Goal: Task Accomplishment & Management: Manage account settings

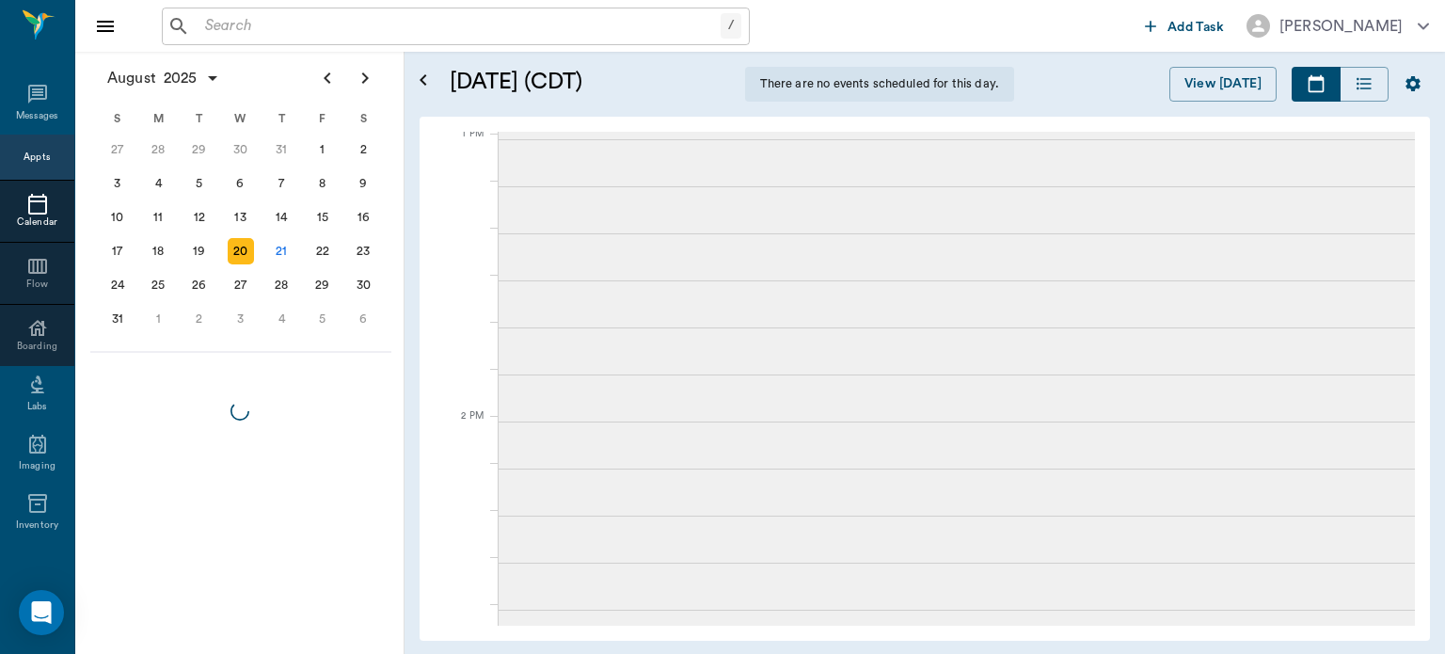
scroll to position [1276, 0]
click at [283, 257] on div "21" at bounding box center [281, 251] width 26 height 26
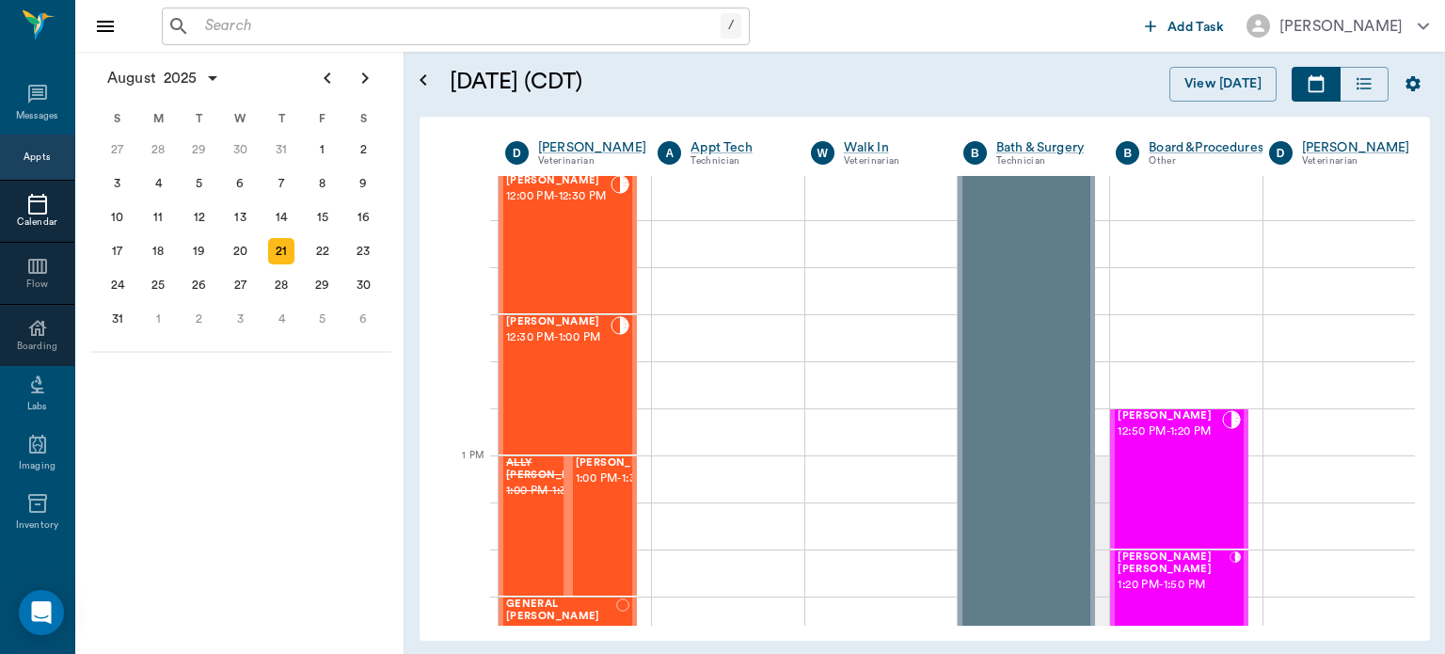
scroll to position [1152, 0]
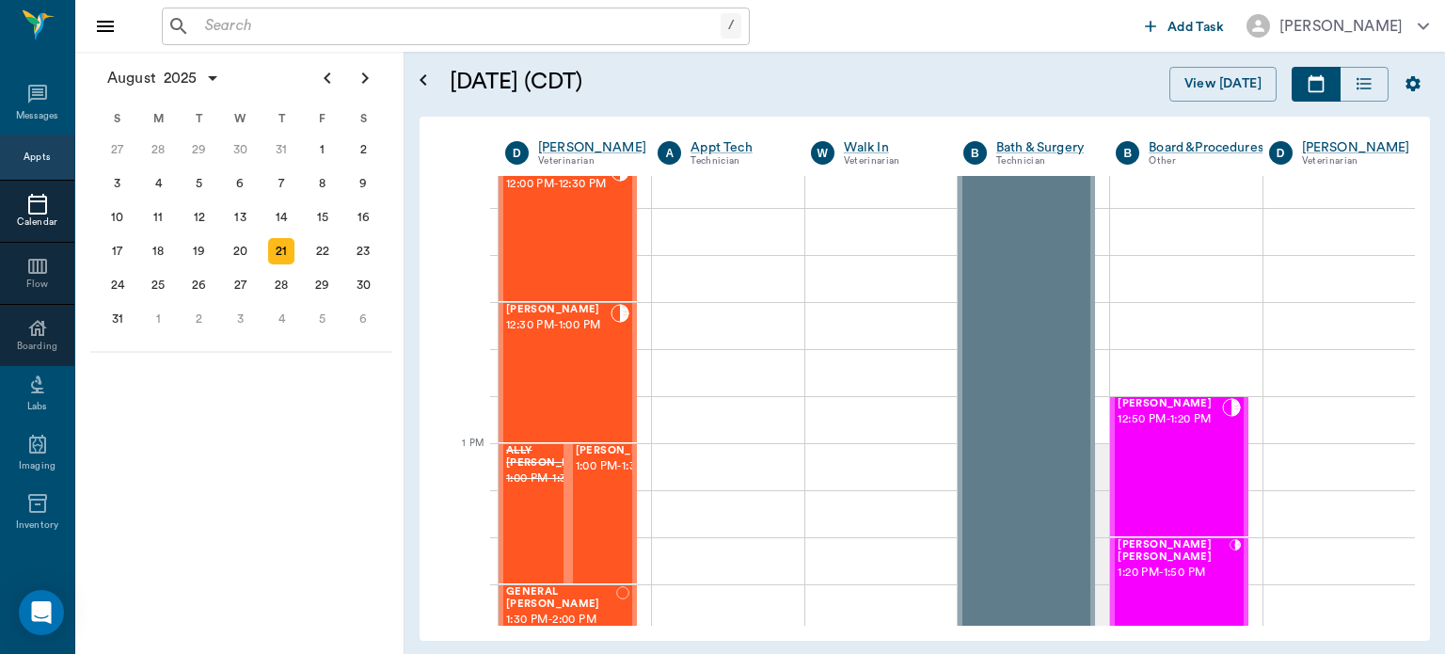
click at [551, 378] on div "[PERSON_NAME] 12:30 PM - 1:00 PM" at bounding box center [558, 372] width 104 height 137
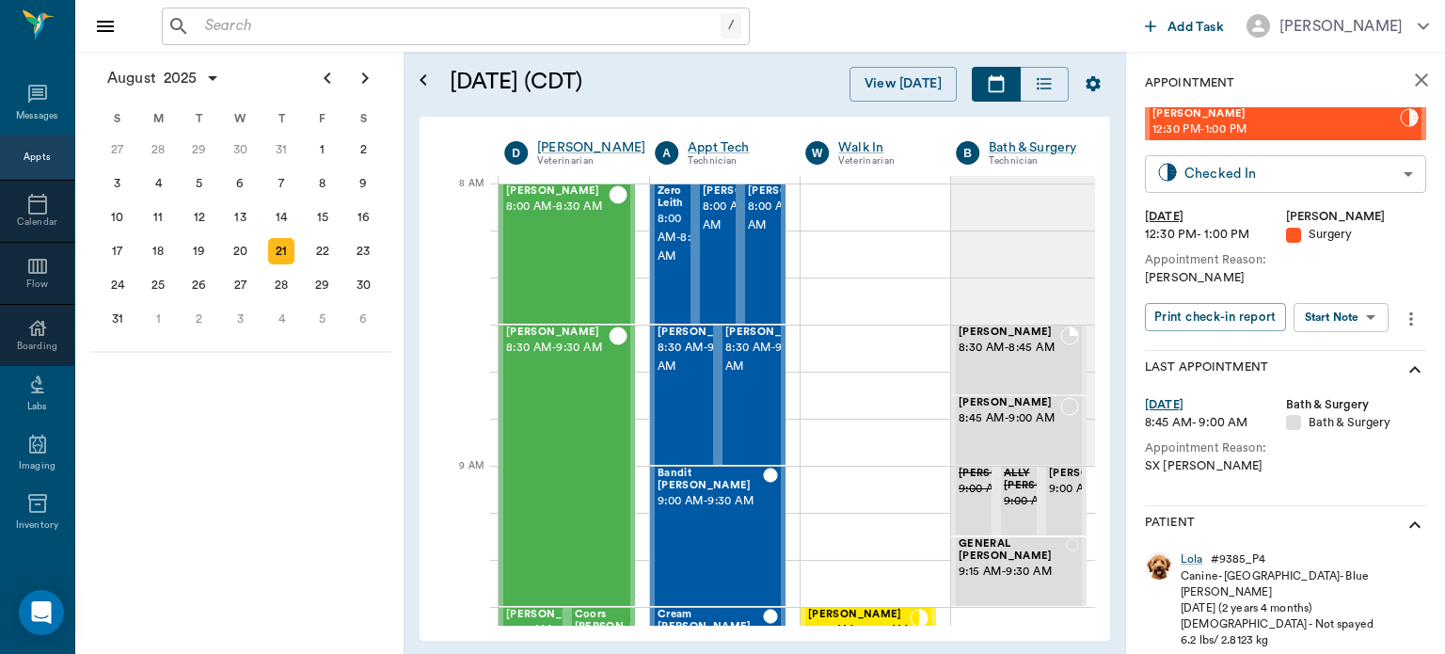
click at [1314, 167] on body "/ ​ Add Task [PERSON_NAME] Nectar Messages Appts Calendar Flow Boarding Labs Im…" at bounding box center [722, 327] width 1445 height 654
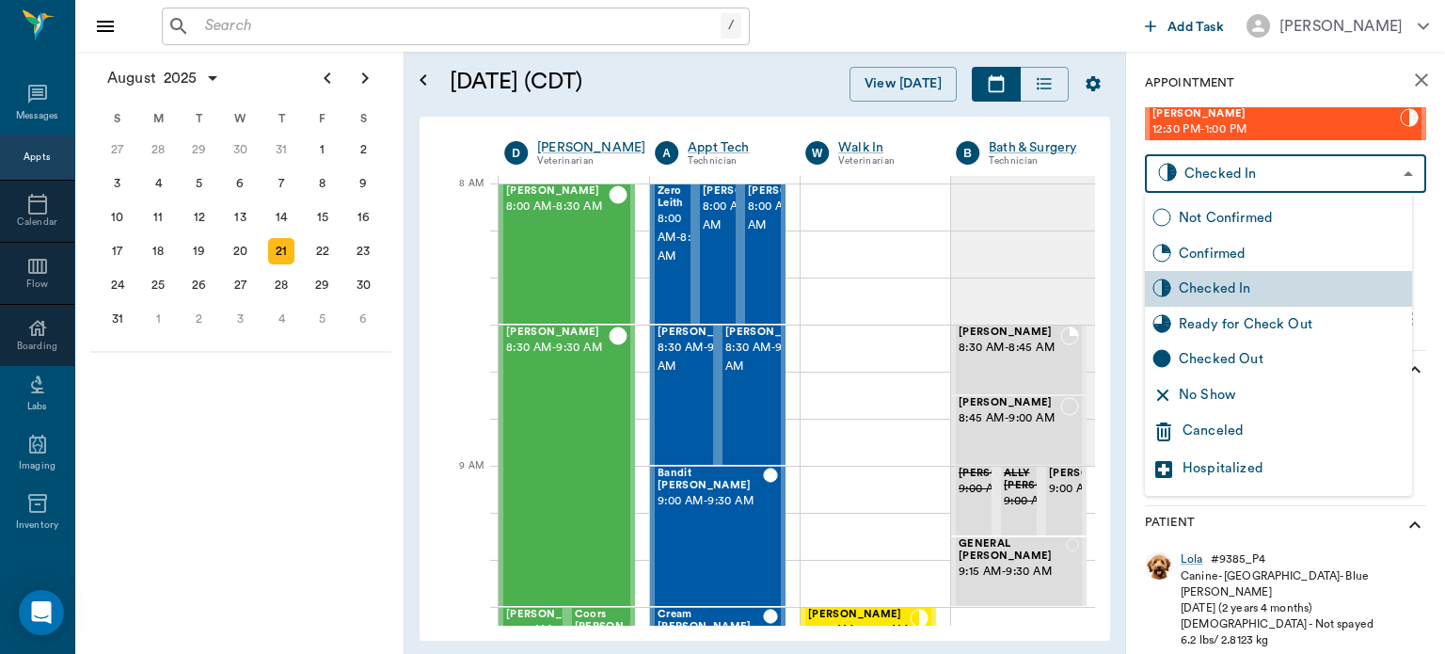
click at [1341, 544] on div at bounding box center [722, 327] width 1445 height 654
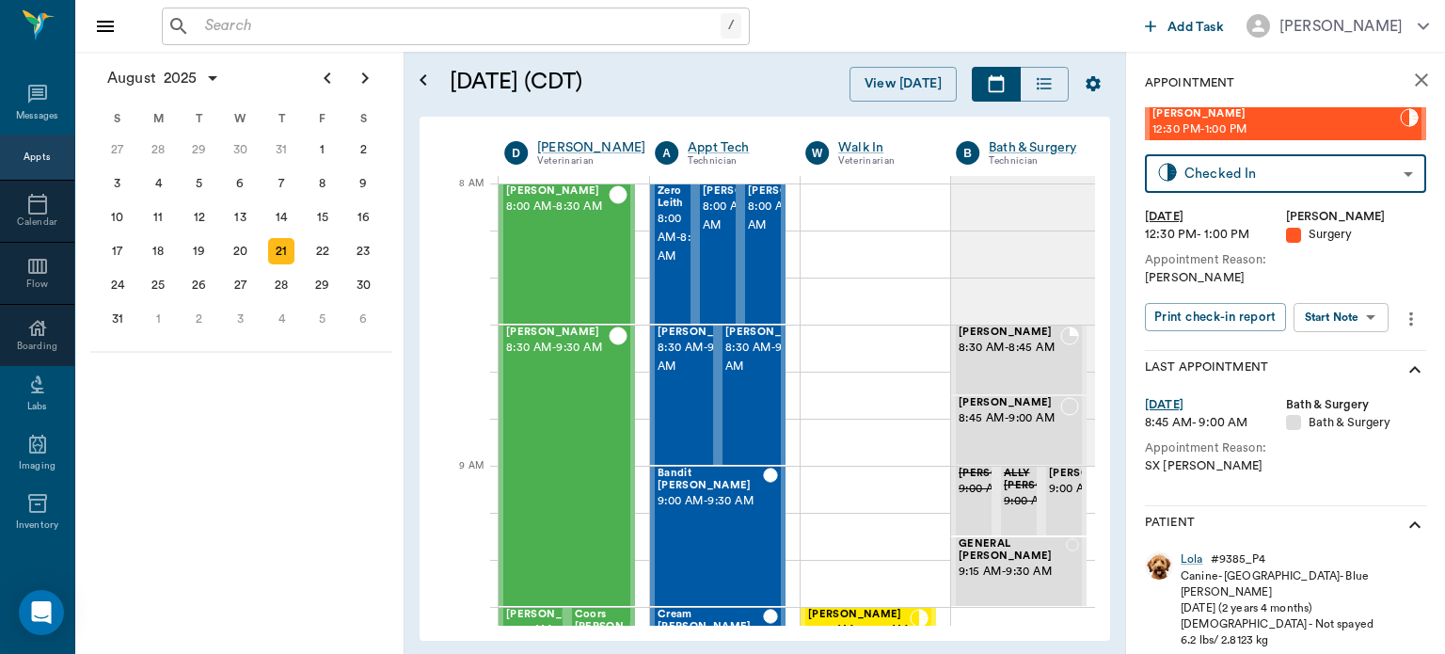
click at [1344, 312] on body "/ ​ Add Task Dr. Bert Ellsworth Nectar Messages Appts Calendar Flow Boarding La…" at bounding box center [722, 327] width 1445 height 654
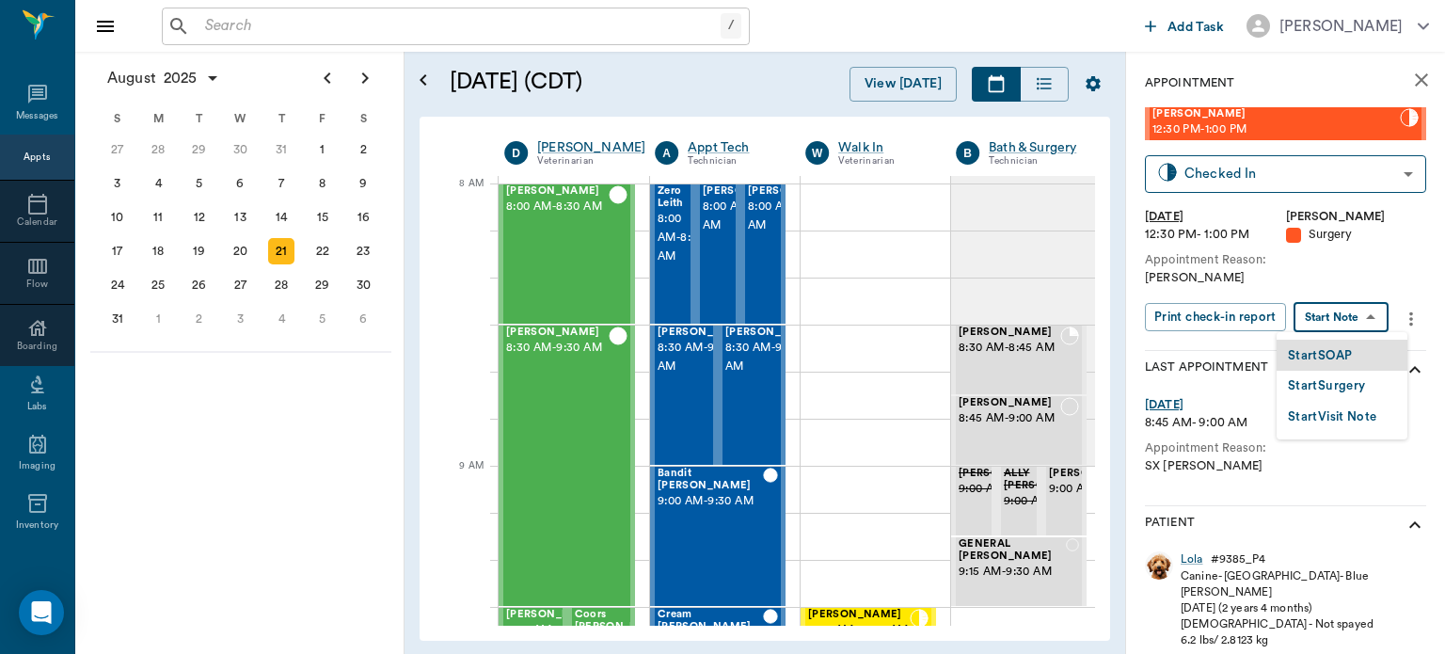
click at [1344, 385] on button "Start Surgery" at bounding box center [1326, 386] width 77 height 22
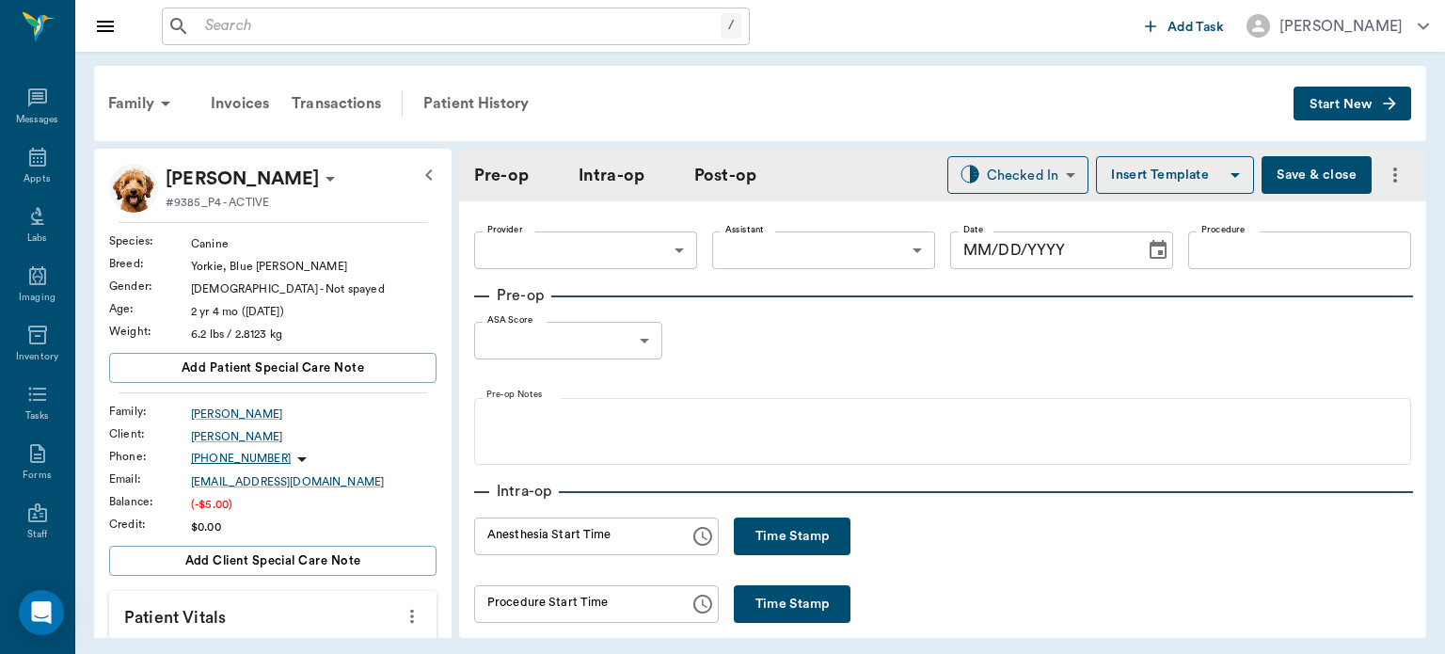
type input "63ec2f075fda476ae8351a4d"
type input "[DATE]"
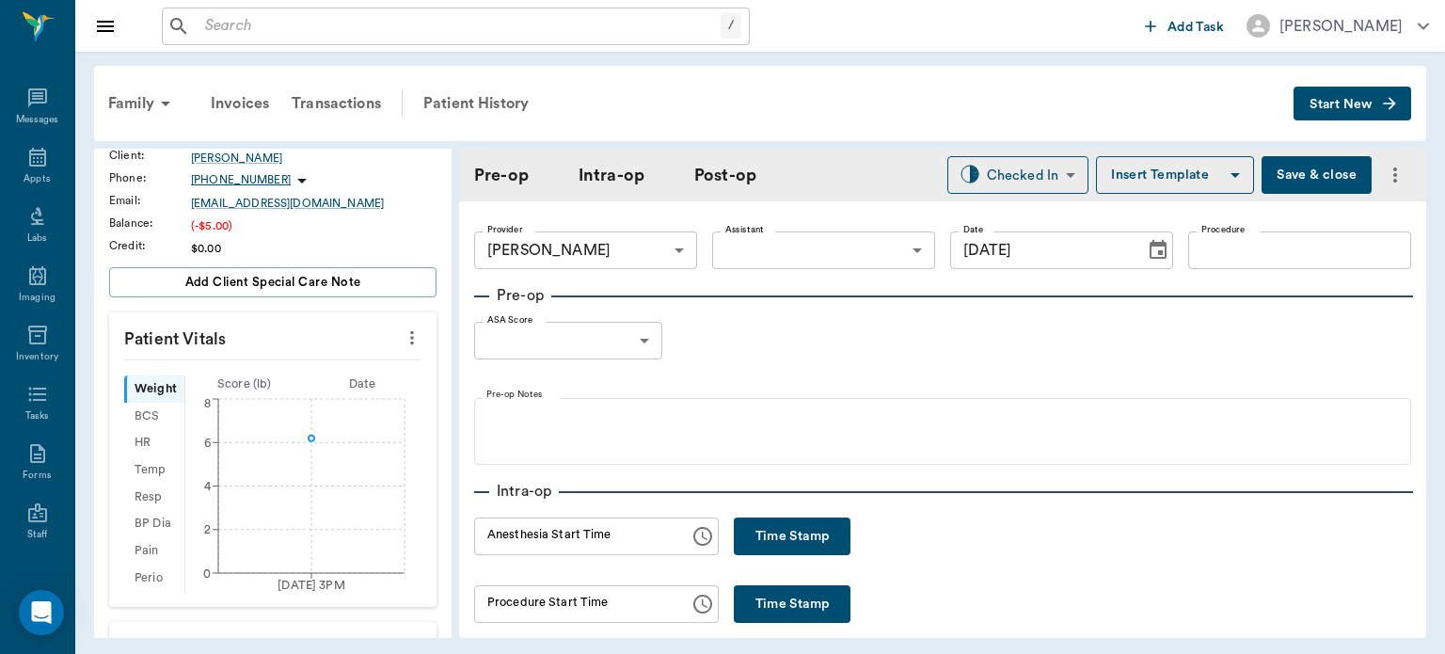
scroll to position [327, 0]
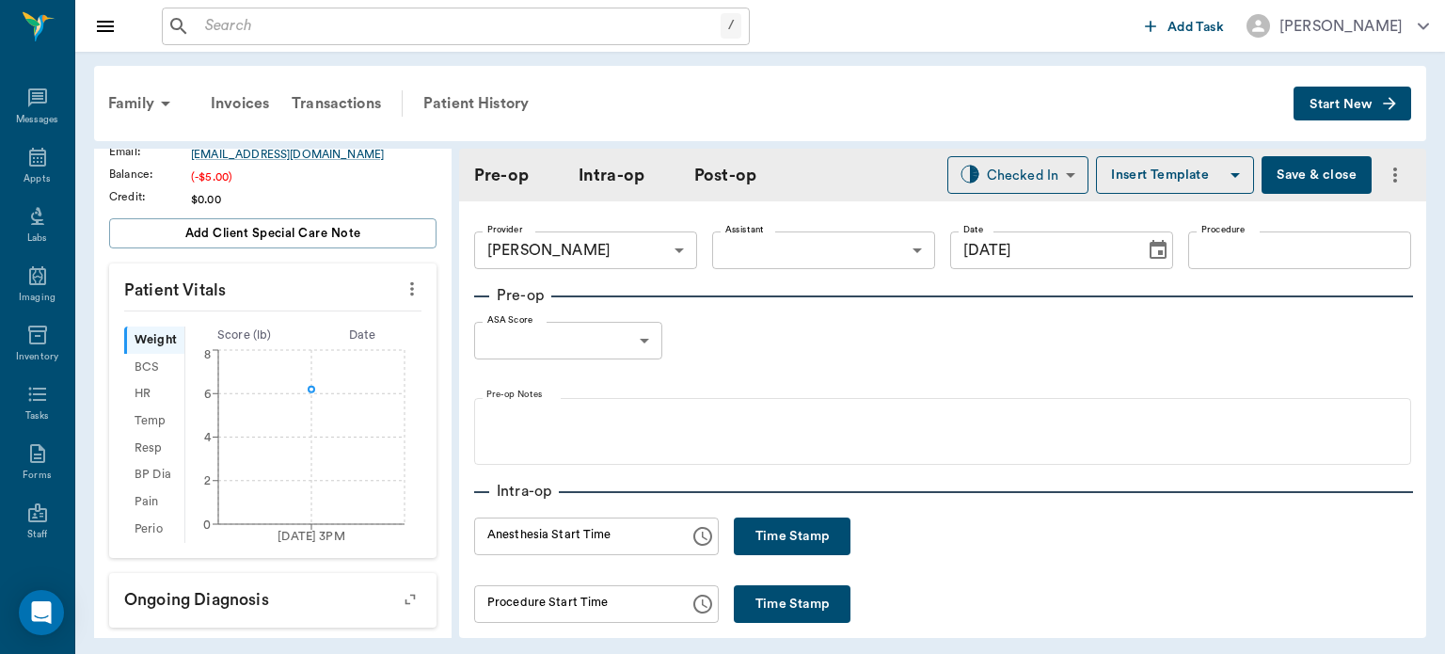
click at [402, 292] on icon "more" at bounding box center [412, 289] width 21 height 23
click at [313, 325] on span "Enter Vitals" at bounding box center [319, 321] width 158 height 20
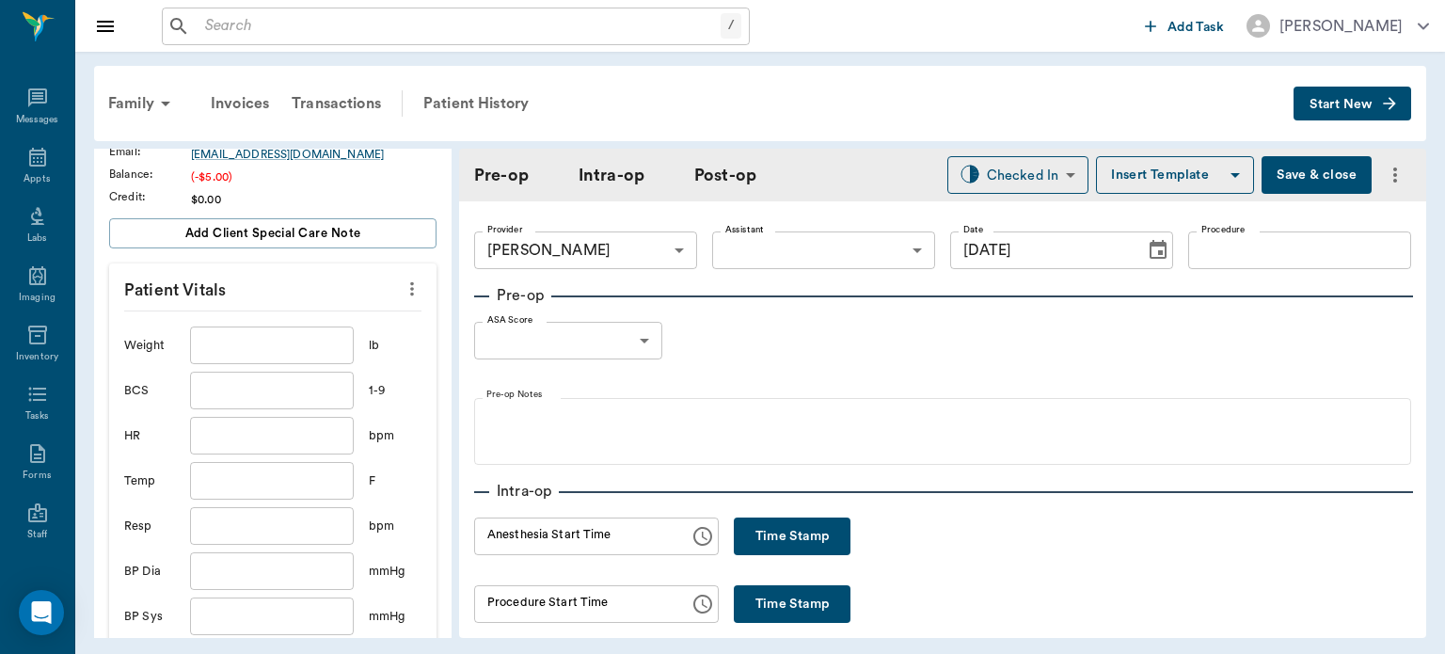
click at [301, 350] on input "text" at bounding box center [272, 346] width 164 height 38
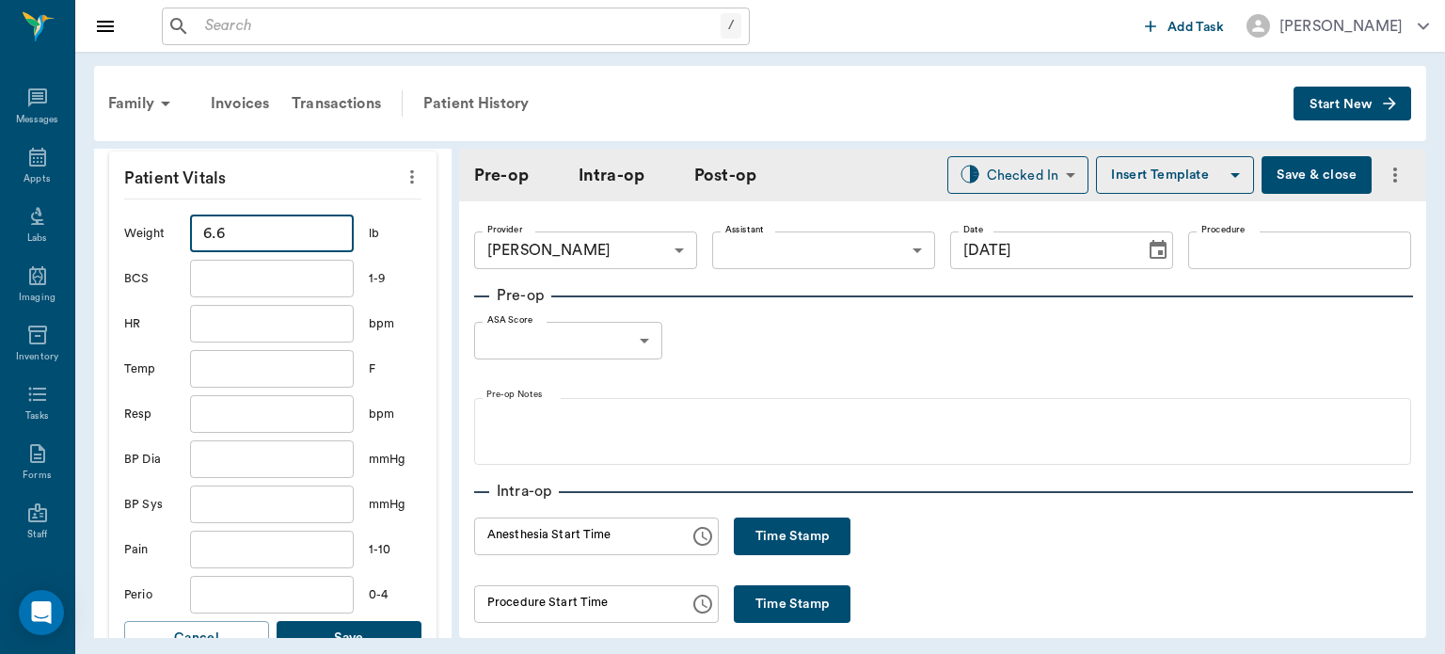
scroll to position [598, 0]
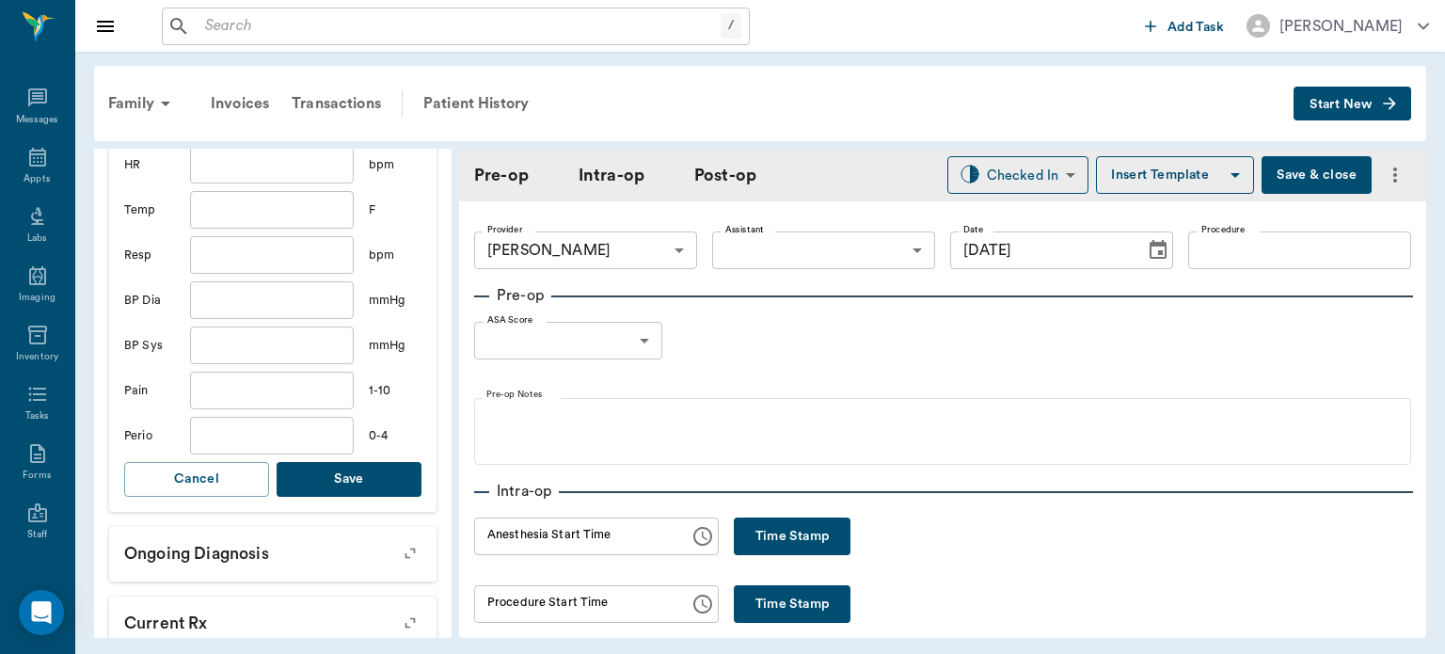
type input "6.6"
click at [353, 481] on button "Save" at bounding box center [349, 479] width 145 height 35
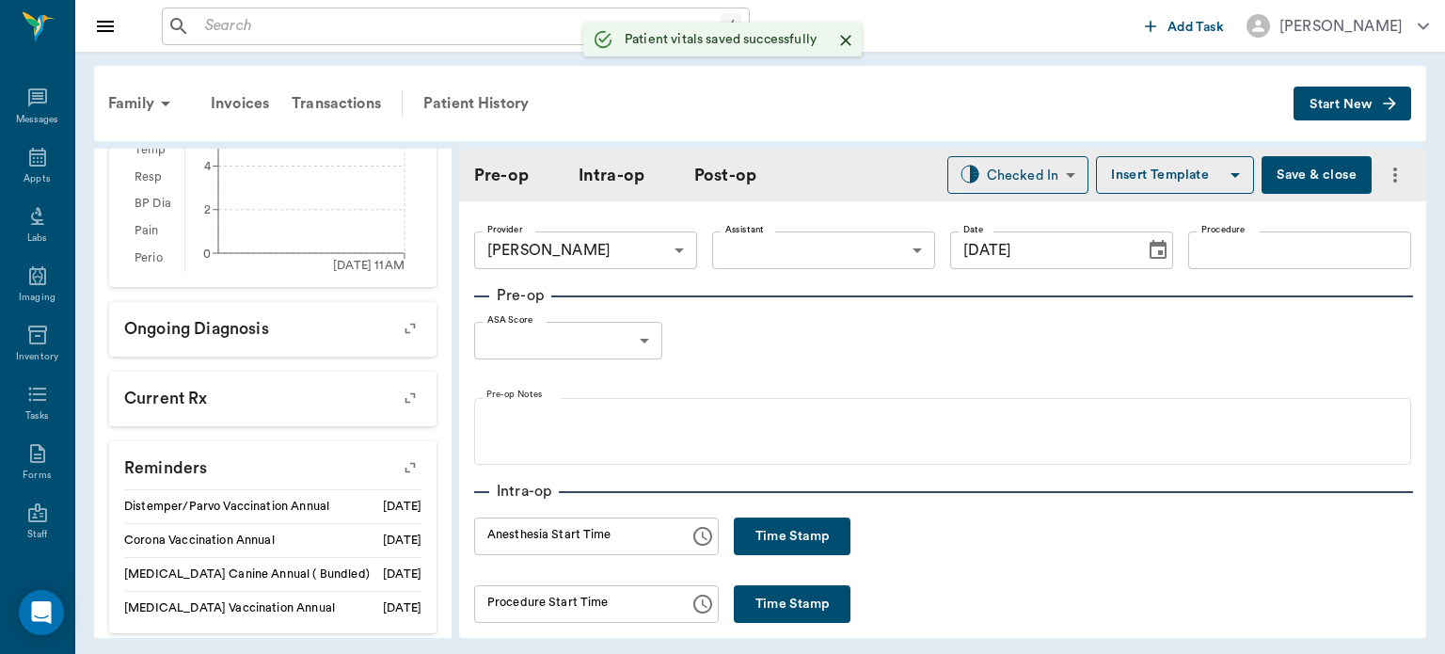
click at [1250, 257] on input "Procedure" at bounding box center [1299, 250] width 223 height 38
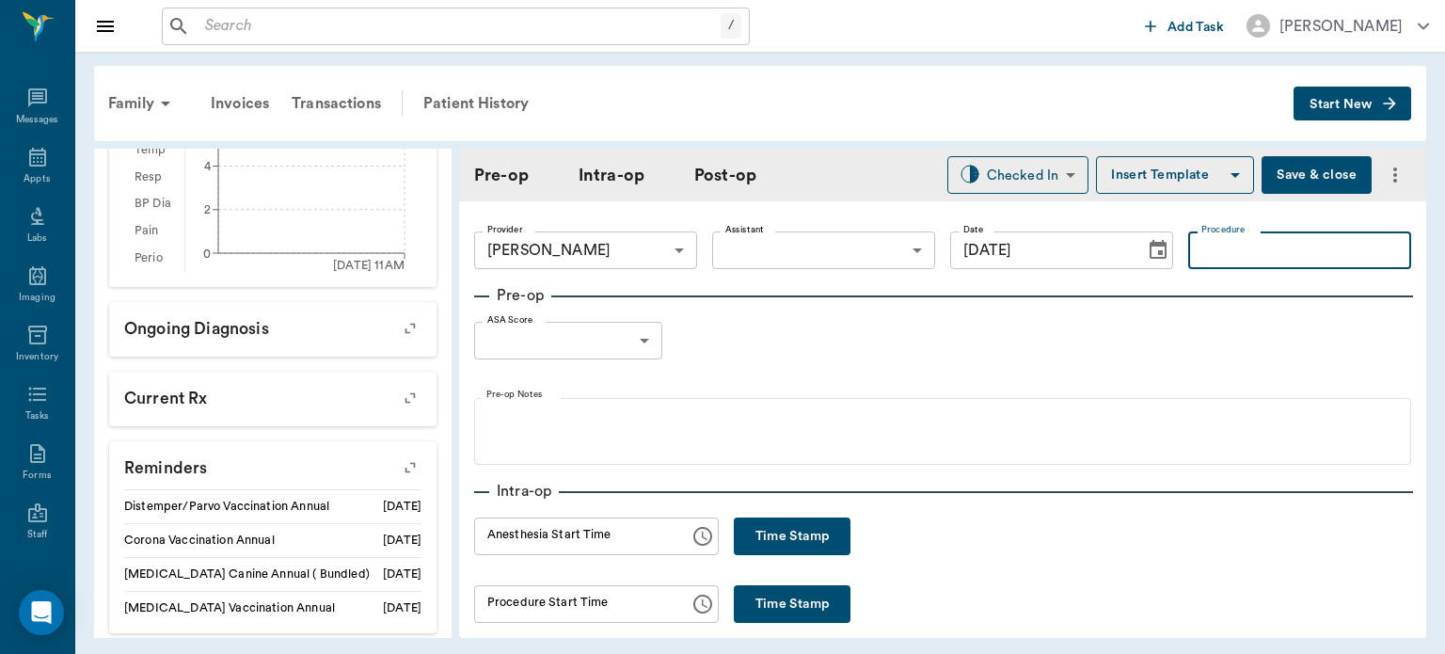
type input "o"
type input "OHE"
click at [999, 173] on body "/ ​ Add Task Dr. Bert Ellsworth Nectar Messages Appts Labs Imaging Inventory Ta…" at bounding box center [722, 327] width 1445 height 654
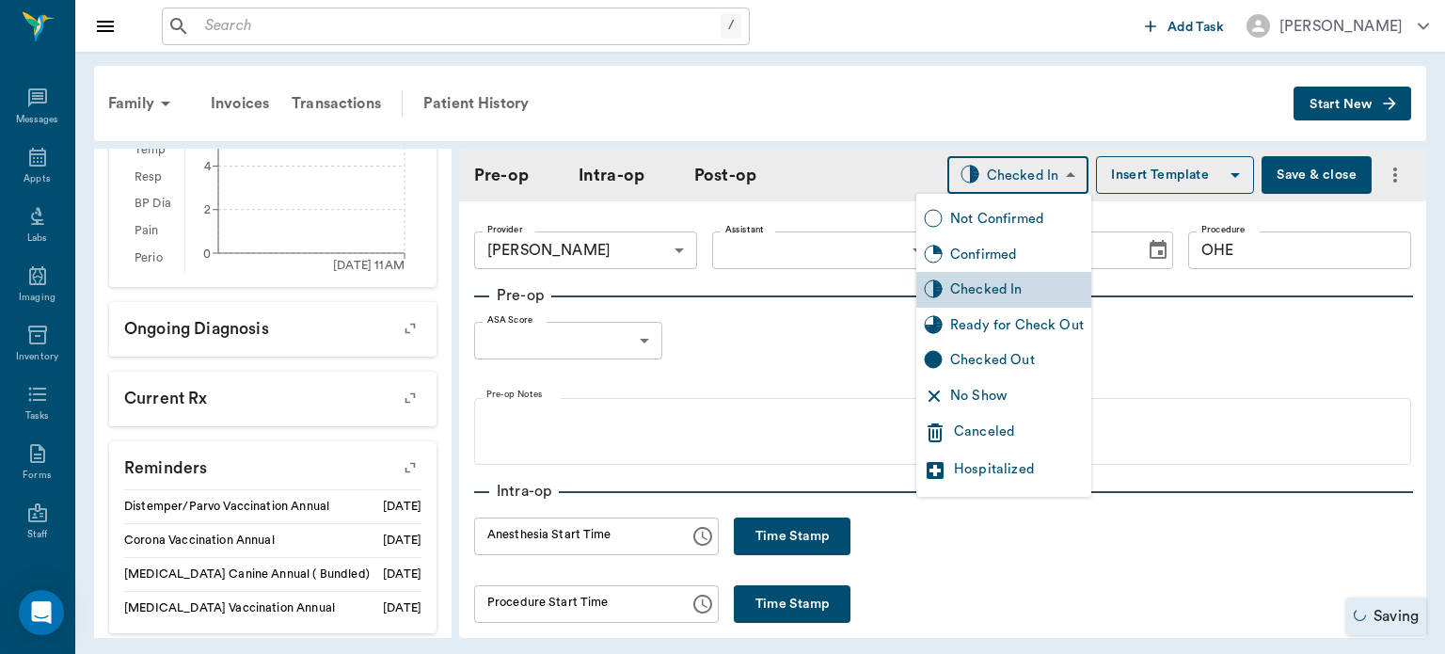
click at [822, 420] on div at bounding box center [722, 327] width 1445 height 654
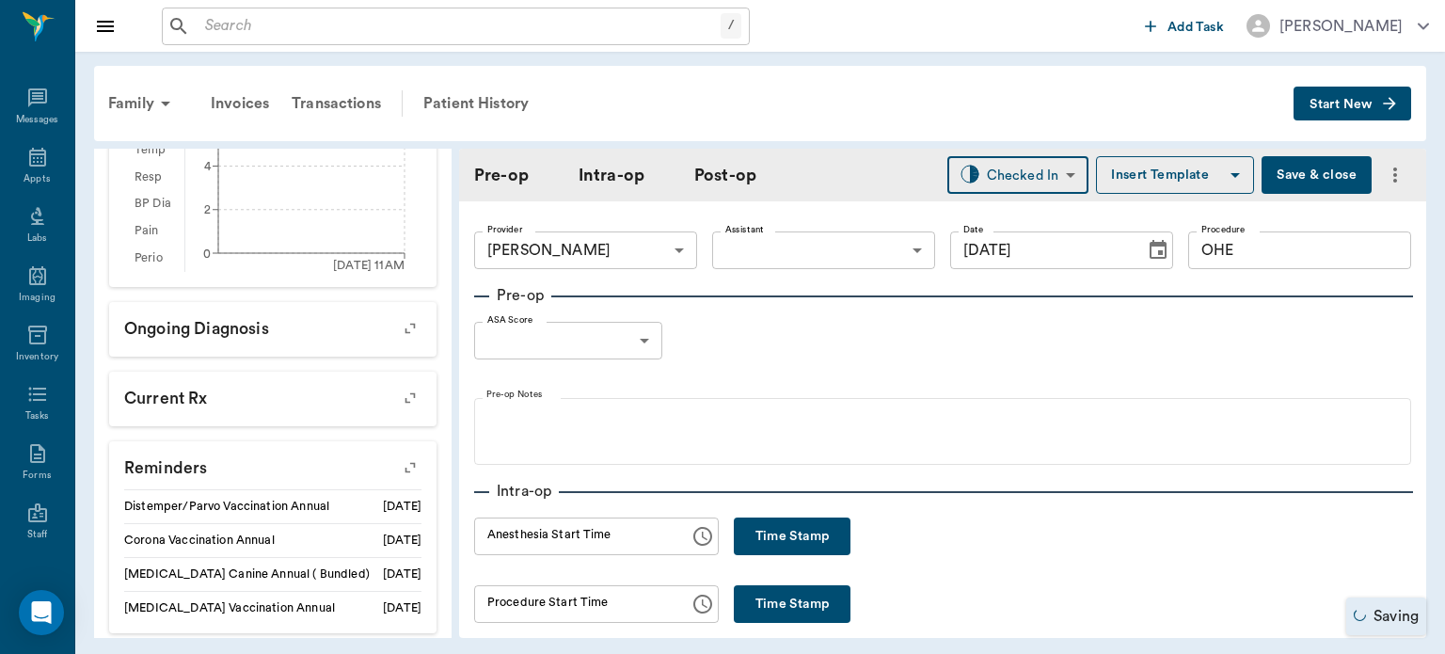
click at [1167, 181] on button "Insert Template" at bounding box center [1175, 175] width 158 height 38
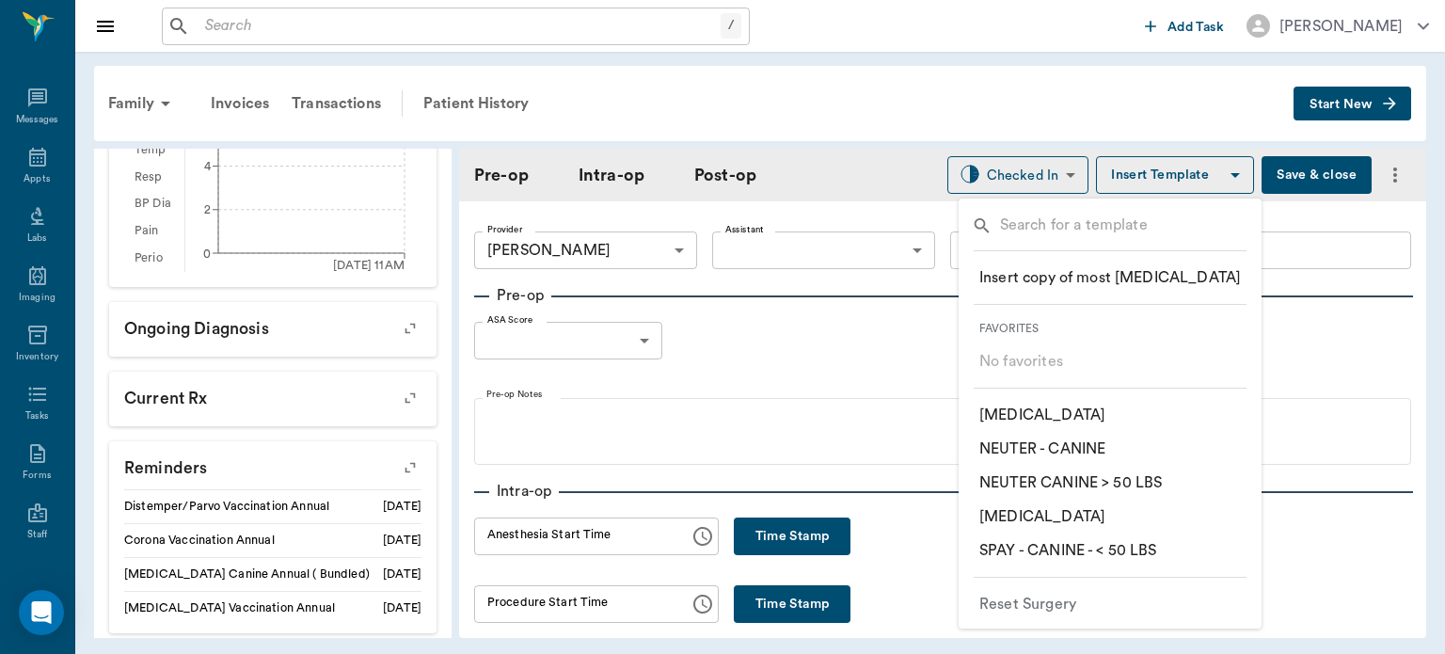
click at [1123, 557] on p "​ SPAY - CANINE - < 50 LBS" at bounding box center [1069, 550] width 178 height 23
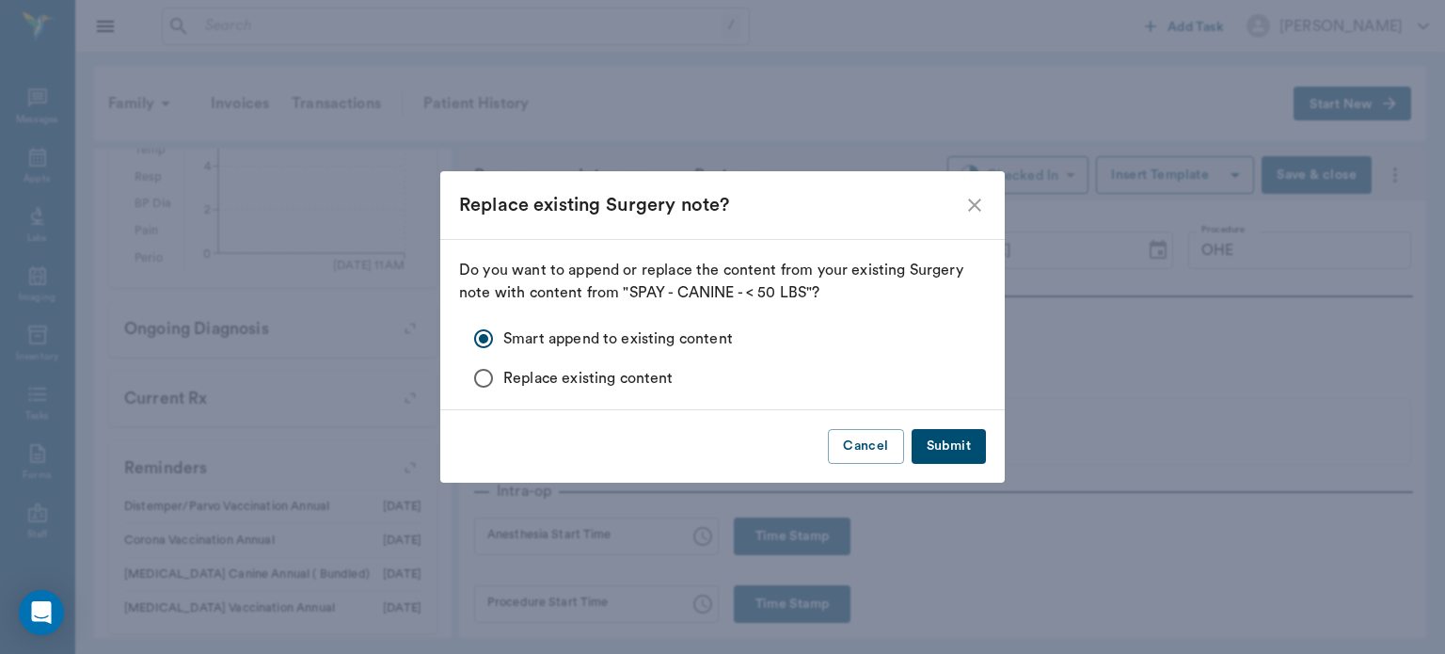
click at [980, 208] on icon "close" at bounding box center [975, 205] width 23 height 23
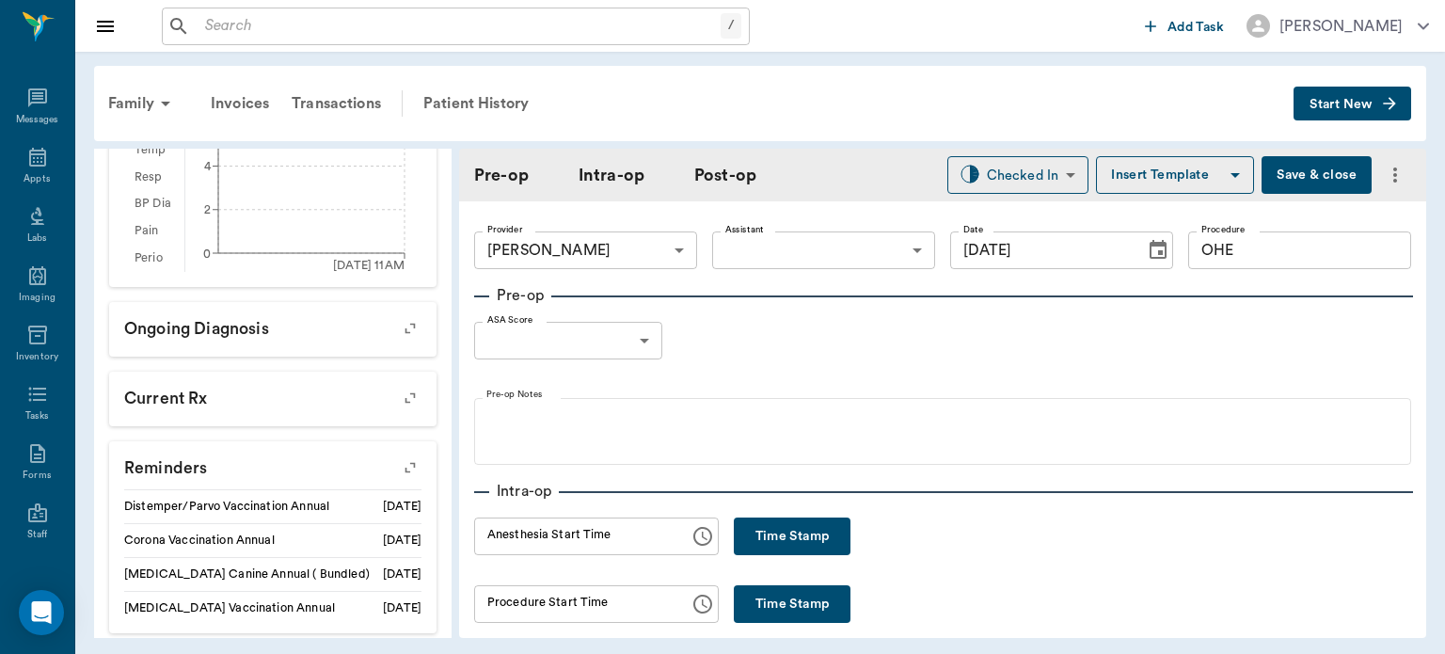
click at [1147, 177] on button "Insert Template" at bounding box center [1175, 175] width 158 height 38
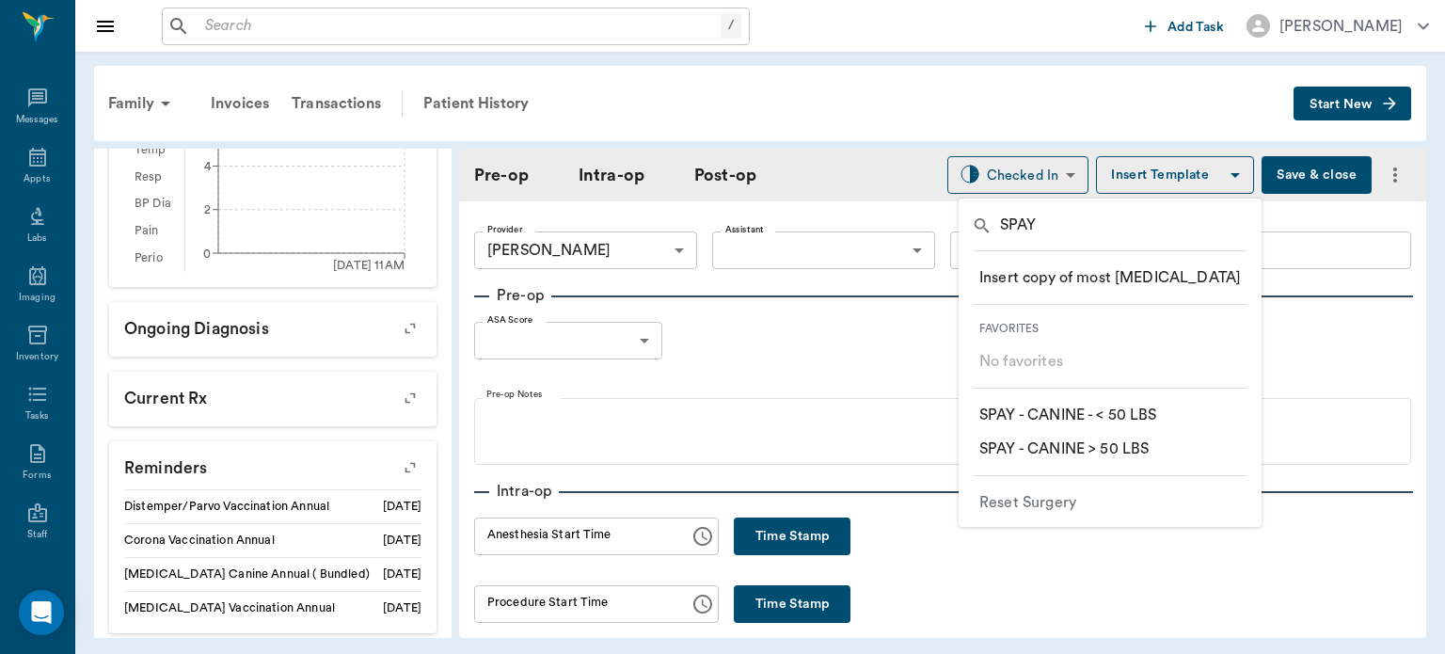
type input "SPAY"
click at [1145, 454] on p "​ SPAY - CANINE > 50 LBS" at bounding box center [1064, 449] width 169 height 23
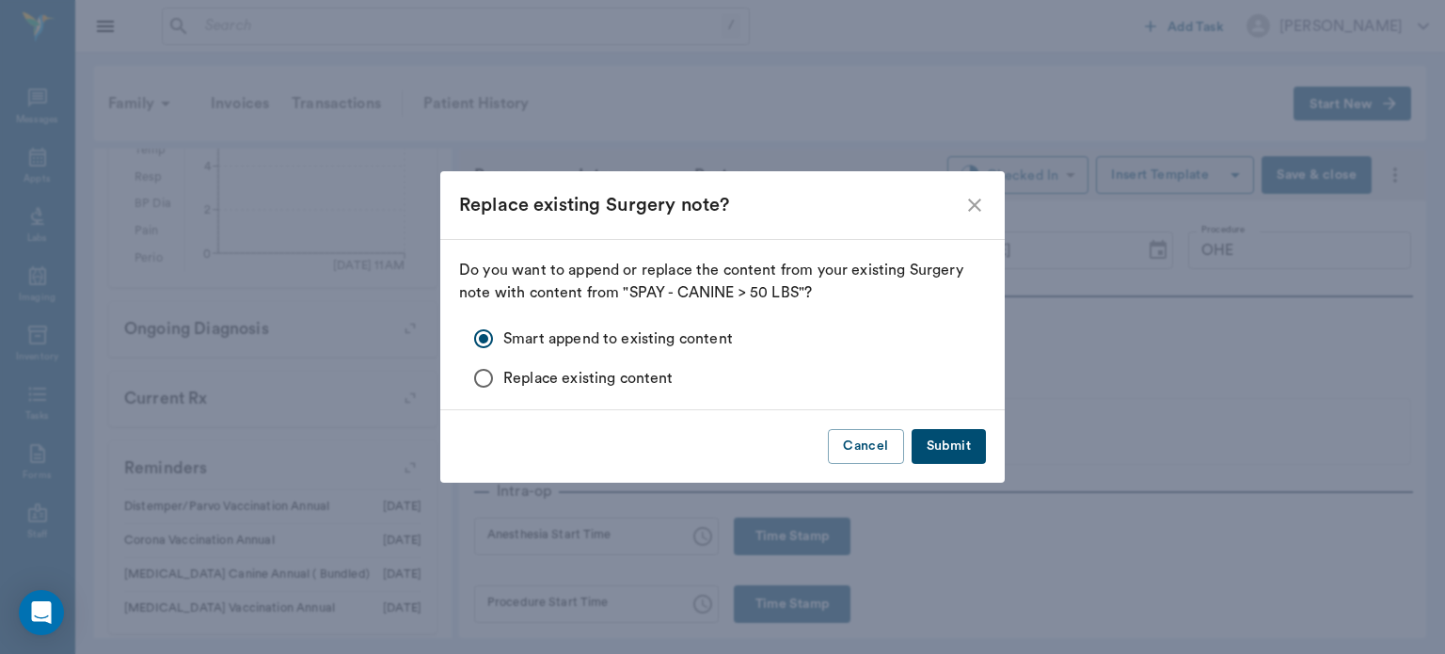
click at [955, 448] on button "Submit" at bounding box center [949, 446] width 74 height 35
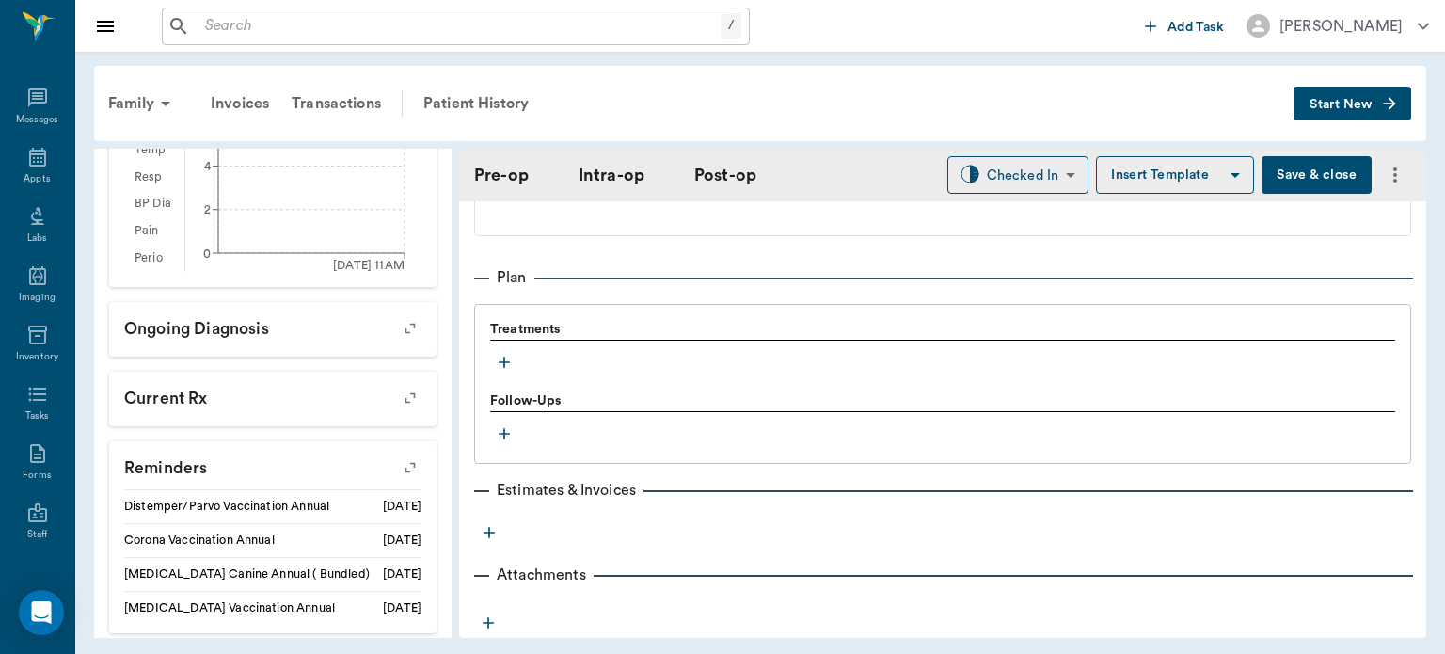
scroll to position [1507, 0]
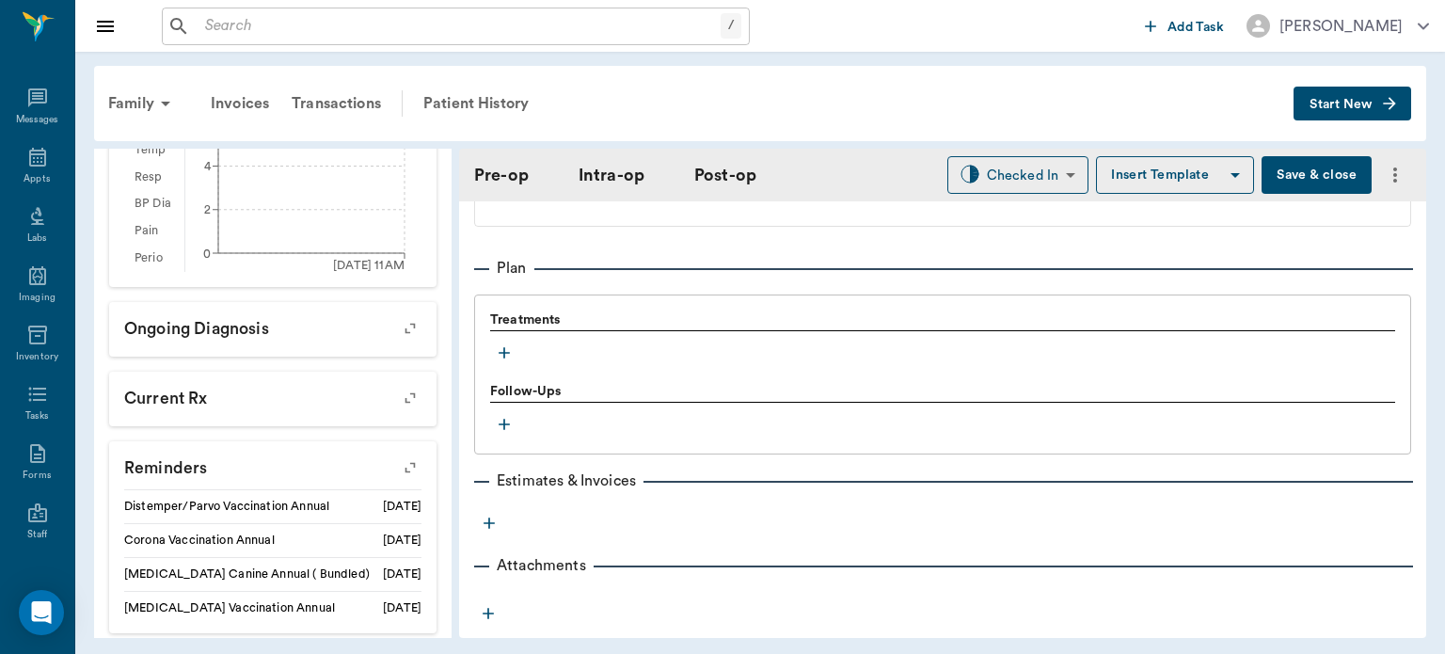
click at [504, 347] on icon "button" at bounding box center [504, 352] width 11 height 11
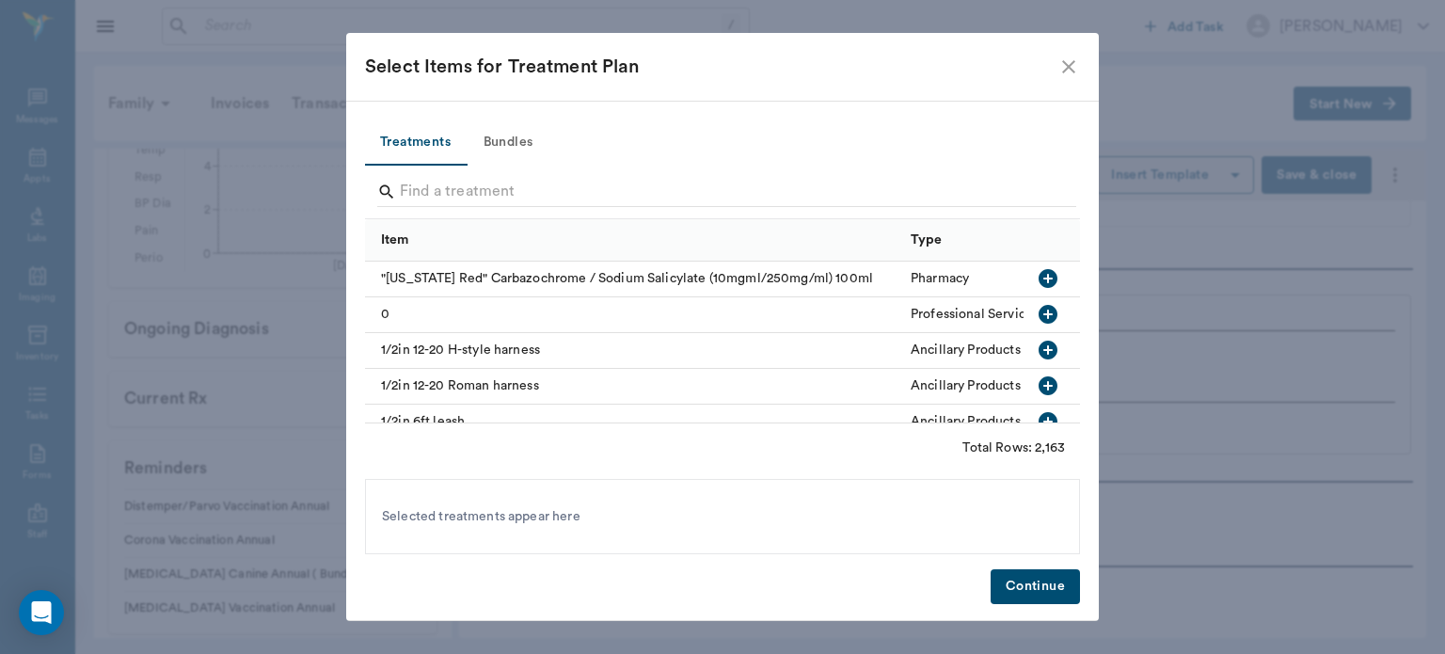
click at [514, 150] on button "Bundles" at bounding box center [508, 142] width 85 height 45
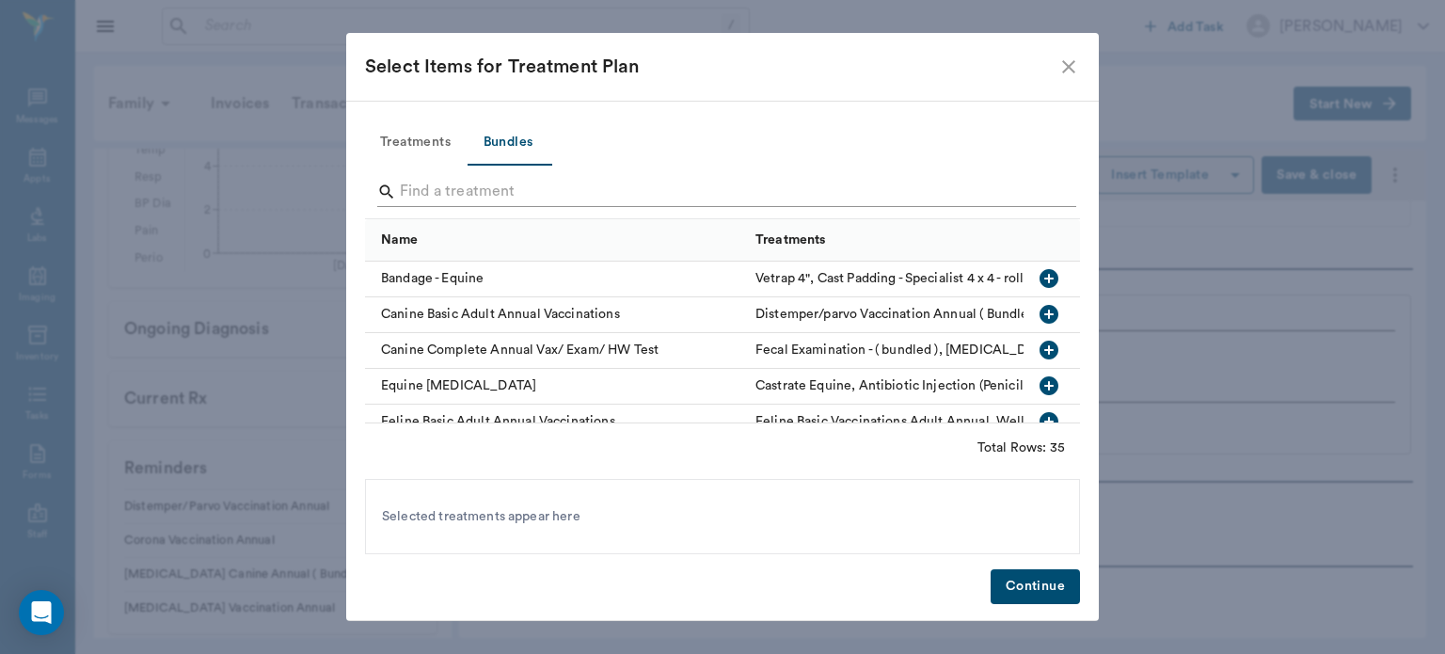
click at [542, 192] on input "Search" at bounding box center [724, 192] width 648 height 30
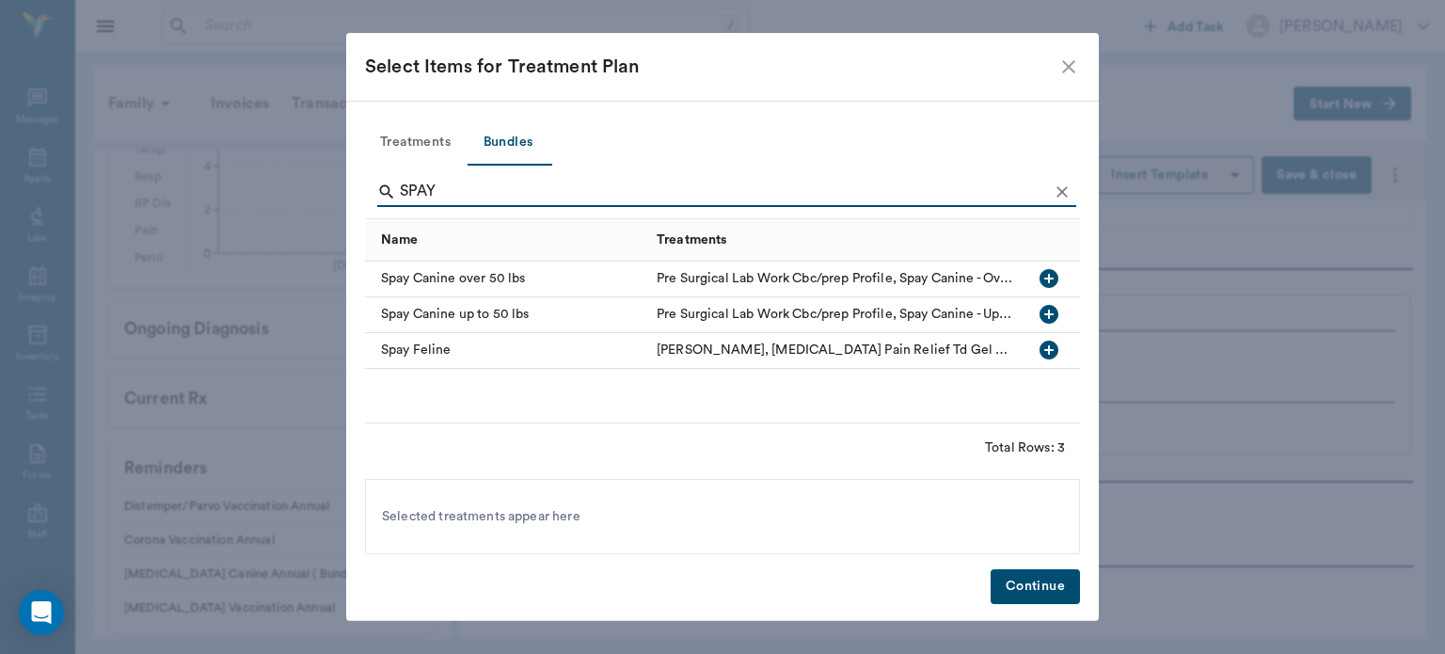
type input "SPAY"
click at [1052, 311] on icon "button" at bounding box center [1049, 314] width 19 height 19
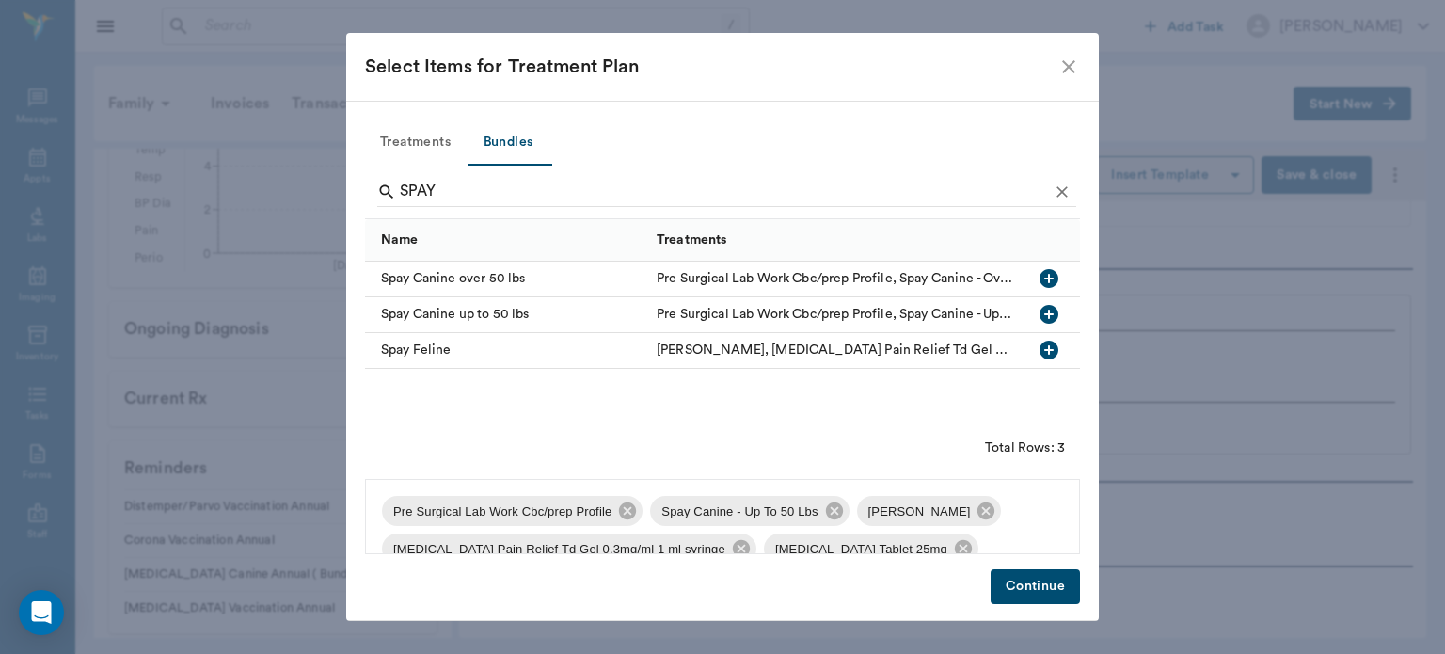
click at [613, 516] on span "Pre Surgical Lab Work Cbc/prep Profile" at bounding box center [502, 511] width 241 height 19
click at [622, 513] on icon at bounding box center [627, 511] width 21 height 21
click at [709, 511] on icon at bounding box center [718, 511] width 21 height 21
click at [939, 512] on icon at bounding box center [947, 510] width 17 height 17
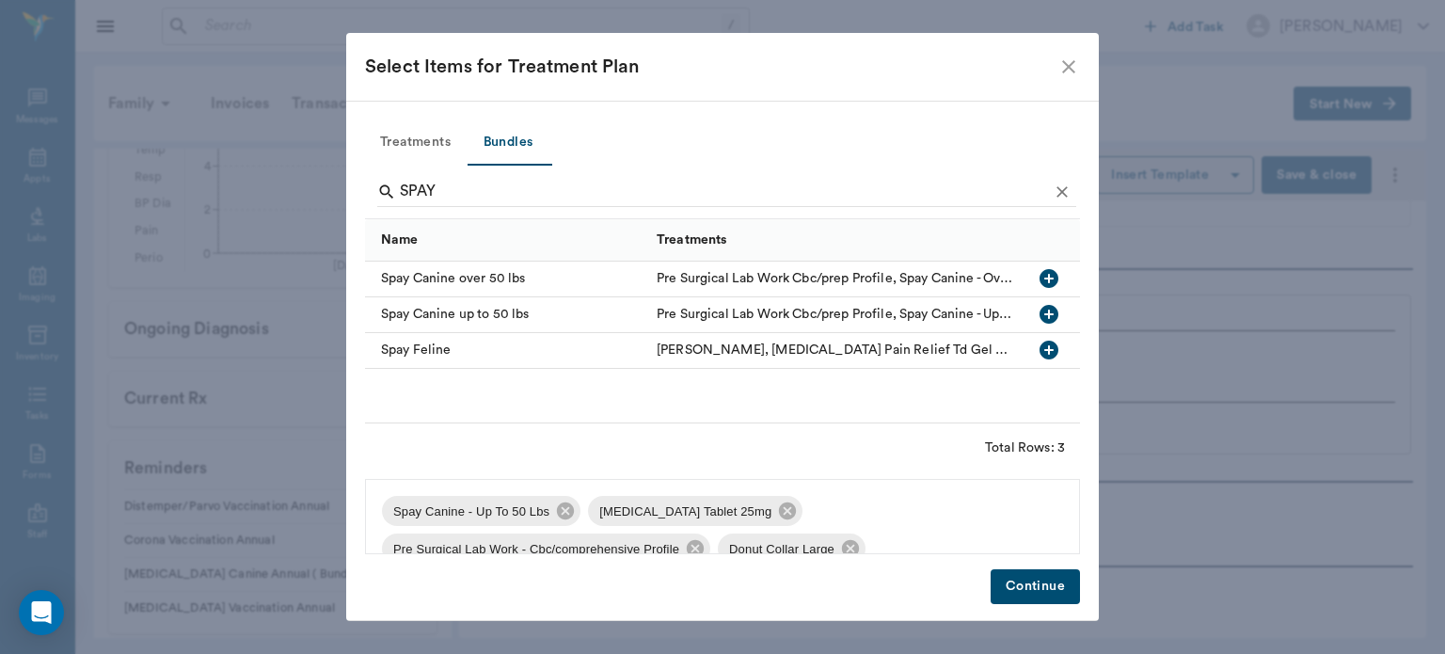
click at [779, 516] on icon at bounding box center [787, 510] width 17 height 17
click at [893, 513] on icon at bounding box center [901, 510] width 17 height 17
click at [699, 511] on span "Donut Collar Large" at bounding box center [652, 511] width 128 height 19
click at [713, 510] on icon at bounding box center [720, 511] width 21 height 21
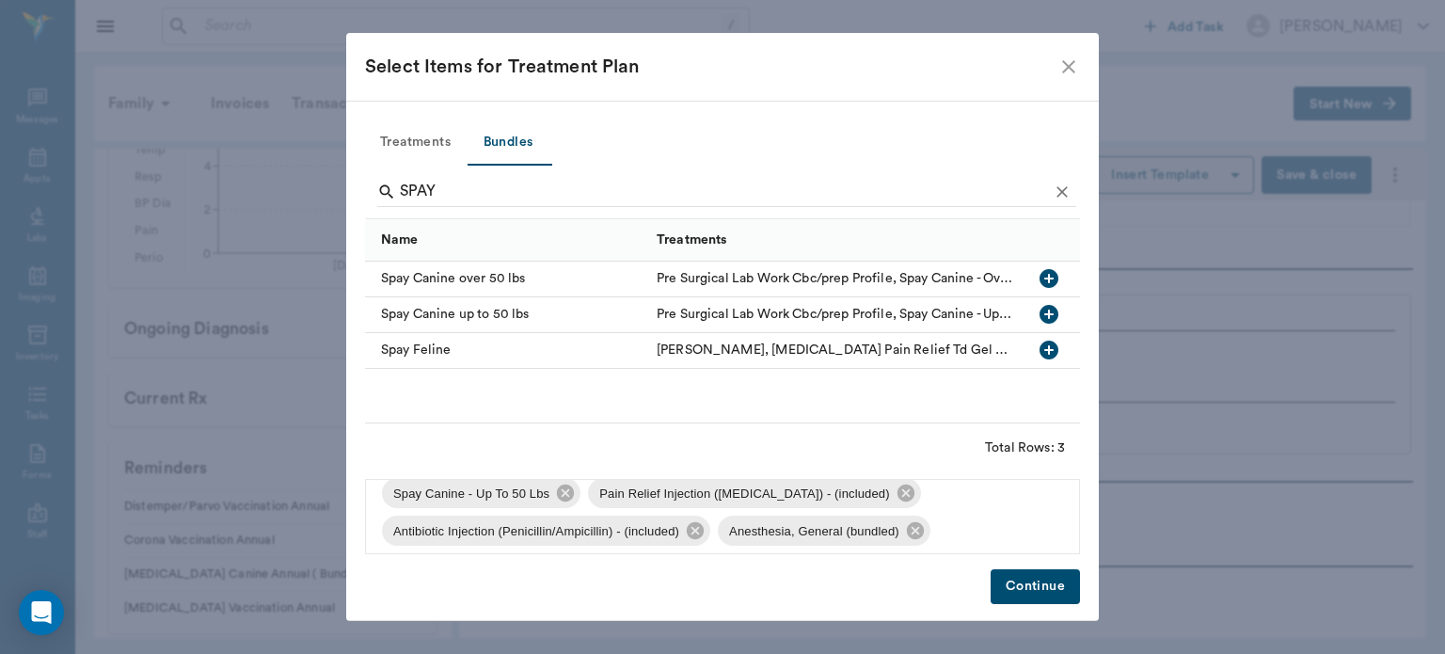
scroll to position [26, 0]
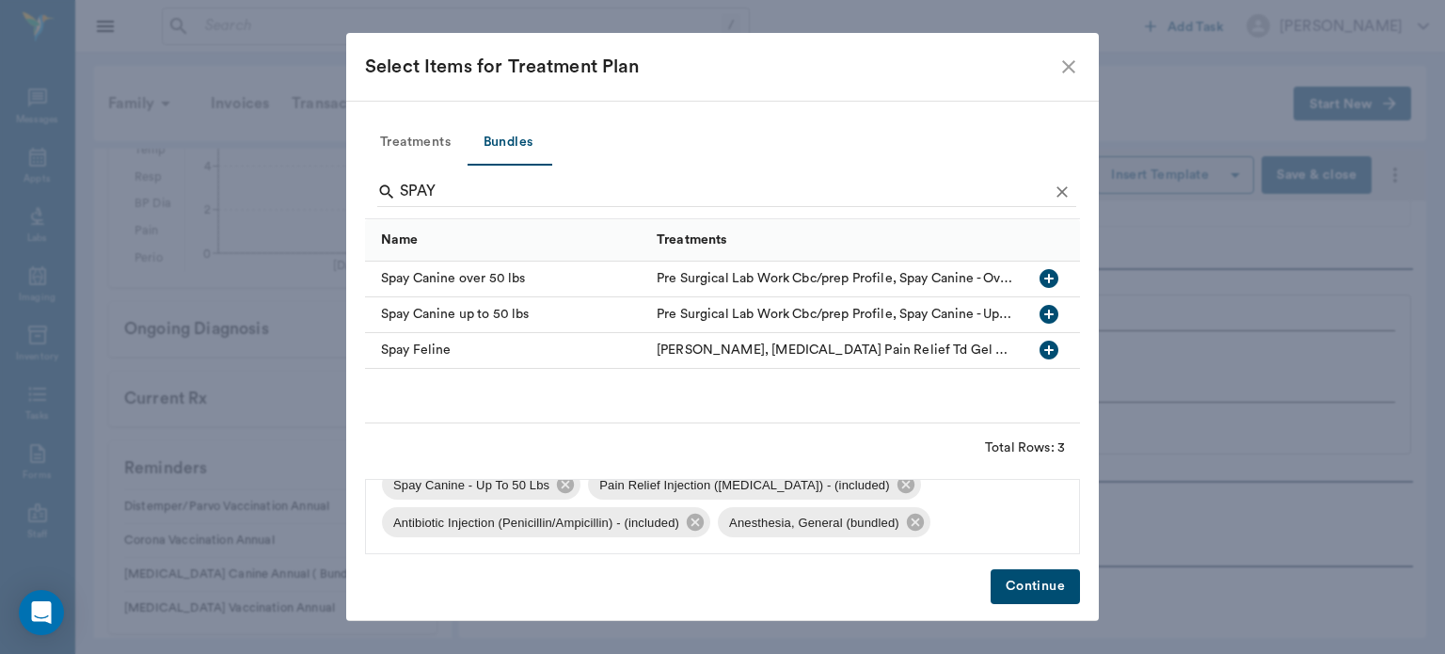
click at [1020, 594] on button "Continue" at bounding box center [1035, 586] width 89 height 35
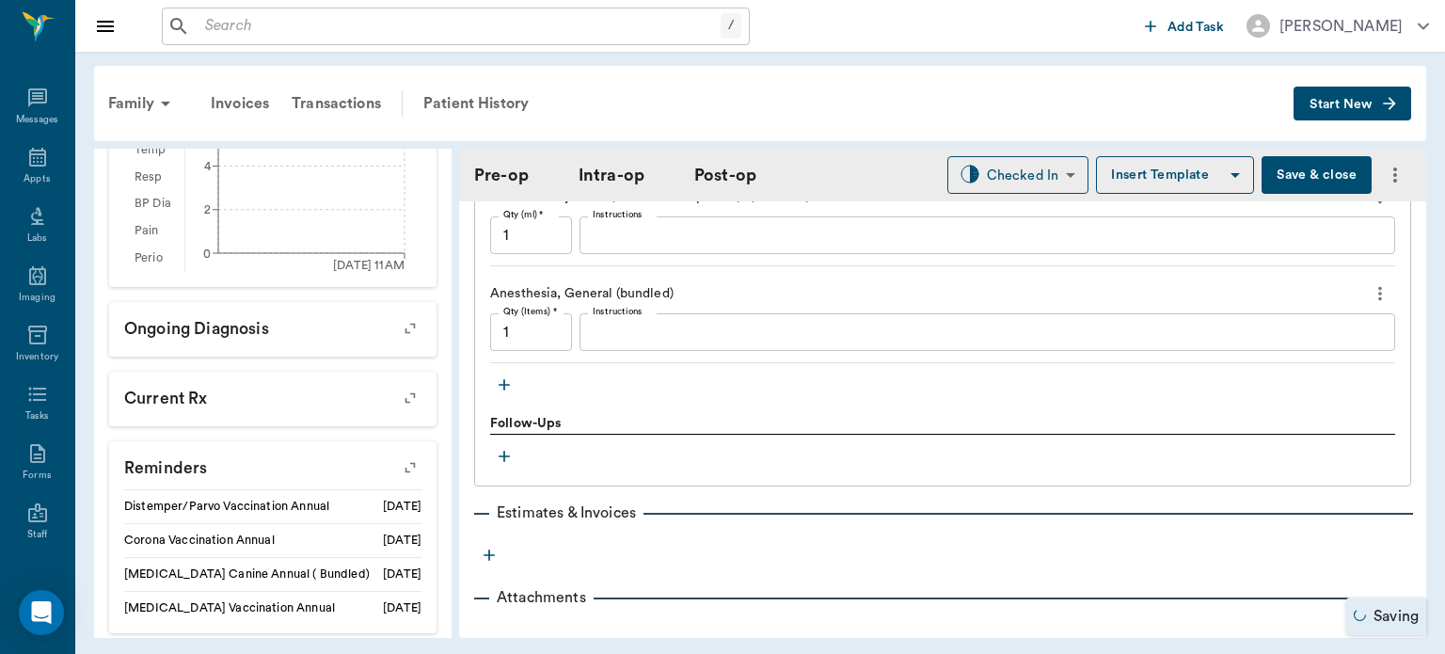
scroll to position [1947, 0]
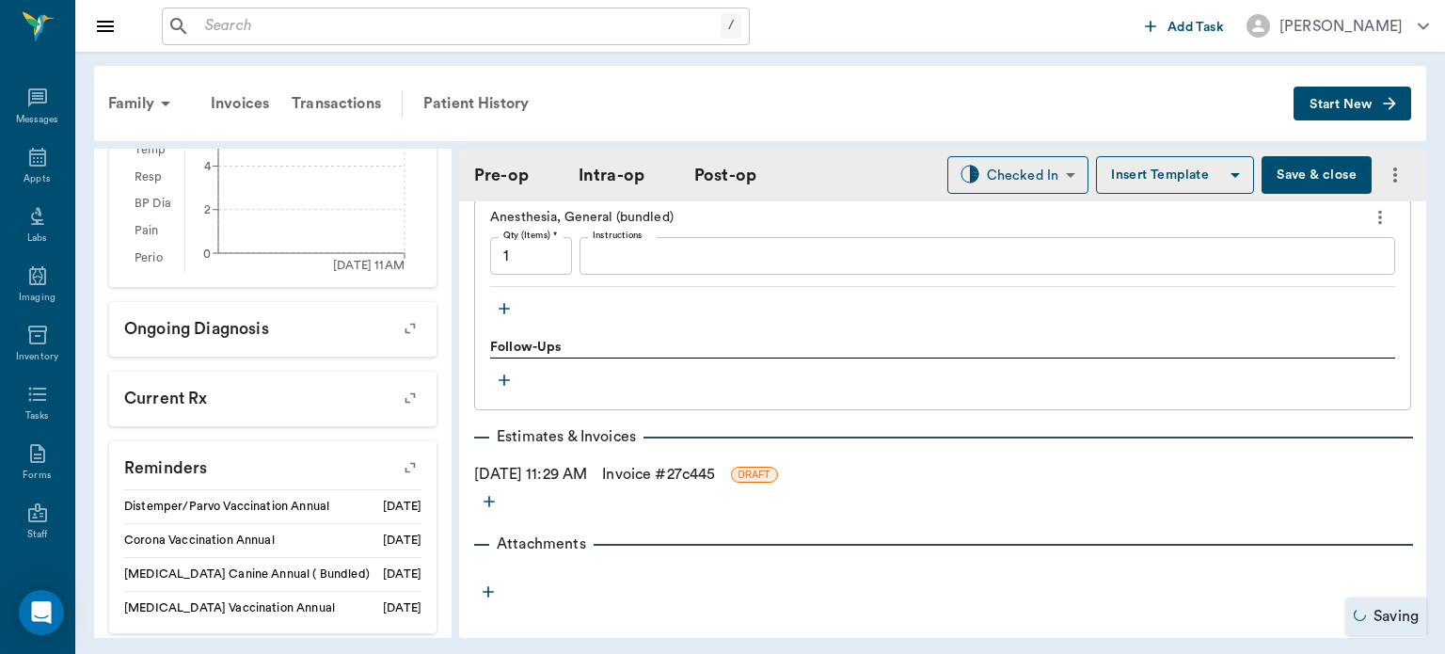
click at [507, 303] on icon "button" at bounding box center [504, 308] width 11 height 11
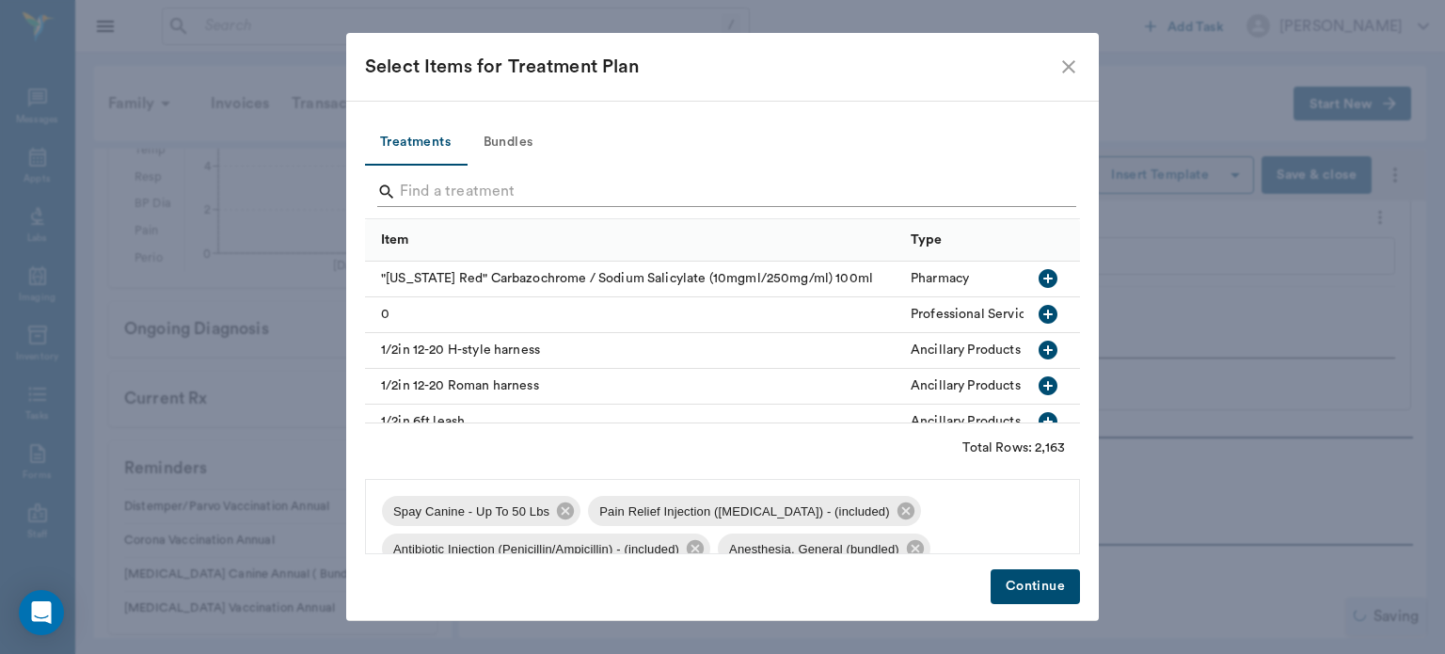
click at [632, 188] on input "Search" at bounding box center [724, 192] width 648 height 30
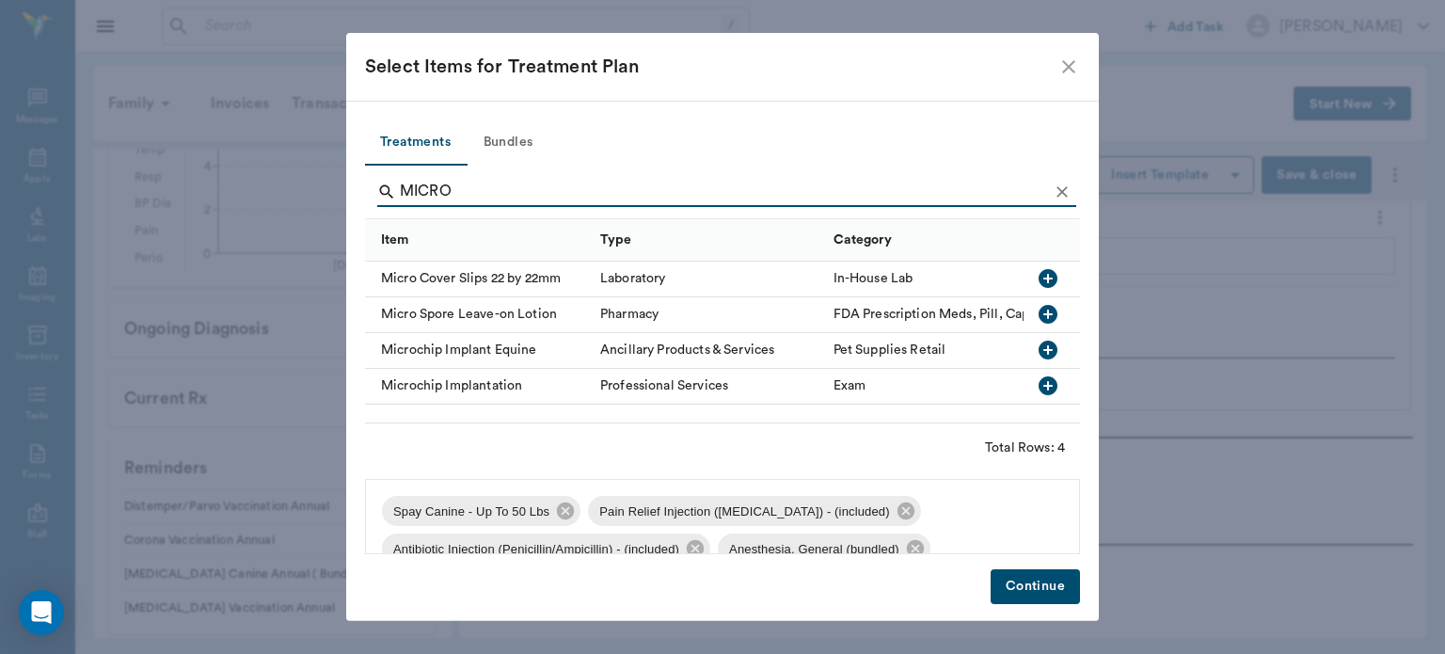
type input "MICRO"
click at [1047, 376] on icon "button" at bounding box center [1048, 385] width 19 height 19
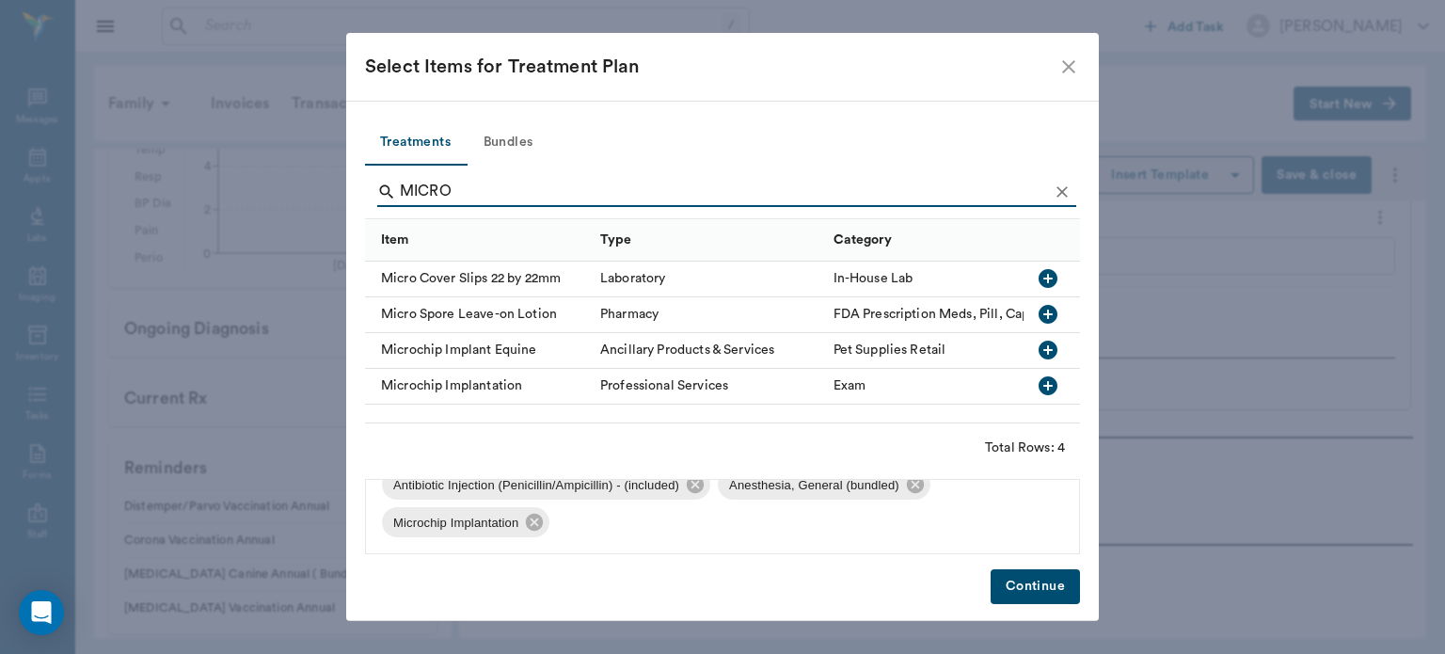
click at [1054, 592] on button "Continue" at bounding box center [1035, 586] width 89 height 35
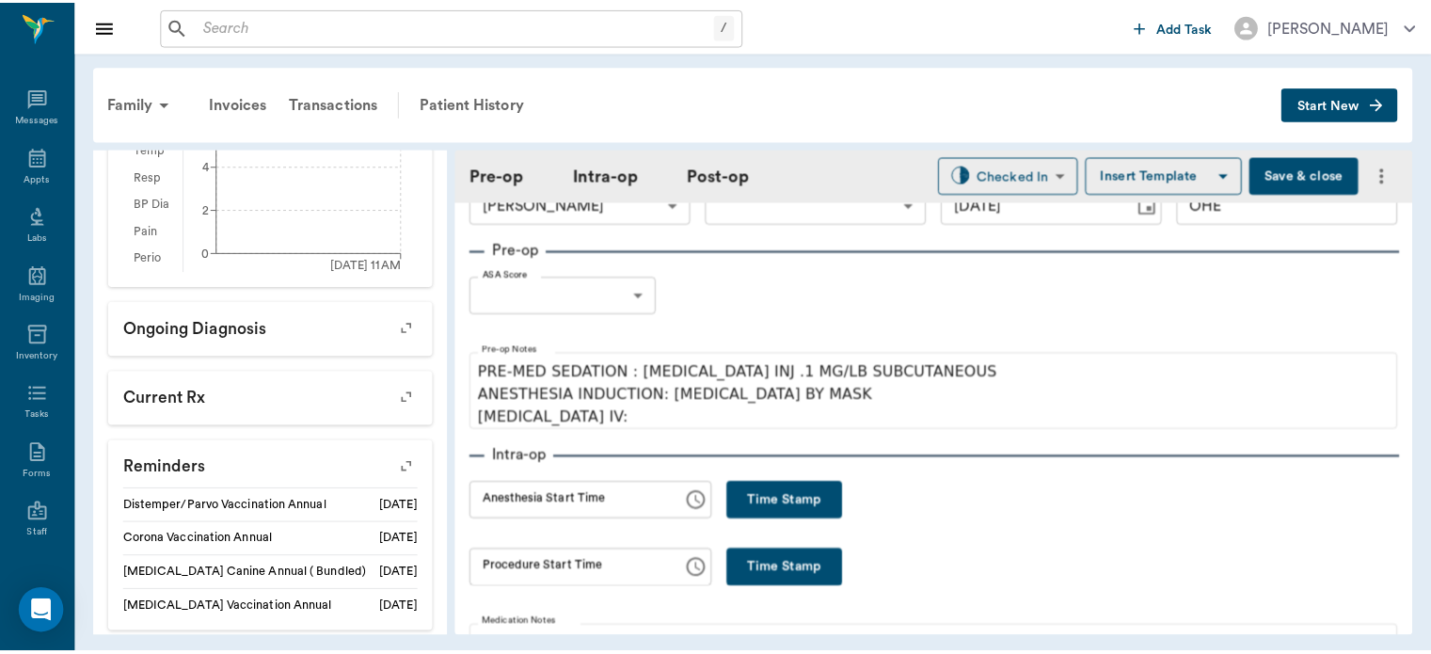
scroll to position [0, 0]
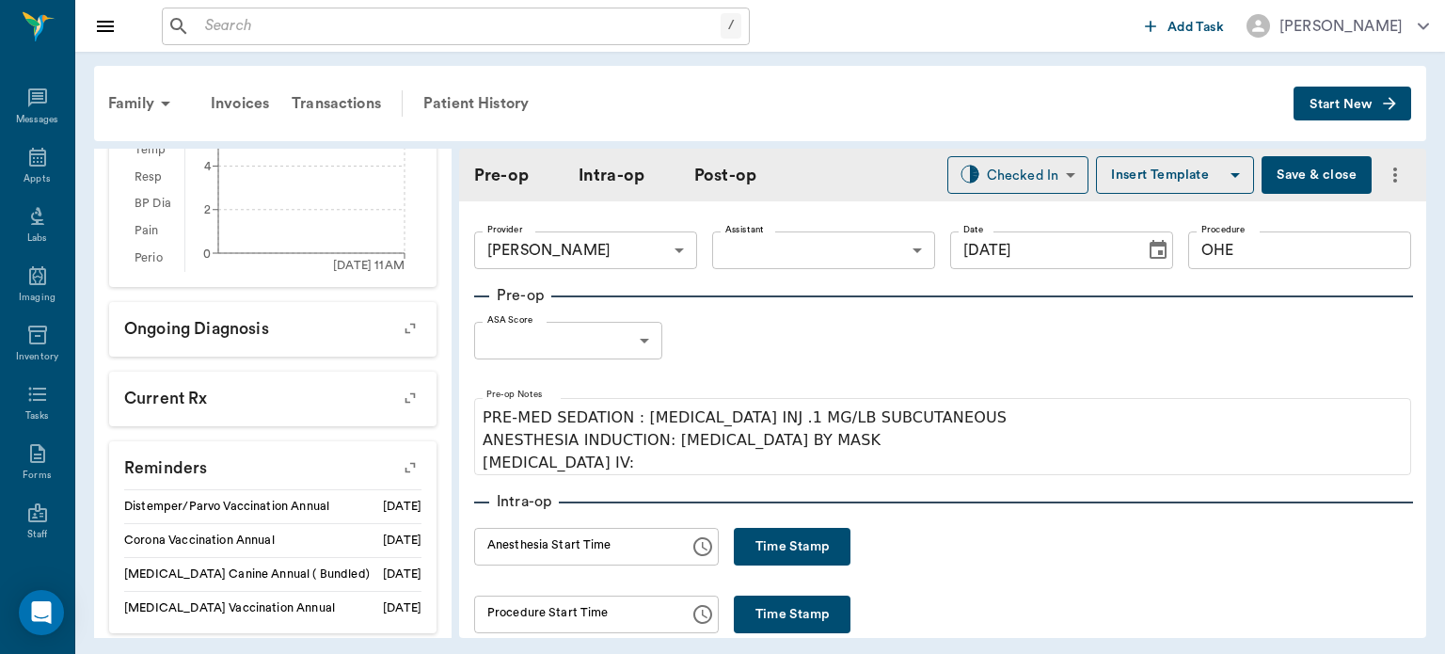
click at [878, 248] on body "/ ​ Add Task Dr. Bert Ellsworth Nectar Messages Appts Labs Imaging Inventory Ta…" at bounding box center [722, 327] width 1445 height 654
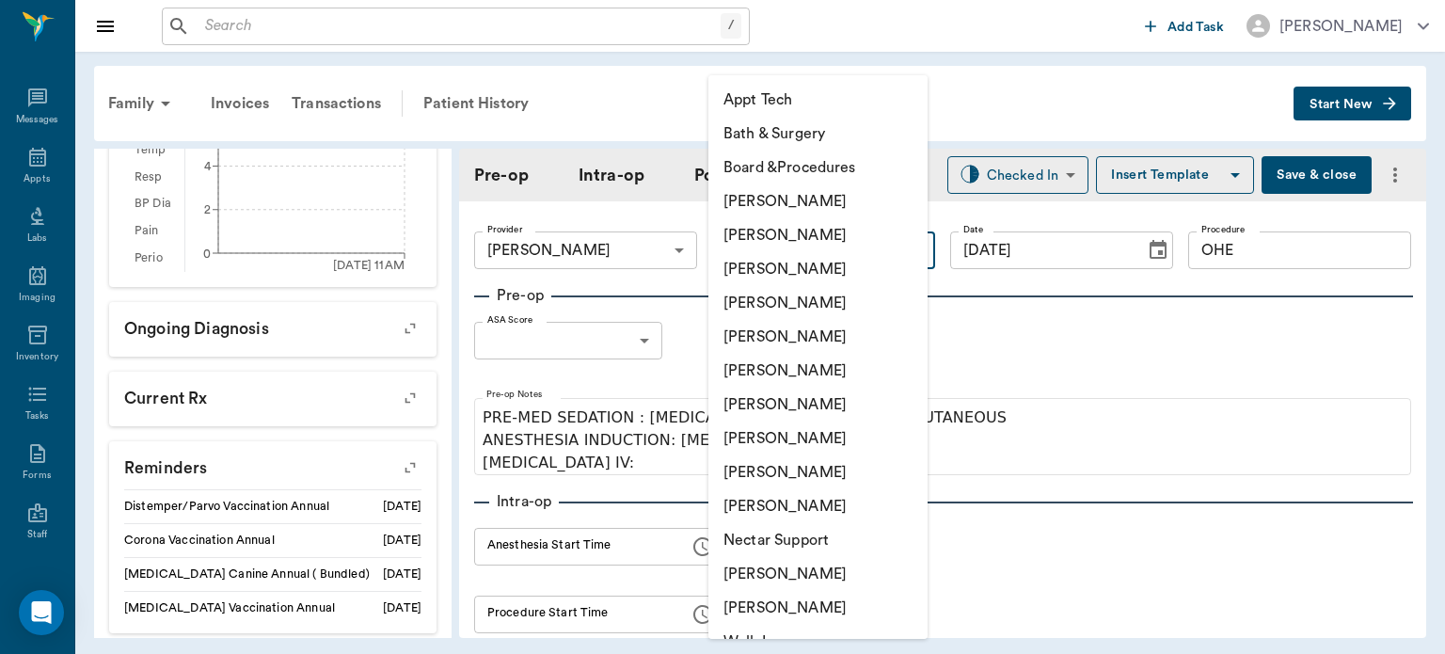
click at [783, 446] on li "[PERSON_NAME]" at bounding box center [818, 439] width 219 height 34
type input "63ec2e7e52e12b0ba117b124"
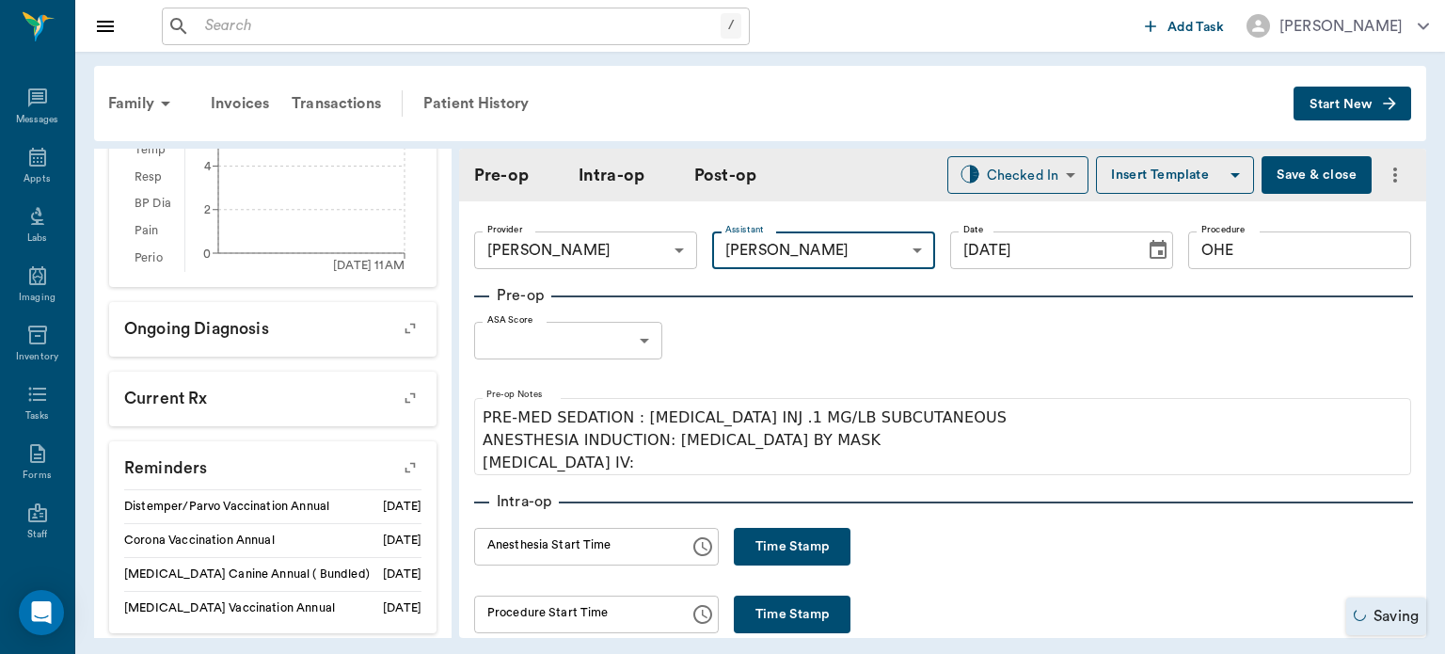
click at [1305, 177] on button "Save & close" at bounding box center [1317, 175] width 110 height 38
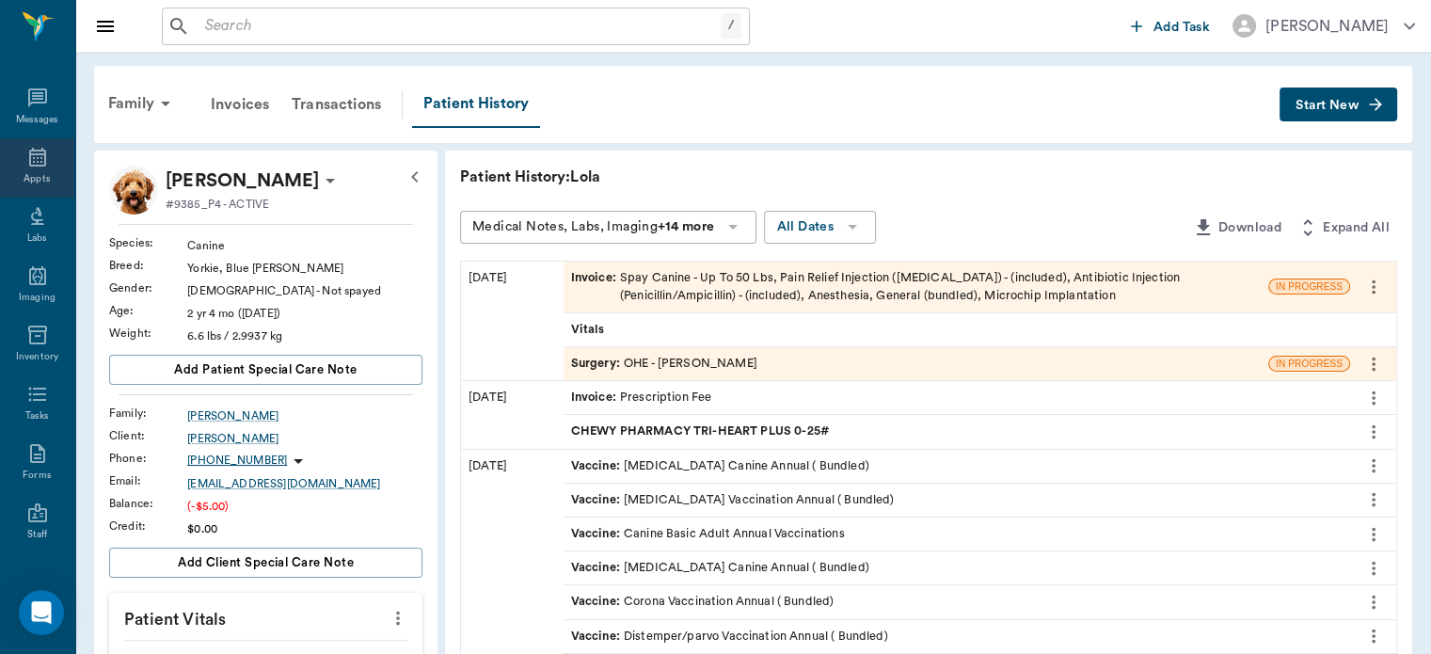
click at [29, 162] on icon at bounding box center [37, 157] width 17 height 19
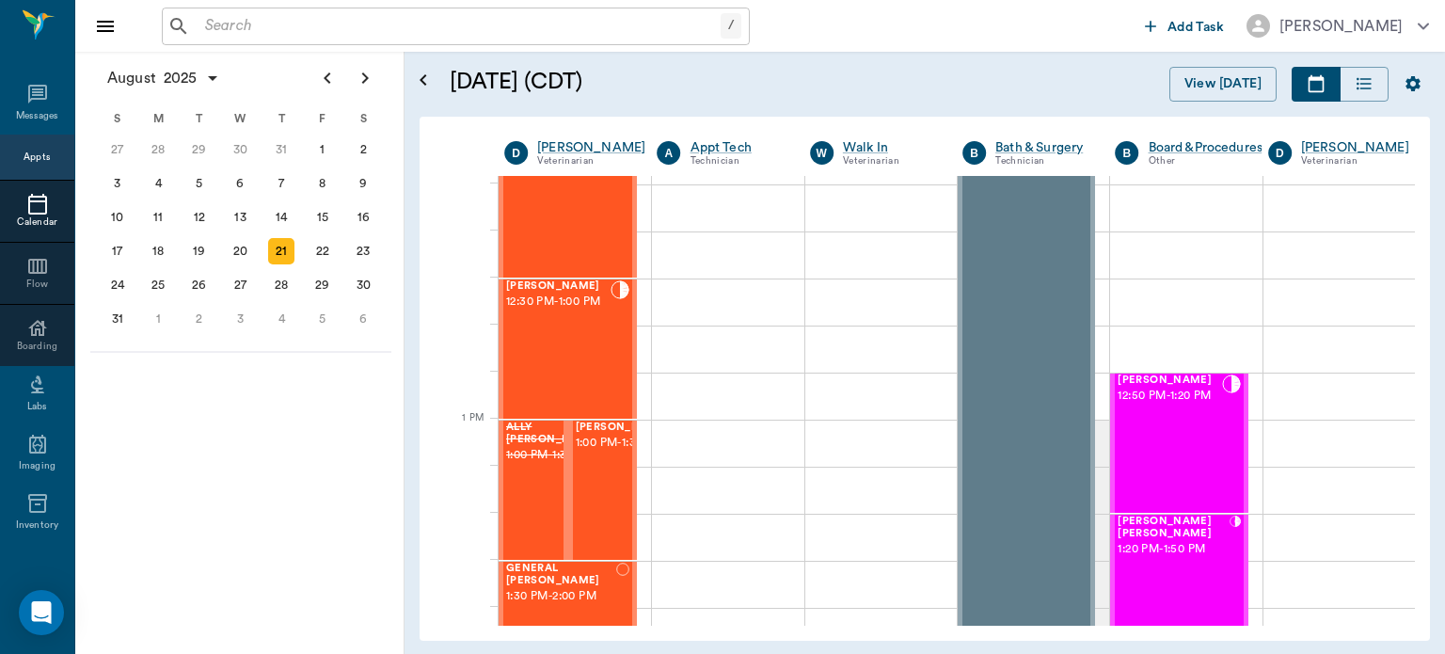
scroll to position [1178, 0]
click at [598, 450] on span "1:00 PM - 1:30 PM" at bounding box center [623, 440] width 94 height 19
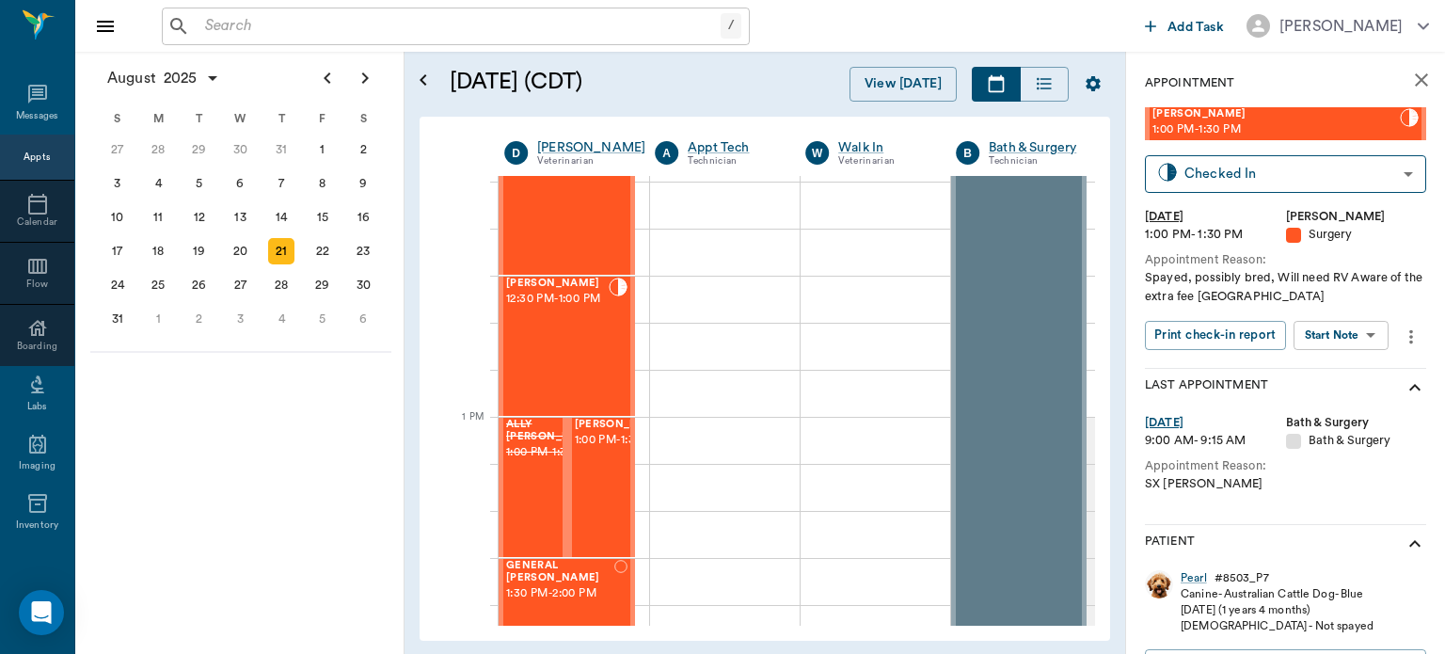
click at [1353, 339] on body "/ ​ Add Task Dr. Bert Ellsworth Nectar Messages Appts Calendar Flow Boarding La…" at bounding box center [722, 327] width 1445 height 654
click at [1360, 403] on button "Start Surgery" at bounding box center [1326, 404] width 77 height 22
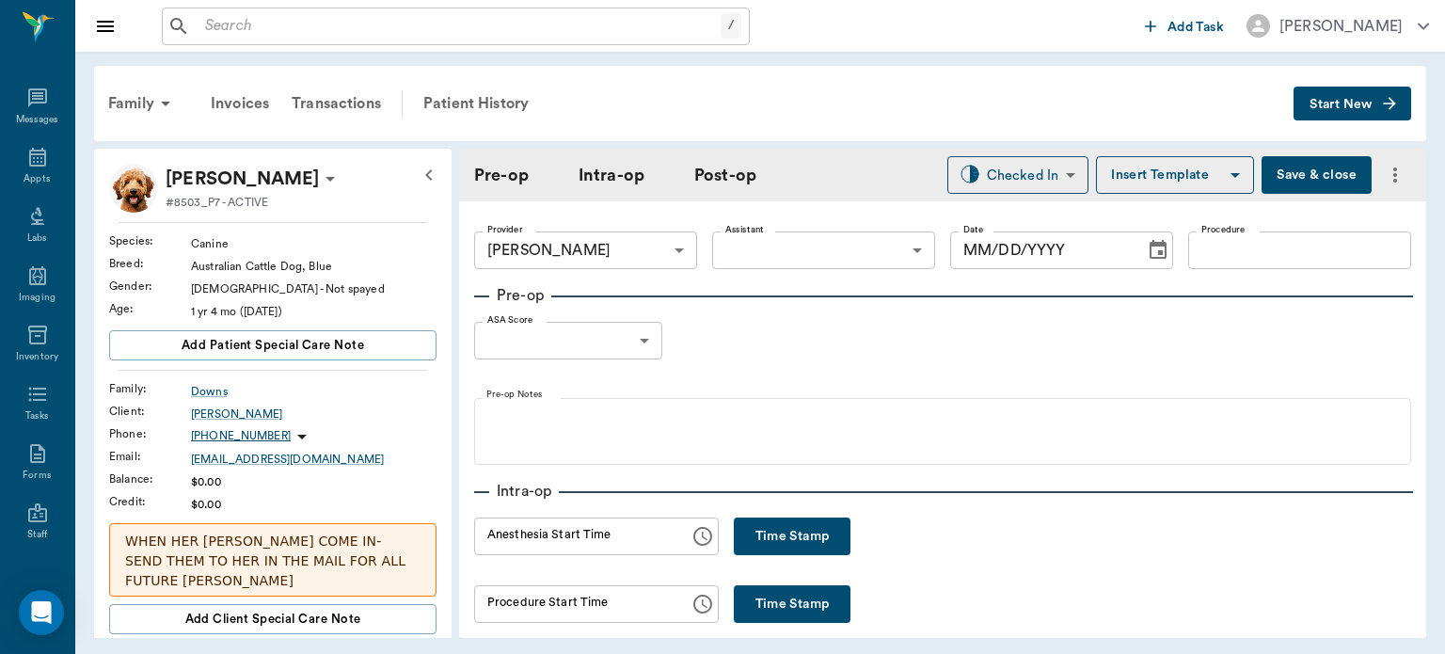
type input "63ec2f075fda476ae8351a4d"
type input "[DATE]"
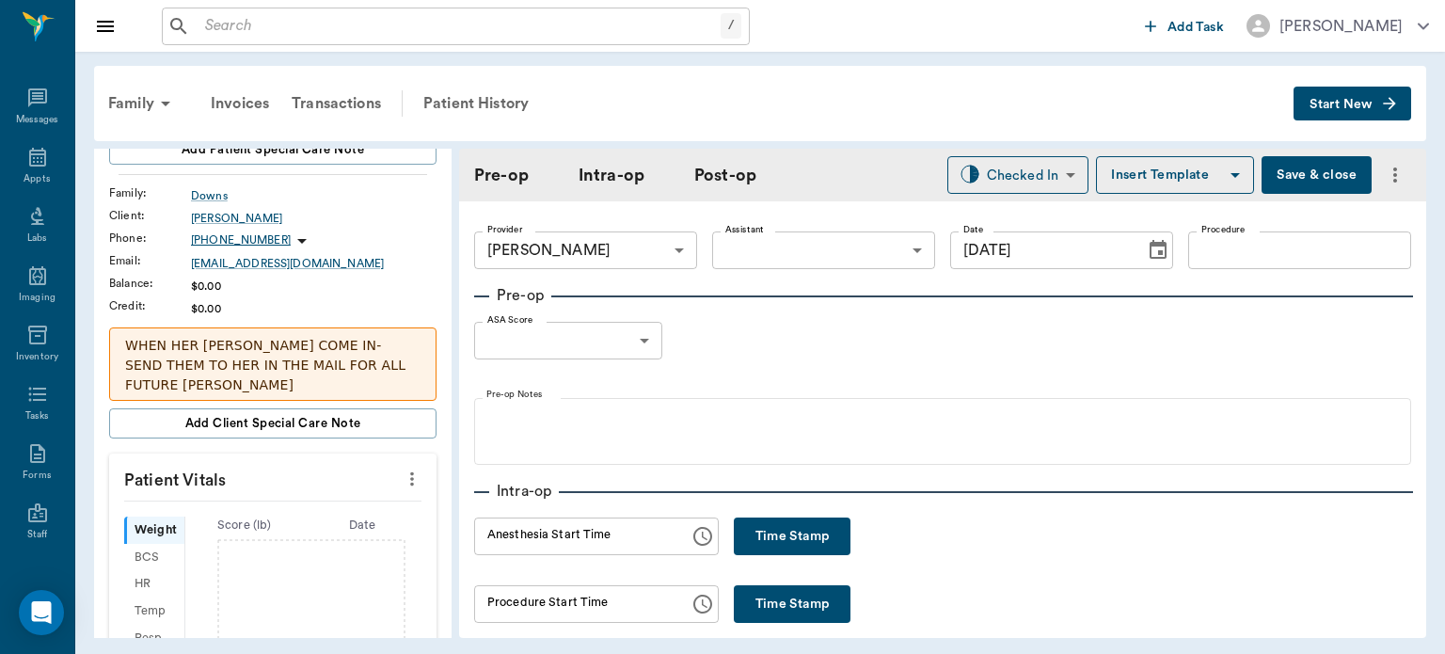
scroll to position [339, 0]
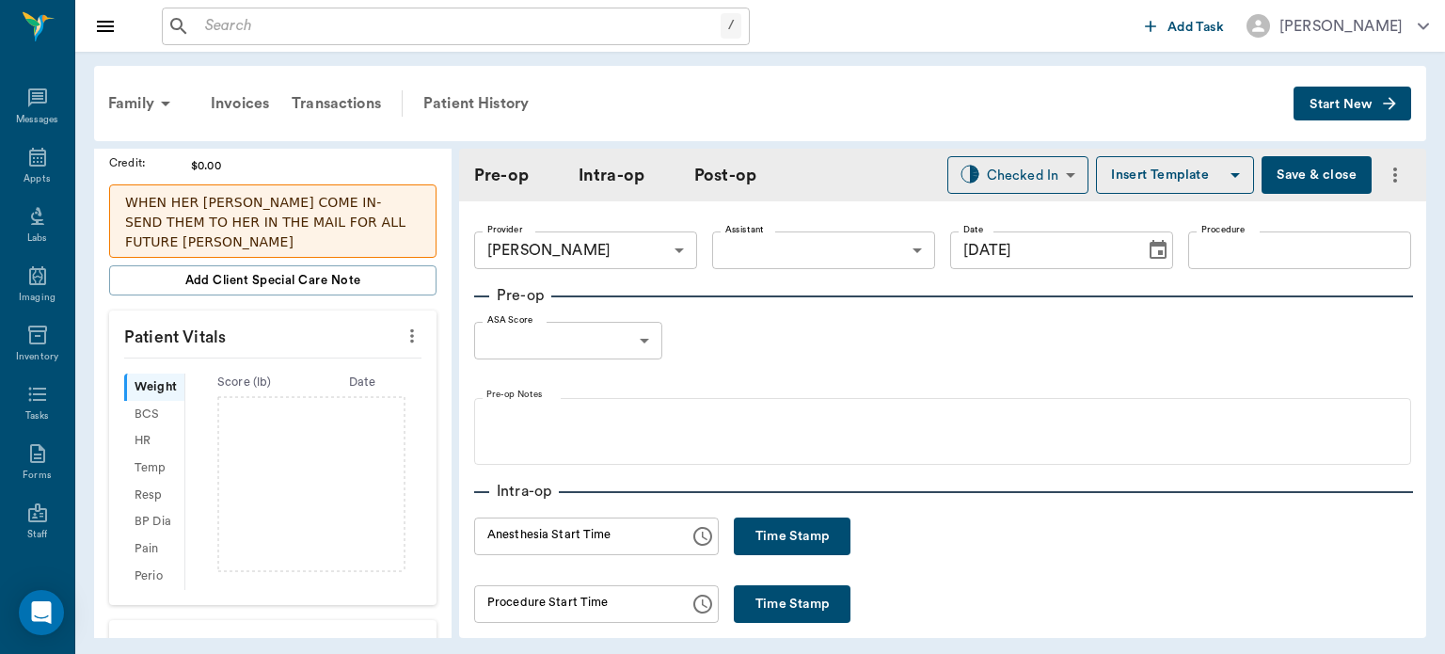
click at [402, 341] on icon "more" at bounding box center [412, 336] width 21 height 23
click at [295, 371] on span "Enter Vitals" at bounding box center [319, 367] width 158 height 20
click at [305, 396] on input "text" at bounding box center [272, 393] width 164 height 38
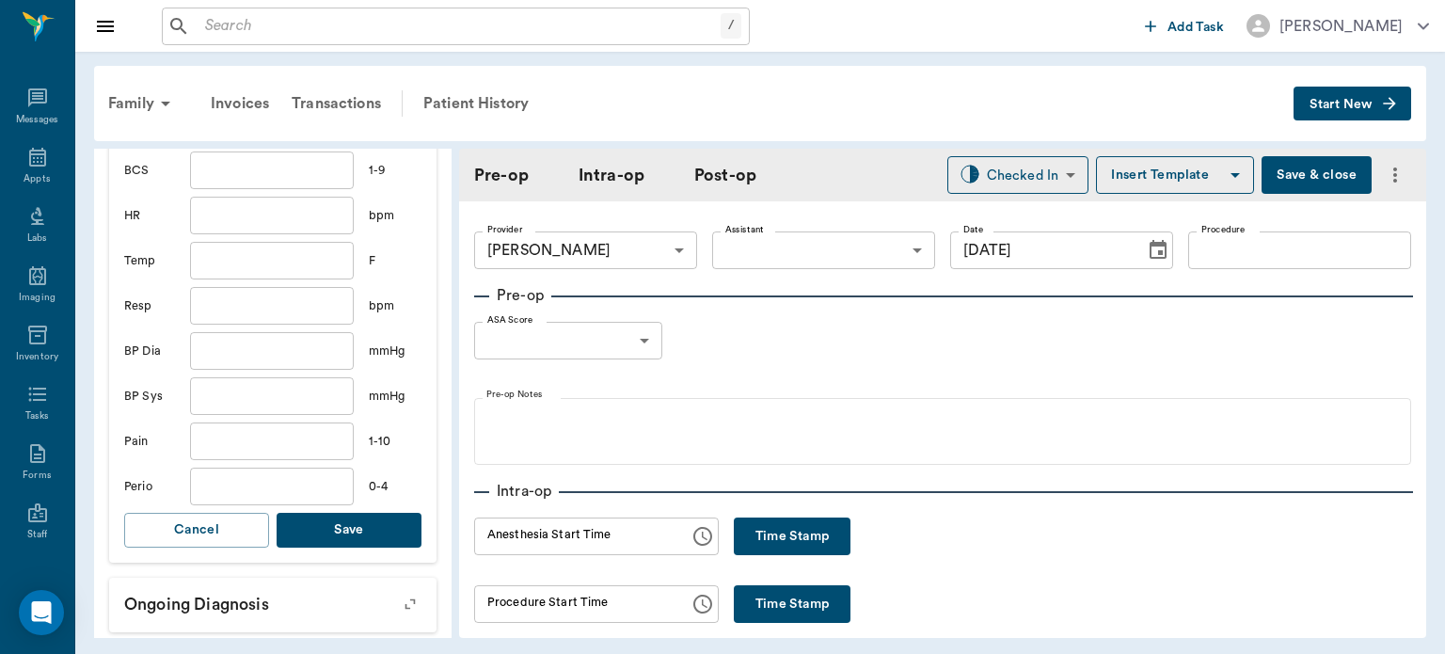
type input "31.2"
click at [344, 534] on button "Save" at bounding box center [349, 530] width 145 height 35
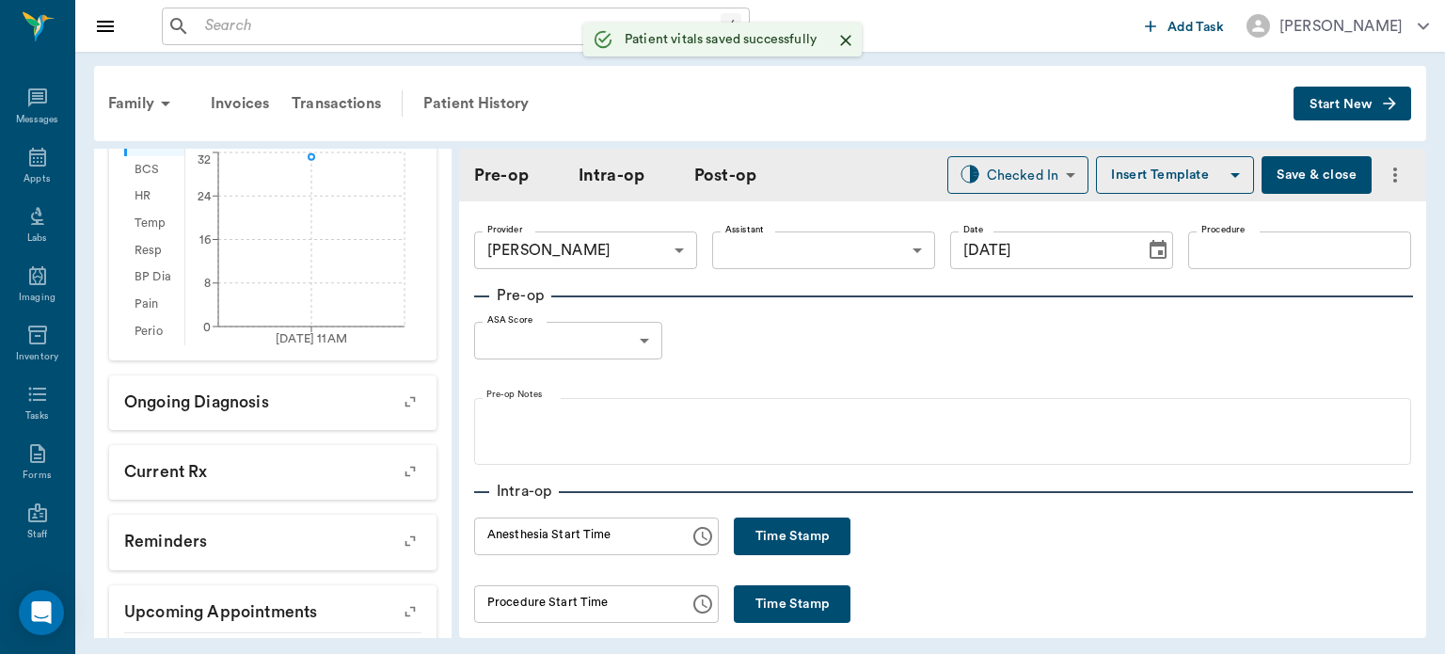
scroll to position [629, 0]
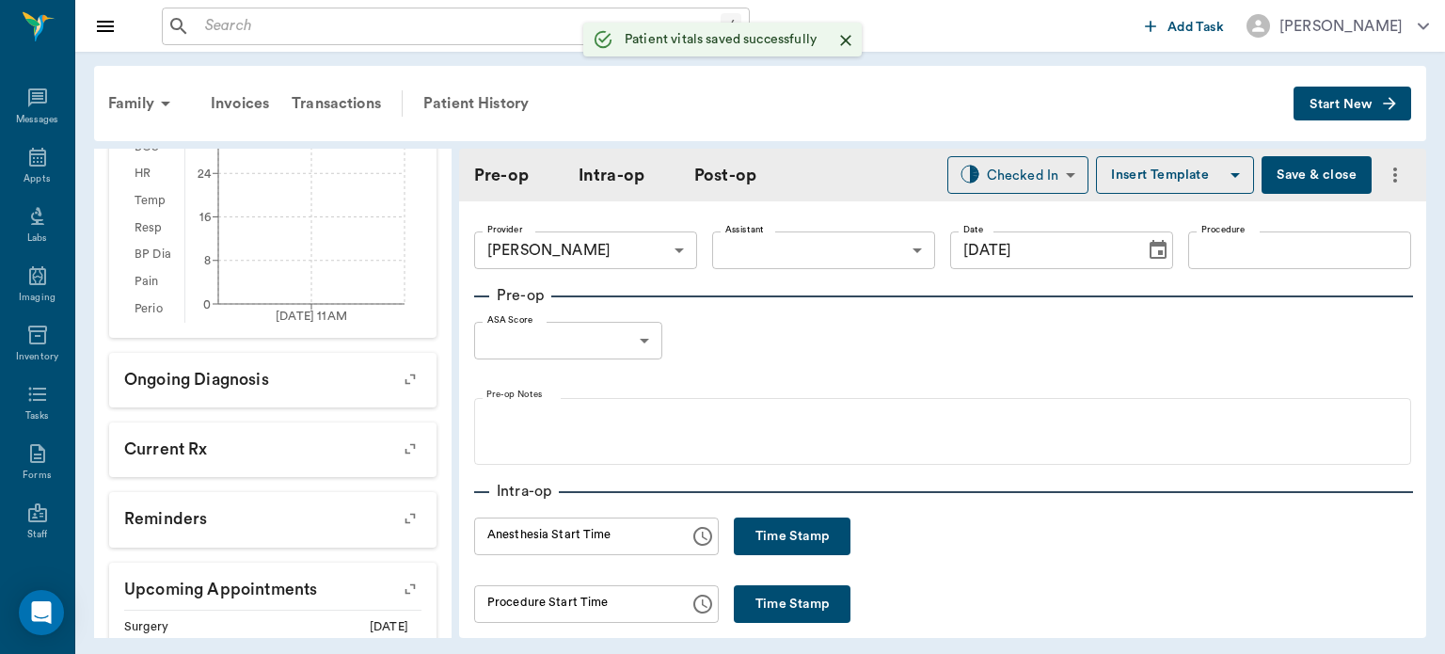
click at [788, 250] on body "/ ​ Add Task Dr. Bert Ellsworth Nectar Messages Appts Labs Imaging Inventory Ta…" at bounding box center [722, 327] width 1445 height 654
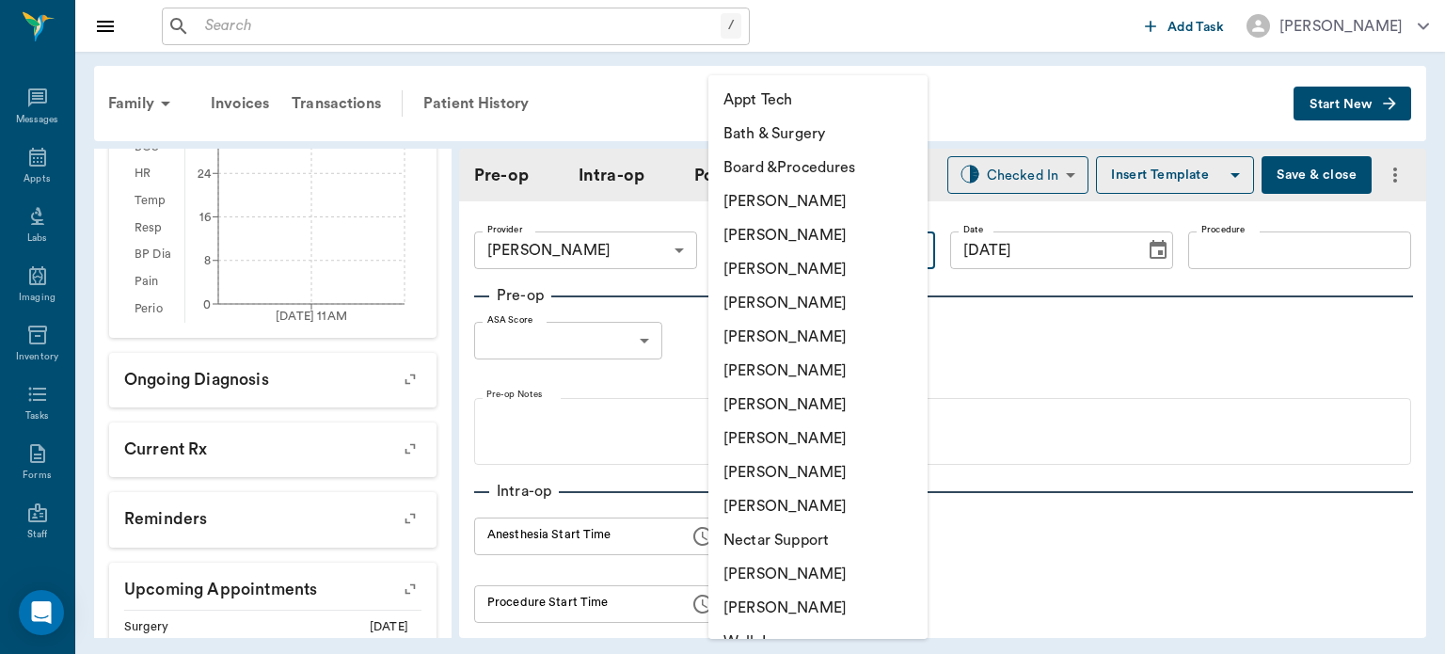
click at [818, 448] on li "[PERSON_NAME]" at bounding box center [818, 439] width 219 height 34
type input "63ec2e7e52e12b0ba117b124"
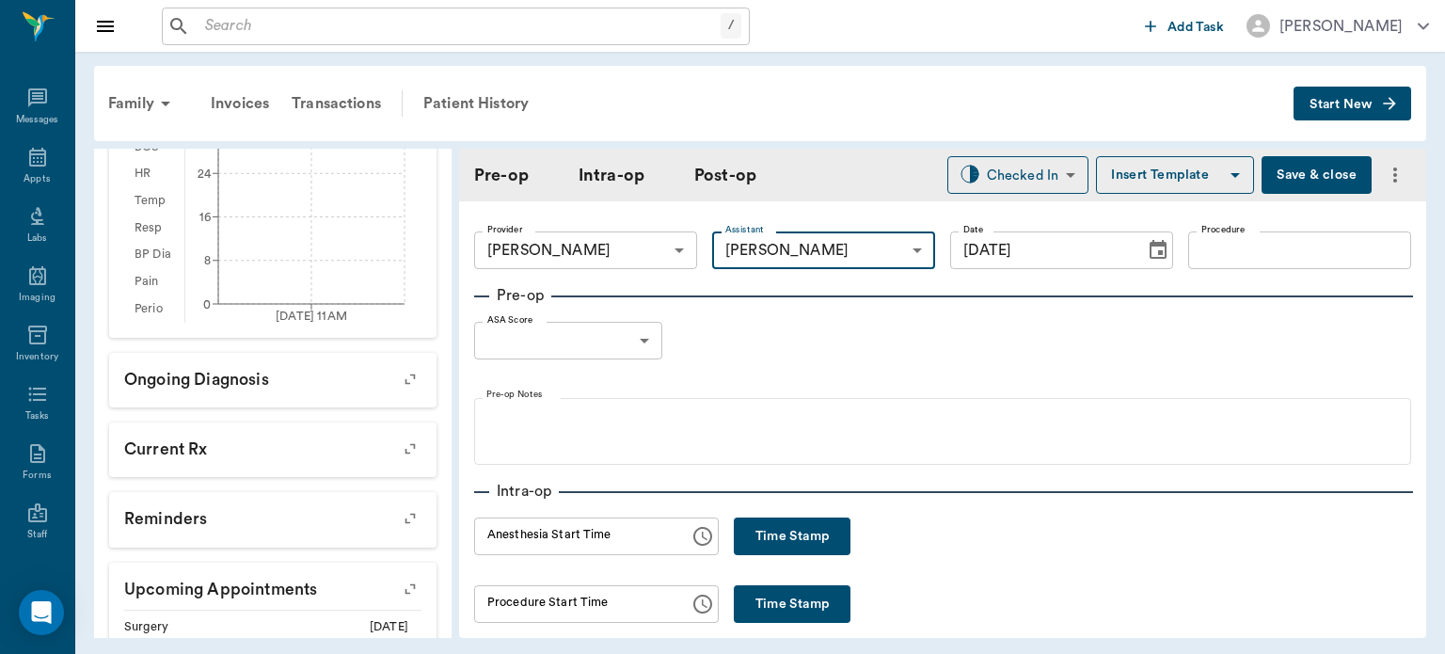
click at [1249, 255] on input "Procedure" at bounding box center [1299, 250] width 223 height 38
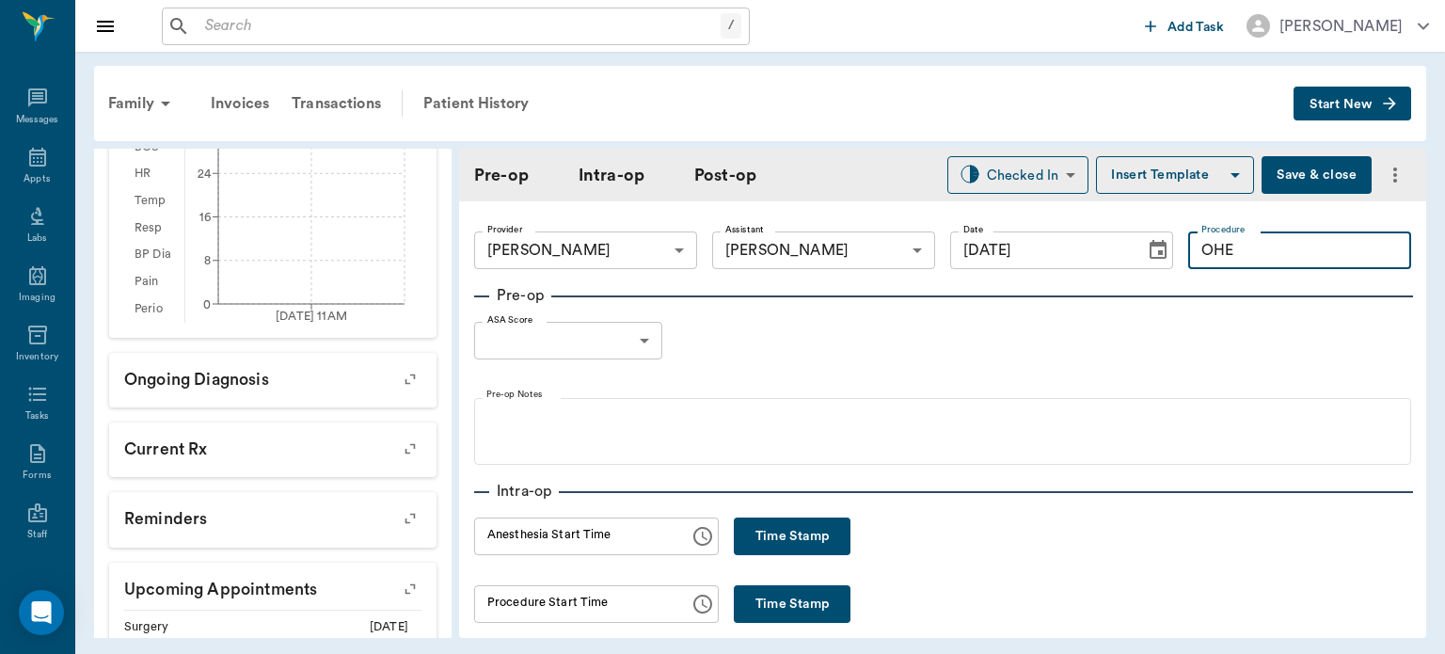
type input "OHE"
click at [1156, 186] on button "Insert Template" at bounding box center [1175, 175] width 158 height 38
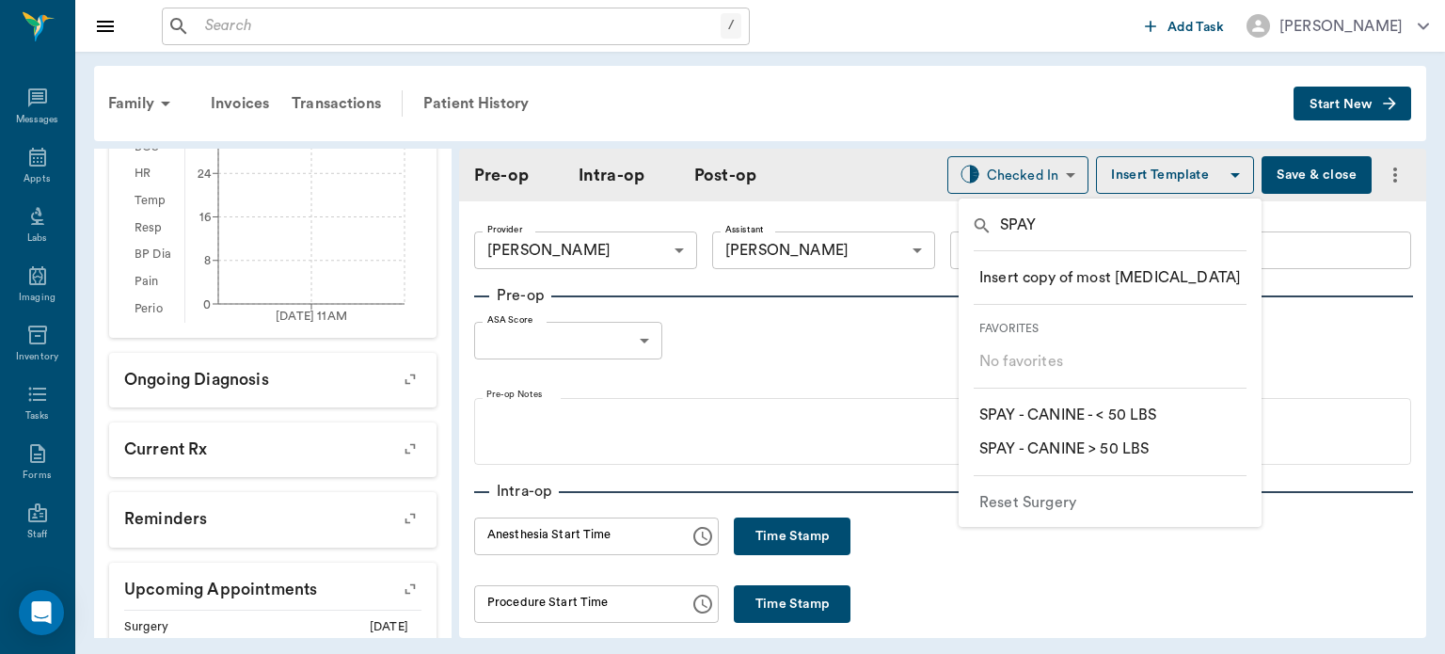
type input "SPAY"
click at [1148, 452] on p "​ SPAY - CANINE > 50 LBS" at bounding box center [1064, 449] width 169 height 23
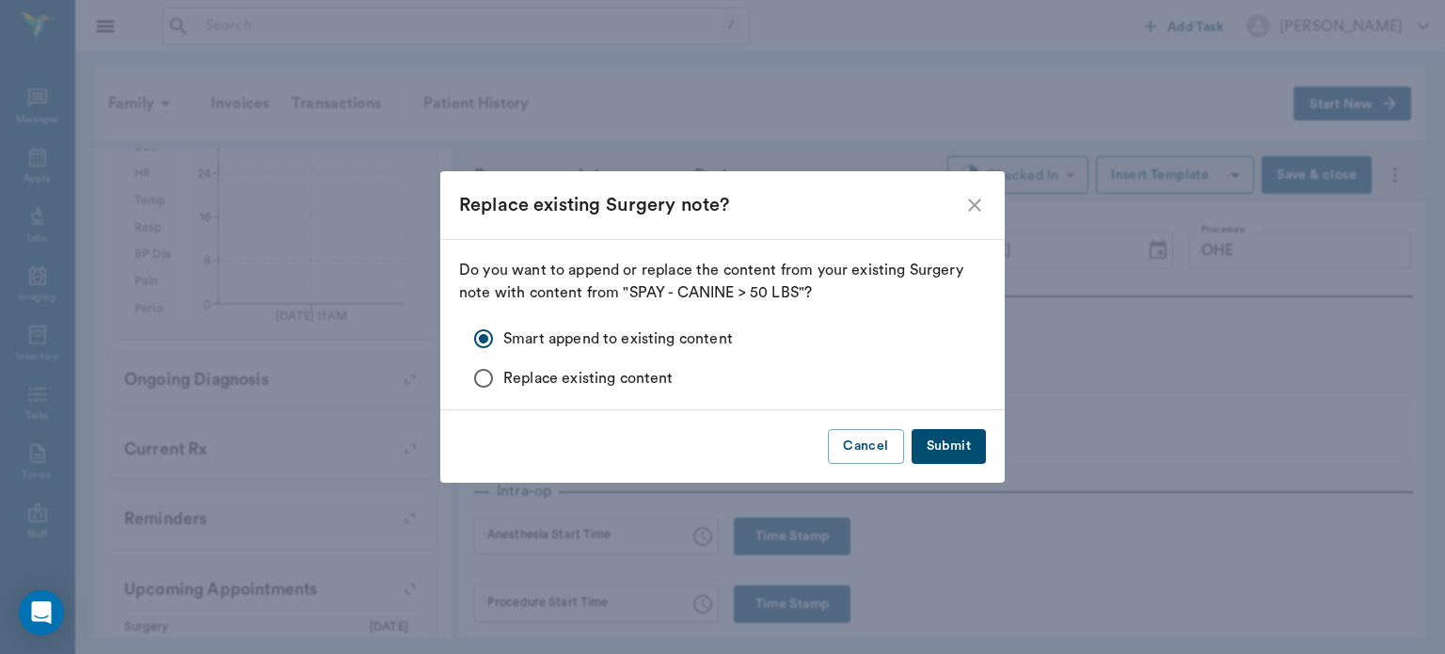
click at [919, 429] on button "Submit" at bounding box center [949, 446] width 74 height 35
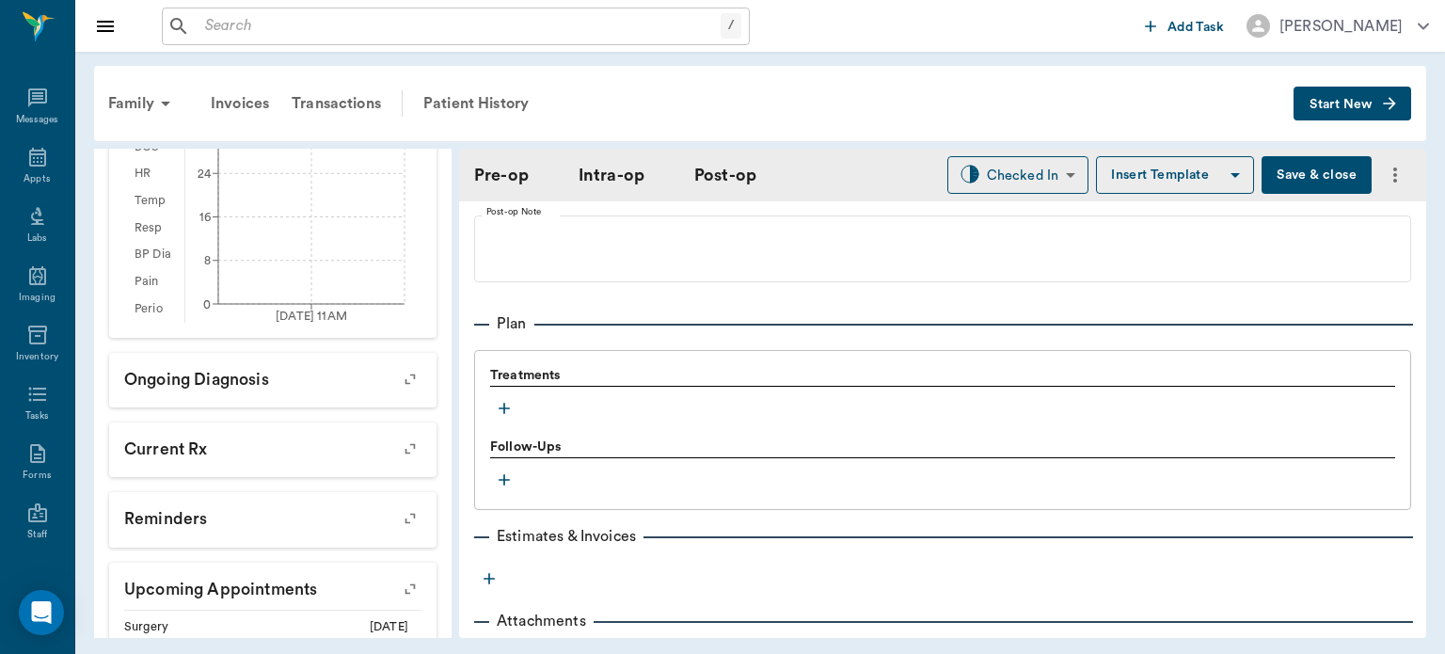
scroll to position [1454, 0]
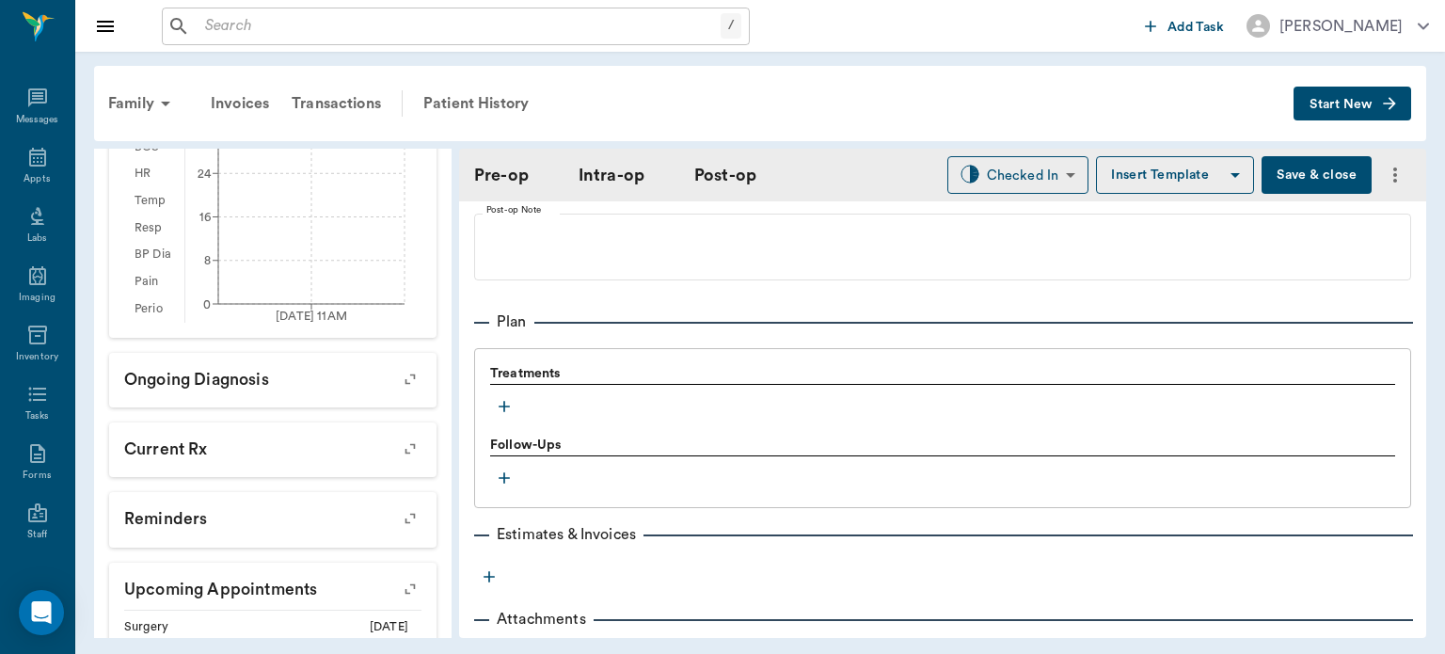
click at [501, 397] on icon "button" at bounding box center [504, 406] width 19 height 19
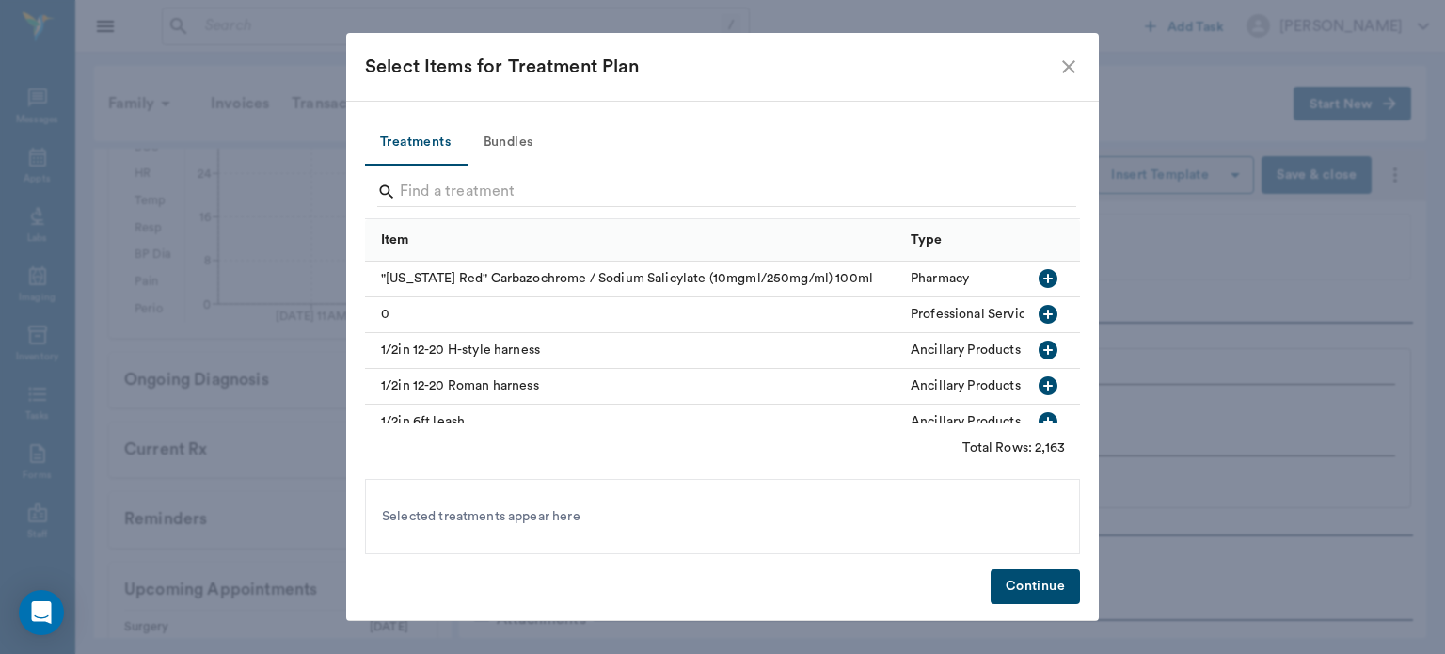
click at [530, 145] on button "Bundles" at bounding box center [508, 142] width 85 height 45
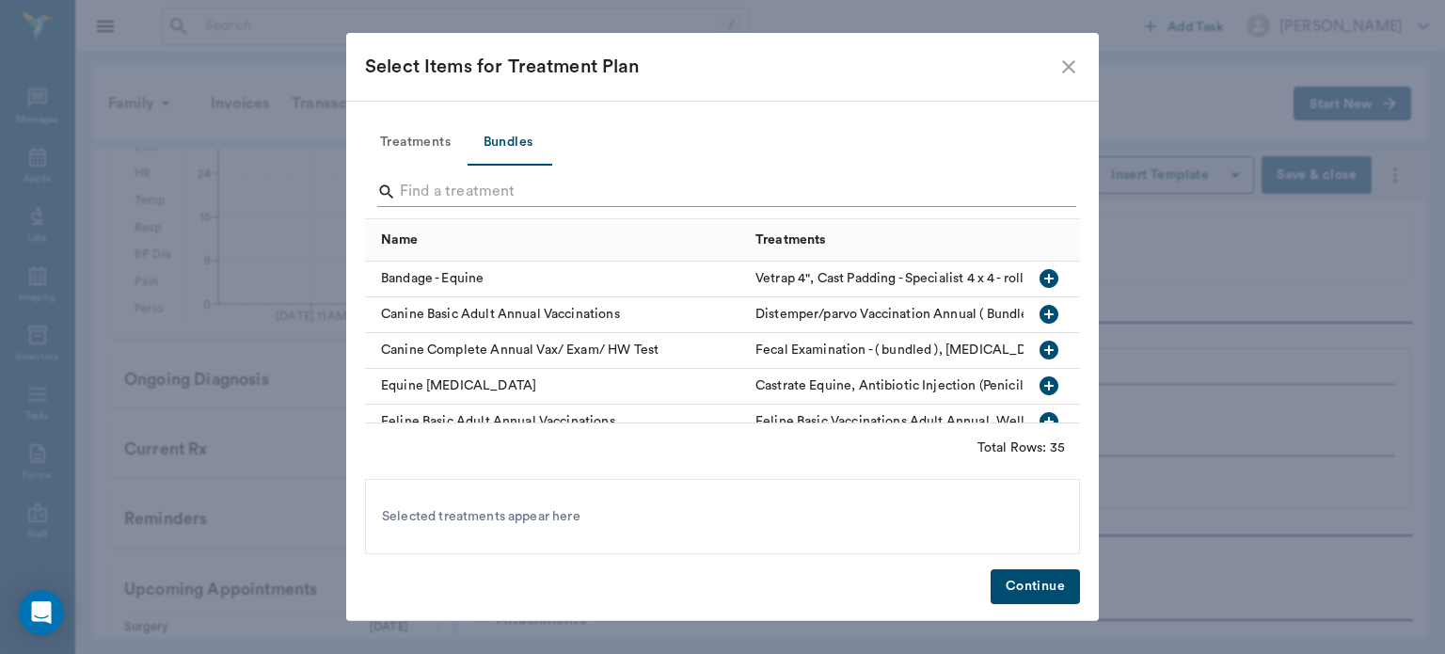
click at [528, 196] on input "Search" at bounding box center [724, 192] width 648 height 30
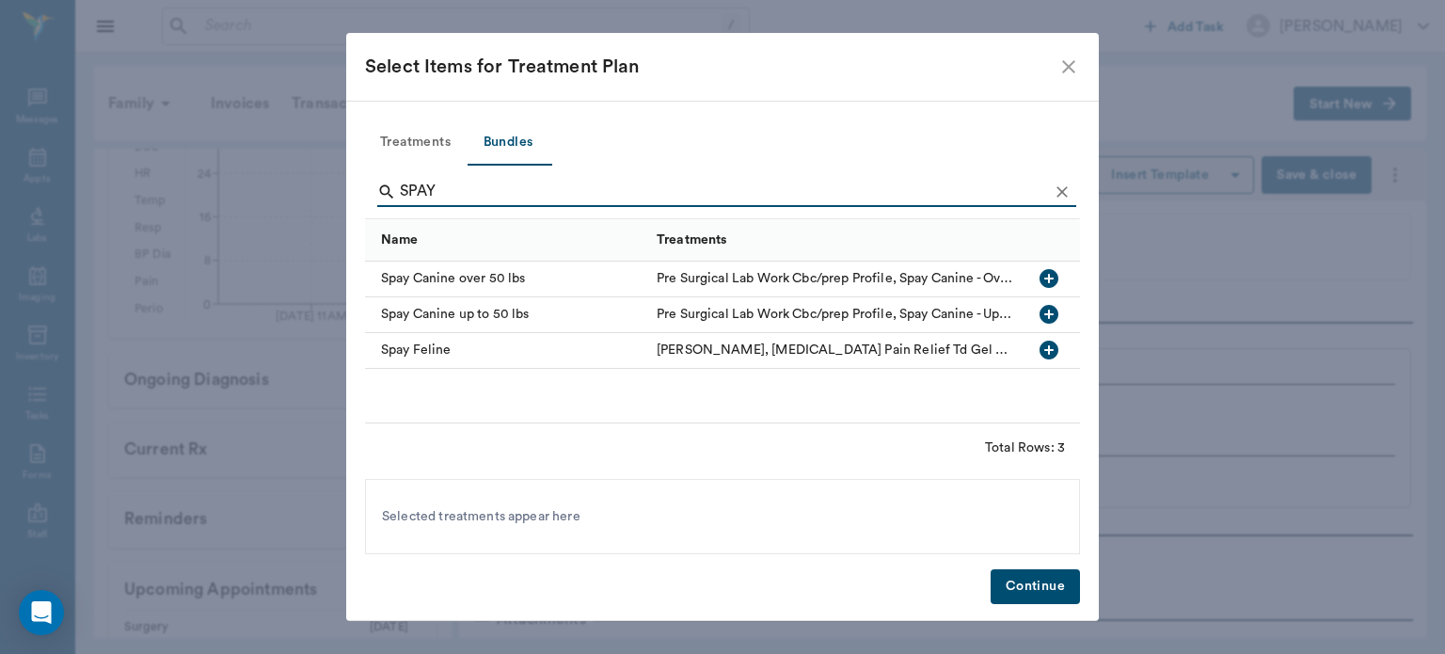
type input "SPAY"
click at [1051, 315] on icon "button" at bounding box center [1049, 314] width 19 height 19
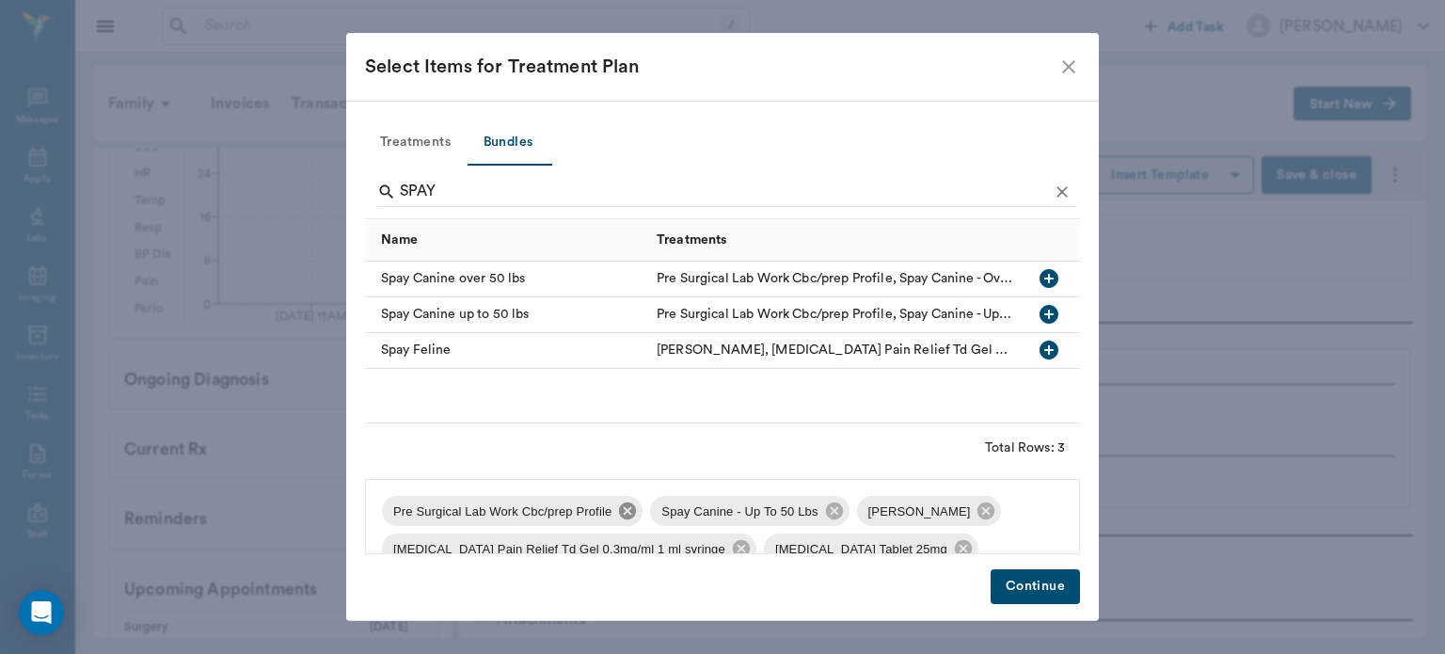
click at [621, 508] on icon at bounding box center [627, 510] width 17 height 17
click at [709, 516] on icon at bounding box center [717, 510] width 17 height 17
click at [939, 518] on icon at bounding box center [947, 510] width 17 height 17
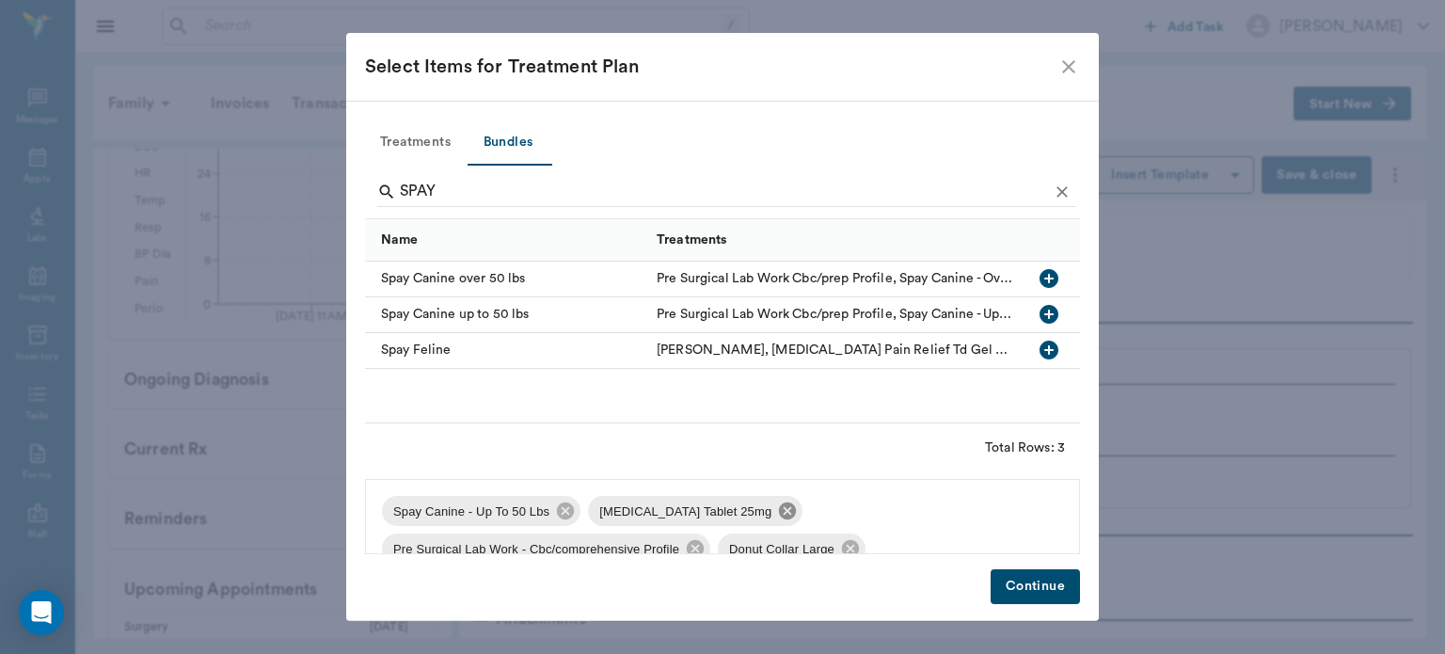
click at [779, 506] on icon at bounding box center [787, 510] width 17 height 17
click at [893, 515] on icon at bounding box center [901, 510] width 17 height 17
click at [710, 512] on icon at bounding box center [720, 511] width 21 height 21
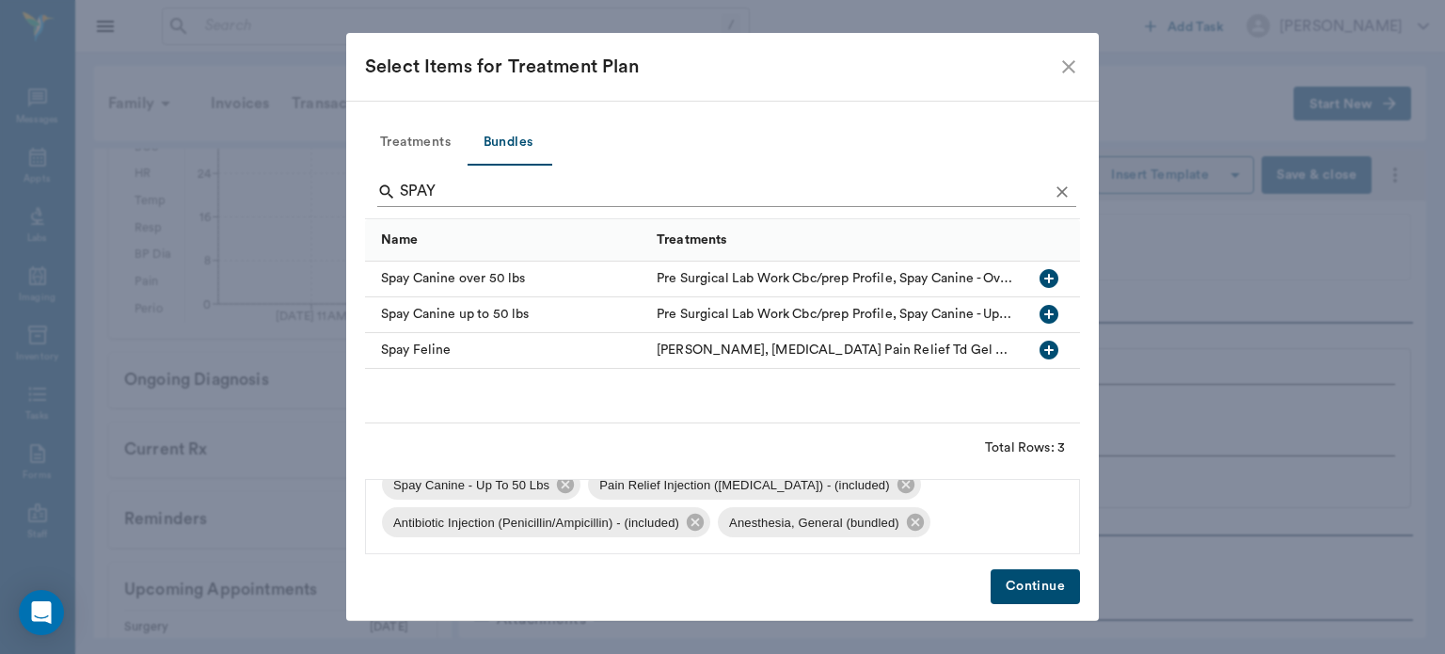
click at [1063, 191] on icon "Clear" at bounding box center [1062, 191] width 11 height 11
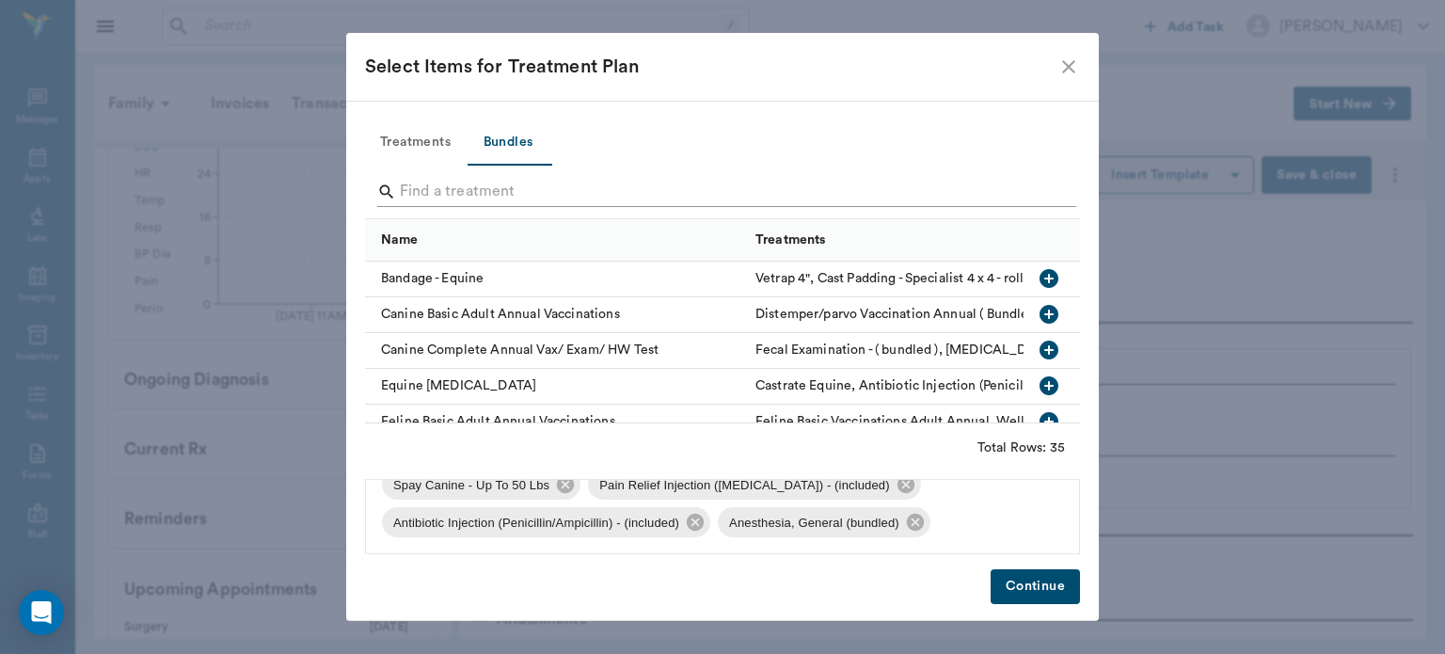
click at [955, 187] on input "Search" at bounding box center [724, 192] width 648 height 30
click at [423, 139] on button "Treatments" at bounding box center [415, 142] width 101 height 45
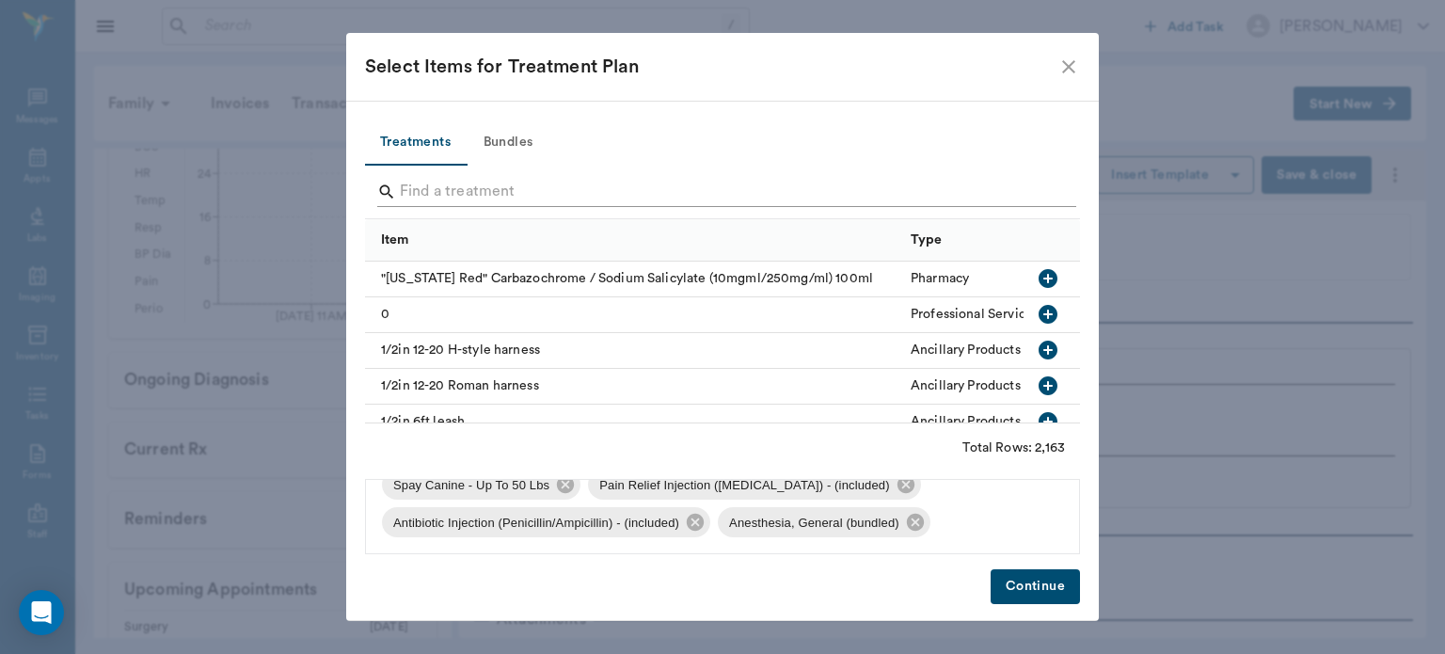
click at [486, 198] on input "Search" at bounding box center [724, 192] width 648 height 30
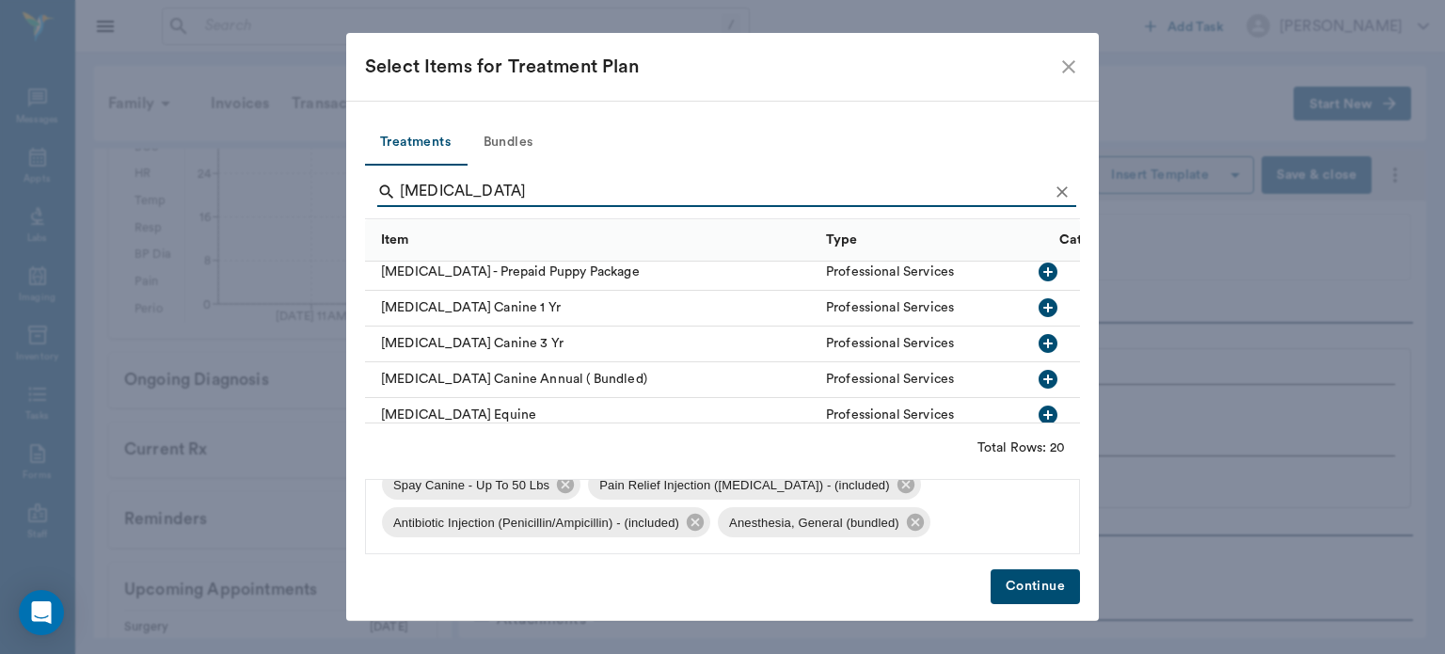
scroll to position [333, 0]
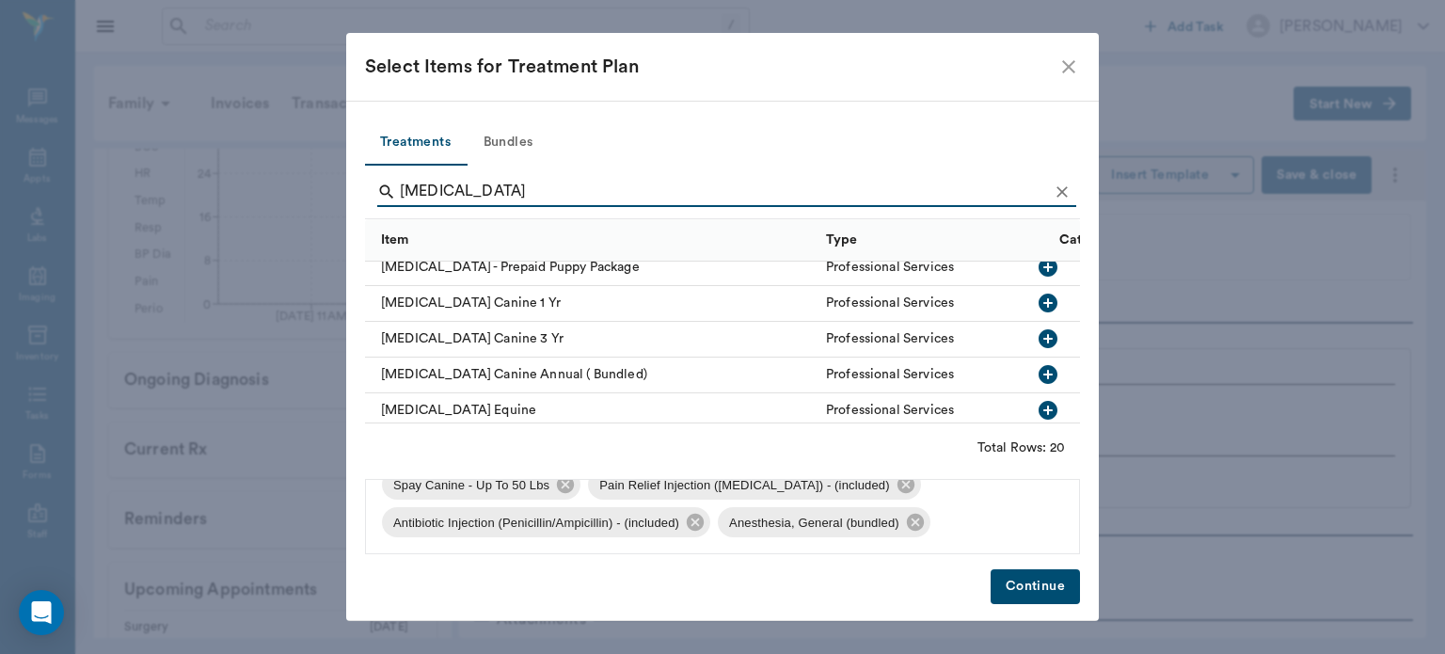
type input "RABIES"
click at [1039, 306] on icon "button" at bounding box center [1048, 303] width 19 height 19
click at [1066, 188] on icon "Clear" at bounding box center [1062, 192] width 19 height 19
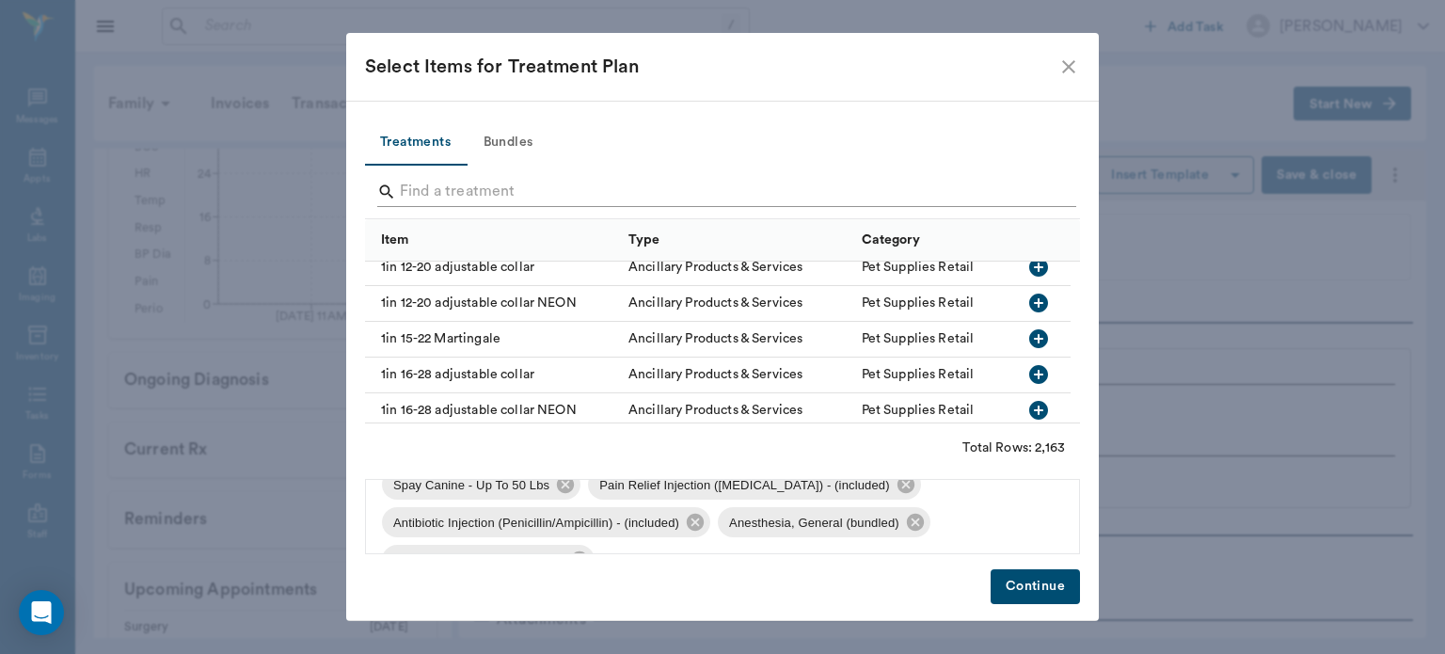
click at [723, 188] on input "Search" at bounding box center [724, 192] width 648 height 30
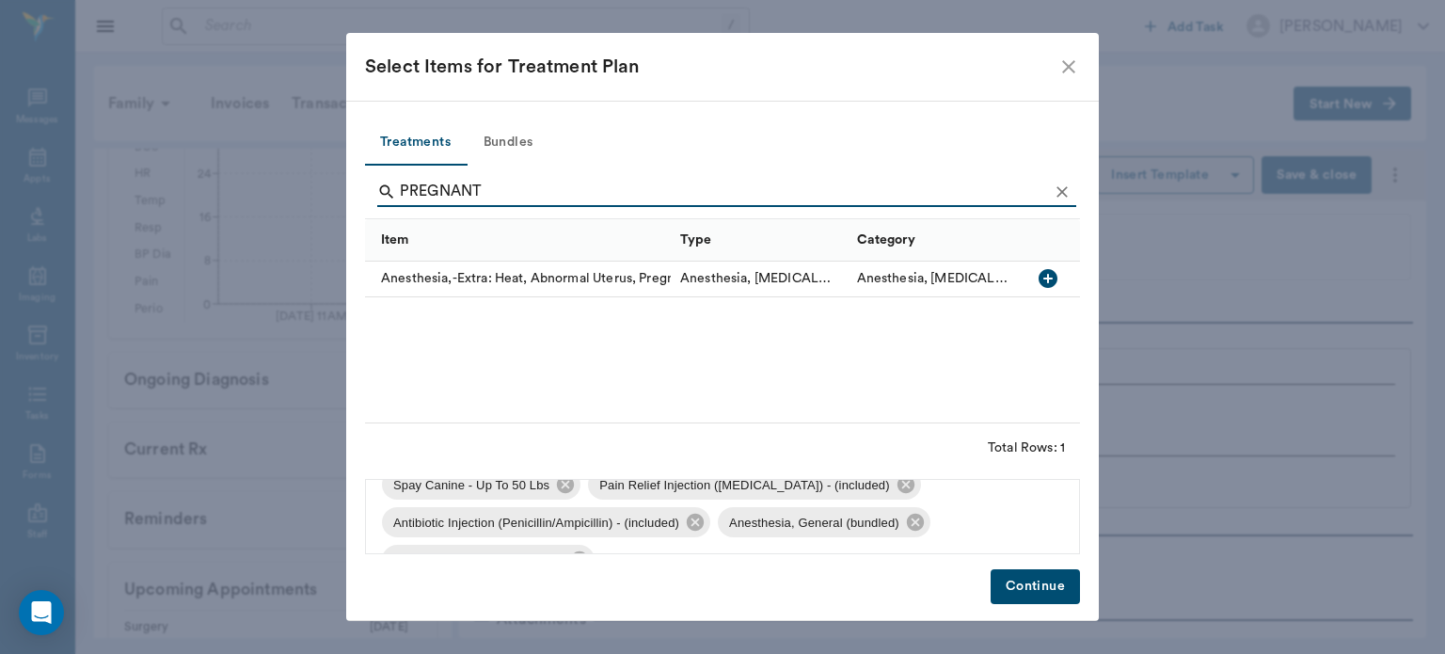
scroll to position [0, 0]
type input "PREGNANT"
click at [1046, 271] on icon "button" at bounding box center [1048, 278] width 19 height 19
click at [1061, 574] on button "Continue" at bounding box center [1035, 586] width 89 height 35
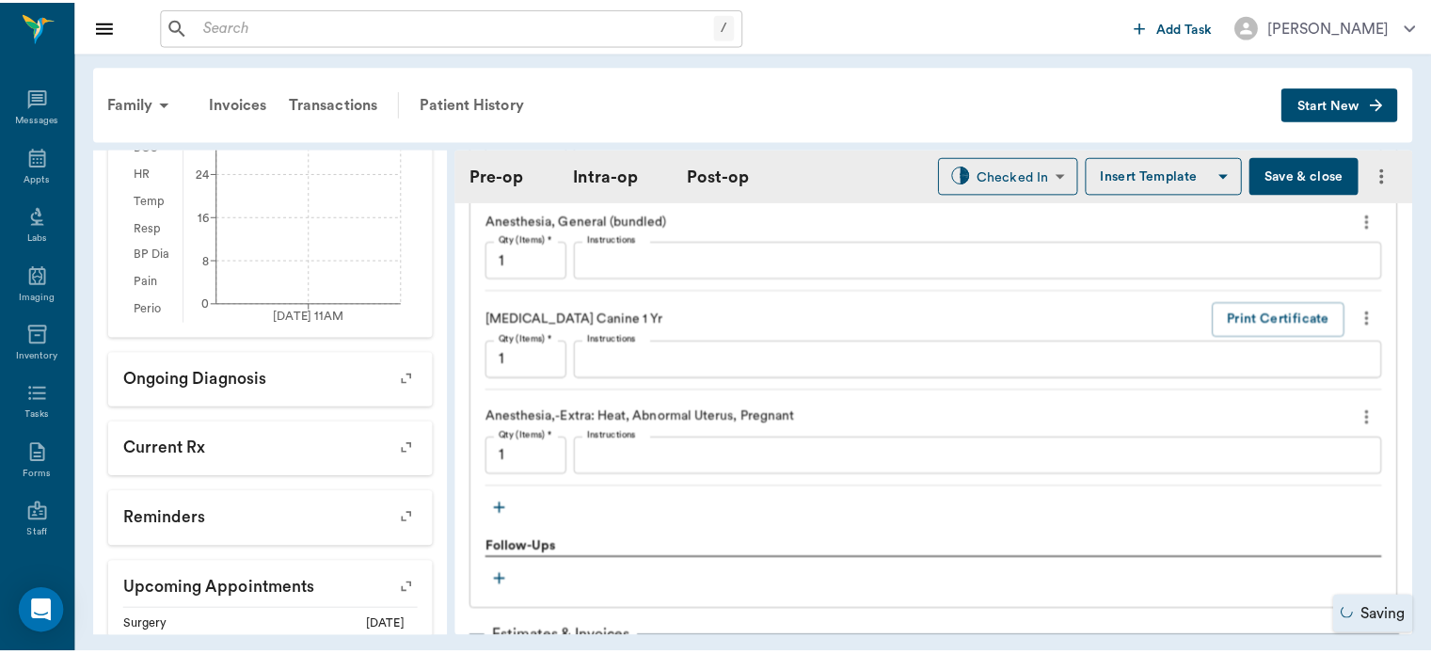
scroll to position [2142, 0]
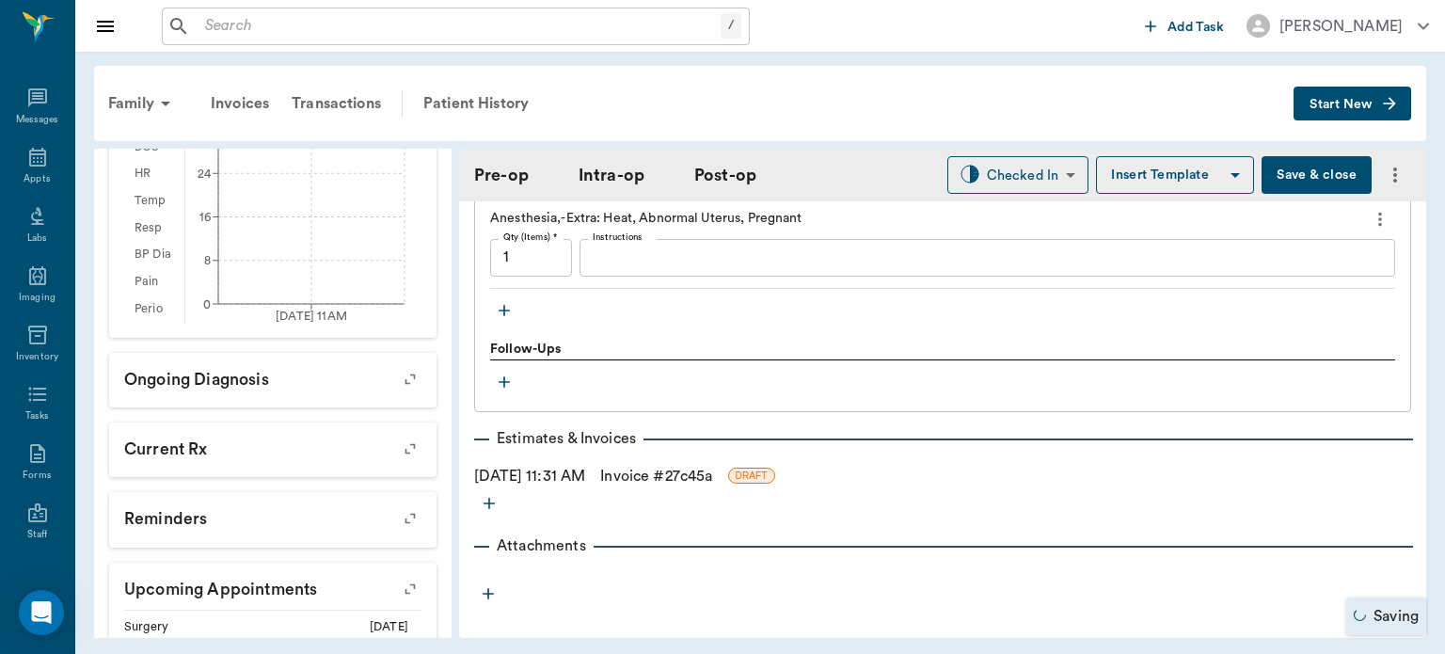
click at [1297, 177] on button "Save & close" at bounding box center [1317, 175] width 110 height 38
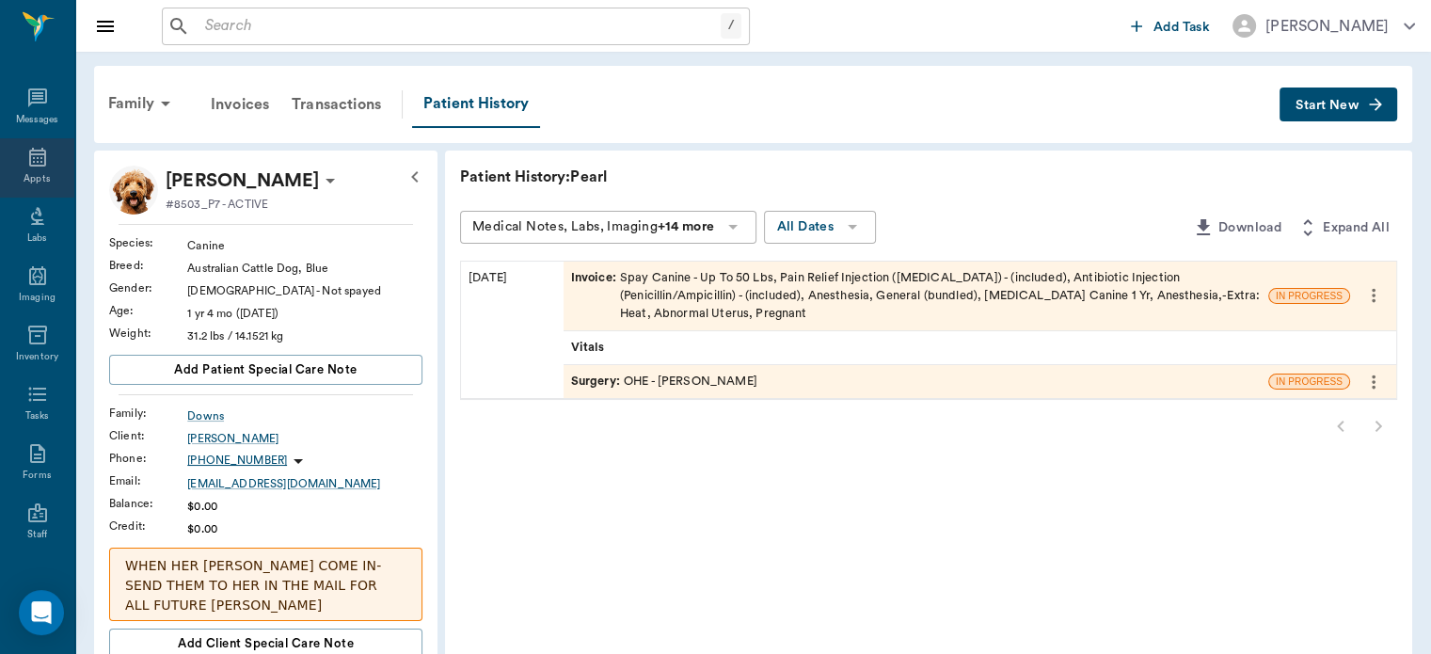
click at [29, 162] on icon at bounding box center [37, 157] width 17 height 19
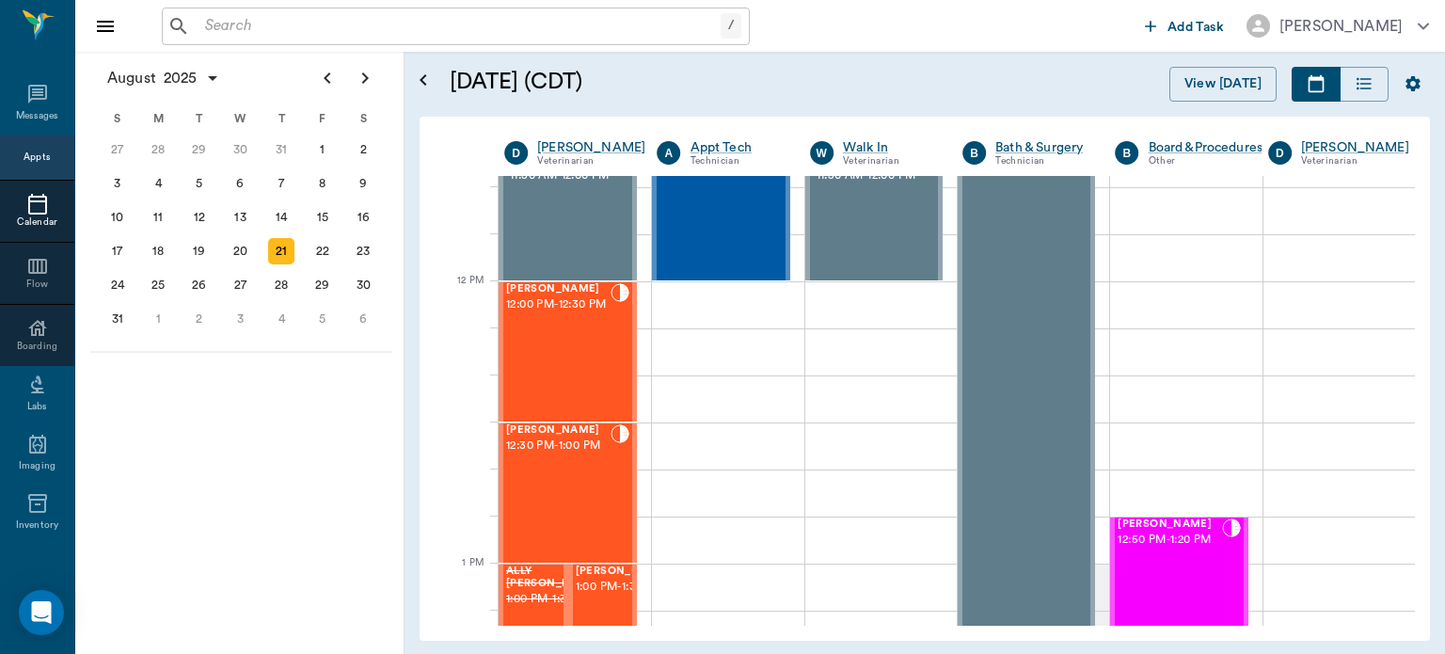
scroll to position [1114, 0]
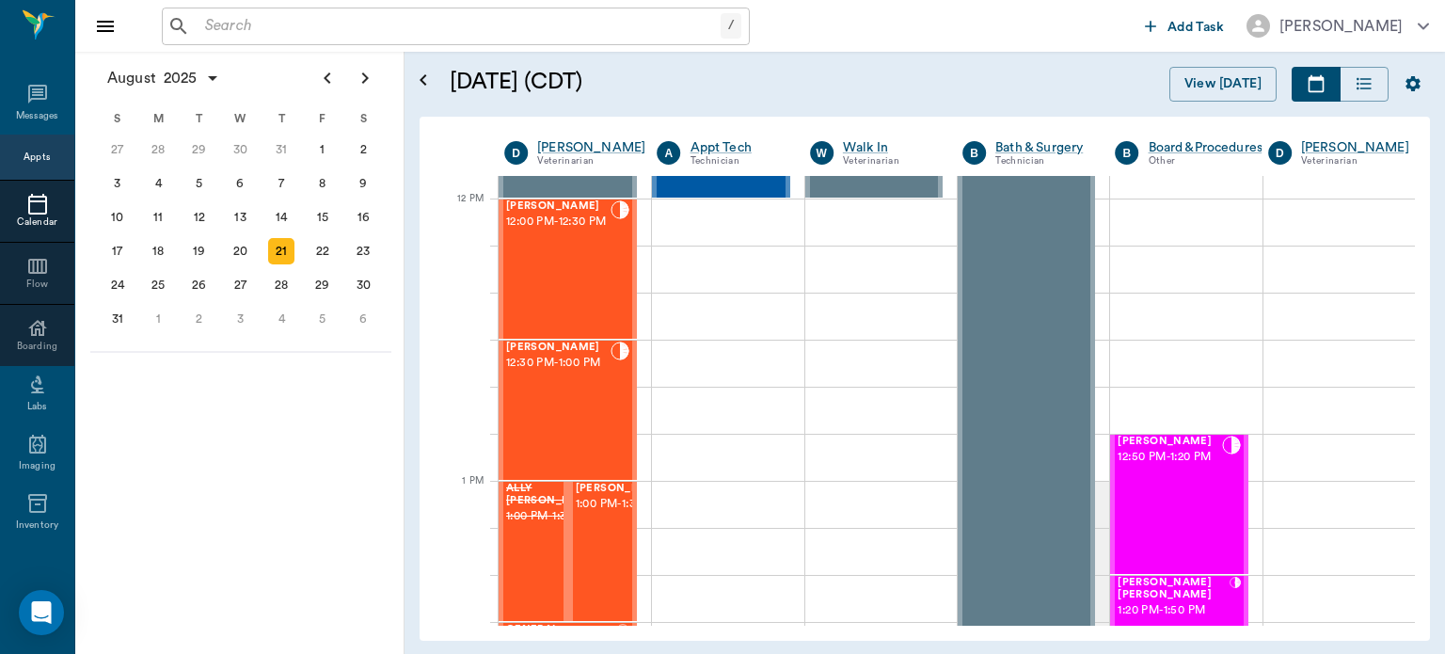
click at [586, 267] on div "Molly Tidwell 12:00 PM - 12:30 PM" at bounding box center [558, 268] width 104 height 137
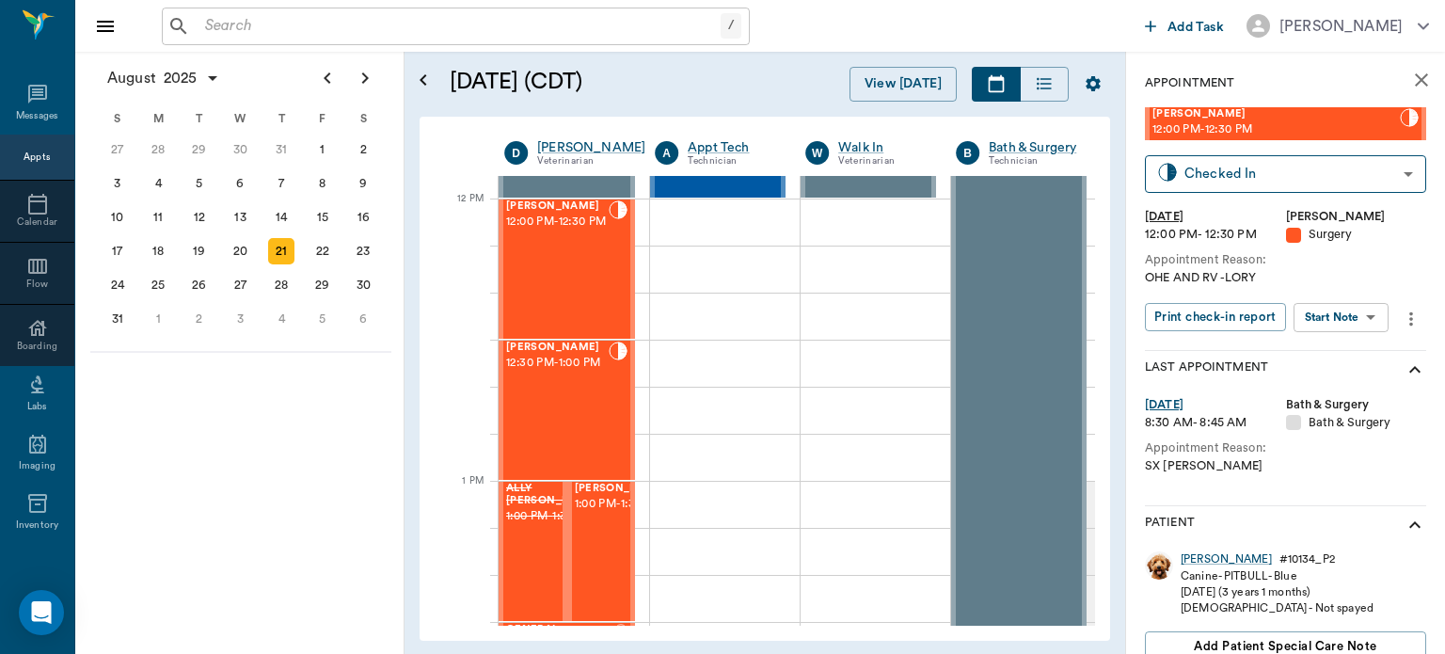
click at [1359, 321] on body "/ ​ Add Task Dr. Bert Ellsworth Nectar Messages Appts Calendar Flow Boarding La…" at bounding box center [722, 327] width 1445 height 654
click at [1342, 384] on button "Start Surgery" at bounding box center [1326, 386] width 77 height 22
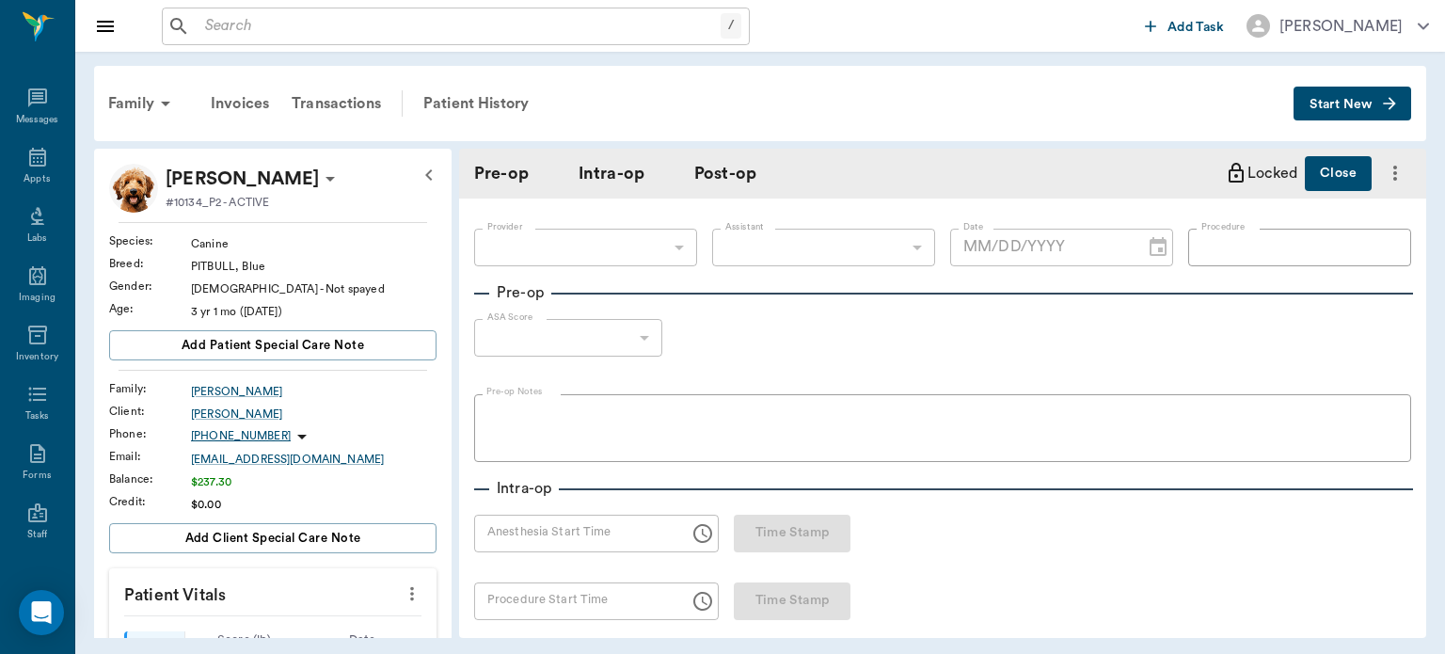
type input "63ec2f075fda476ae8351a4d"
type input "[DATE]"
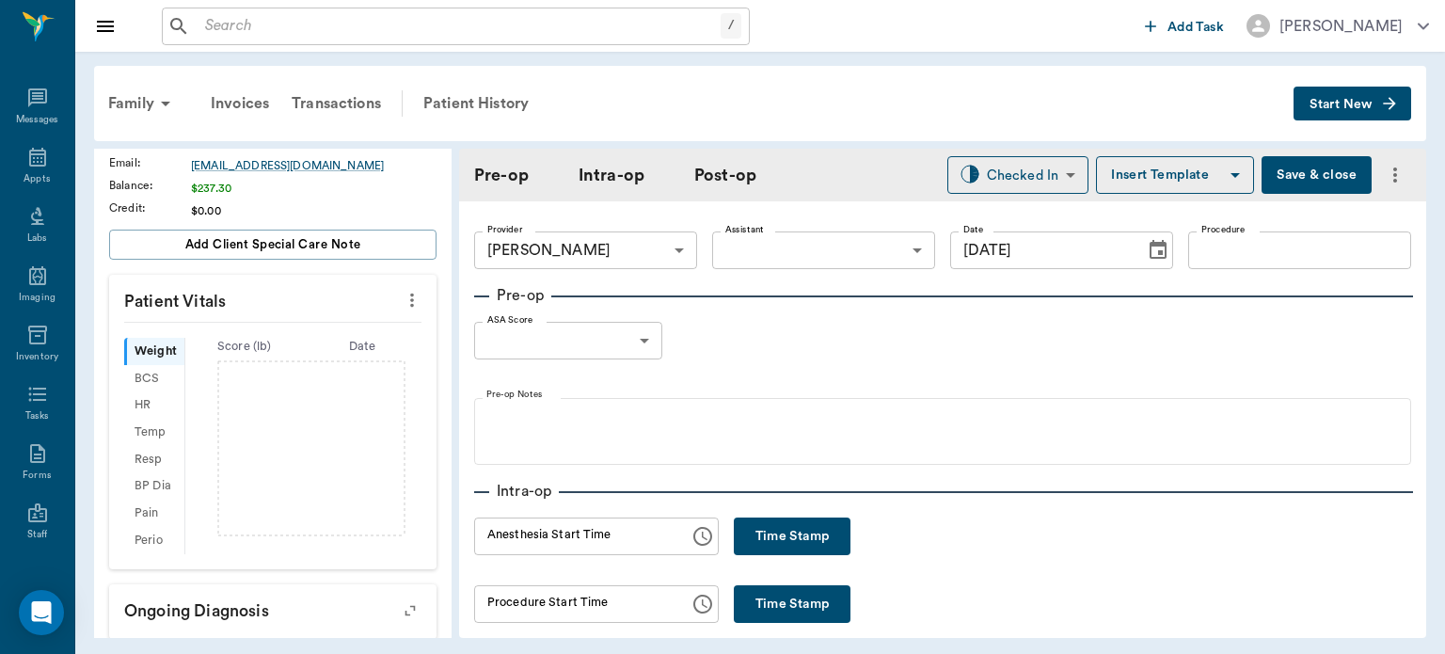
scroll to position [297, 0]
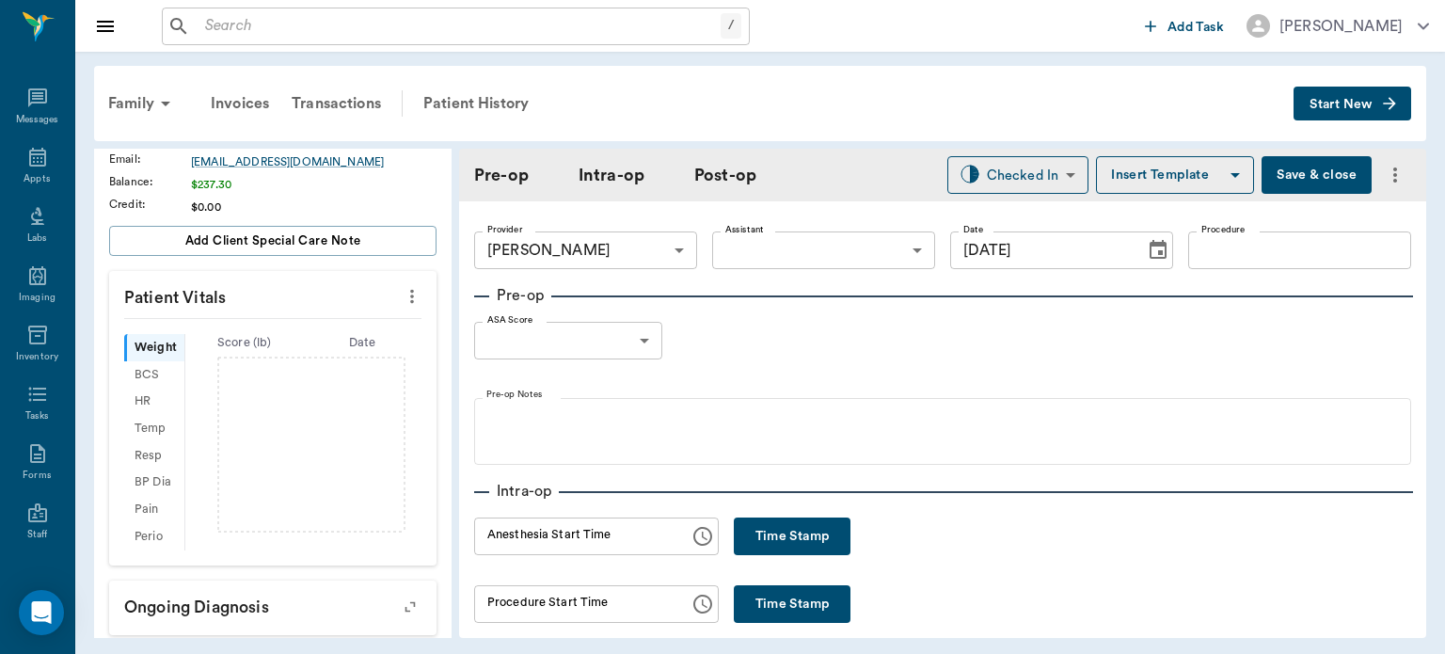
click at [402, 304] on icon "more" at bounding box center [412, 296] width 21 height 23
click at [318, 334] on span "Enter Vitals" at bounding box center [319, 328] width 158 height 20
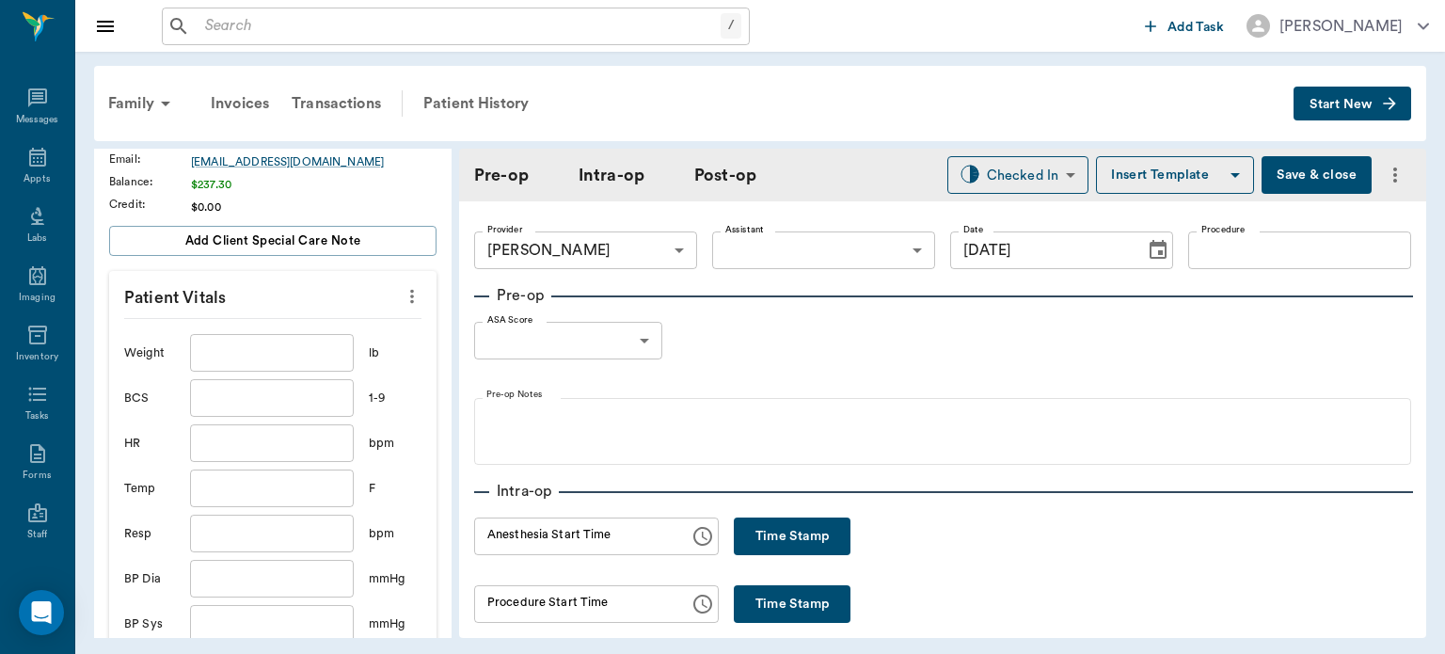
click at [292, 358] on input "text" at bounding box center [272, 353] width 164 height 38
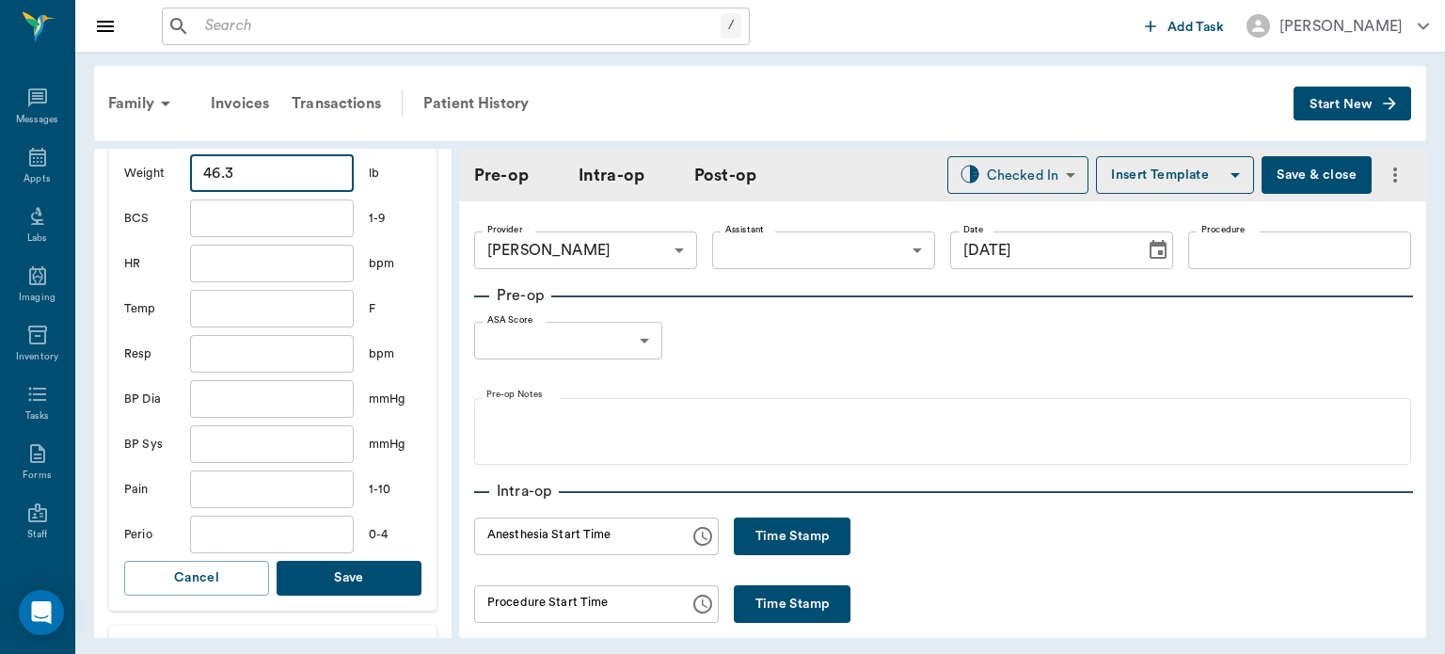
scroll to position [591, 0]
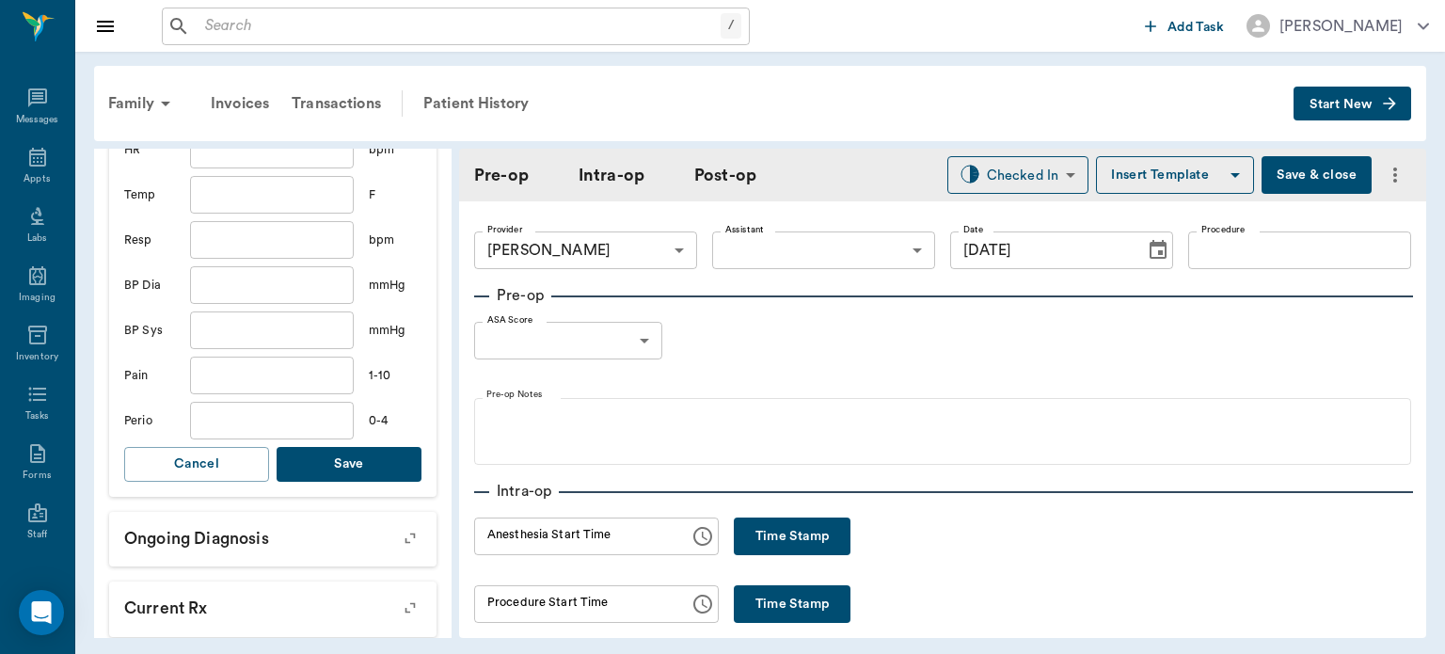
type input "46.3"
click at [339, 469] on button "Save" at bounding box center [349, 464] width 145 height 35
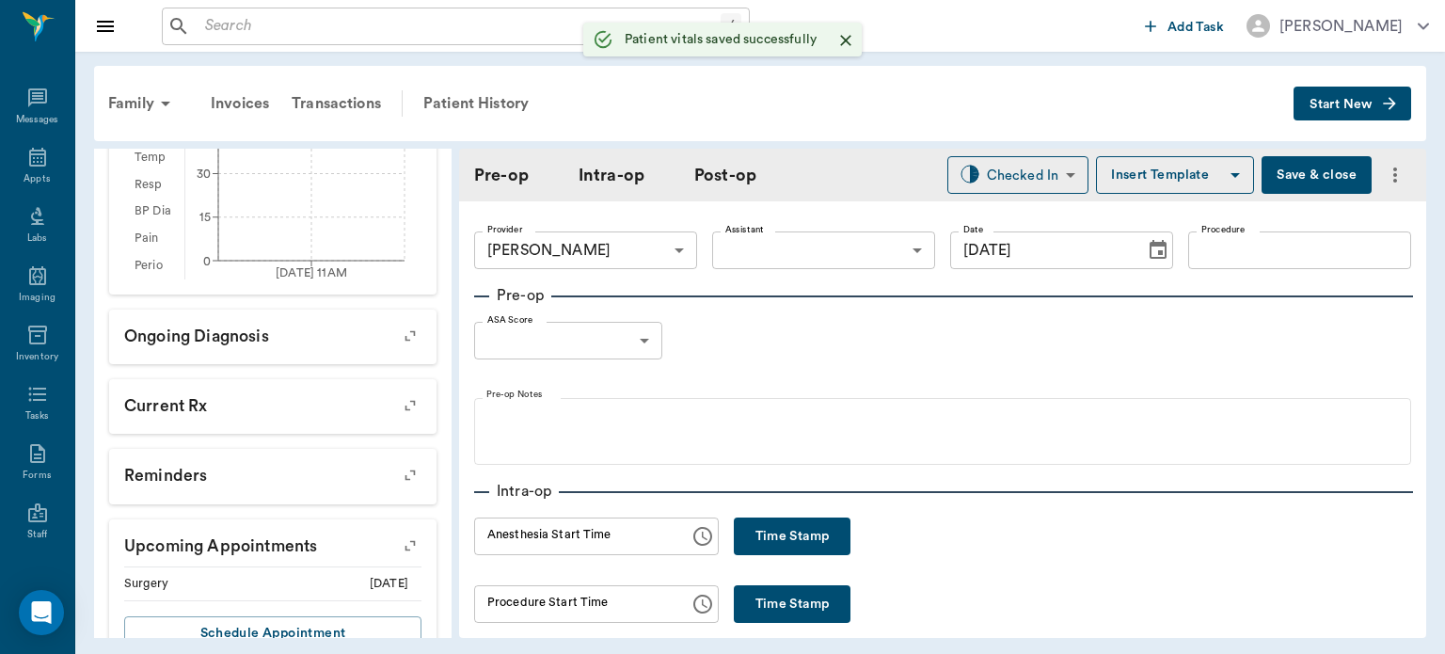
scroll to position [613, 0]
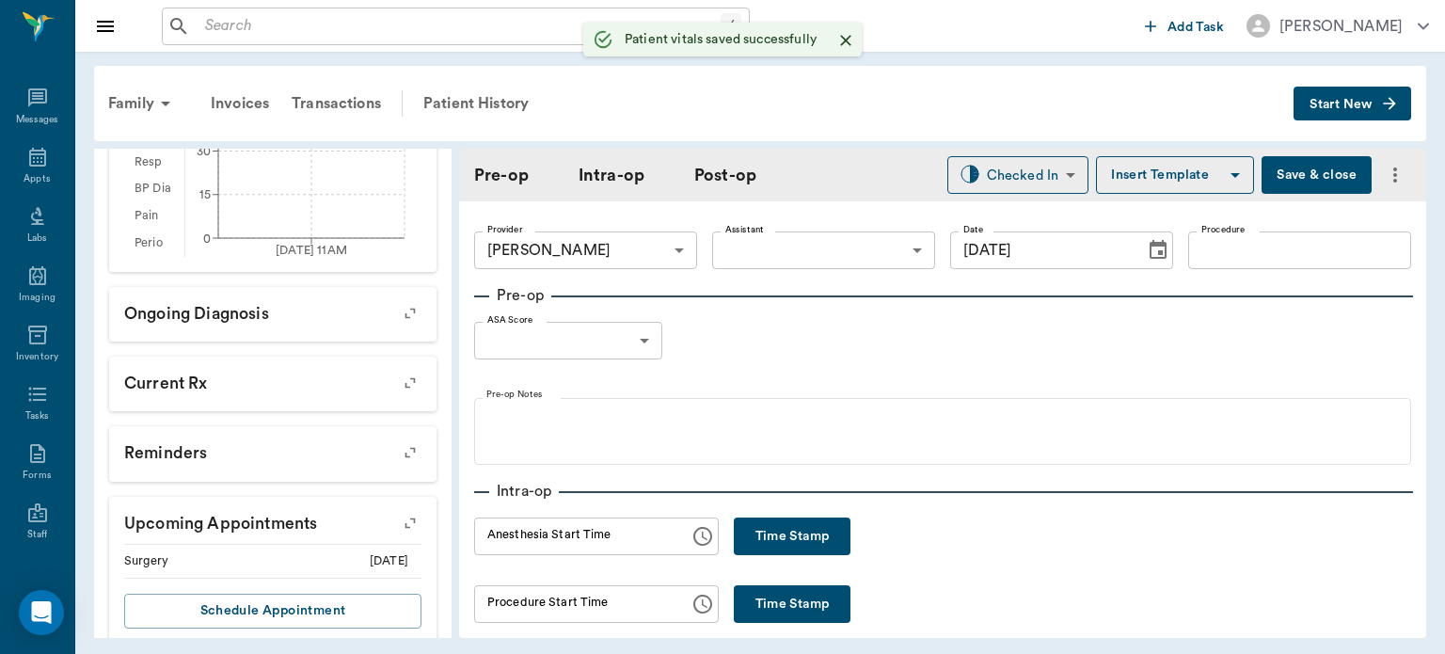
click at [803, 239] on body "/ ​ Add Task Dr. Bert Ellsworth Nectar Messages Appts Labs Imaging Inventory Ta…" at bounding box center [722, 327] width 1445 height 654
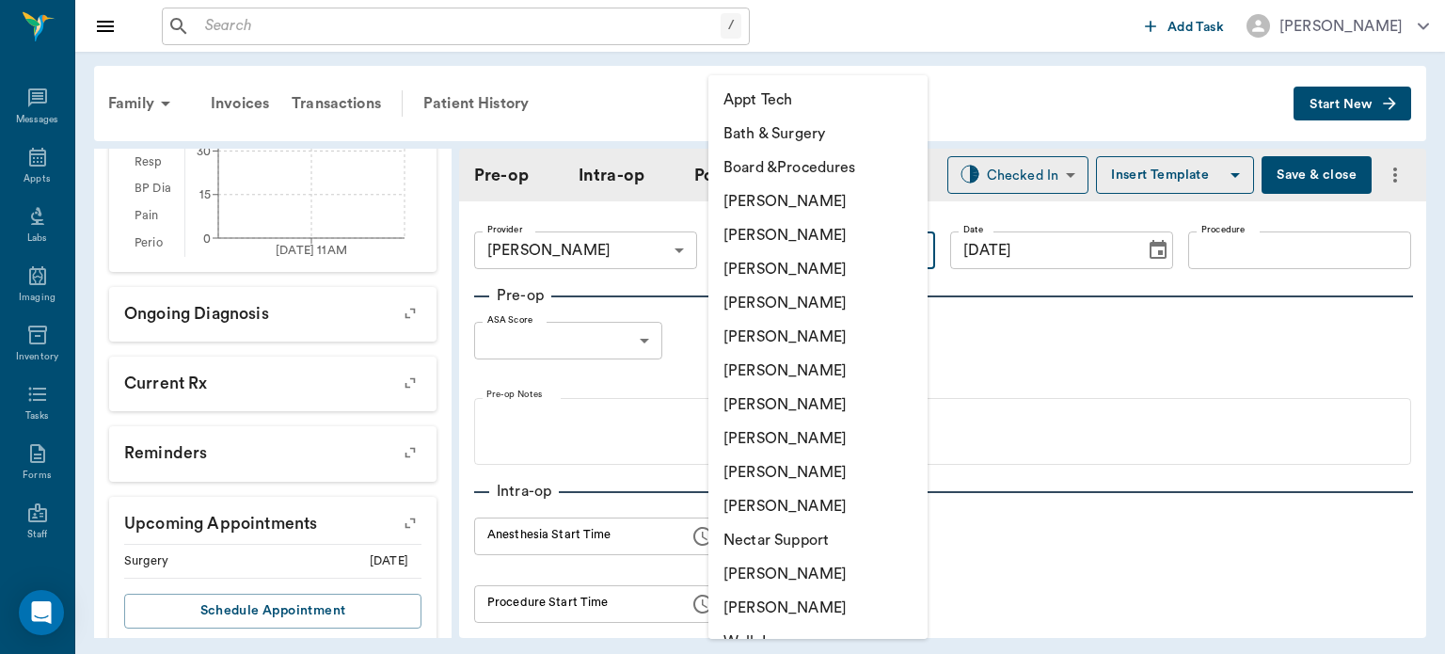
click at [831, 454] on li "[PERSON_NAME]" at bounding box center [818, 439] width 219 height 34
type input "63ec2e7e52e12b0ba117b124"
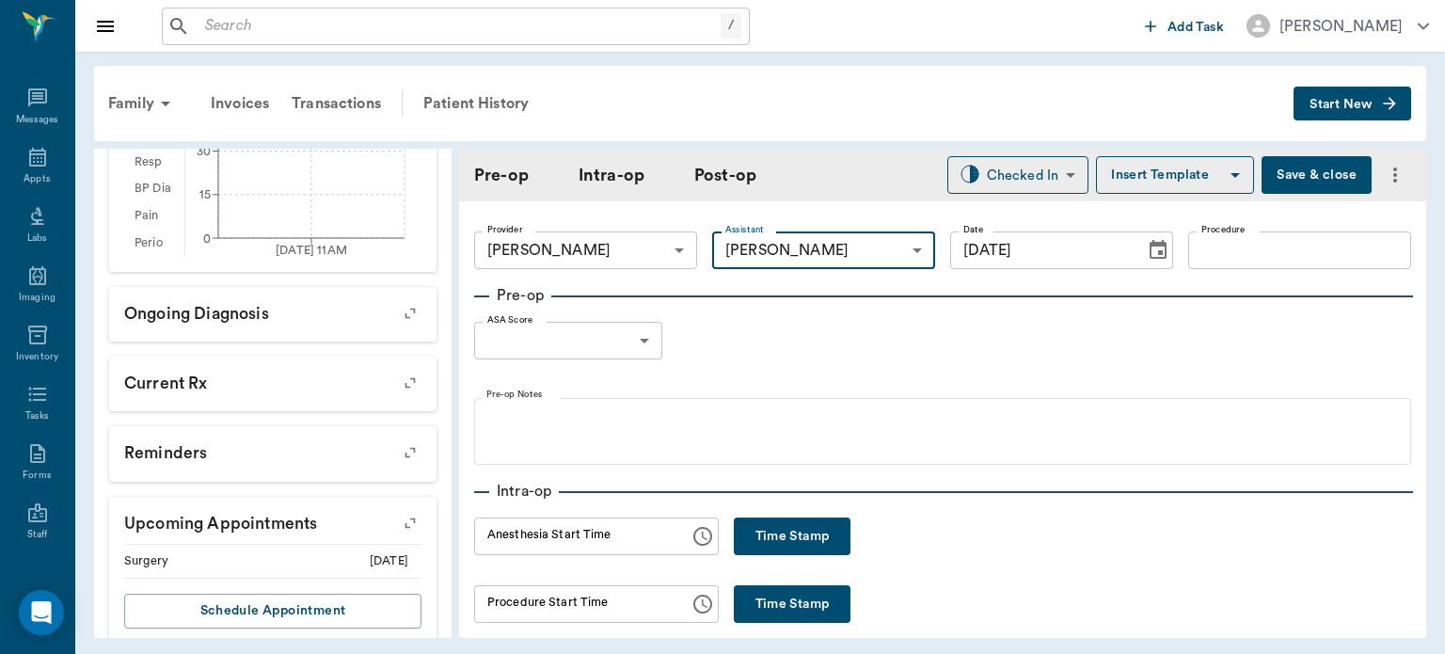
click at [1234, 252] on input "Procedure" at bounding box center [1299, 250] width 223 height 38
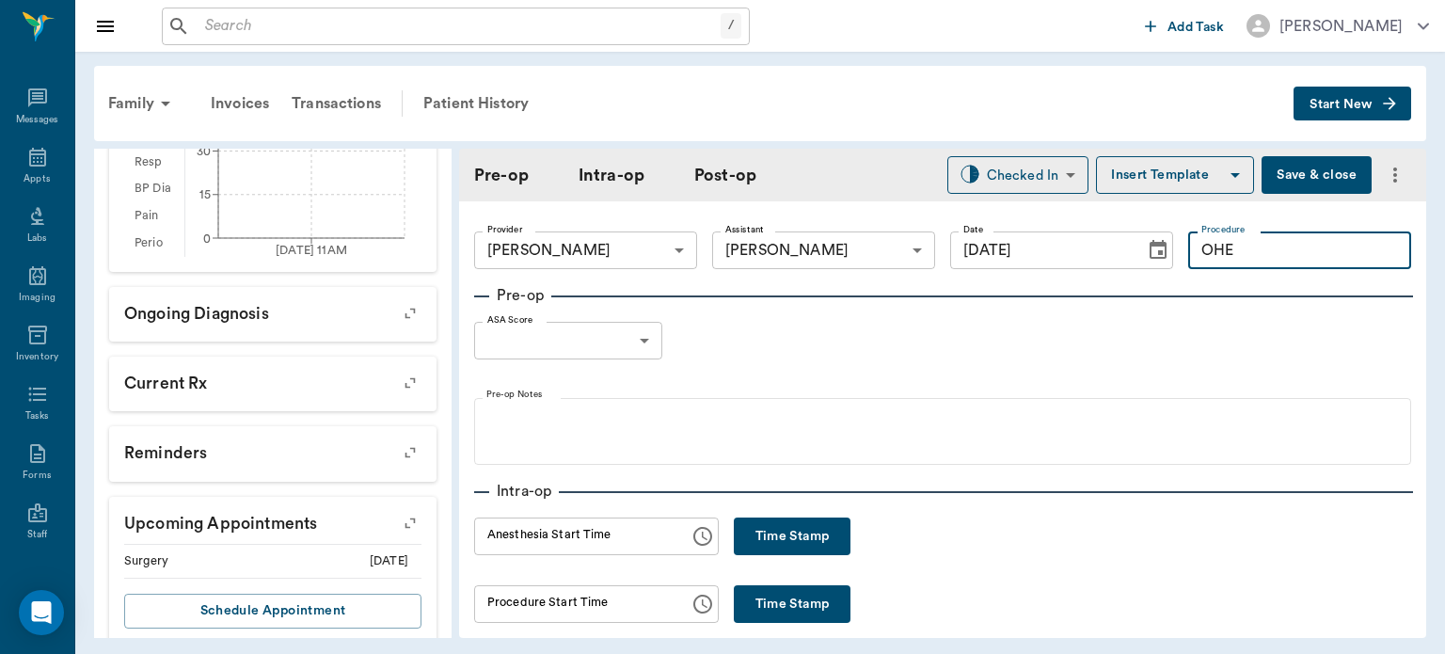
type input "OHE"
click at [1155, 174] on button "Insert Template" at bounding box center [1175, 175] width 158 height 38
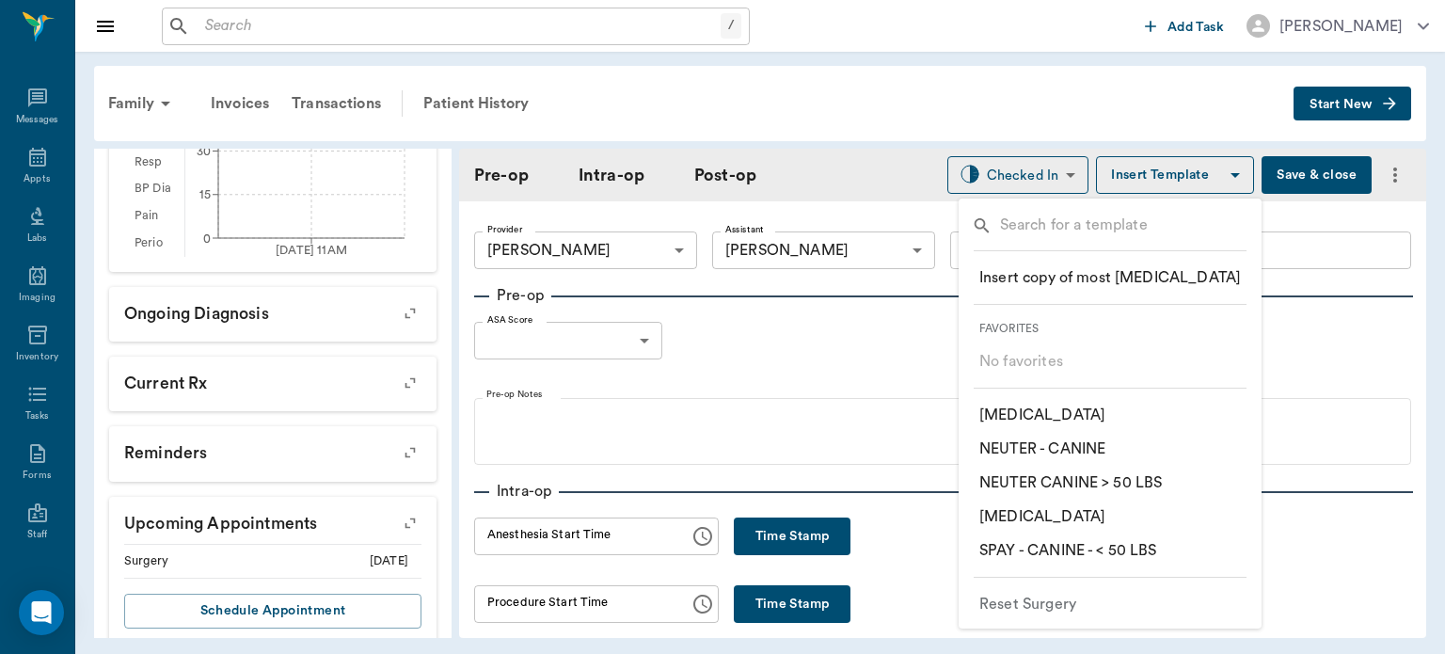
type input "N"
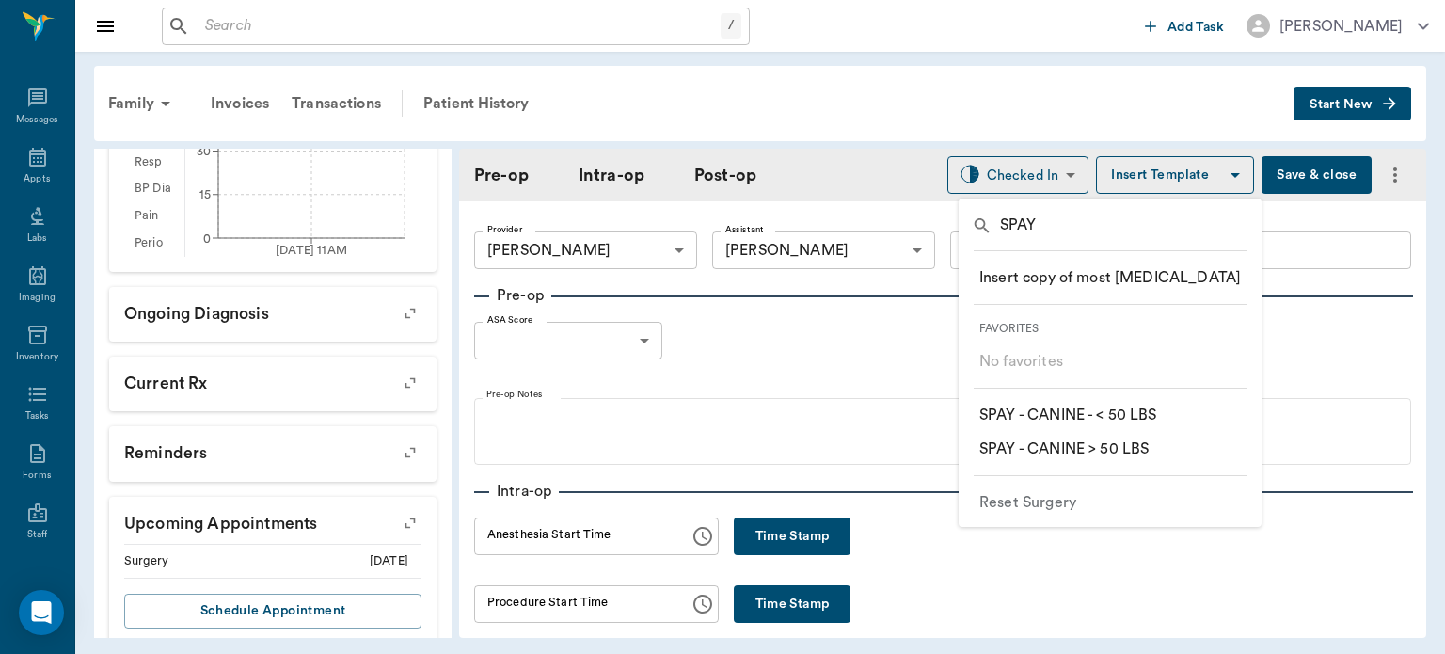
type input "SPAY"
click at [1149, 452] on p "​ SPAY - CANINE > 50 LBS" at bounding box center [1064, 449] width 169 height 23
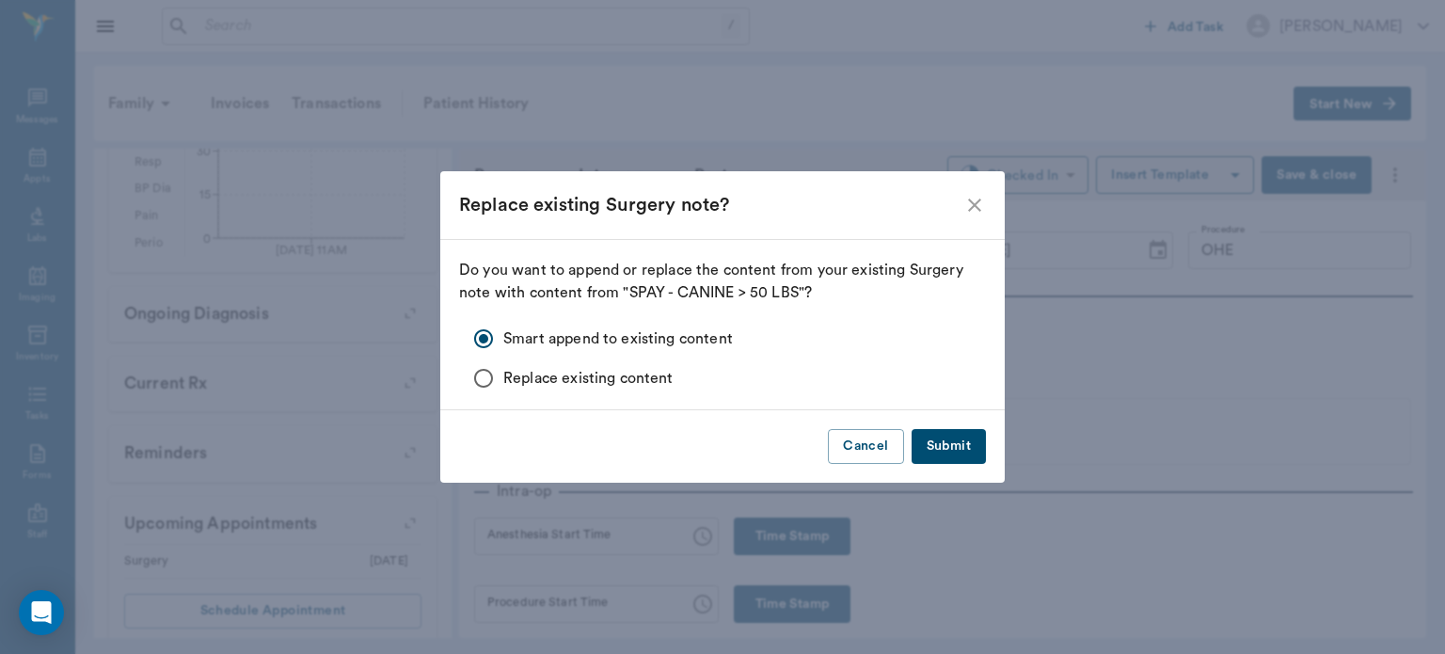
click at [964, 438] on button "Submit" at bounding box center [949, 446] width 74 height 35
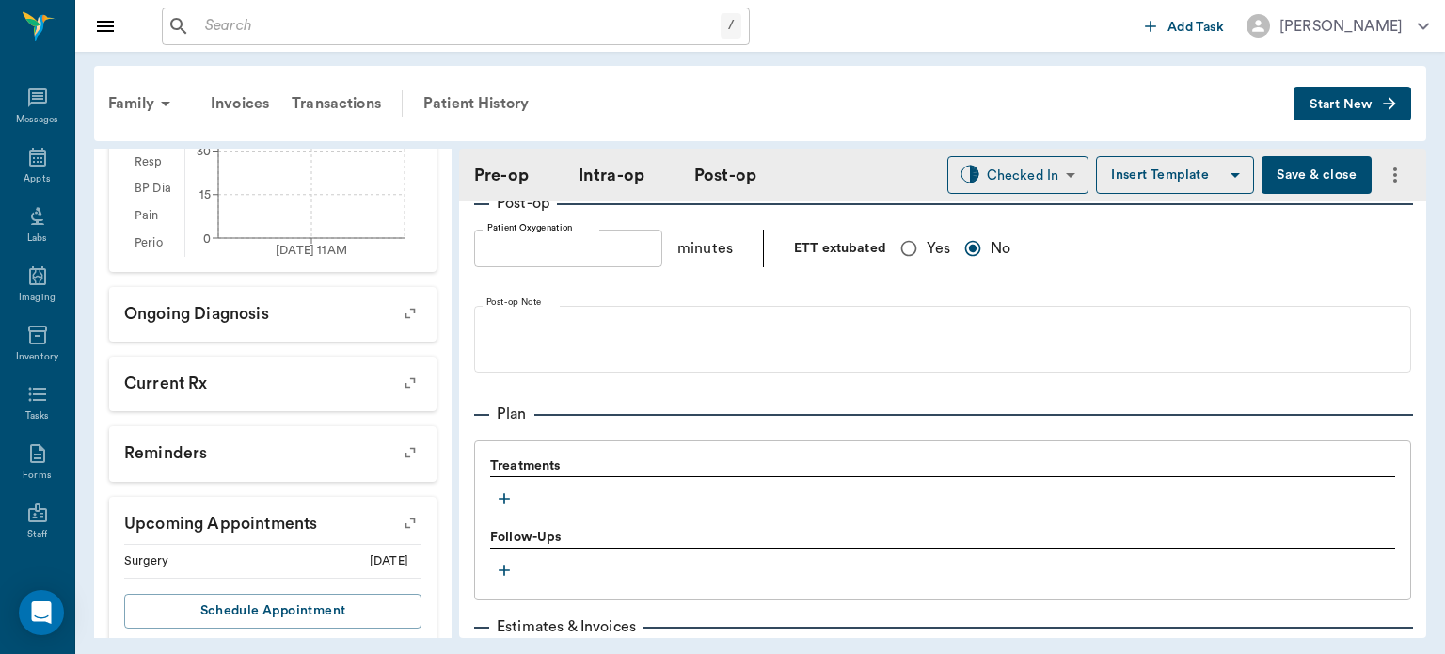
scroll to position [1420, 0]
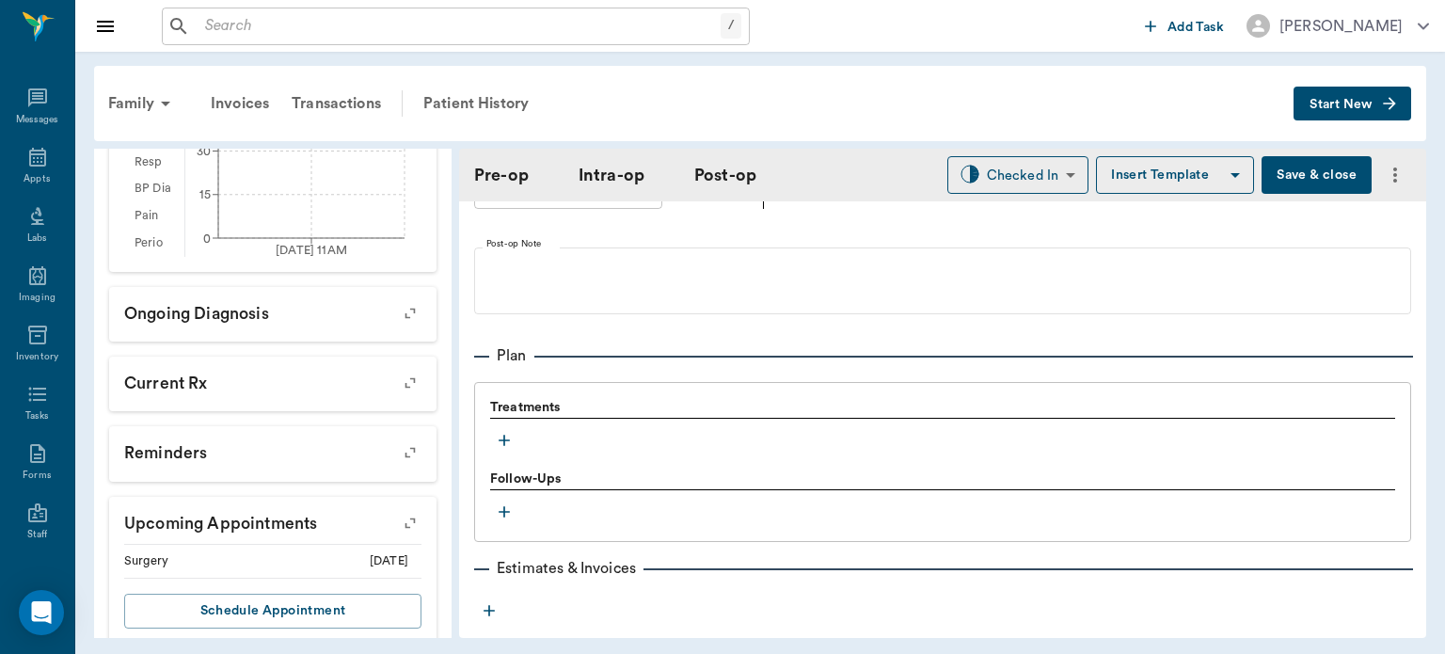
click at [504, 435] on icon "button" at bounding box center [504, 440] width 11 height 11
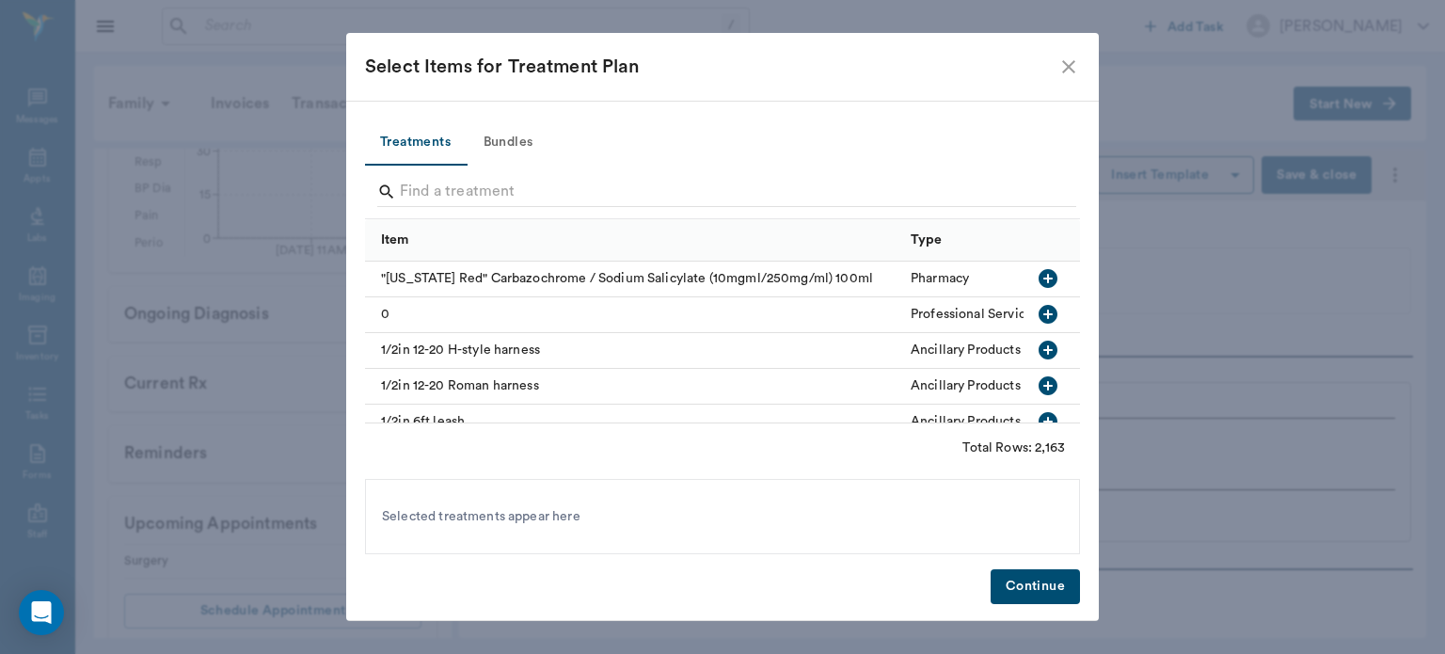
click at [518, 147] on button "Bundles" at bounding box center [508, 142] width 85 height 45
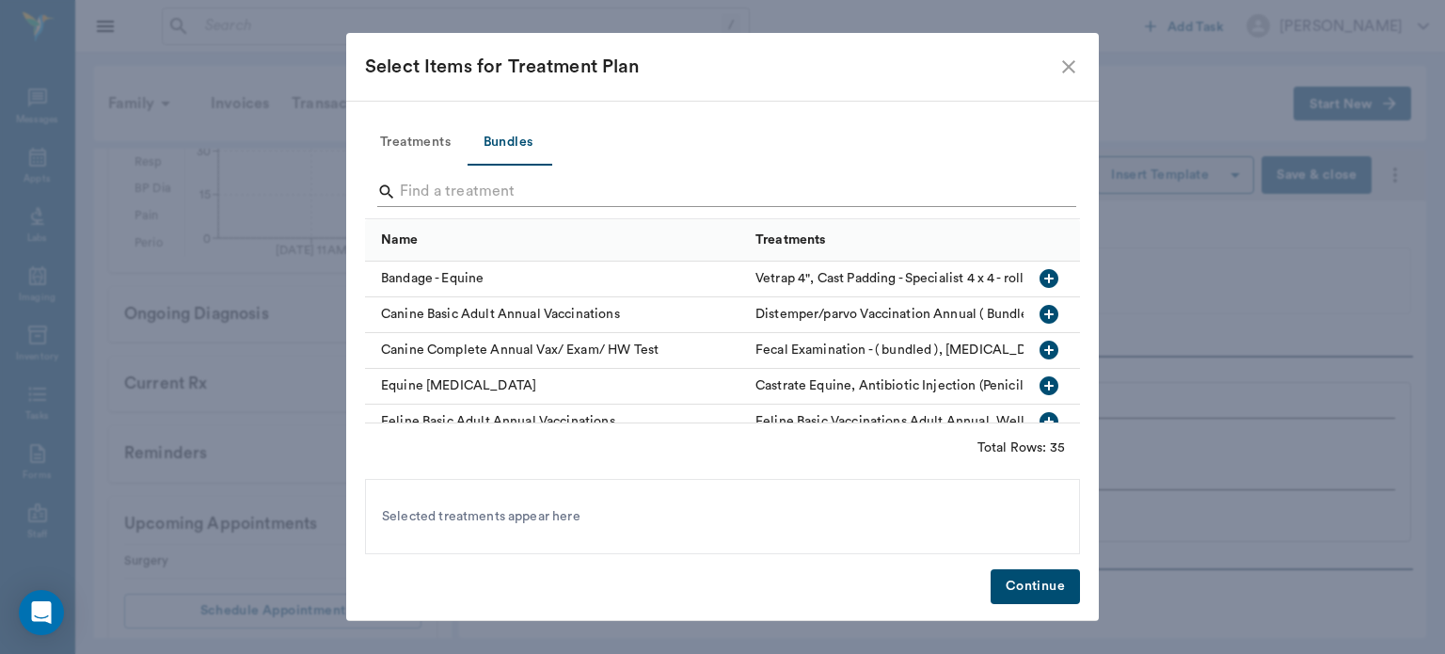
click at [503, 196] on input "Search" at bounding box center [724, 192] width 648 height 30
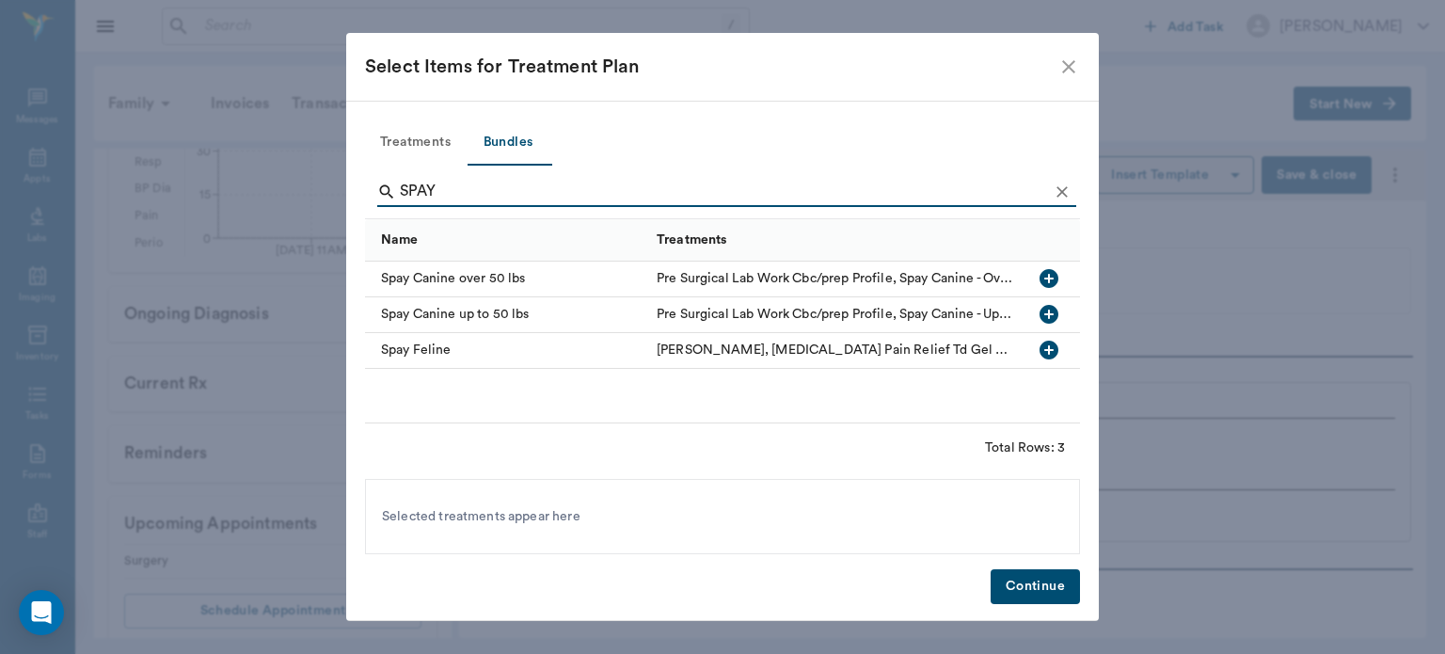
type input "SPAY"
click at [1045, 316] on icon "button" at bounding box center [1049, 314] width 19 height 19
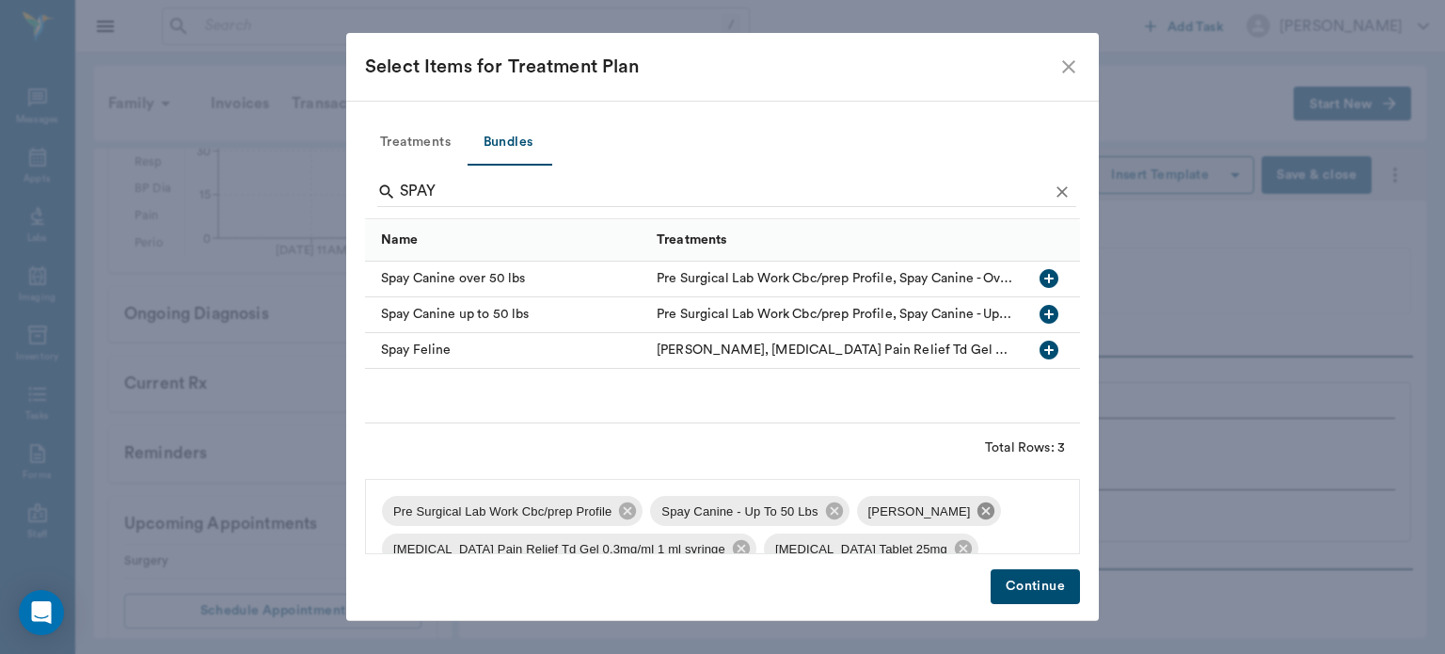
click at [982, 513] on icon at bounding box center [986, 510] width 17 height 17
click at [629, 512] on icon at bounding box center [627, 510] width 17 height 17
click at [939, 516] on icon at bounding box center [947, 510] width 17 height 17
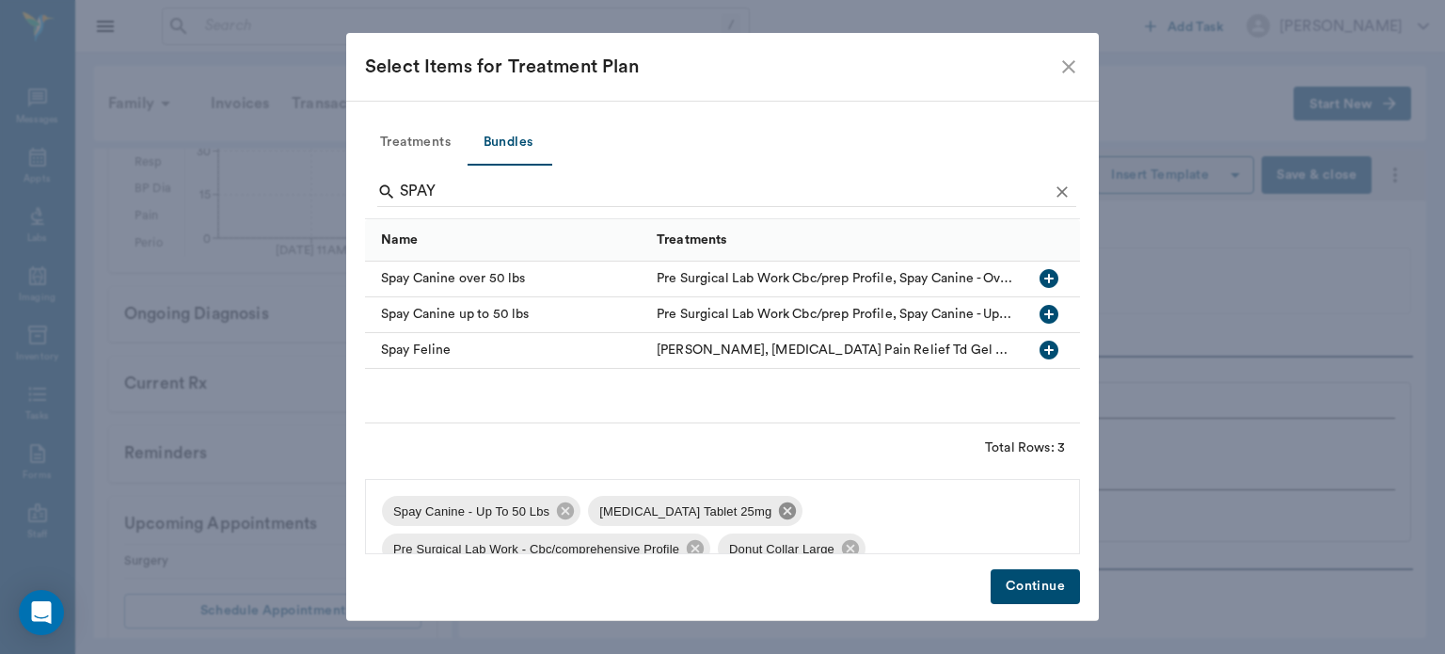
click at [777, 518] on icon at bounding box center [787, 511] width 21 height 21
click at [893, 518] on icon at bounding box center [901, 510] width 17 height 17
click at [712, 512] on icon at bounding box center [720, 510] width 17 height 17
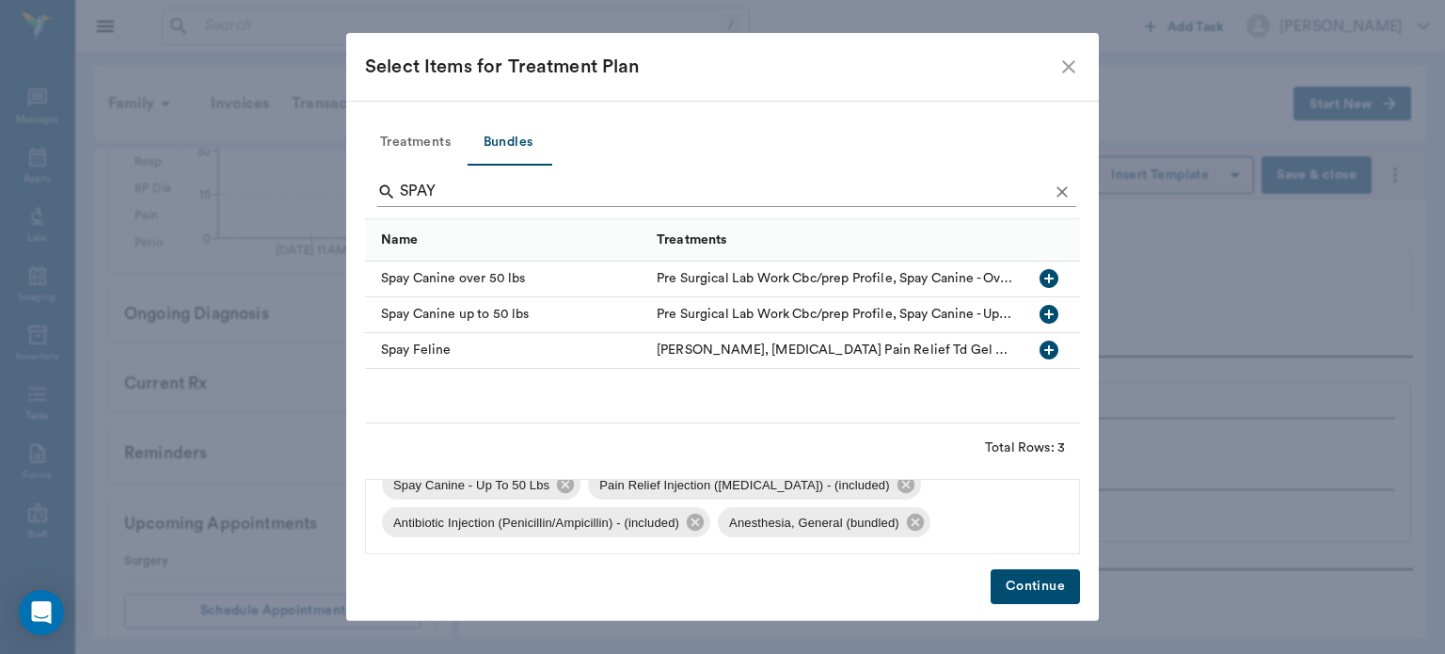
click at [1063, 191] on icon "Clear" at bounding box center [1062, 191] width 11 height 11
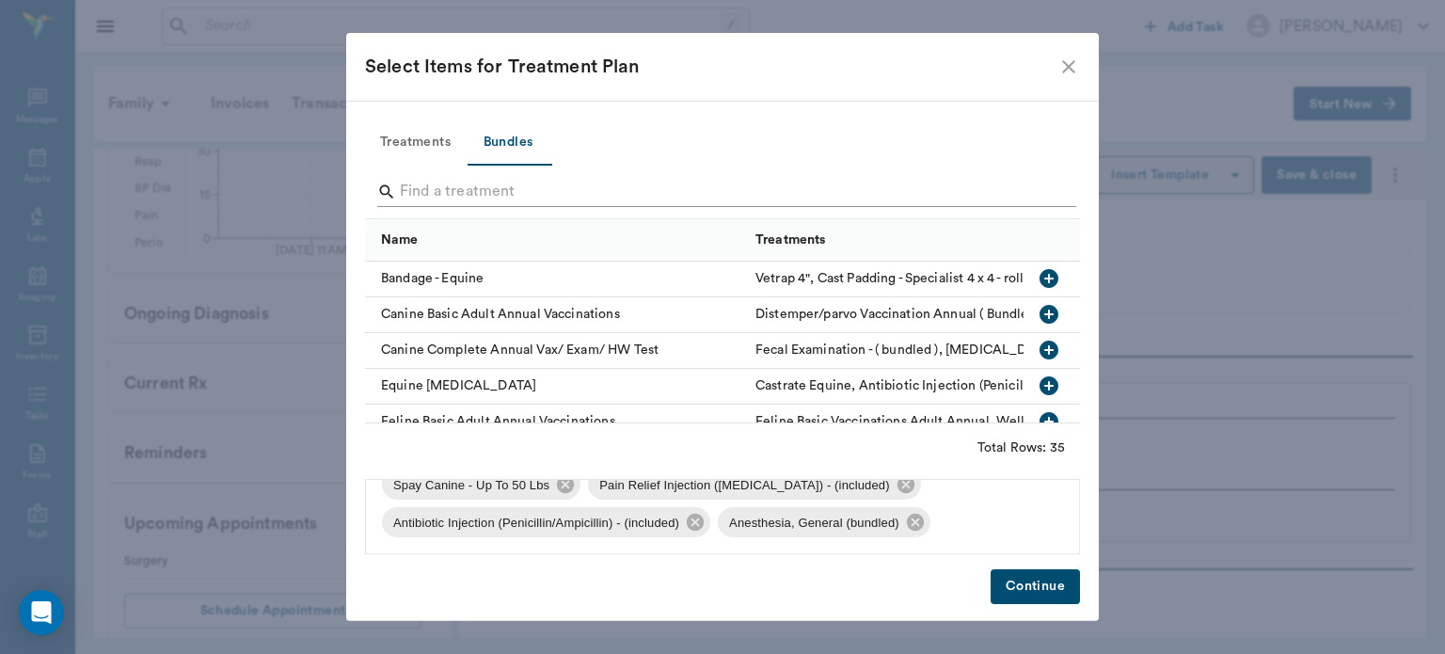
click at [949, 196] on input "Search" at bounding box center [724, 192] width 648 height 30
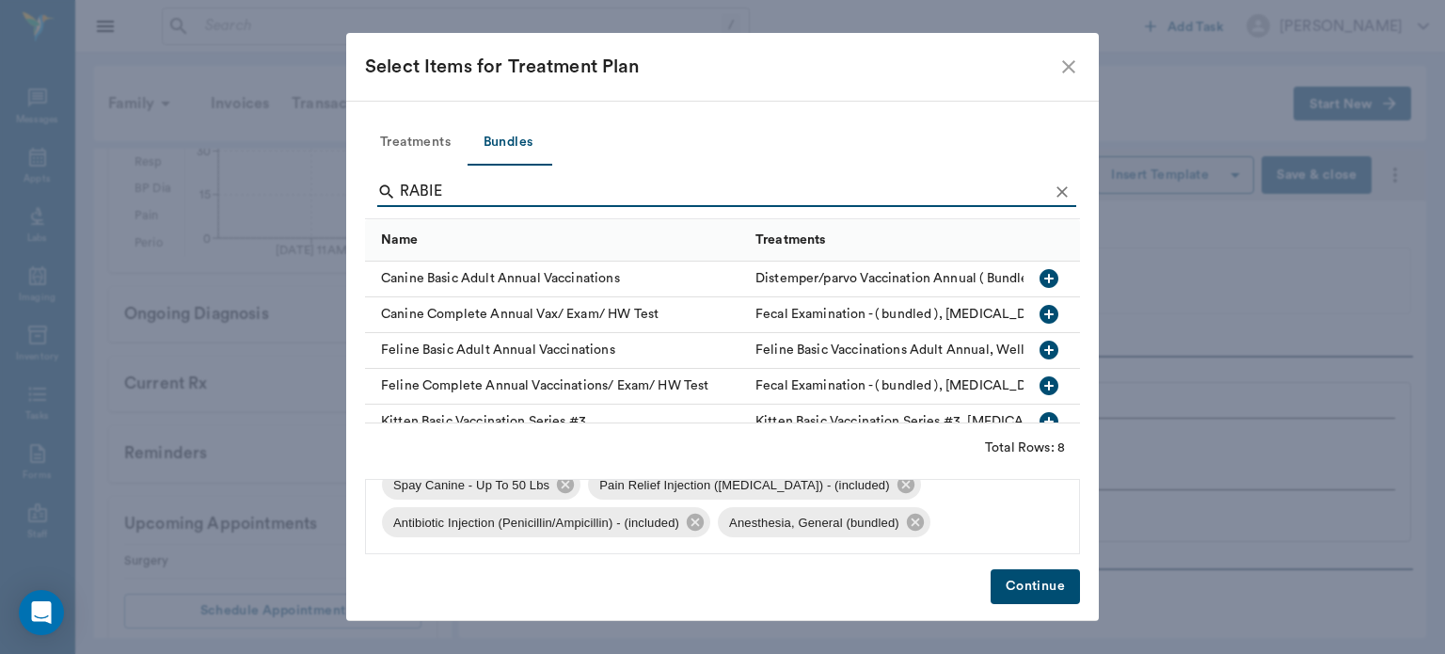
type input "RABIES"
click at [430, 155] on button "Treatments" at bounding box center [415, 142] width 101 height 45
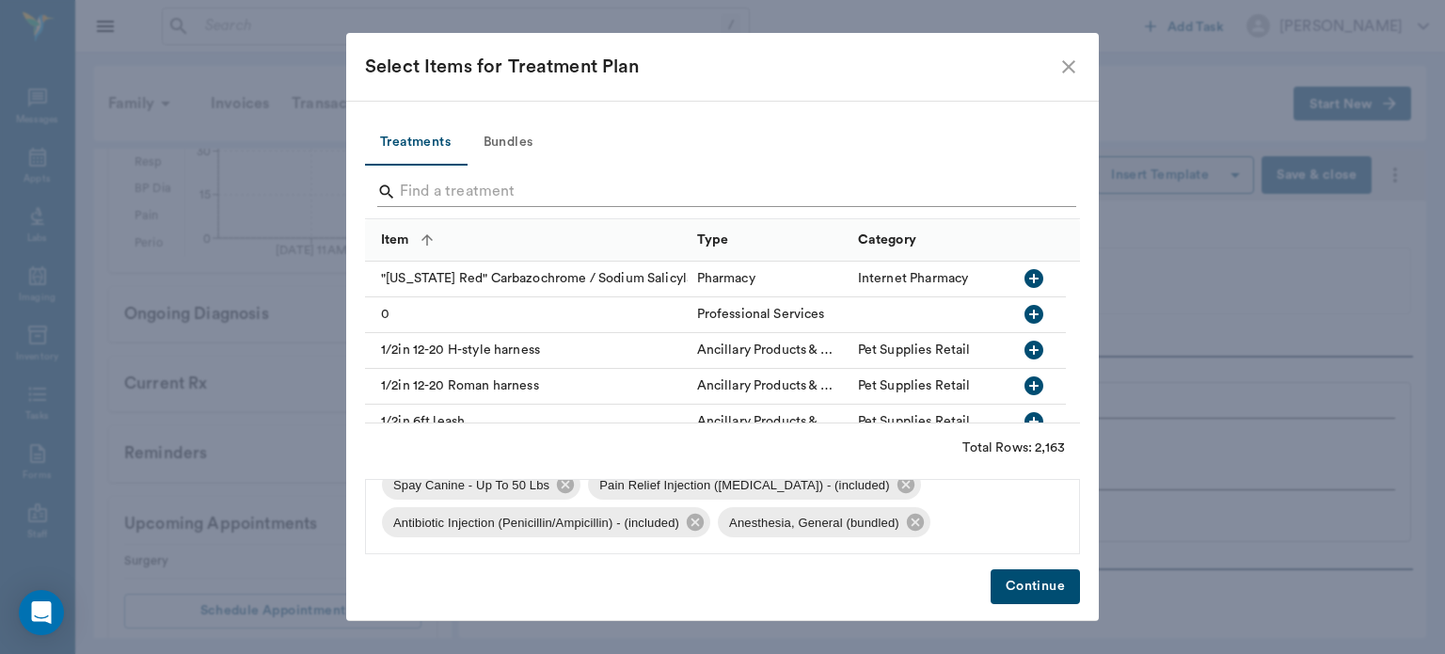
click at [470, 195] on input "Search" at bounding box center [724, 192] width 648 height 30
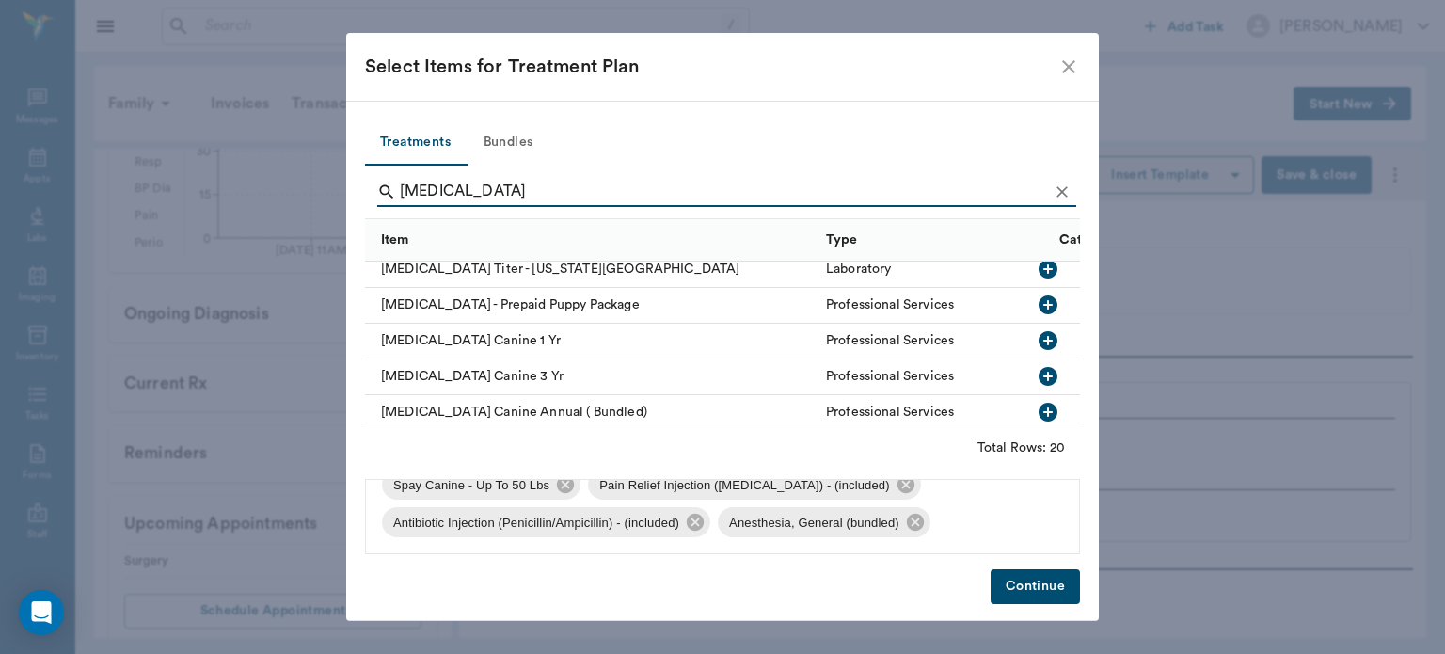
scroll to position [303, 0]
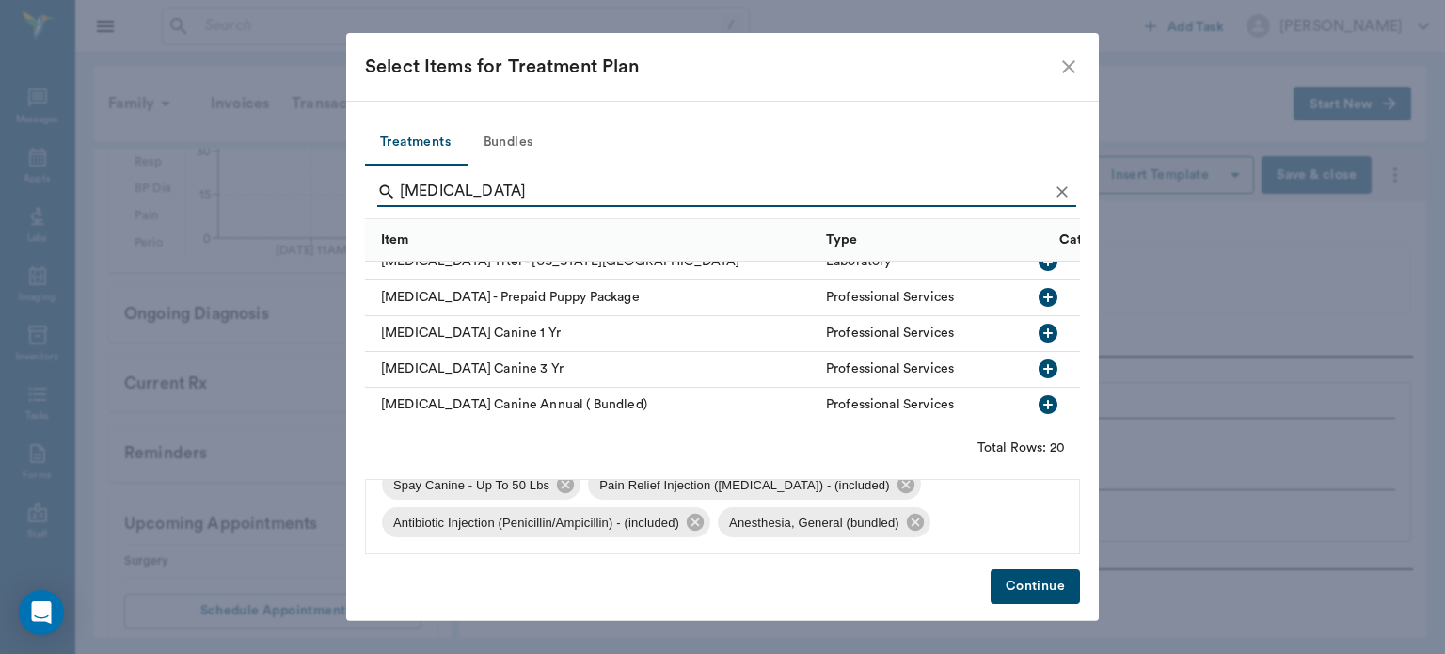
type input "RABIES"
click at [1039, 336] on icon "button" at bounding box center [1048, 333] width 19 height 19
click at [1062, 191] on icon "Clear" at bounding box center [1062, 191] width 11 height 11
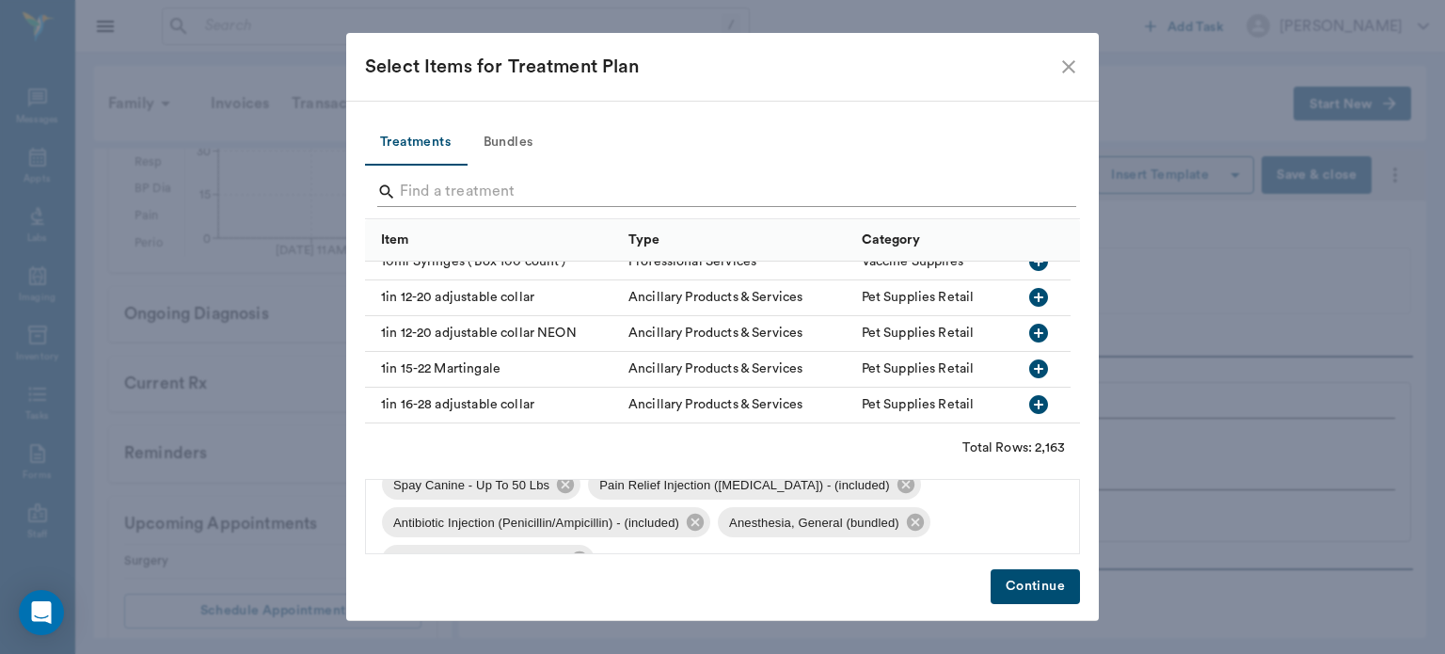
click at [1017, 192] on input "Search" at bounding box center [724, 192] width 648 height 30
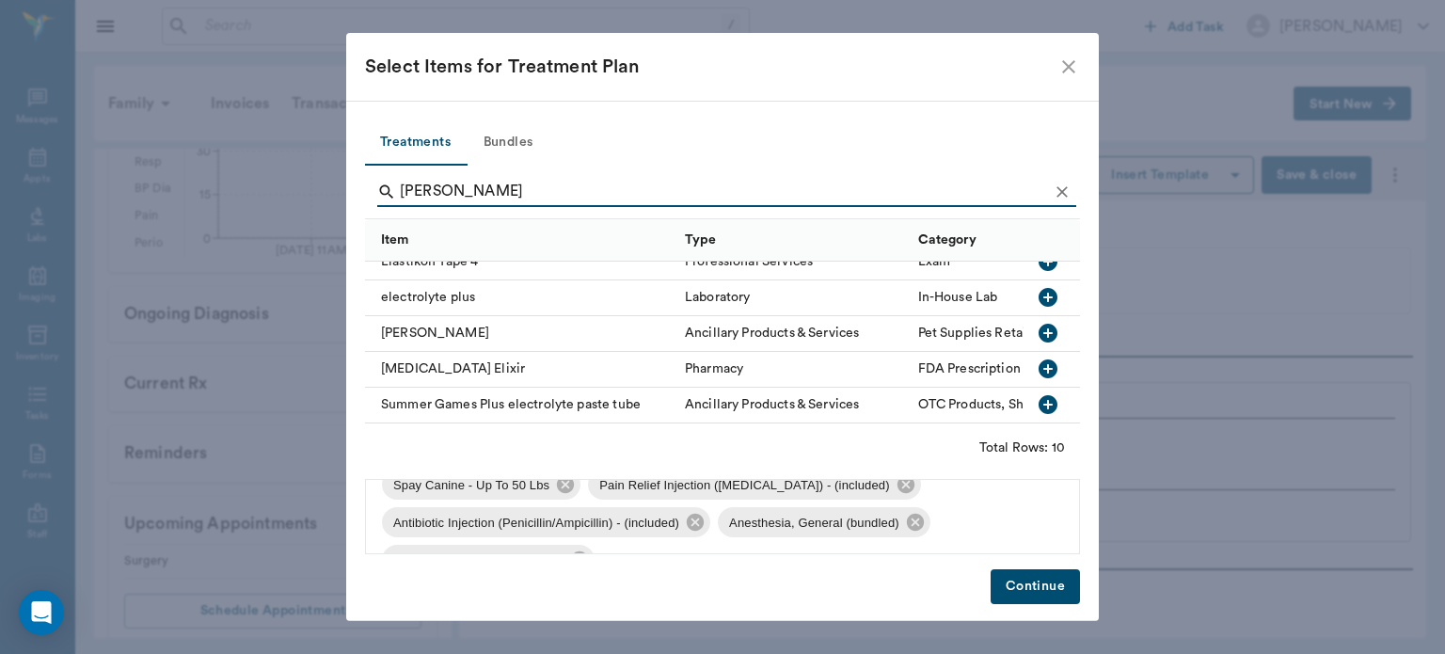
scroll to position [0, 0]
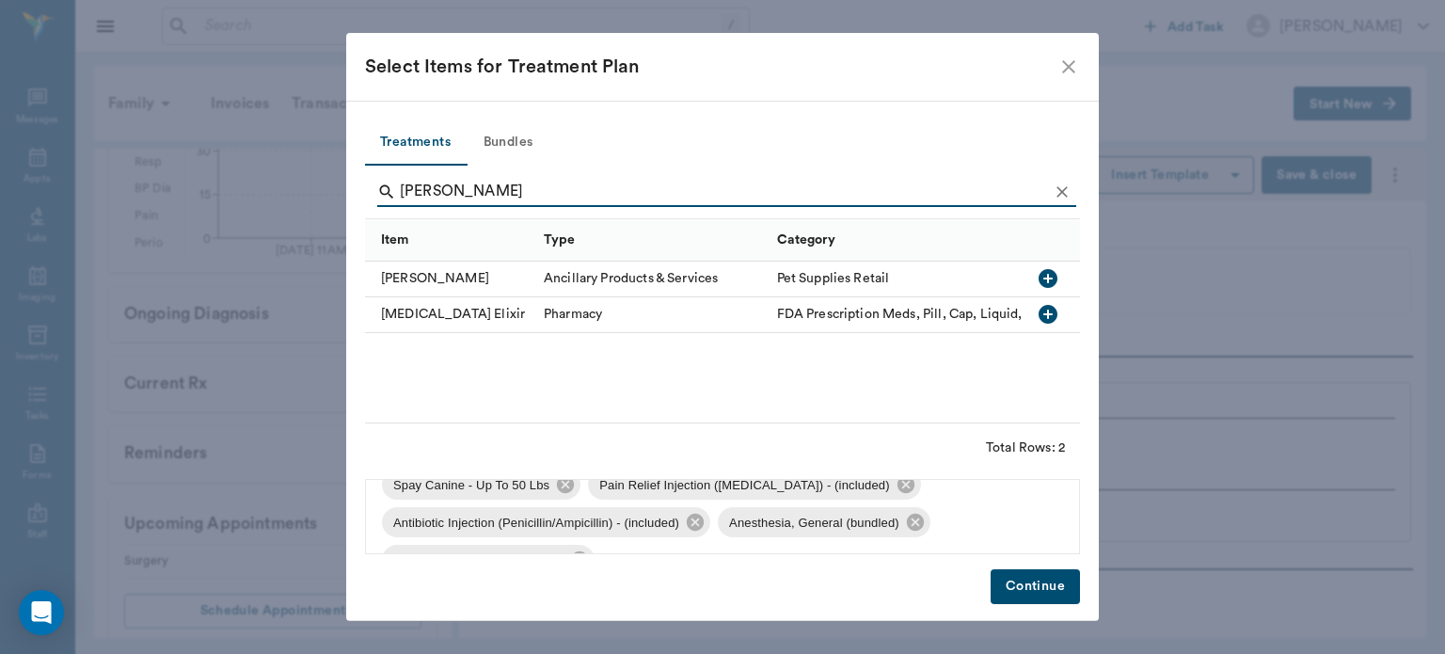
type input "ELI"
click at [1049, 278] on icon "button" at bounding box center [1048, 278] width 23 height 23
click at [1062, 189] on icon "Clear" at bounding box center [1062, 192] width 19 height 19
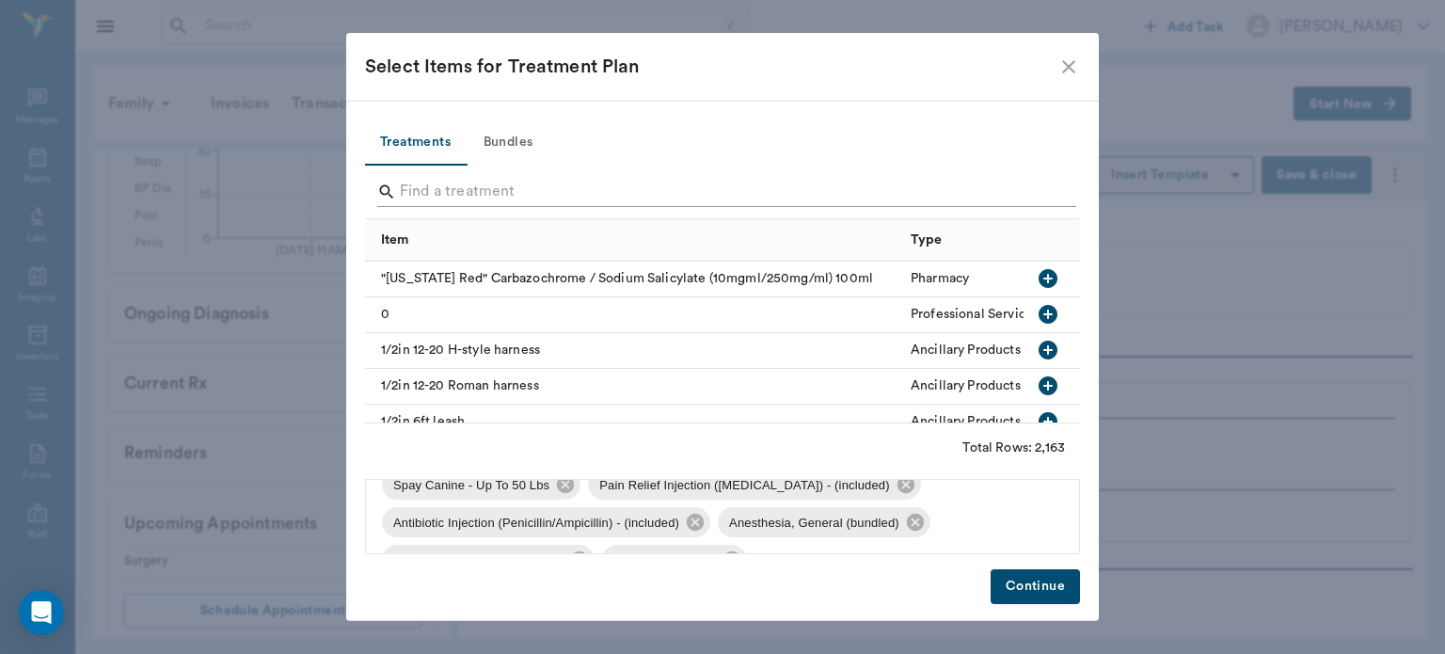
click at [1005, 184] on input "Search" at bounding box center [724, 192] width 648 height 30
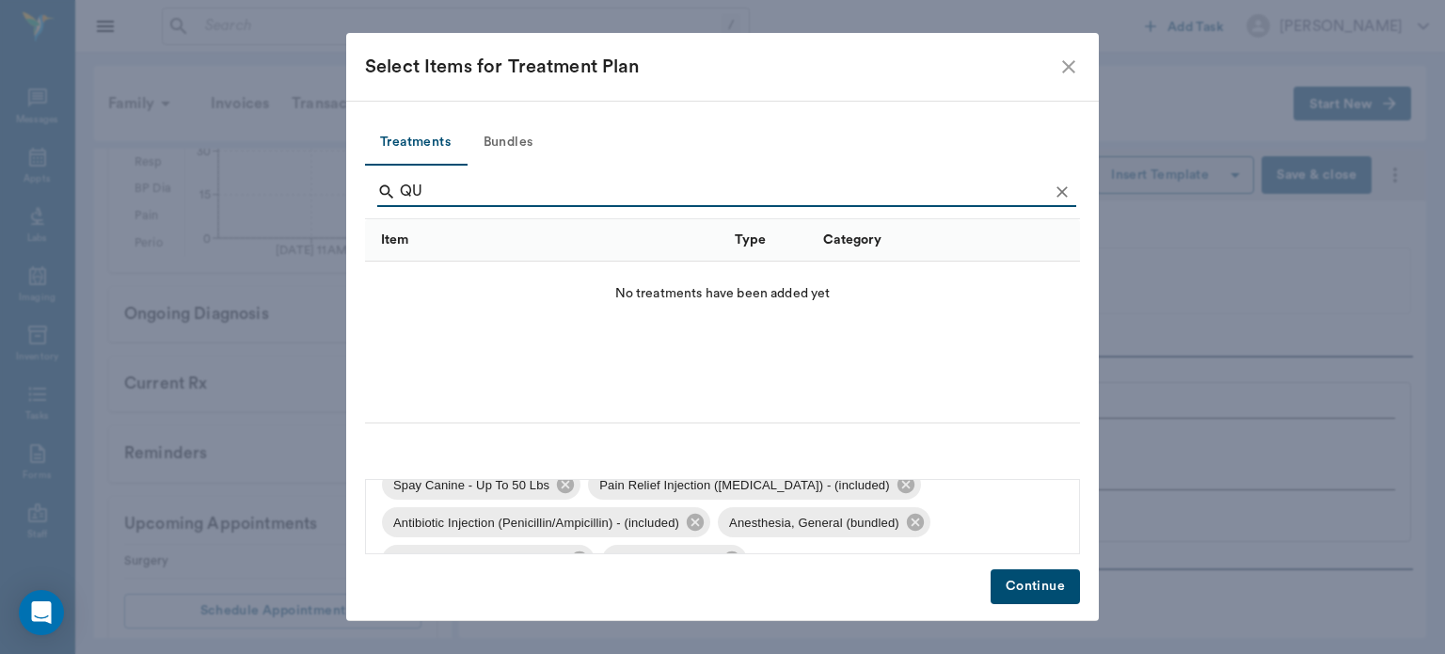
type input "Q"
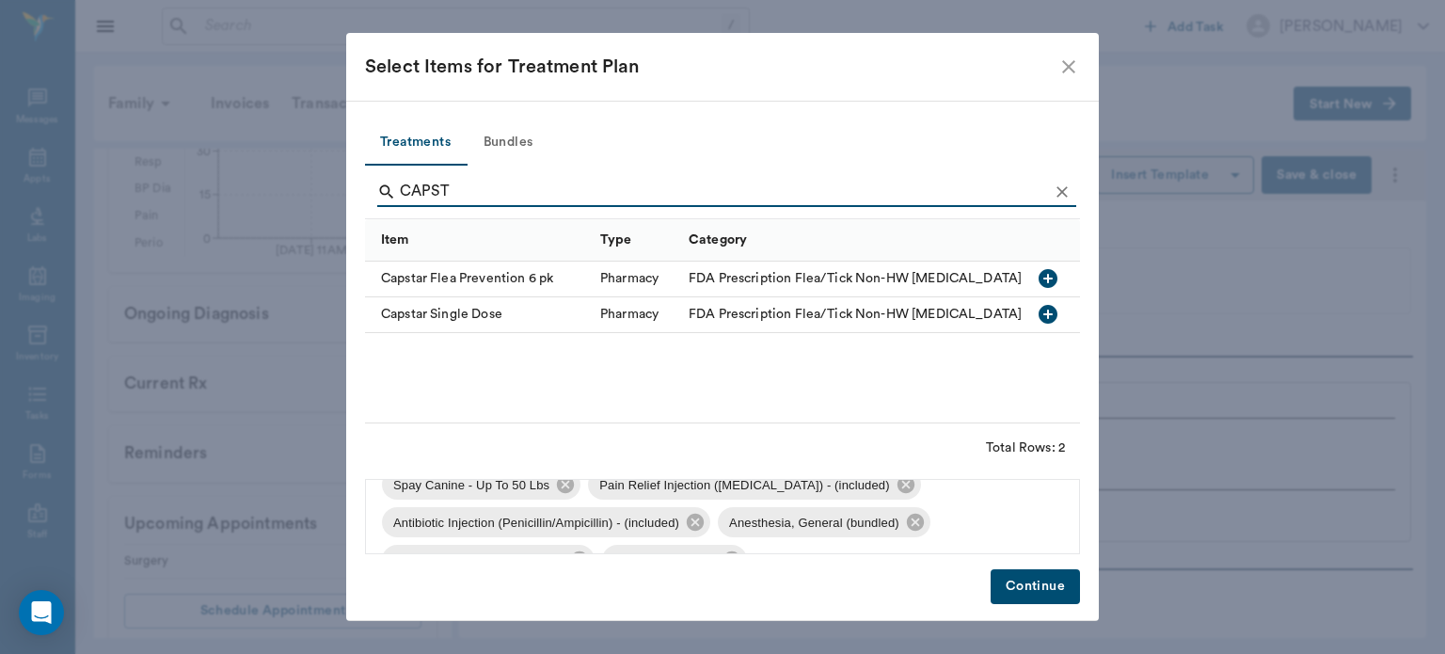
type input "CAPST"
click at [1050, 312] on icon "button" at bounding box center [1048, 314] width 19 height 19
click at [1059, 592] on button "Continue" at bounding box center [1035, 586] width 89 height 35
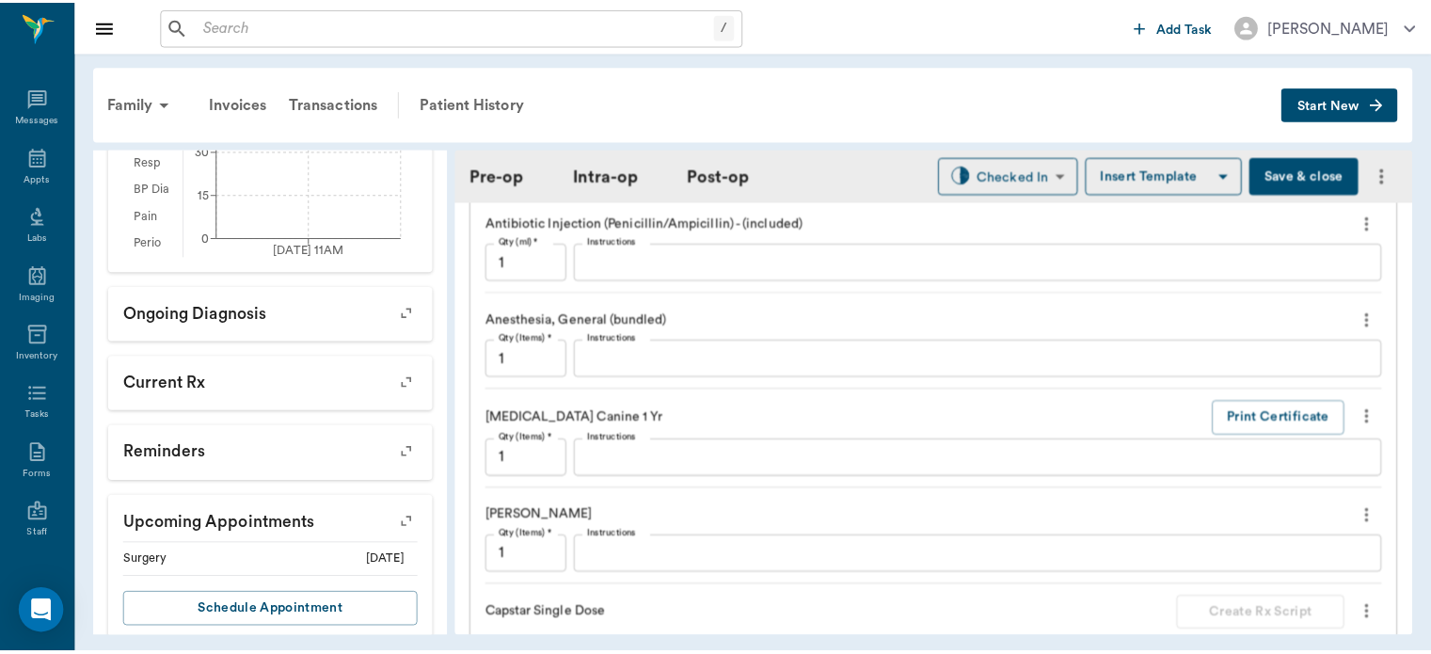
scroll to position [1836, 0]
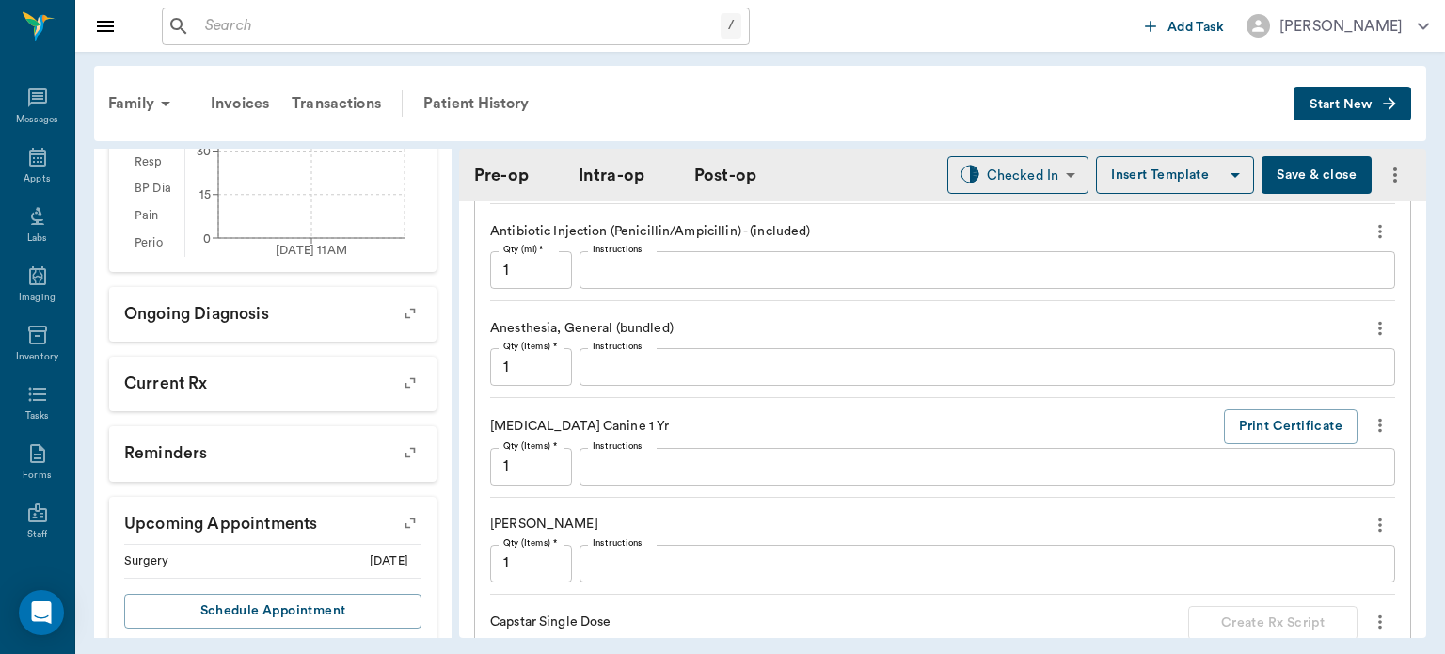
click at [1314, 176] on button "Save & close" at bounding box center [1317, 175] width 110 height 38
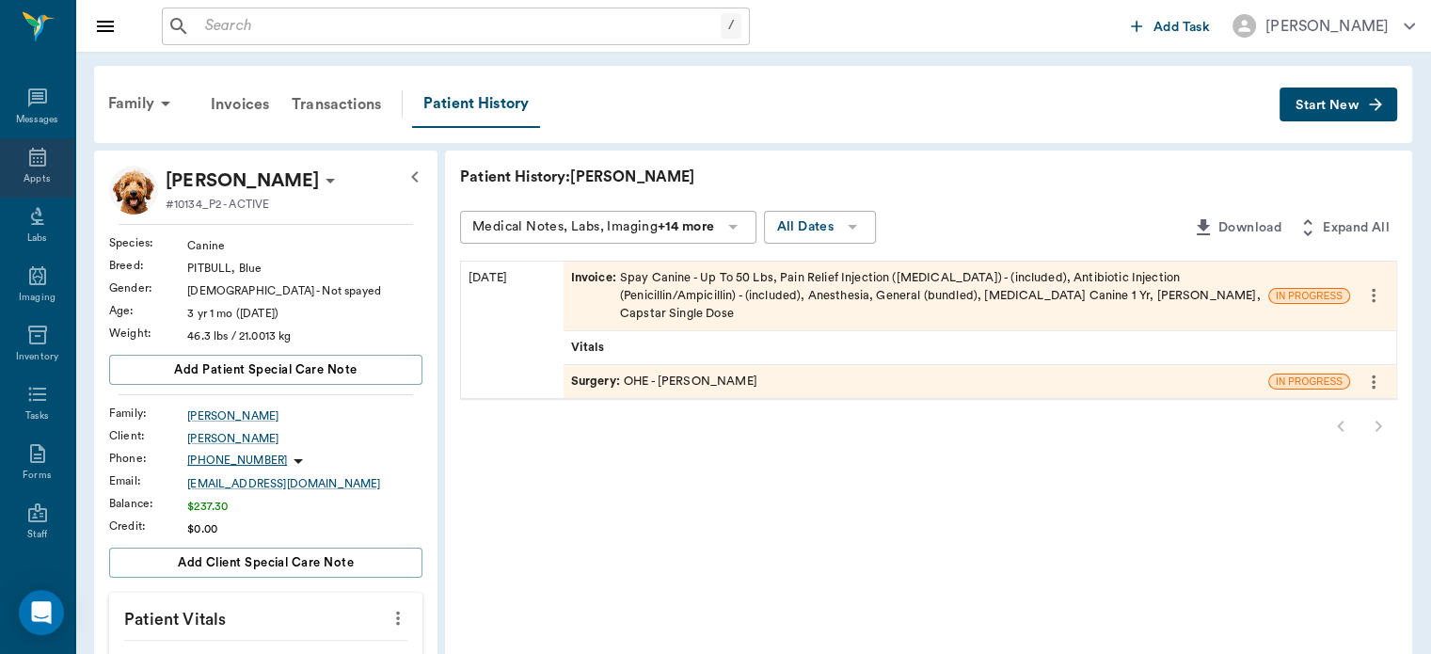
click at [38, 154] on icon at bounding box center [37, 157] width 17 height 19
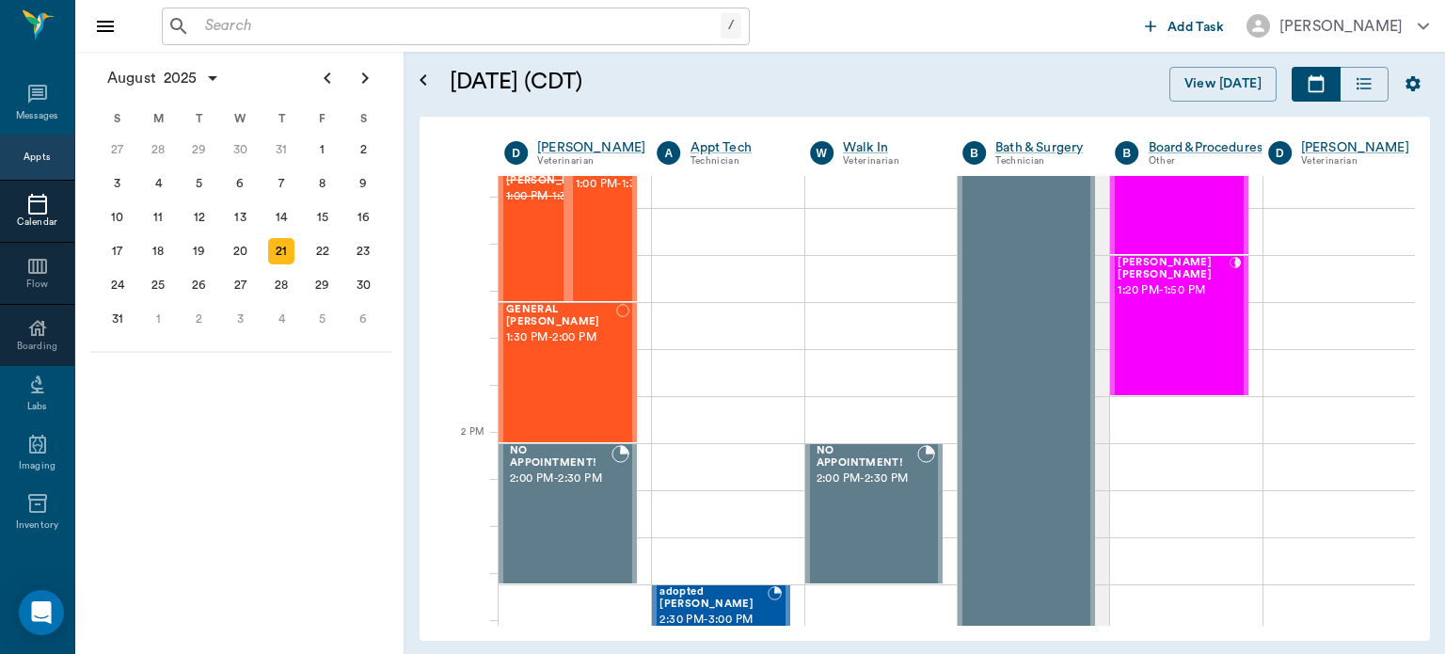
scroll to position [1445, 0]
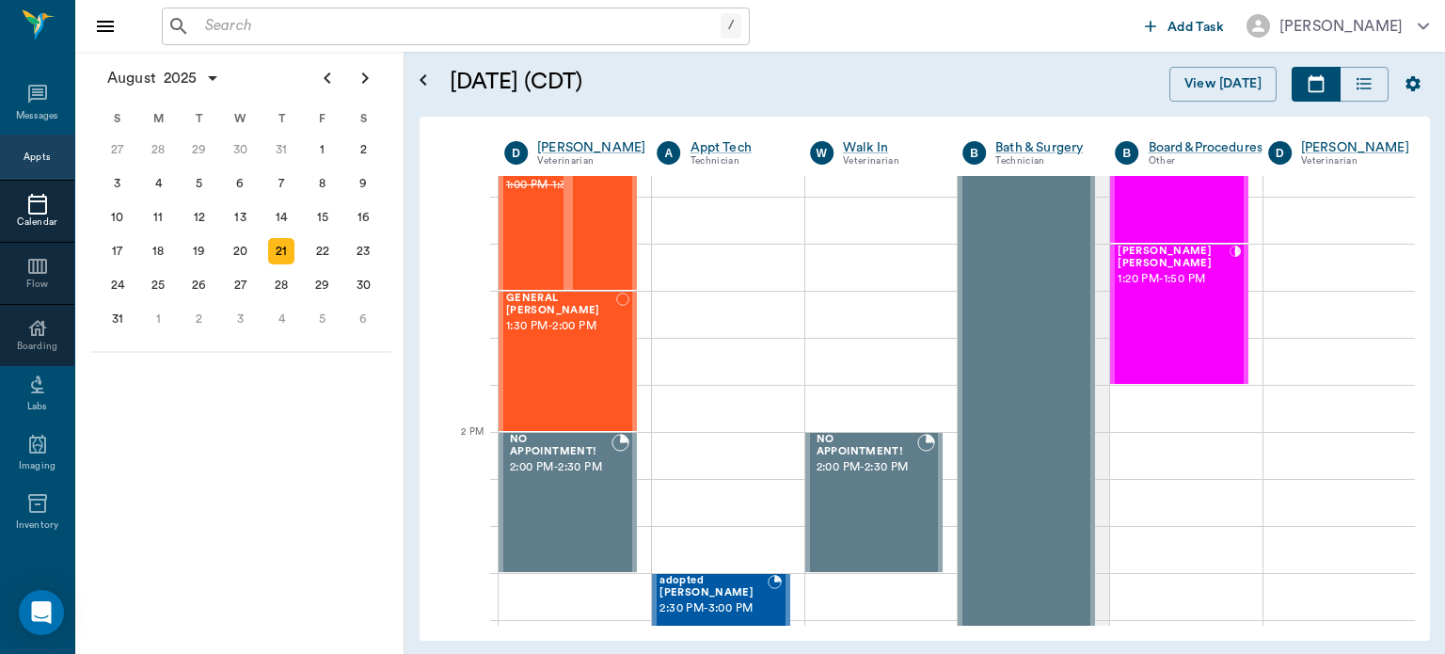
click at [546, 354] on div "GENERAL Spay 1:30 PM - 2:00 PM" at bounding box center [561, 361] width 110 height 137
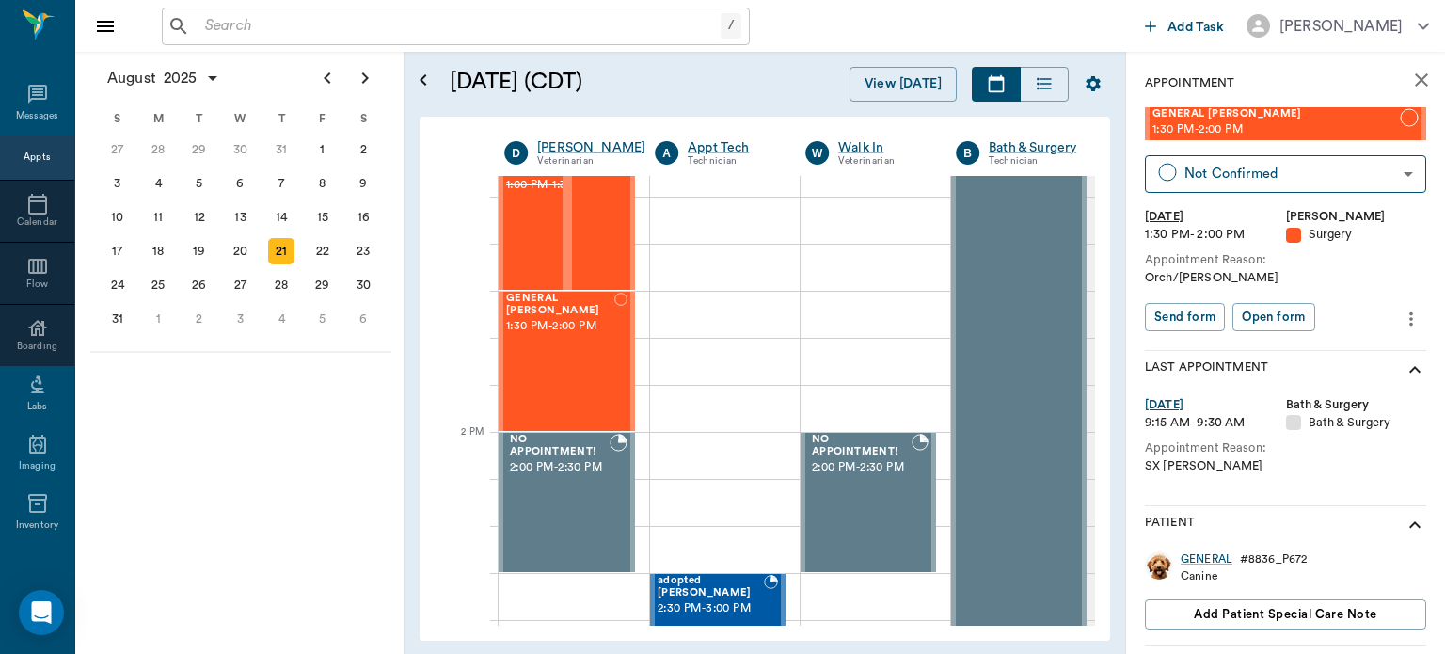
click at [1410, 318] on icon "more" at bounding box center [1412, 318] width 4 height 14
click at [1341, 355] on span "Edit appointment" at bounding box center [1318, 352] width 158 height 20
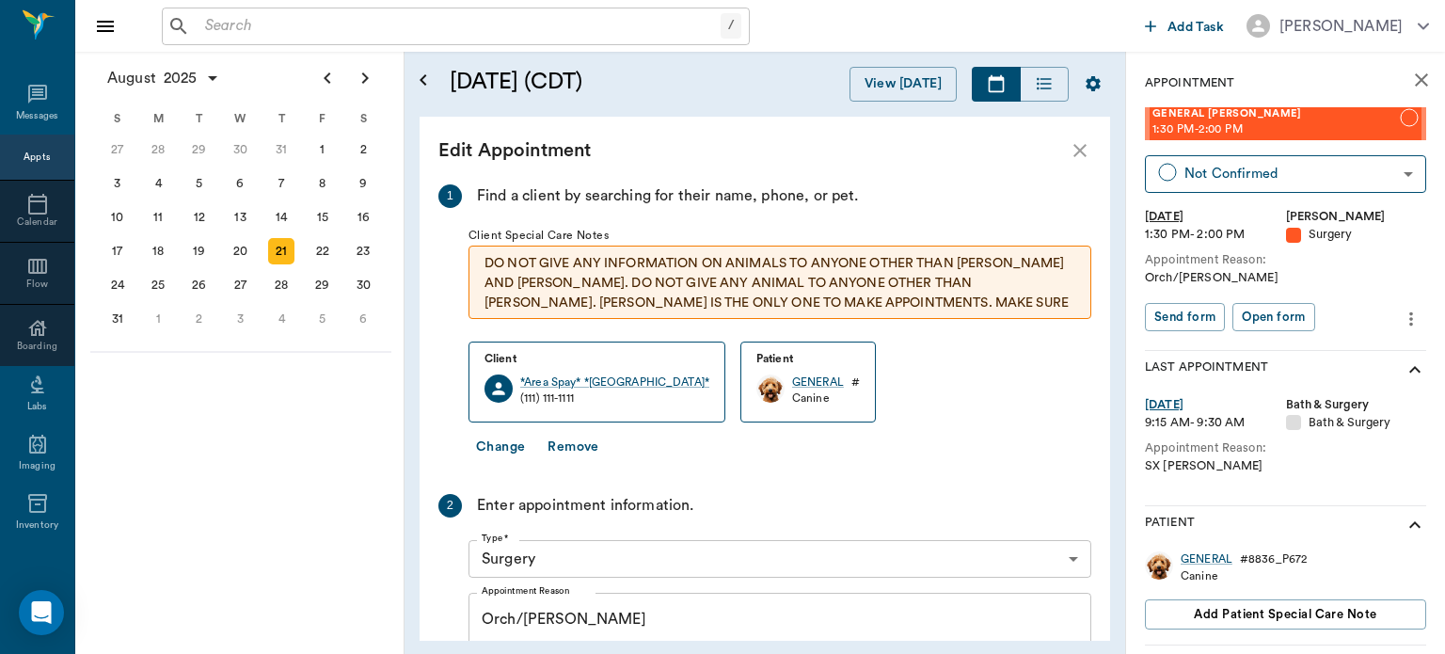
click at [508, 456] on button "Change" at bounding box center [501, 447] width 64 height 35
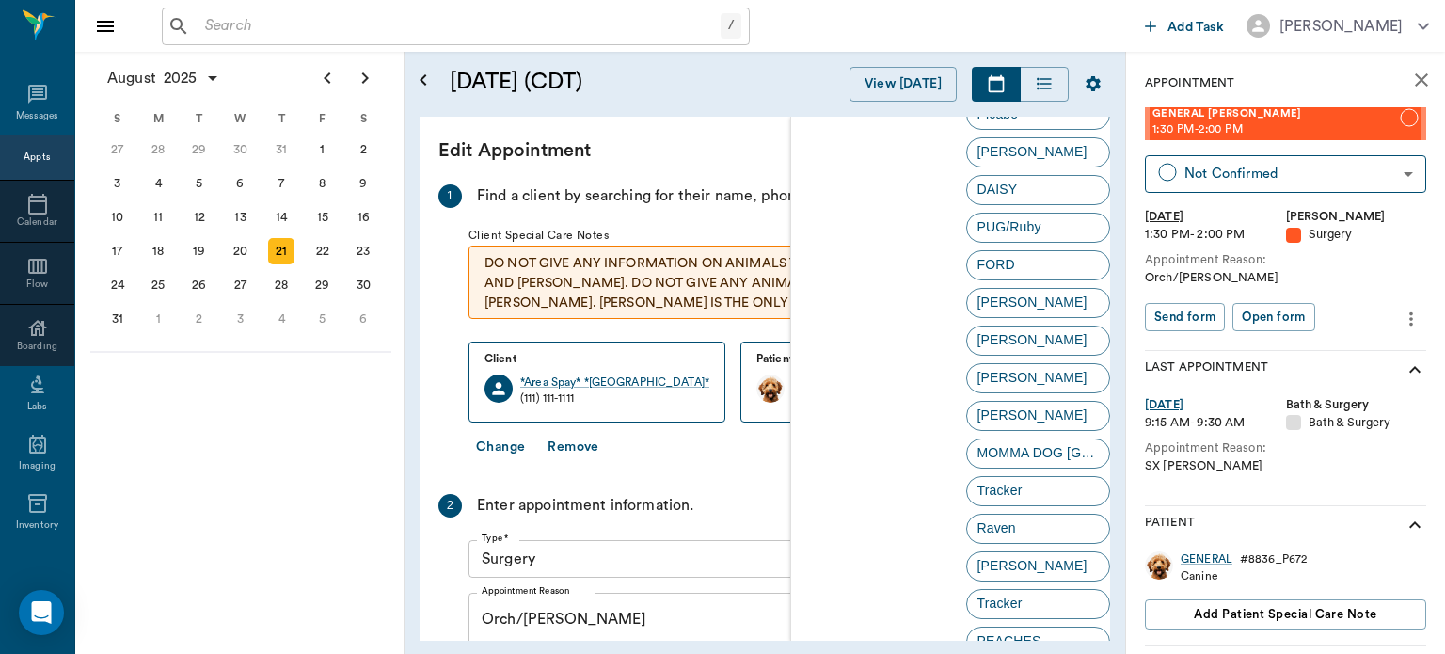
scroll to position [3654, 0]
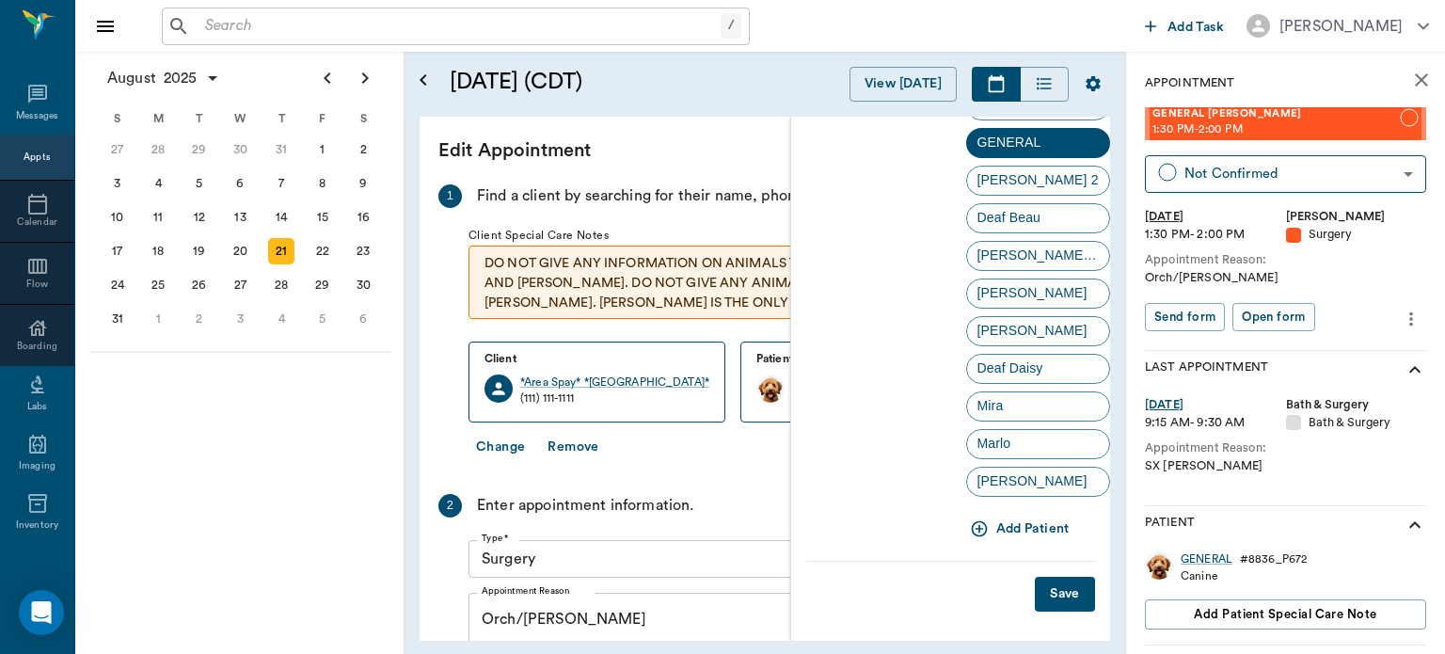
click at [1017, 531] on button "Add Patient" at bounding box center [1021, 529] width 111 height 35
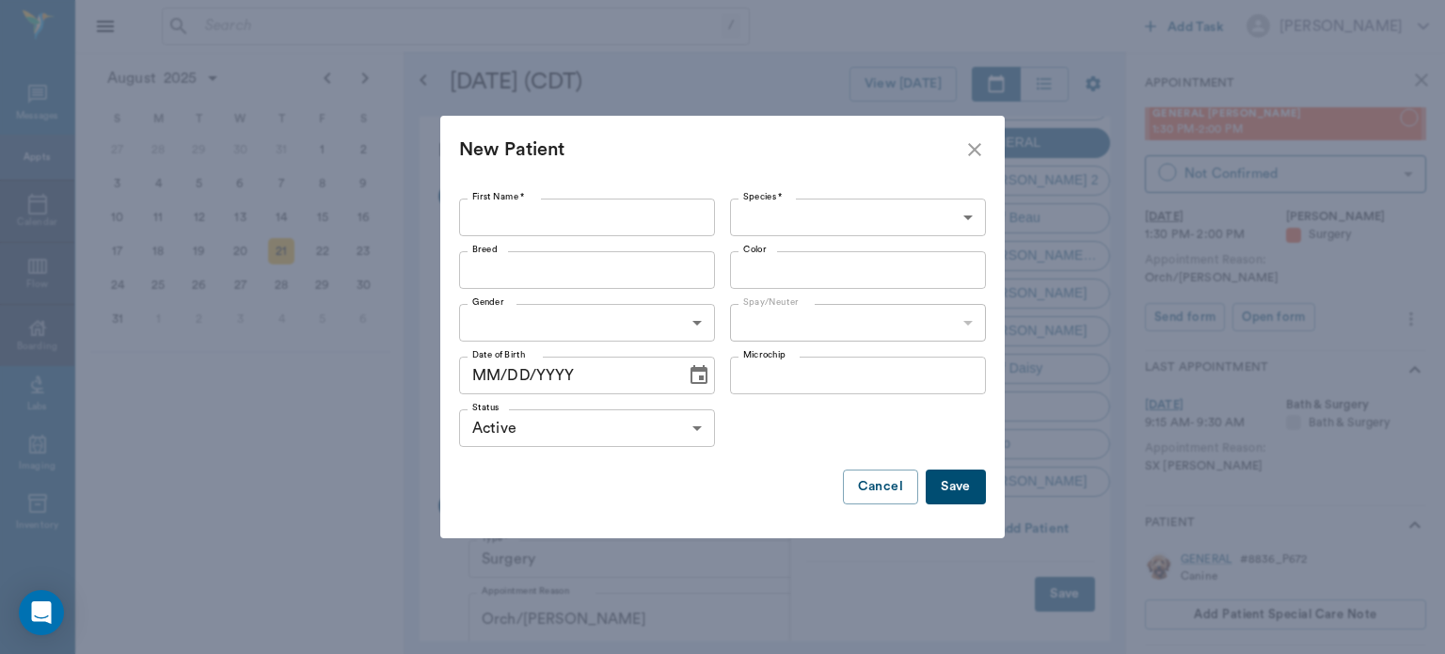
click at [625, 222] on input "First Name *" at bounding box center [587, 218] width 256 height 38
type input "TRAPPER"
click at [828, 222] on body "/ ​ Add Task Dr. Bert Ellsworth Nectar Messages Appts Calendar Flow Boarding La…" at bounding box center [722, 327] width 1445 height 654
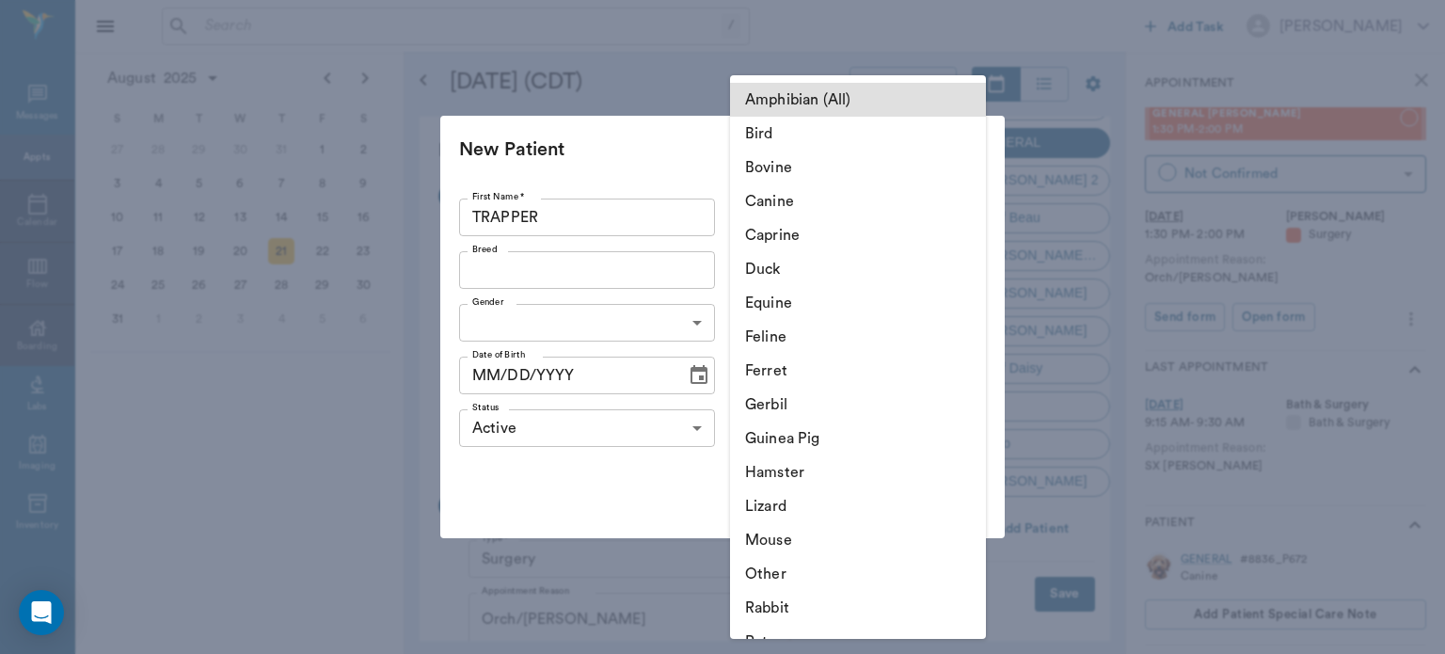
click at [809, 207] on li "Canine" at bounding box center [858, 201] width 256 height 34
type input "Canine"
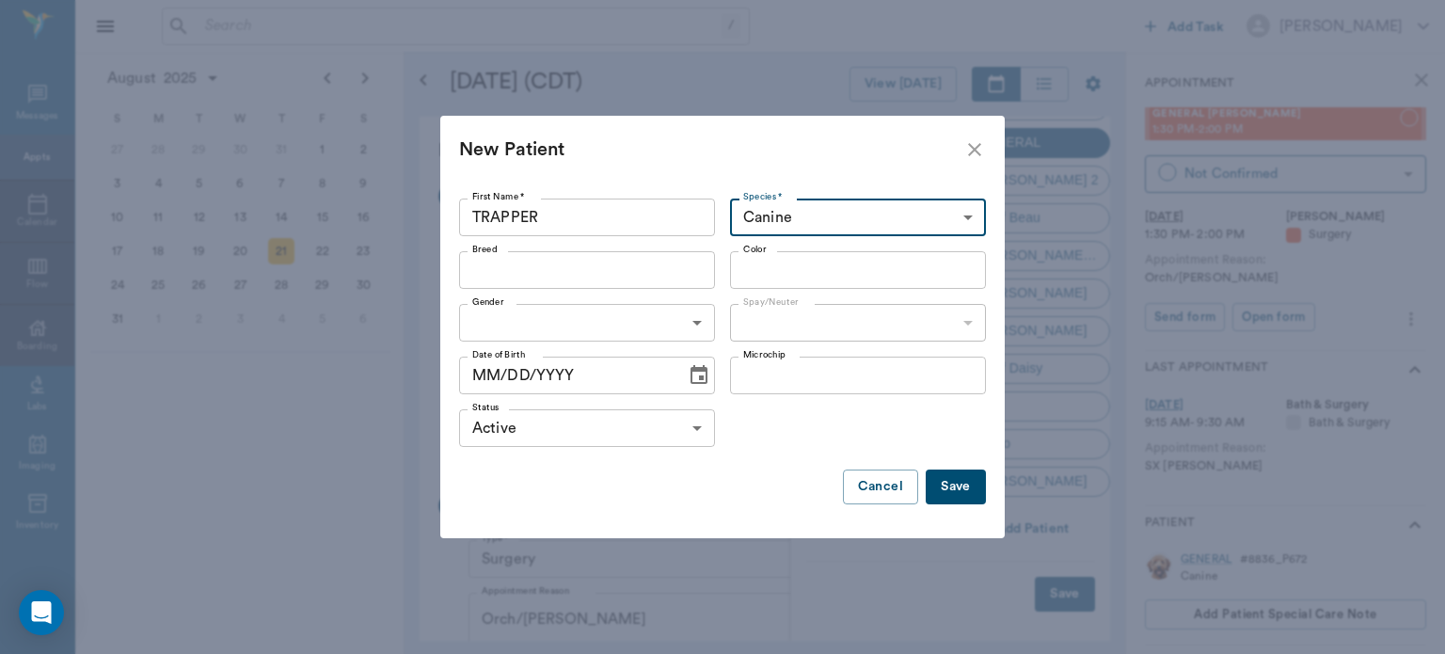
click at [616, 276] on input "Breed" at bounding box center [572, 270] width 214 height 26
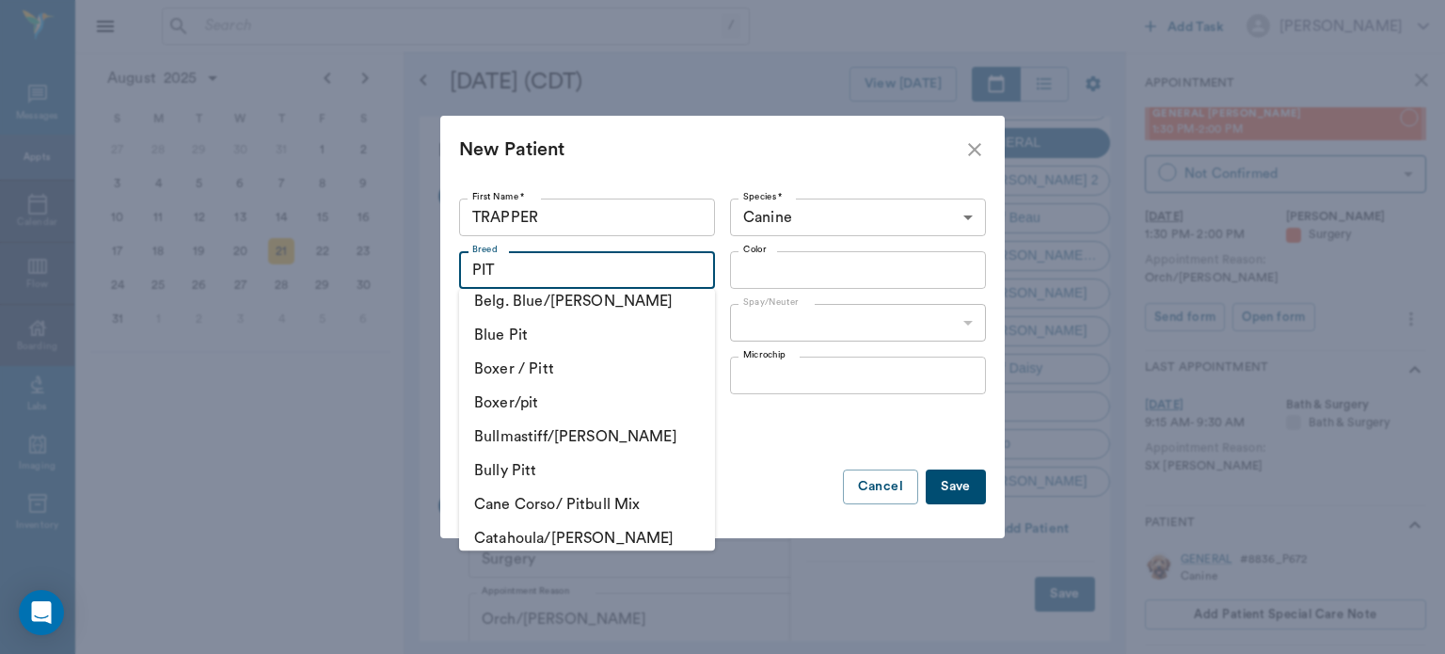
scroll to position [367, 0]
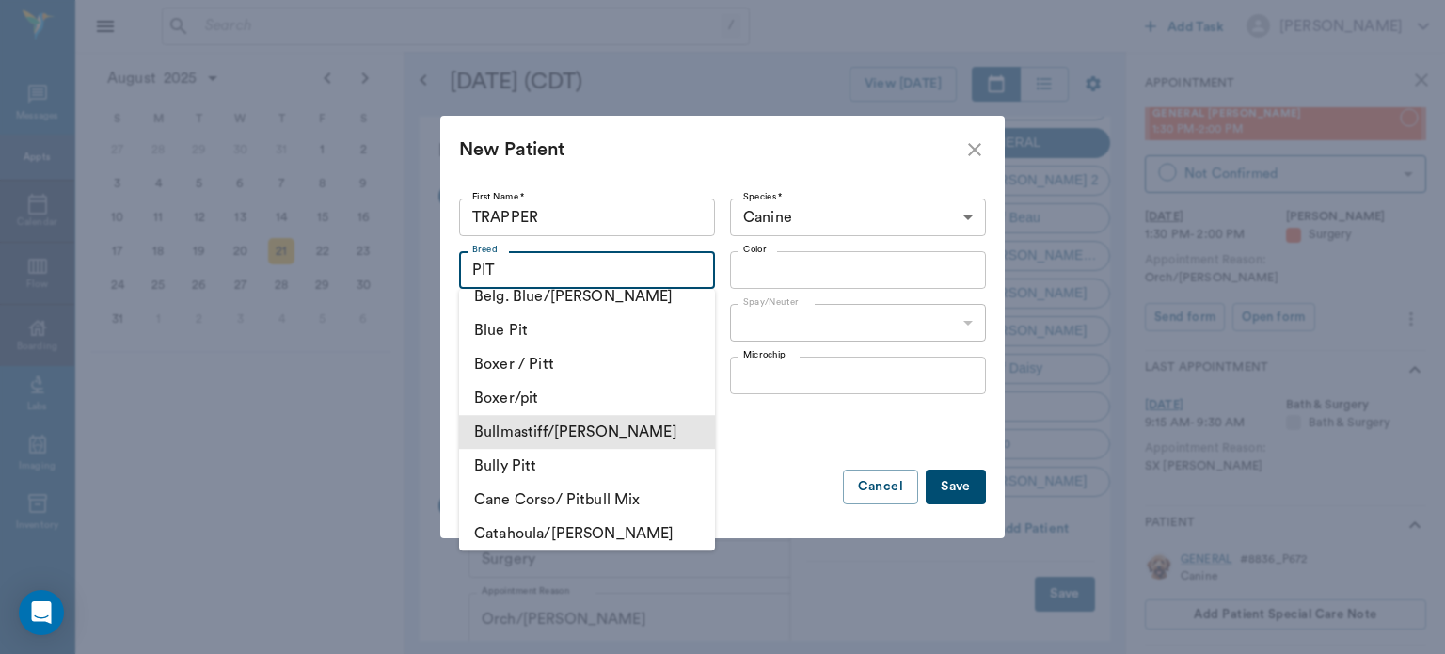
click at [616, 417] on li "Bullmastiff/pitt" at bounding box center [587, 432] width 256 height 34
type input "Bullmastiff/pitt"
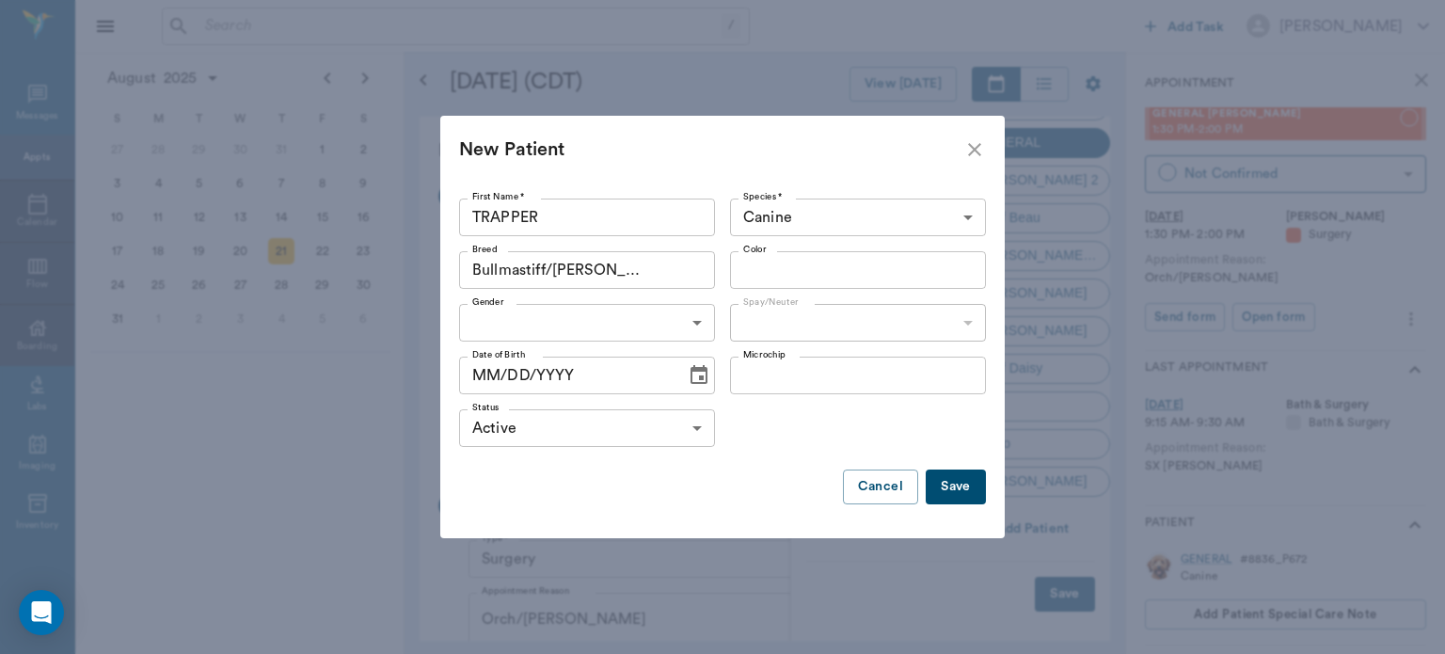
click at [864, 268] on input "Color" at bounding box center [843, 270] width 214 height 26
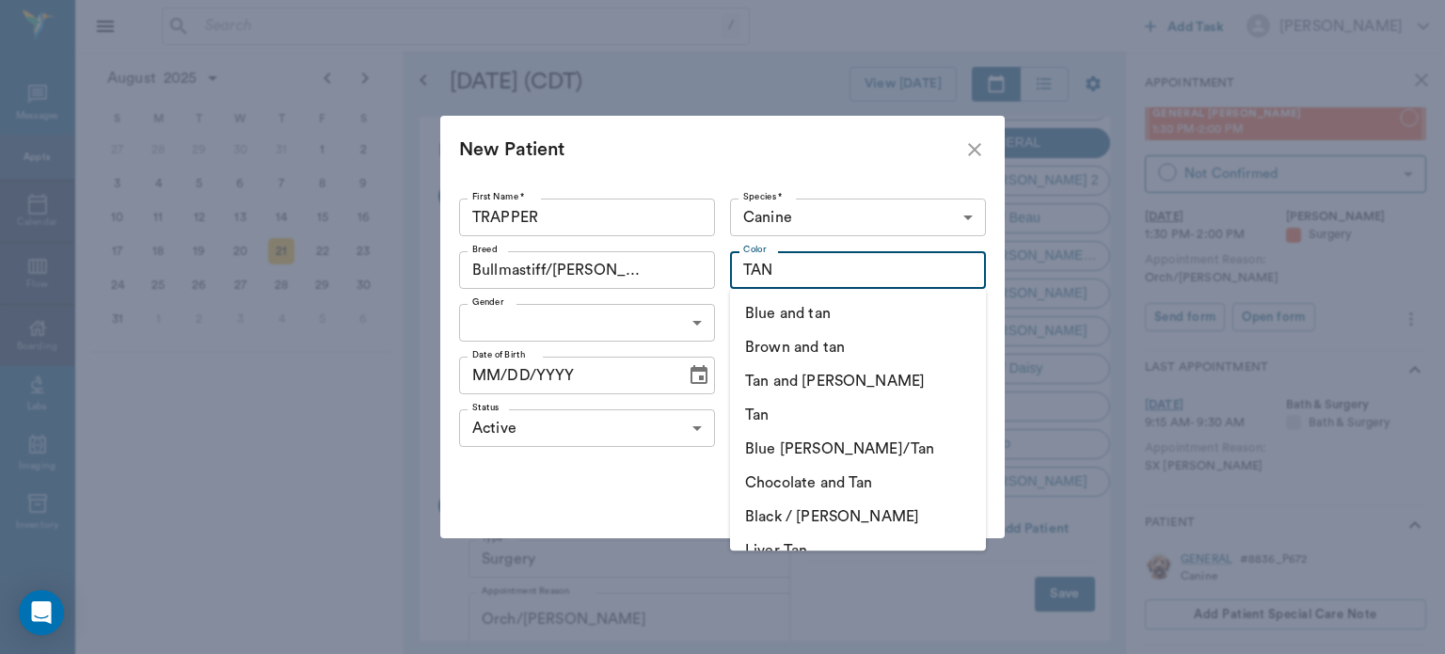
scroll to position [57, 0]
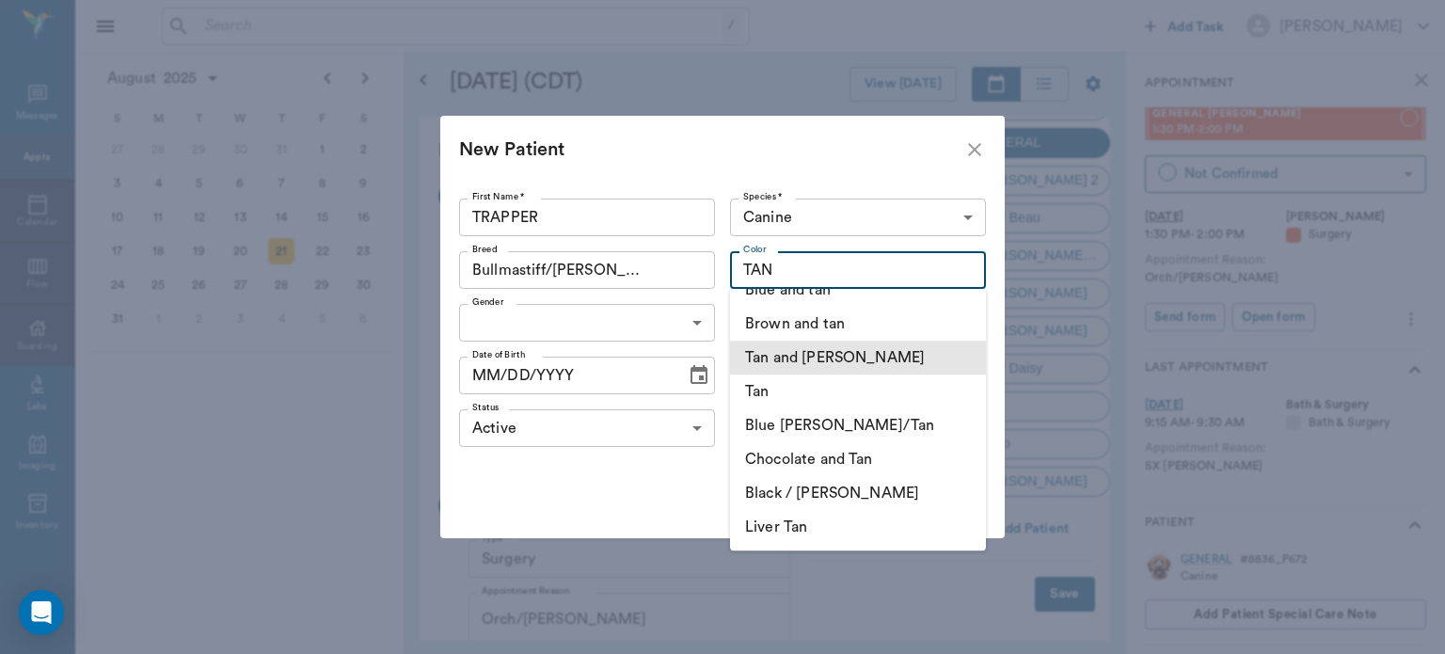
click at [858, 366] on li "Tan and White" at bounding box center [858, 358] width 256 height 34
type input "Tan and White"
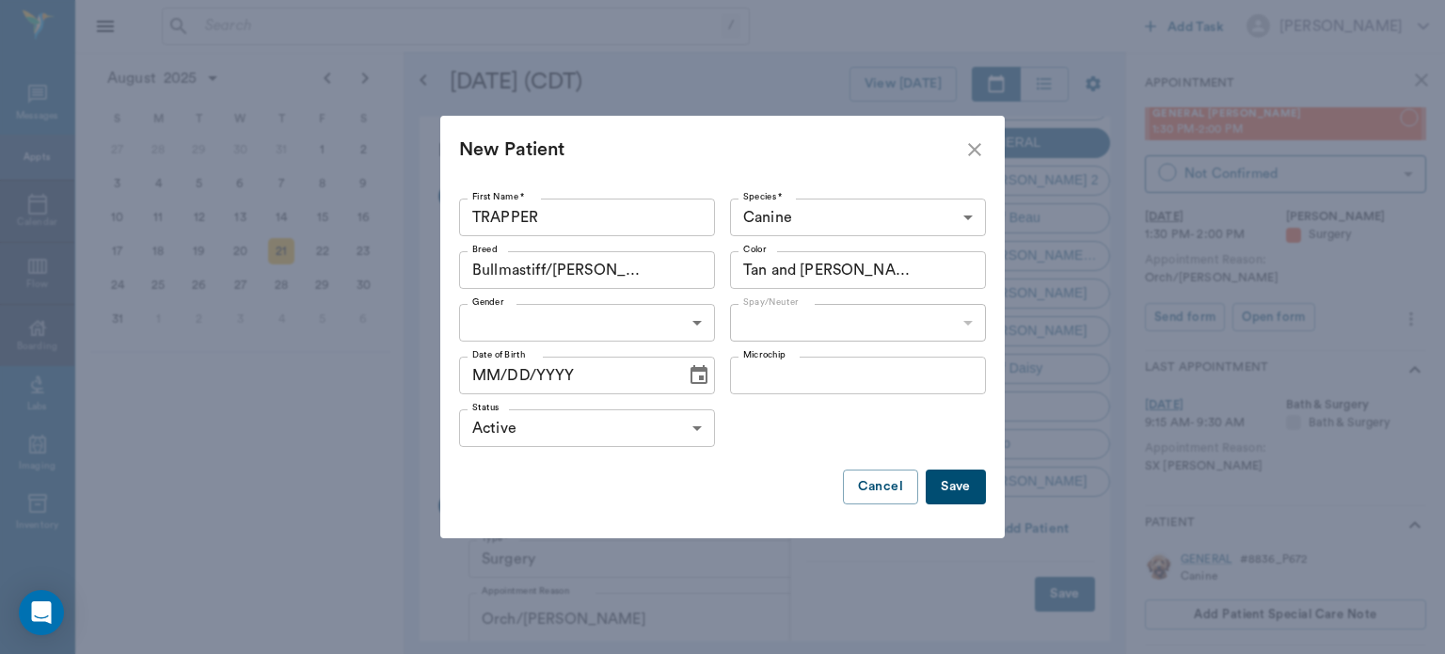
click at [619, 331] on body "/ ​ Add Task Dr. Bert Ellsworth Nectar Messages Appts Calendar Flow Boarding La…" at bounding box center [722, 327] width 1445 height 654
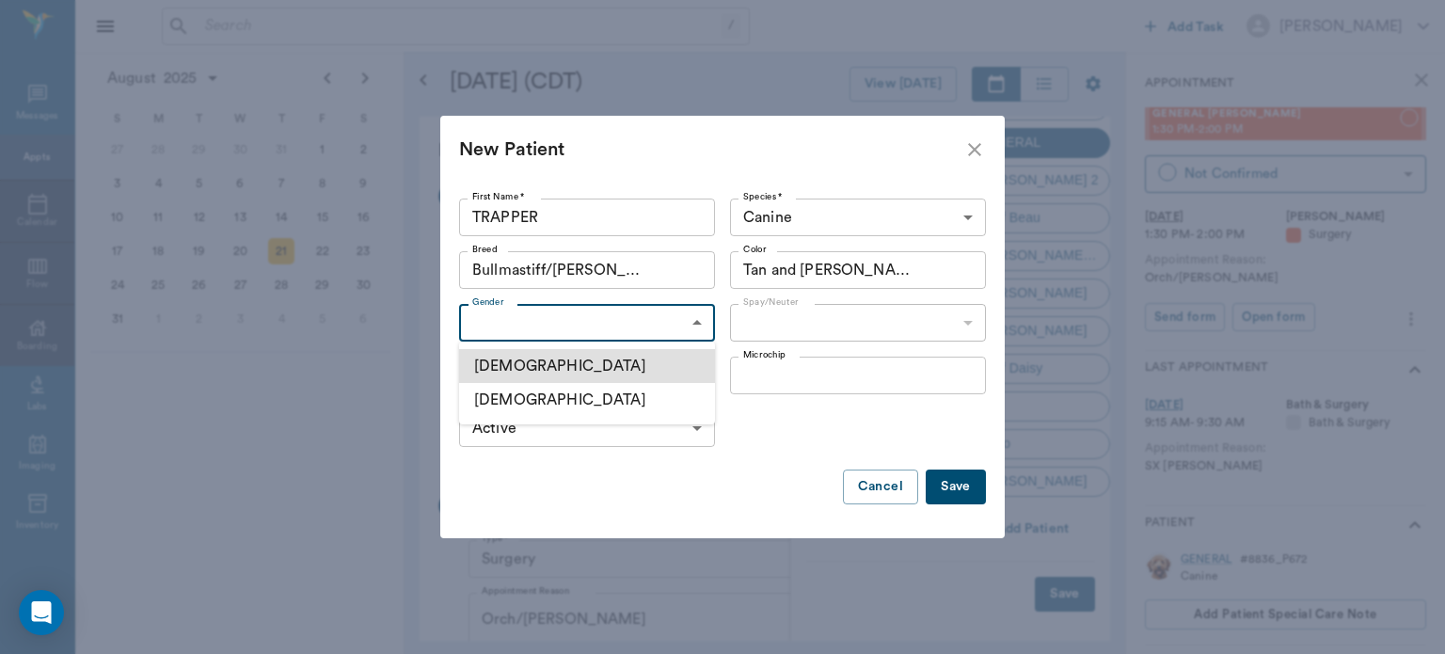
click at [668, 368] on li "Male" at bounding box center [587, 366] width 256 height 34
type input "MALE"
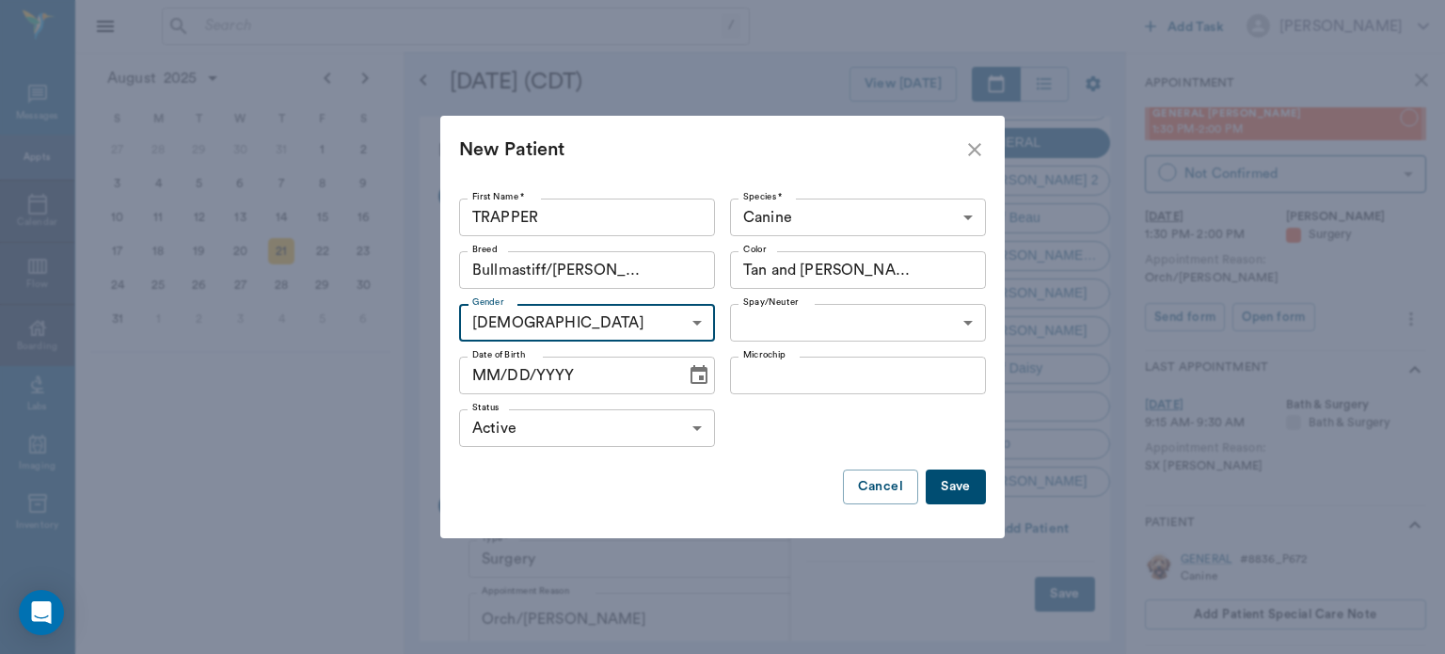
click at [772, 335] on body "/ ​ Add Task Dr. Bert Ellsworth Nectar Messages Appts Calendar Flow Boarding La…" at bounding box center [722, 327] width 1445 height 654
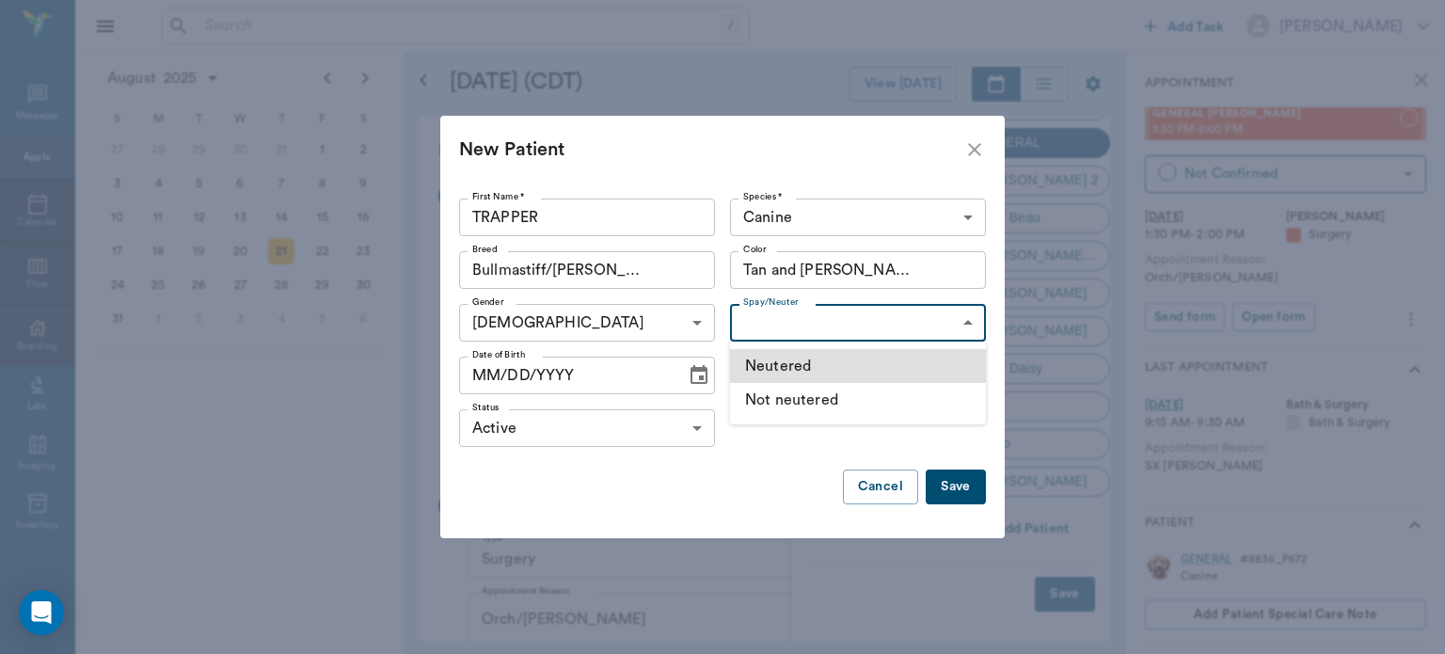
click at [832, 399] on li "Not neutered" at bounding box center [858, 400] width 256 height 34
type input "false"
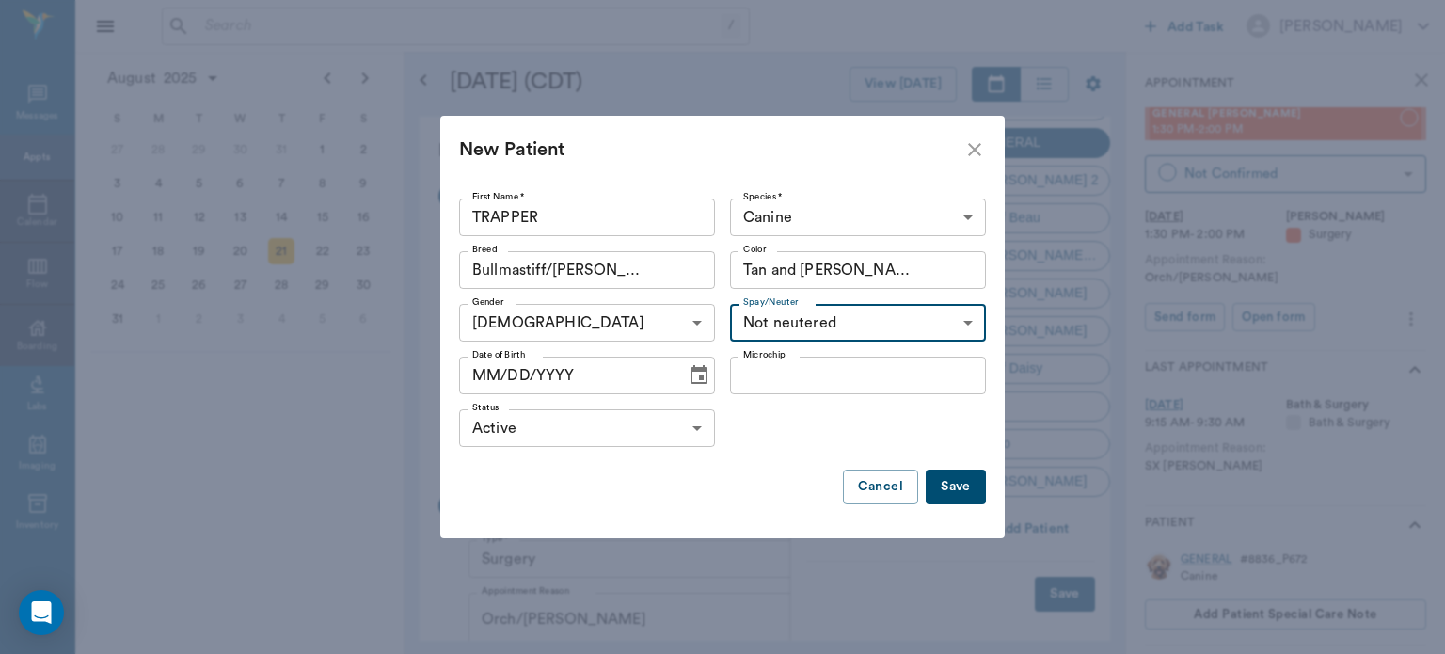
click at [481, 375] on input "MM/DD/YYYY" at bounding box center [566, 376] width 214 height 38
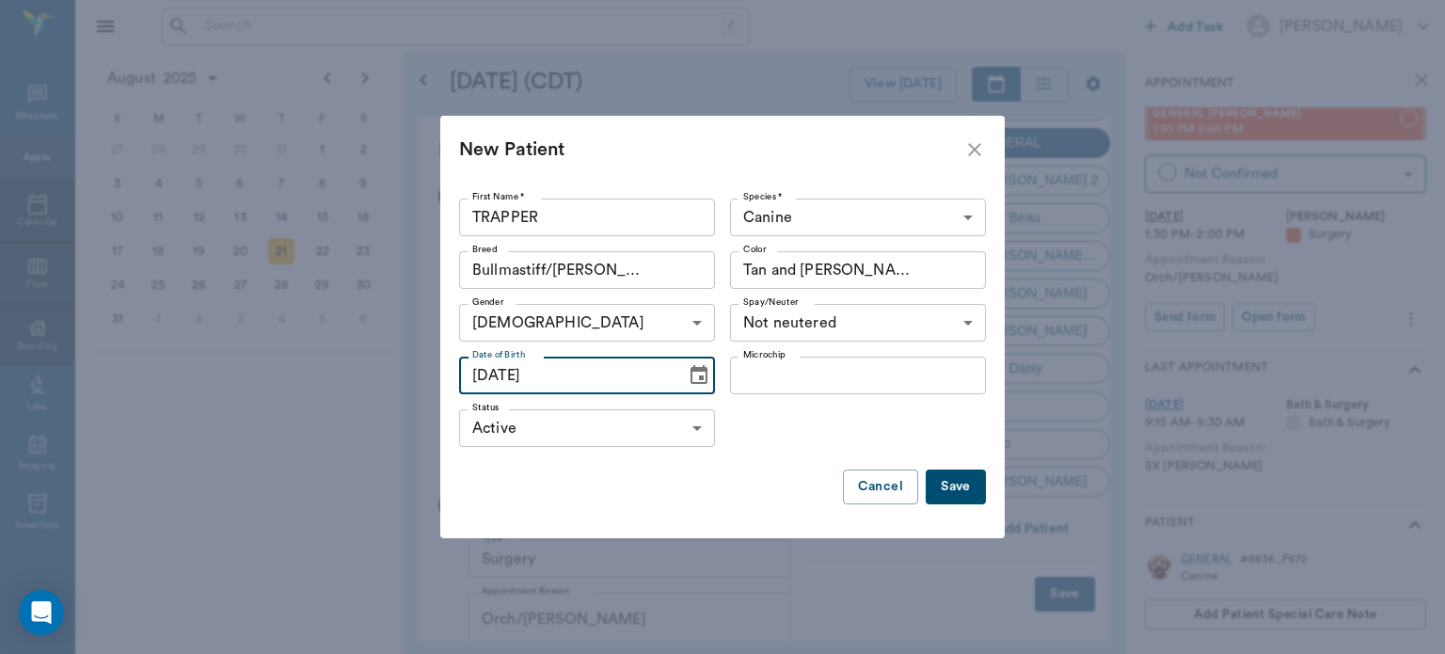
type input "02/01/2025"
click at [1444, 380] on div "New Patient First Name * TRAPPER First Name * Species * Canine Canine Species *…" at bounding box center [722, 327] width 1445 height 654
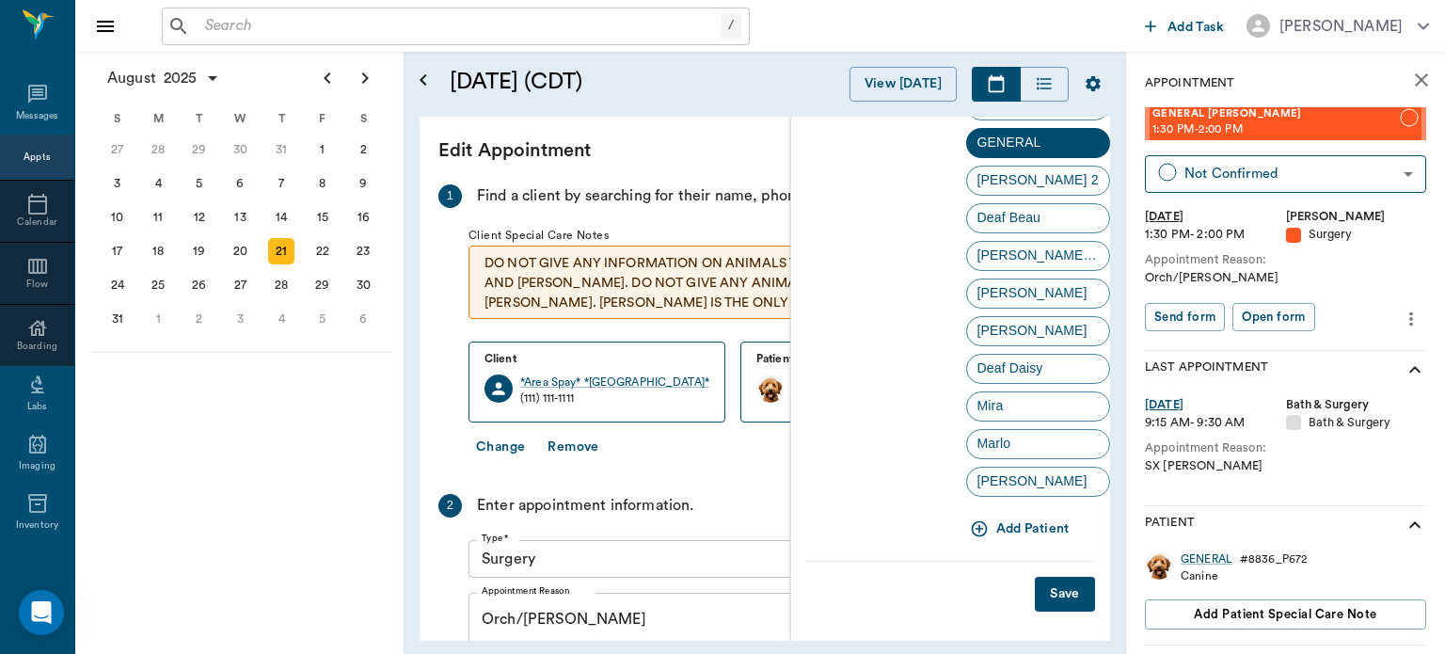
click at [1035, 531] on button "Add Patient" at bounding box center [1021, 529] width 111 height 35
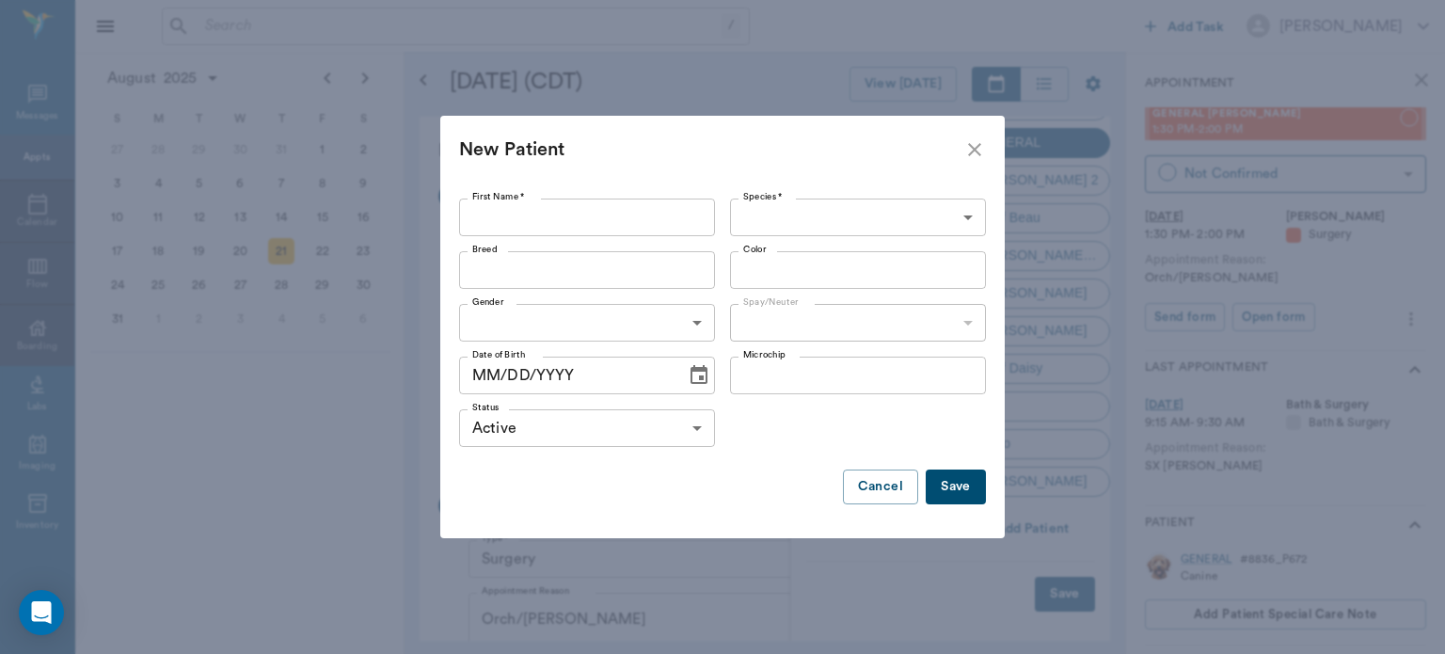
click at [634, 225] on input "First Name *" at bounding box center [587, 218] width 256 height 38
type input "TRAPPER"
click at [843, 218] on body "/ ​ Add Task Dr. Bert Ellsworth Nectar Messages Appts Calendar Flow Boarding La…" at bounding box center [722, 327] width 1445 height 654
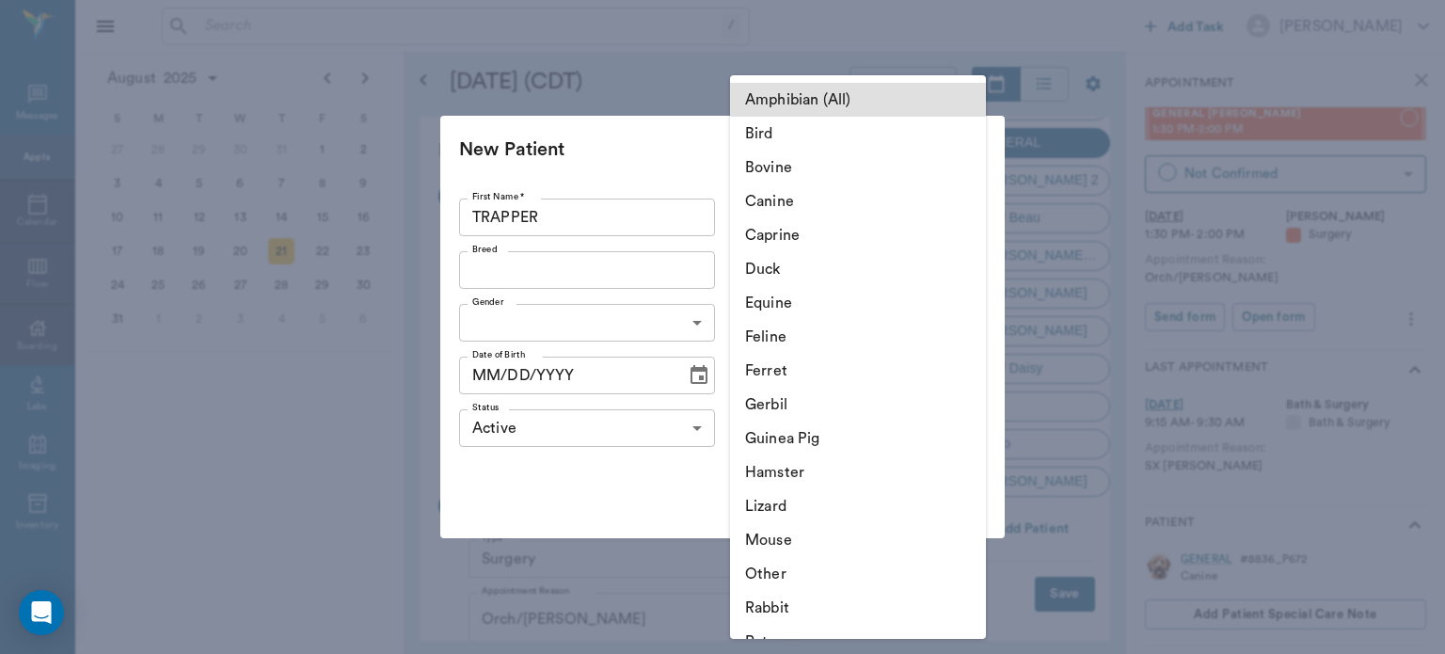
click at [806, 206] on li "Canine" at bounding box center [858, 201] width 256 height 34
type input "Canine"
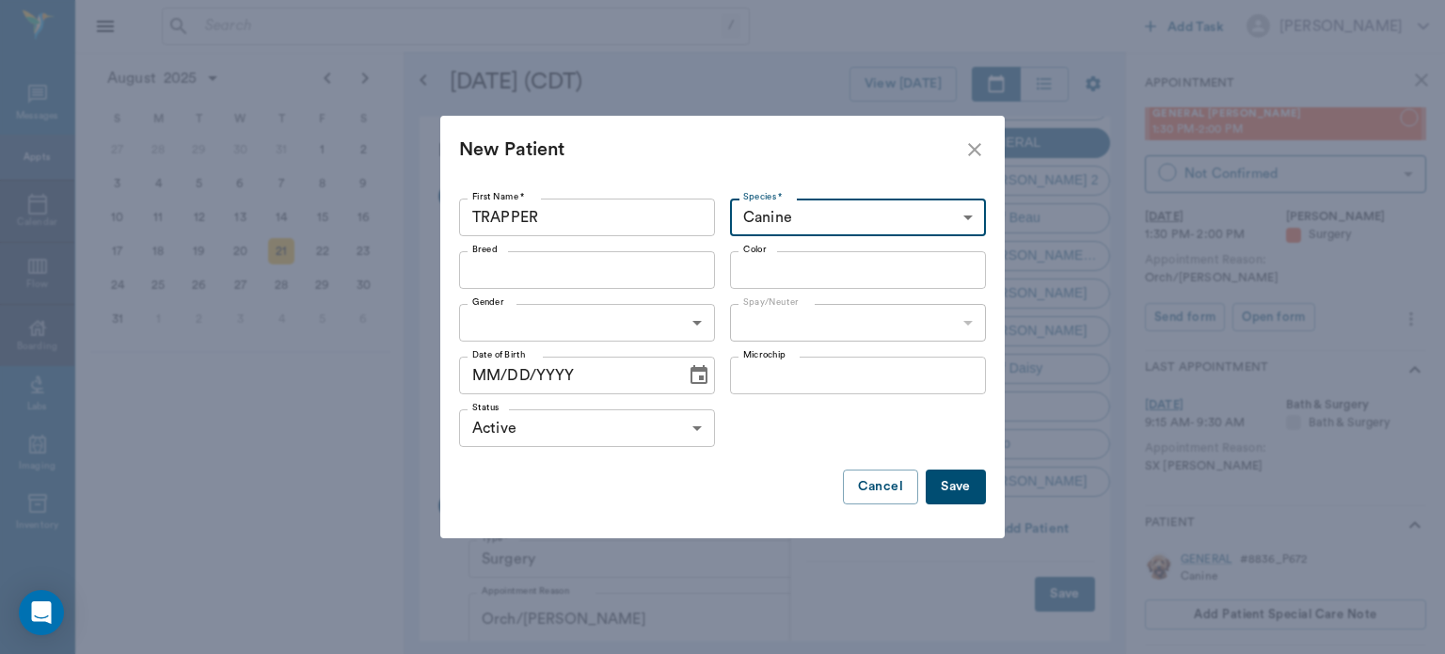
click at [622, 277] on input "Breed" at bounding box center [572, 270] width 214 height 26
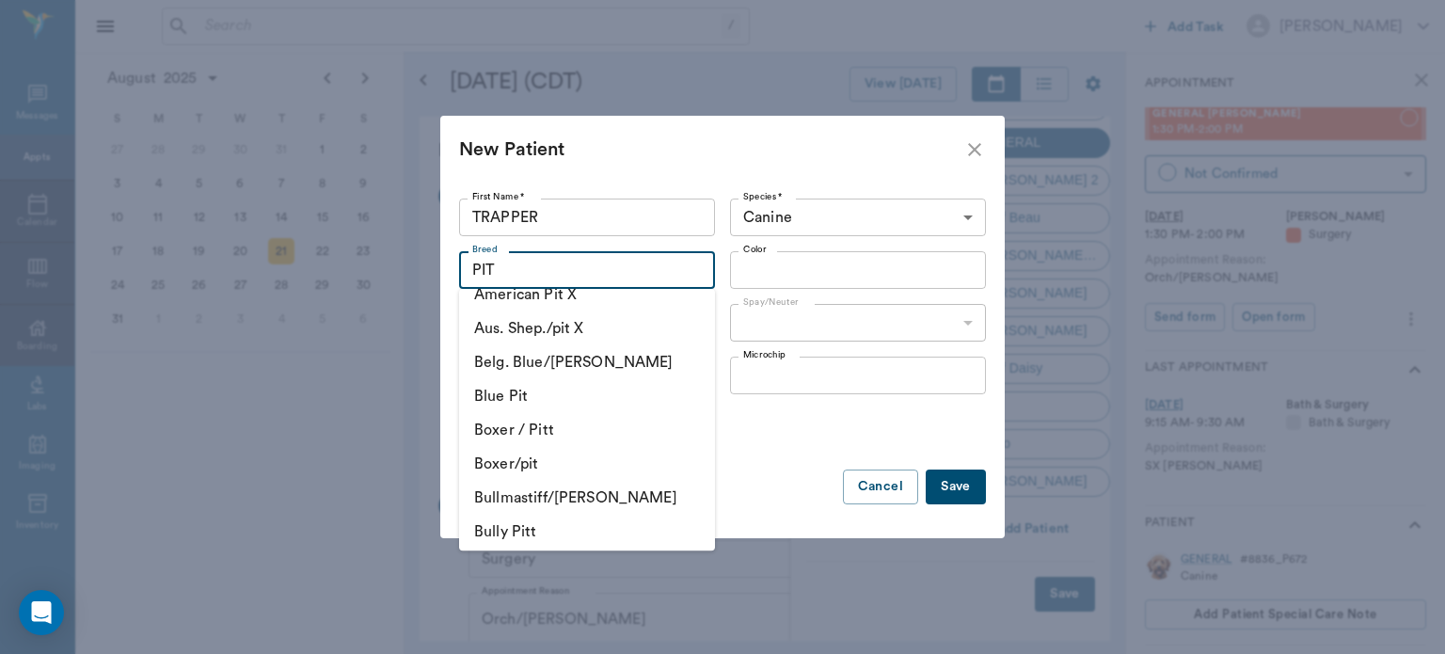
scroll to position [303, 0]
click at [592, 486] on li "Bullmastiff/pitt" at bounding box center [587, 496] width 256 height 34
type input "Bullmastiff/pitt"
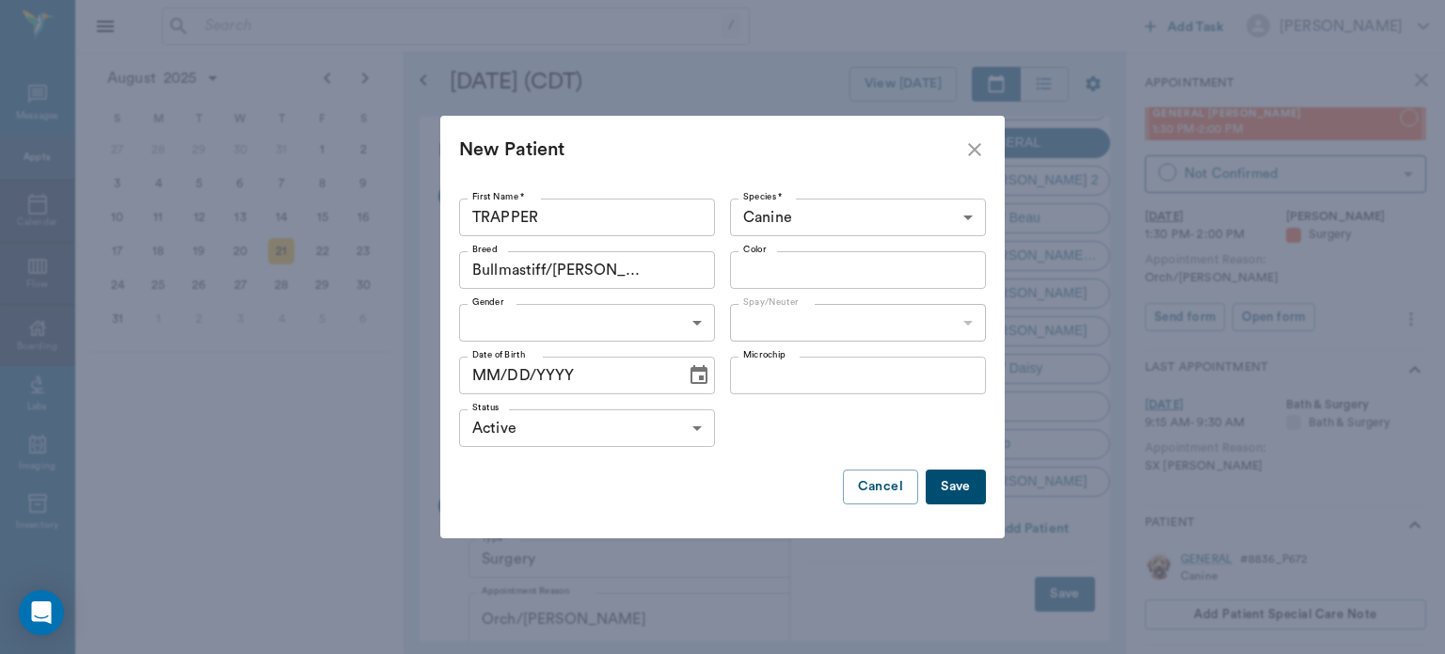
click at [869, 278] on input "Color" at bounding box center [843, 270] width 214 height 26
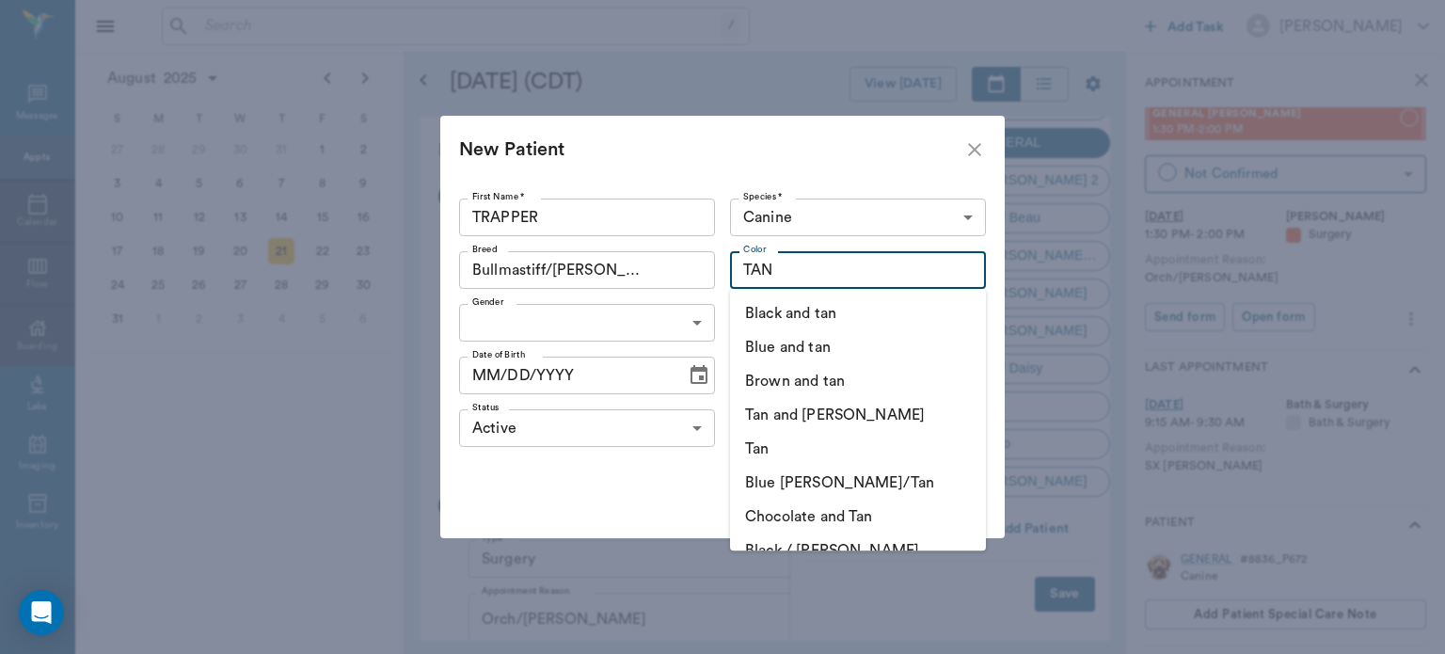
click at [869, 422] on li "Tan and White" at bounding box center [858, 415] width 256 height 34
type input "Tan and White"
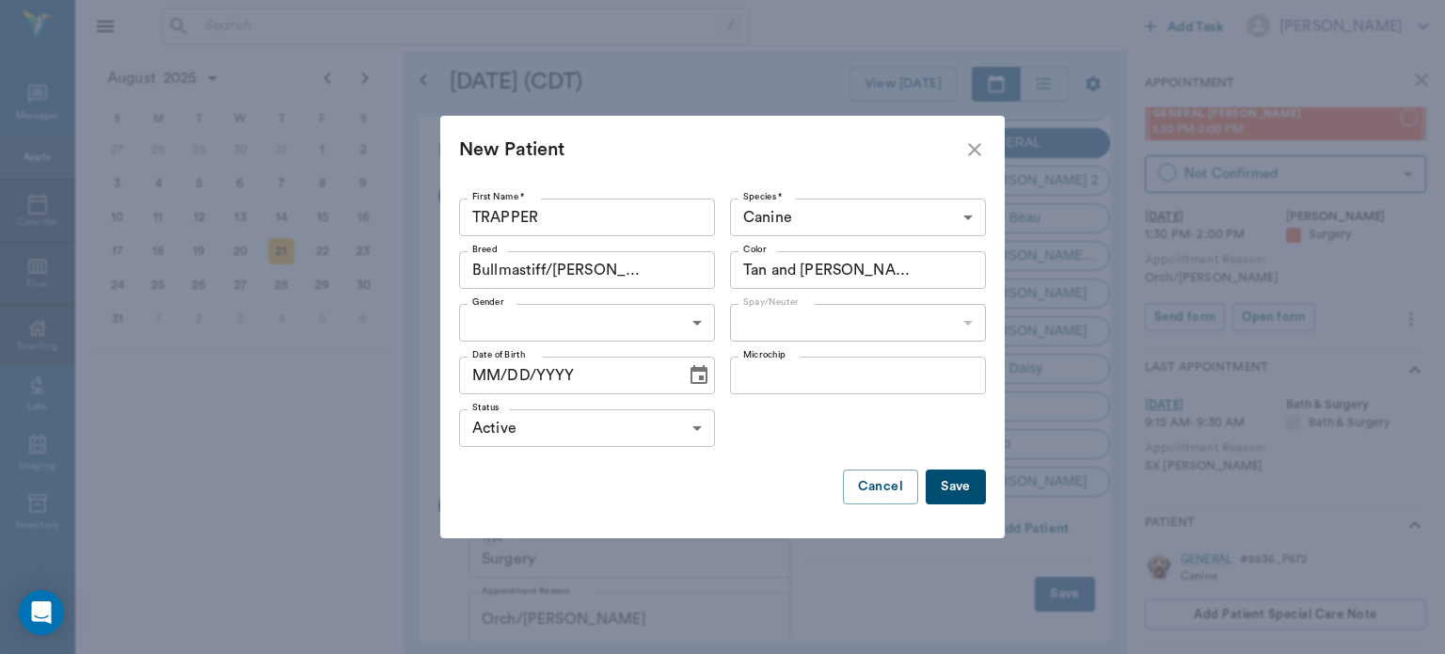
click at [602, 328] on body "/ ​ Add Task Dr. Bert Ellsworth Nectar Messages Appts Calendar Flow Boarding La…" at bounding box center [722, 327] width 1445 height 654
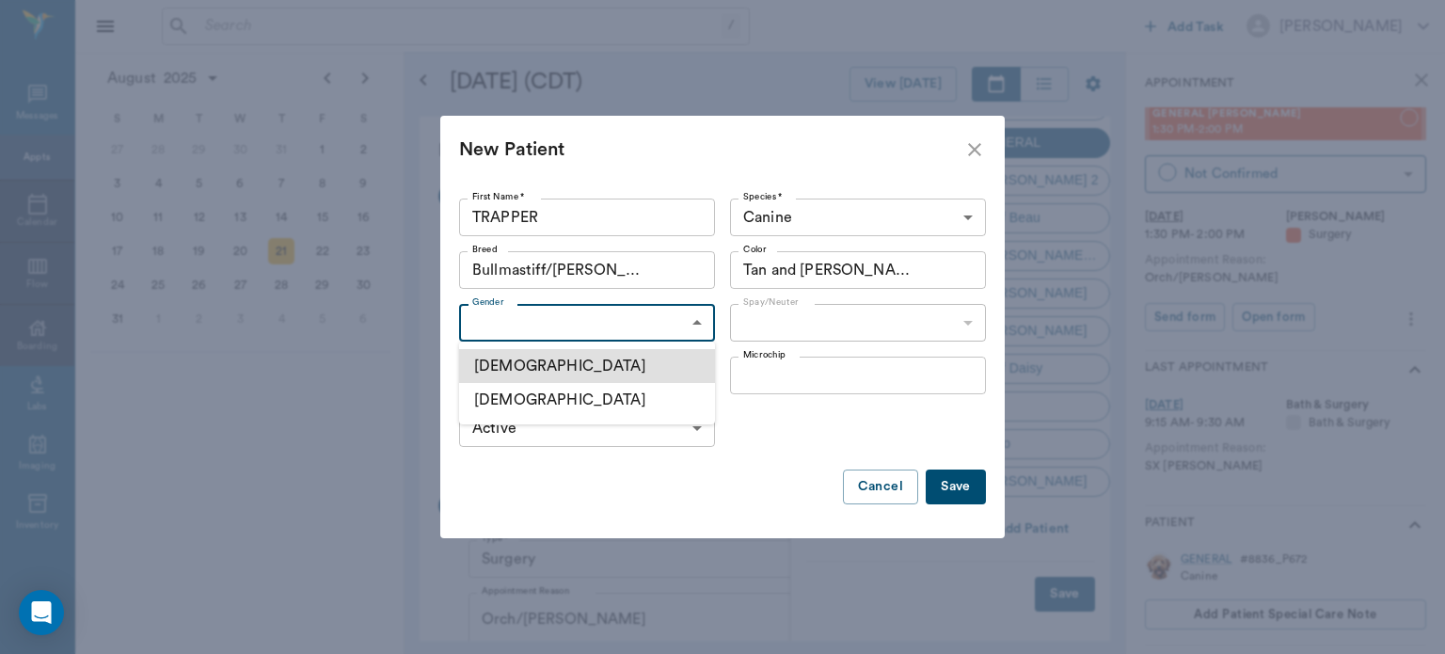
click at [615, 366] on li "Male" at bounding box center [587, 366] width 256 height 34
type input "MALE"
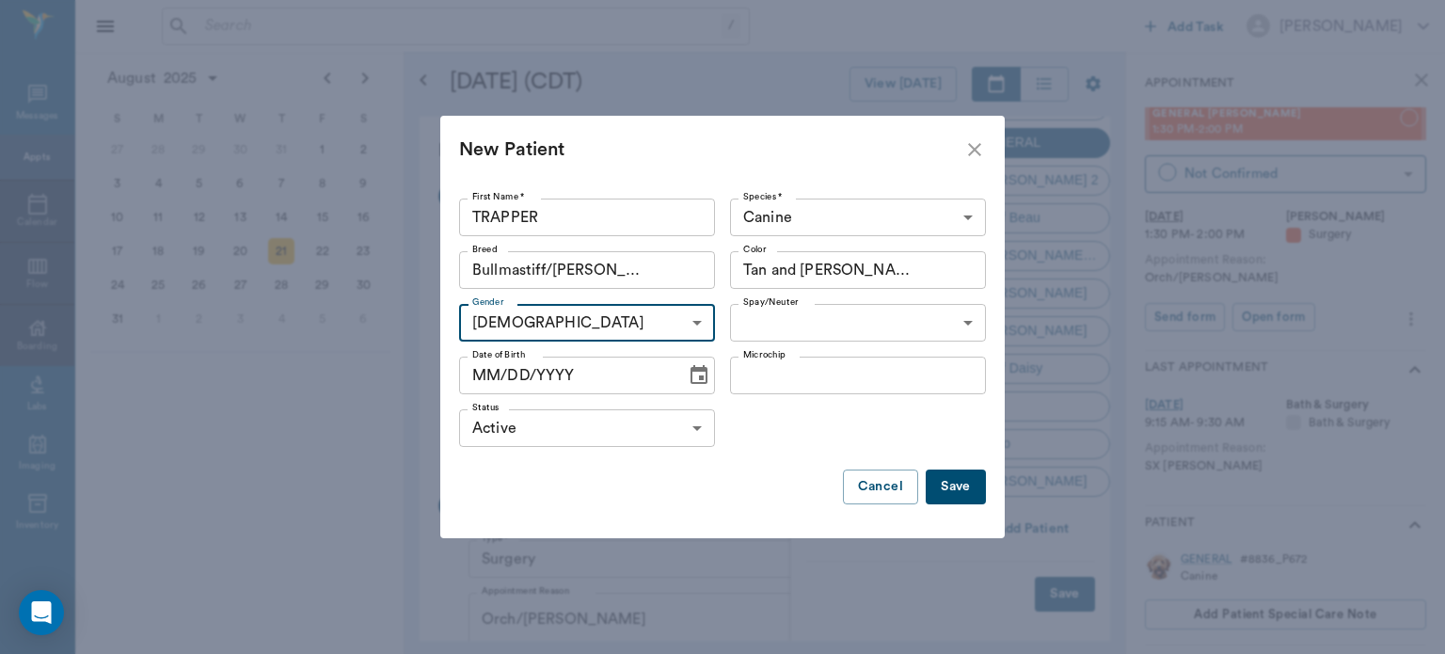
click at [866, 326] on body "/ ​ Add Task Dr. Bert Ellsworth Nectar Messages Appts Calendar Flow Boarding La…" at bounding box center [722, 327] width 1445 height 654
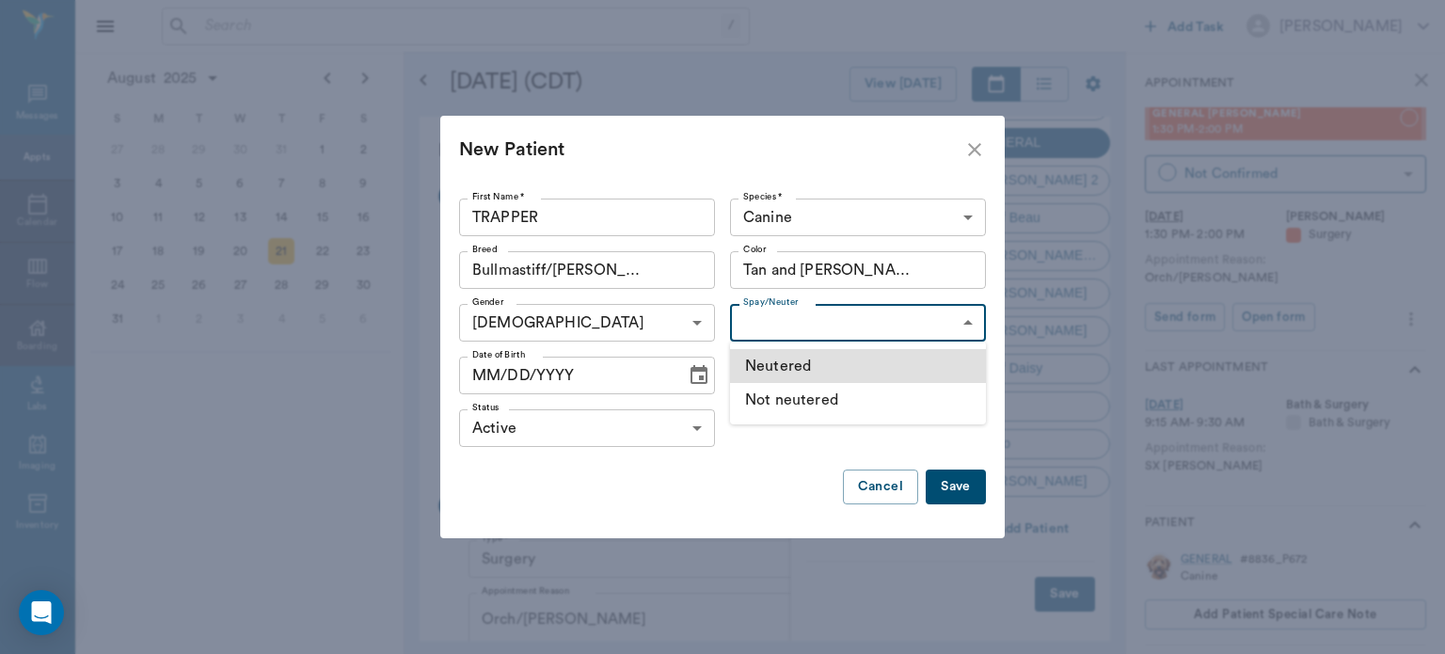
click at [830, 411] on li "Not neutered" at bounding box center [858, 400] width 256 height 34
type input "false"
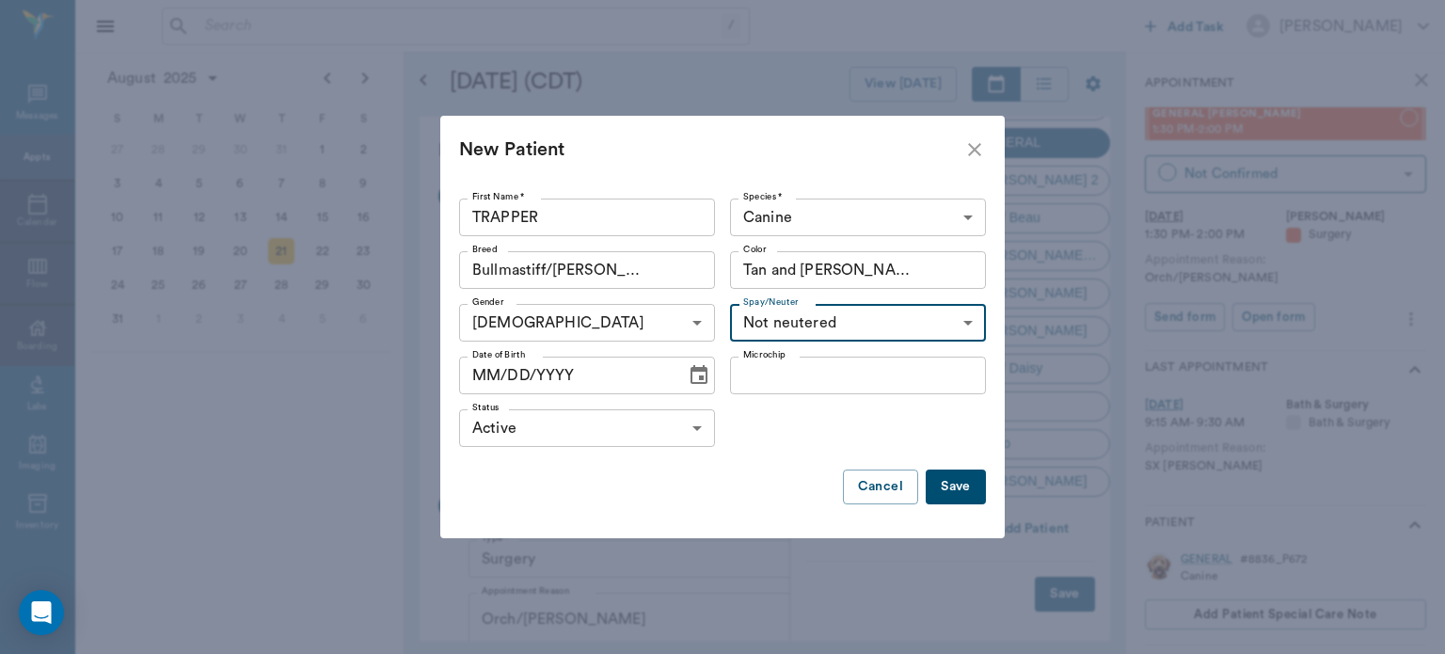
click at [489, 372] on input "MM/DD/YYYY" at bounding box center [566, 376] width 214 height 38
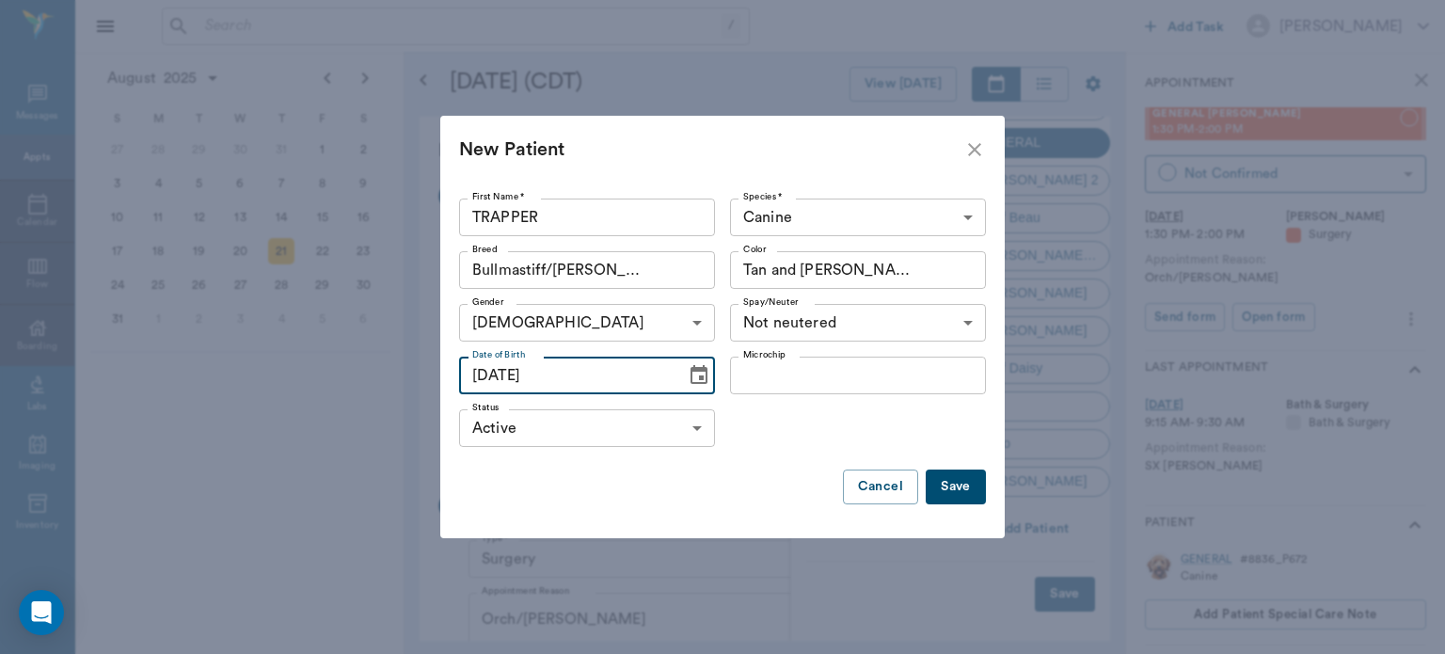
type input "02/01/2025"
click at [968, 493] on button "Save" at bounding box center [956, 487] width 60 height 35
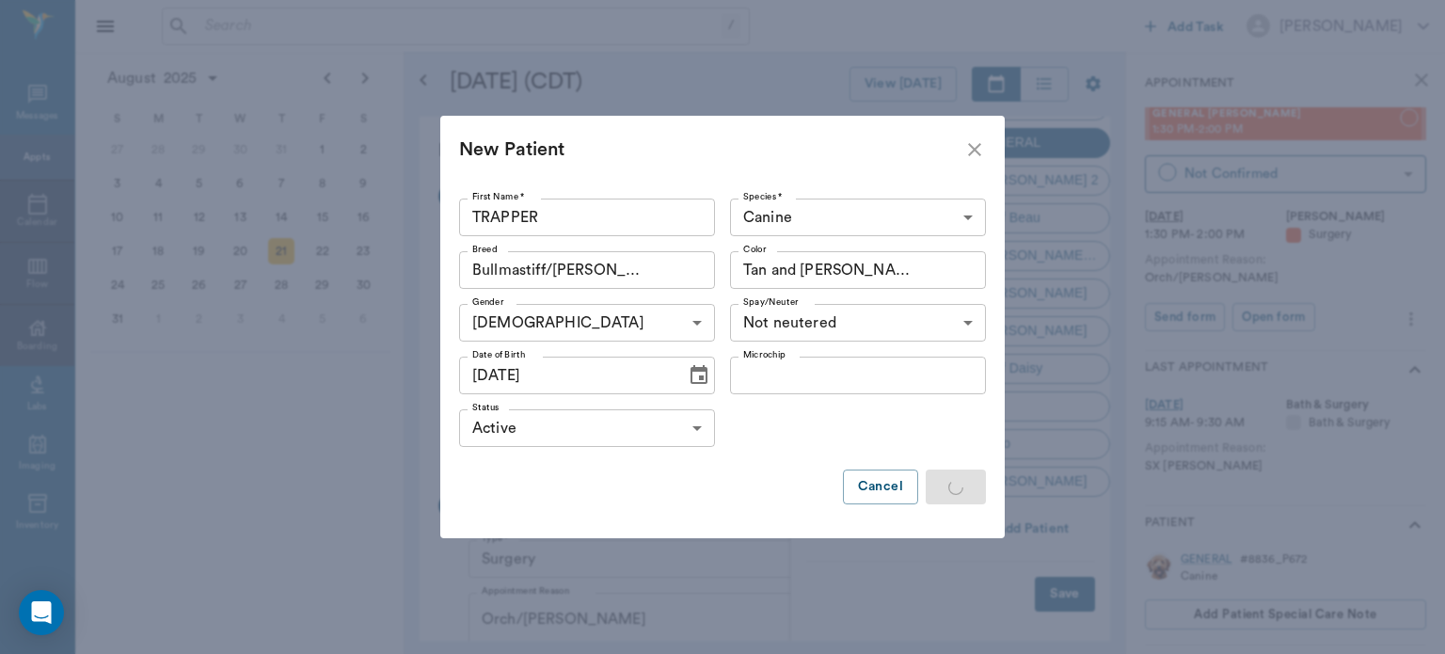
scroll to position [0, 0]
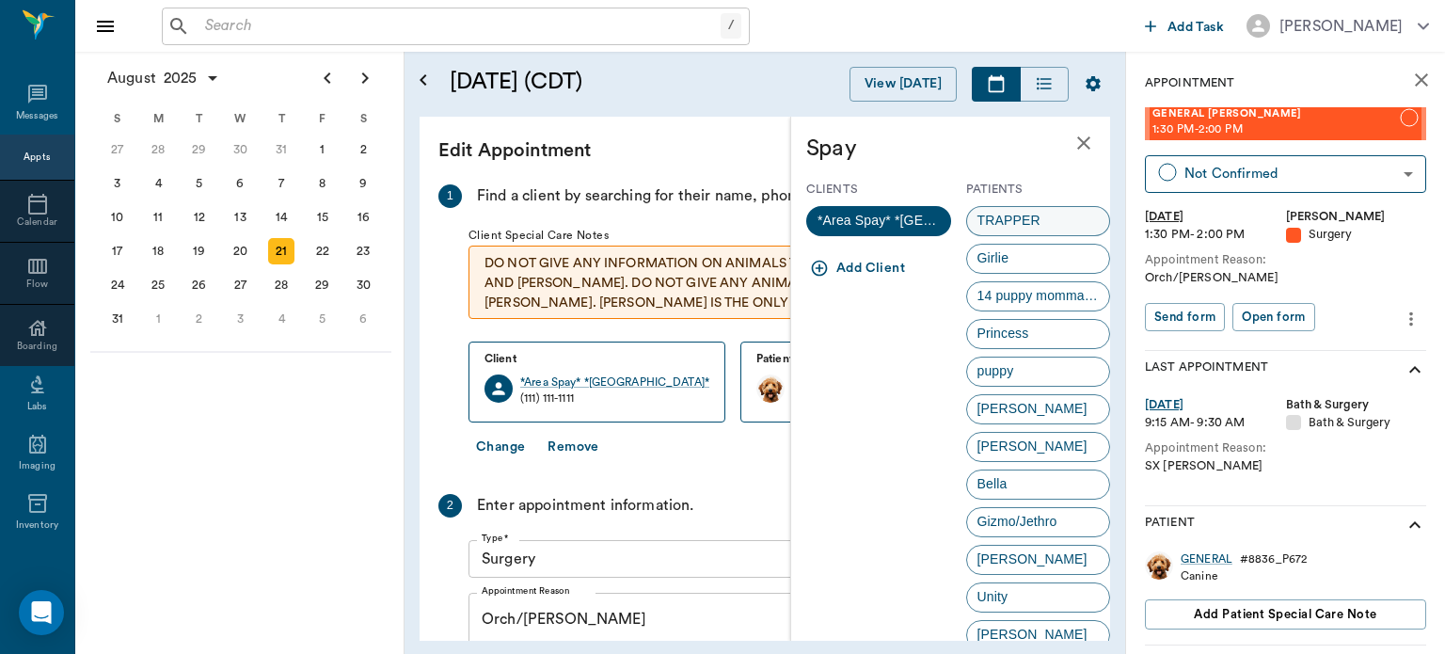
click at [1054, 221] on div "TRAPPER" at bounding box center [1038, 221] width 145 height 30
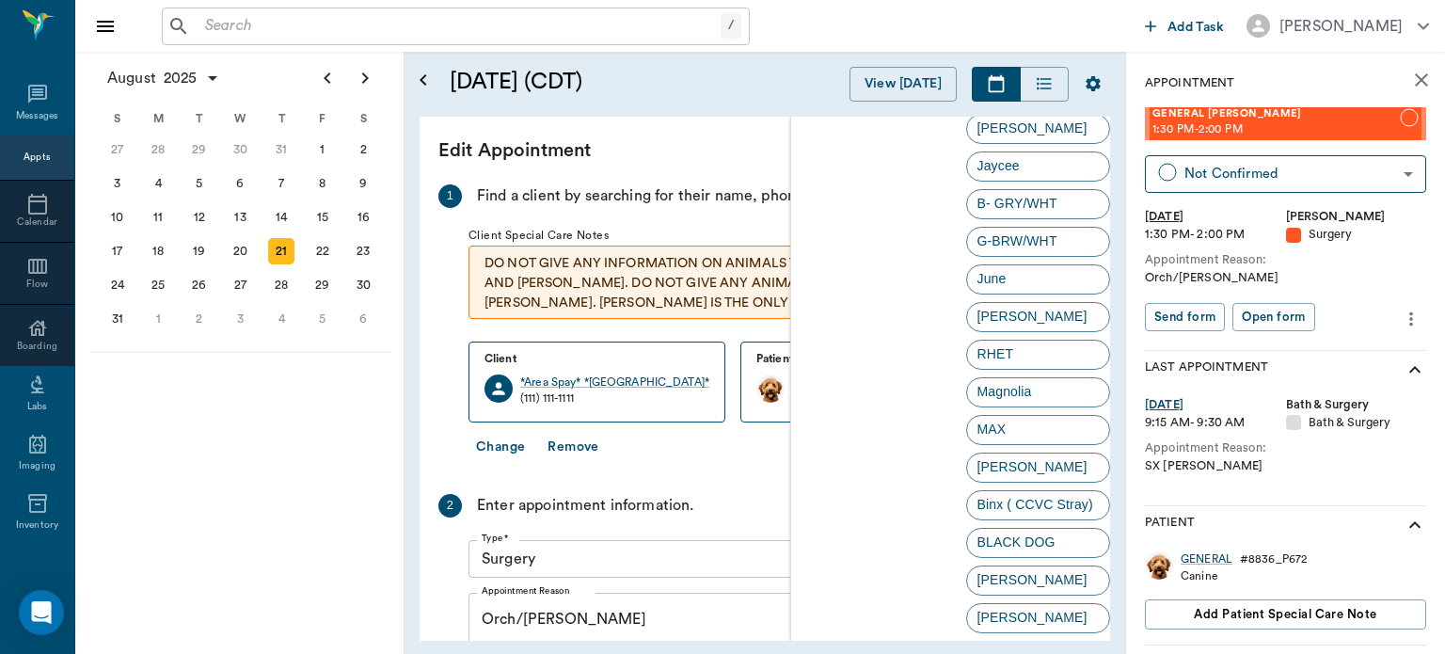
scroll to position [1590, 0]
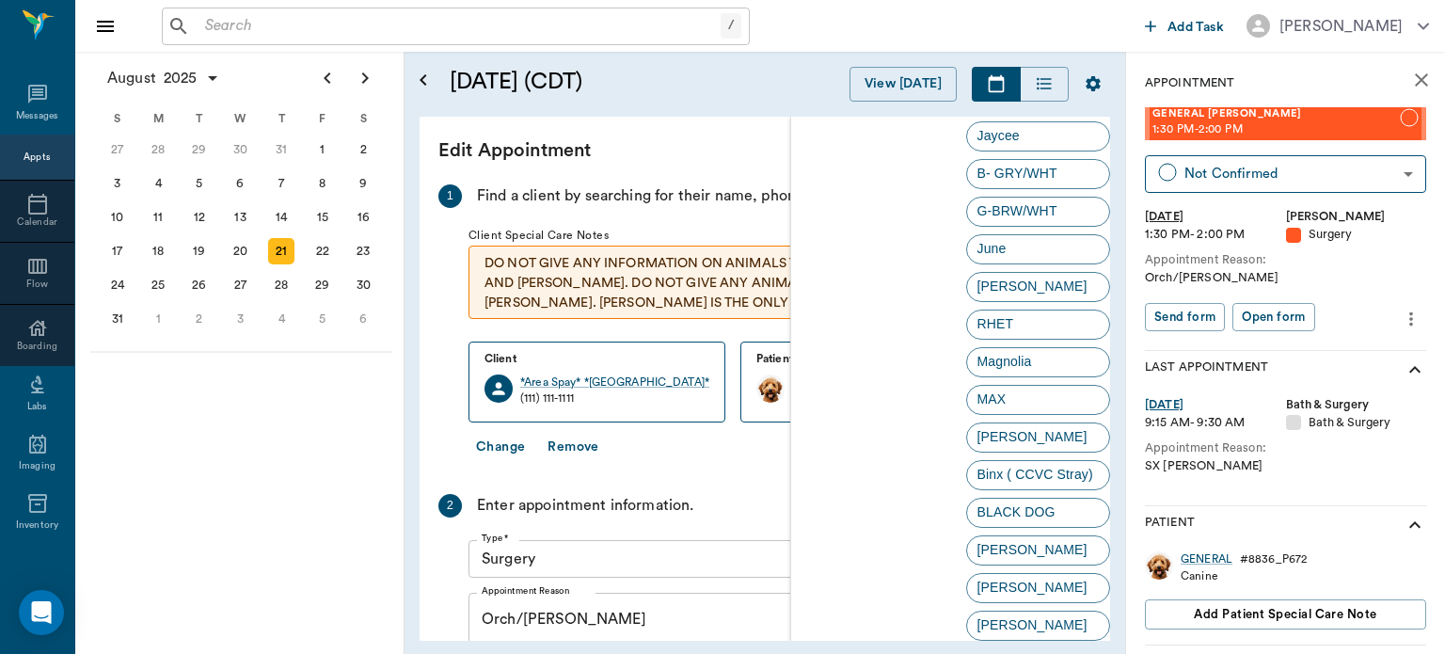
click at [747, 508] on div "2 Enter appointment information." at bounding box center [764, 506] width 653 height 24
click at [753, 483] on div "1 Find a client by searching for their name, phone, or pet. Client Special Care…" at bounding box center [764, 626] width 653 height 884
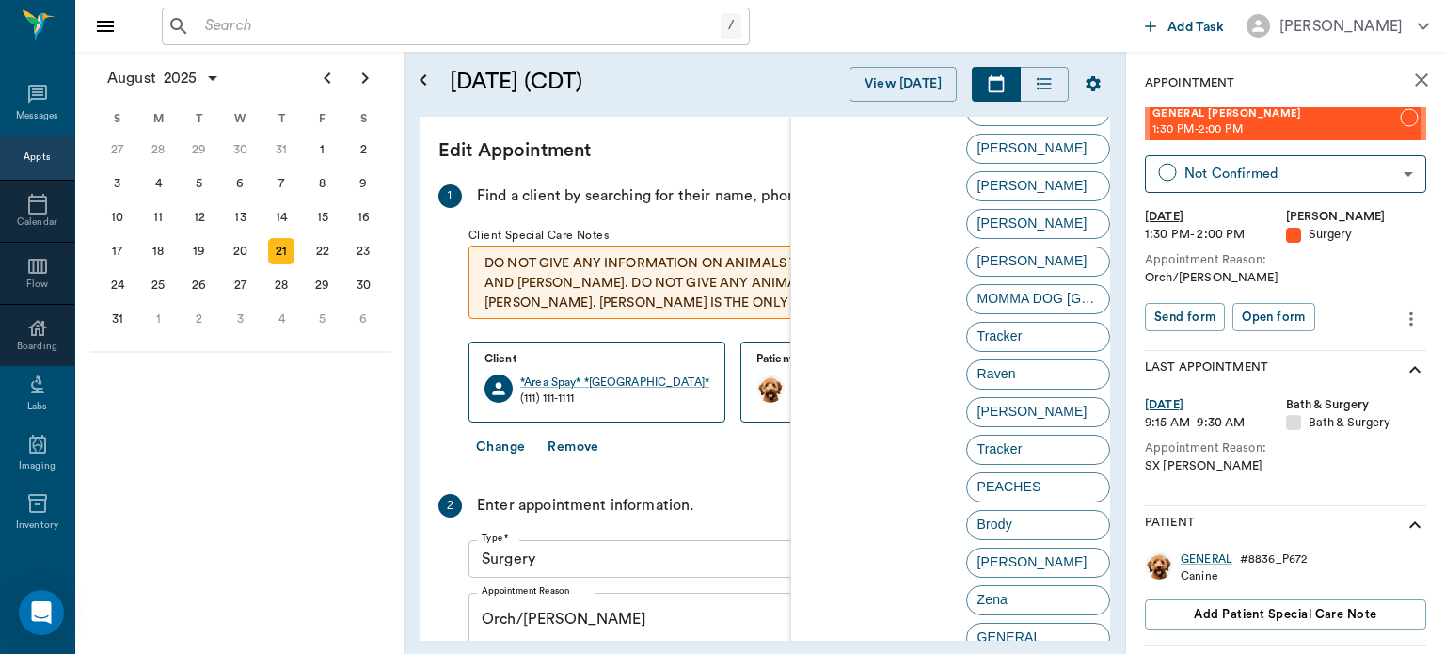
scroll to position [3691, 0]
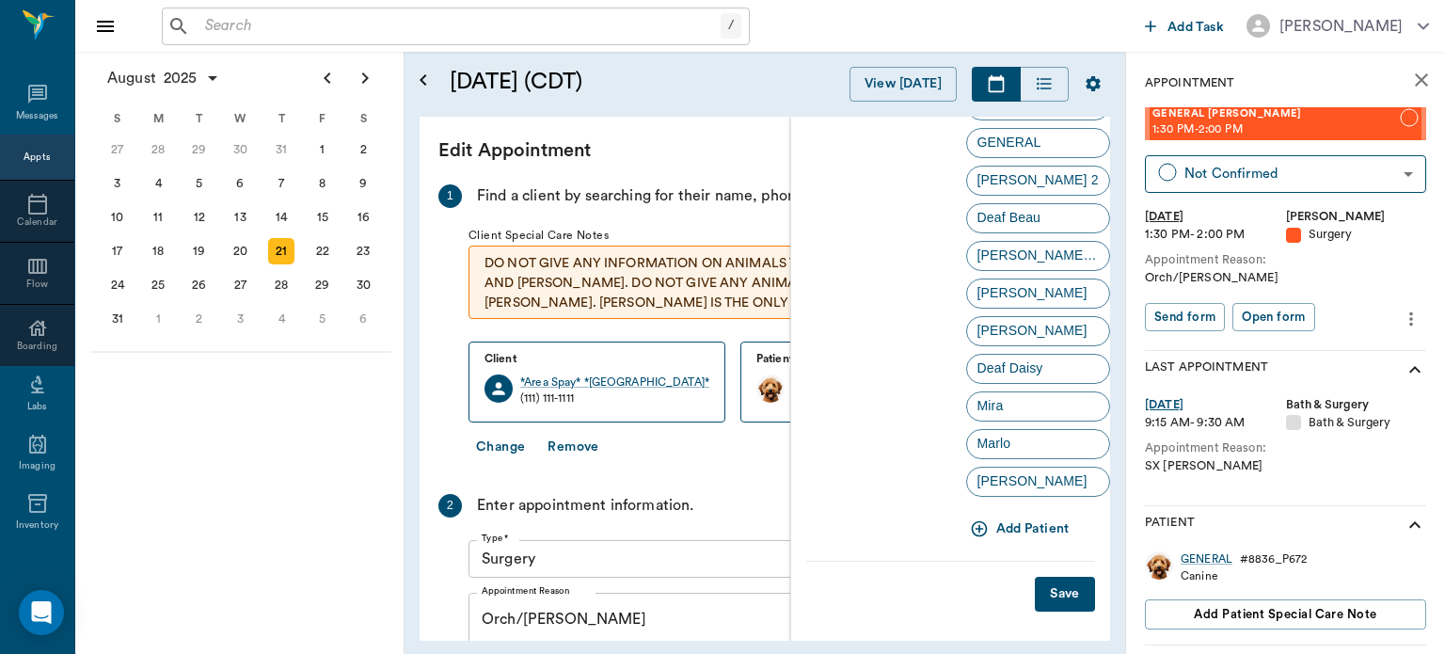
click at [1064, 601] on button "Save" at bounding box center [1065, 594] width 60 height 35
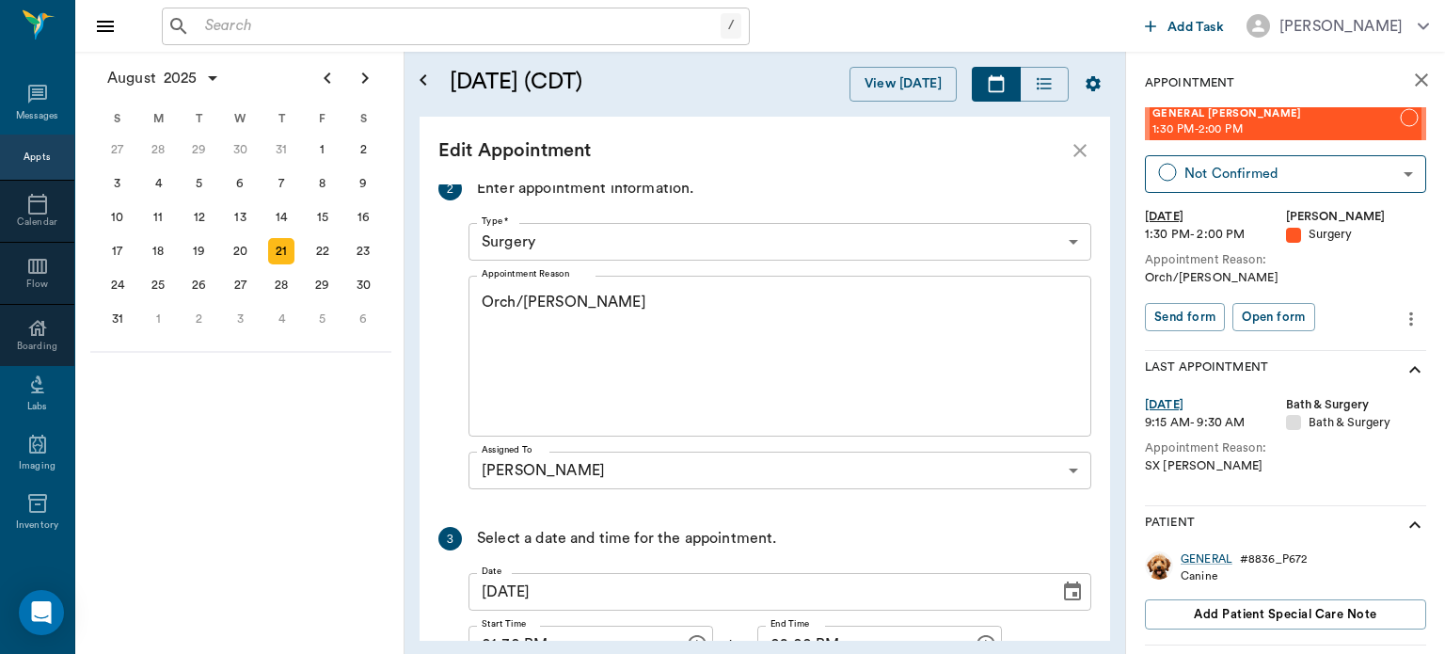
scroll to position [309, 0]
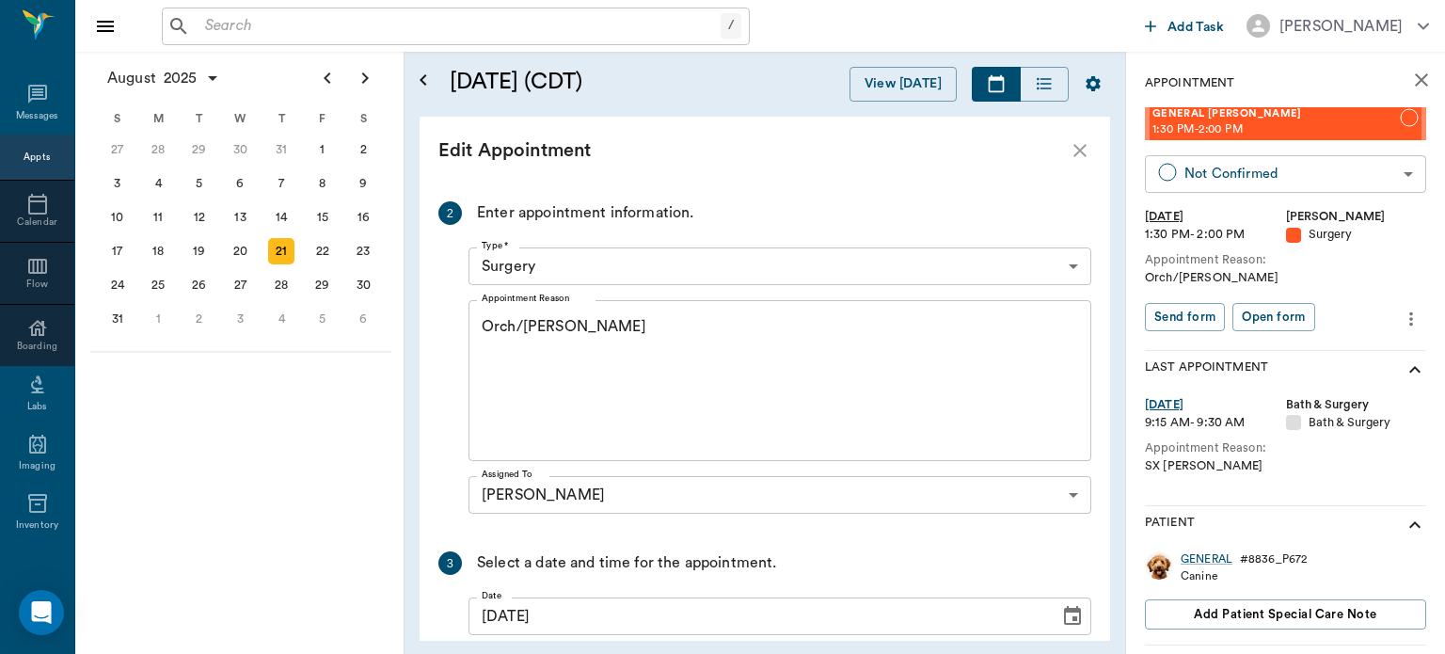
click at [1332, 176] on body "/ ​ Add Task Dr. Bert Ellsworth Nectar Messages Appts Calendar Flow Boarding La…" at bounding box center [722, 327] width 1445 height 654
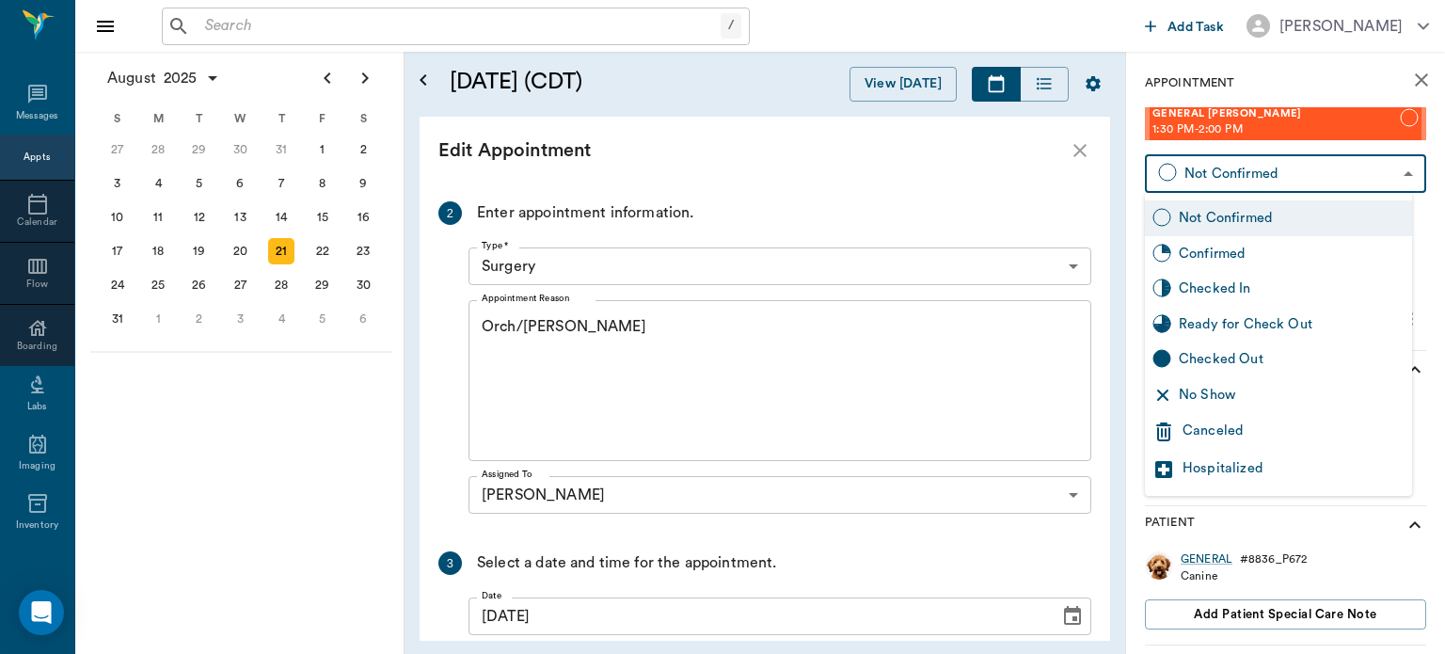
click at [1305, 291] on div "Checked In" at bounding box center [1292, 289] width 226 height 21
type input "CHECKED_IN"
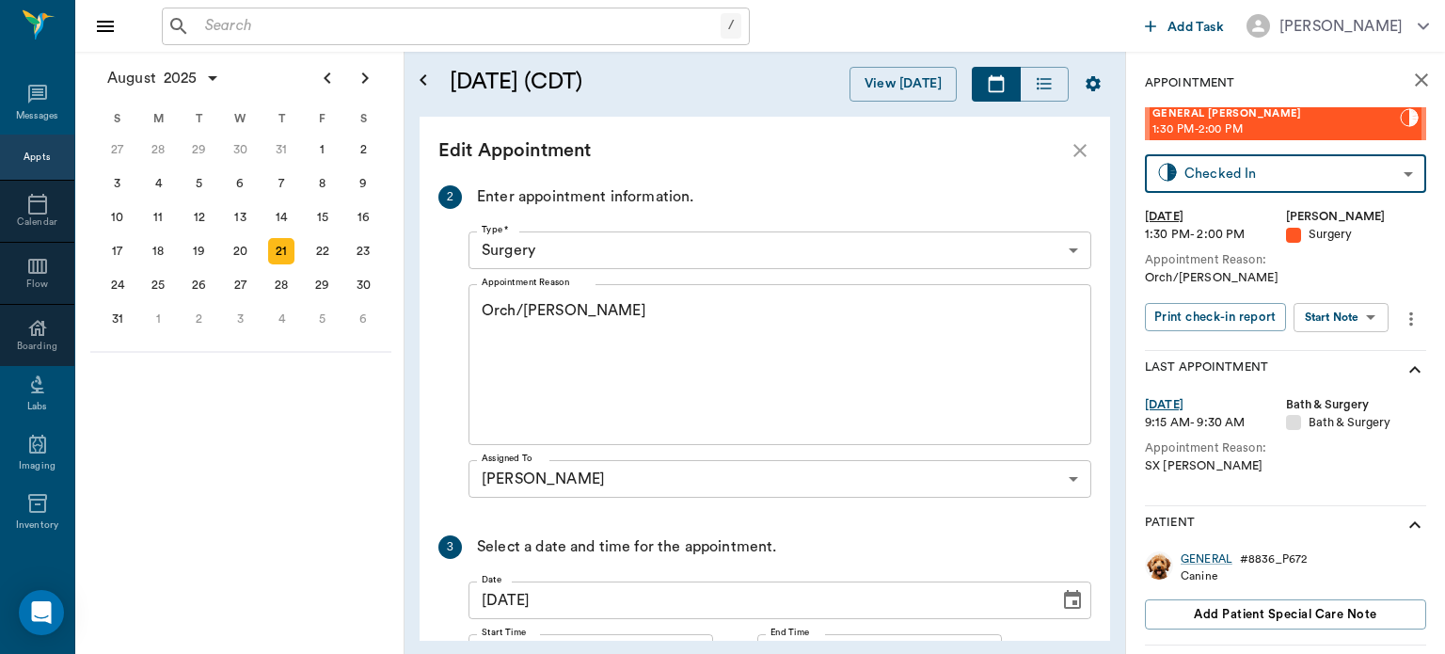
scroll to position [292, 0]
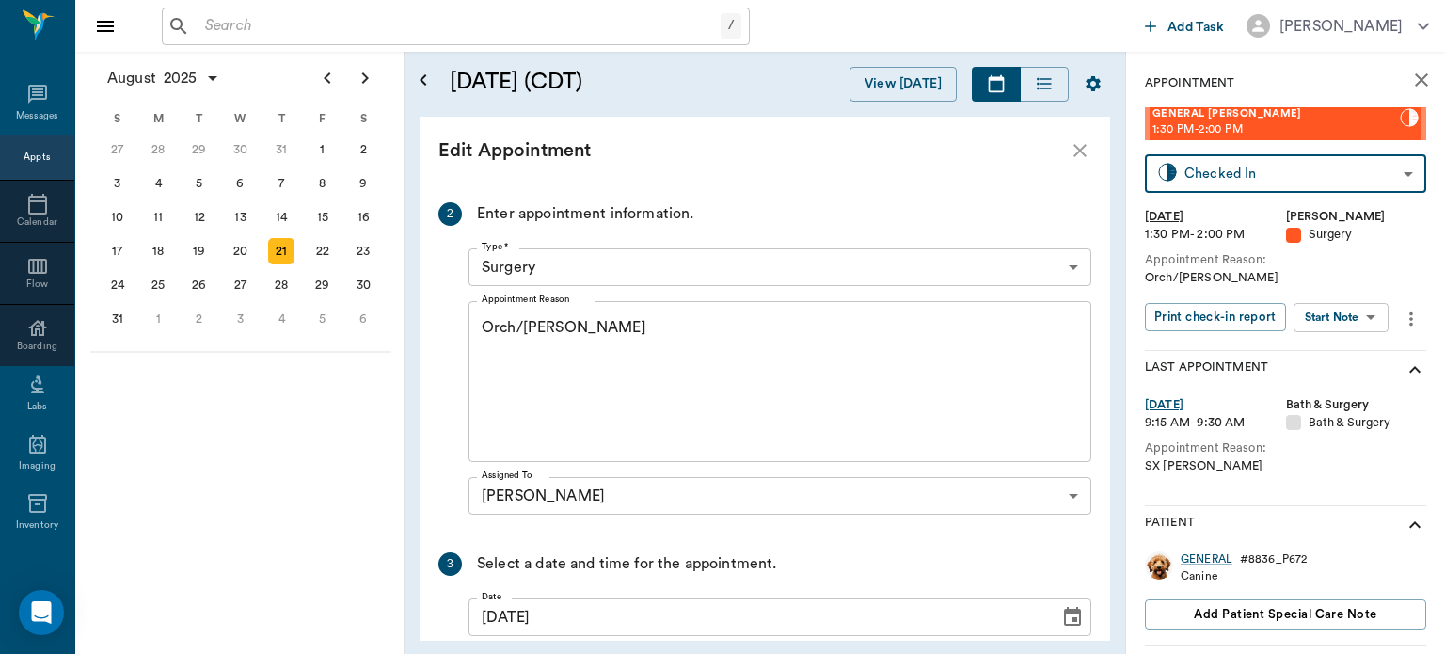
click at [1353, 318] on body "/ ​ Add Task Dr. Bert Ellsworth Nectar Messages Appts Calendar Flow Boarding La…" at bounding box center [722, 327] width 1445 height 654
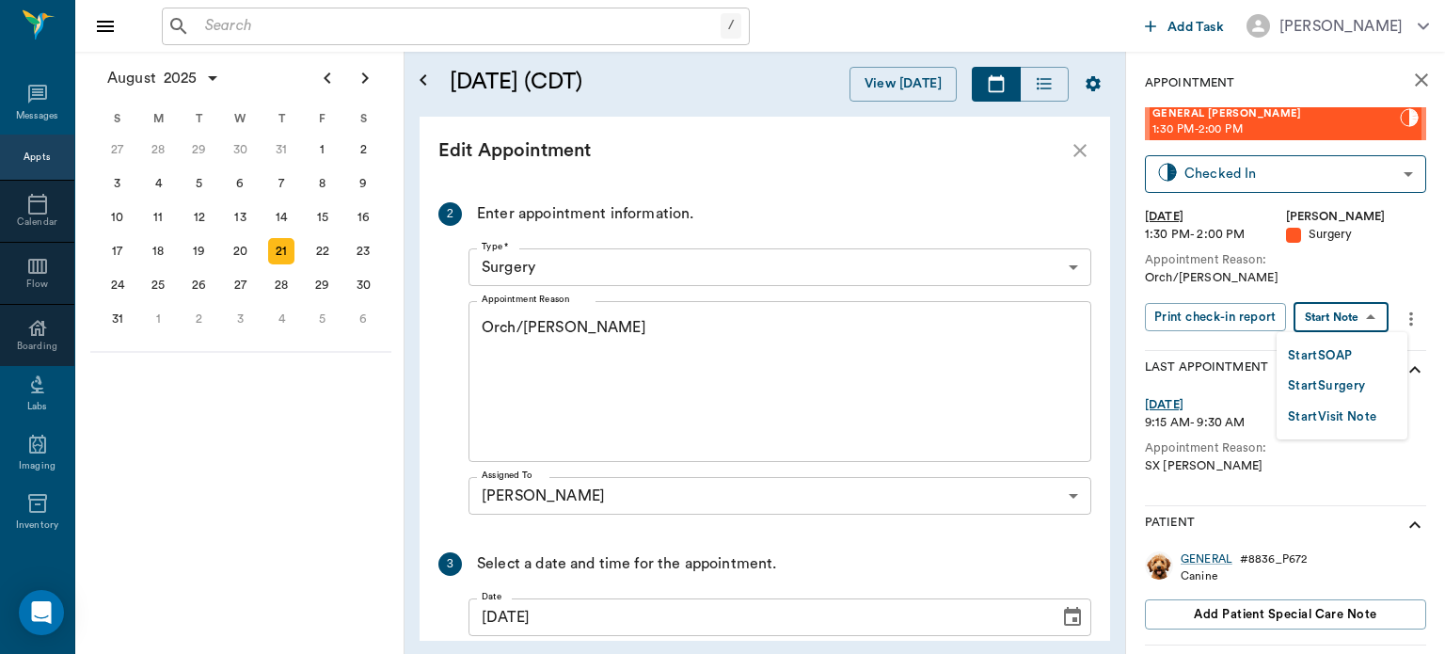
click at [1361, 386] on button "Start Surgery" at bounding box center [1326, 386] width 77 height 22
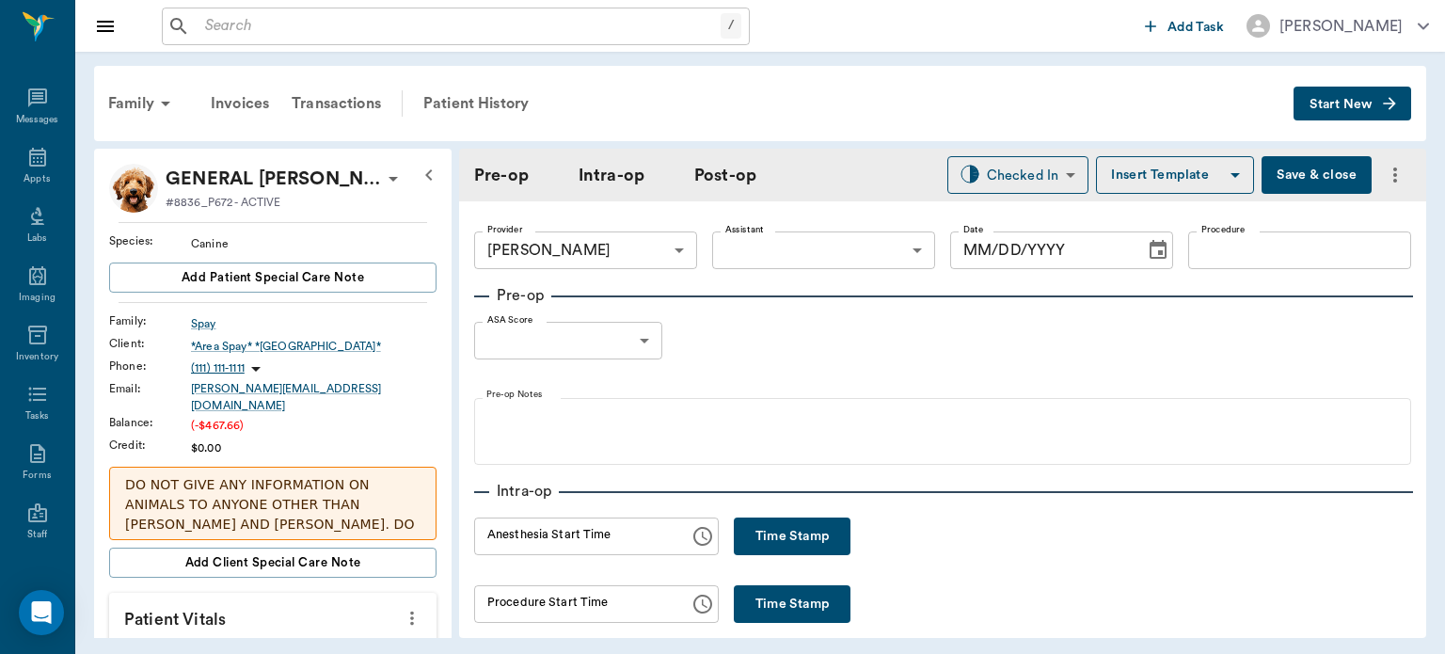
type input "63ec2f075fda476ae8351a4d"
type input "[DATE]"
click at [24, 177] on div "Appts" at bounding box center [37, 179] width 26 height 14
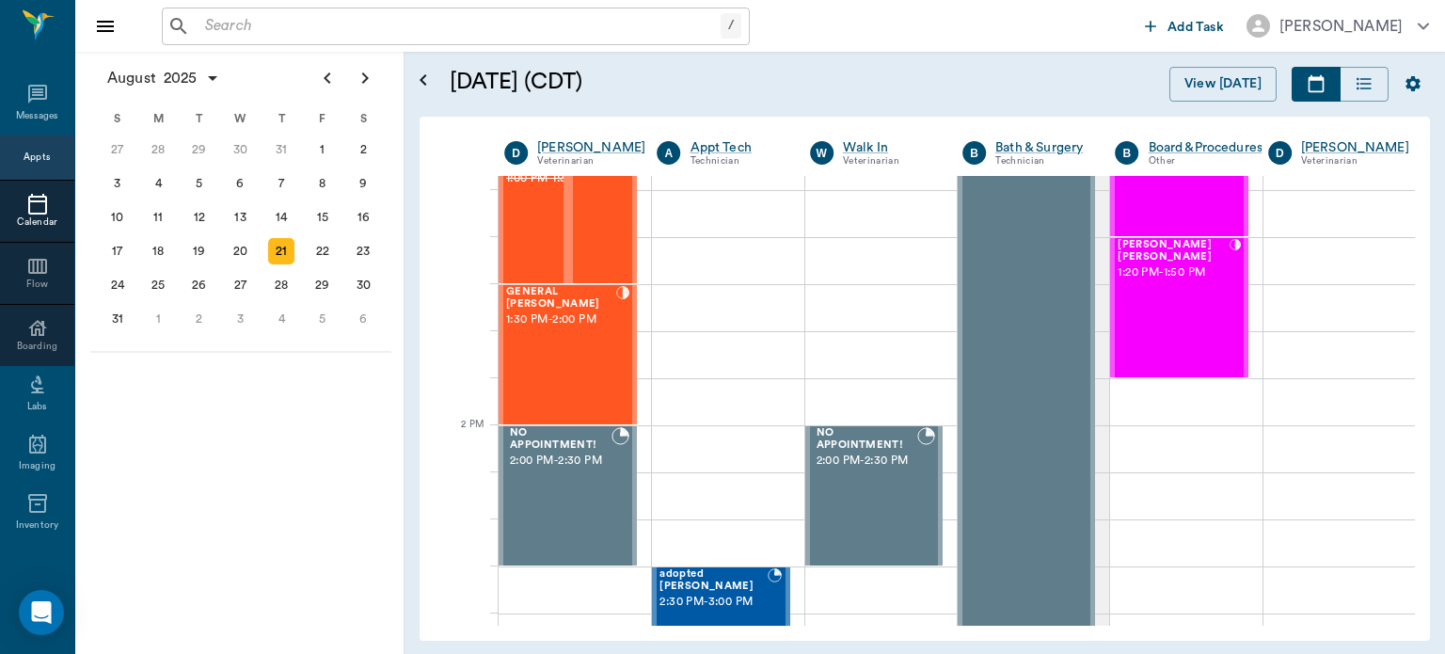
scroll to position [1453, 0]
click at [580, 340] on div "GENERAL Spay 1:30 PM - 2:00 PM" at bounding box center [561, 353] width 110 height 137
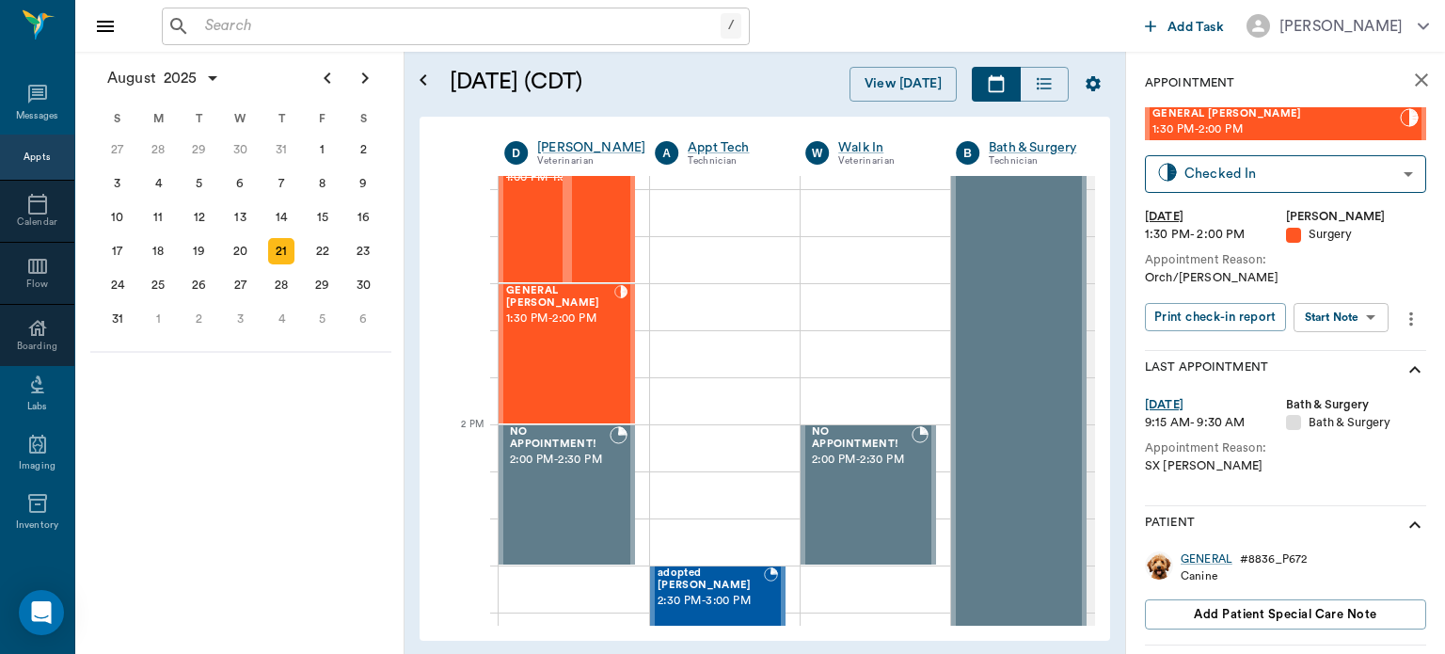
click at [1406, 316] on icon "more" at bounding box center [1411, 319] width 21 height 23
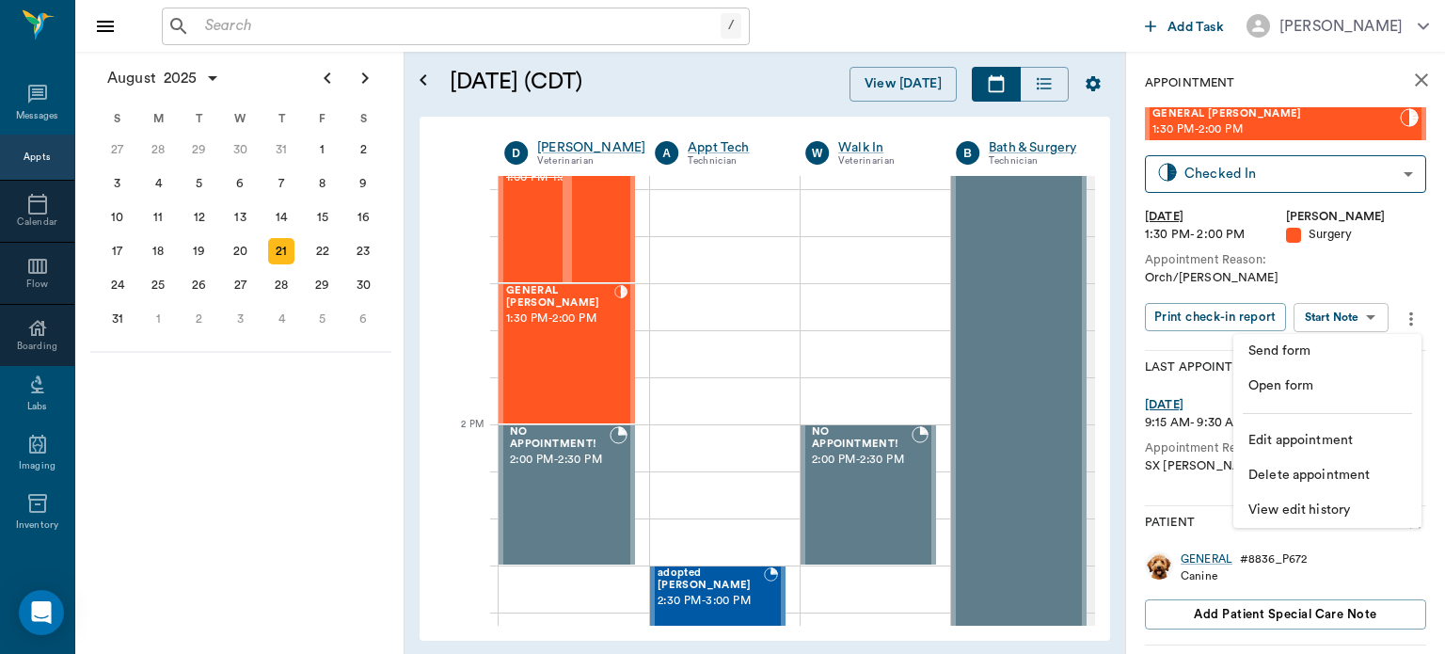
click at [1316, 442] on span "Edit appointment" at bounding box center [1328, 441] width 158 height 20
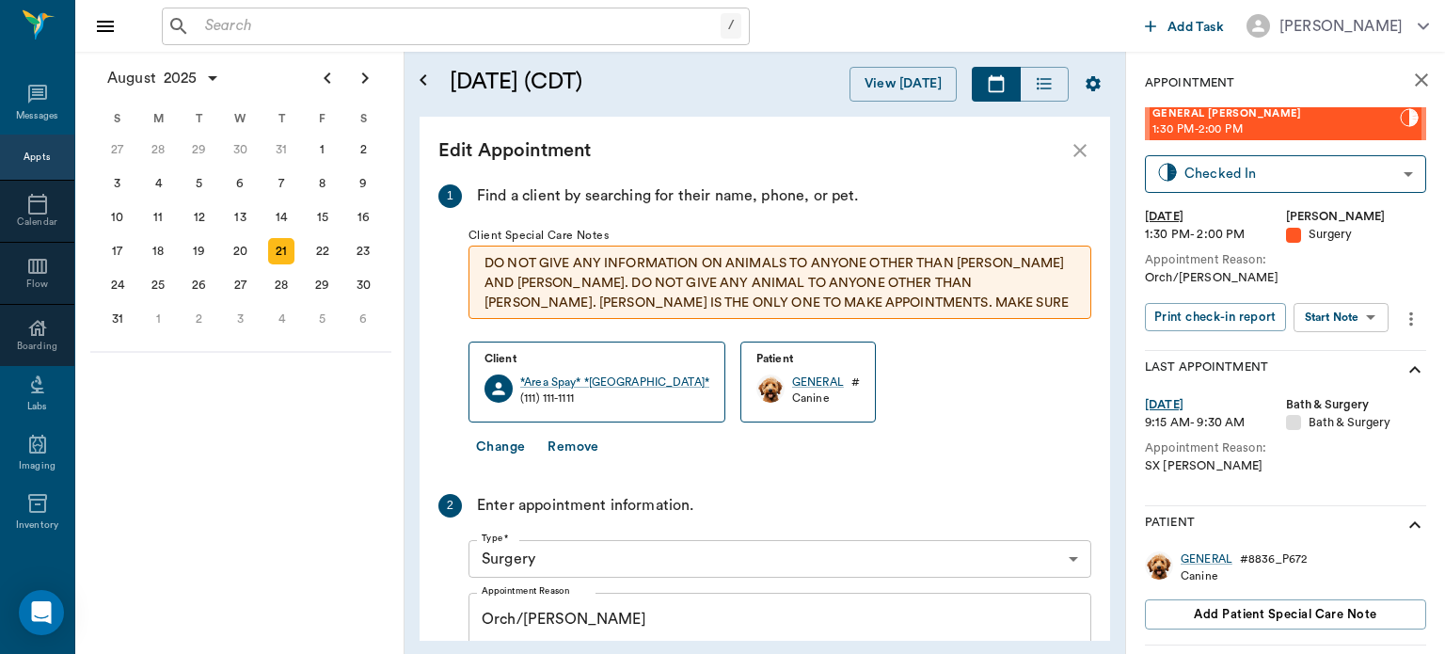
click at [501, 450] on button "Change" at bounding box center [501, 447] width 64 height 35
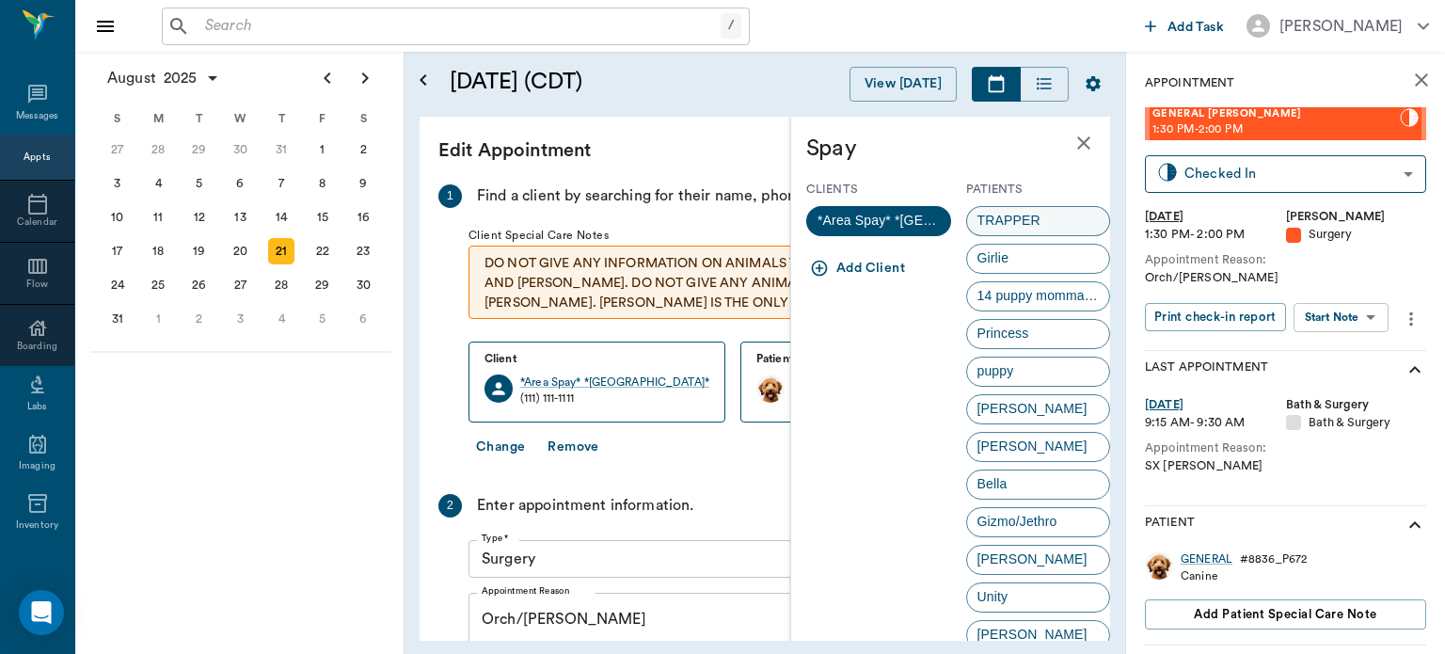
click at [1035, 223] on span "TRAPPER" at bounding box center [1009, 221] width 84 height 20
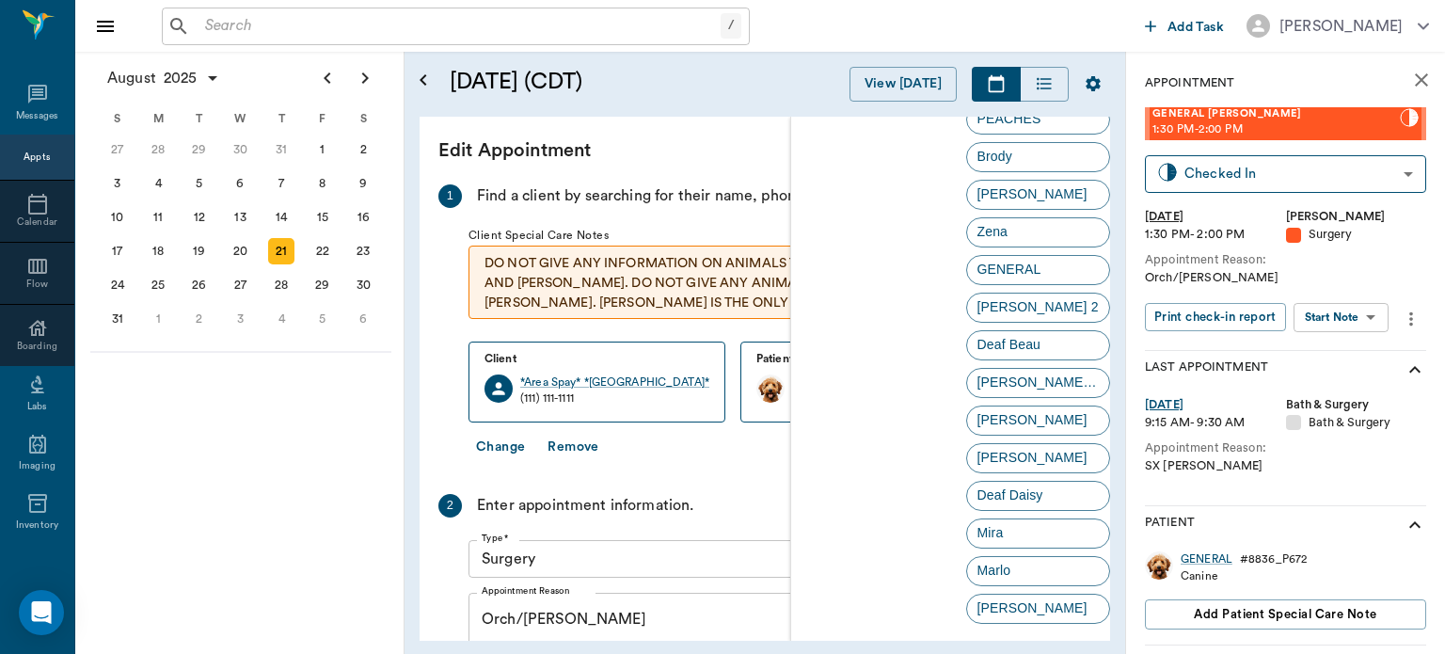
scroll to position [3691, 0]
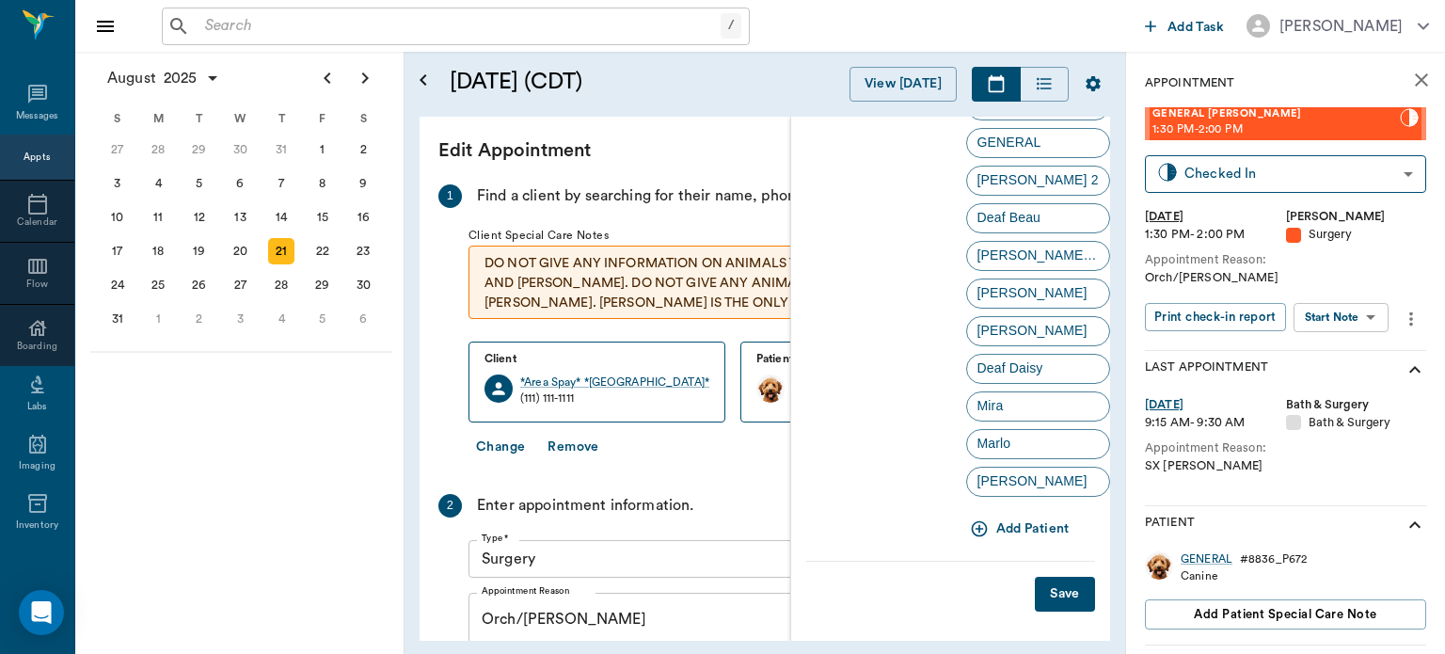
click at [1043, 589] on button "Save" at bounding box center [1065, 594] width 60 height 35
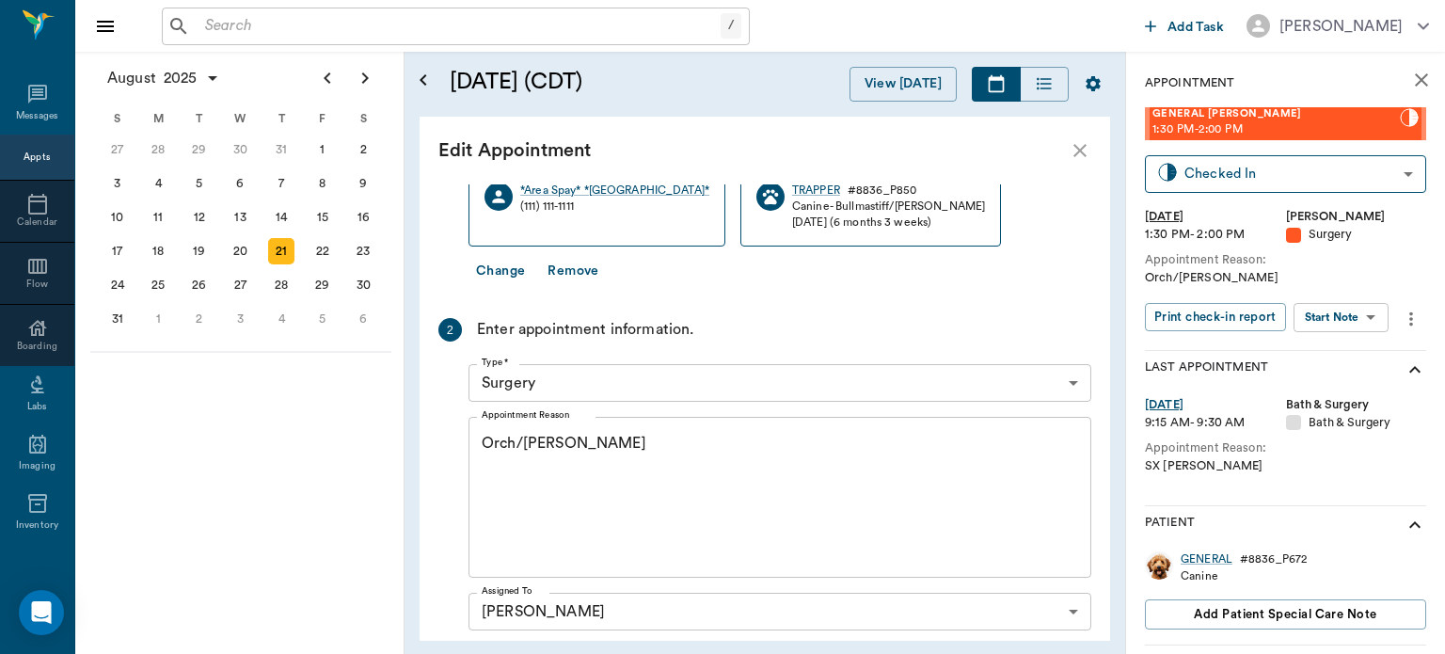
scroll to position [461, 0]
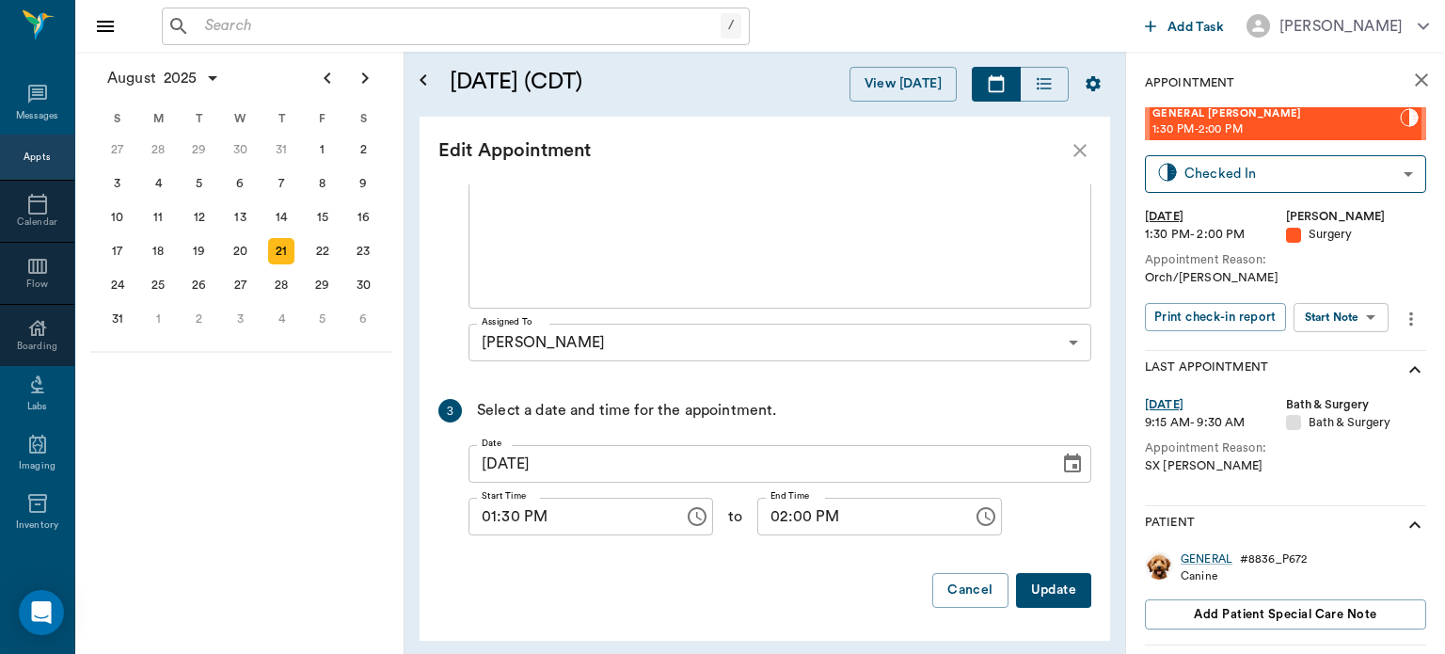
click at [1043, 600] on button "Update" at bounding box center [1053, 590] width 75 height 35
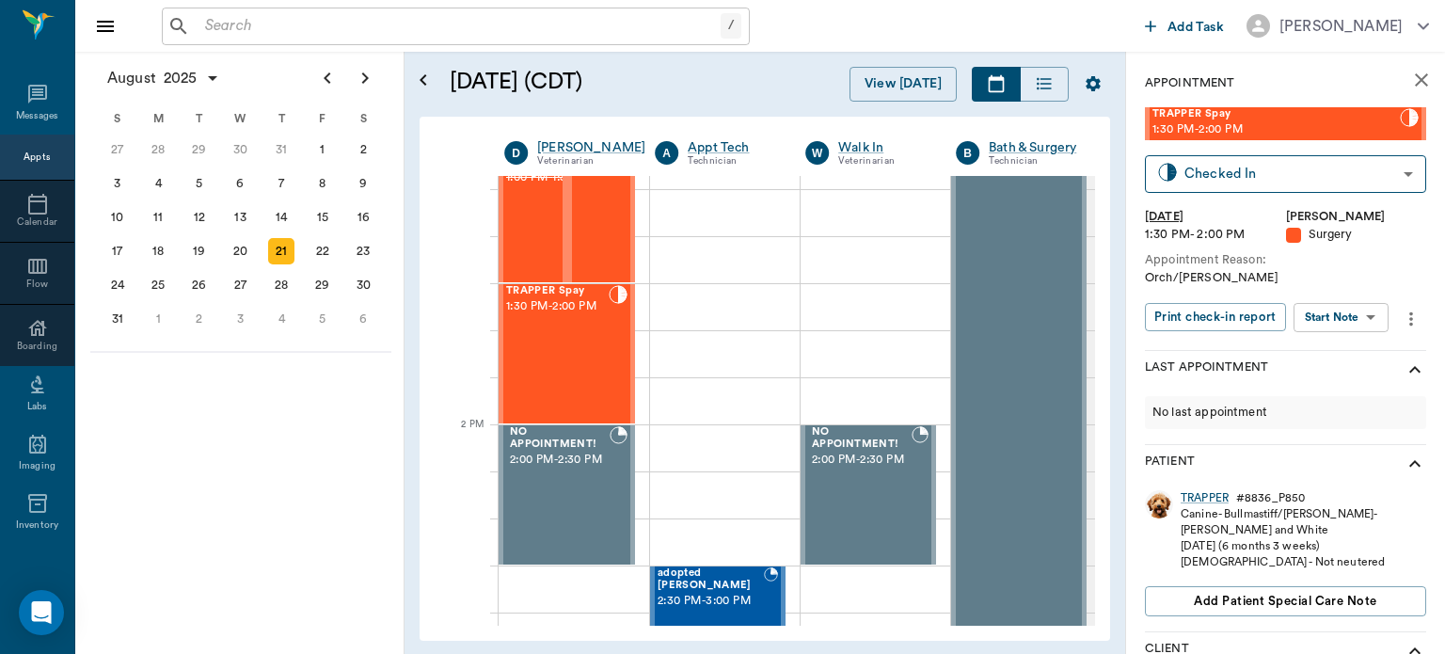
click at [1358, 316] on body "/ ​ Add Task Dr. Bert Ellsworth Nectar Messages Appts Calendar Flow Boarding La…" at bounding box center [722, 327] width 1445 height 654
click at [1346, 387] on button "View Surgery" at bounding box center [1326, 386] width 77 height 22
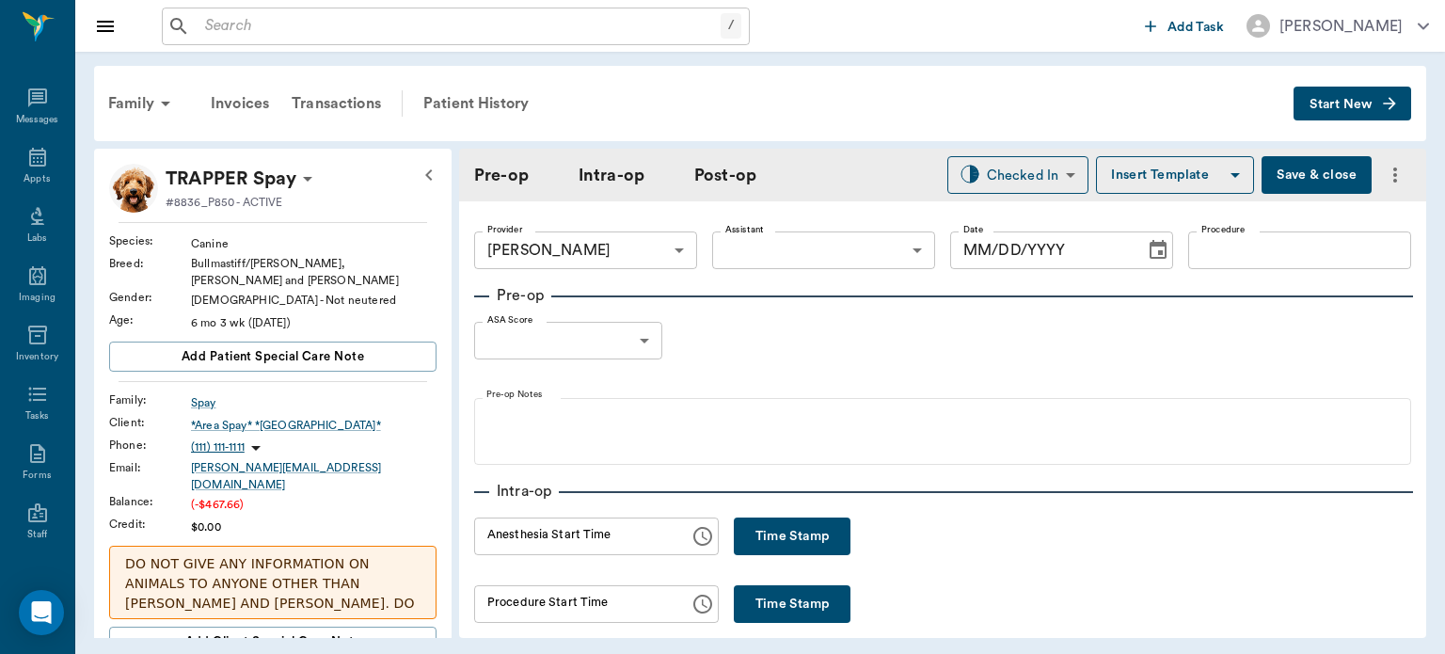
type input "63ec2f075fda476ae8351a4d"
type input "[DATE]"
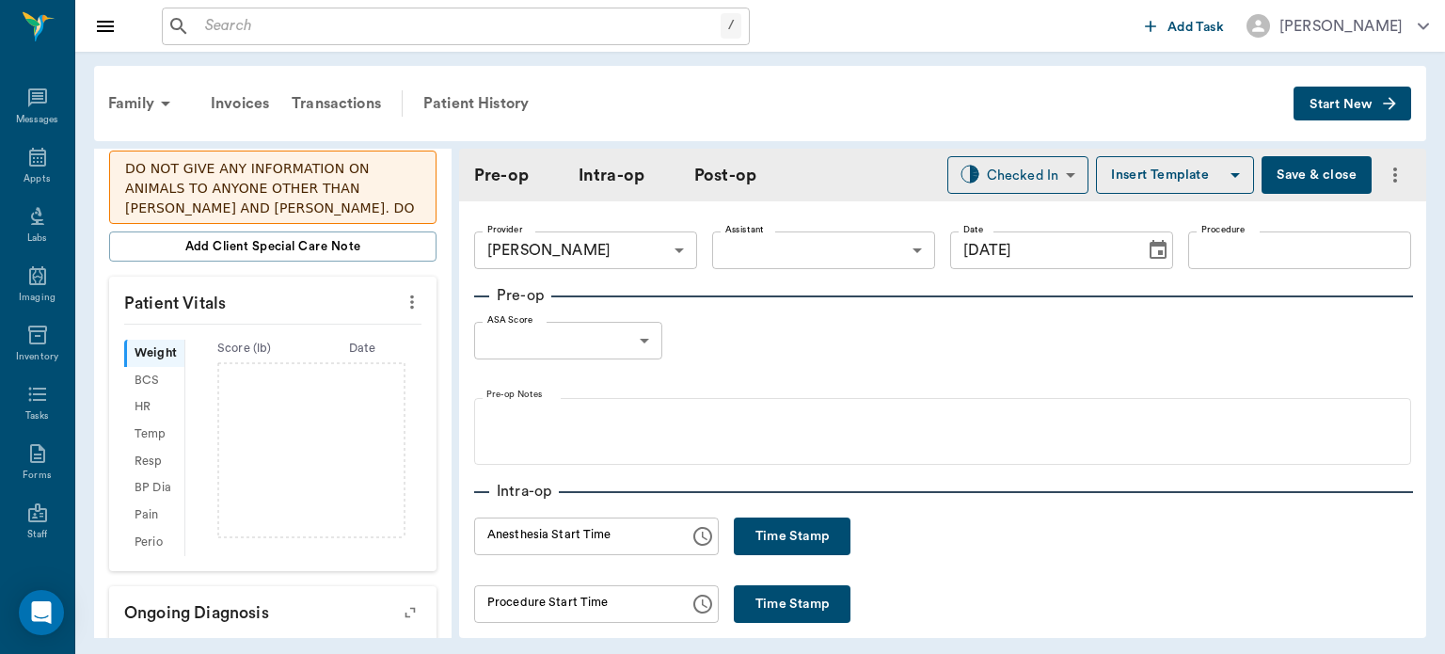
scroll to position [403, 0]
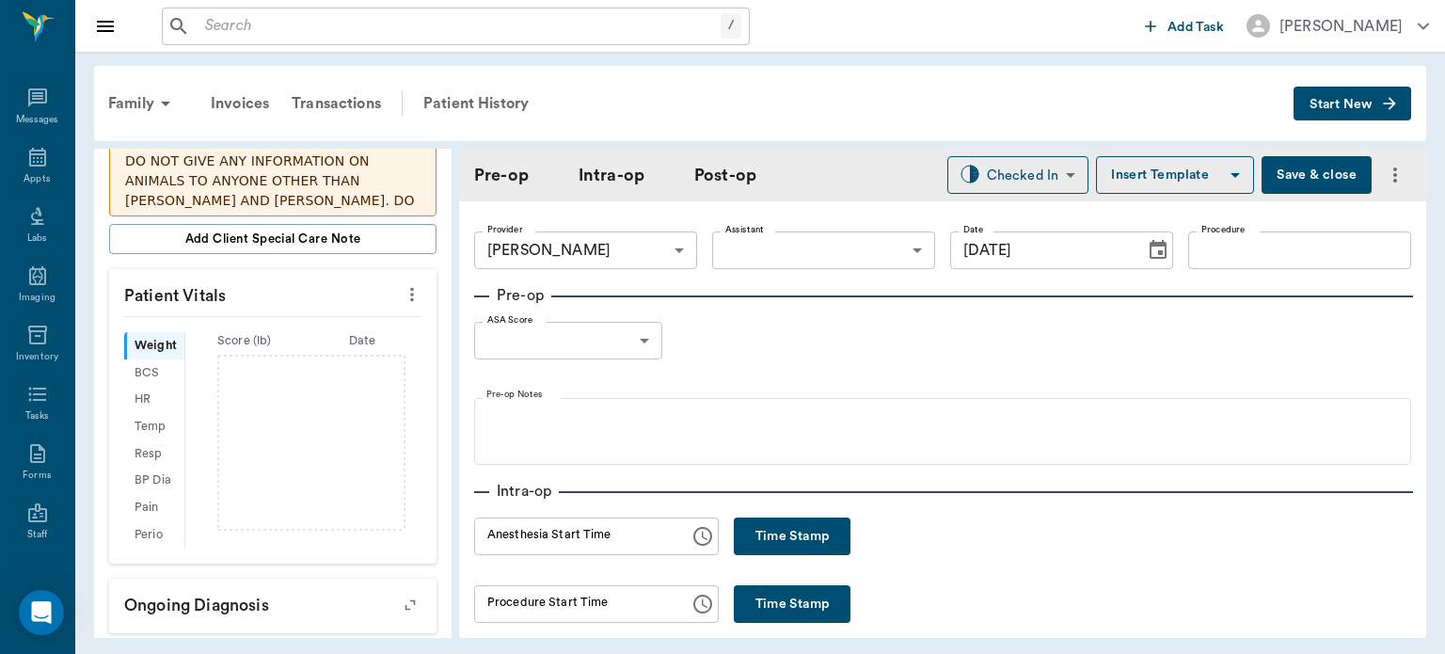
click at [410, 288] on icon "more" at bounding box center [412, 295] width 4 height 14
click at [328, 303] on span "Enter Vitals" at bounding box center [319, 303] width 158 height 20
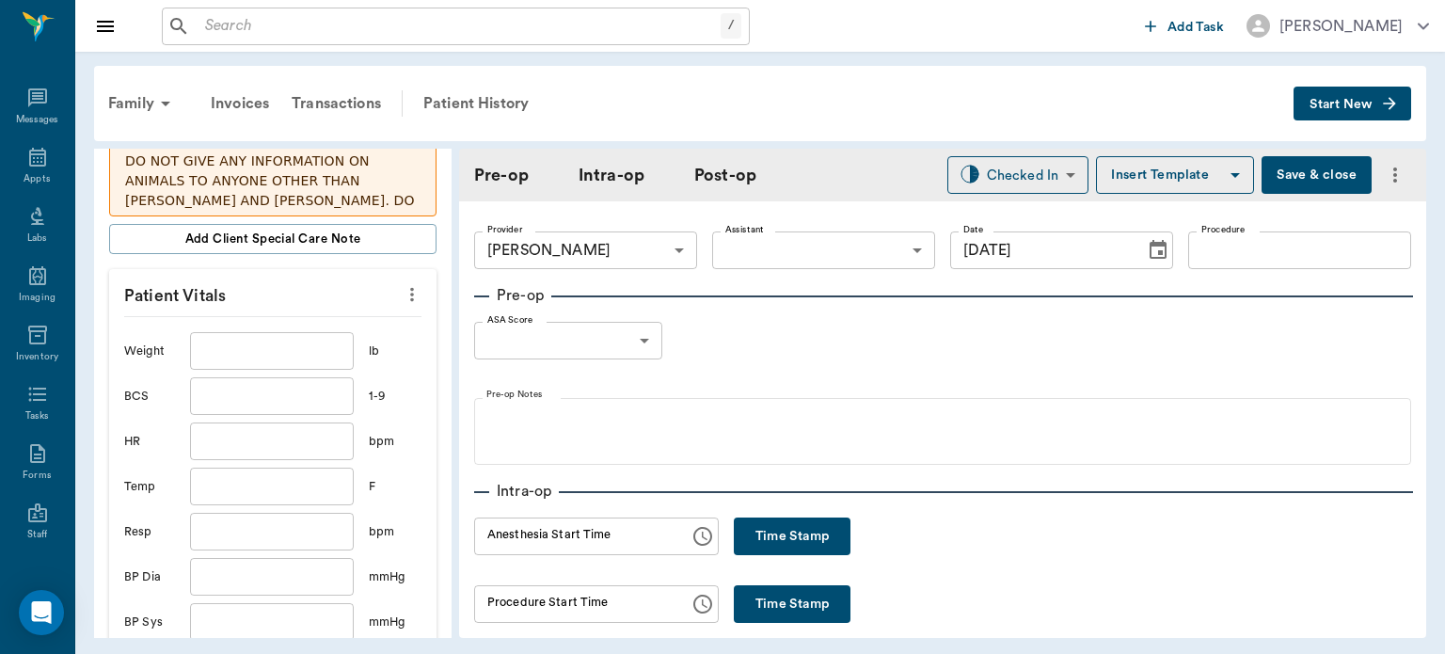
click at [294, 332] on input "text" at bounding box center [272, 351] width 164 height 38
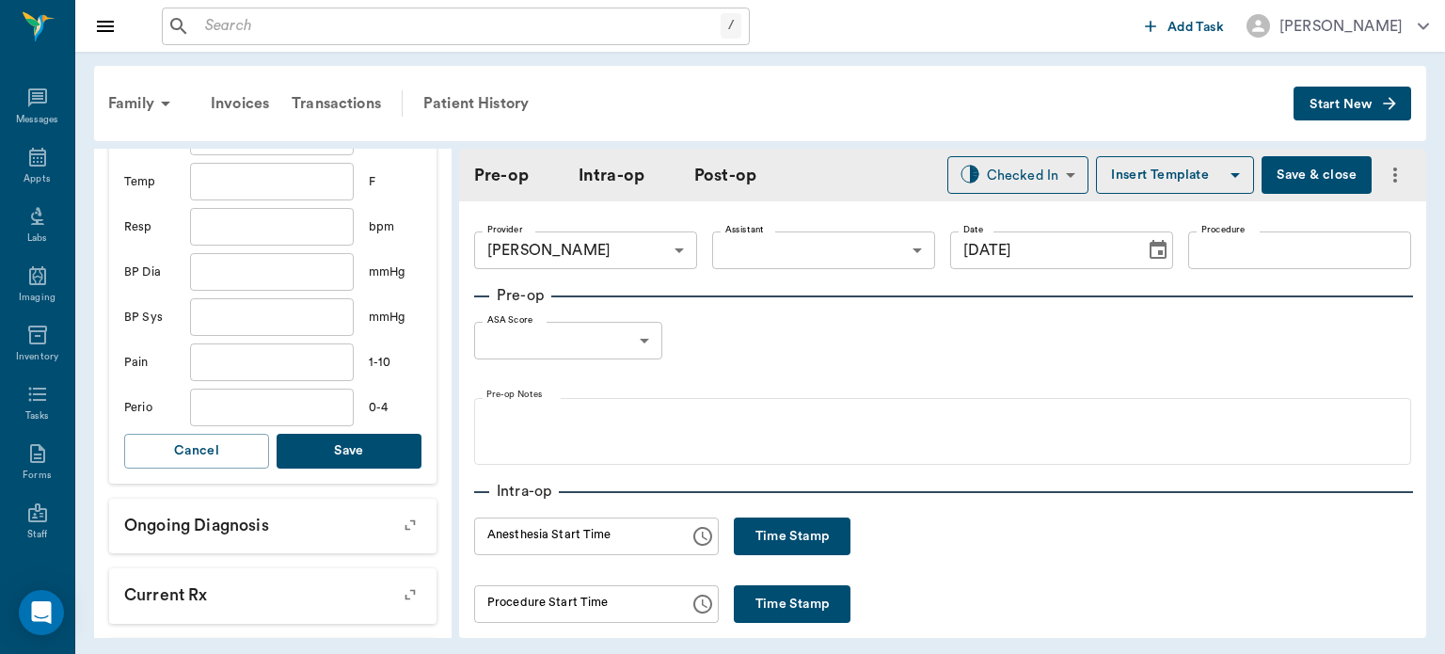
scroll to position [711, 0]
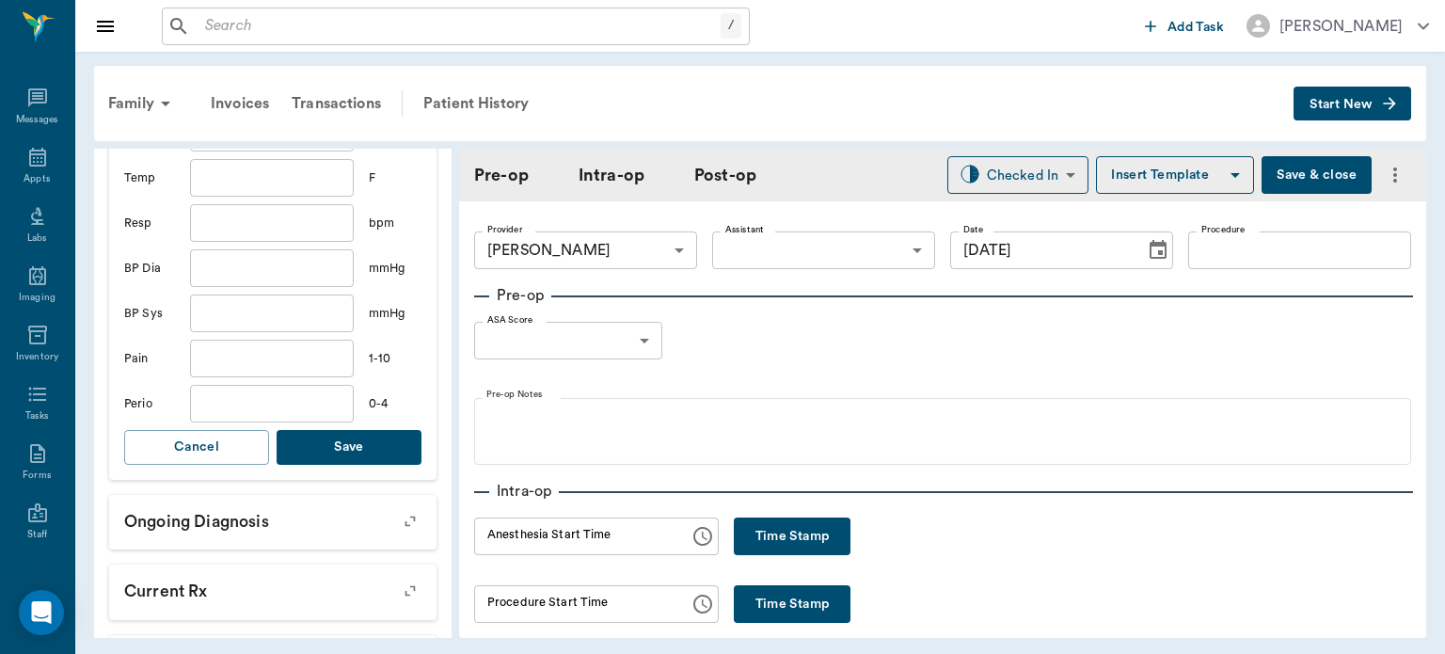
type input "54.5"
click at [342, 436] on button "Save" at bounding box center [349, 447] width 145 height 35
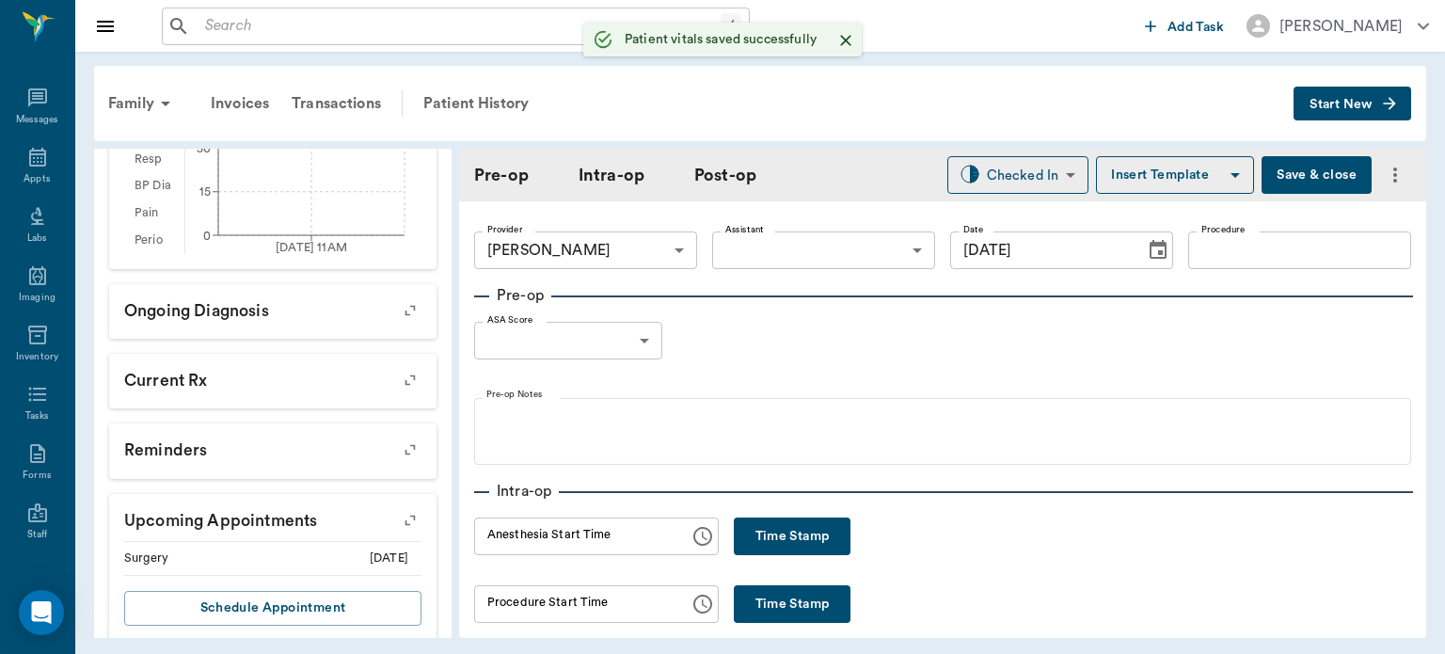
click at [889, 243] on body "/ ​ Add Task Dr. Bert Ellsworth Nectar Messages Appts Labs Imaging Inventory Ta…" at bounding box center [722, 327] width 1445 height 654
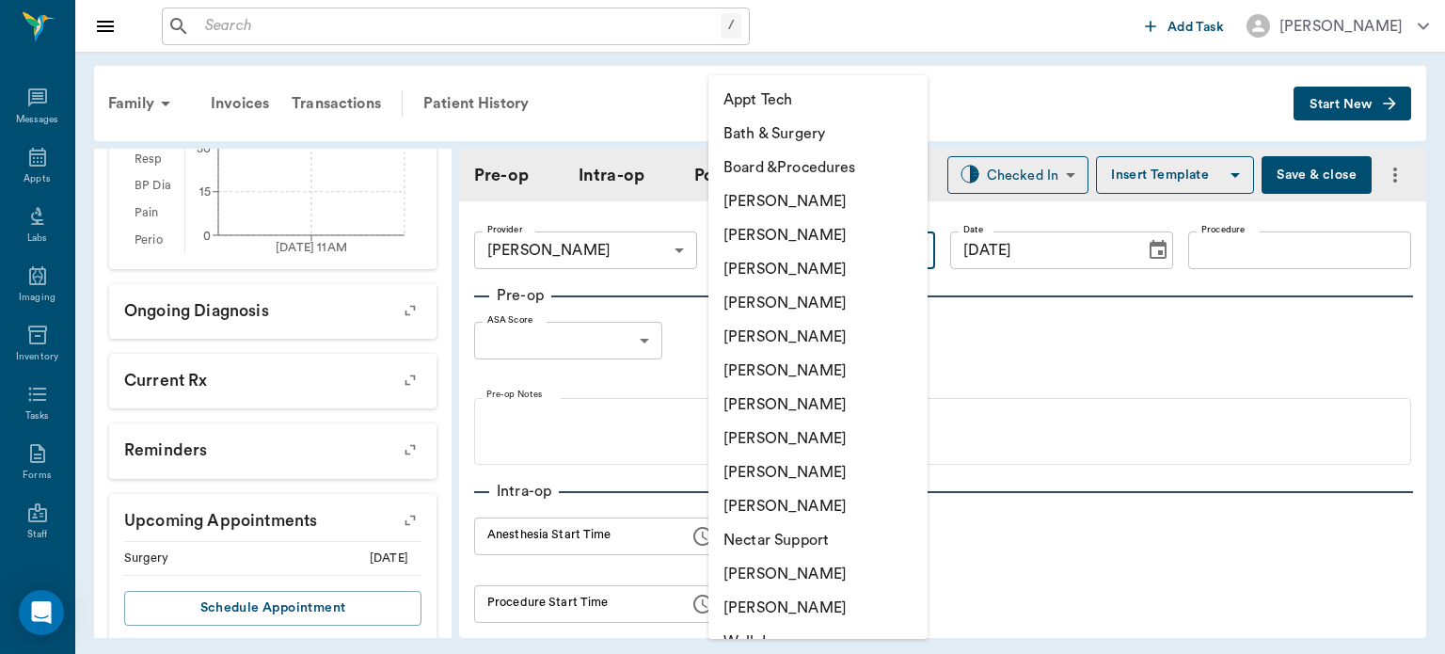
click at [817, 441] on li "[PERSON_NAME]" at bounding box center [818, 439] width 219 height 34
type input "63ec2e7e52e12b0ba117b124"
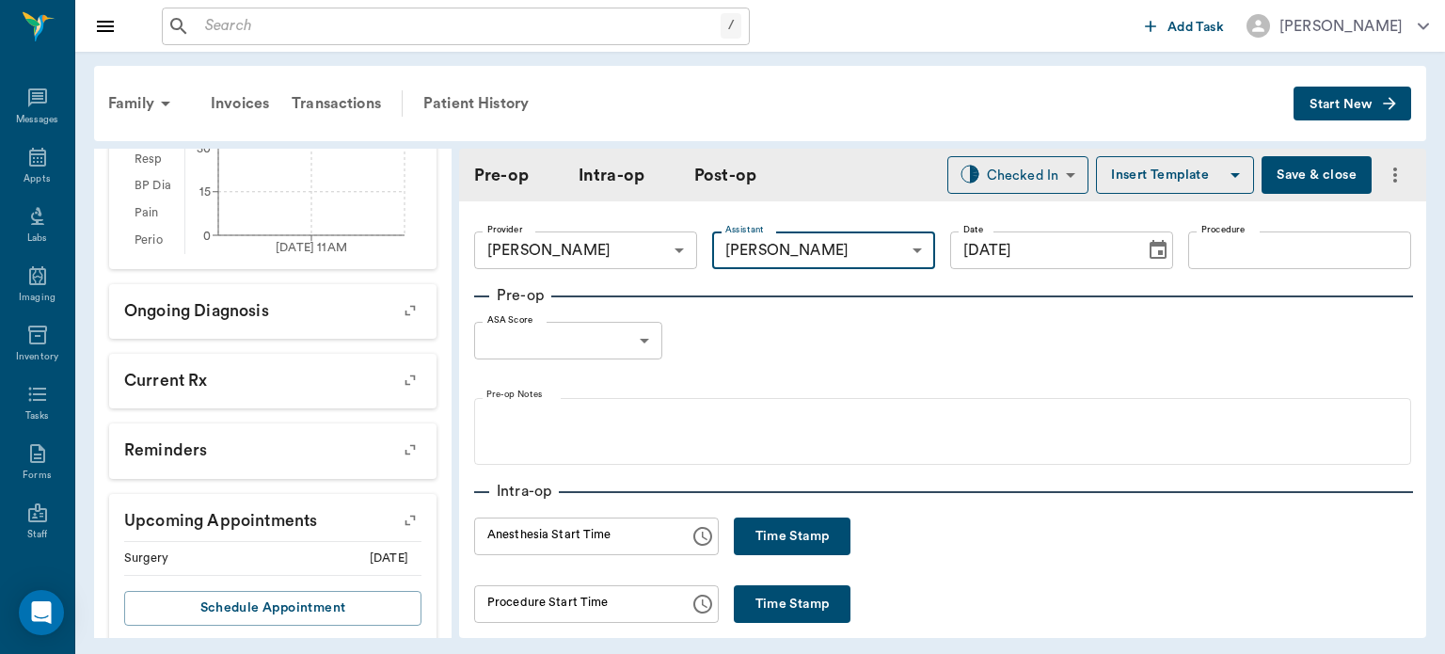
click at [1225, 254] on input "Procedure" at bounding box center [1299, 250] width 223 height 38
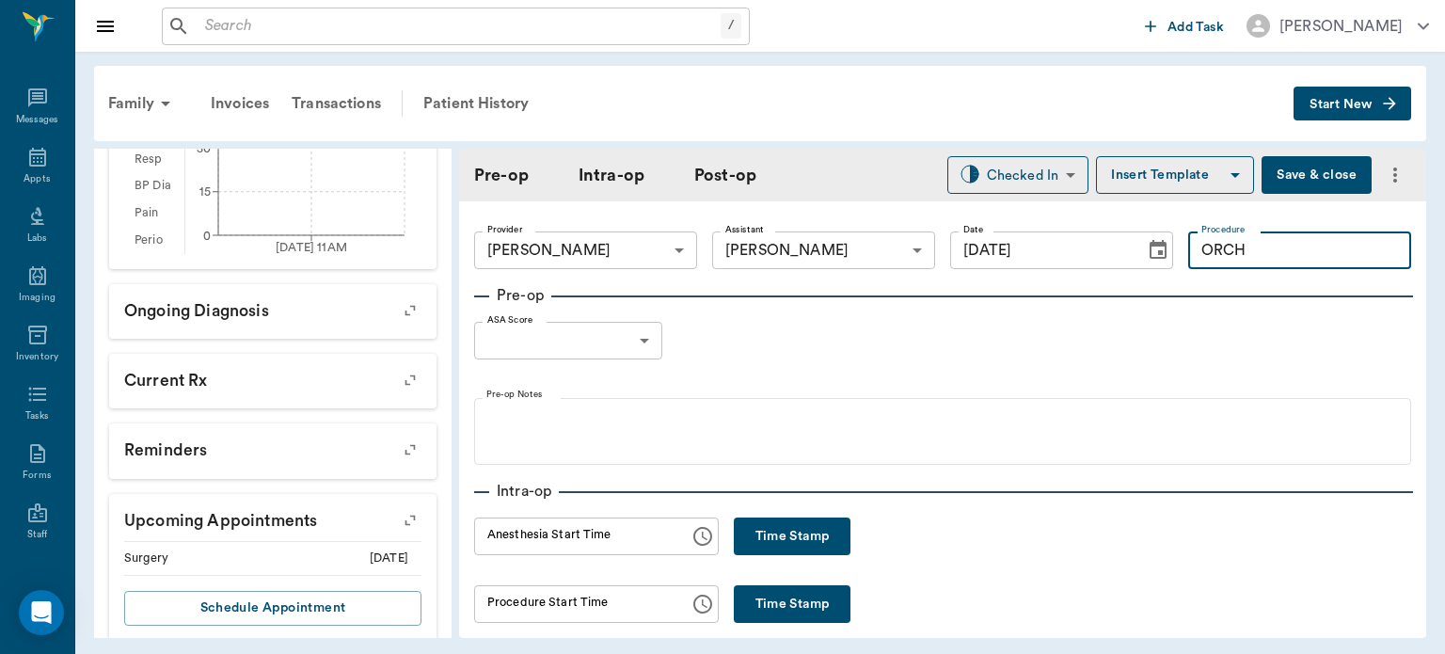
type input "ORCH"
click at [1178, 177] on button "Insert Template" at bounding box center [1175, 175] width 158 height 38
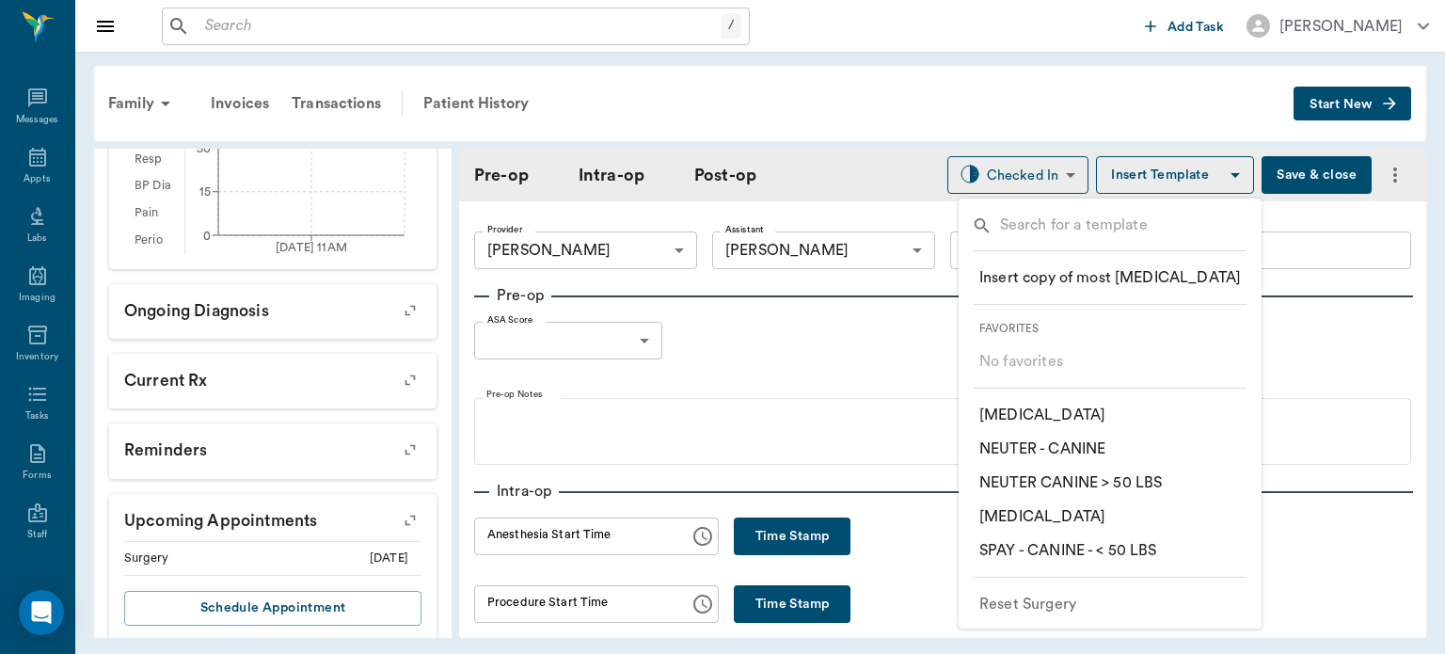
click at [1162, 485] on p "​ NEUTER CANINE > 50 LBS" at bounding box center [1071, 482] width 183 height 23
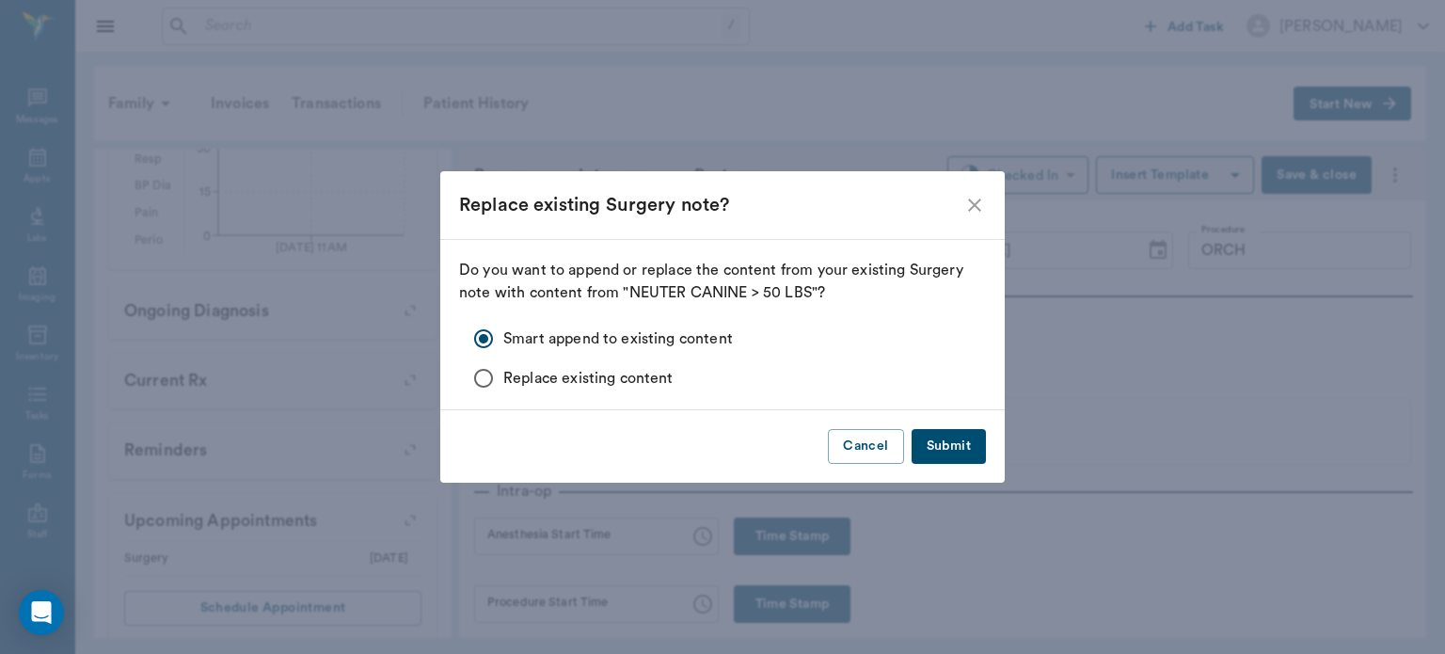
click at [936, 448] on button "Submit" at bounding box center [949, 446] width 74 height 35
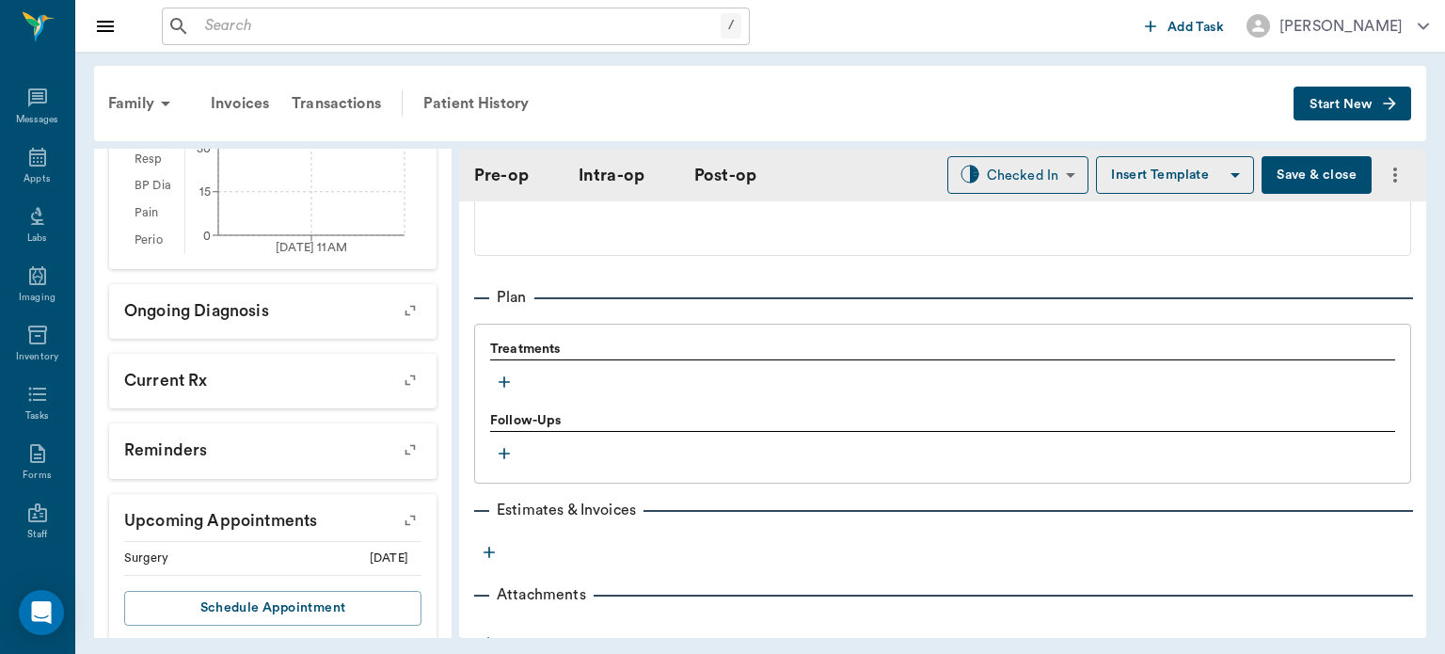
scroll to position [1530, 0]
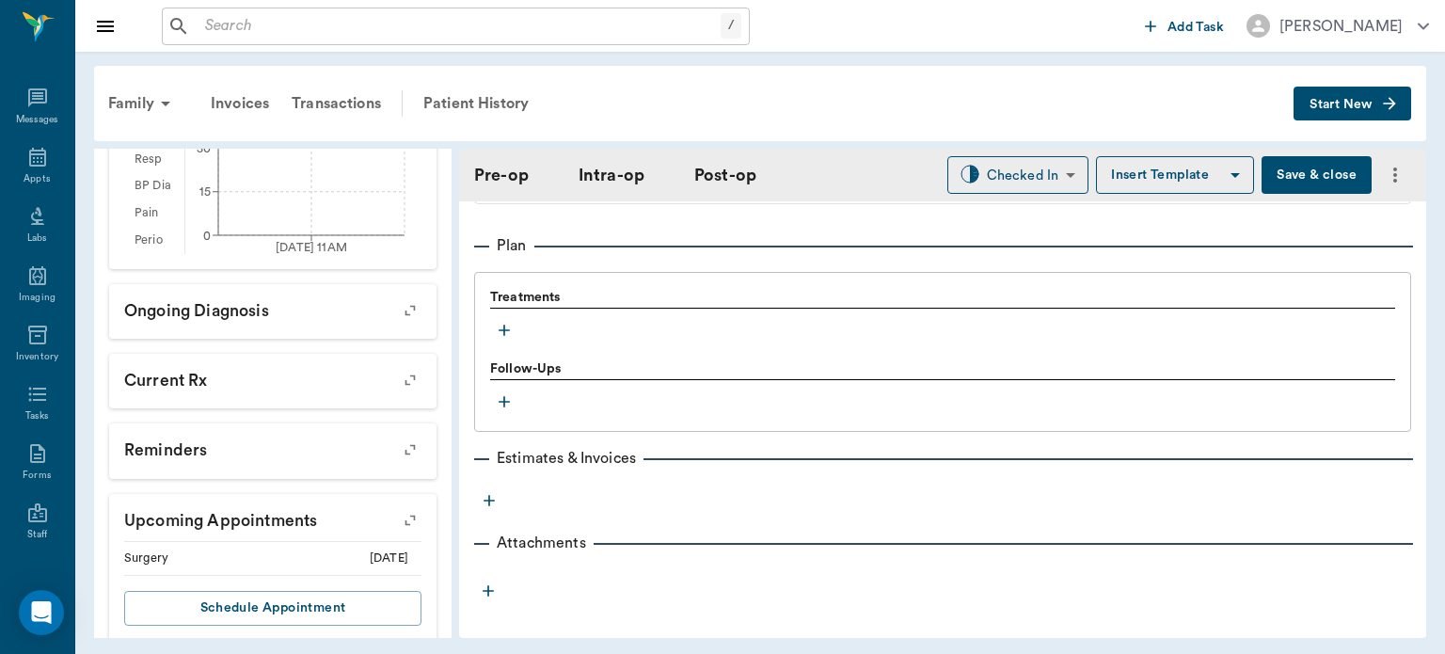
click at [502, 321] on icon "button" at bounding box center [504, 330] width 19 height 19
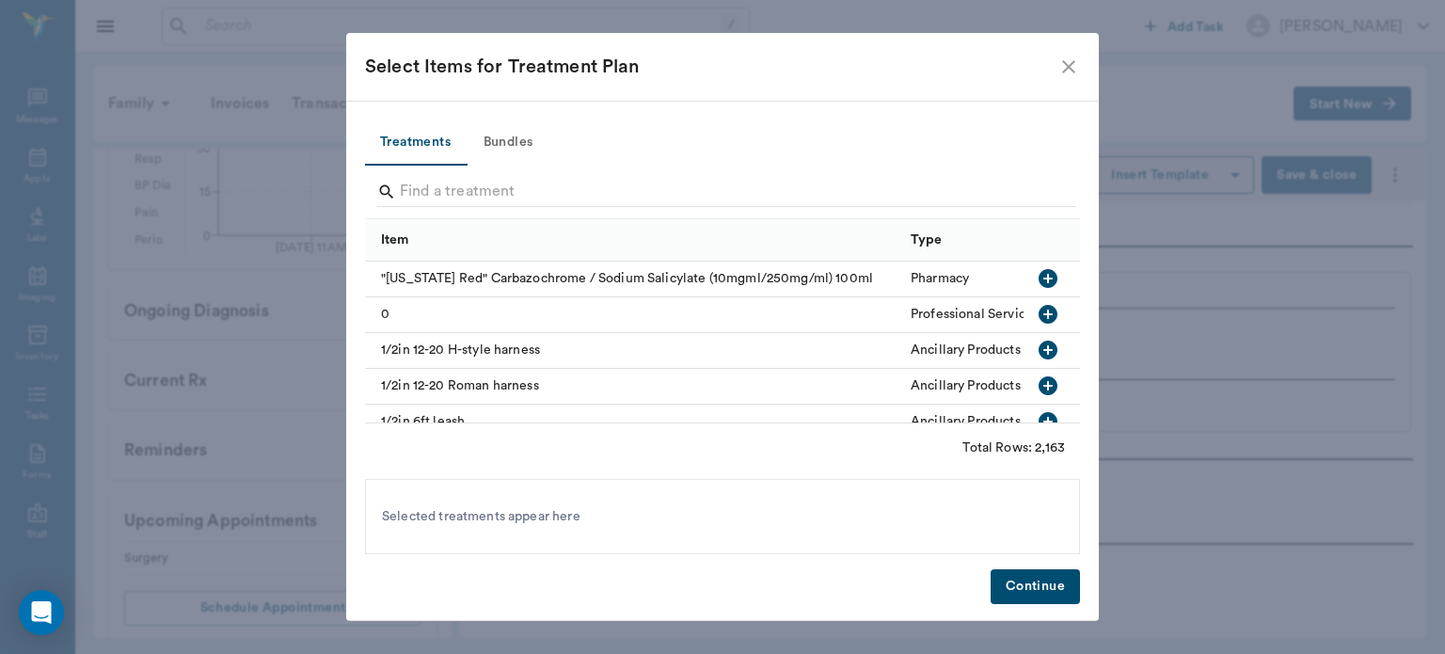
click at [514, 154] on button "Bundles" at bounding box center [508, 142] width 85 height 45
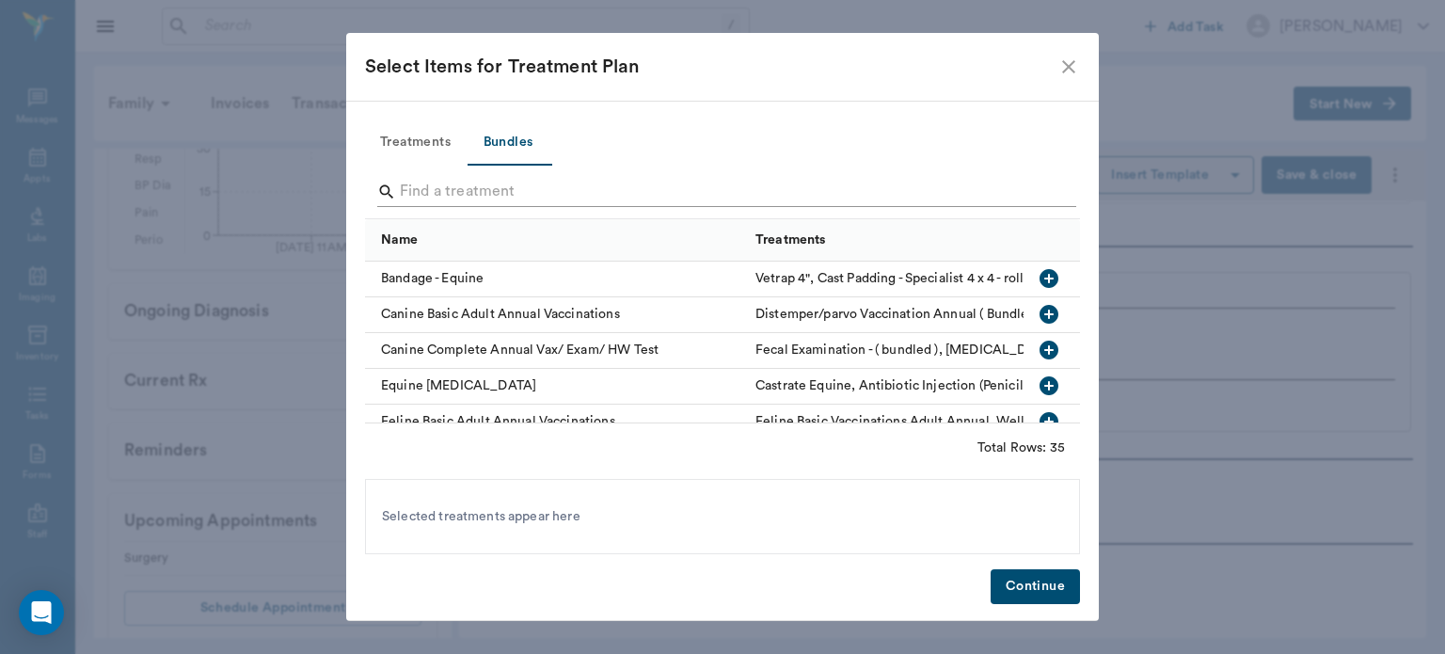
click at [508, 196] on input "Search" at bounding box center [724, 192] width 648 height 30
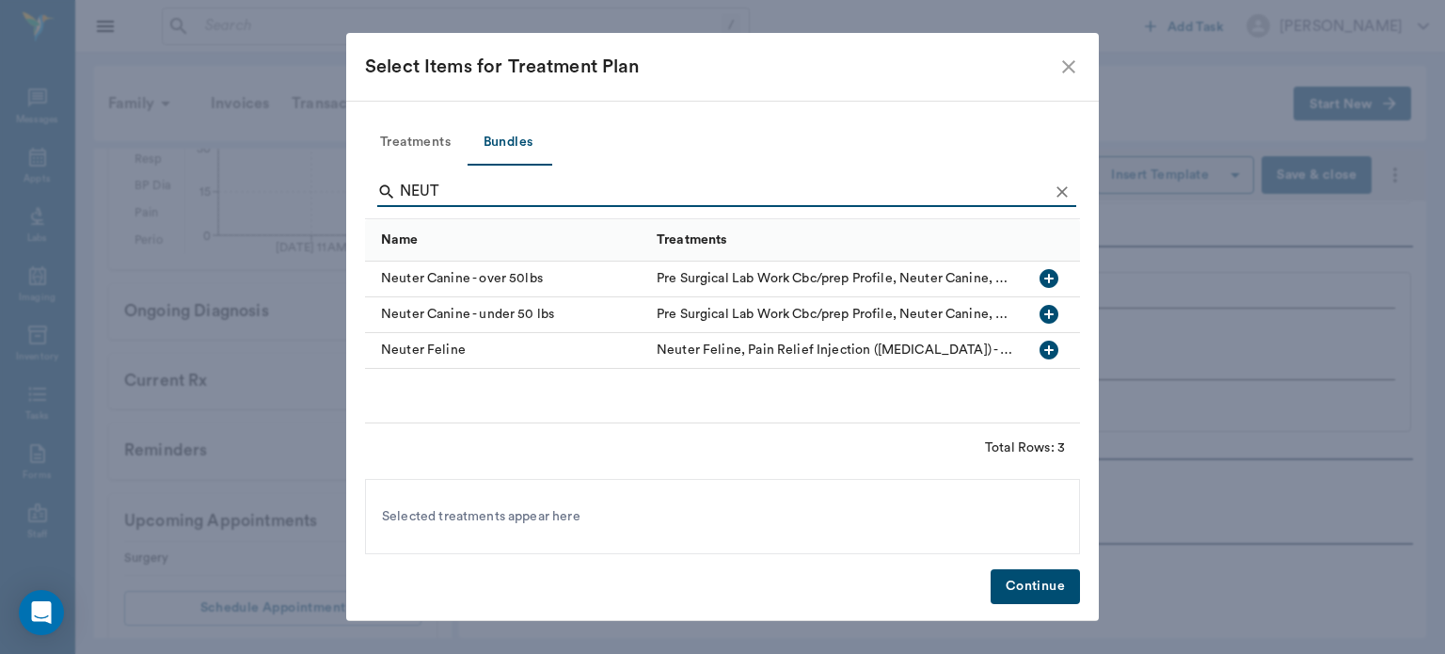
type input "NEUT"
click at [1049, 312] on icon "button" at bounding box center [1049, 314] width 23 height 23
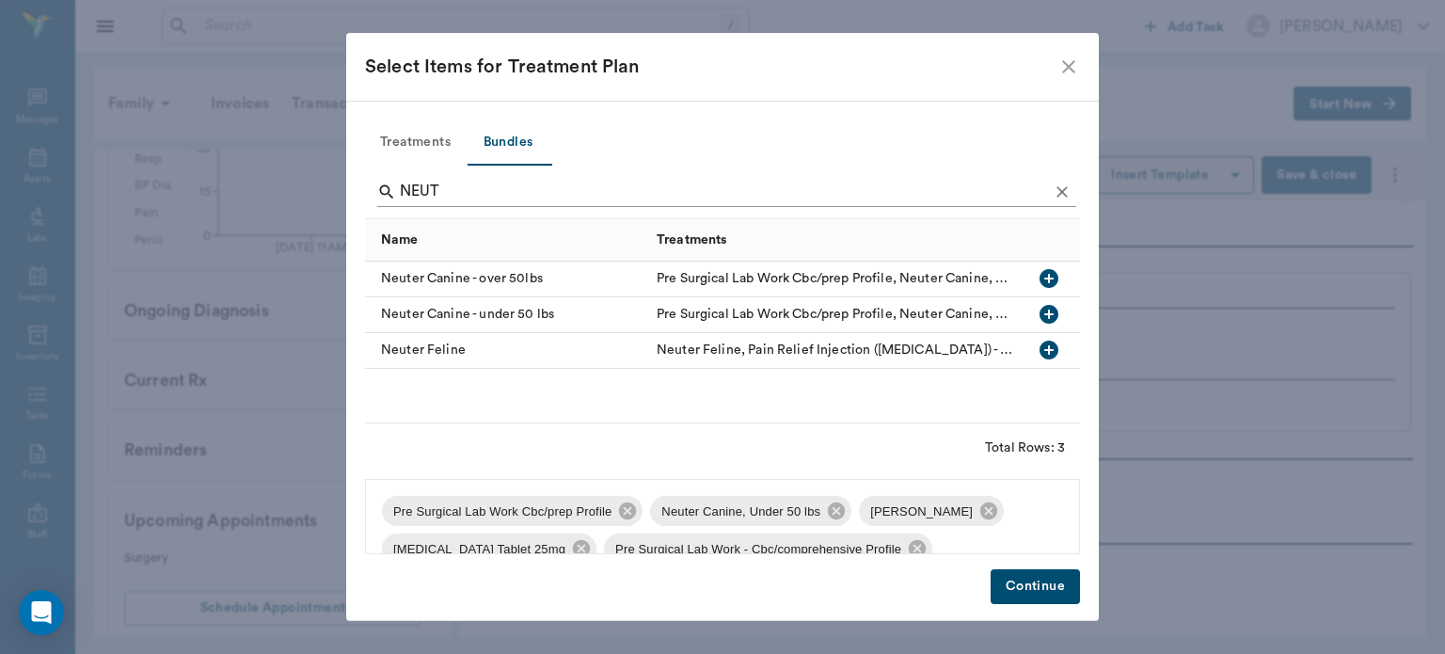
click at [1058, 185] on icon "Clear" at bounding box center [1062, 192] width 19 height 19
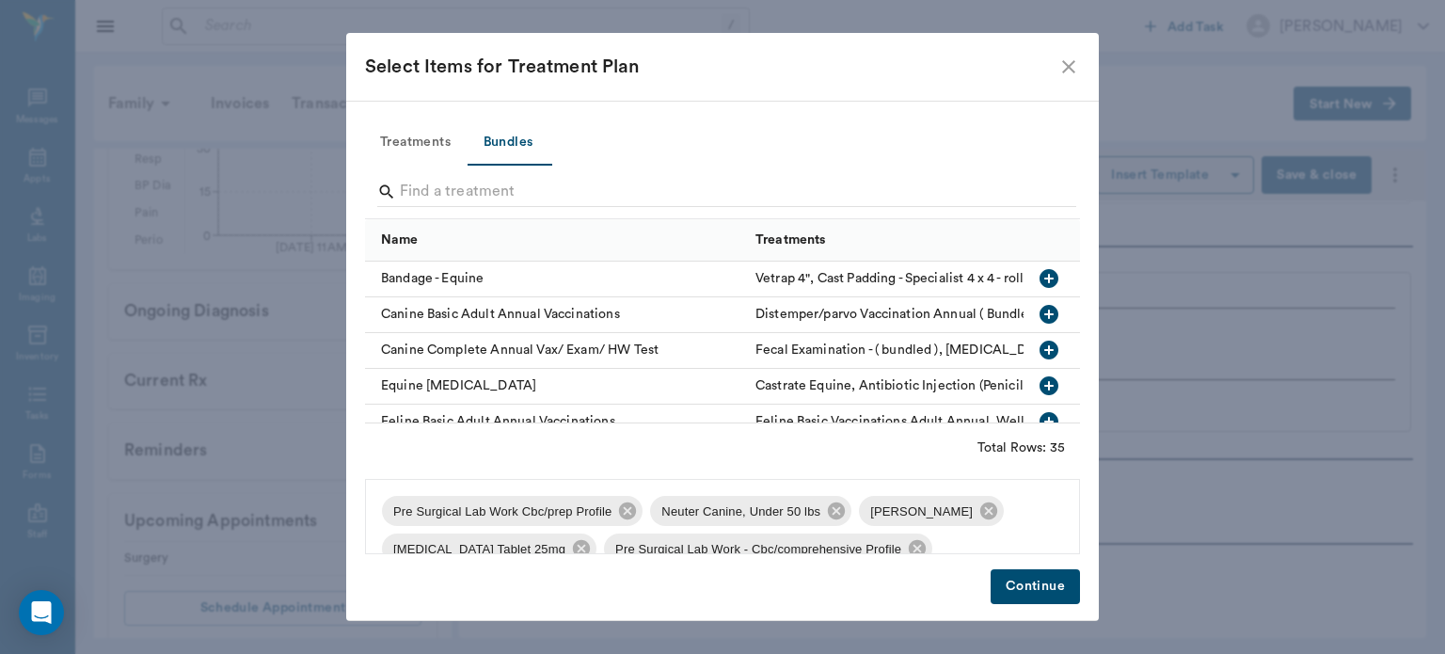
click at [1073, 68] on icon "close" at bounding box center [1069, 67] width 23 height 23
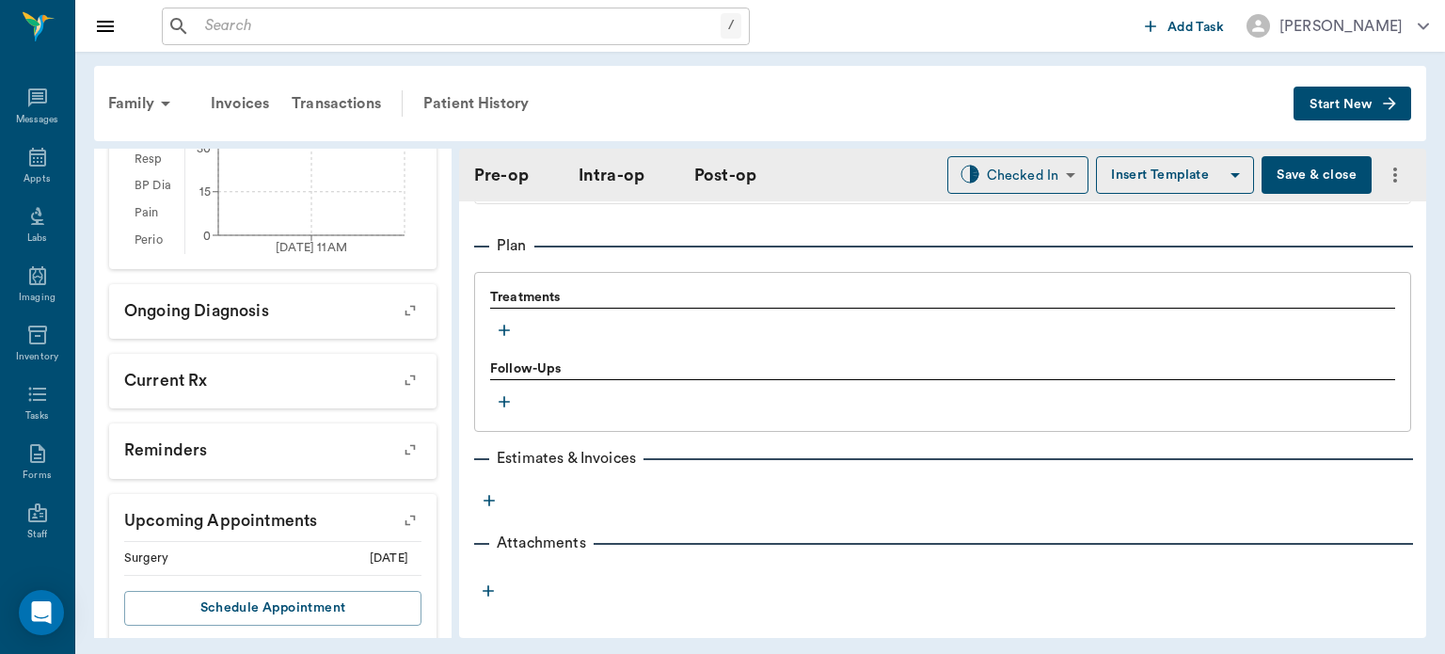
click at [504, 325] on icon "button" at bounding box center [504, 330] width 11 height 11
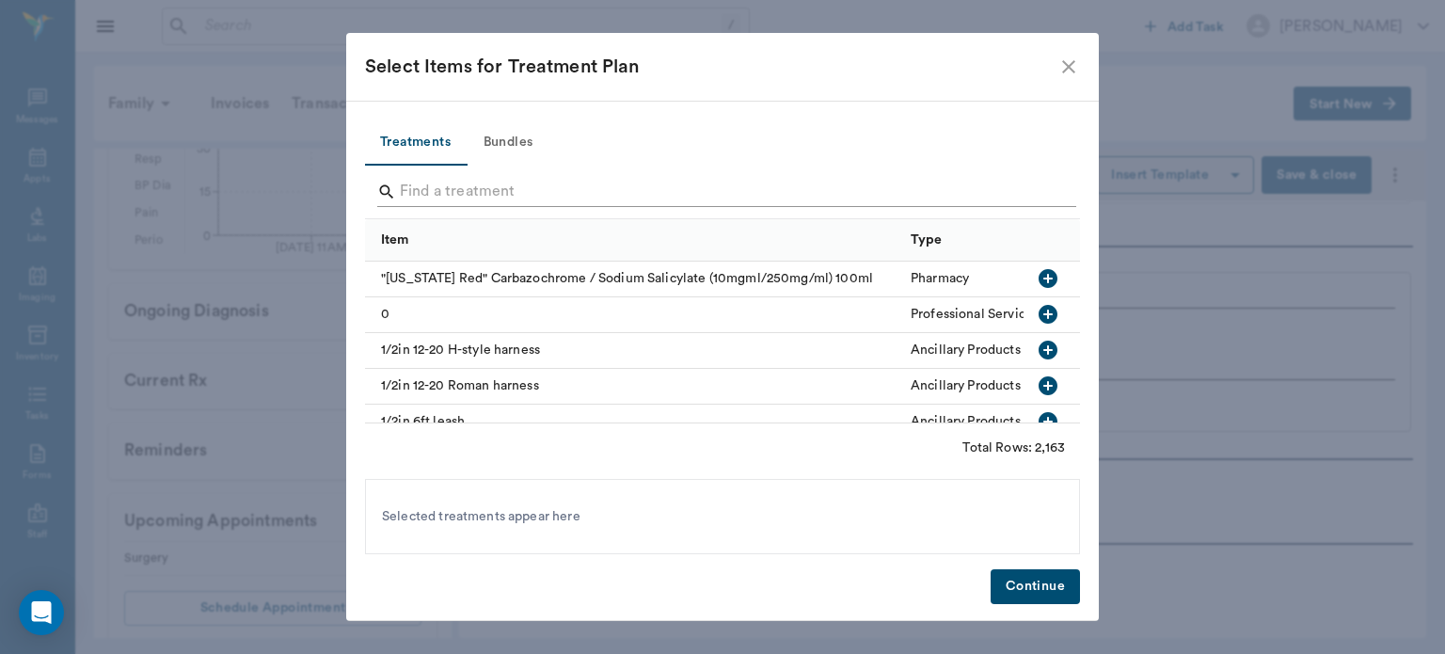
click at [635, 195] on input "Search" at bounding box center [724, 192] width 648 height 30
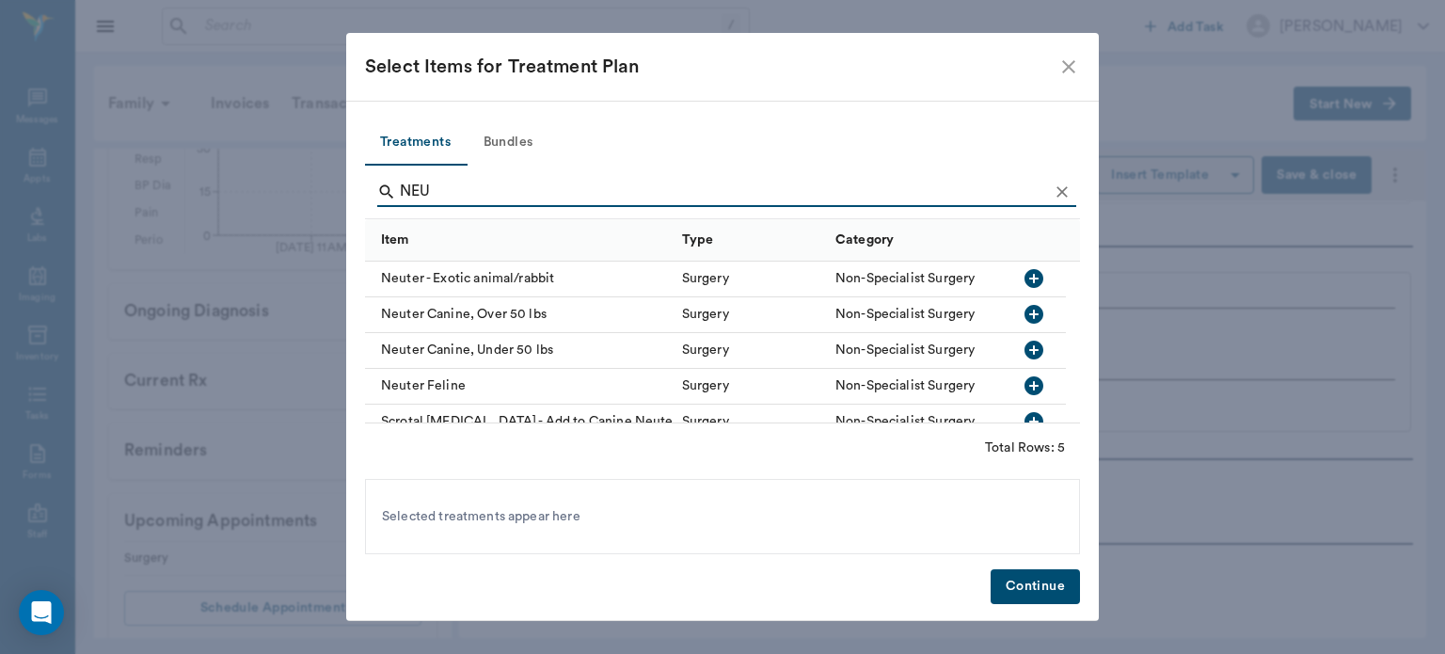
type input "NEU"
click at [1036, 309] on icon "button" at bounding box center [1034, 314] width 19 height 19
click at [1061, 189] on icon "Clear" at bounding box center [1062, 192] width 19 height 19
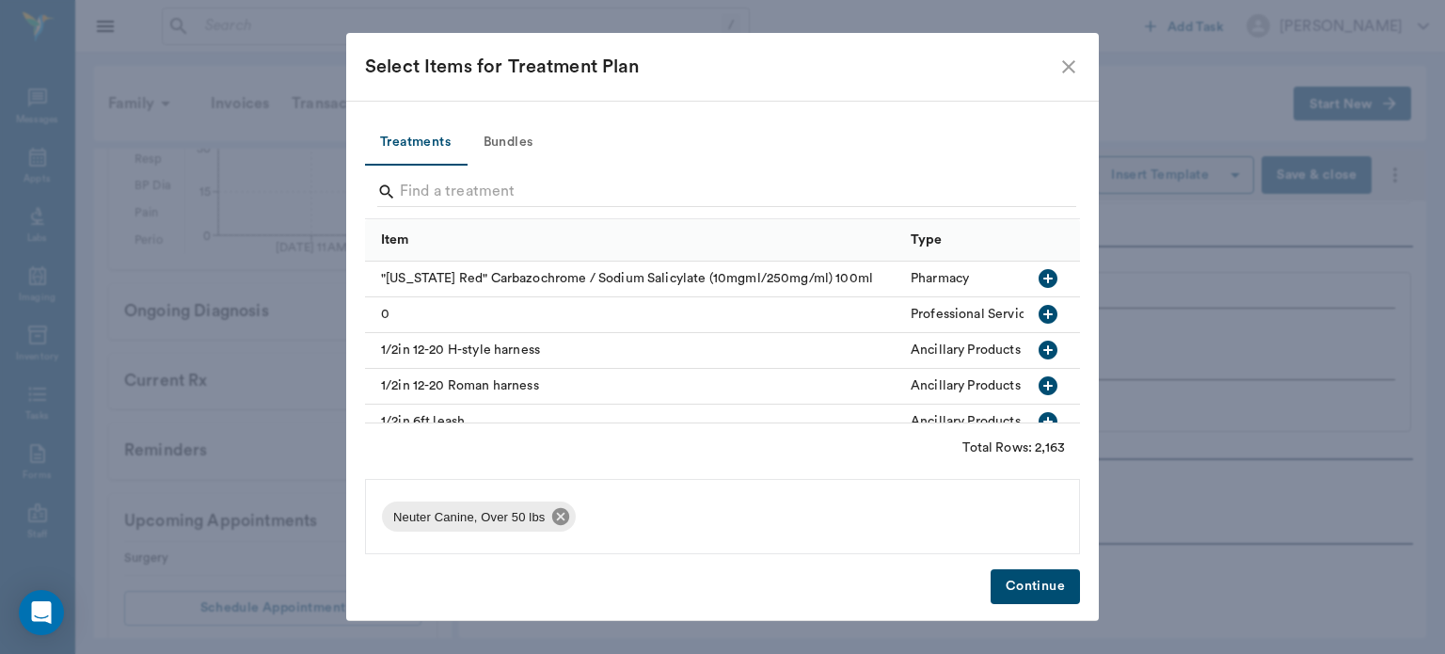
click at [552, 523] on icon at bounding box center [560, 516] width 17 height 17
click at [491, 135] on button "Bundles" at bounding box center [508, 142] width 85 height 45
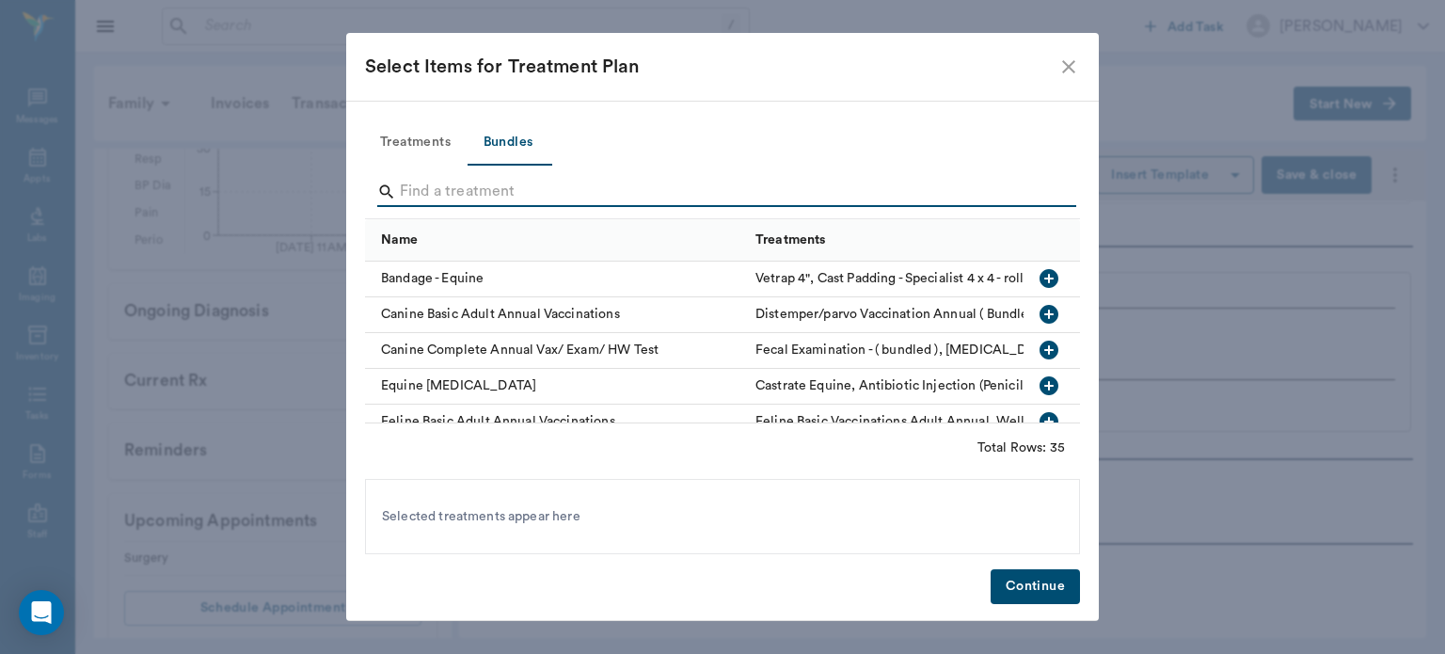
click at [565, 190] on input "Search" at bounding box center [724, 192] width 648 height 30
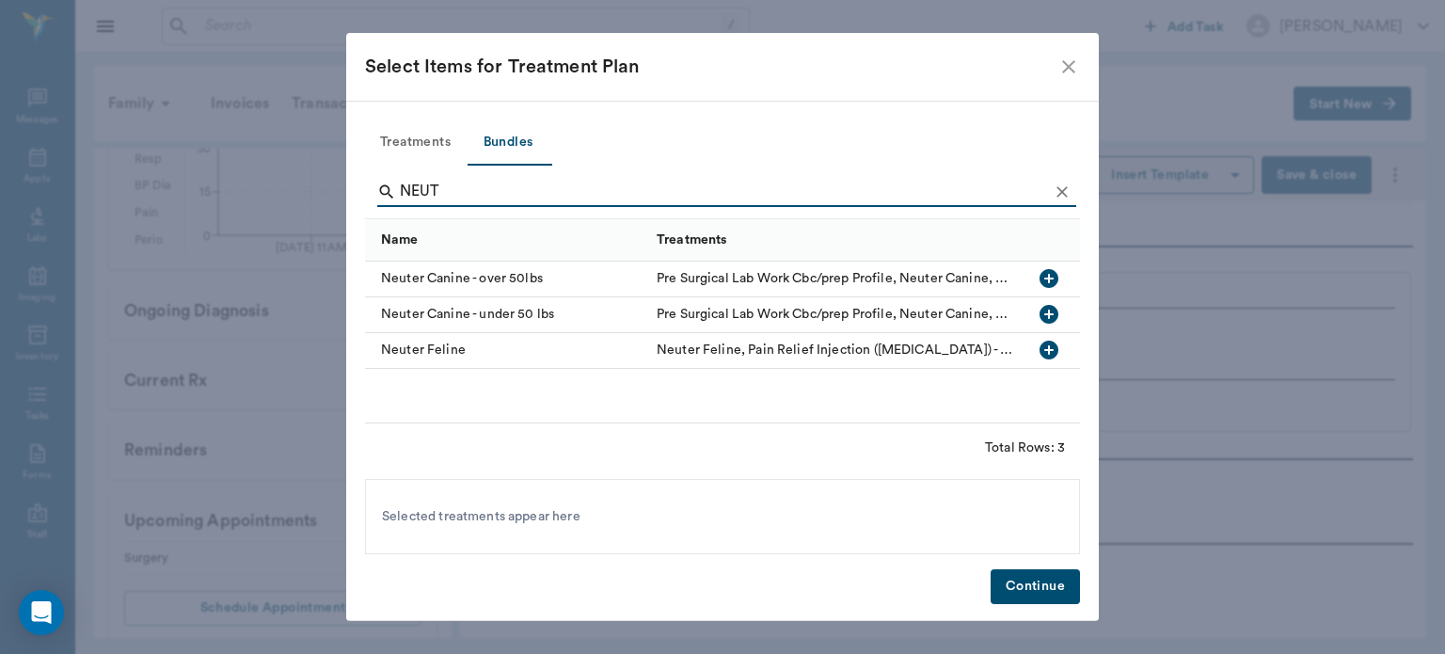
type input "NEUT"
click at [1050, 279] on icon "button" at bounding box center [1049, 278] width 23 height 23
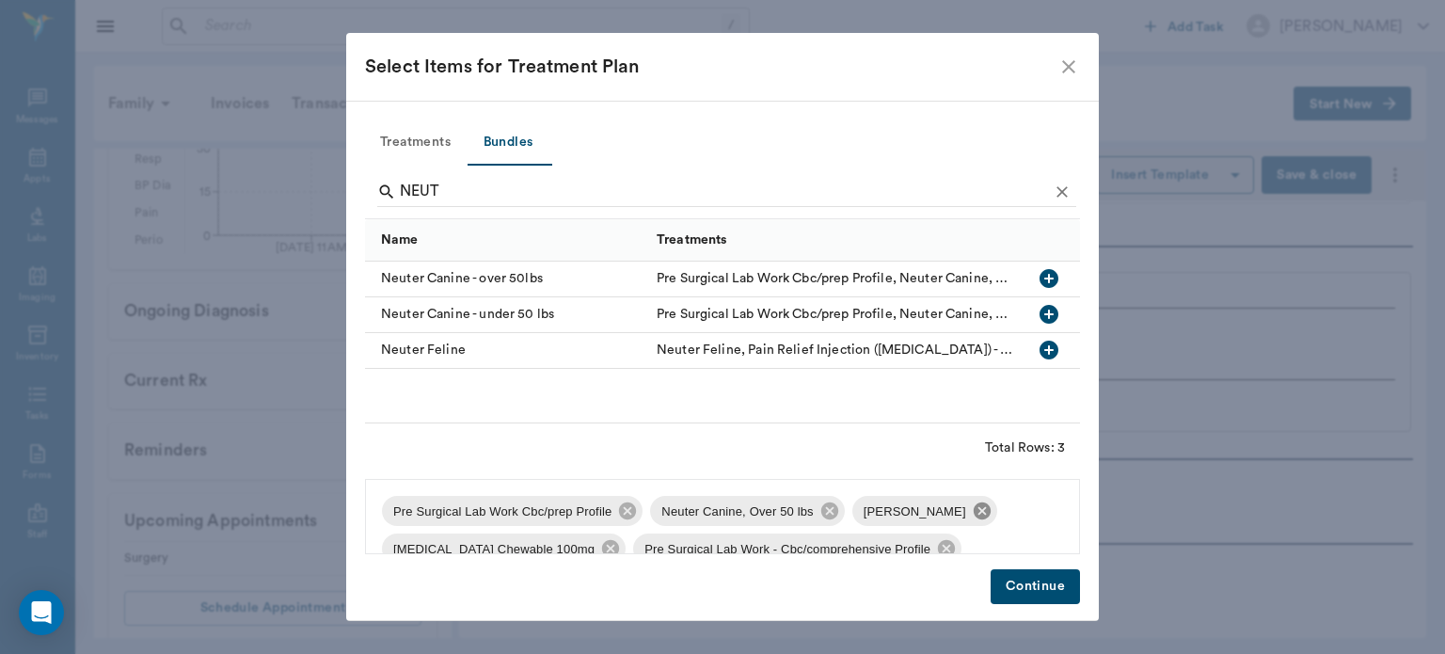
click at [978, 512] on icon at bounding box center [981, 510] width 17 height 17
click at [619, 515] on icon at bounding box center [627, 510] width 17 height 17
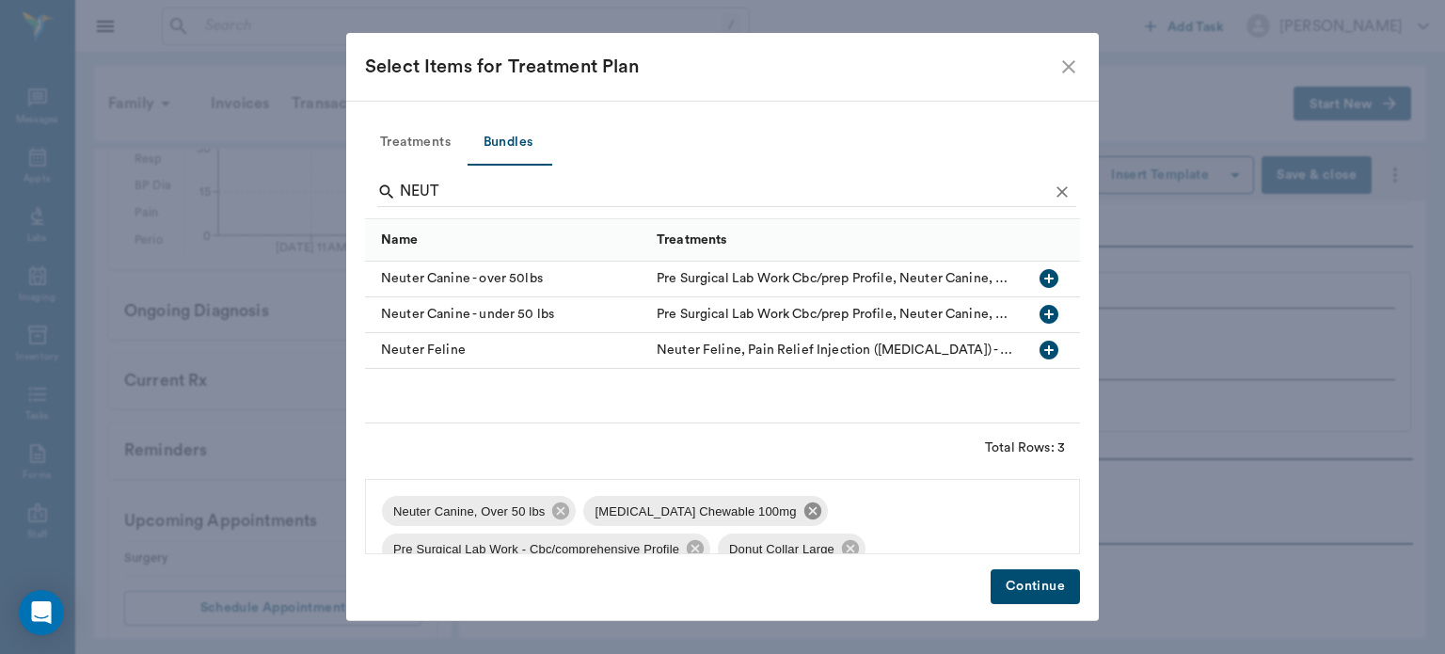
click at [804, 517] on icon at bounding box center [812, 510] width 17 height 17
click at [891, 513] on icon at bounding box center [897, 511] width 21 height 21
click at [708, 517] on icon at bounding box center [716, 510] width 17 height 17
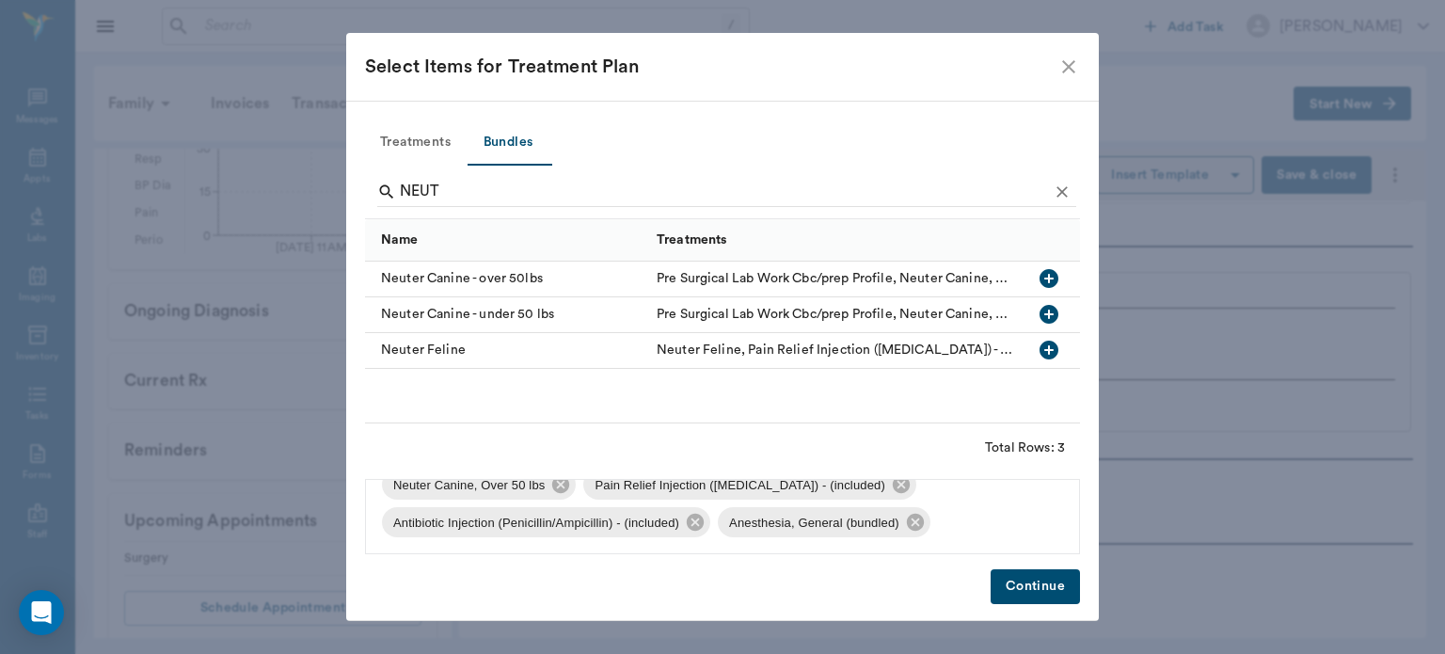
click at [1037, 592] on button "Continue" at bounding box center [1035, 586] width 89 height 35
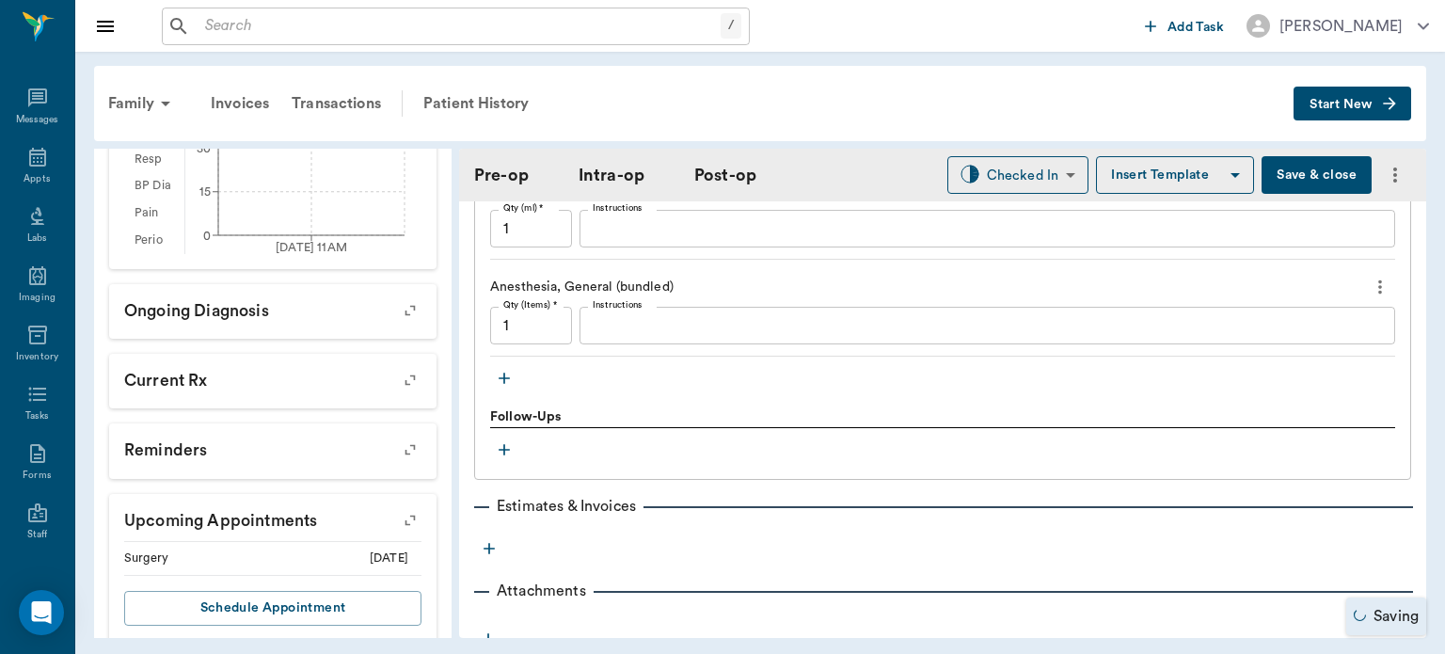
scroll to position [1924, 0]
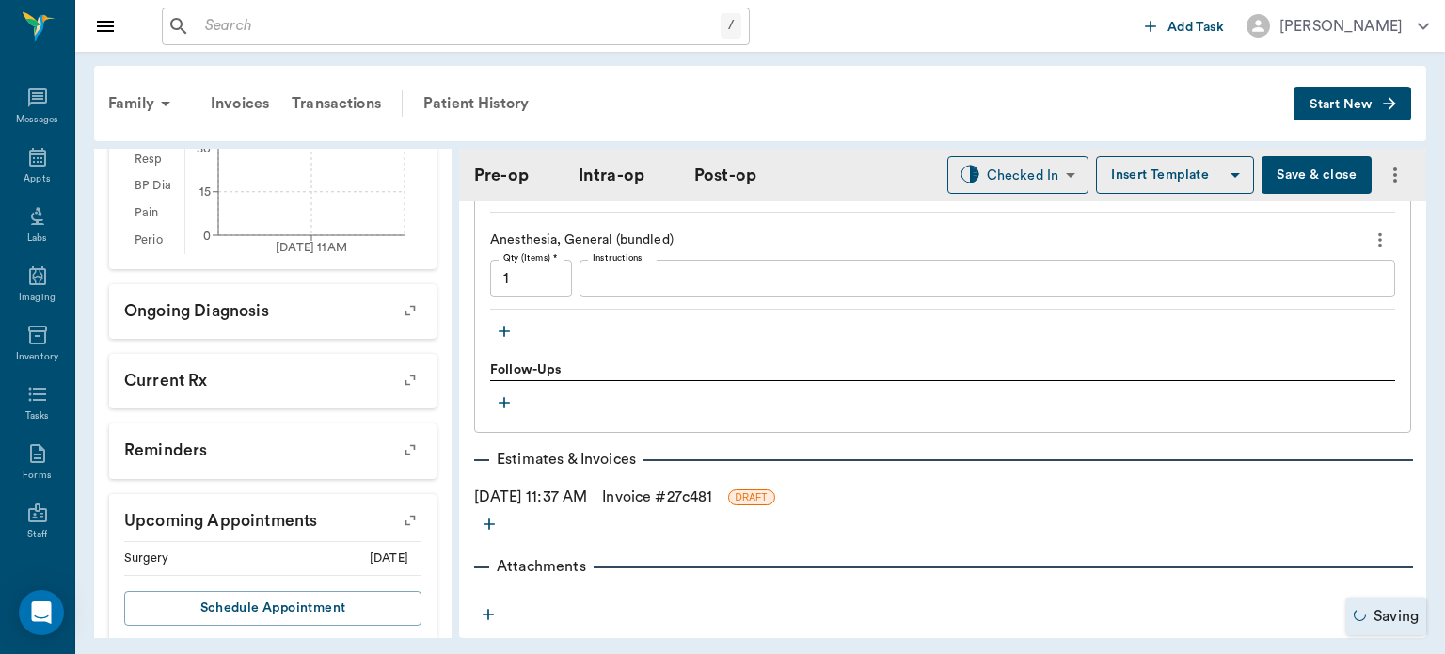
click at [501, 323] on icon "button" at bounding box center [504, 331] width 19 height 19
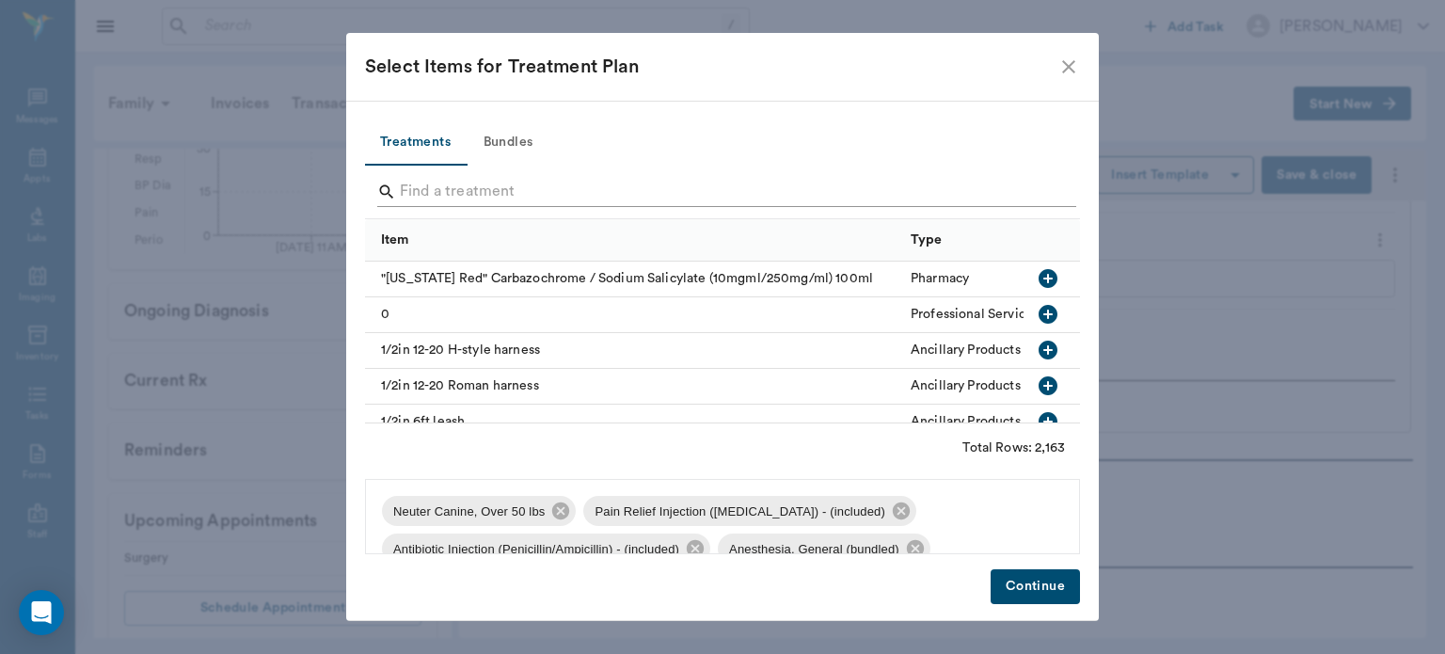
click at [613, 191] on input "Search" at bounding box center [724, 192] width 648 height 30
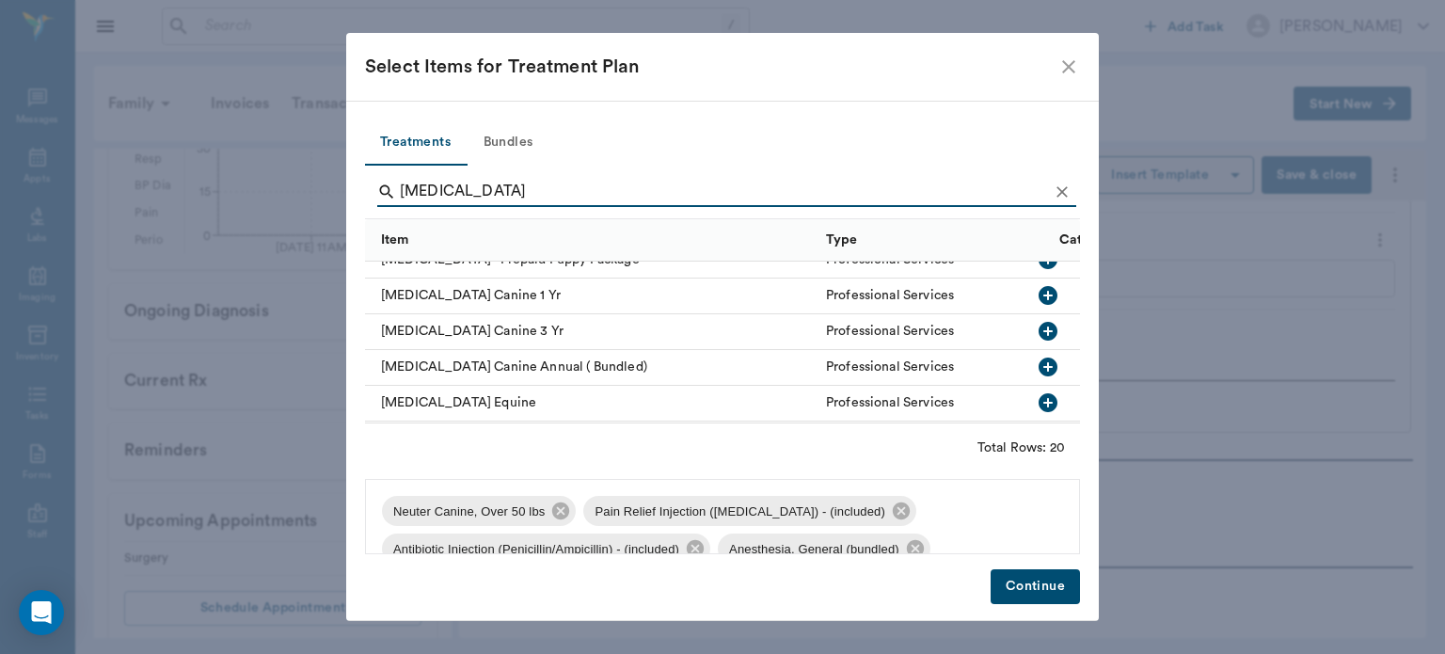
scroll to position [343, 0]
type input "RABIES"
click at [1039, 294] on icon "button" at bounding box center [1048, 292] width 19 height 19
click at [1065, 593] on button "Continue" at bounding box center [1035, 586] width 89 height 35
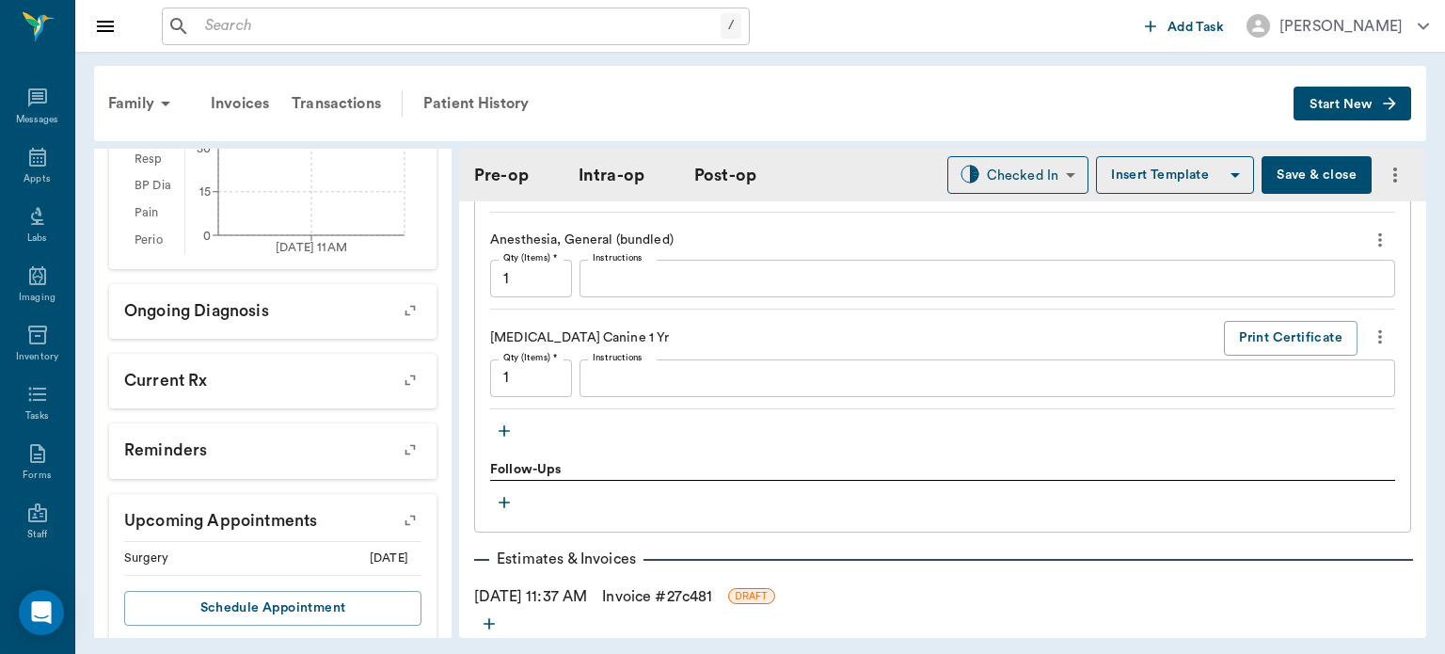
click at [504, 425] on icon "button" at bounding box center [504, 430] width 11 height 11
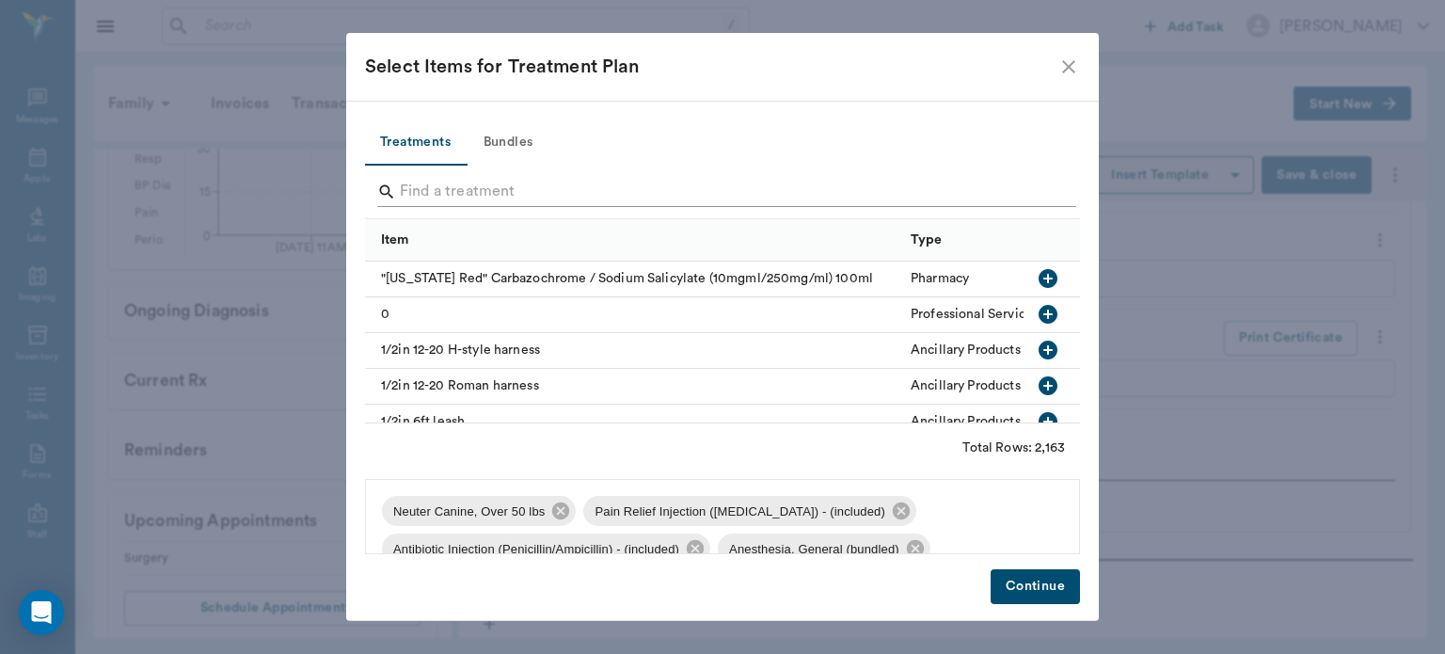
click at [616, 197] on input "Search" at bounding box center [724, 192] width 648 height 30
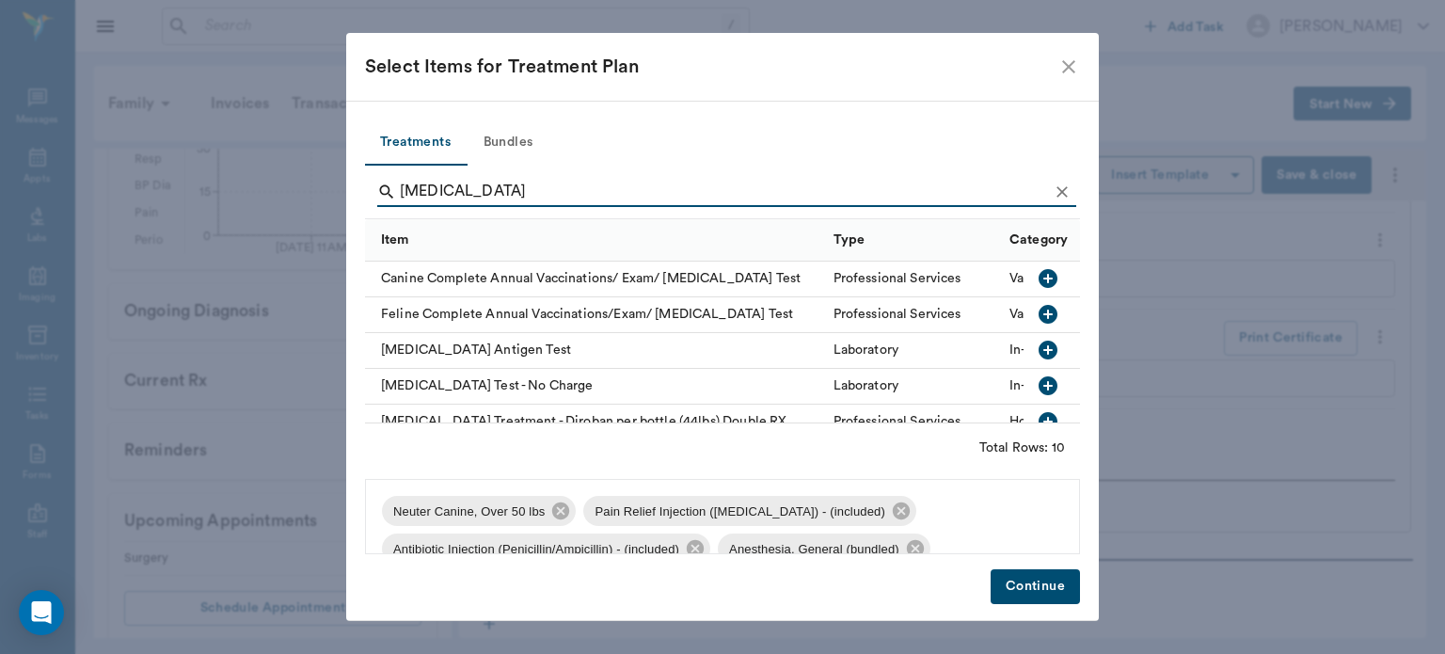
type input "HEARTWORM"
click at [1039, 357] on icon "button" at bounding box center [1048, 350] width 19 height 19
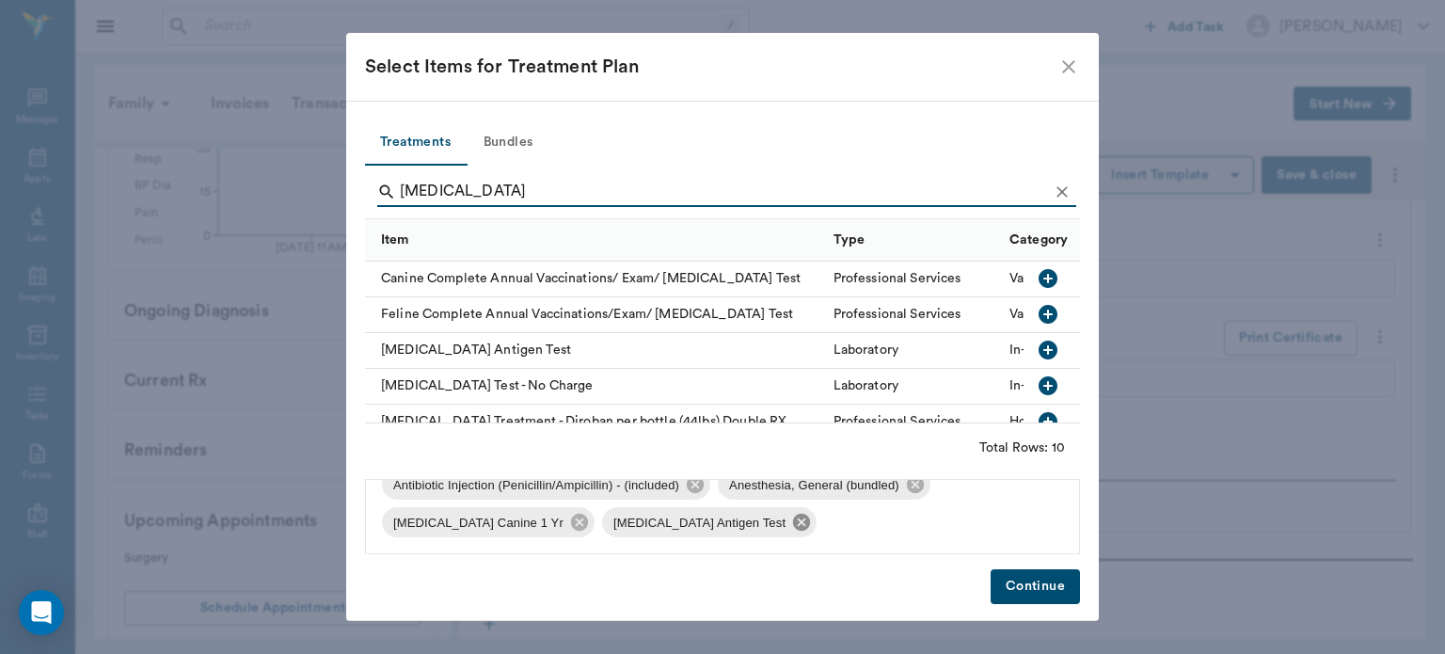
click at [793, 527] on icon at bounding box center [801, 522] width 17 height 17
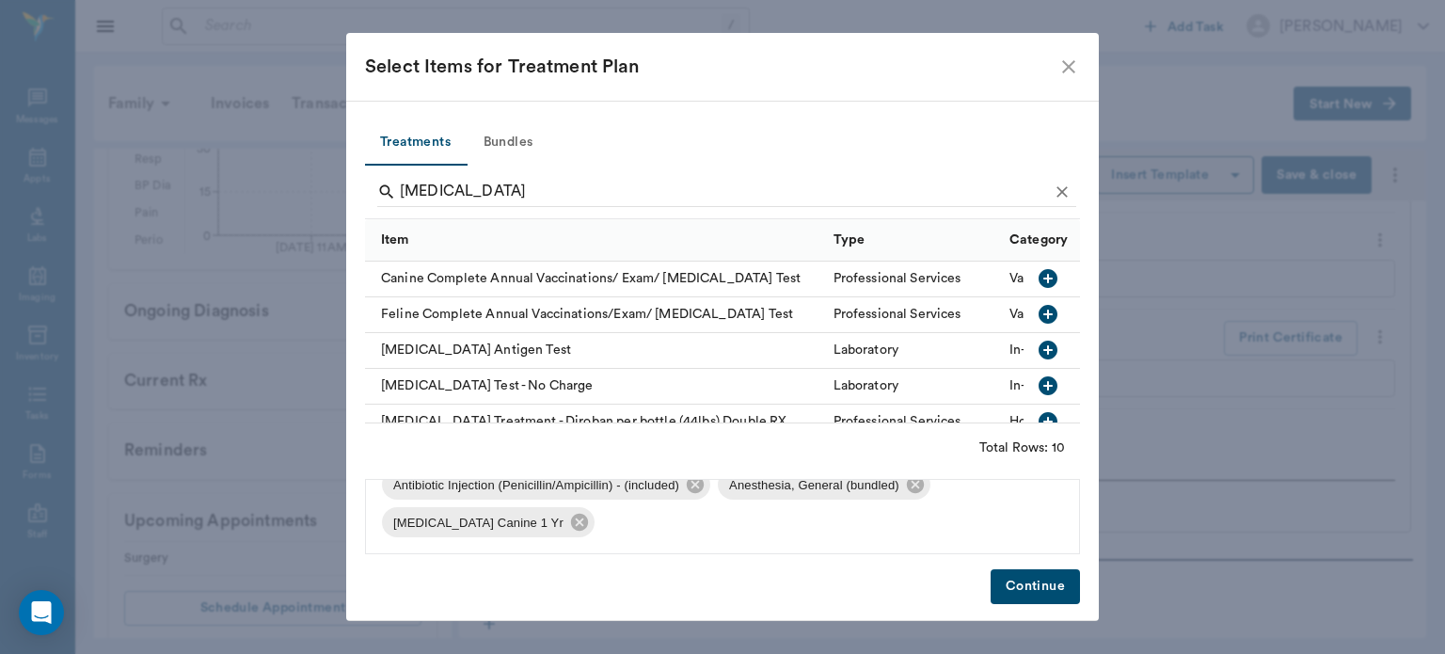
click at [1039, 390] on icon "button" at bounding box center [1048, 385] width 19 height 19
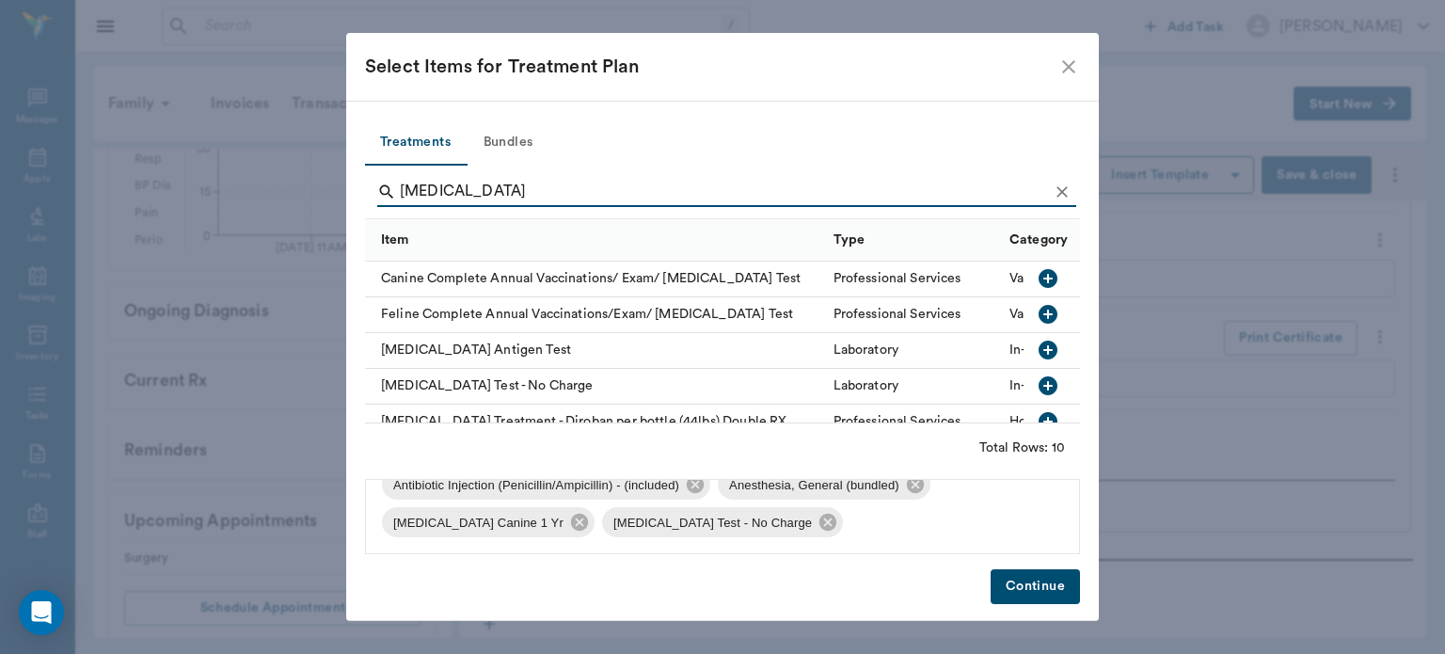
click at [1041, 601] on button "Continue" at bounding box center [1035, 586] width 89 height 35
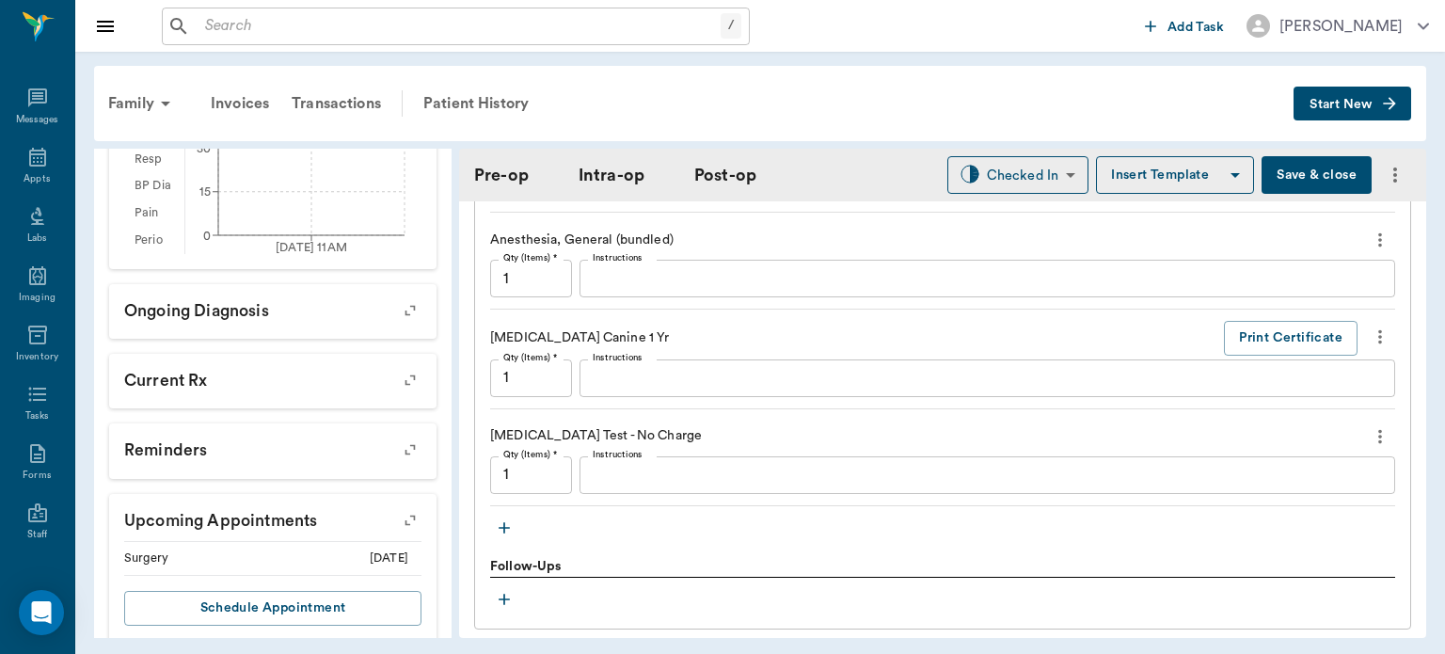
click at [710, 464] on textarea "Instructions" at bounding box center [987, 475] width 789 height 22
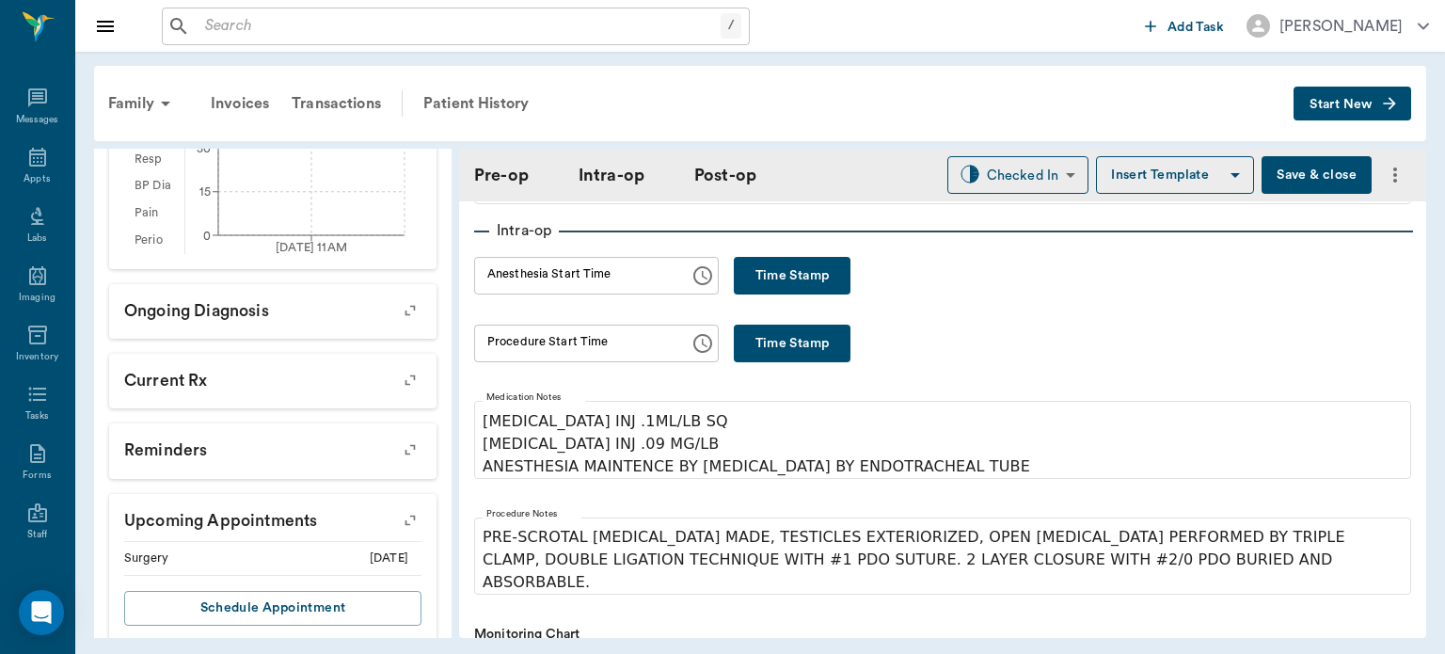
scroll to position [0, 0]
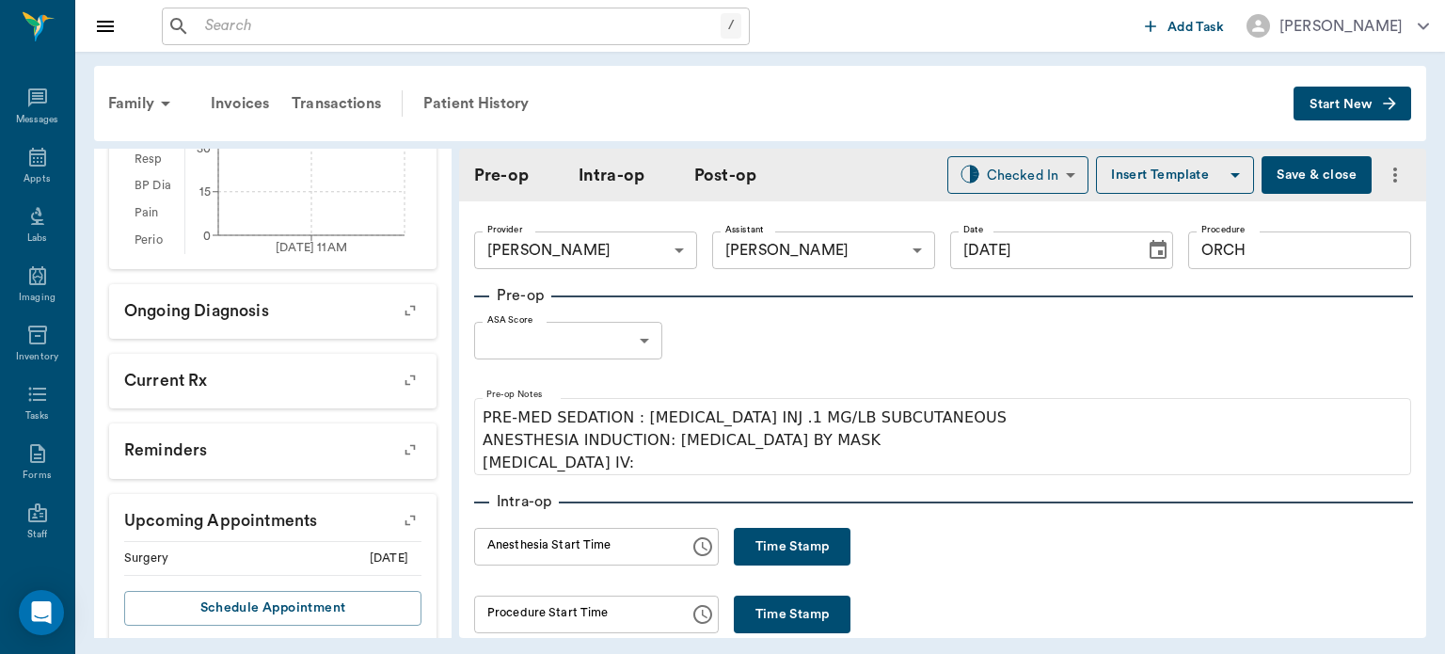
type textarea "NEGATIVE"
click at [1193, 171] on button "Insert Template" at bounding box center [1175, 175] width 158 height 38
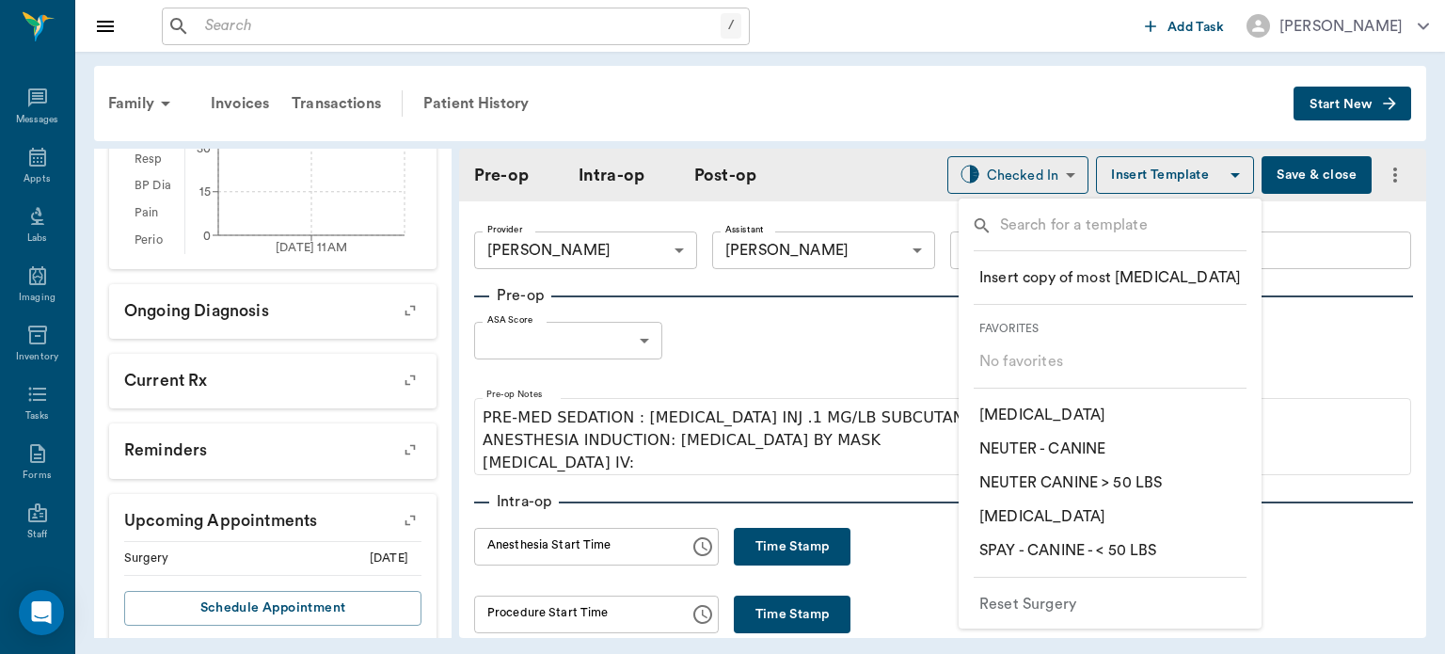
click at [1133, 450] on li "​ NEUTER - CANINE" at bounding box center [1110, 449] width 292 height 34
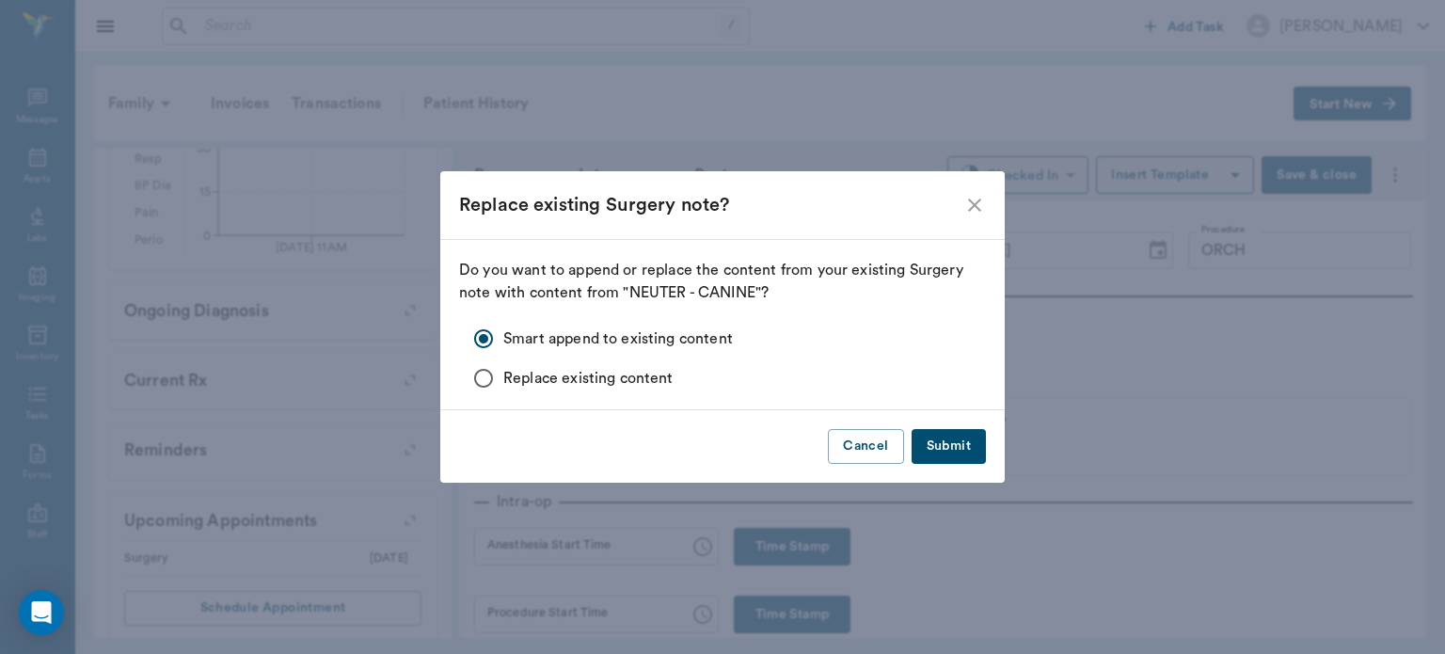
click at [476, 385] on input "Replace existing content" at bounding box center [484, 378] width 40 height 40
radio input "true"
click at [969, 450] on button "Submit" at bounding box center [949, 446] width 74 height 35
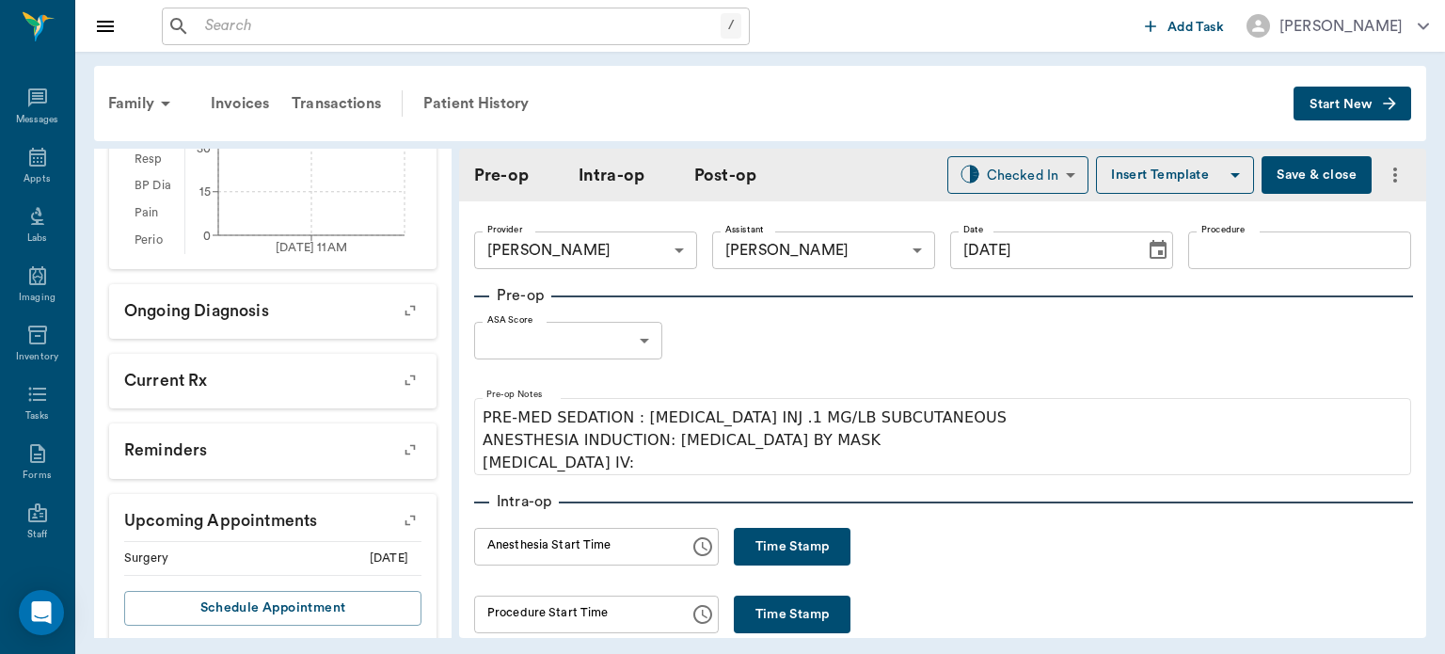
click at [1298, 259] on input "Procedure" at bounding box center [1299, 250] width 223 height 38
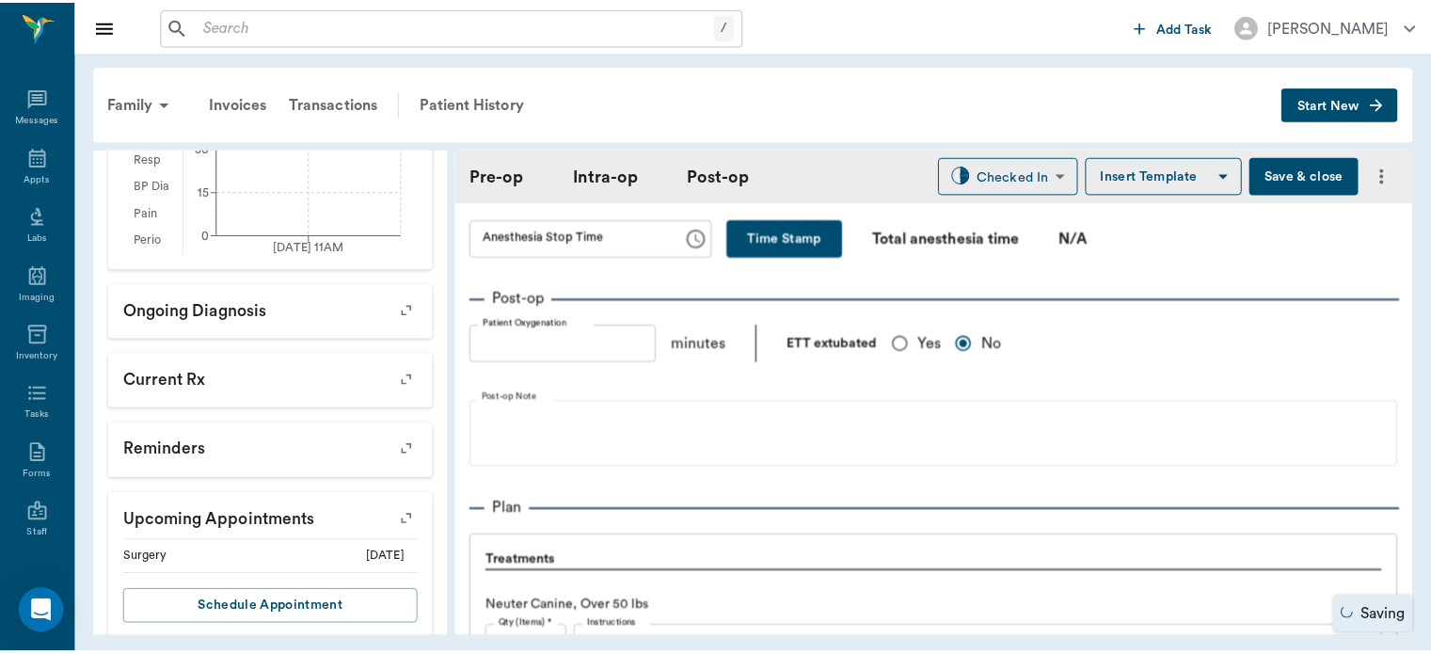
scroll to position [1273, 0]
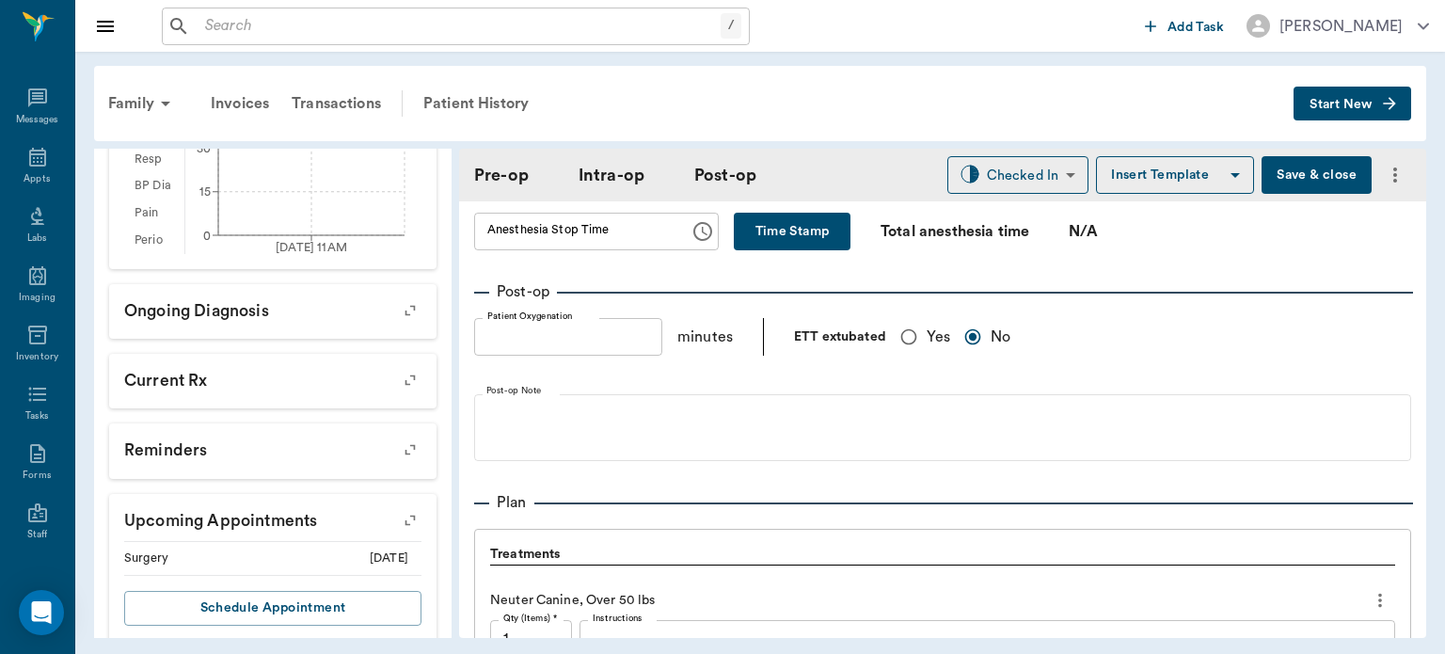
type input "ORCH"
click at [1305, 172] on button "Save & close" at bounding box center [1317, 175] width 110 height 38
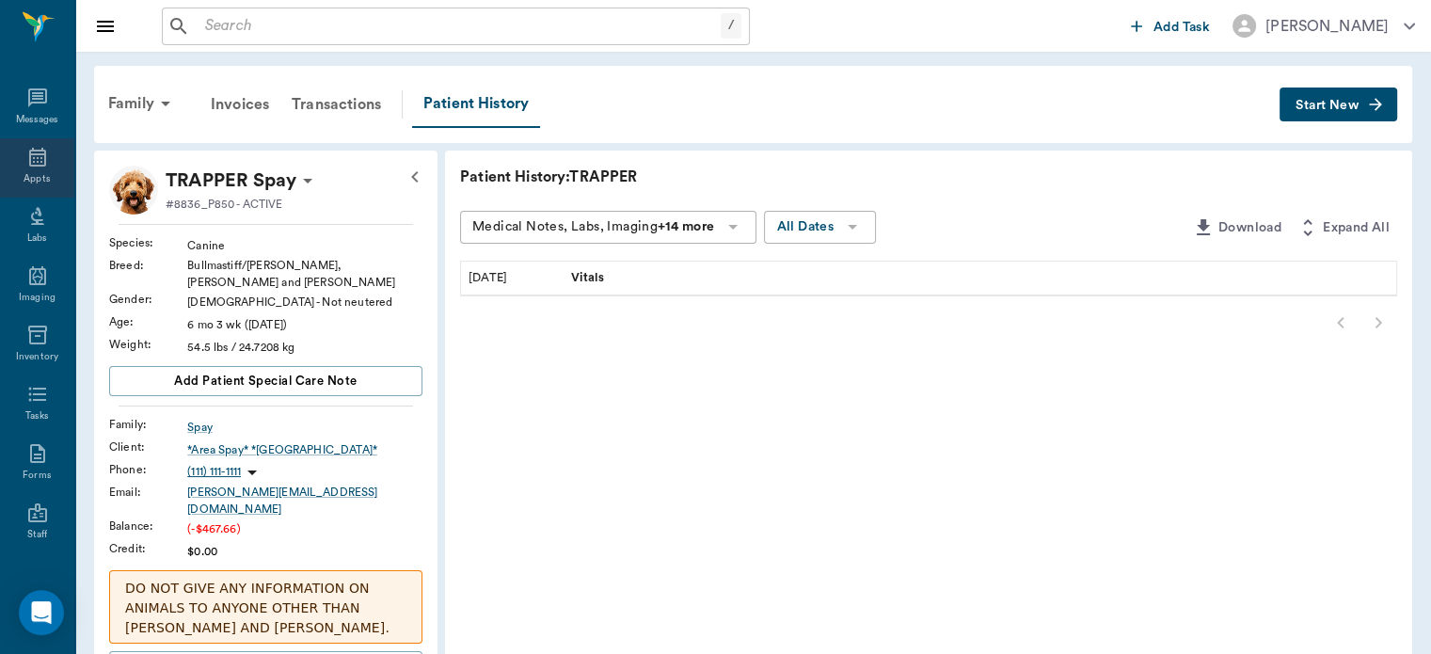
click at [29, 166] on icon at bounding box center [37, 157] width 17 height 19
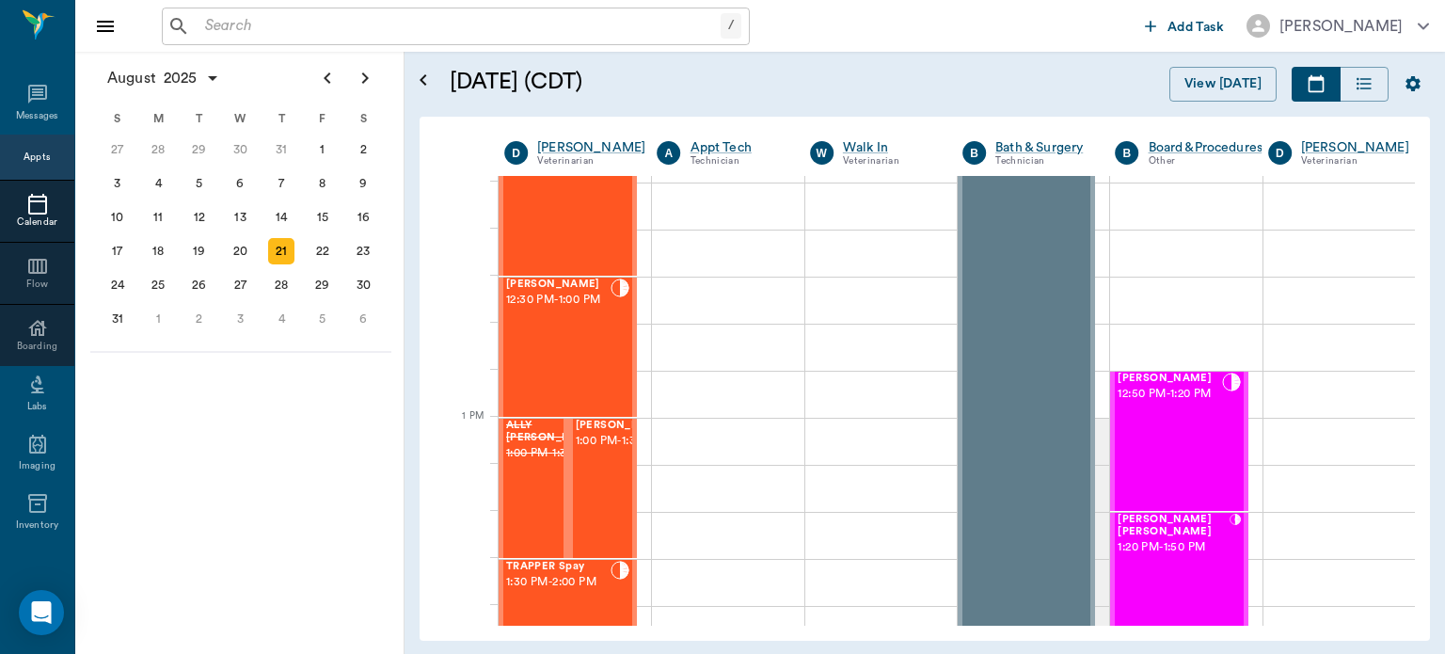
scroll to position [1178, 0]
click at [571, 338] on div "Lola Harrison 12:30 PM - 1:00 PM" at bounding box center [558, 346] width 104 height 137
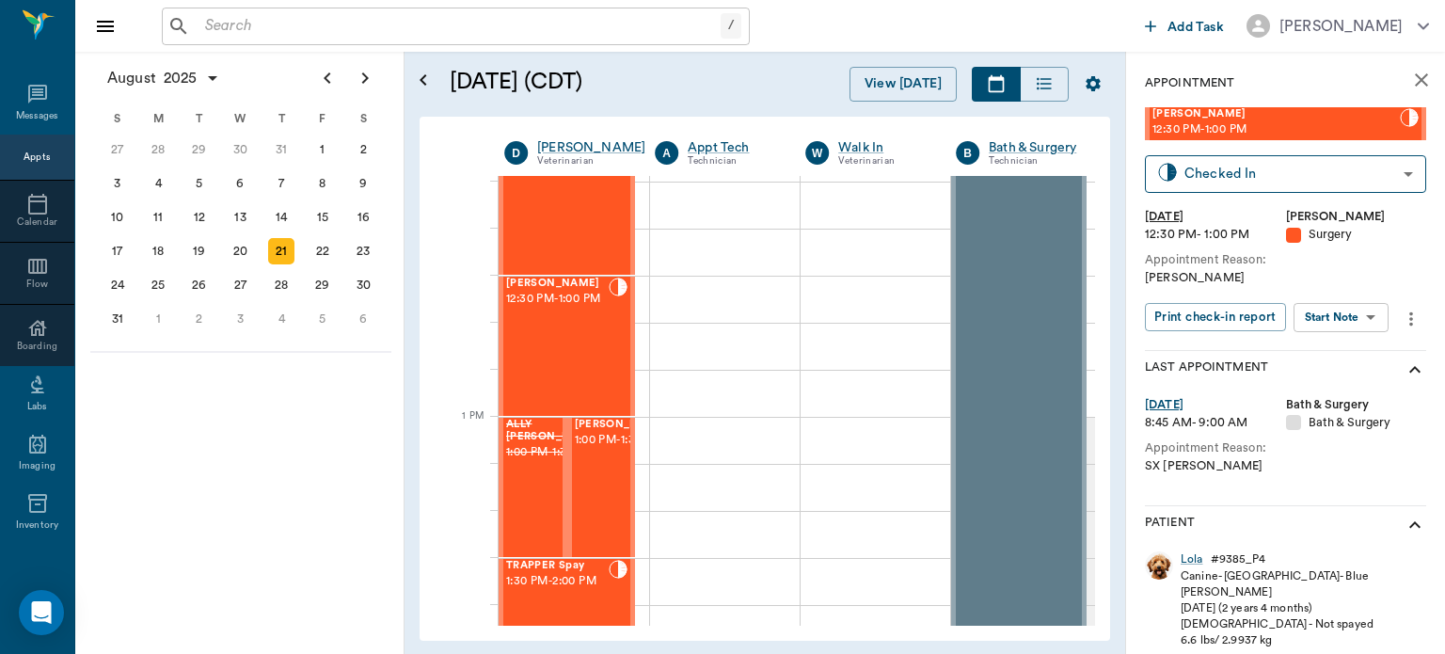
click at [1355, 320] on body "/ ​ Add Task Dr. Bert Ellsworth Nectar Messages Appts Calendar Flow Boarding La…" at bounding box center [722, 327] width 1445 height 654
click at [1363, 391] on button "View Surgery" at bounding box center [1326, 386] width 77 height 22
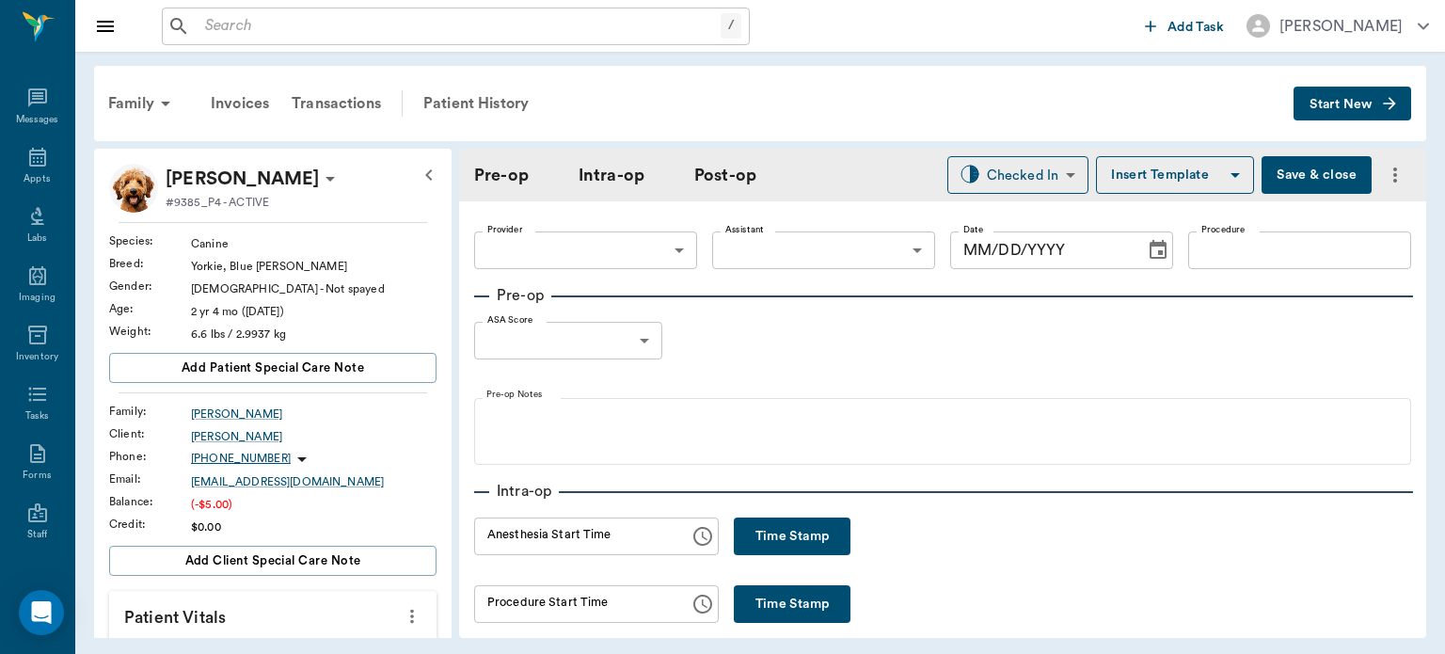
type input "63ec2f075fda476ae8351a4d"
type input "63ec2e7e52e12b0ba117b124"
type input "OHE"
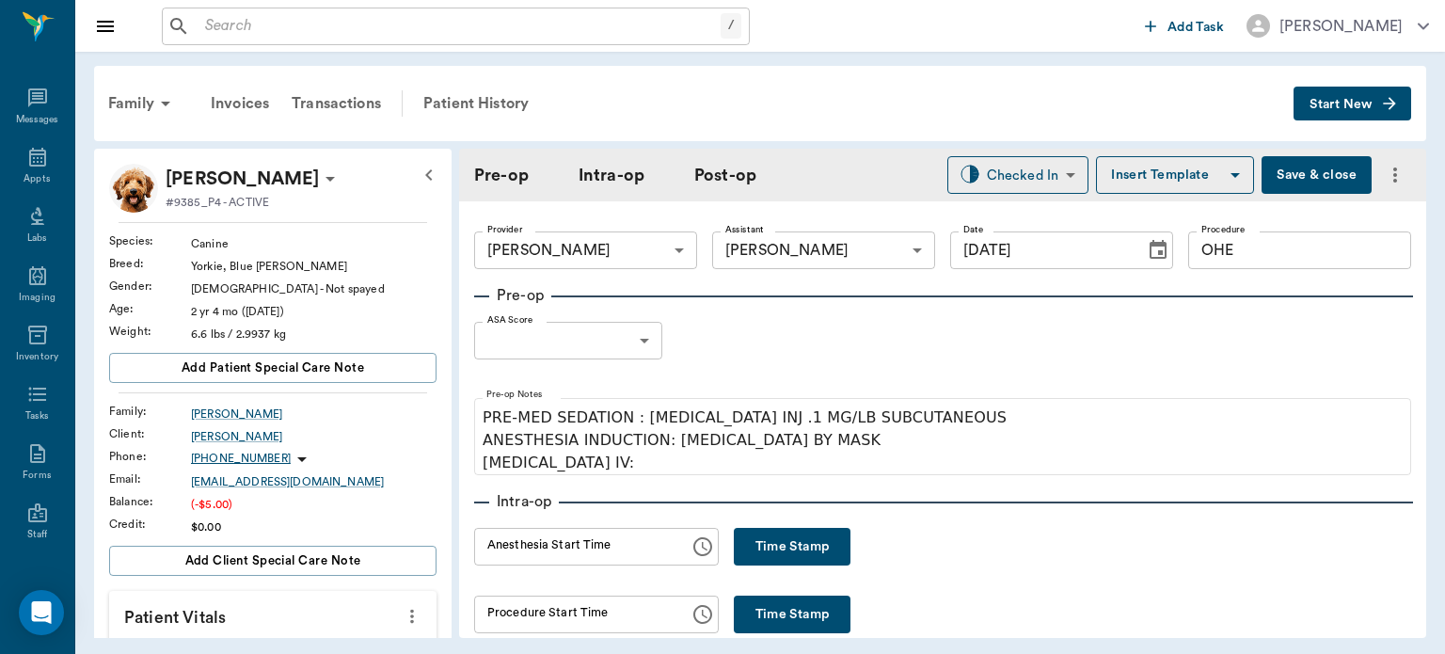
type input "[DATE]"
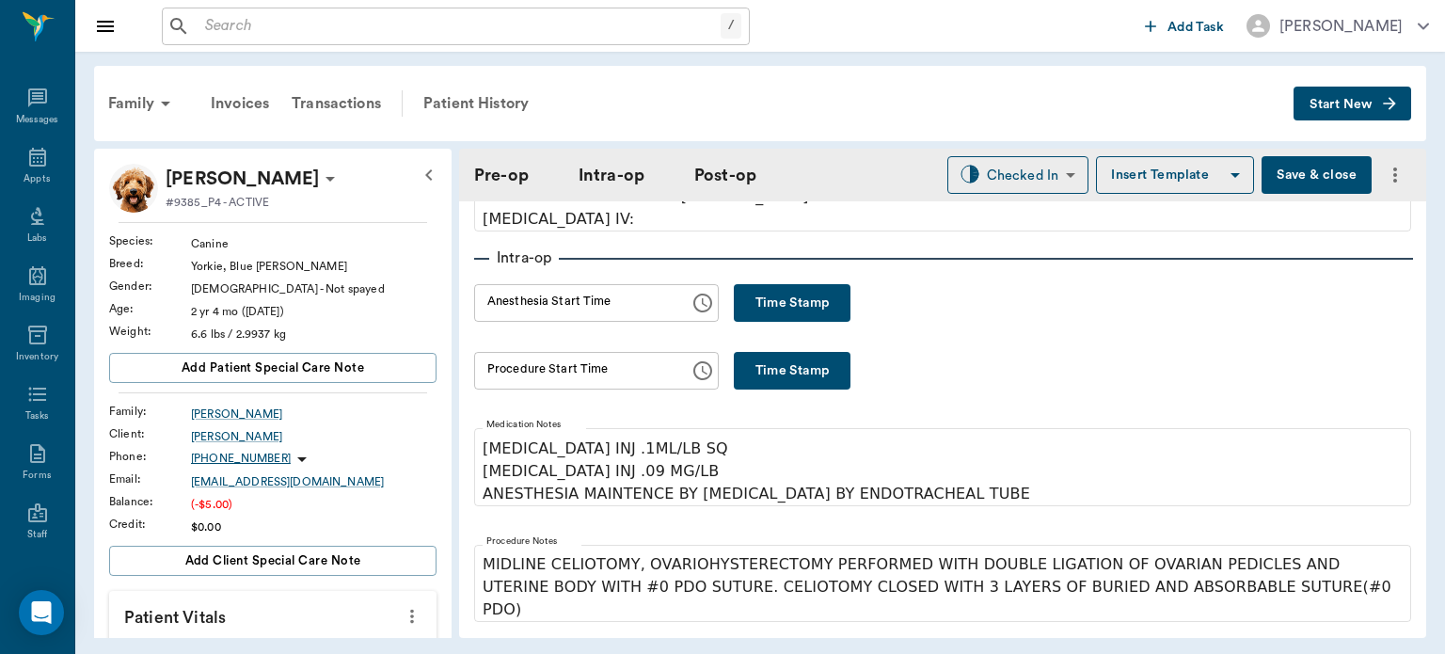
scroll to position [339, 0]
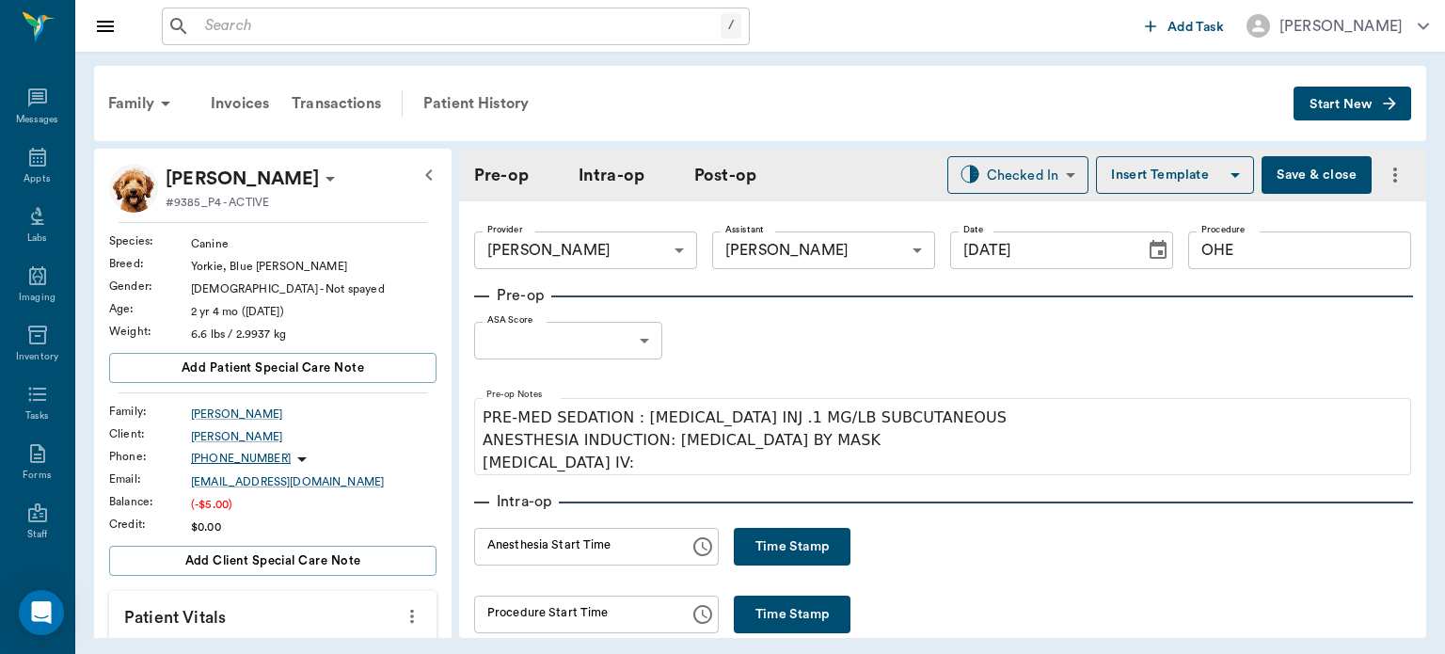
click at [624, 343] on body "/ ​ Add Task Dr. Bert Ellsworth Nectar Messages Appts Labs Imaging Inventory Ta…" at bounding box center [722, 327] width 1445 height 654
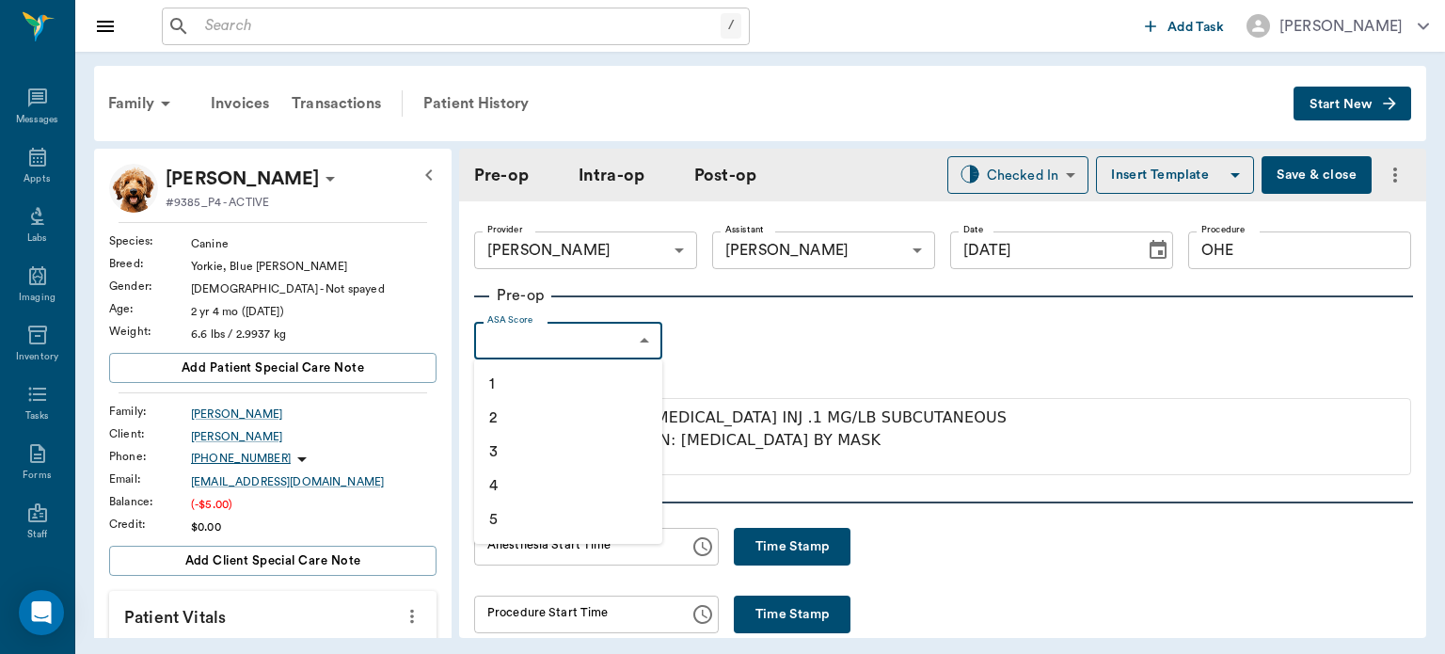
click at [553, 382] on li "1" at bounding box center [568, 384] width 188 height 34
type input "1"
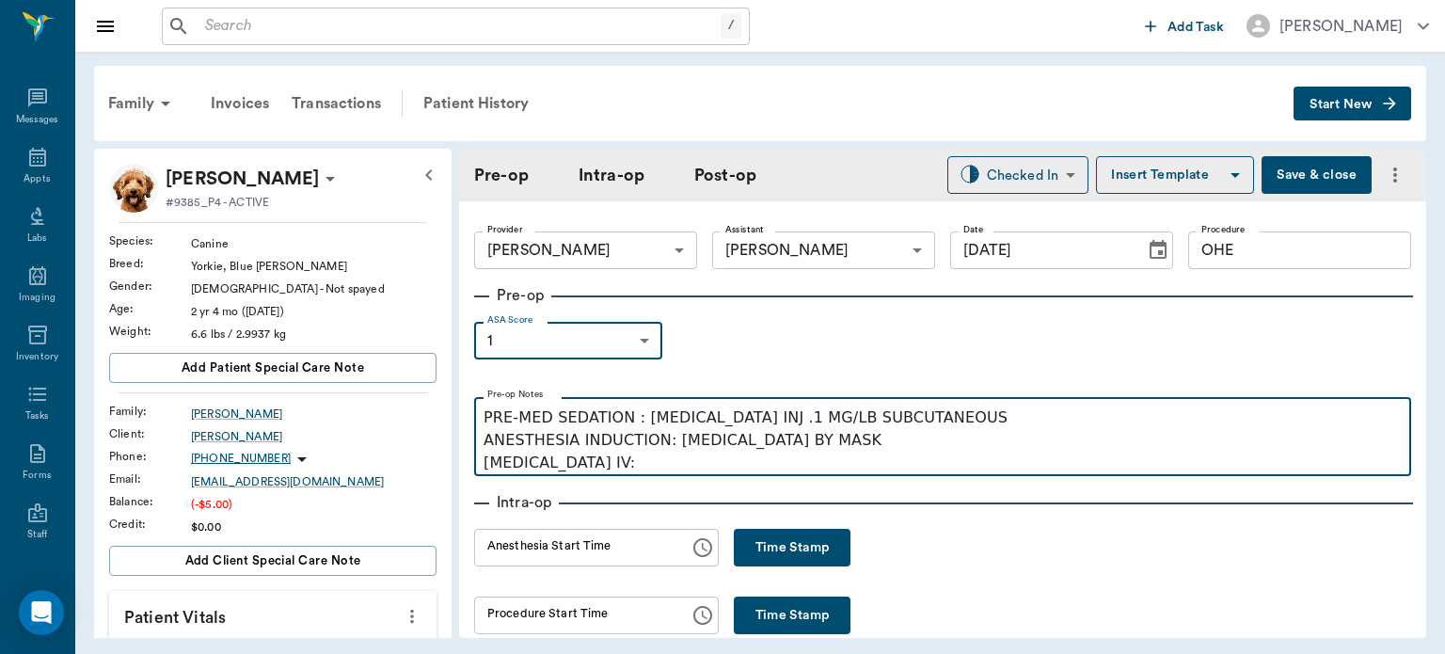
click at [648, 458] on p "PRE-MED SEDATION : ACEPROMAZINE INJ .1 MG/LB SUBCUTANEOUS ANESTHESIA INDUCTION:…" at bounding box center [943, 440] width 918 height 68
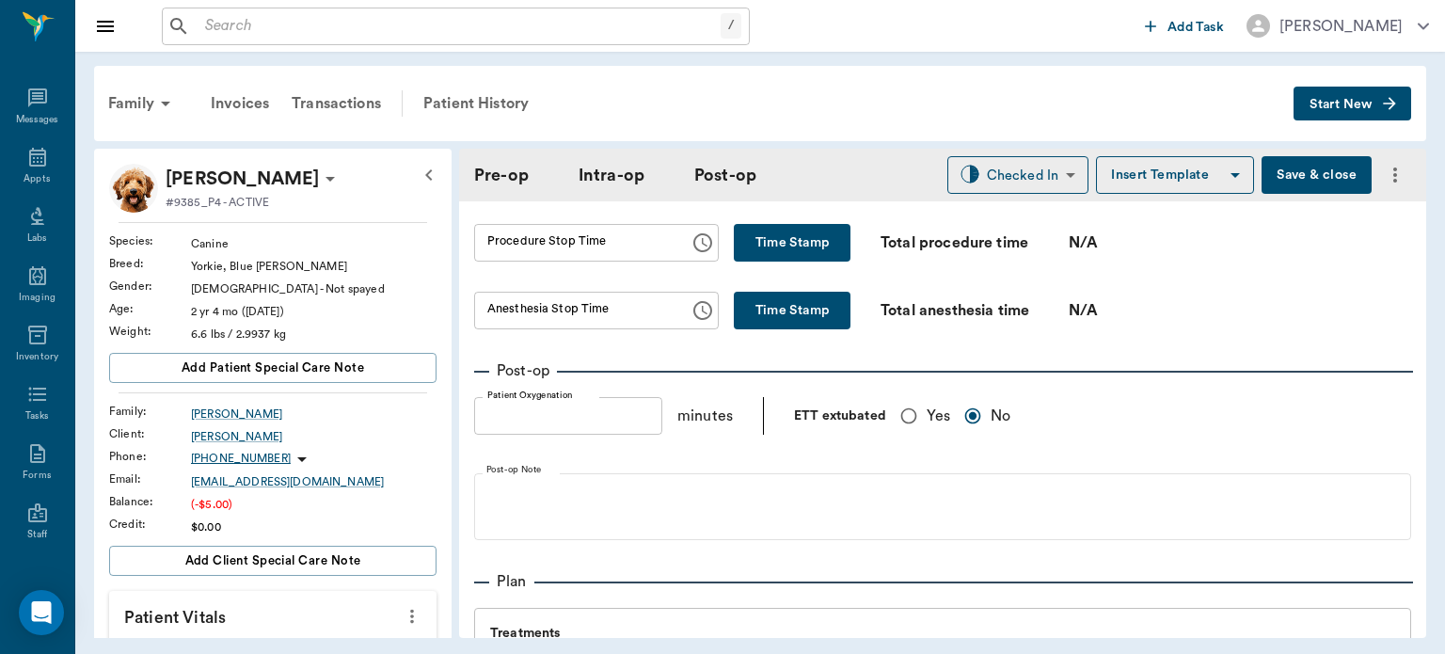
click at [905, 422] on input "Yes" at bounding box center [909, 416] width 36 height 36
radio input "true"
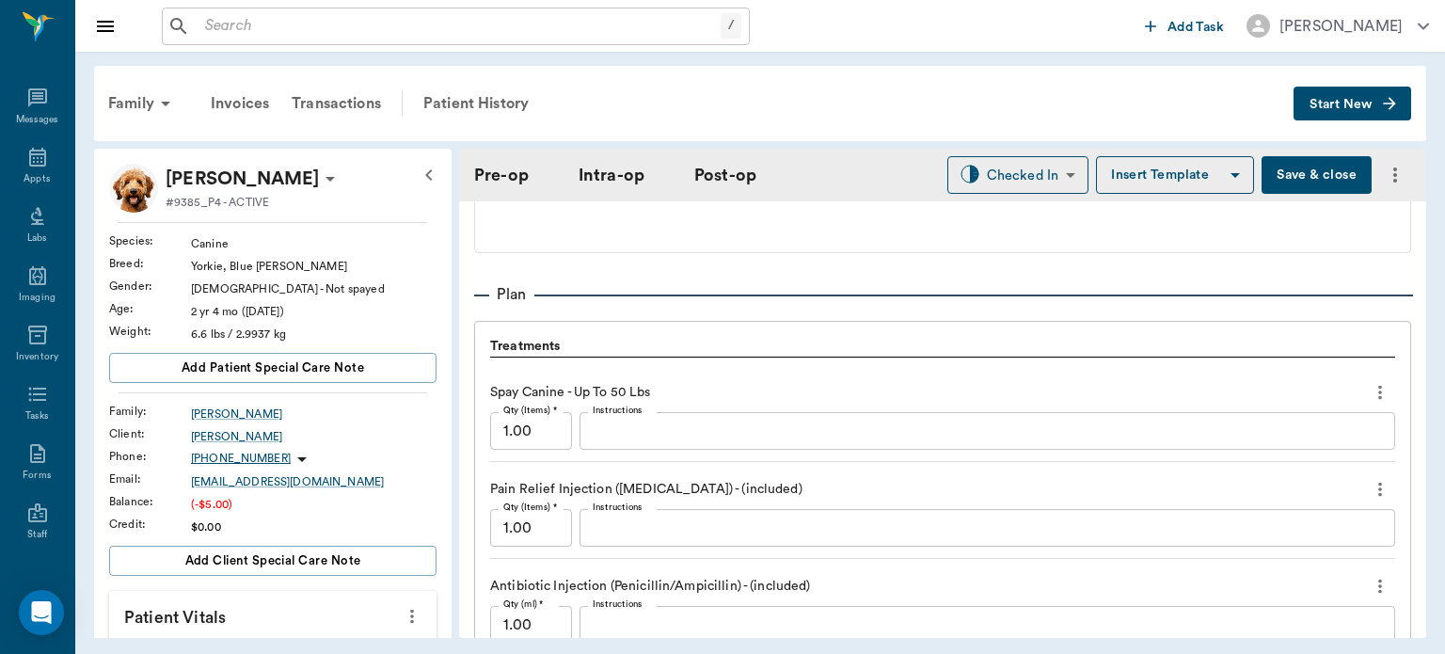
scroll to position [1470, 0]
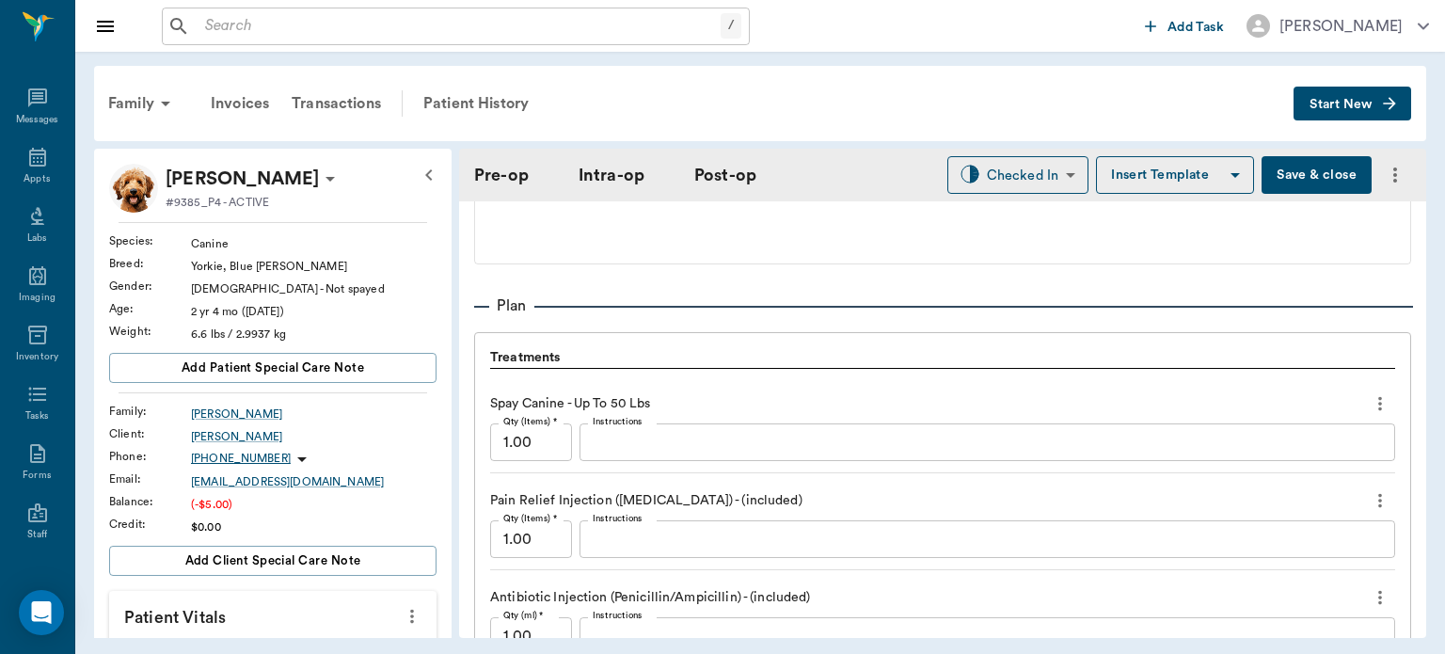
click at [1306, 177] on button "Save & close" at bounding box center [1317, 175] width 110 height 38
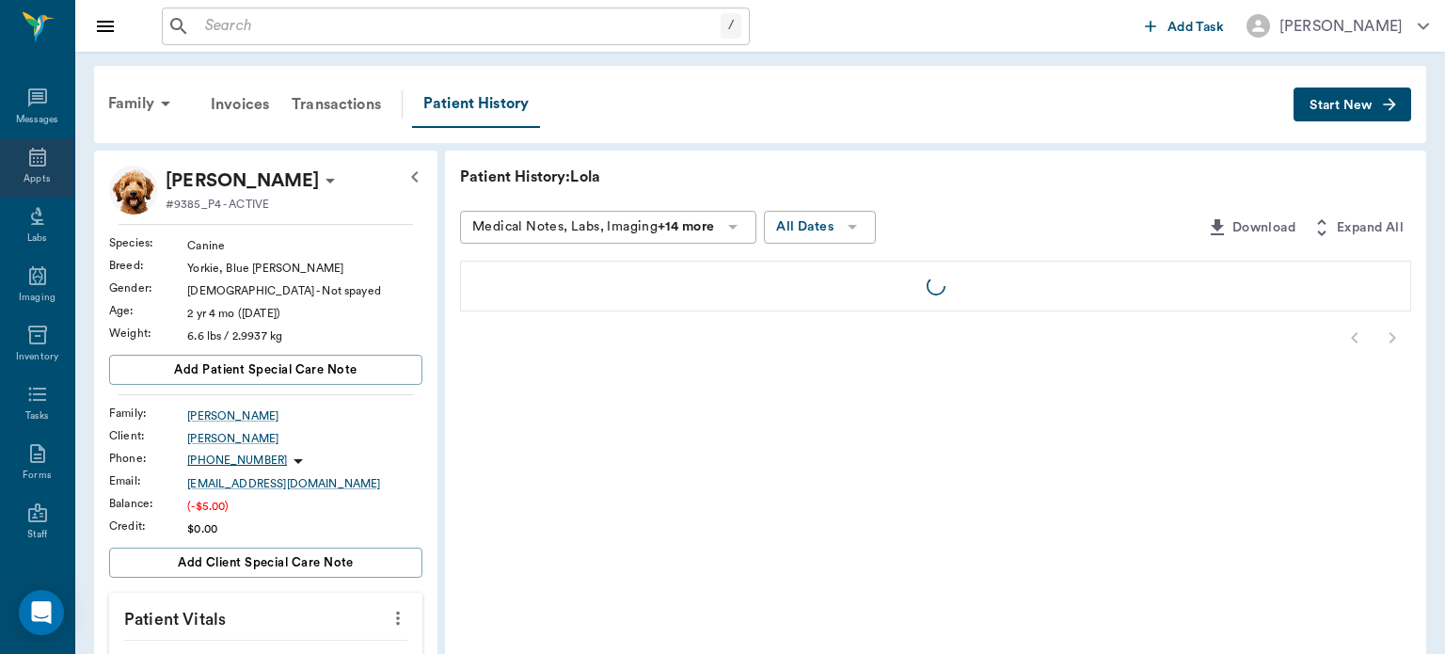
click at [26, 155] on icon at bounding box center [37, 157] width 23 height 23
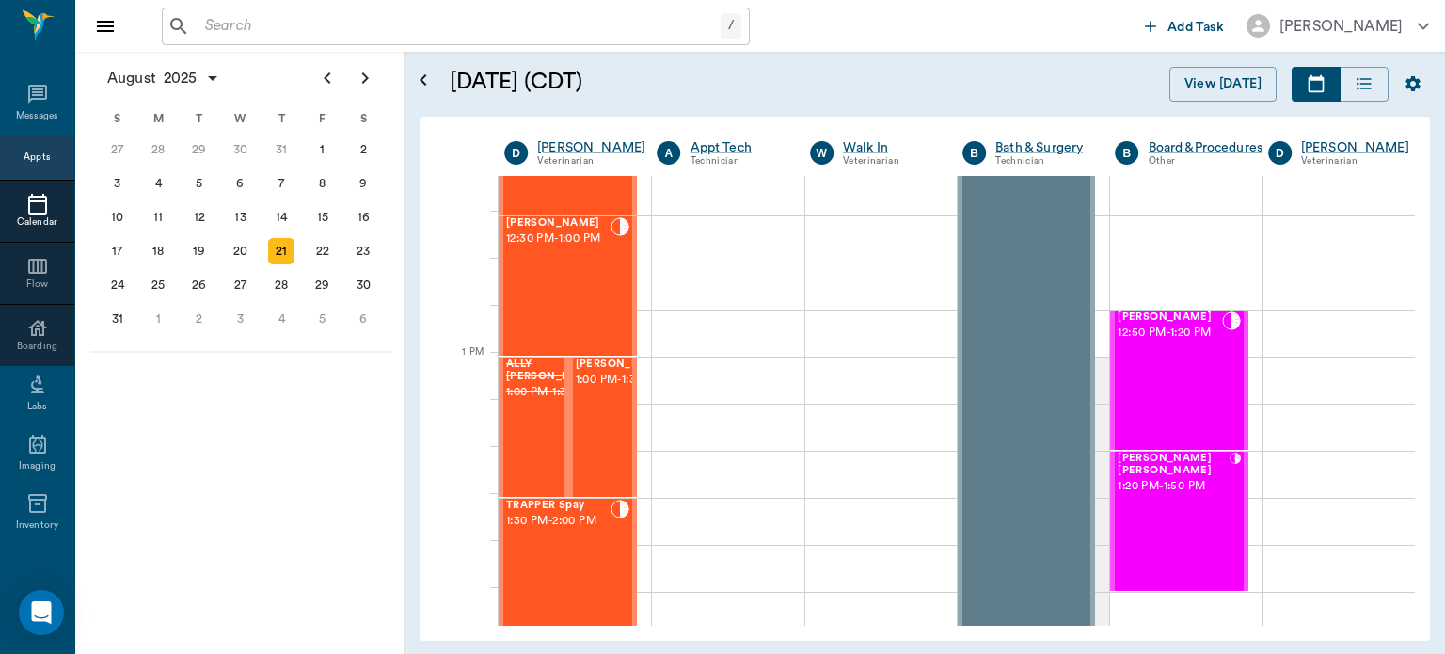
scroll to position [1242, 0]
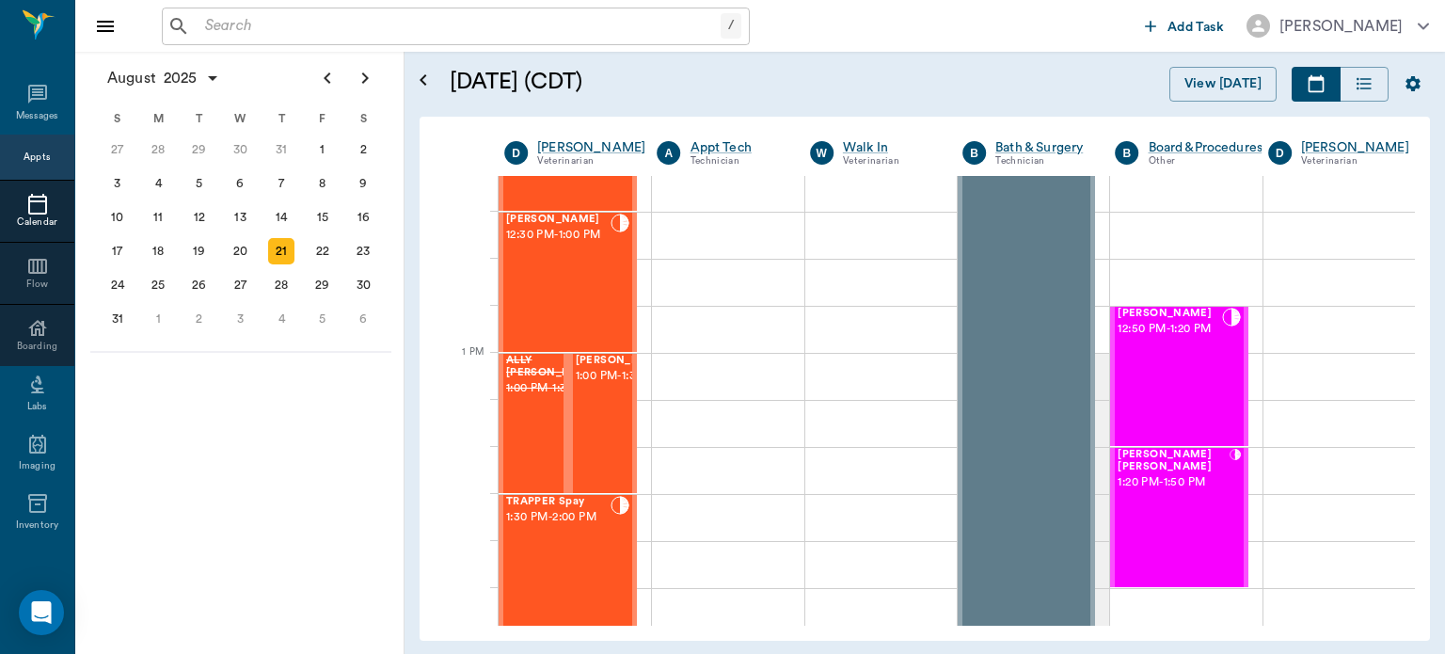
click at [600, 386] on span "1:00 PM - 1:30 PM" at bounding box center [623, 376] width 94 height 19
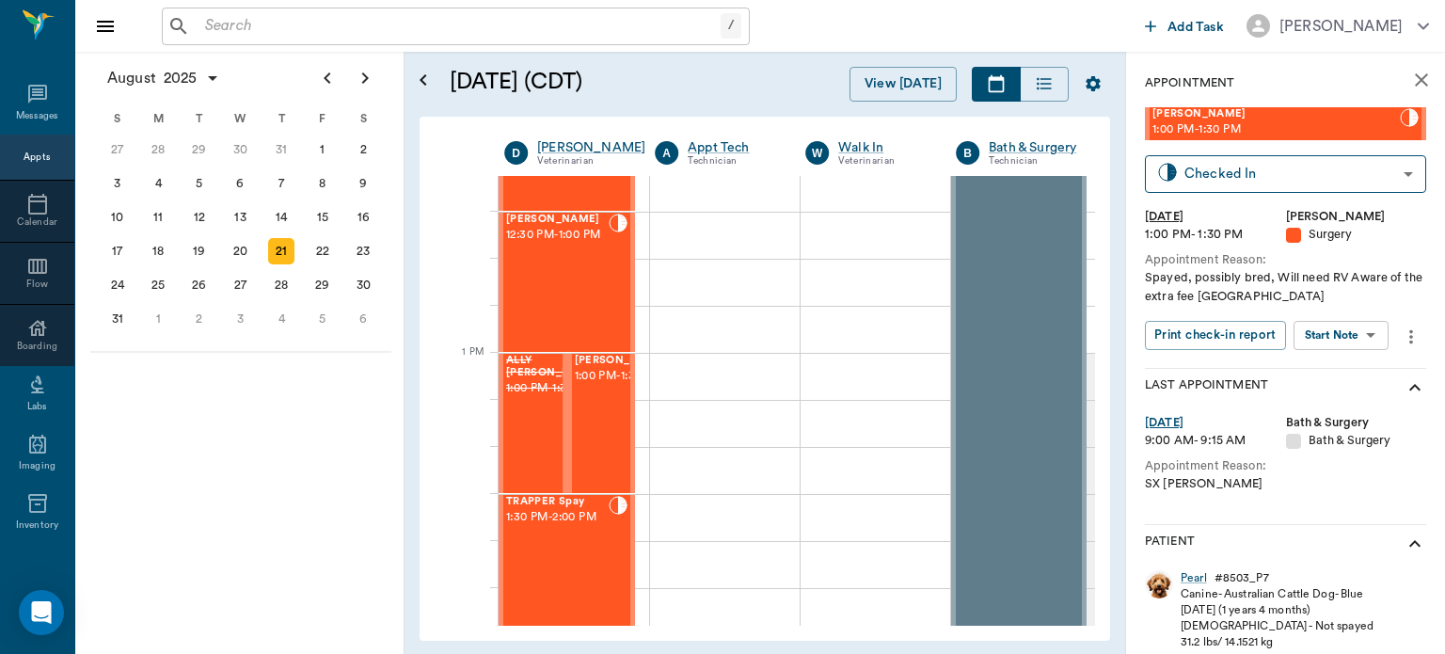
click at [1342, 332] on body "/ ​ Add Task Dr. Bert Ellsworth Nectar Messages Appts Calendar Flow Boarding La…" at bounding box center [722, 327] width 1445 height 654
click at [1334, 408] on button "View Surgery" at bounding box center [1326, 404] width 77 height 22
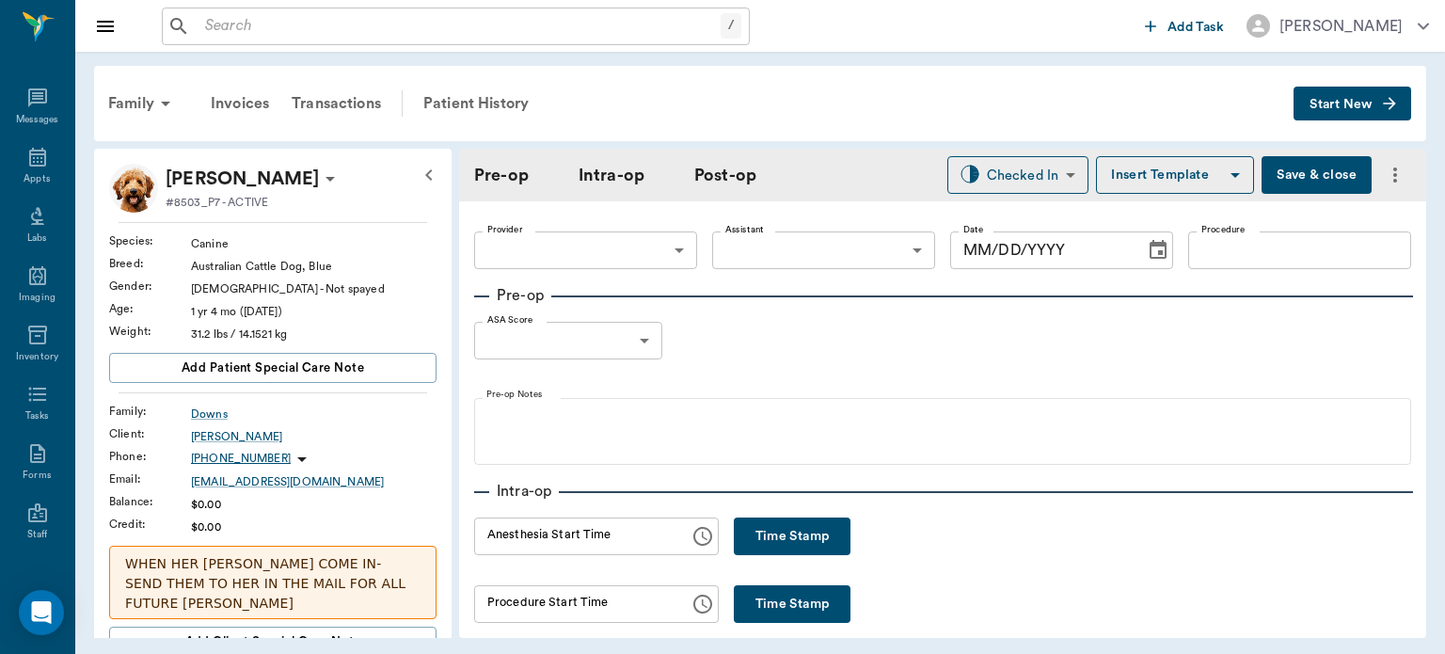
type input "63ec2f075fda476ae8351a4d"
type input "63ec2e7e52e12b0ba117b124"
type input "OHE"
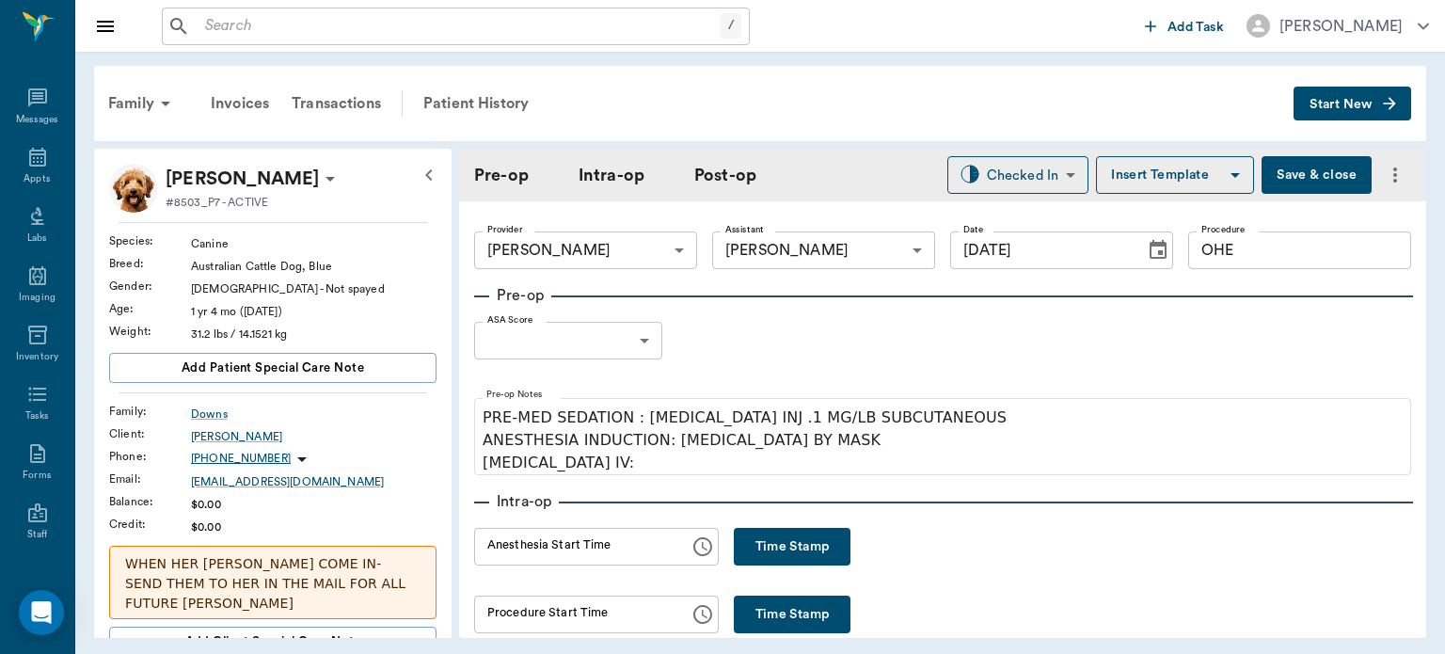
type input "[DATE]"
click at [638, 338] on body "/ ​ Add Task [PERSON_NAME] Nectar Messages Appts Labs Imaging Inventory Tasks F…" at bounding box center [722, 327] width 1445 height 654
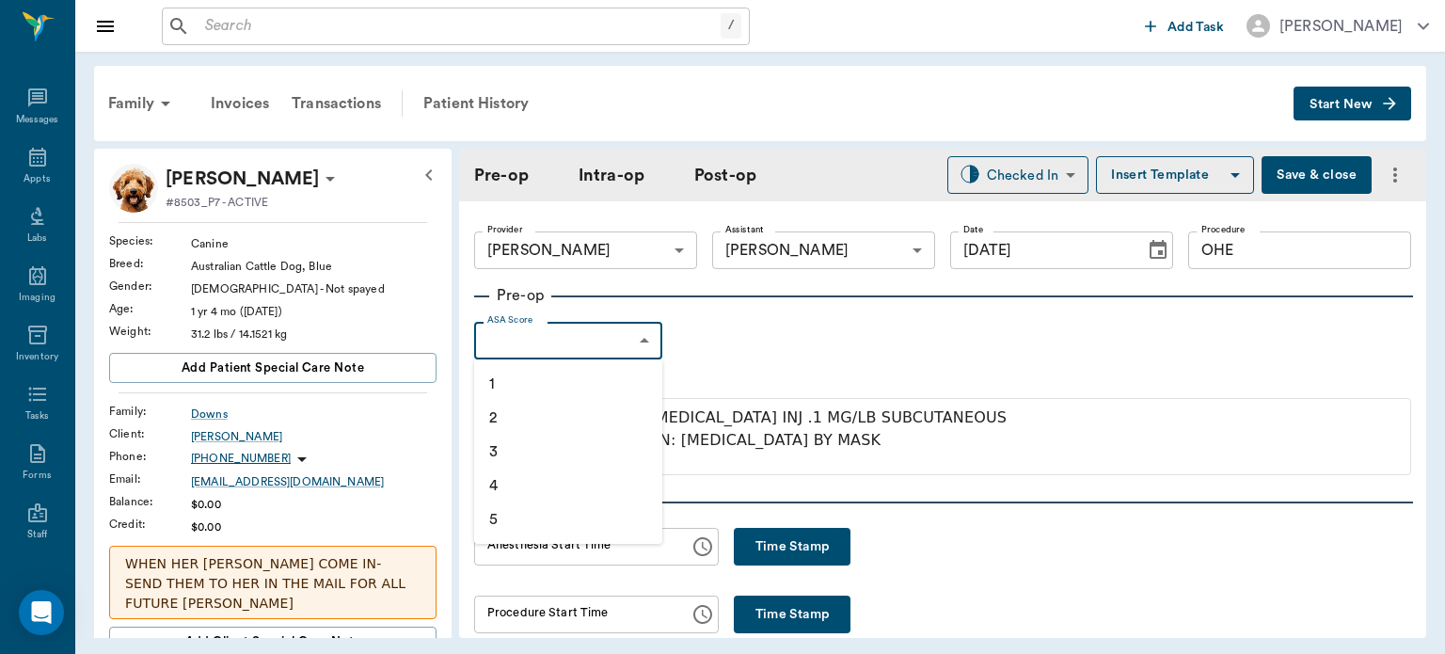
click at [553, 384] on li "1" at bounding box center [568, 384] width 188 height 34
type input "1"
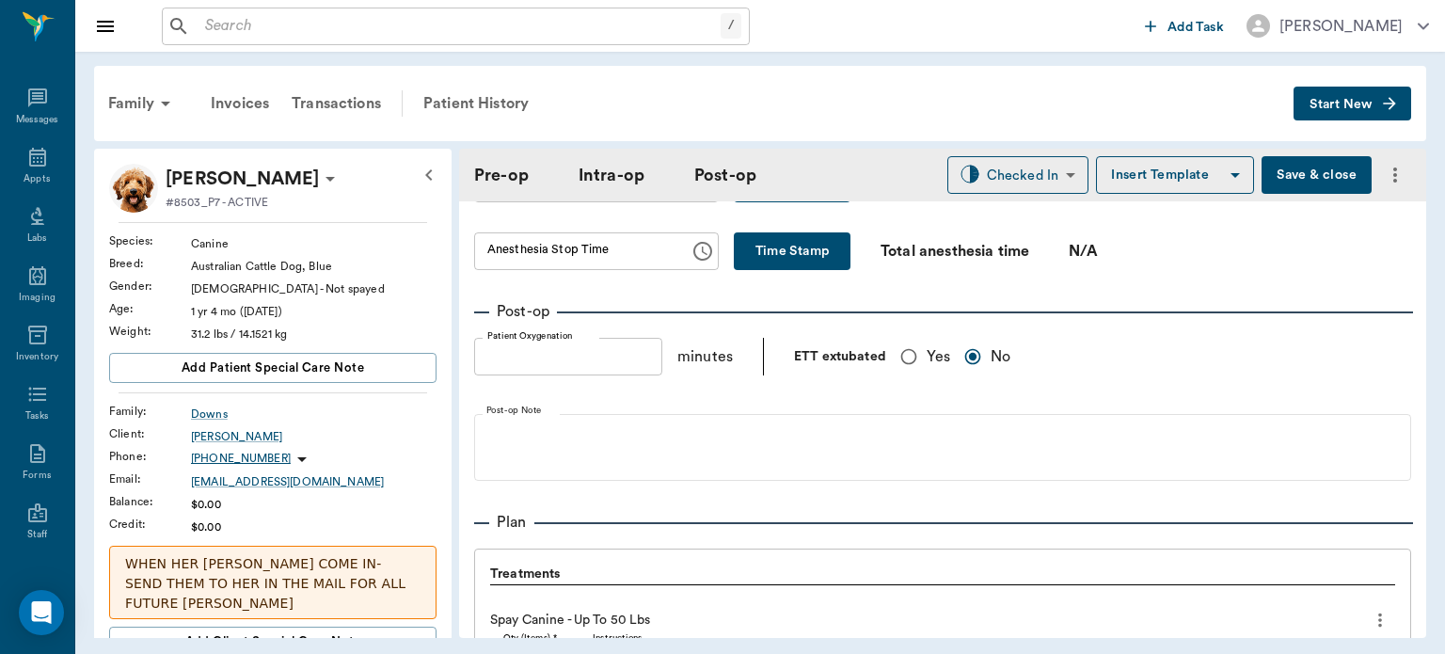
scroll to position [1268, 0]
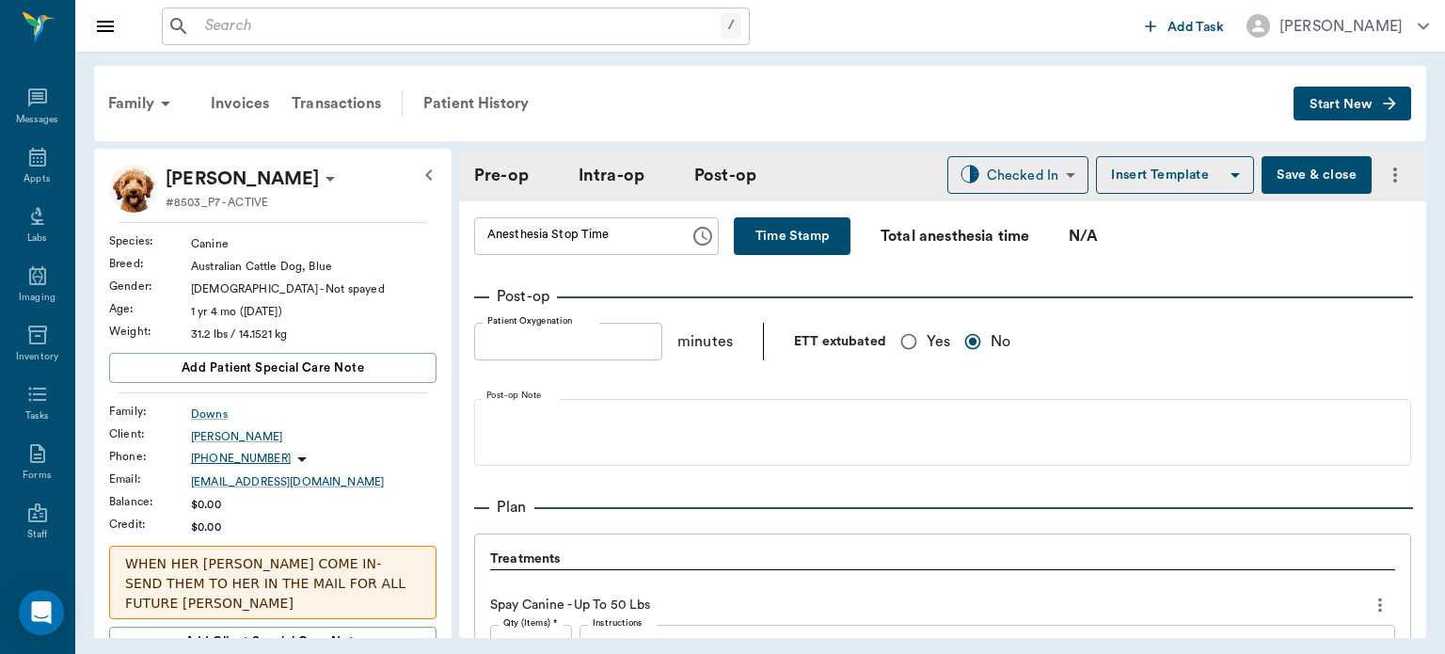
click at [922, 332] on input "Yes" at bounding box center [909, 342] width 36 height 36
radio input "true"
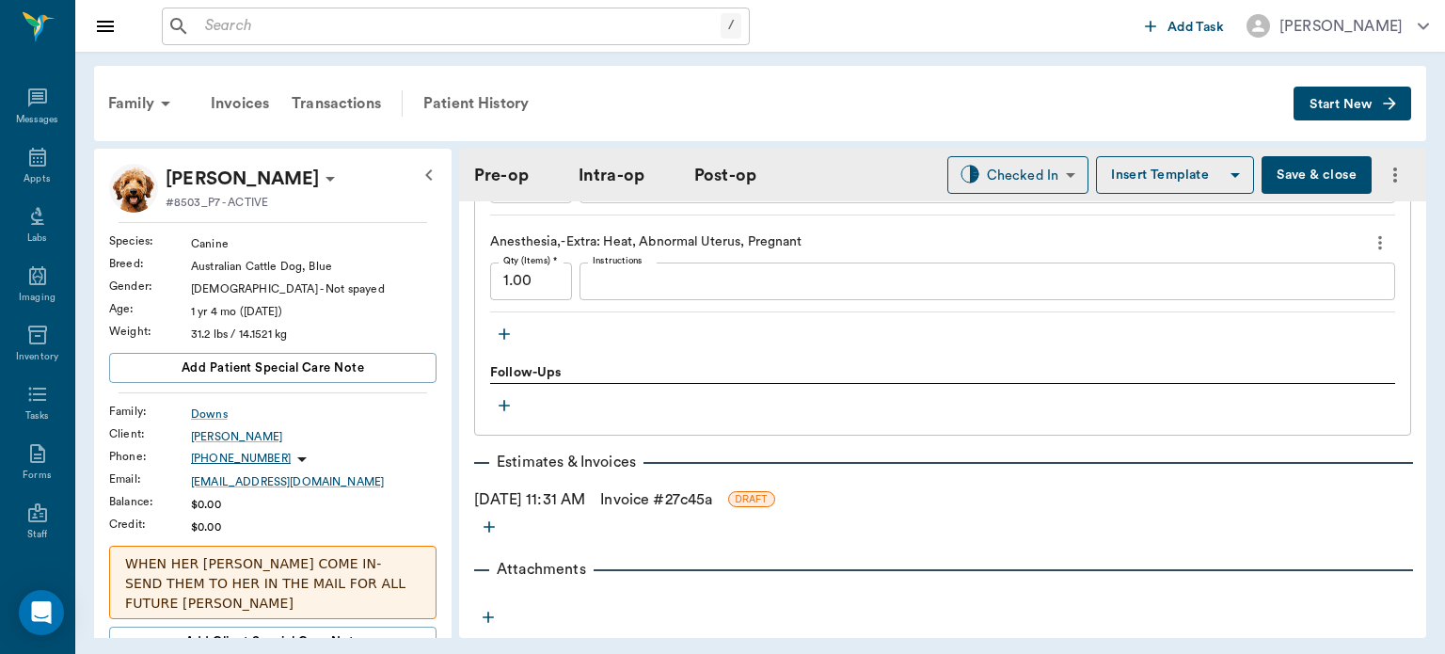
scroll to position [2121, 0]
click at [508, 322] on icon "button" at bounding box center [504, 331] width 19 height 19
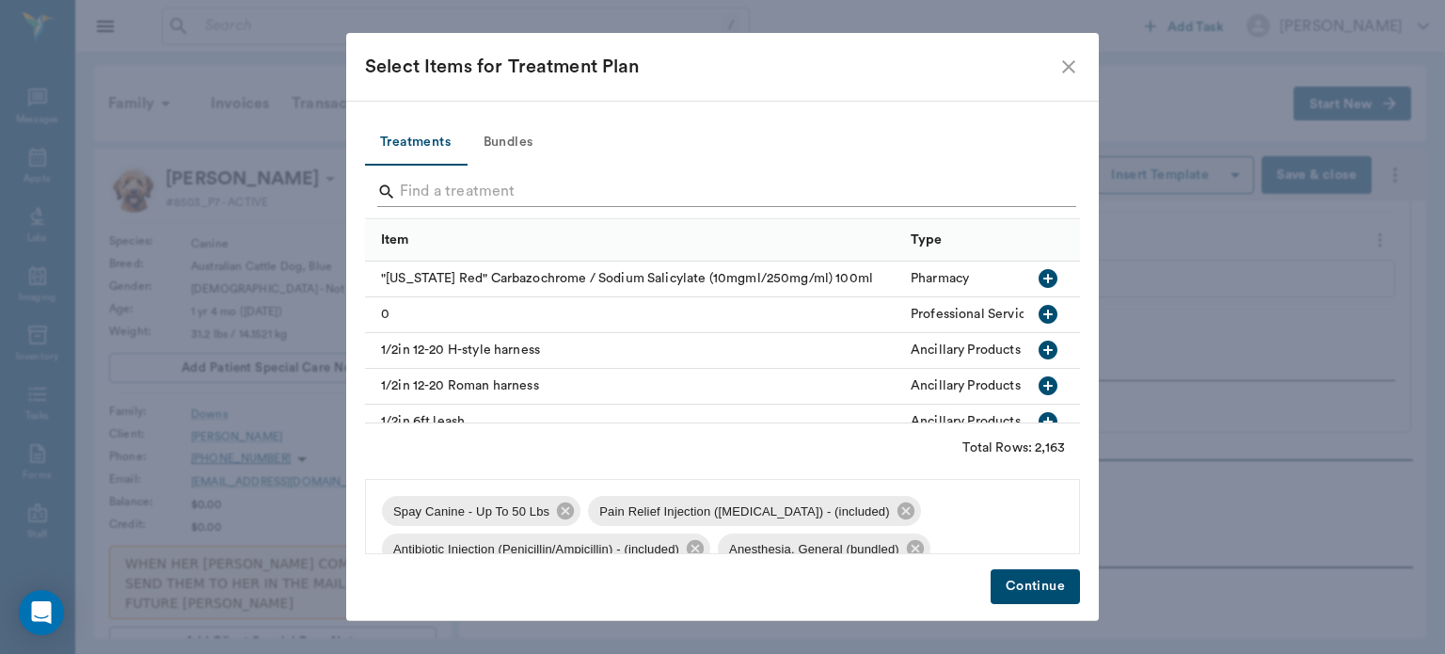
click at [475, 199] on input "Search" at bounding box center [724, 192] width 648 height 30
type input "K"
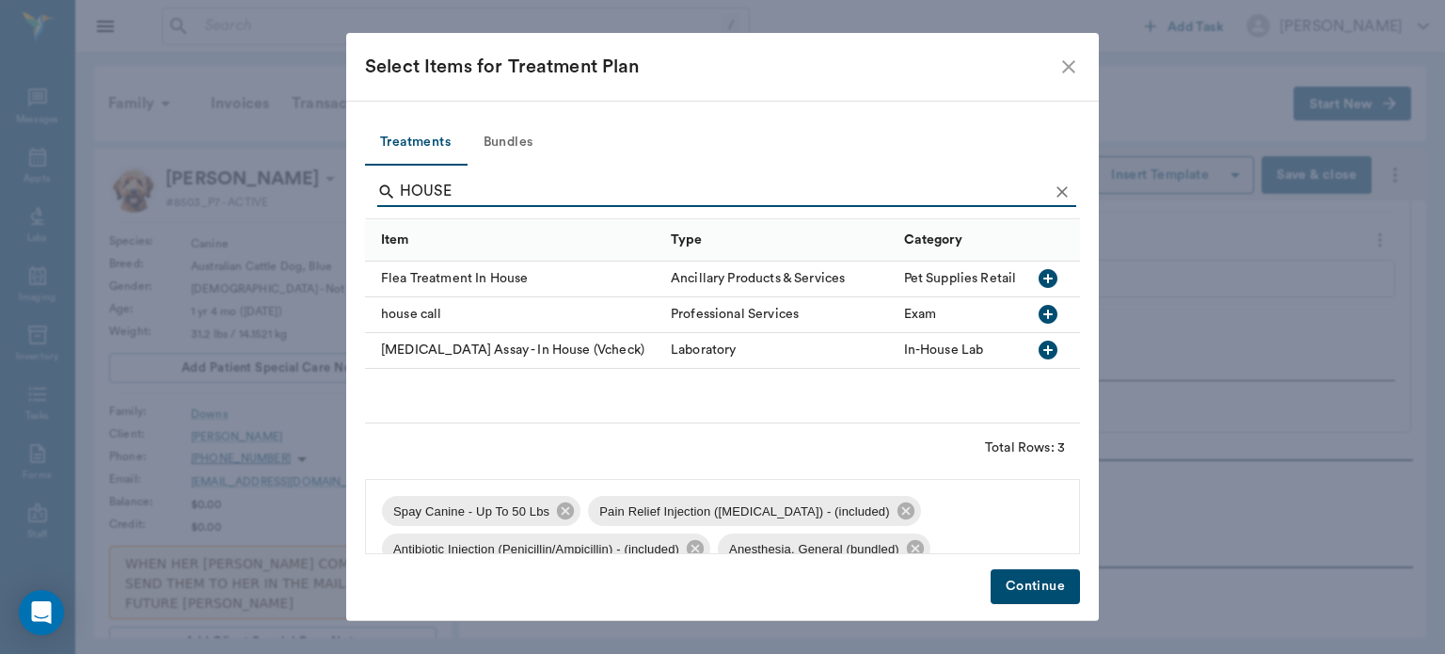
type input "HOUSE"
click at [1050, 293] on button "button" at bounding box center [1048, 279] width 32 height 32
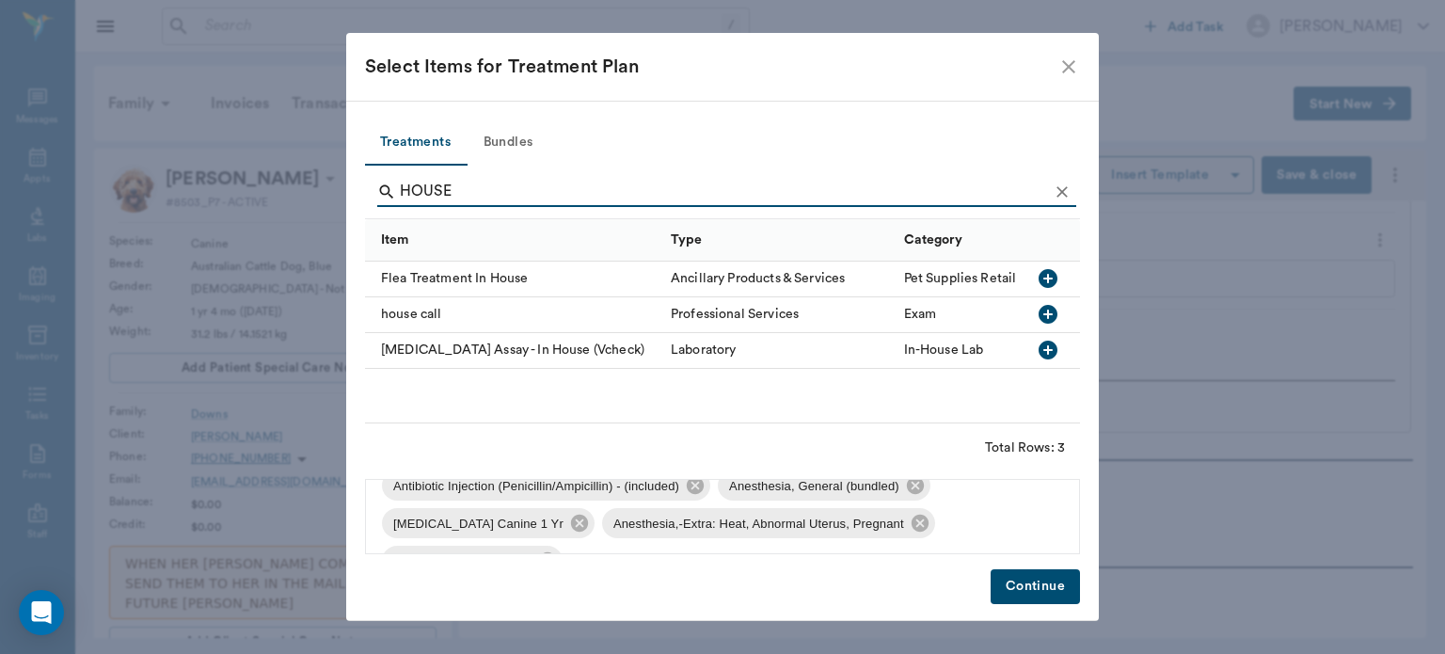
scroll to position [102, 0]
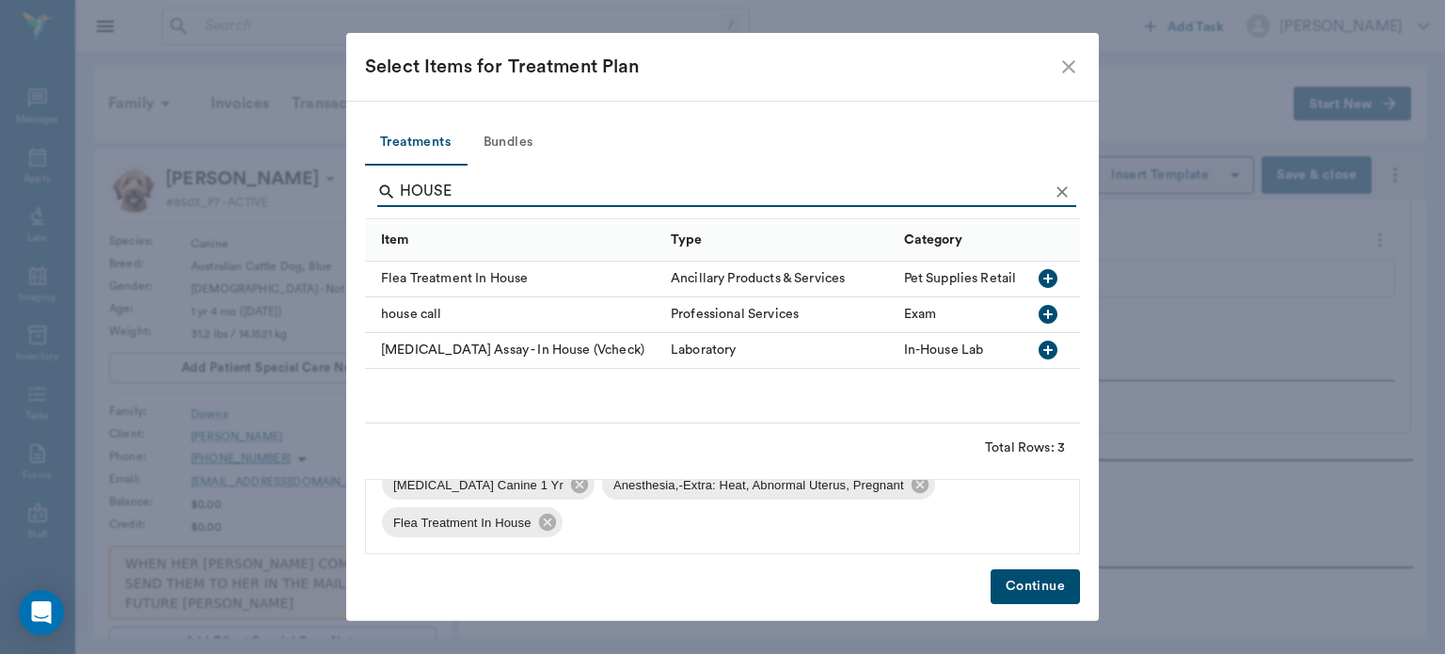
click at [1021, 587] on button "Continue" at bounding box center [1035, 586] width 89 height 35
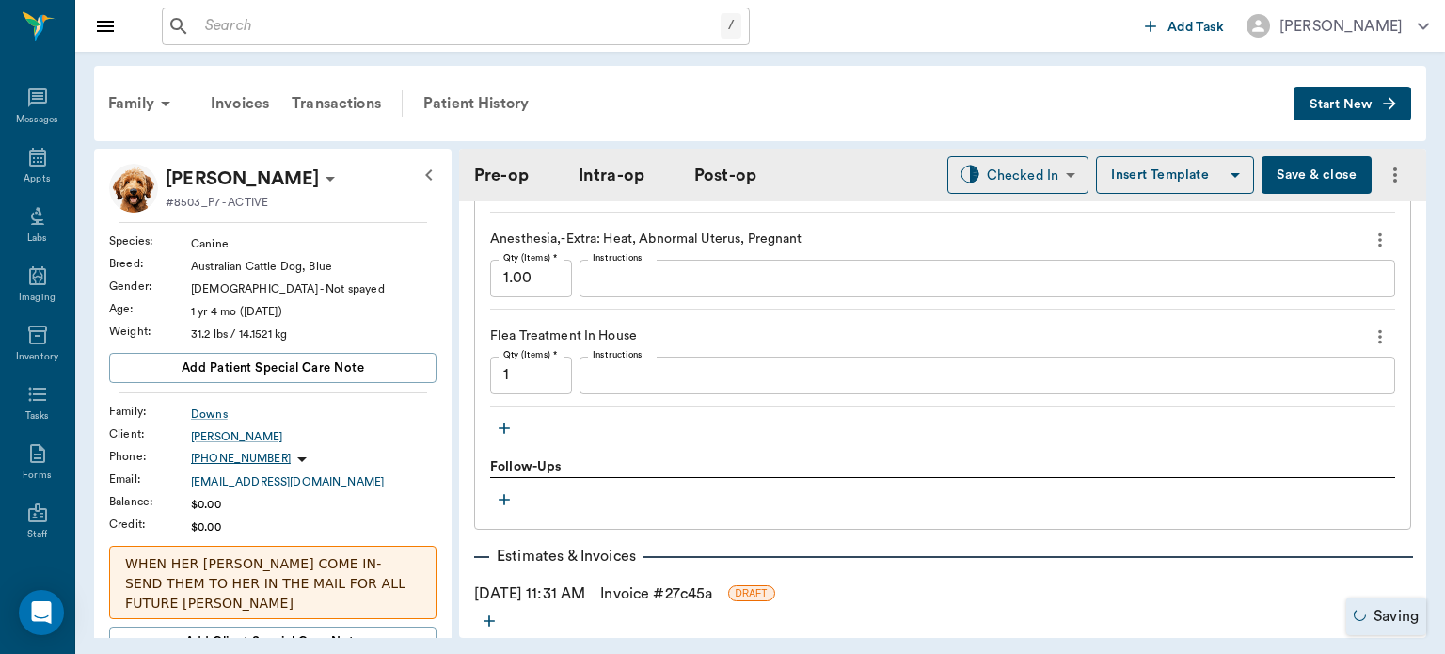
click at [1289, 169] on button "Save & close" at bounding box center [1317, 175] width 110 height 38
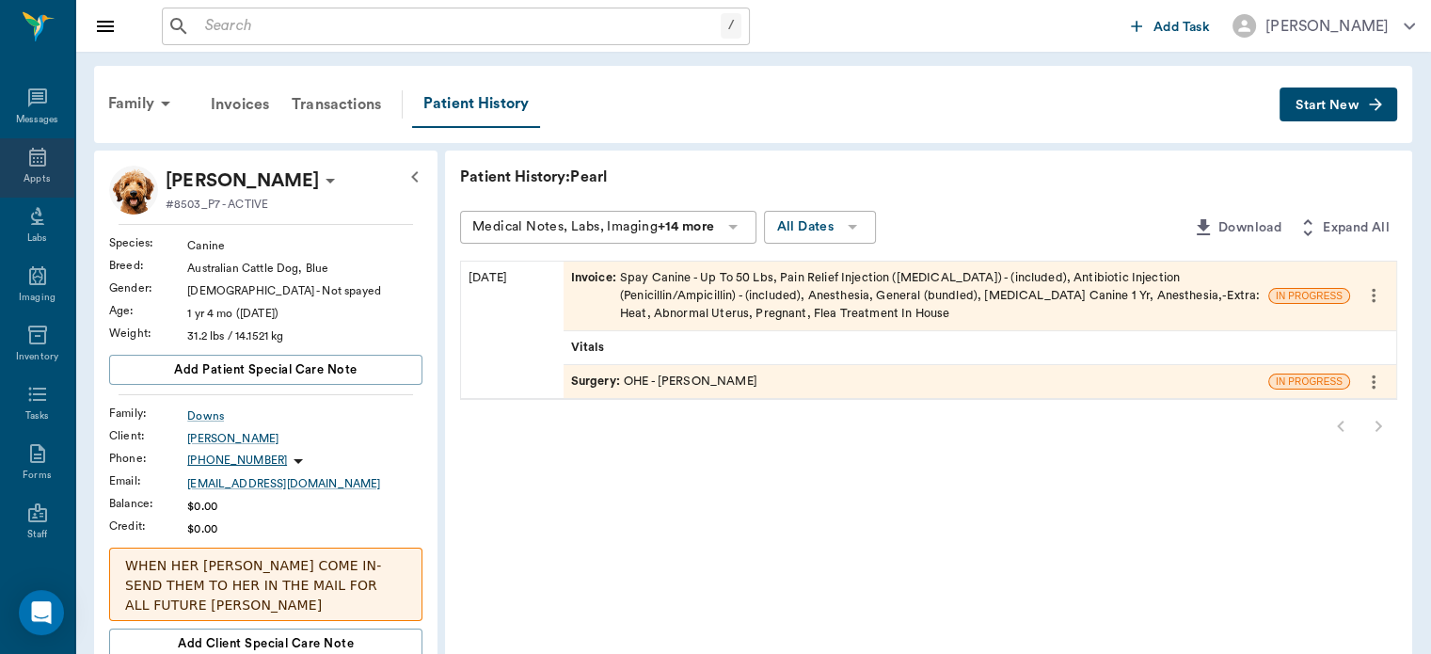
click at [25, 177] on div "Appts" at bounding box center [37, 179] width 26 height 14
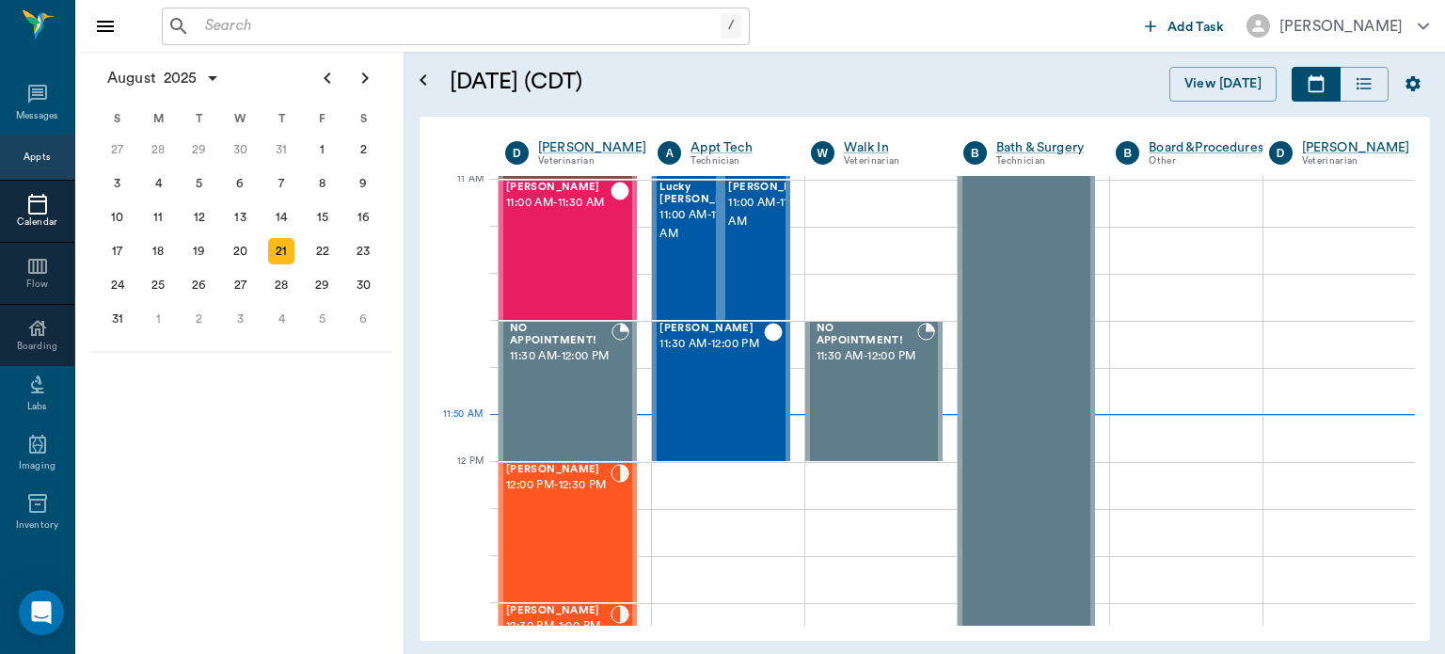
scroll to position [851, 0]
click at [583, 495] on span "12:00 PM - 12:30 PM" at bounding box center [558, 485] width 104 height 19
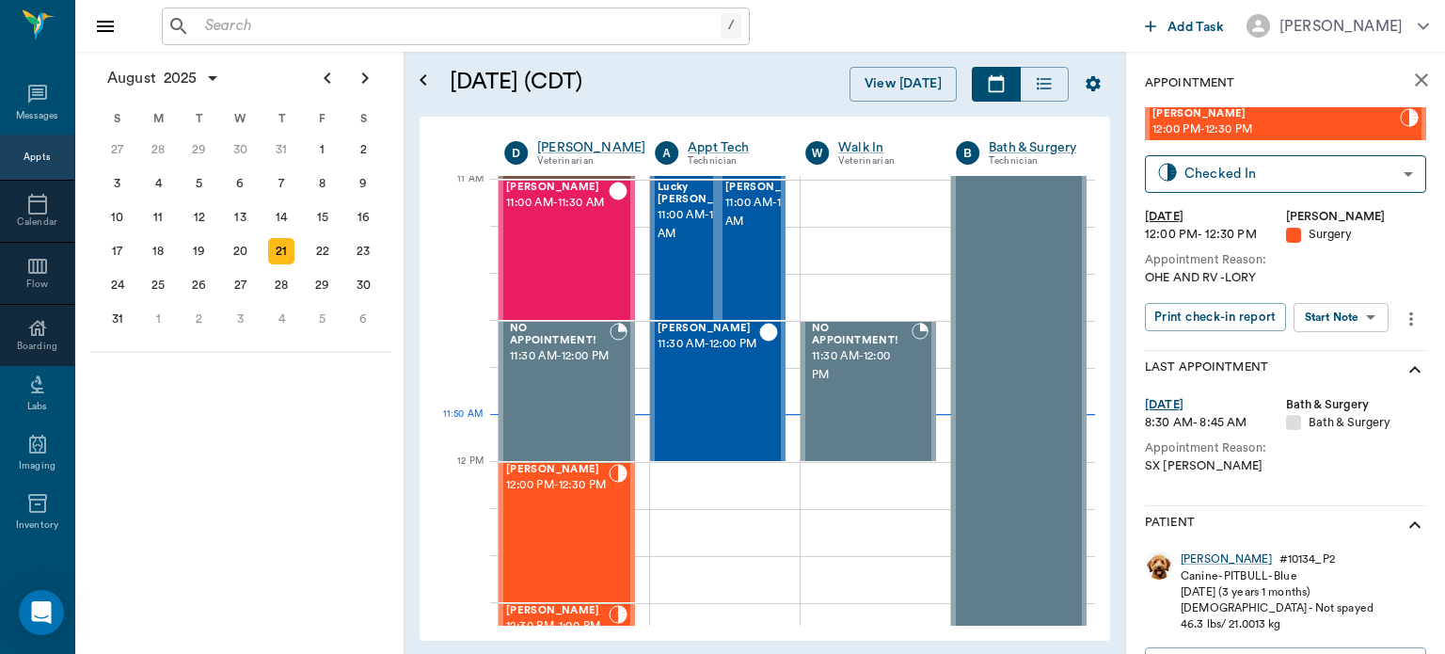
click at [1358, 326] on body "/ ​ Add Task Dr. Bert Ellsworth Nectar Messages Appts Calendar Flow Boarding La…" at bounding box center [722, 327] width 1445 height 654
click at [1332, 384] on button "View Surgery" at bounding box center [1326, 386] width 77 height 22
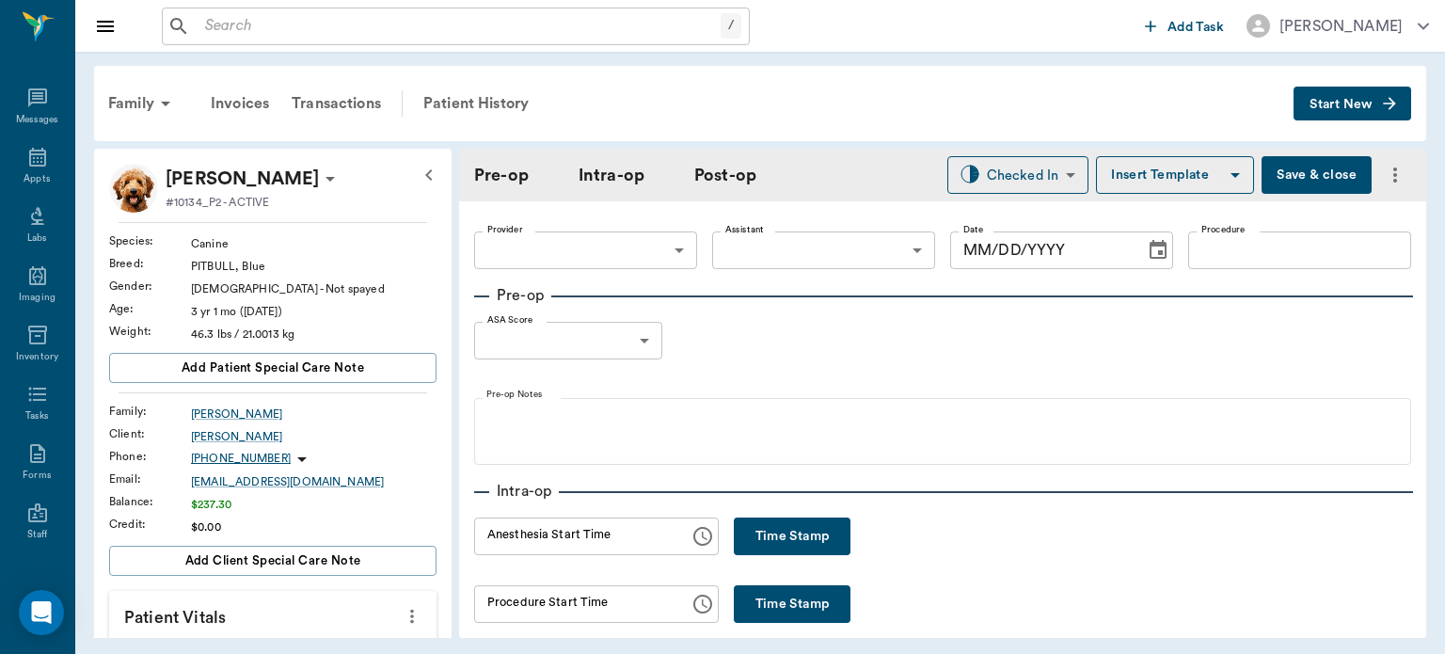
type input "63ec2f075fda476ae8351a4d"
type input "63ec2e7e52e12b0ba117b124"
type input "OHE"
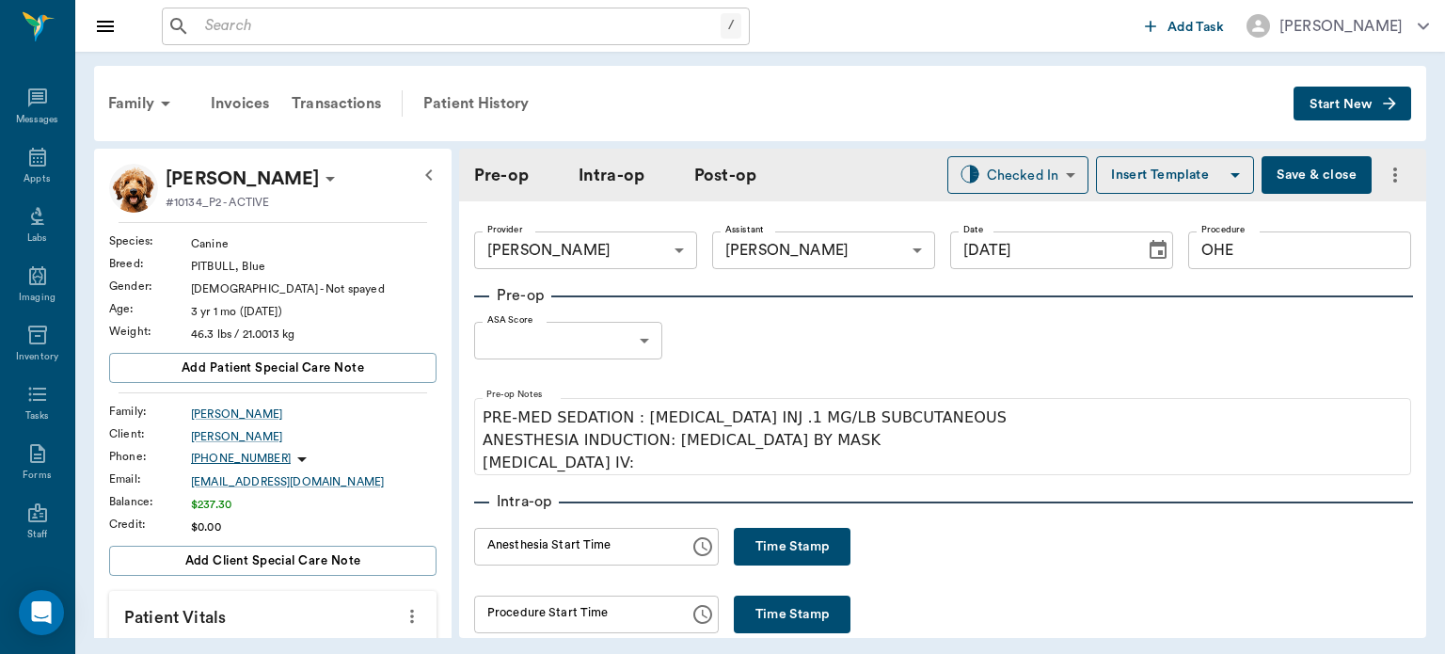
type input "[DATE]"
click at [617, 331] on body "/ ​ Add Task Dr. Bert Ellsworth Nectar Messages Appts Labs Imaging Inventory Ta…" at bounding box center [722, 327] width 1445 height 654
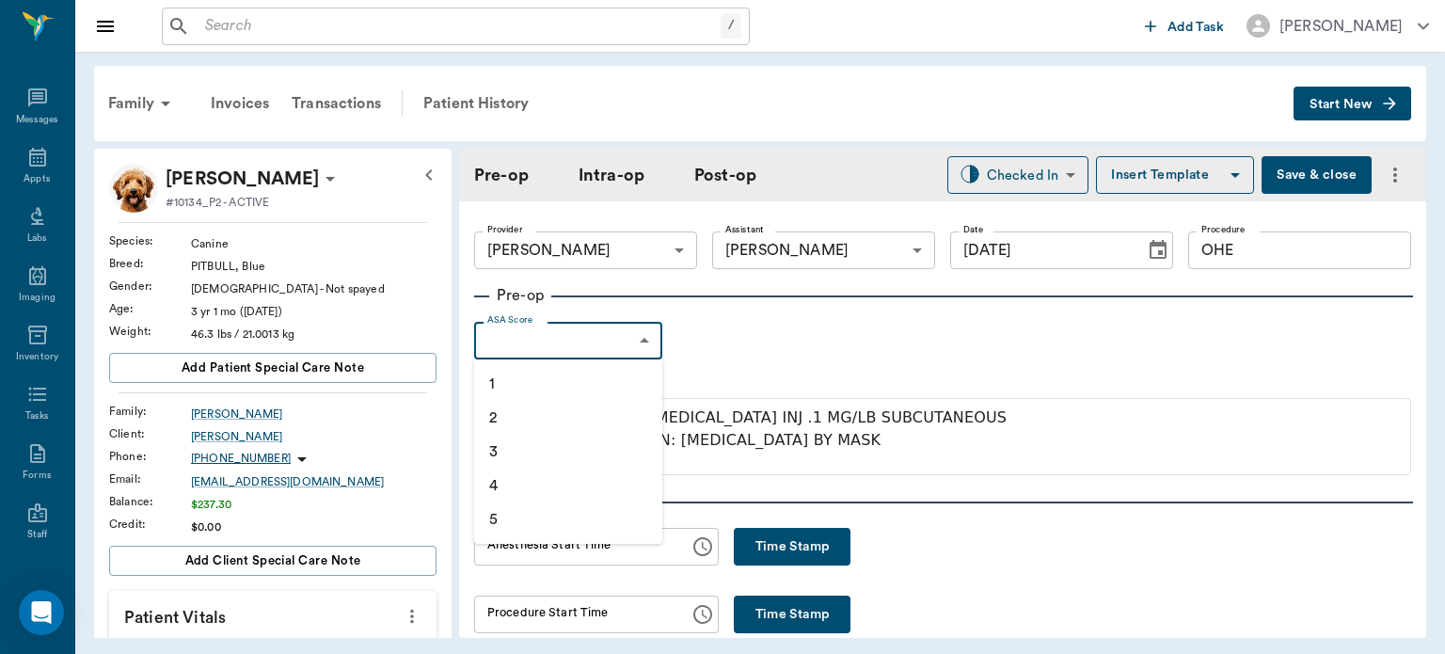
click at [571, 383] on li "1" at bounding box center [568, 384] width 188 height 34
type input "1"
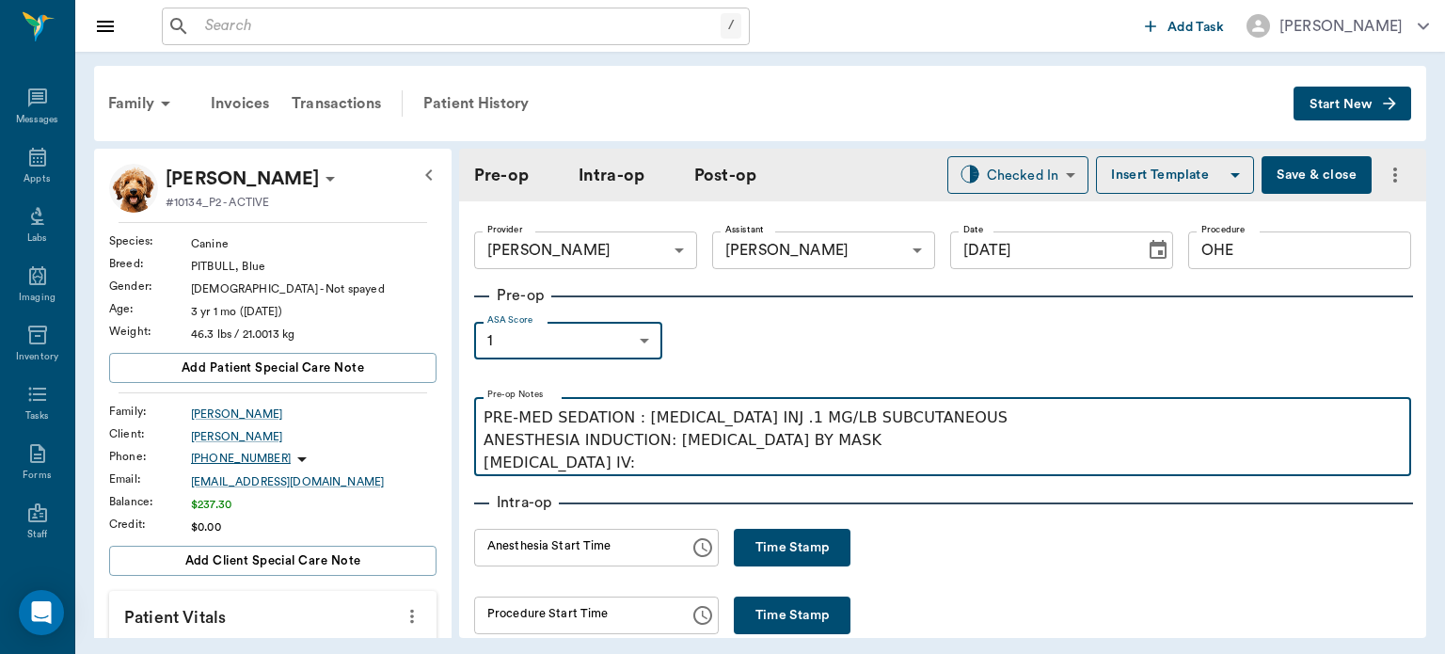
click at [614, 472] on p "PRE-MED SEDATION : ACEPROMAZINE INJ .1 MG/LB SUBCUTANEOUS ANESTHESIA INDUCTION:…" at bounding box center [943, 440] width 918 height 68
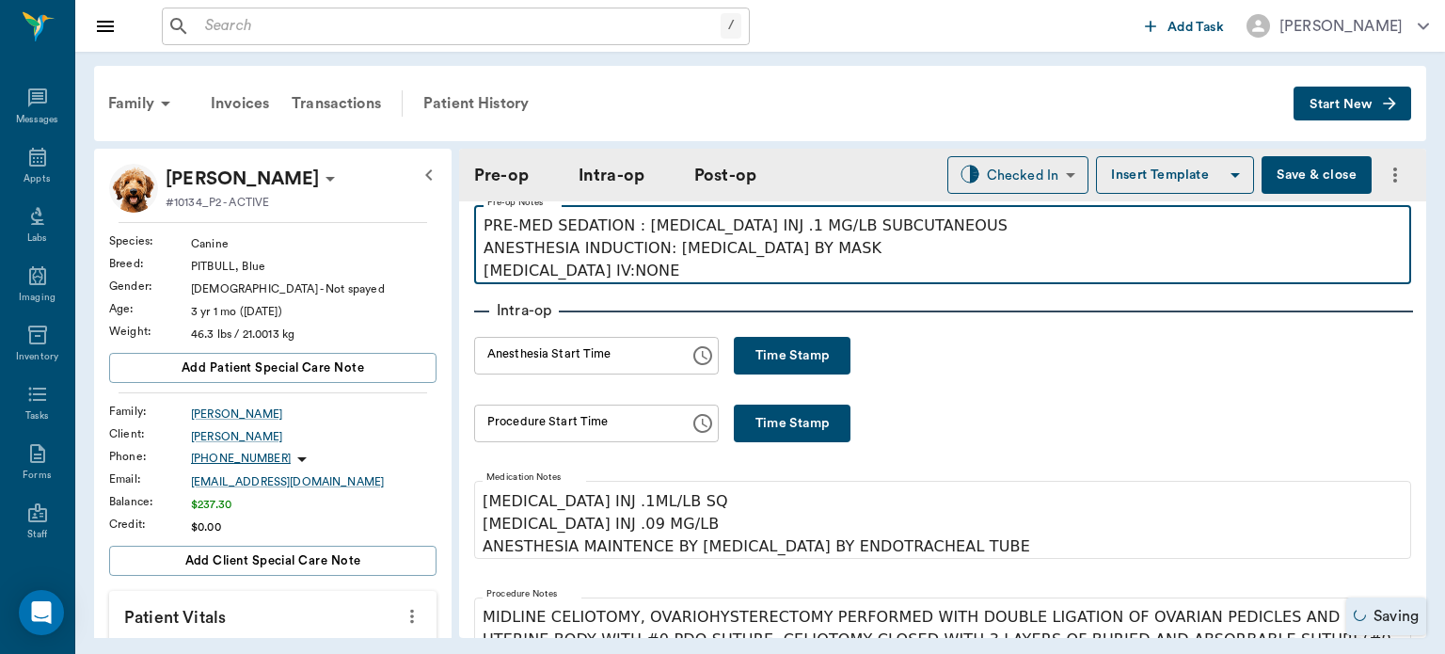
scroll to position [192, 0]
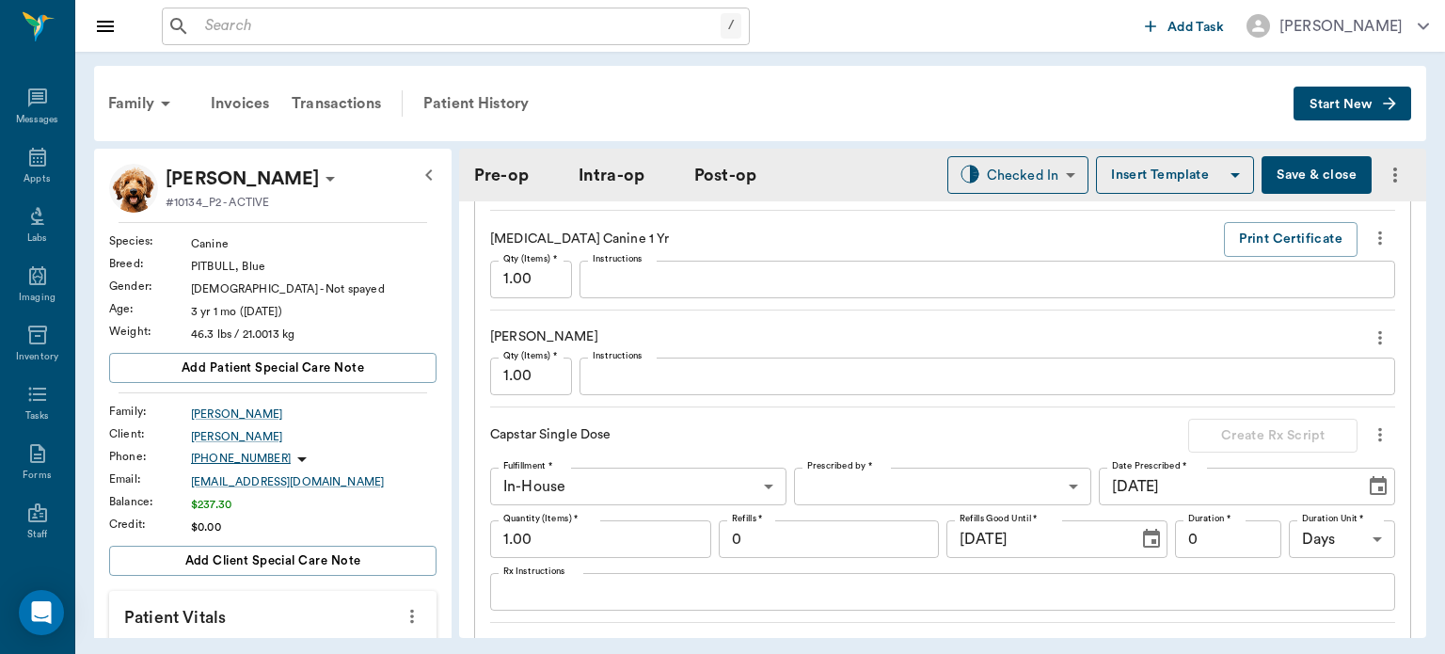
click at [1370, 423] on icon "more" at bounding box center [1380, 434] width 21 height 23
click at [1246, 487] on span "Delete" at bounding box center [1287, 489] width 158 height 20
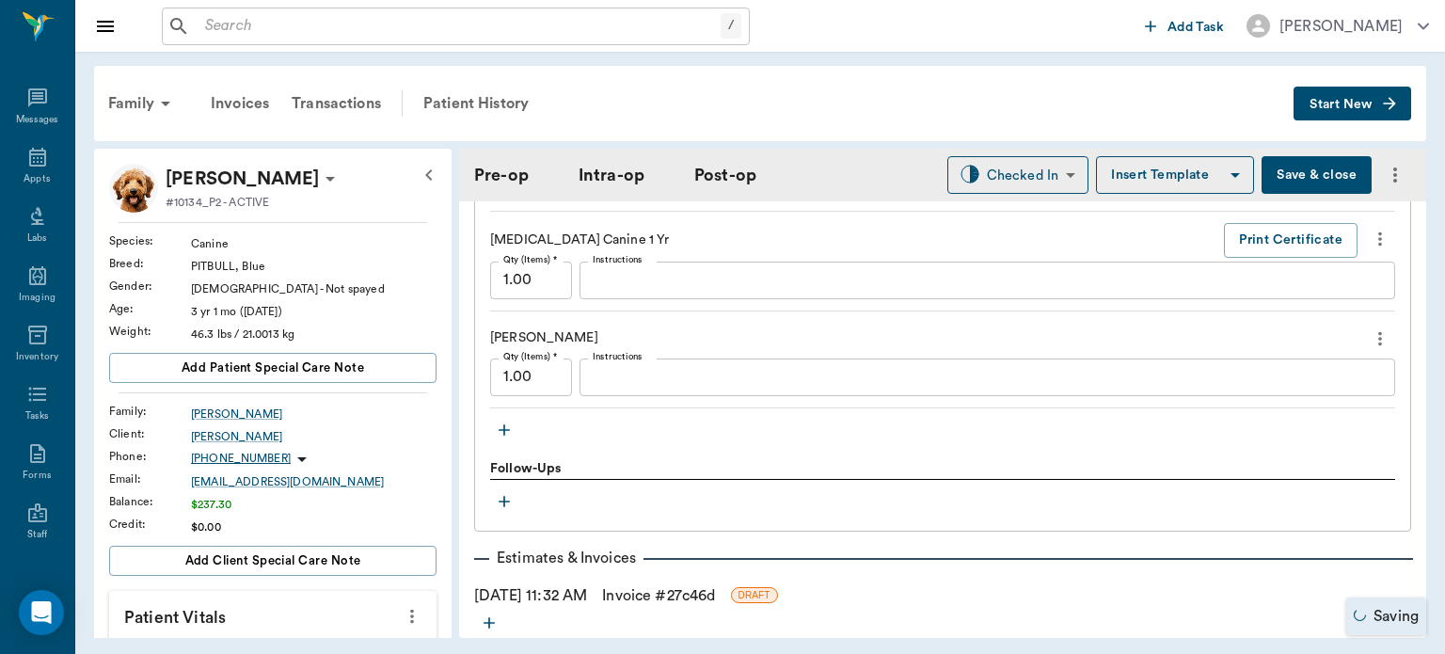
click at [507, 424] on icon "button" at bounding box center [504, 429] width 11 height 11
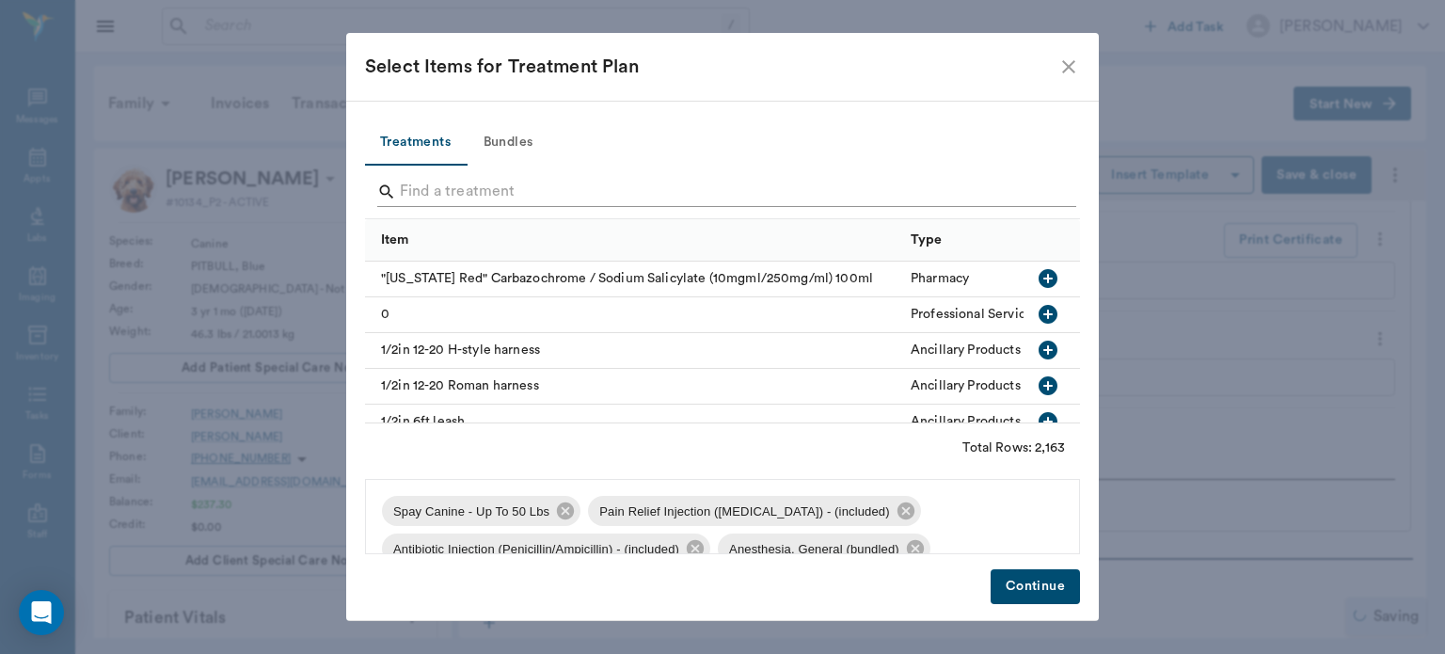
click at [467, 183] on input "Search" at bounding box center [724, 192] width 648 height 30
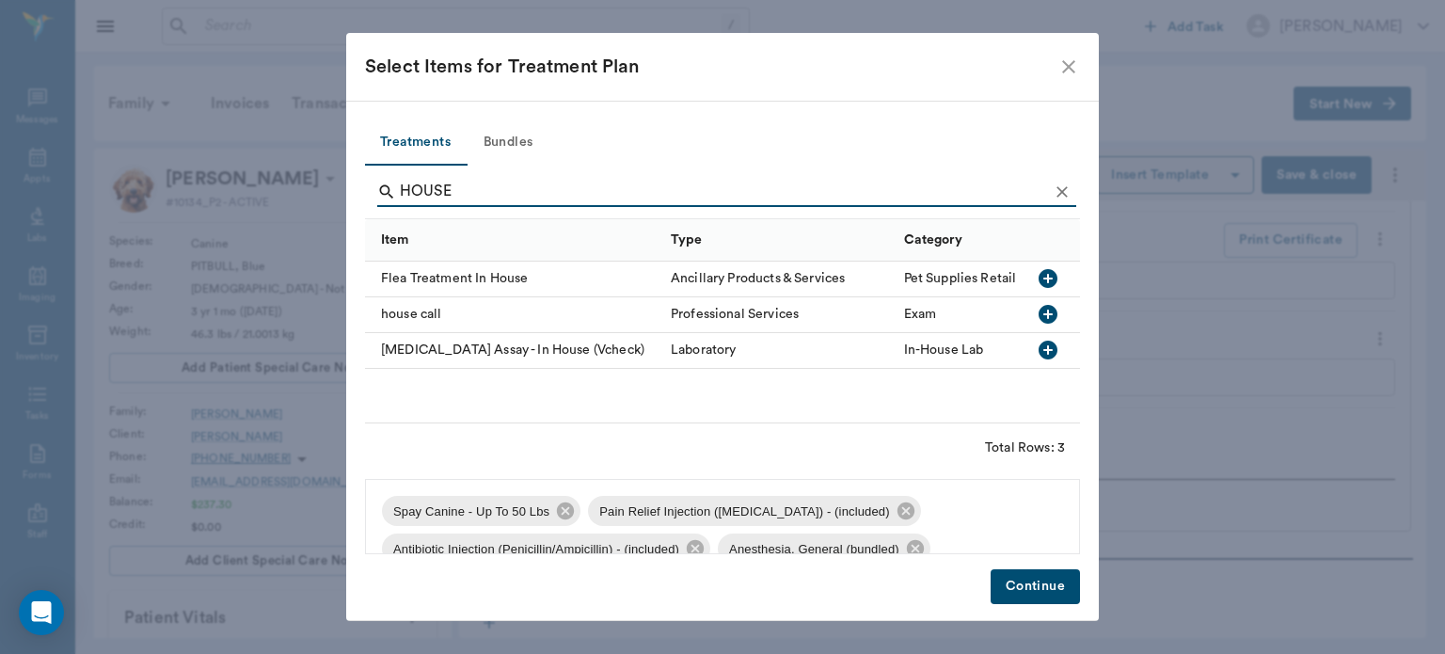
type input "HOUSE"
click at [1050, 282] on icon "button" at bounding box center [1048, 278] width 19 height 19
click at [1050, 597] on button "Continue" at bounding box center [1035, 586] width 89 height 35
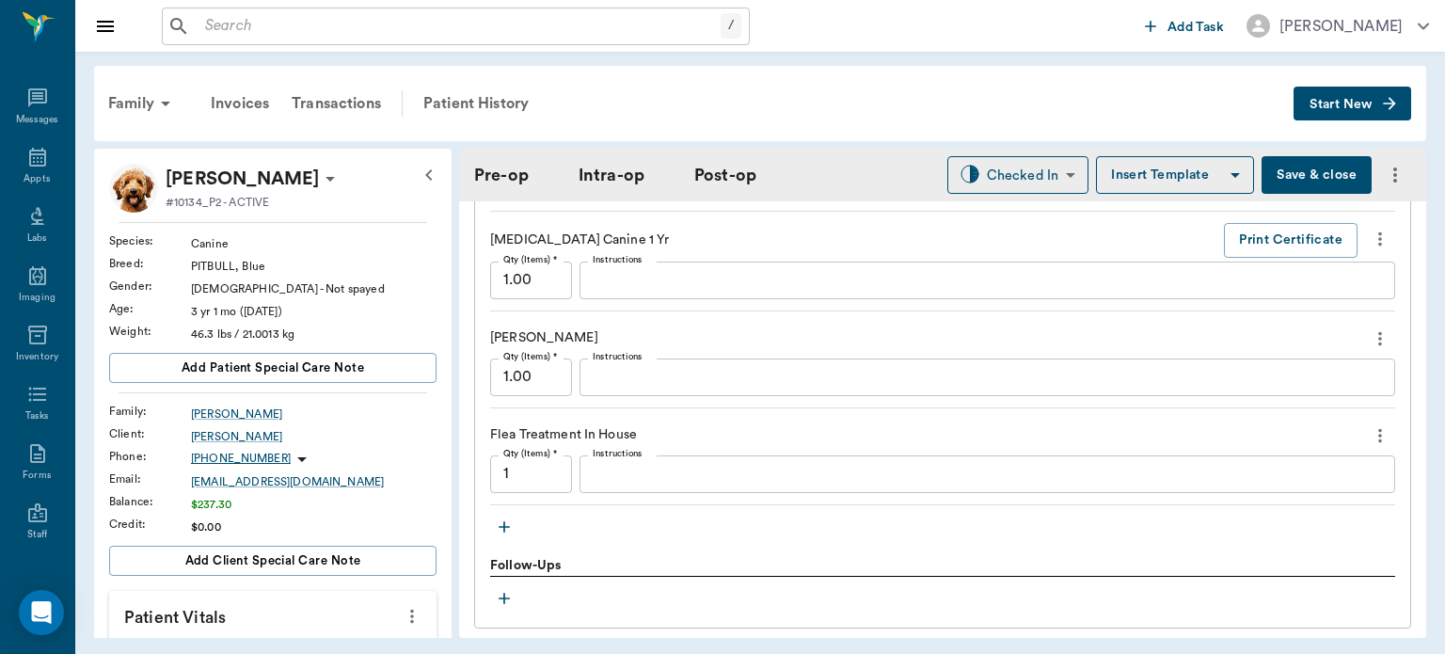
click at [1310, 183] on button "Save & close" at bounding box center [1317, 175] width 110 height 38
click at [33, 163] on icon at bounding box center [37, 157] width 23 height 23
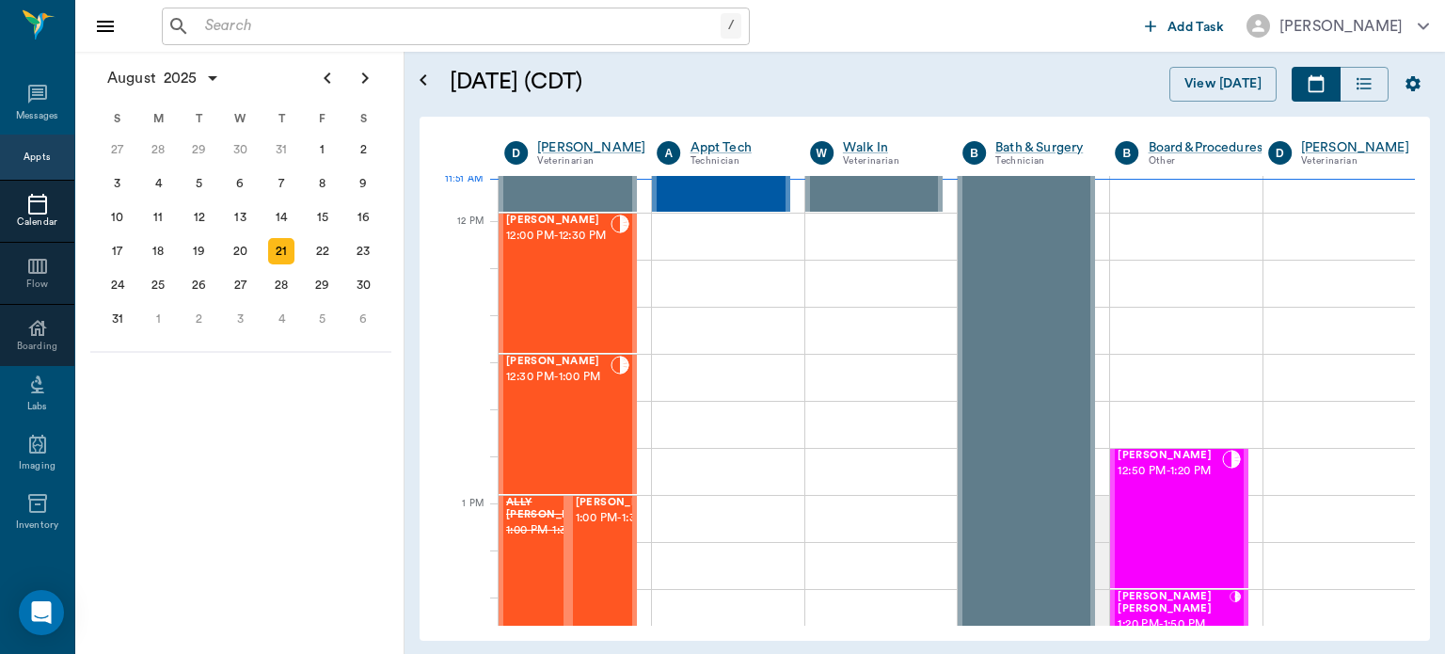
scroll to position [1105, 0]
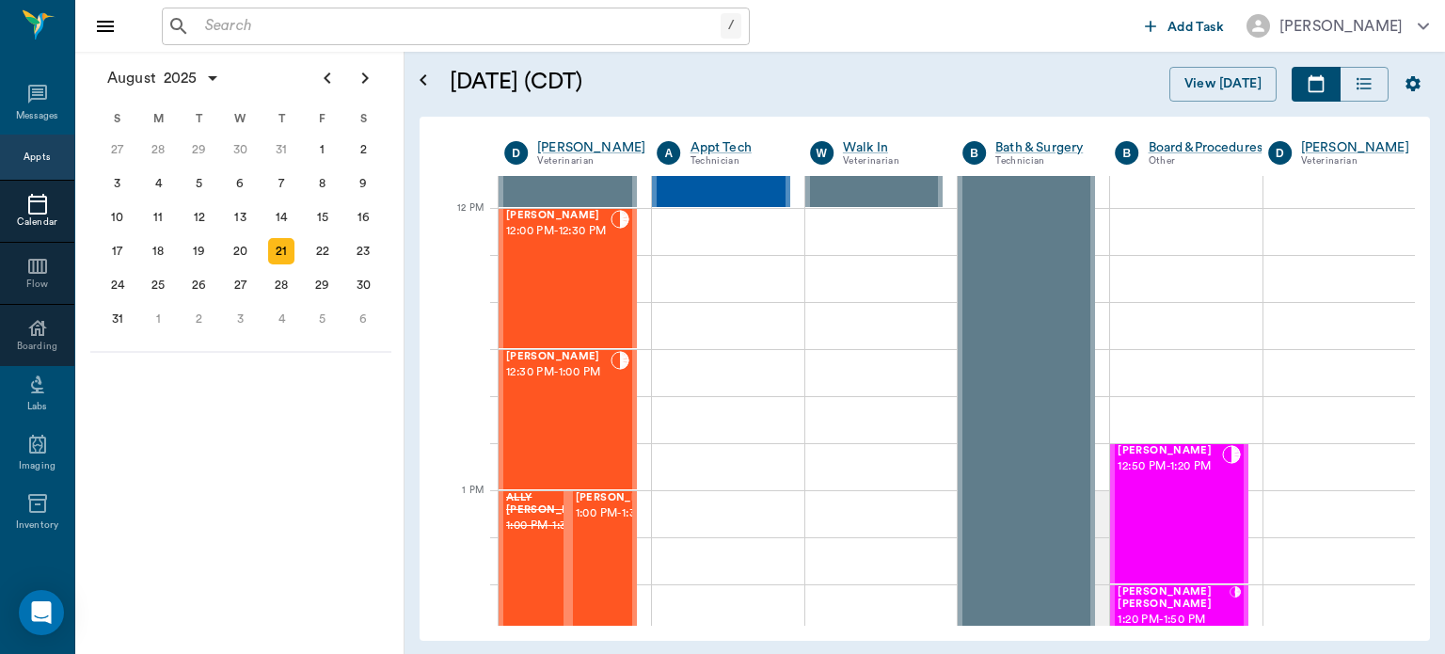
click at [597, 523] on span "1:00 PM - 1:30 PM" at bounding box center [623, 513] width 94 height 19
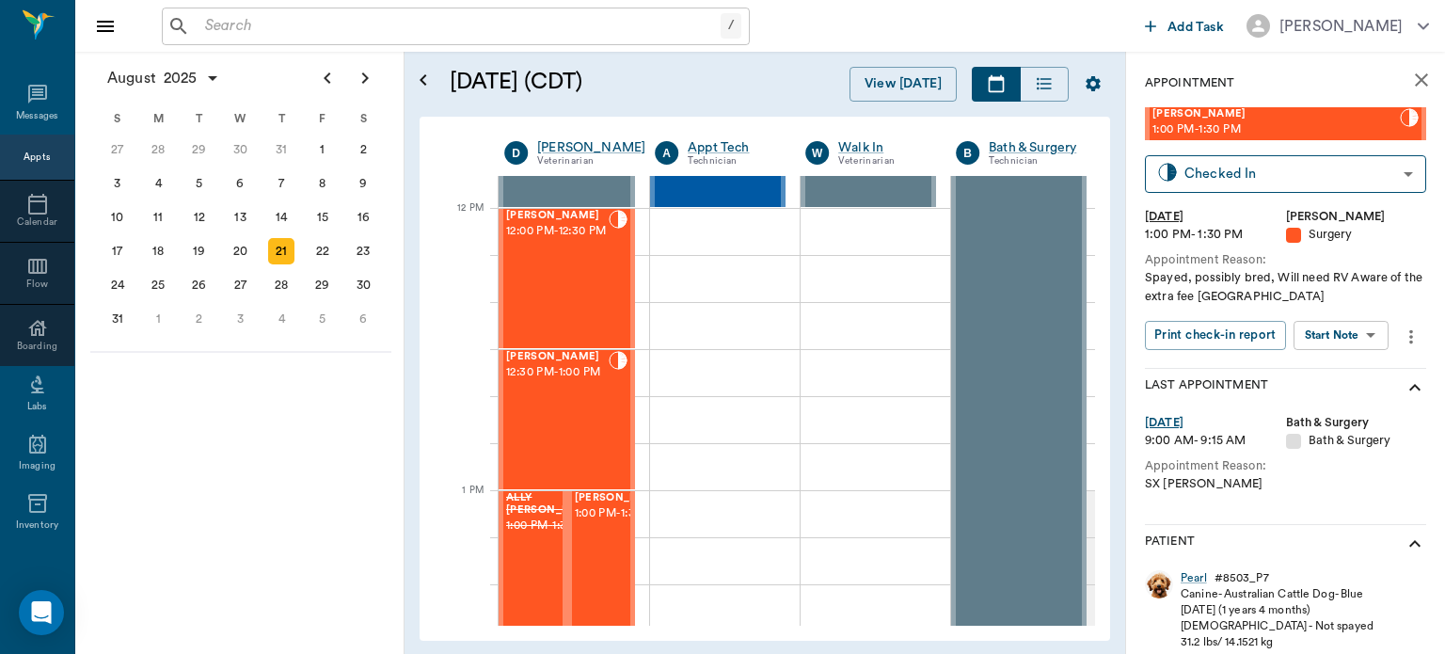
click at [1351, 342] on body "/ ​ Add Task Dr. Bert Ellsworth Nectar Messages Appts Calendar Flow Boarding La…" at bounding box center [722, 327] width 1445 height 654
click at [1329, 401] on button "View Surgery" at bounding box center [1326, 404] width 77 height 22
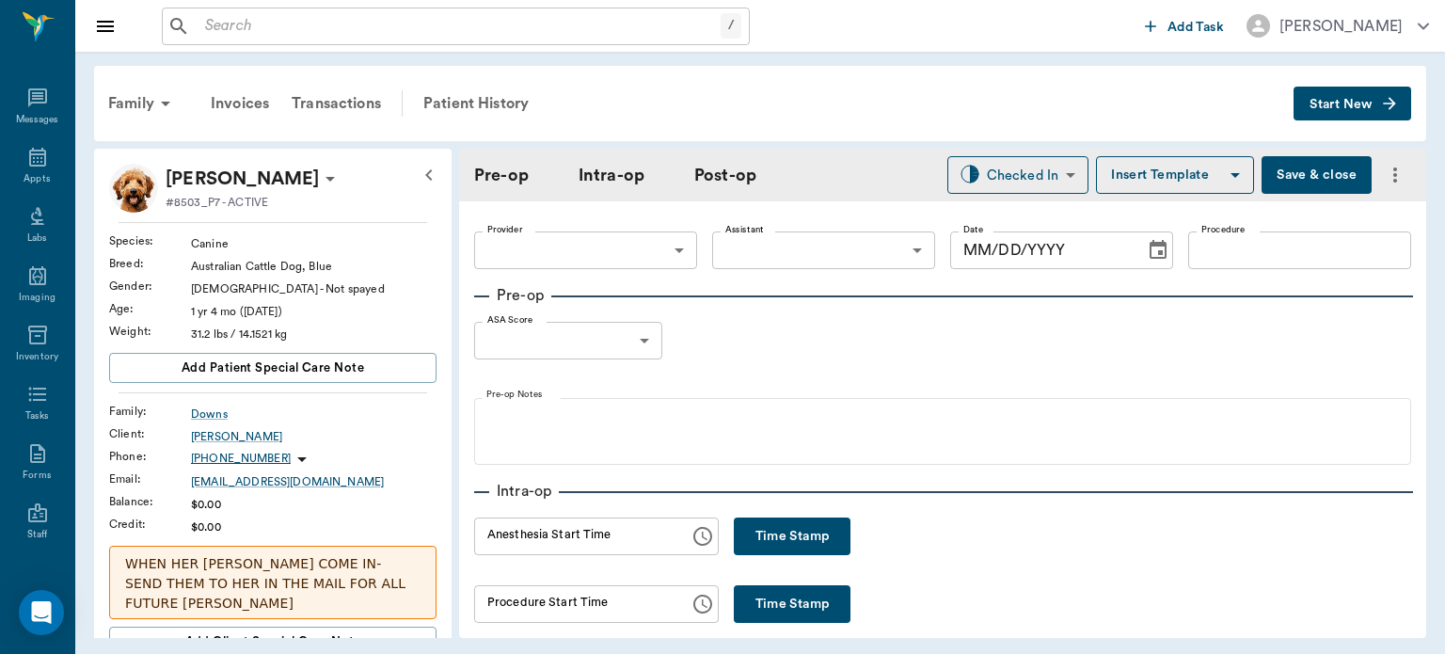
type input "63ec2f075fda476ae8351a4d"
type input "63ec2e7e52e12b0ba117b124"
type input "OHE"
type input "1"
radio input "true"
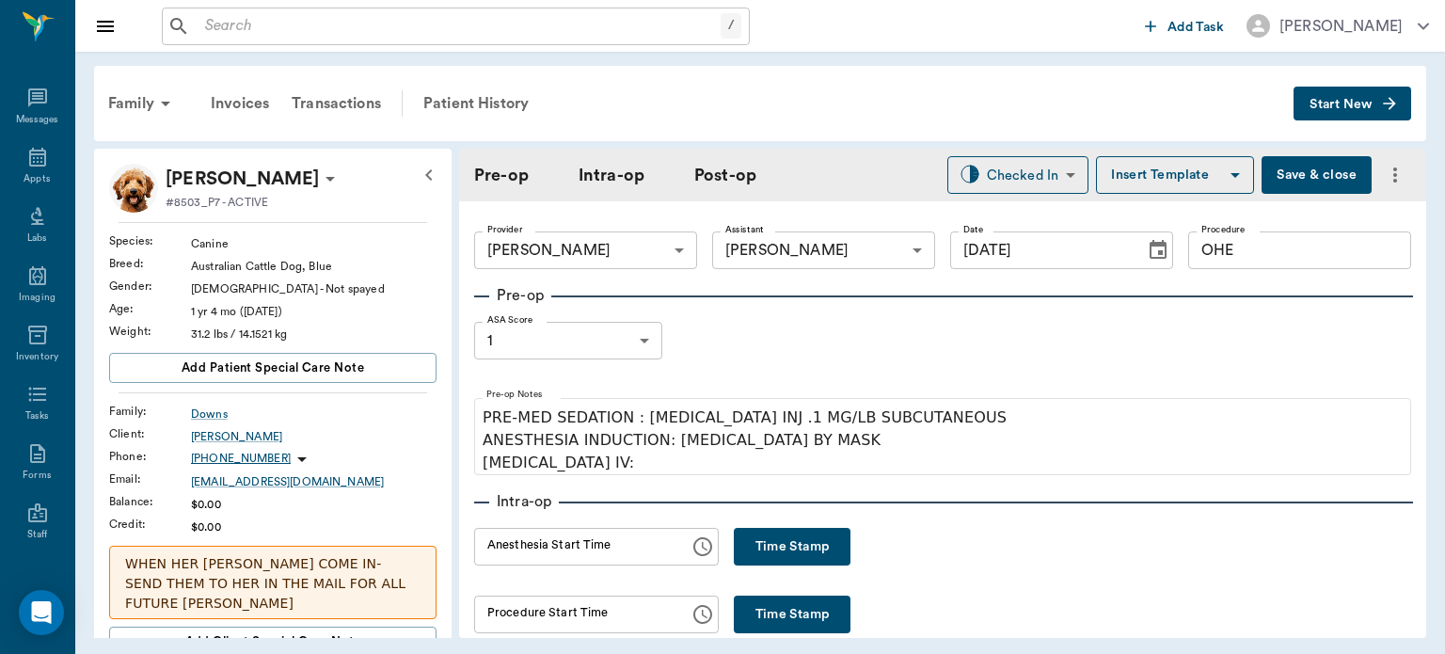
type input "[DATE]"
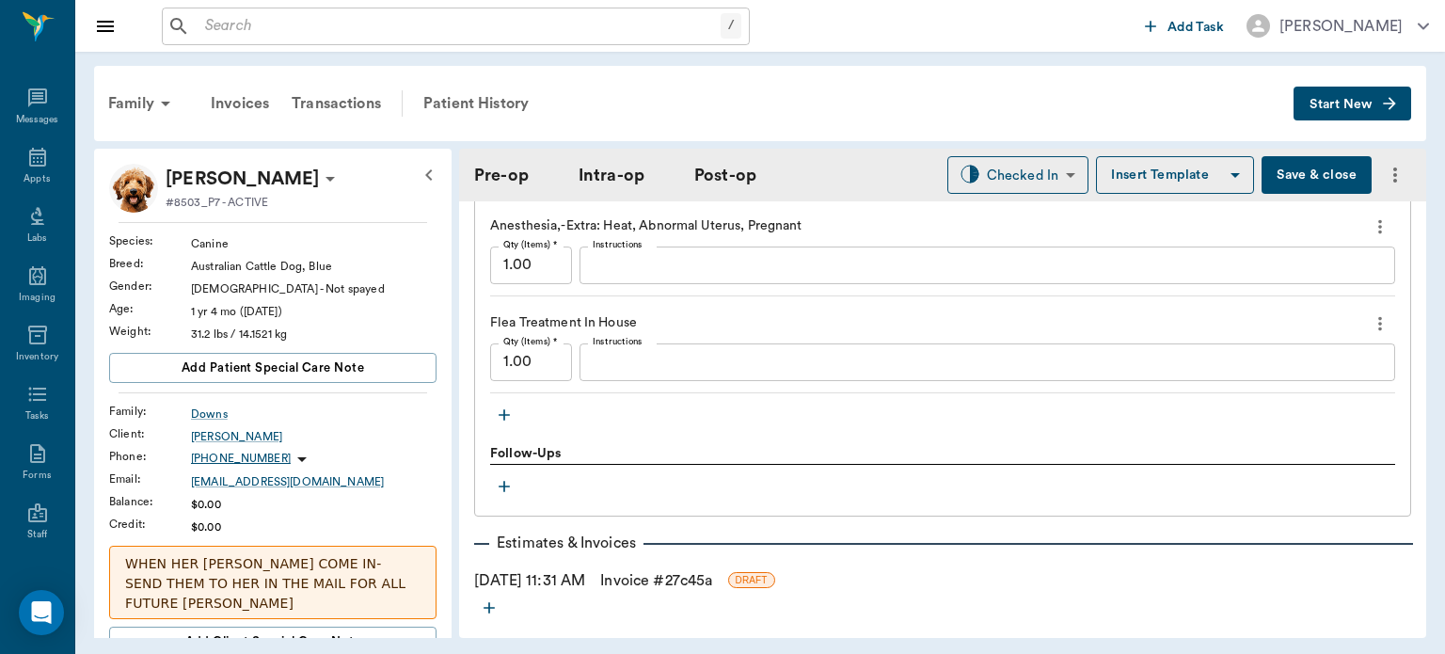
scroll to position [2125, 0]
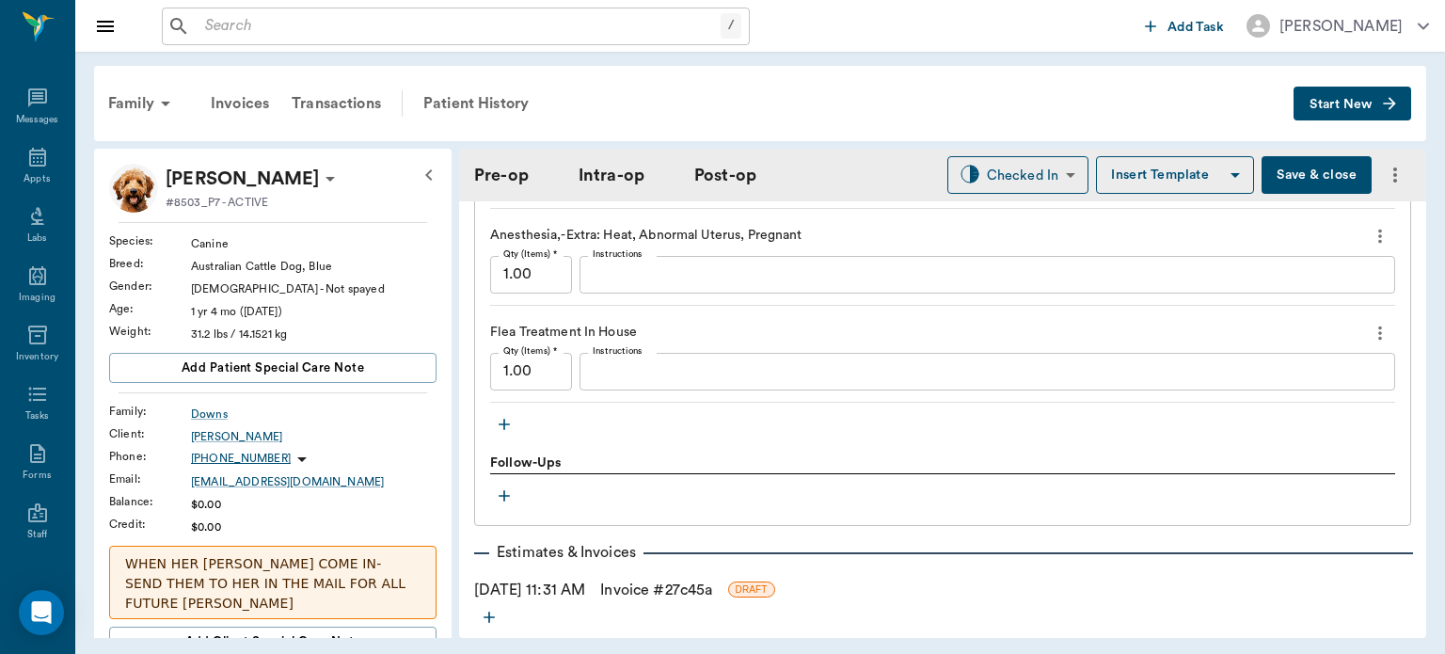
click at [1378, 326] on icon "more" at bounding box center [1380, 333] width 4 height 14
click at [1256, 385] on span "Delete" at bounding box center [1287, 387] width 158 height 20
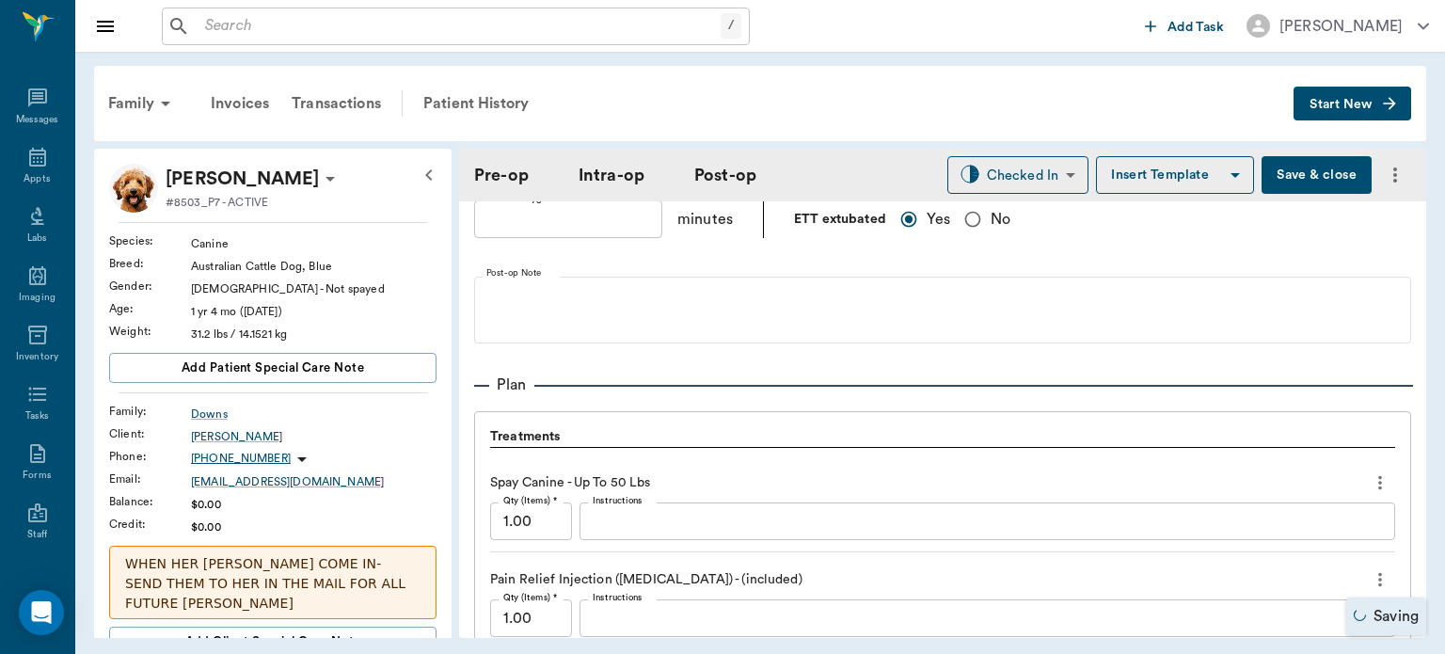
scroll to position [1379, 0]
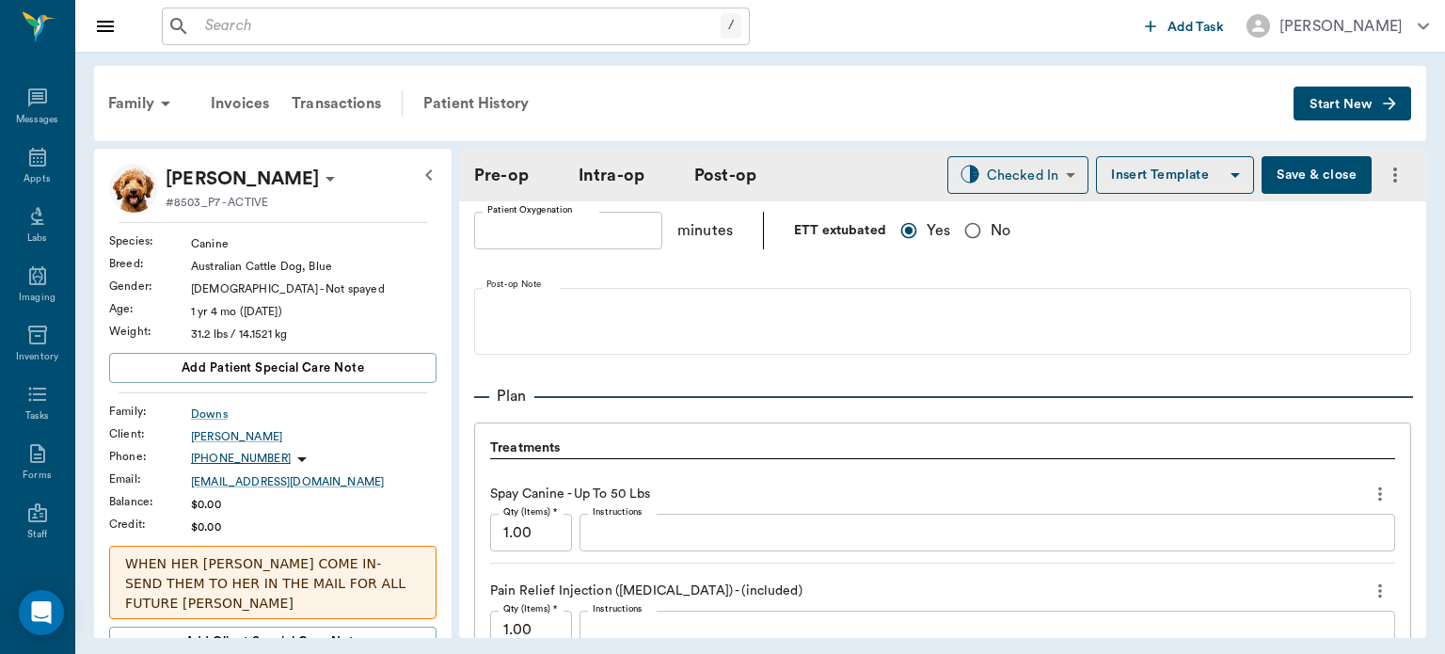
click at [1302, 168] on button "Save & close" at bounding box center [1317, 175] width 110 height 38
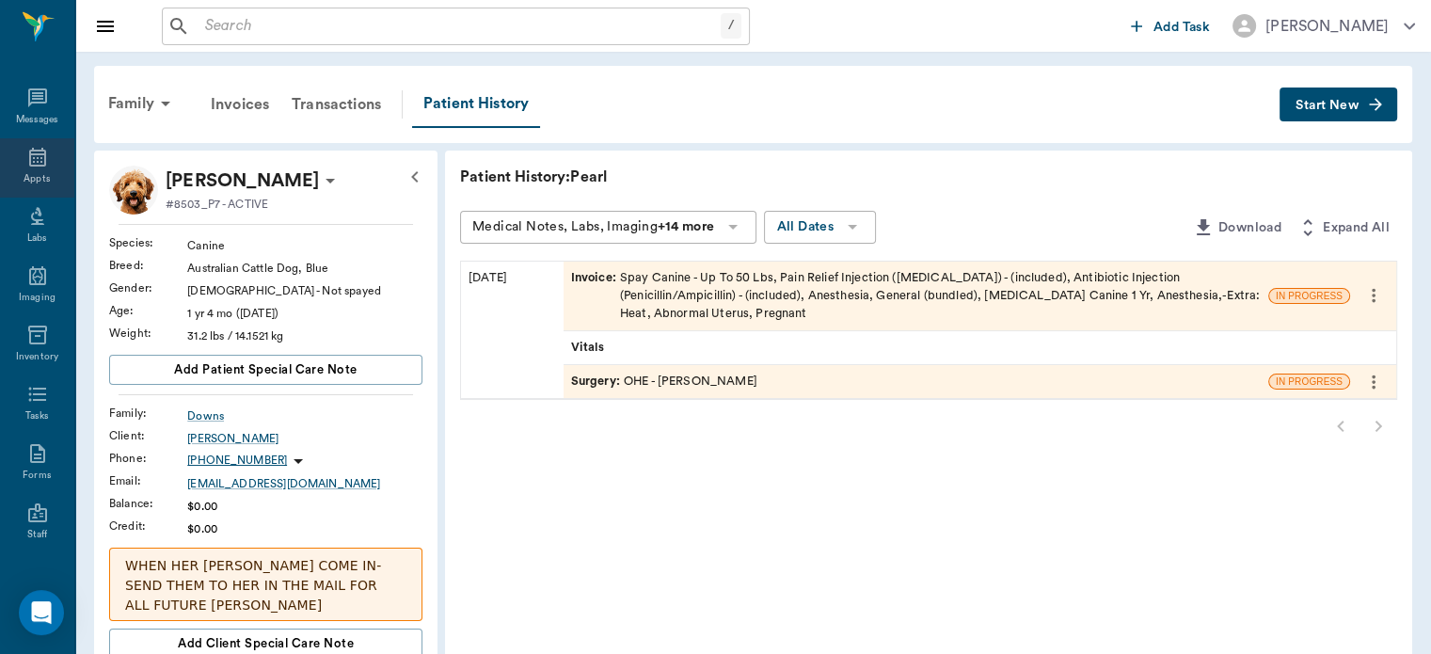
click at [29, 164] on icon at bounding box center [37, 157] width 23 height 23
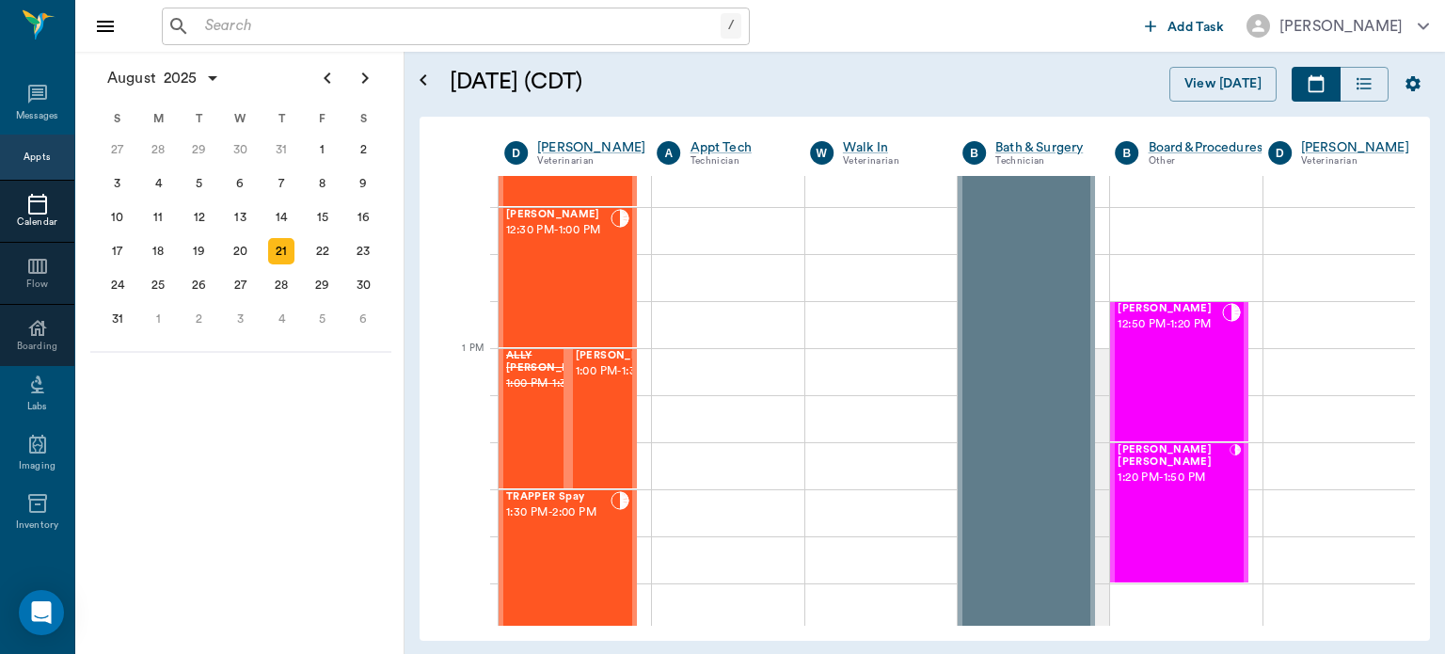
click at [606, 444] on div "[PERSON_NAME] 1:00 PM - 1:30 PM" at bounding box center [623, 418] width 94 height 137
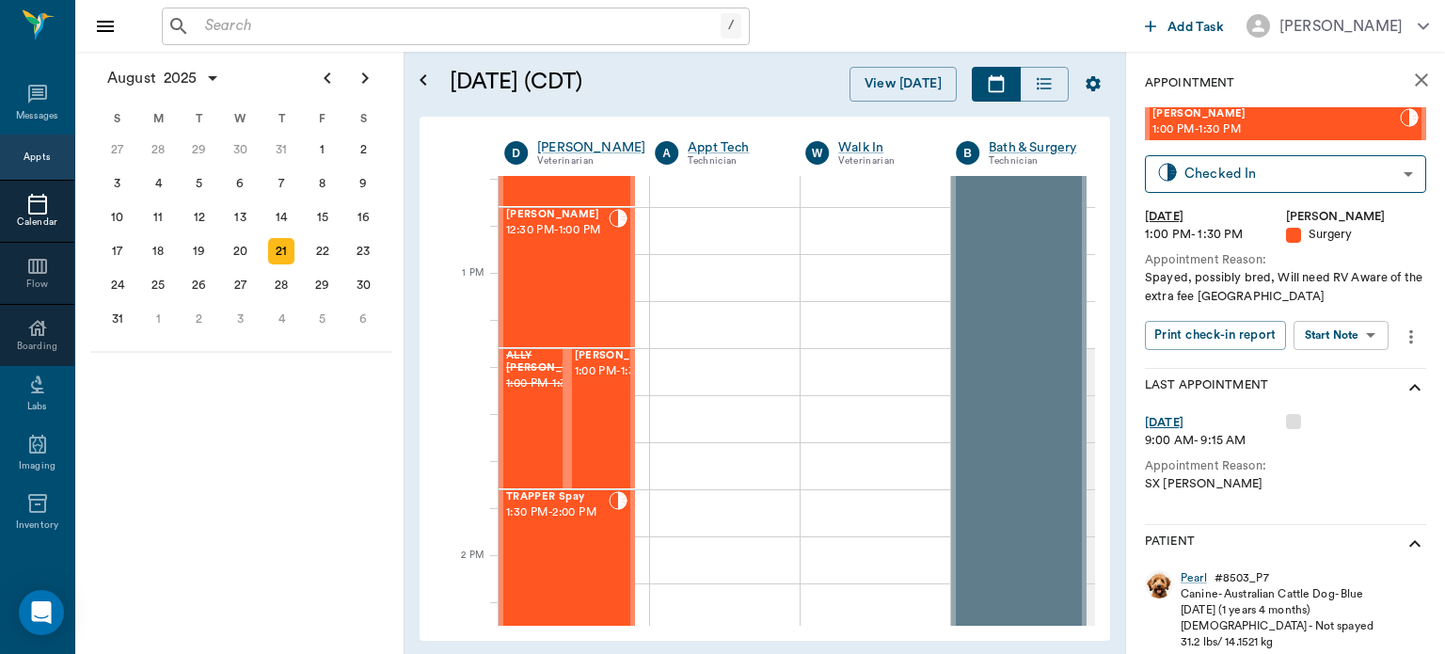
scroll to position [1362, 0]
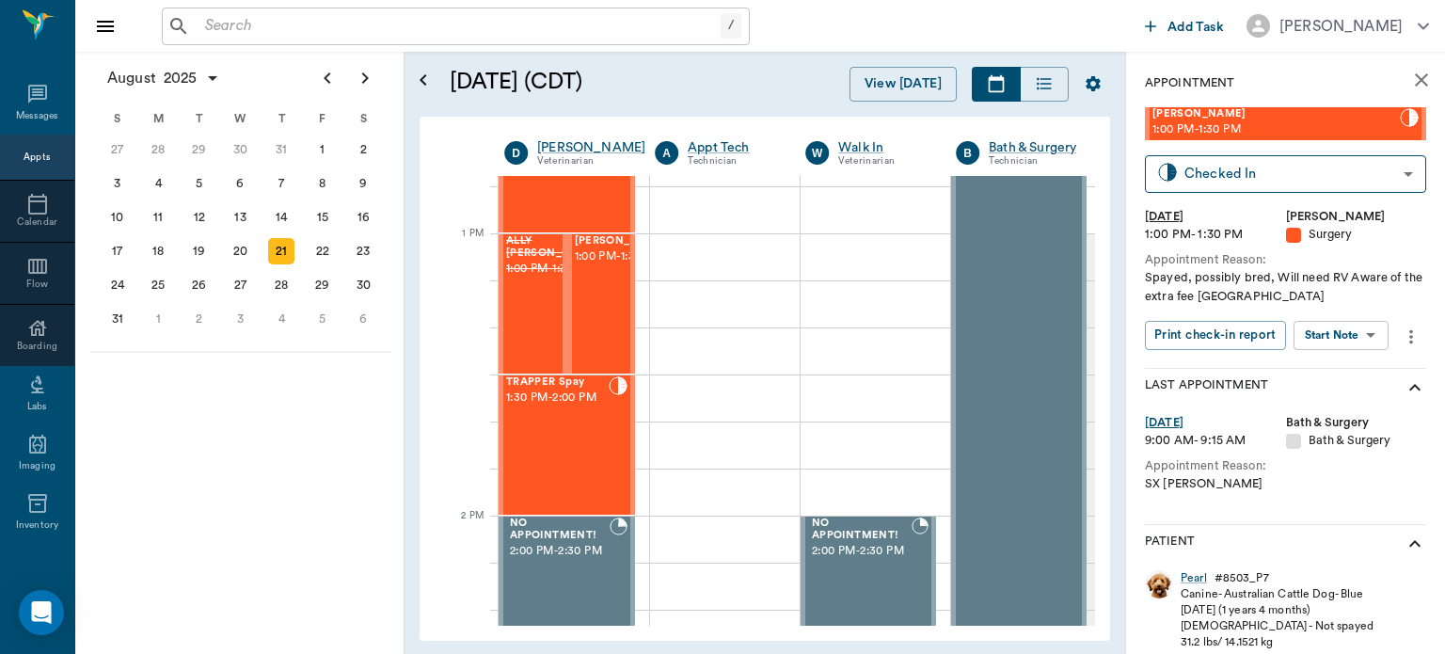
click at [562, 439] on div "TRAPPER Spay 1:30 PM - 2:00 PM" at bounding box center [557, 444] width 103 height 137
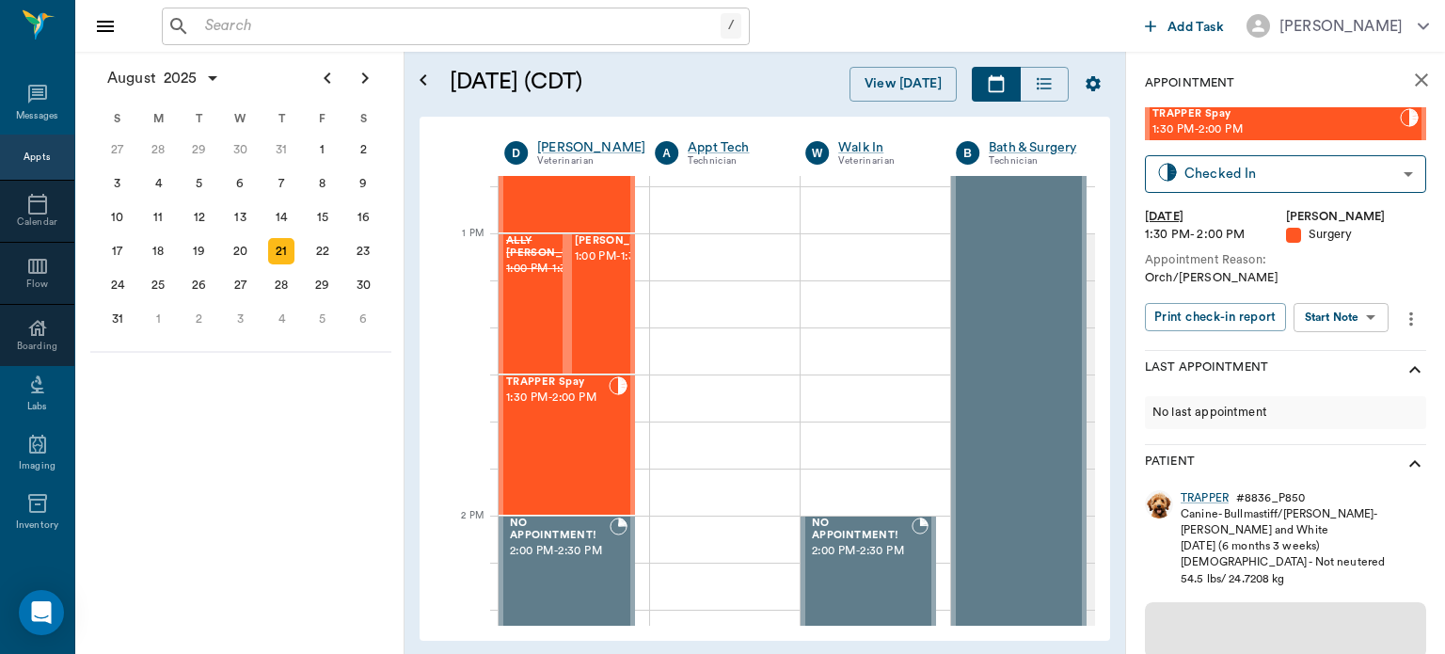
click at [1347, 318] on body "/ ​ Add Task Dr. Bert Ellsworth Nectar Messages Appts Calendar Flow Boarding La…" at bounding box center [722, 327] width 1445 height 654
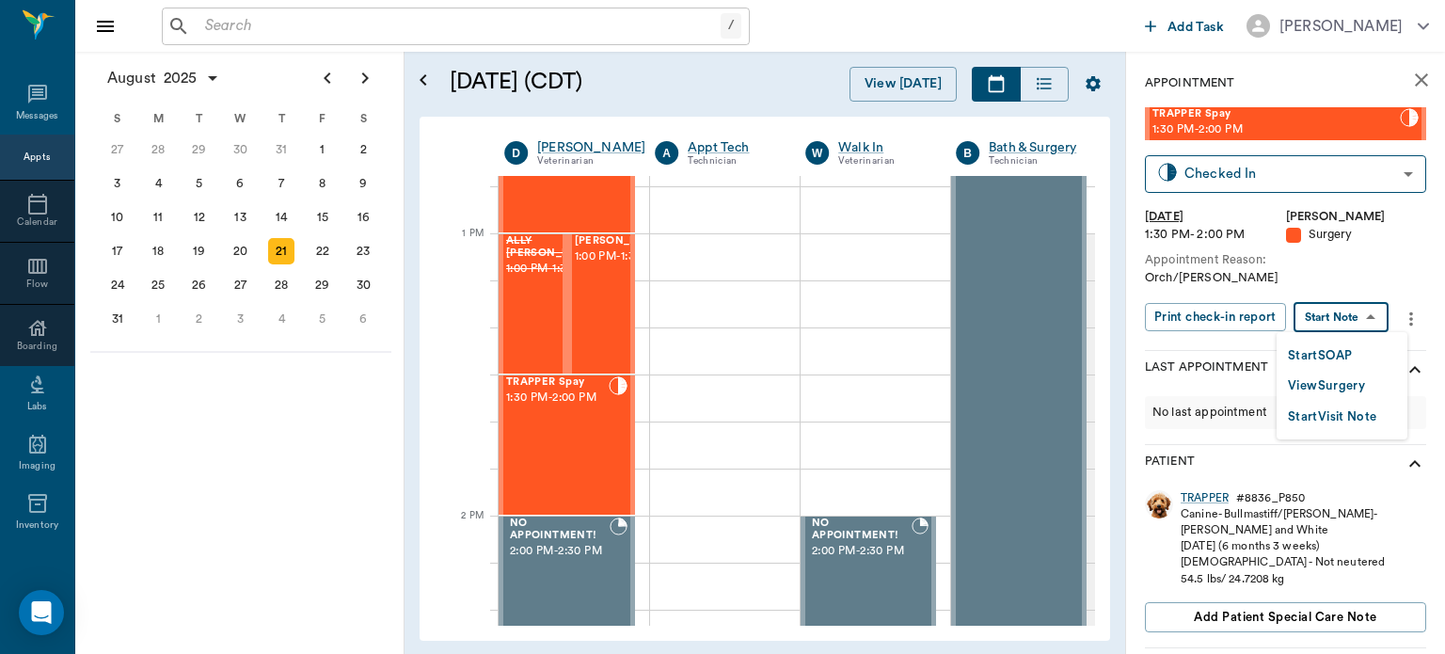
click at [1345, 382] on button "View Surgery" at bounding box center [1326, 386] width 77 height 22
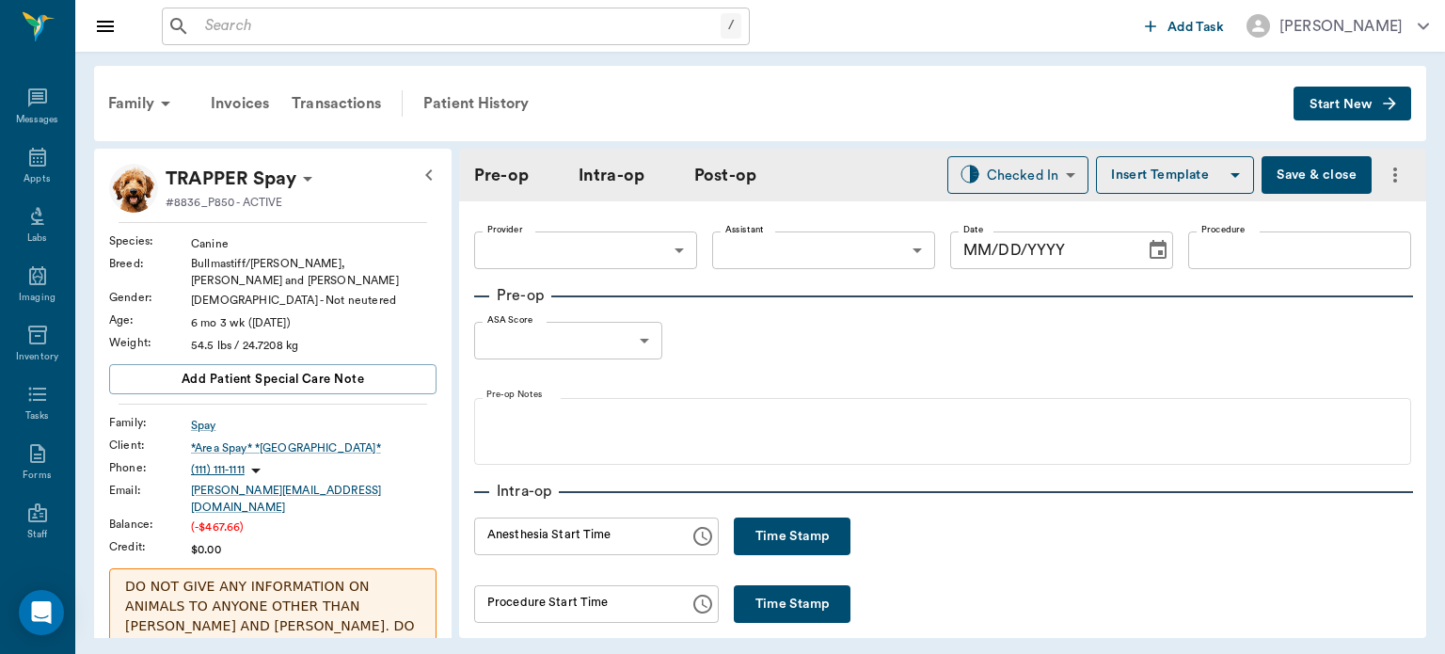
type input "63ec2f075fda476ae8351a4d"
type input "63ec2e7e52e12b0ba117b124"
type input "ORCH"
type input "[DATE]"
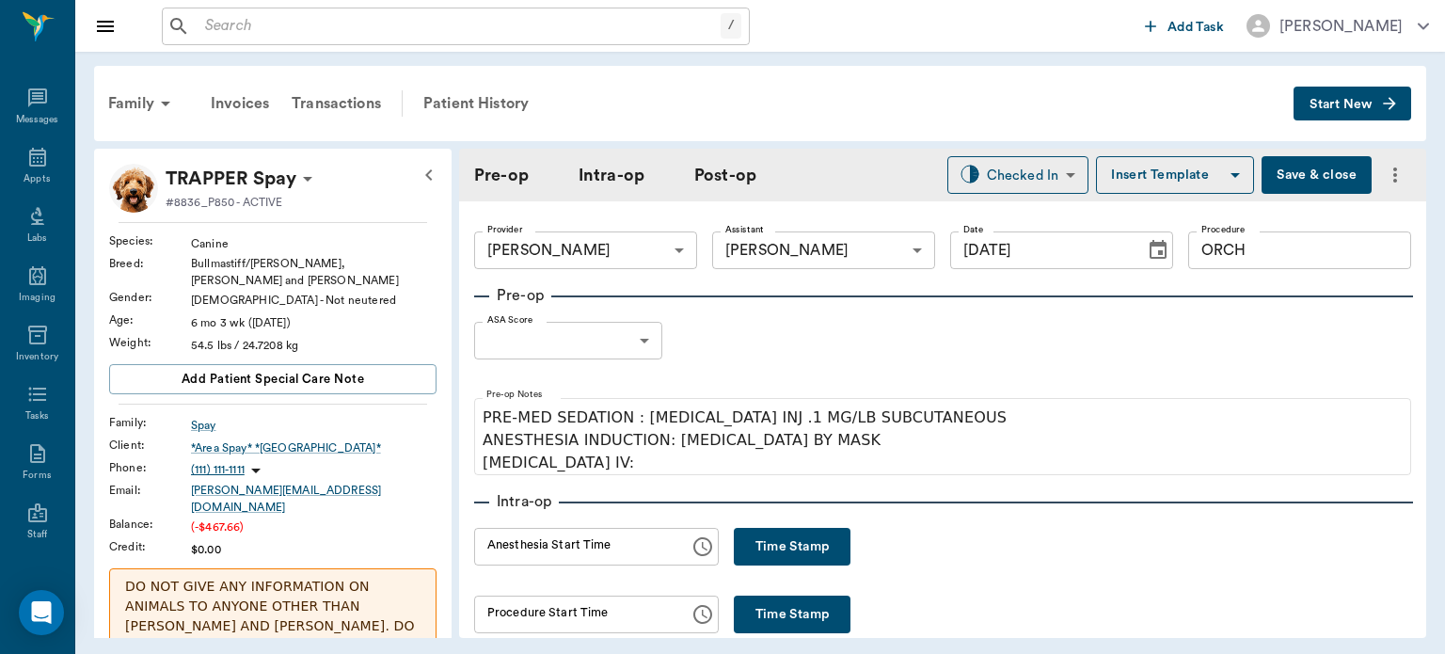
click at [617, 355] on body "/ ​ Add Task Dr. Bert Ellsworth Nectar Messages Appts Labs Imaging Inventory Ta…" at bounding box center [722, 327] width 1445 height 654
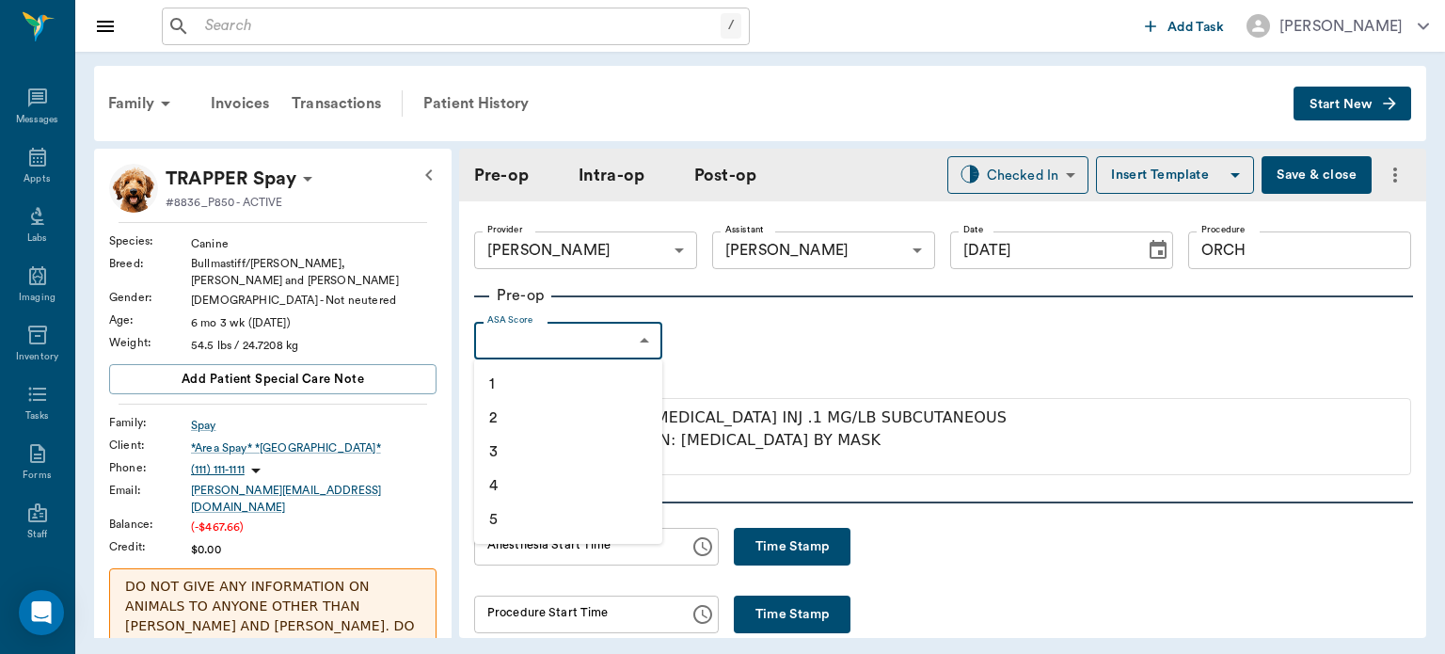
click at [552, 385] on li "1" at bounding box center [568, 384] width 188 height 34
type input "1"
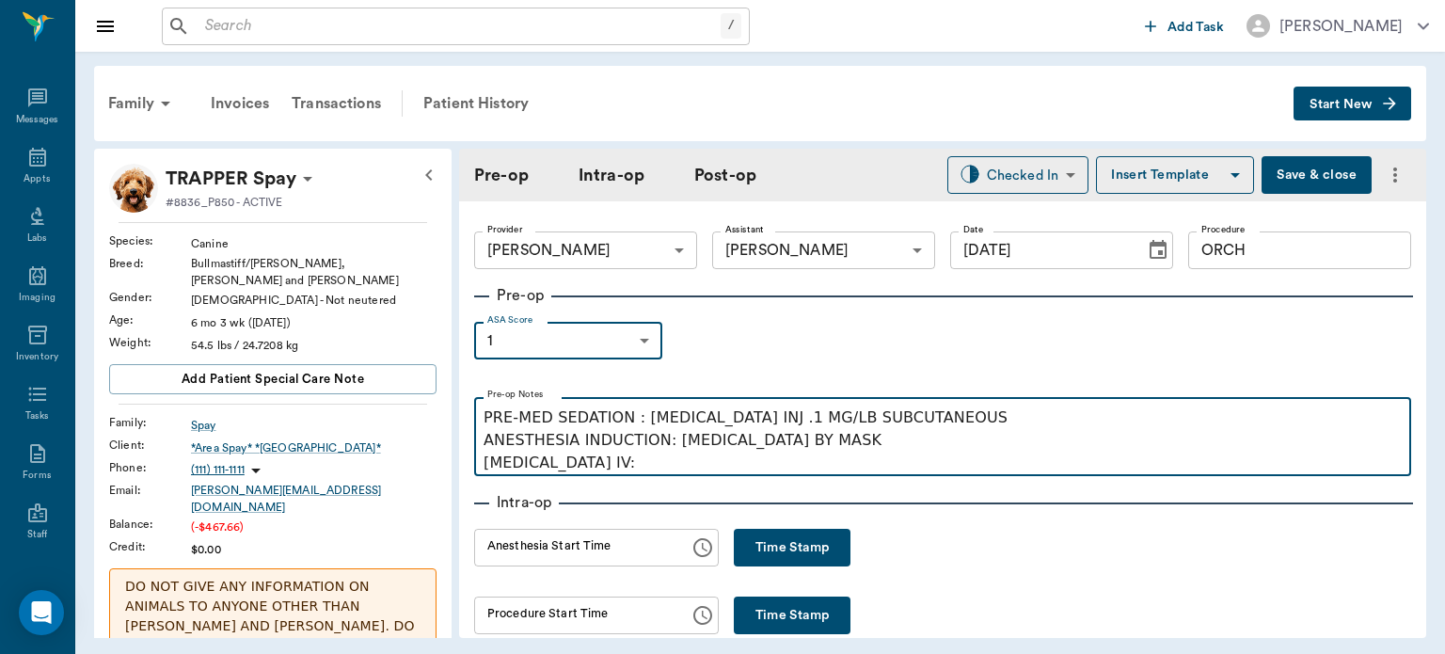
click at [607, 470] on p "PRE-MED SEDATION : ACEPROMAZINE INJ .1 MG/LB SUBCUTANEOUS ANESTHESIA INDUCTION:…" at bounding box center [943, 440] width 918 height 68
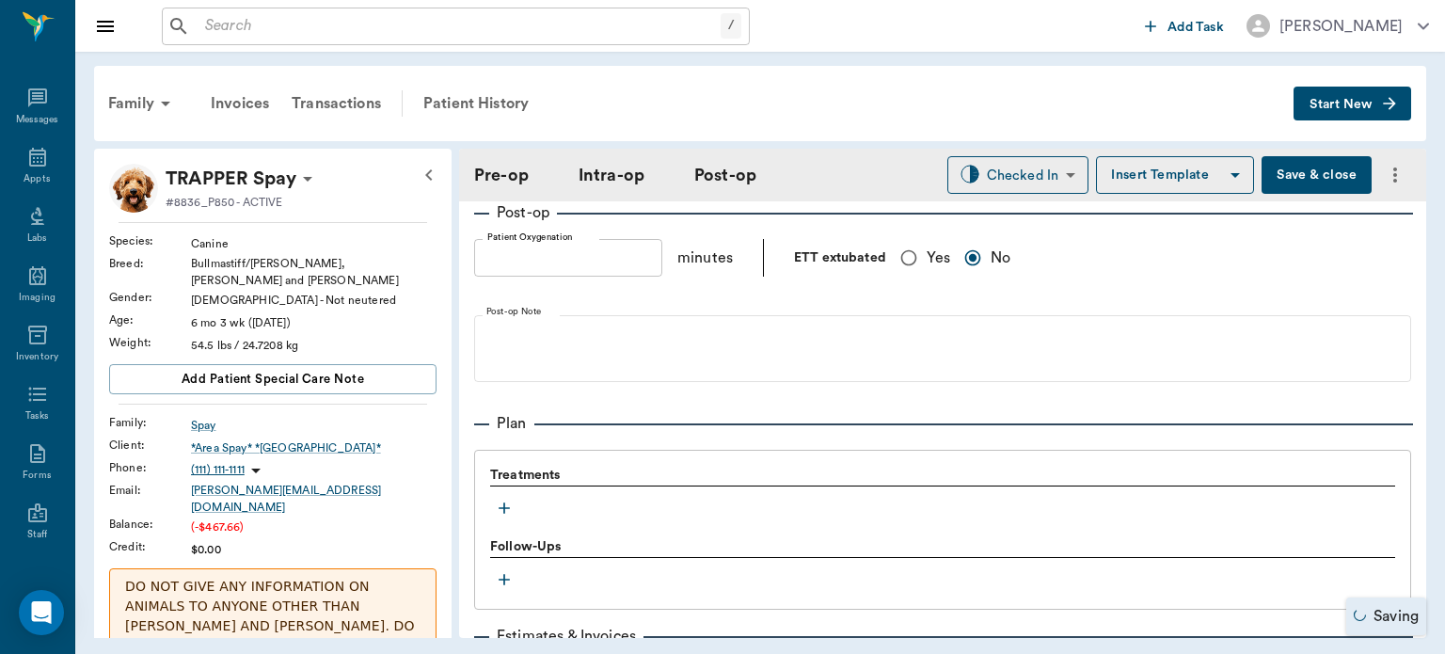
click at [1226, 508] on div "Treatments" at bounding box center [942, 494] width 905 height 56
click at [904, 244] on input "Yes" at bounding box center [909, 259] width 36 height 36
radio input "true"
click at [504, 500] on icon "button" at bounding box center [504, 509] width 19 height 19
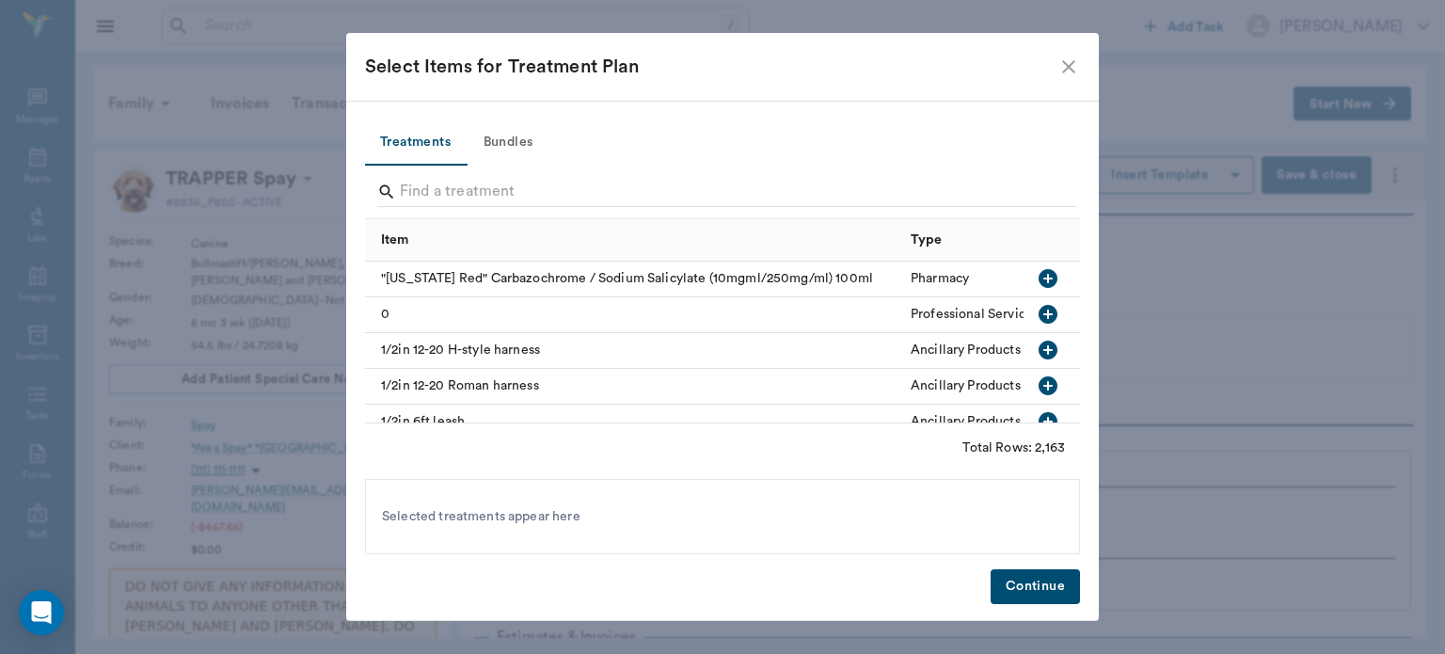
click at [527, 139] on button "Bundles" at bounding box center [508, 142] width 85 height 45
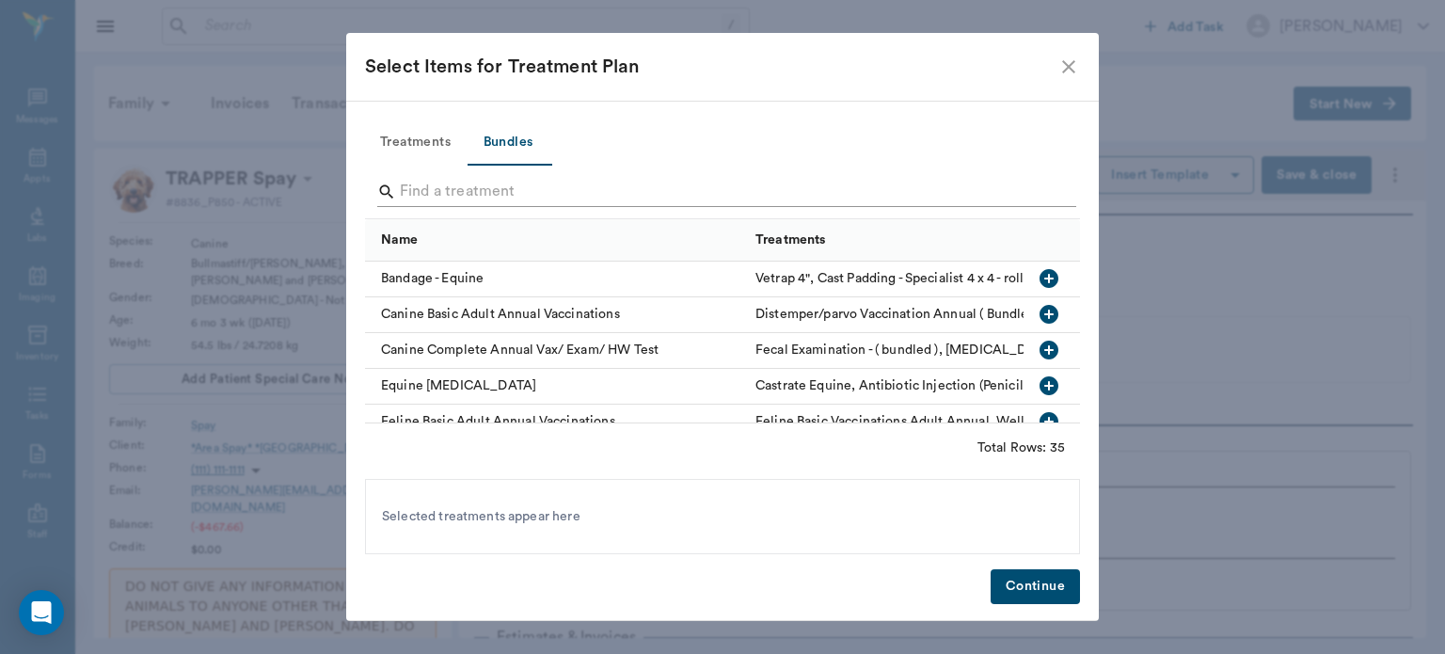
click at [463, 184] on input "Search" at bounding box center [724, 192] width 648 height 30
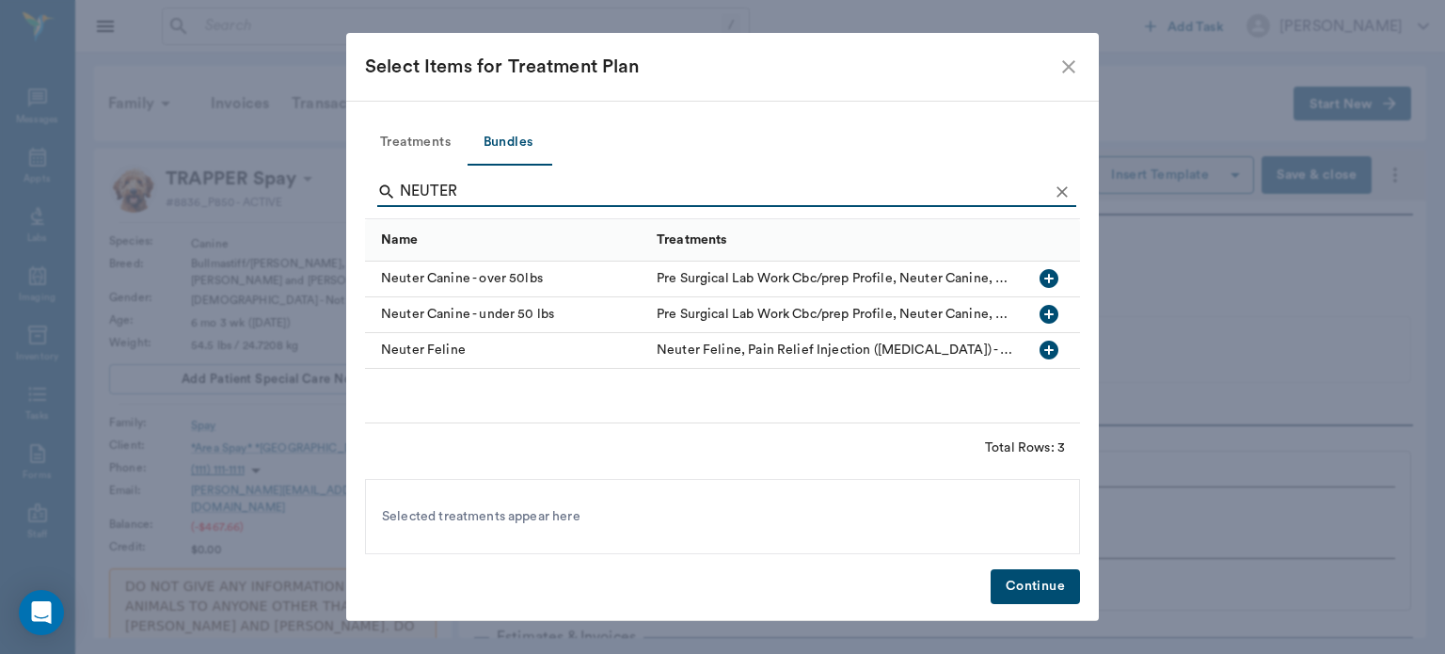
type input "NEUTER"
click at [1052, 279] on icon "button" at bounding box center [1049, 278] width 23 height 23
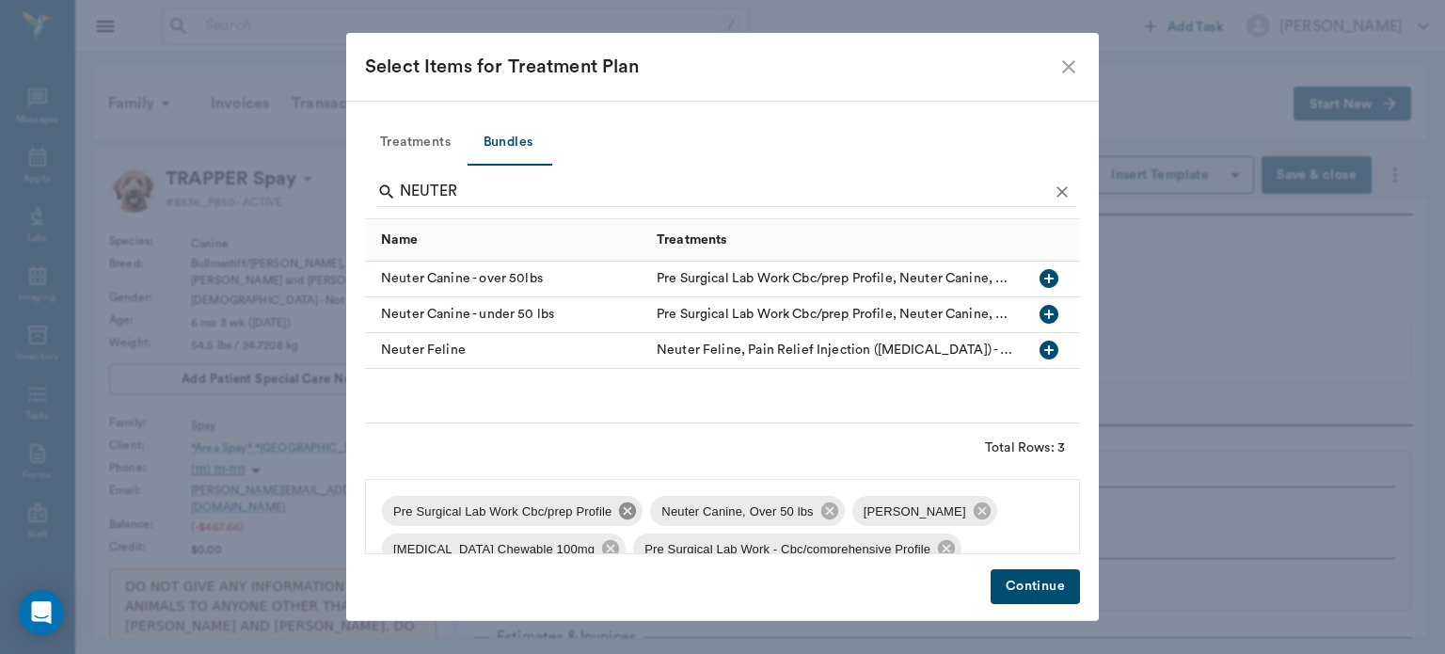
click at [620, 510] on icon at bounding box center [627, 510] width 17 height 17
click at [711, 515] on icon at bounding box center [713, 510] width 17 height 17
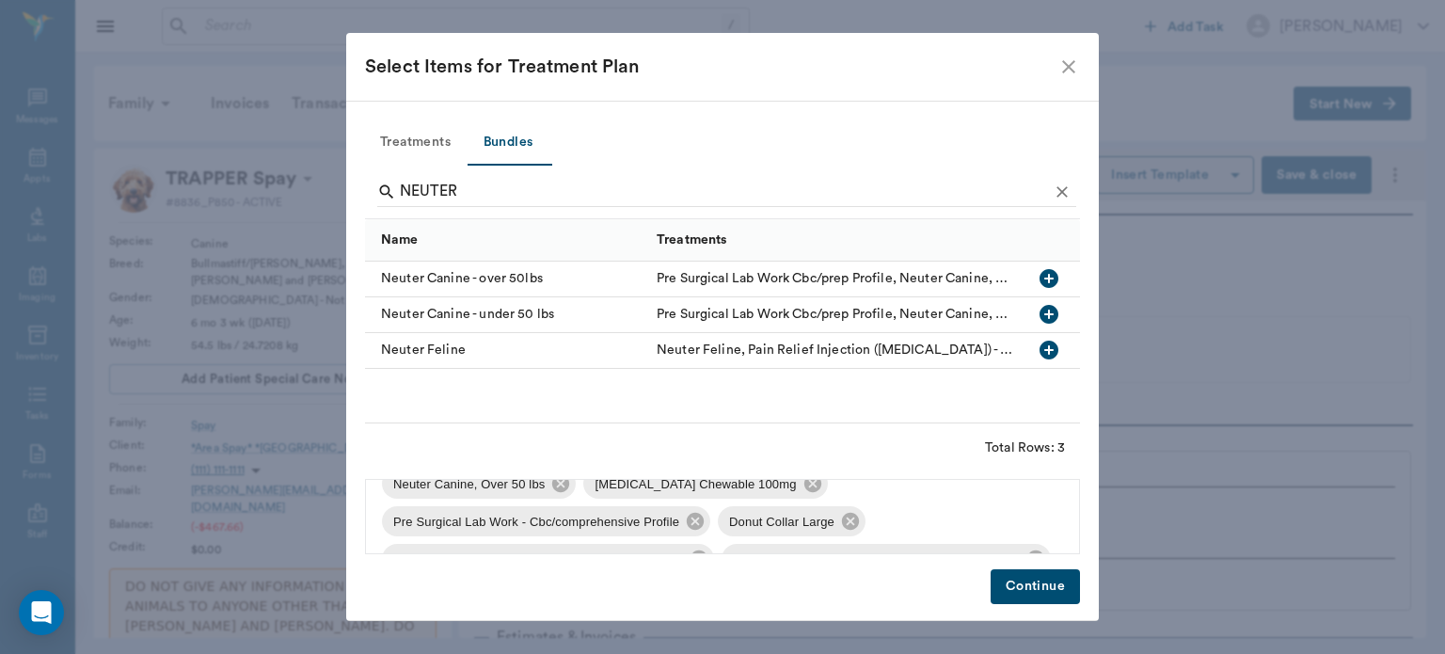
scroll to position [30, 0]
click at [689, 520] on icon at bounding box center [695, 518] width 21 height 21
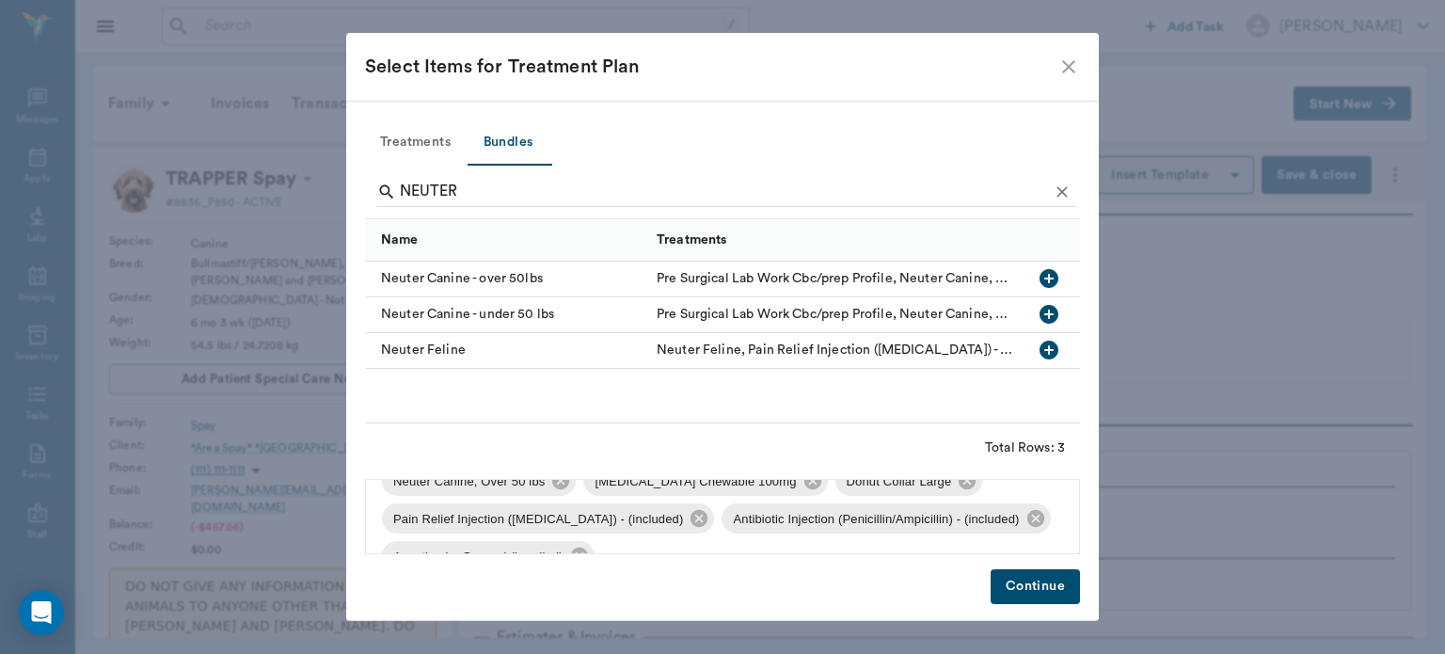
scroll to position [20, 0]
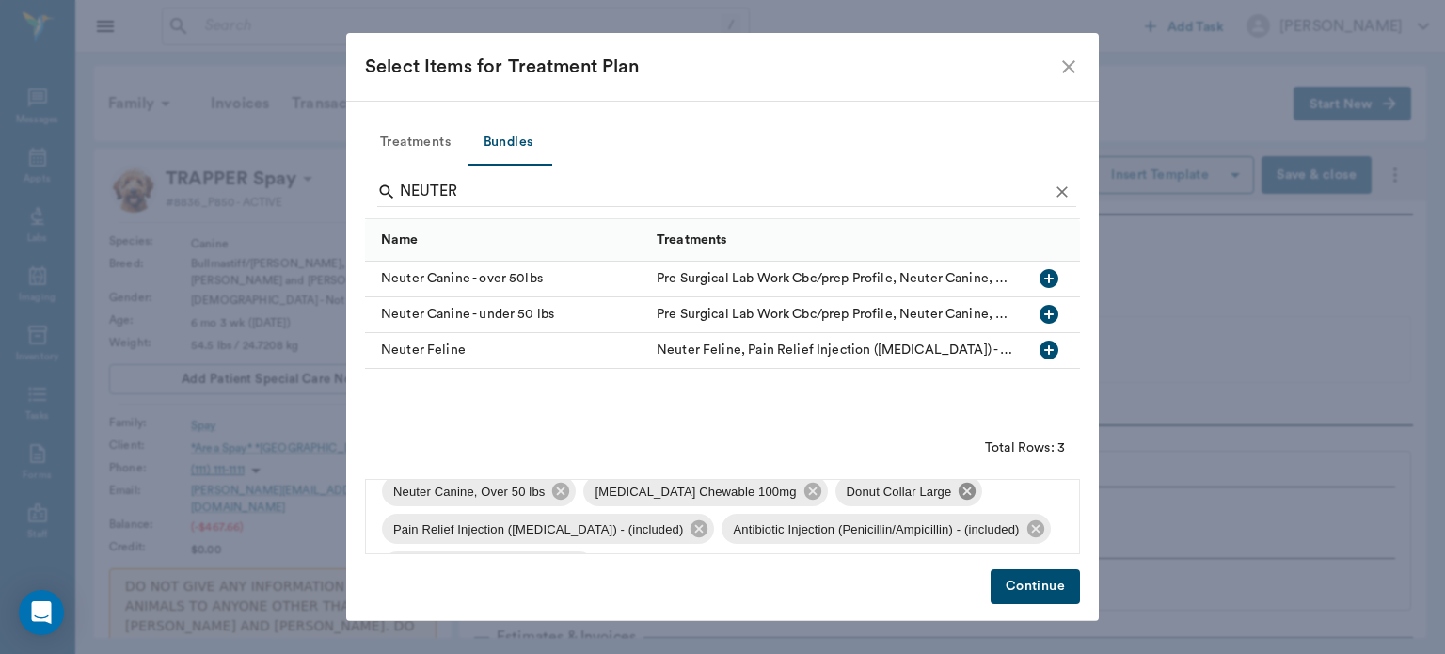
click at [959, 498] on icon at bounding box center [967, 491] width 17 height 17
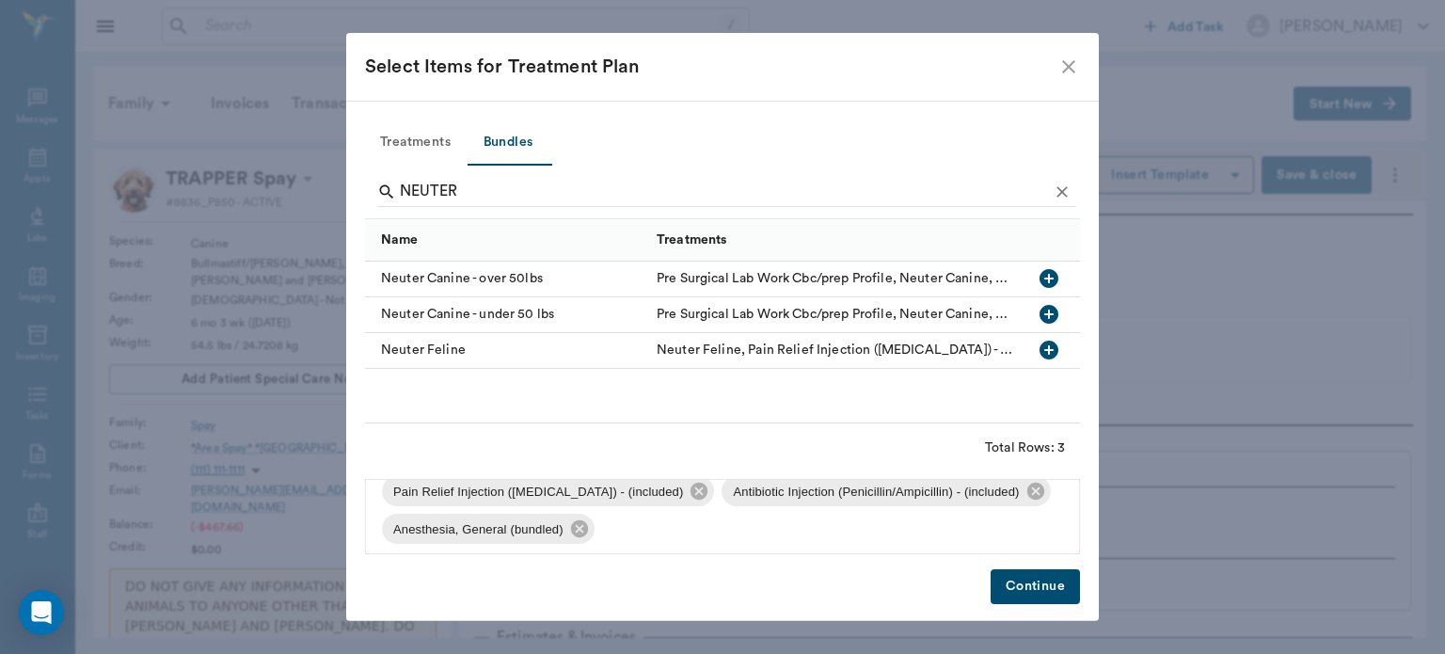
scroll to position [60, 0]
click at [1006, 595] on button "Continue" at bounding box center [1035, 586] width 89 height 35
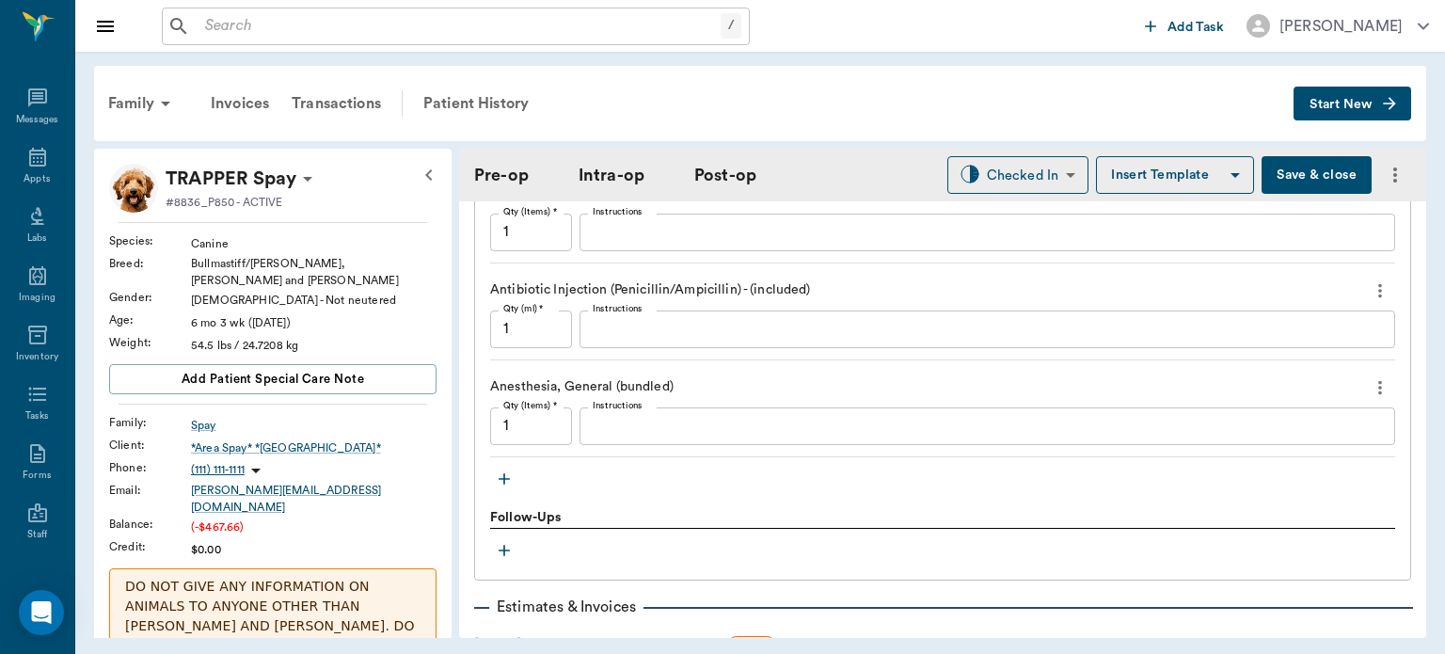
scroll to position [2006, 0]
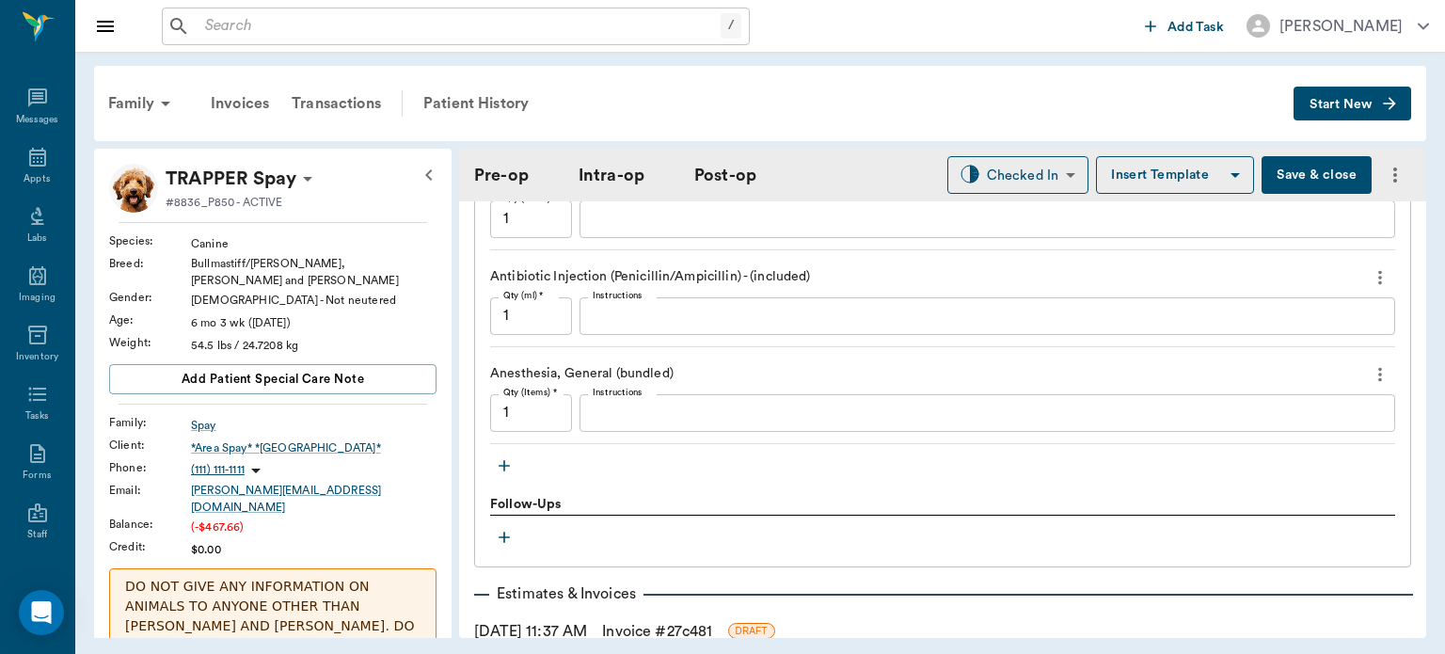
click at [508, 457] on icon "button" at bounding box center [504, 465] width 19 height 19
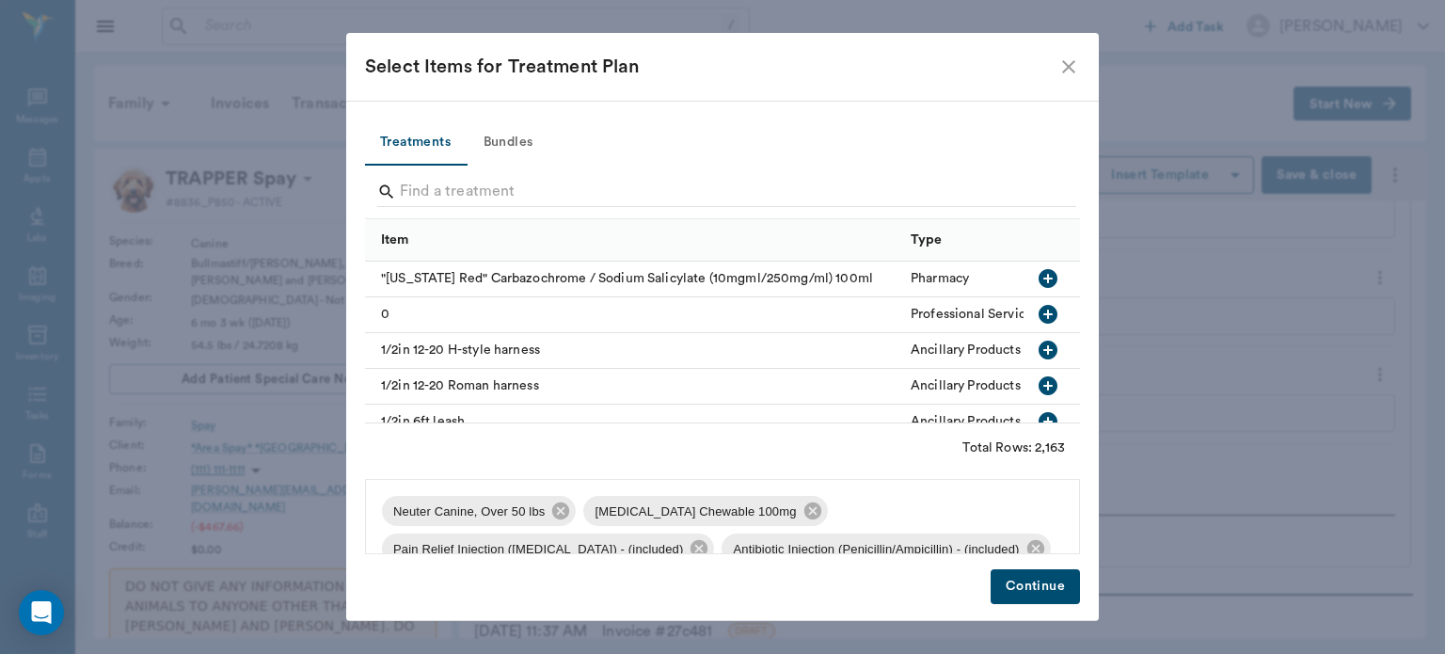
click at [1071, 68] on icon "close" at bounding box center [1068, 66] width 13 height 13
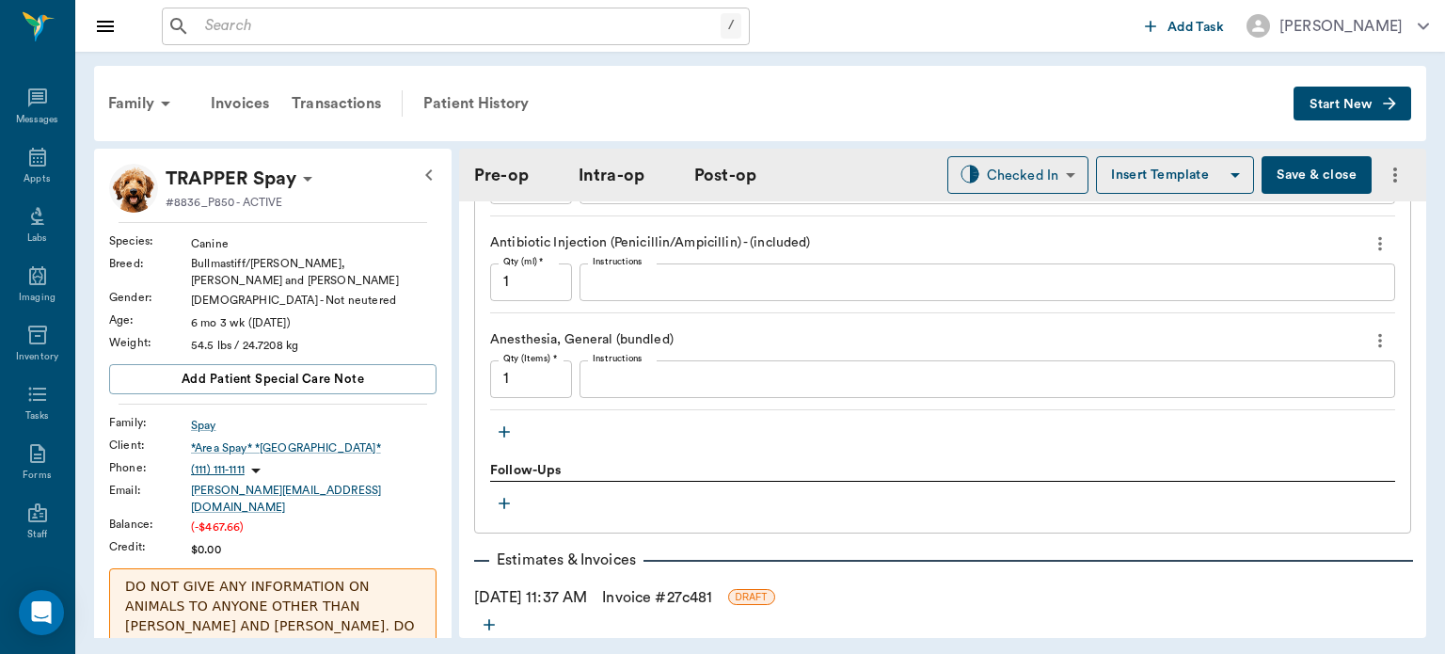
scroll to position [2162, 0]
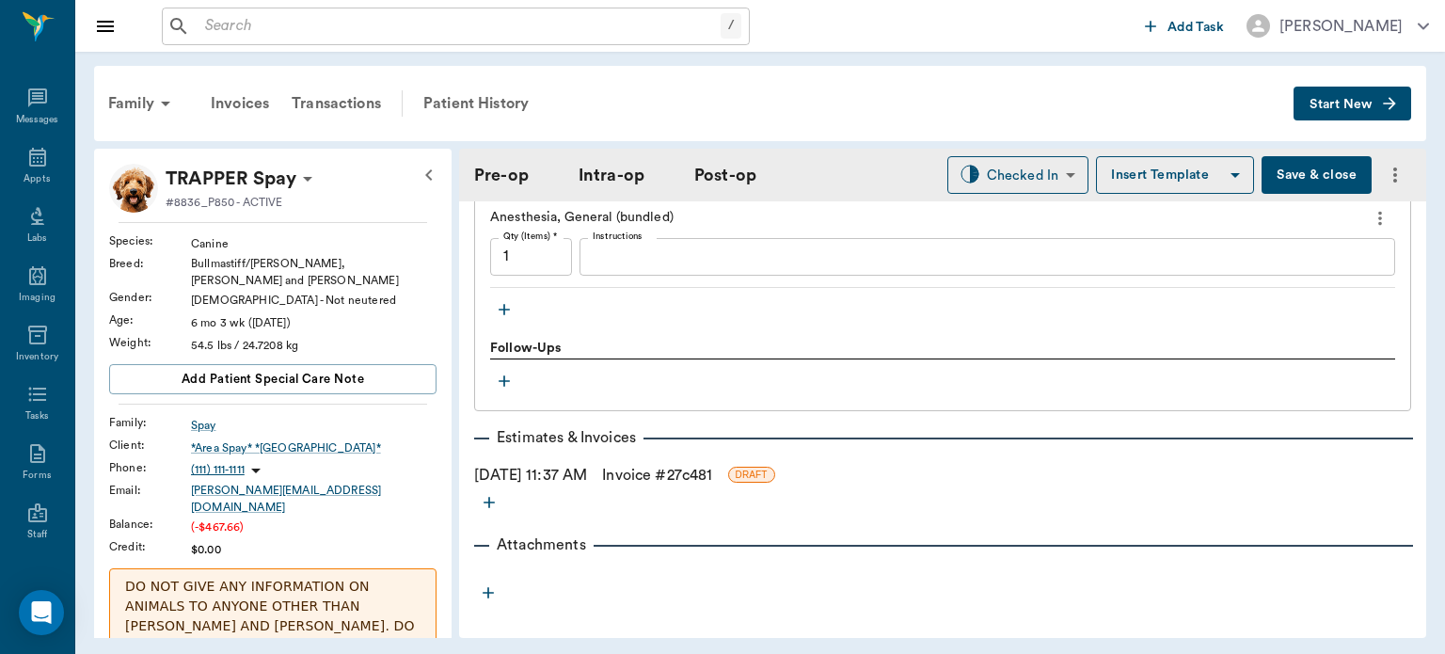
click at [501, 304] on icon "button" at bounding box center [504, 309] width 11 height 11
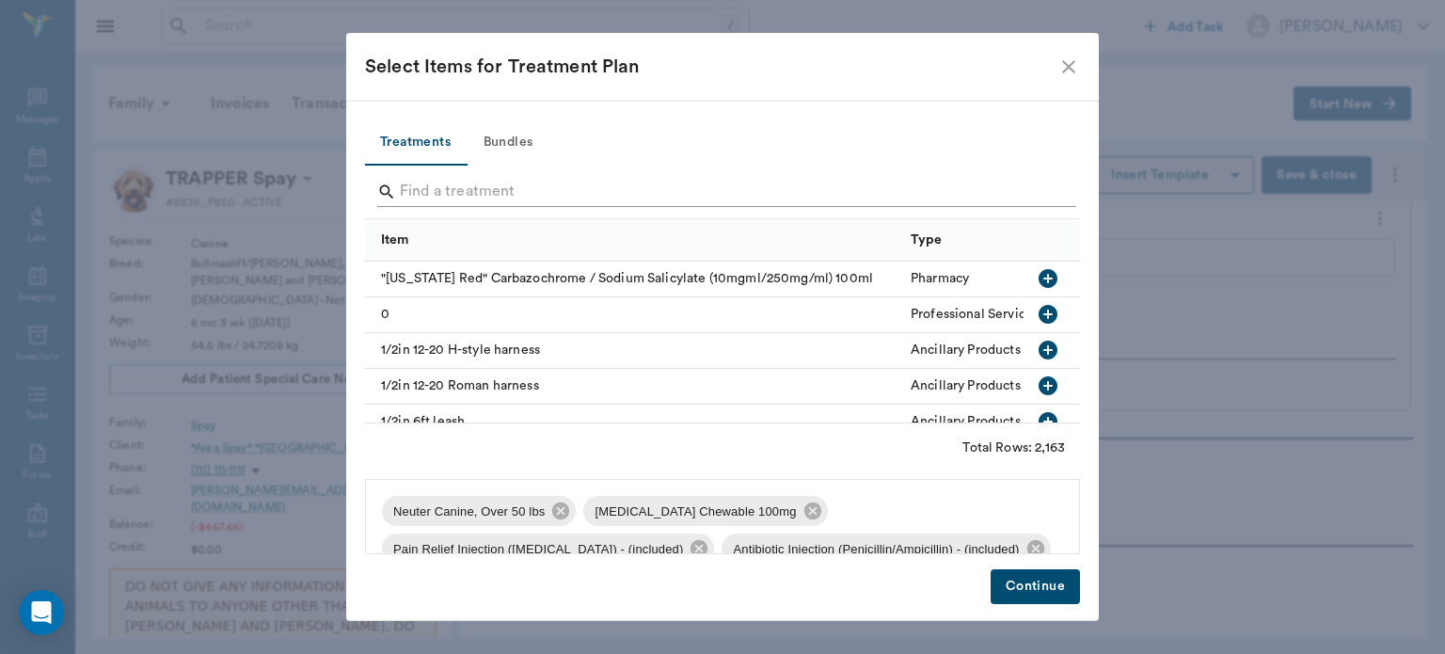
click at [444, 185] on input "Search" at bounding box center [724, 192] width 648 height 30
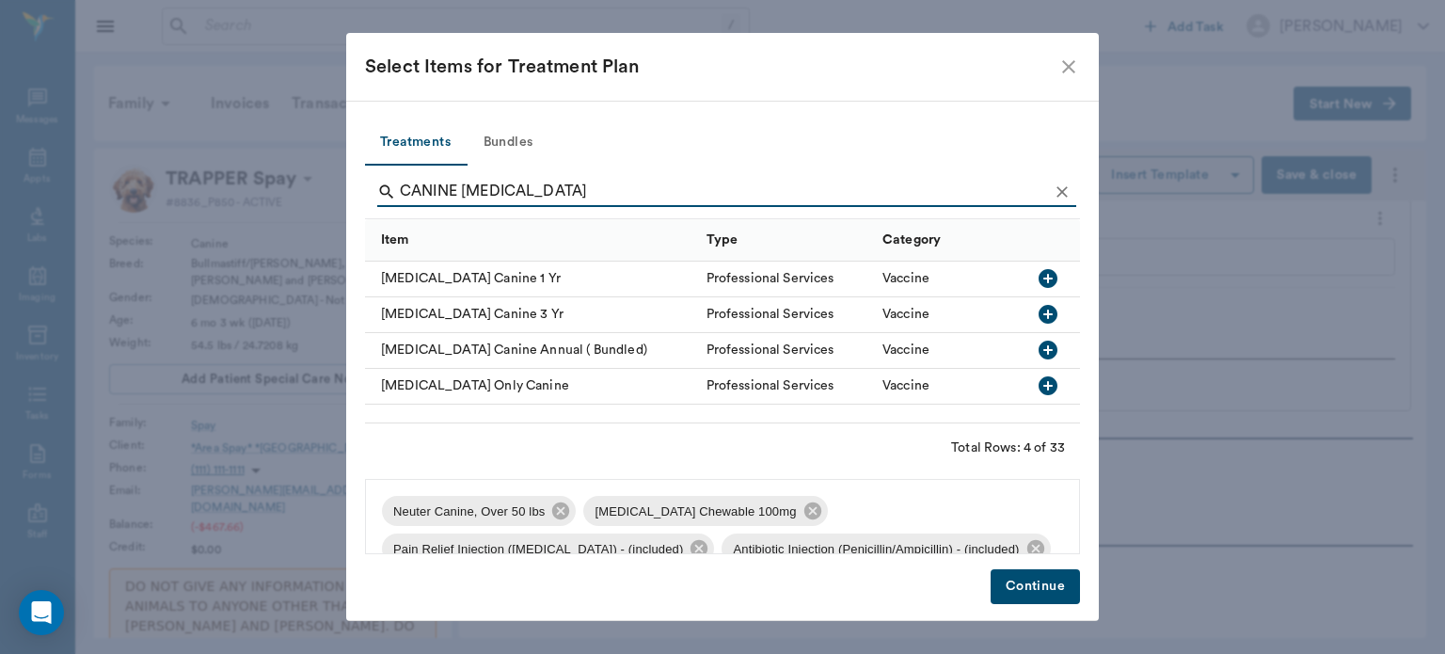
type input "CANINE RABIES"
click at [1043, 283] on icon "button" at bounding box center [1048, 278] width 19 height 19
click at [1043, 590] on button "Continue" at bounding box center [1035, 586] width 89 height 35
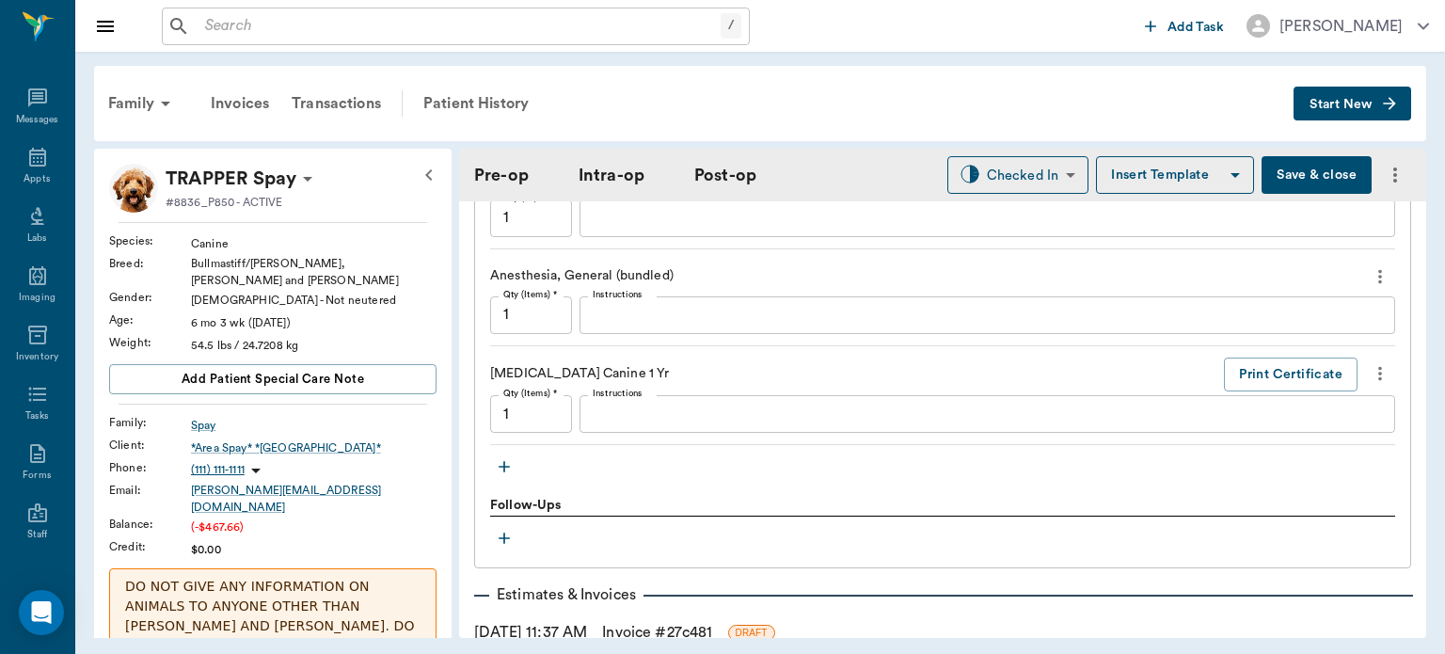
scroll to position [2090, 0]
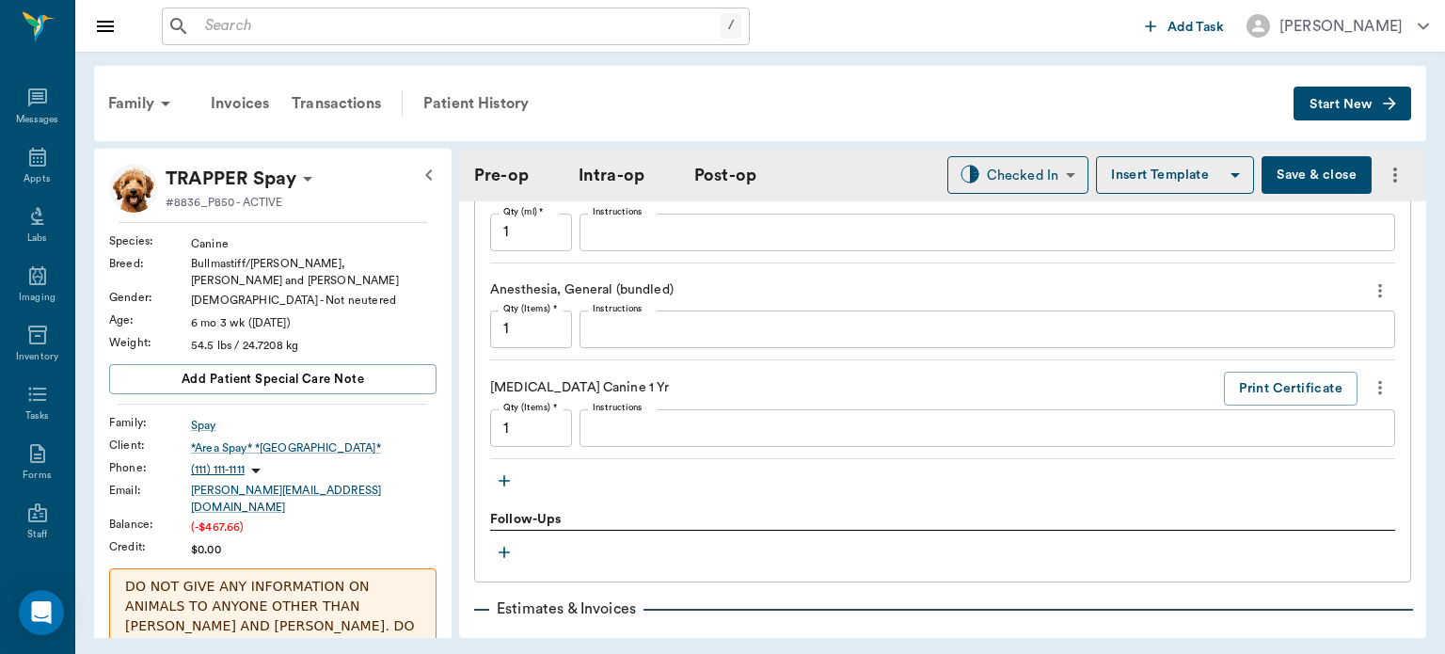
click at [504, 475] on icon "button" at bounding box center [504, 480] width 11 height 11
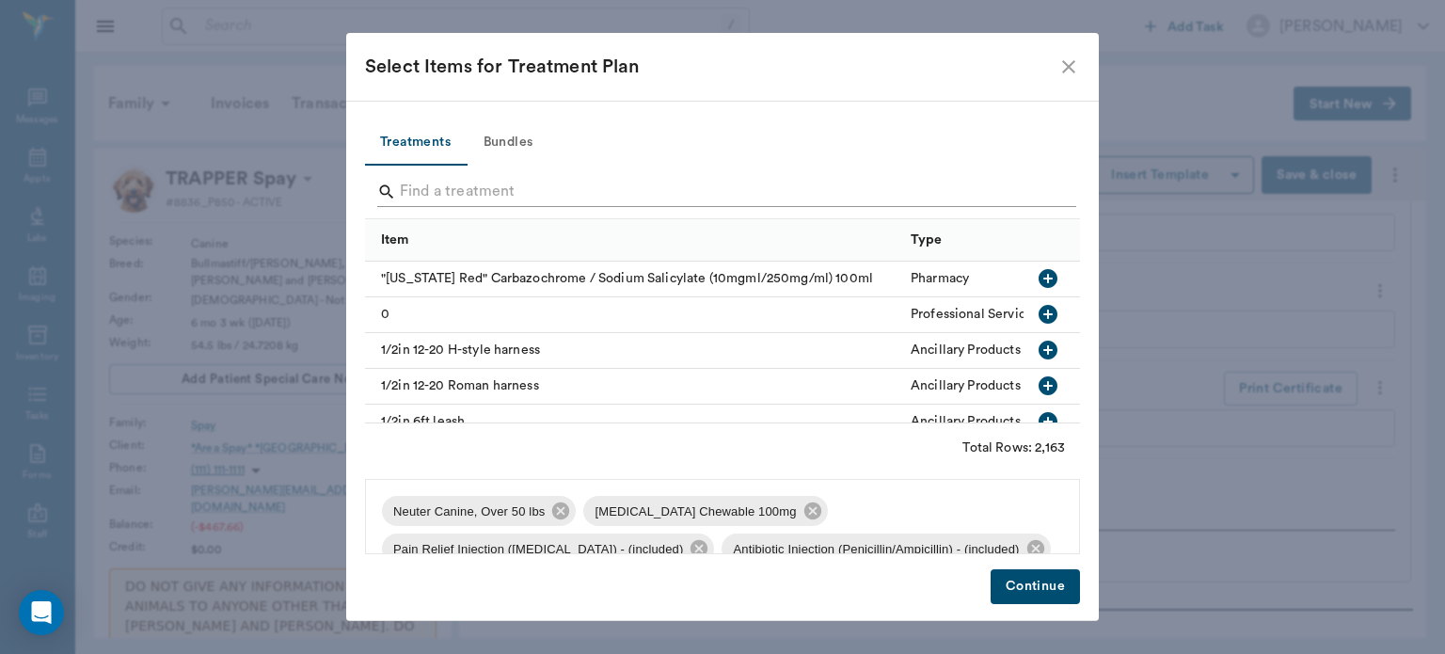
click at [459, 191] on input "Search" at bounding box center [724, 192] width 648 height 30
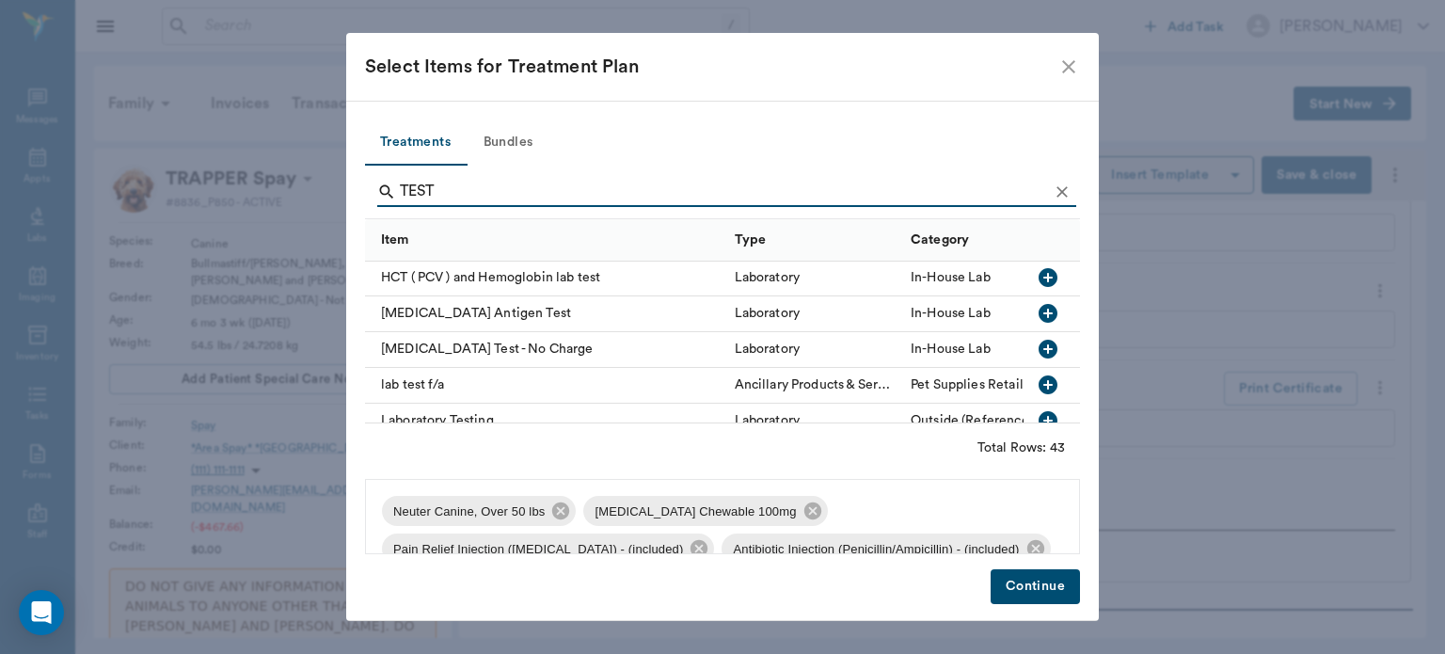
scroll to position [756, 0]
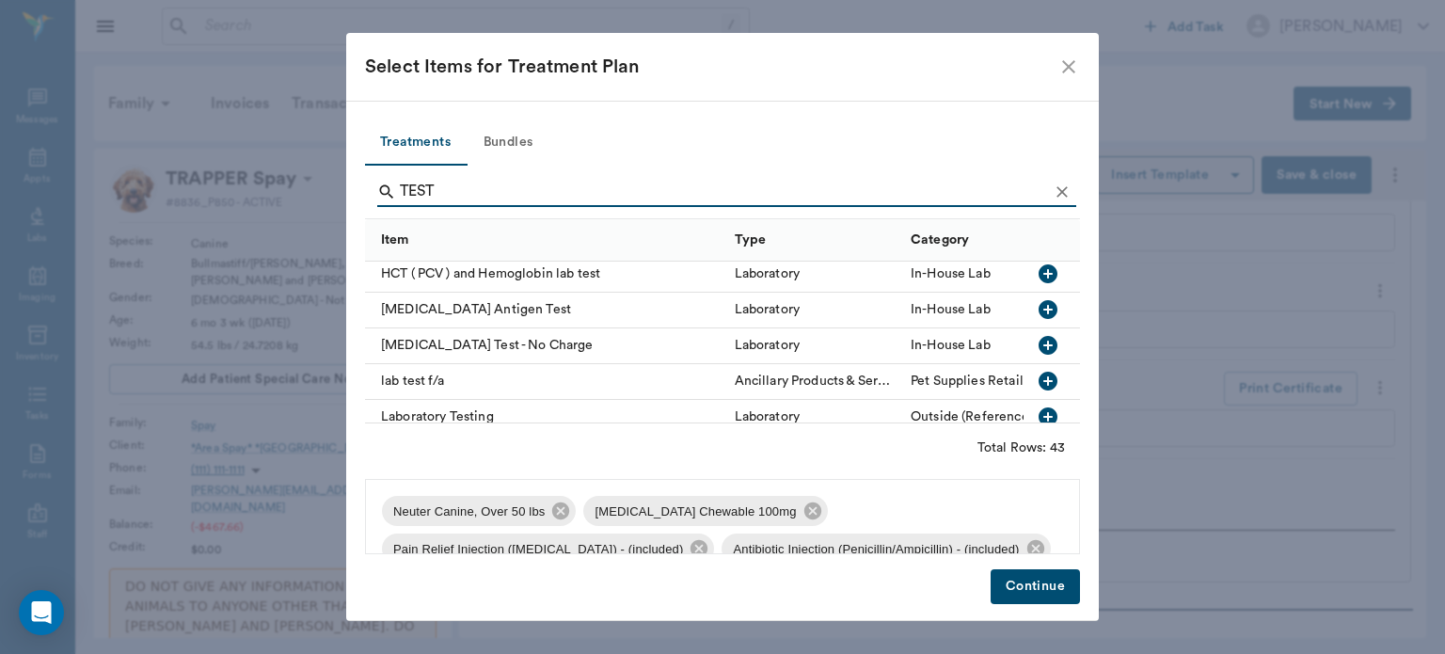
type input "TEST"
click at [1037, 347] on icon "button" at bounding box center [1048, 345] width 23 height 23
click at [1046, 597] on button "Continue" at bounding box center [1035, 586] width 89 height 35
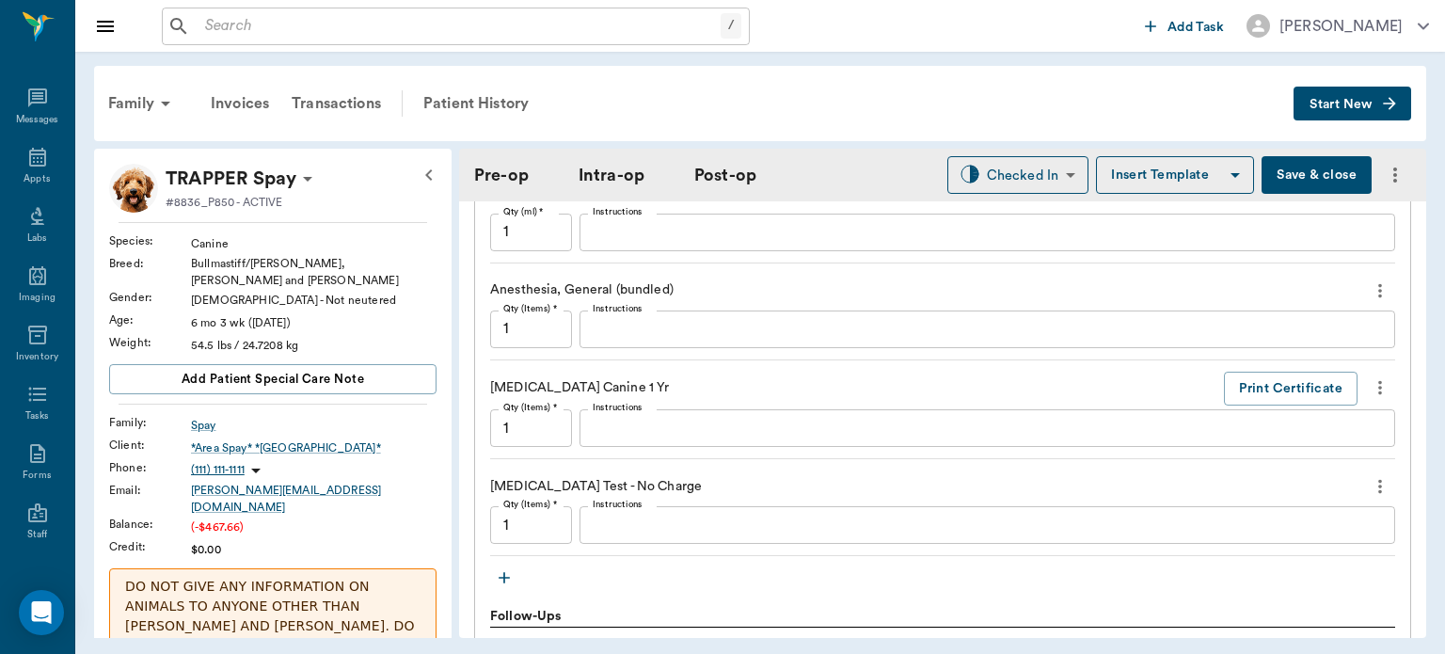
click at [650, 515] on textarea "Instructions" at bounding box center [987, 526] width 789 height 22
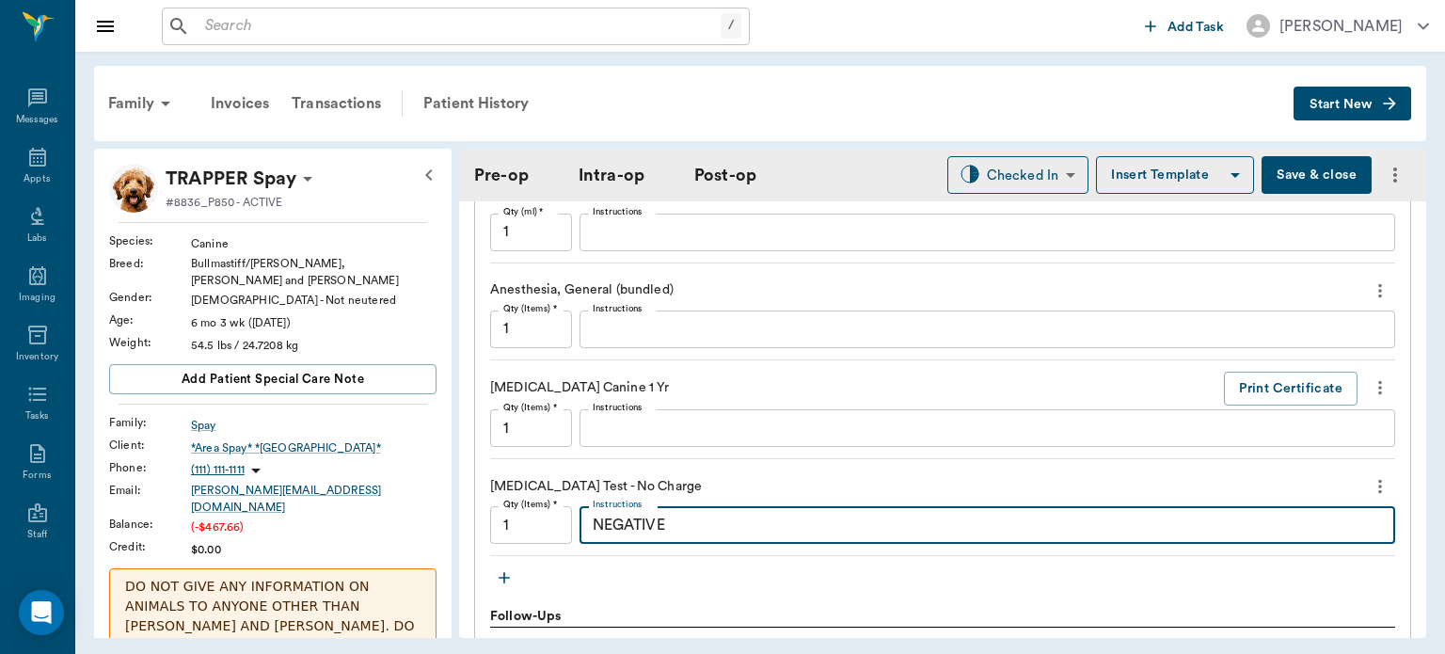
type textarea "NEGATIVE"
click at [1329, 173] on button "Save & close" at bounding box center [1317, 175] width 110 height 38
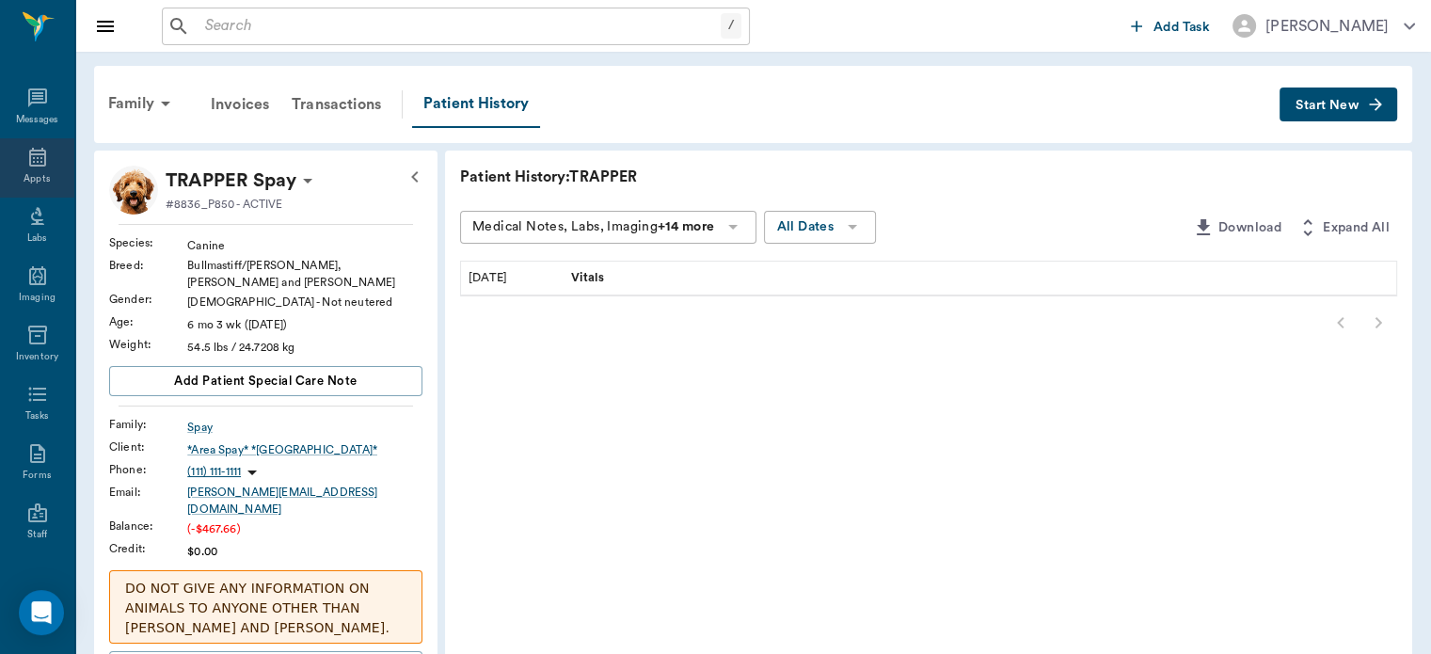
click at [34, 160] on icon at bounding box center [37, 157] width 23 height 23
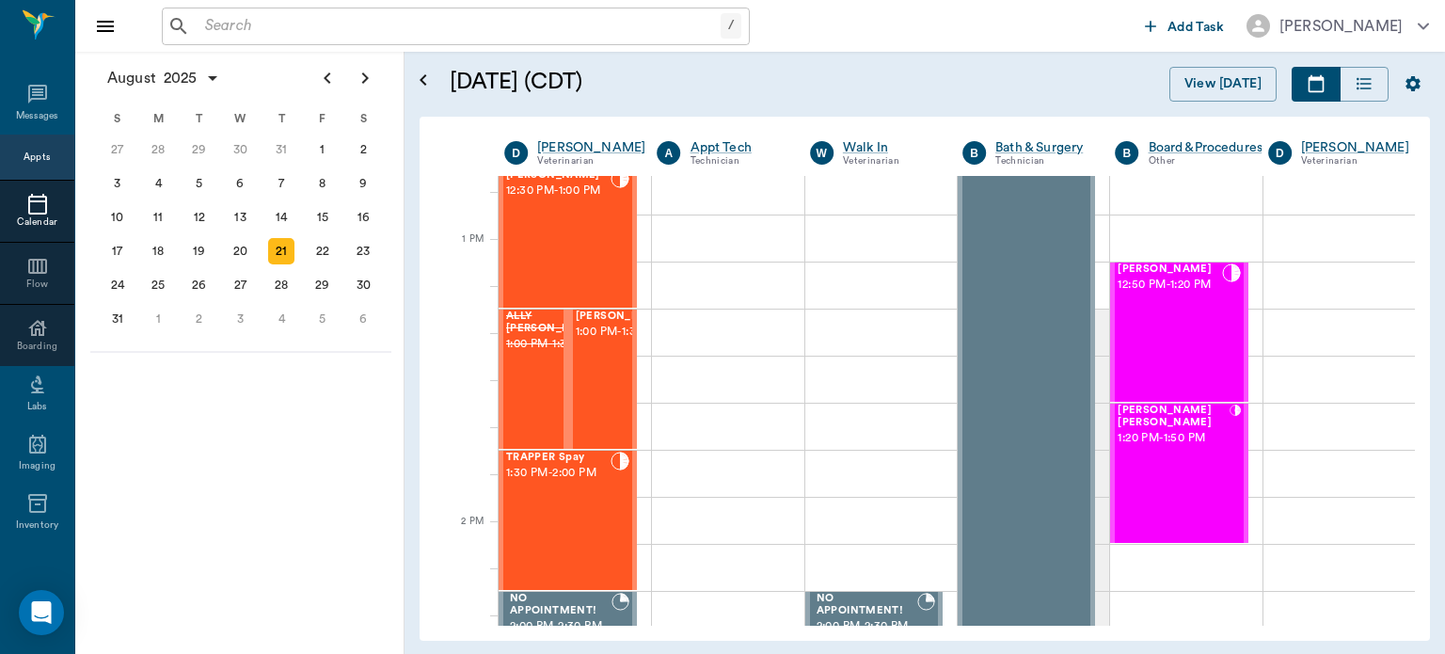
scroll to position [1374, 0]
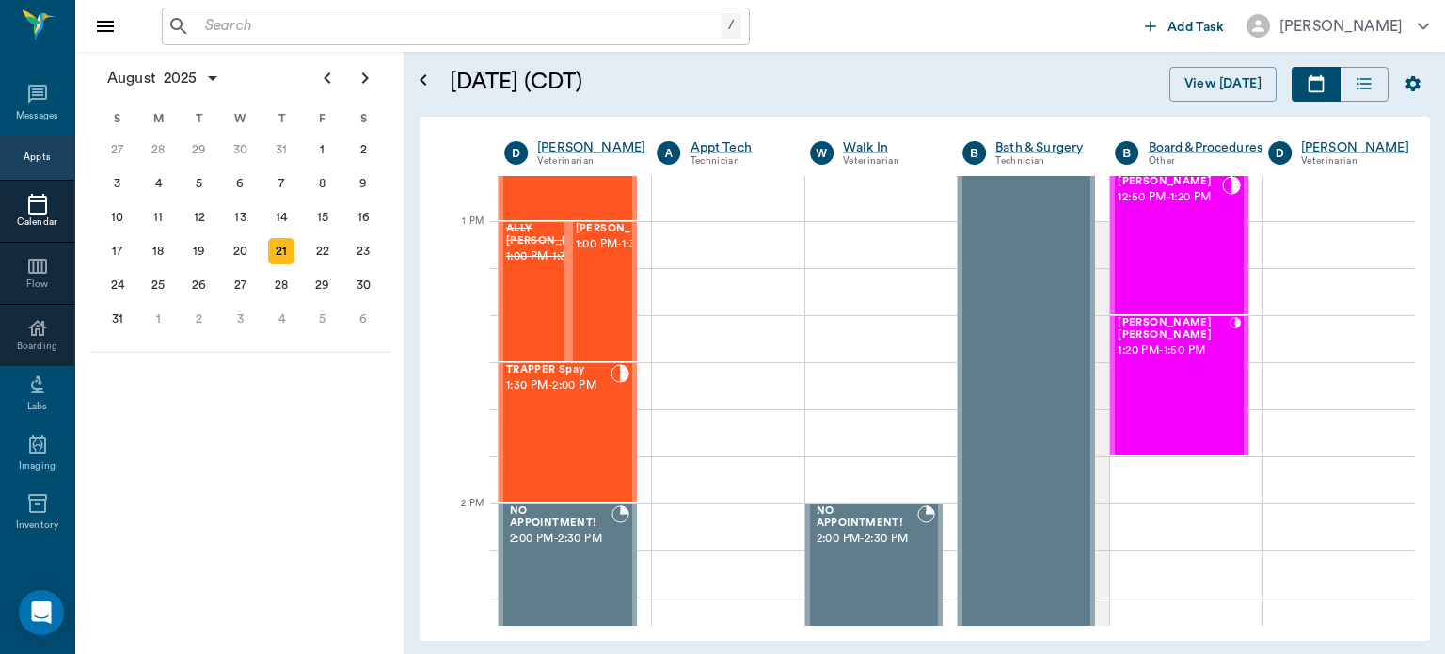
click at [572, 423] on div "TRAPPER Spay 1:30 PM - 2:00 PM" at bounding box center [558, 432] width 104 height 137
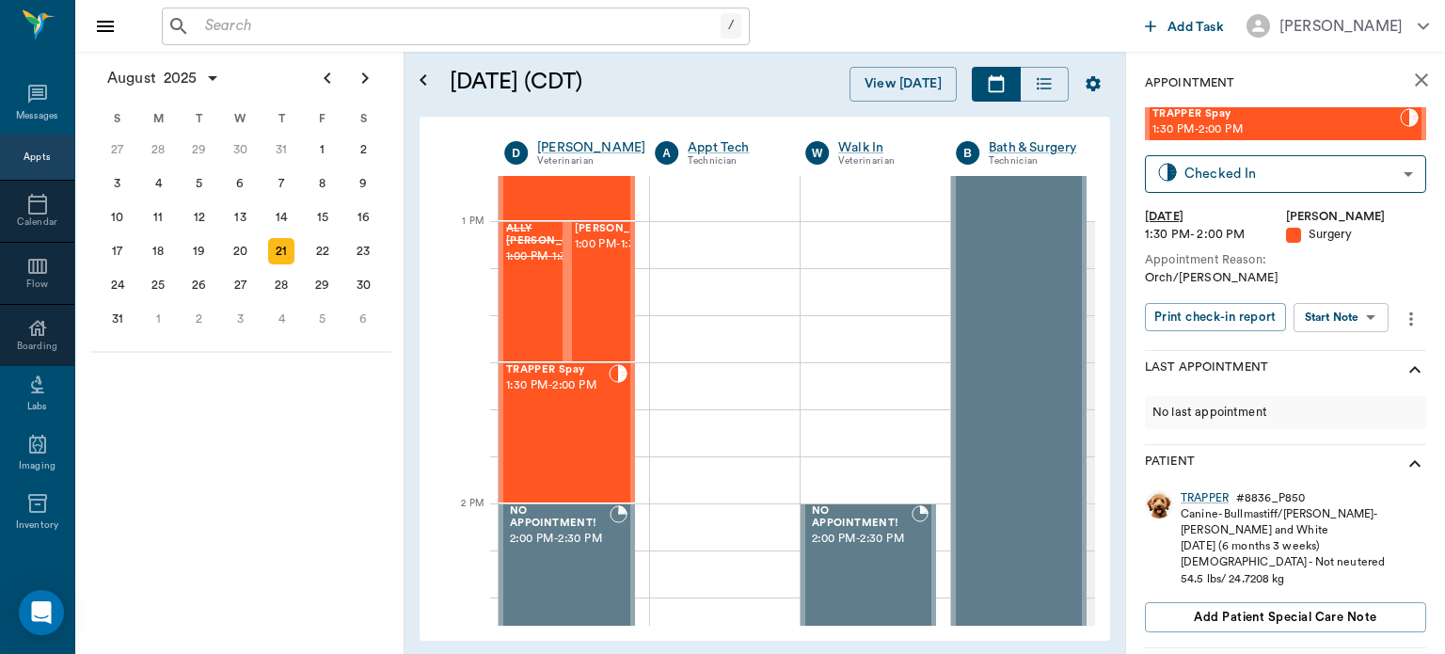
click at [1348, 318] on body "/ ​ Add Task Dr. Bert Ellsworth Nectar Messages Appts Calendar Flow Boarding La…" at bounding box center [722, 327] width 1445 height 654
click at [1357, 391] on button "View Surgery" at bounding box center [1326, 386] width 77 height 22
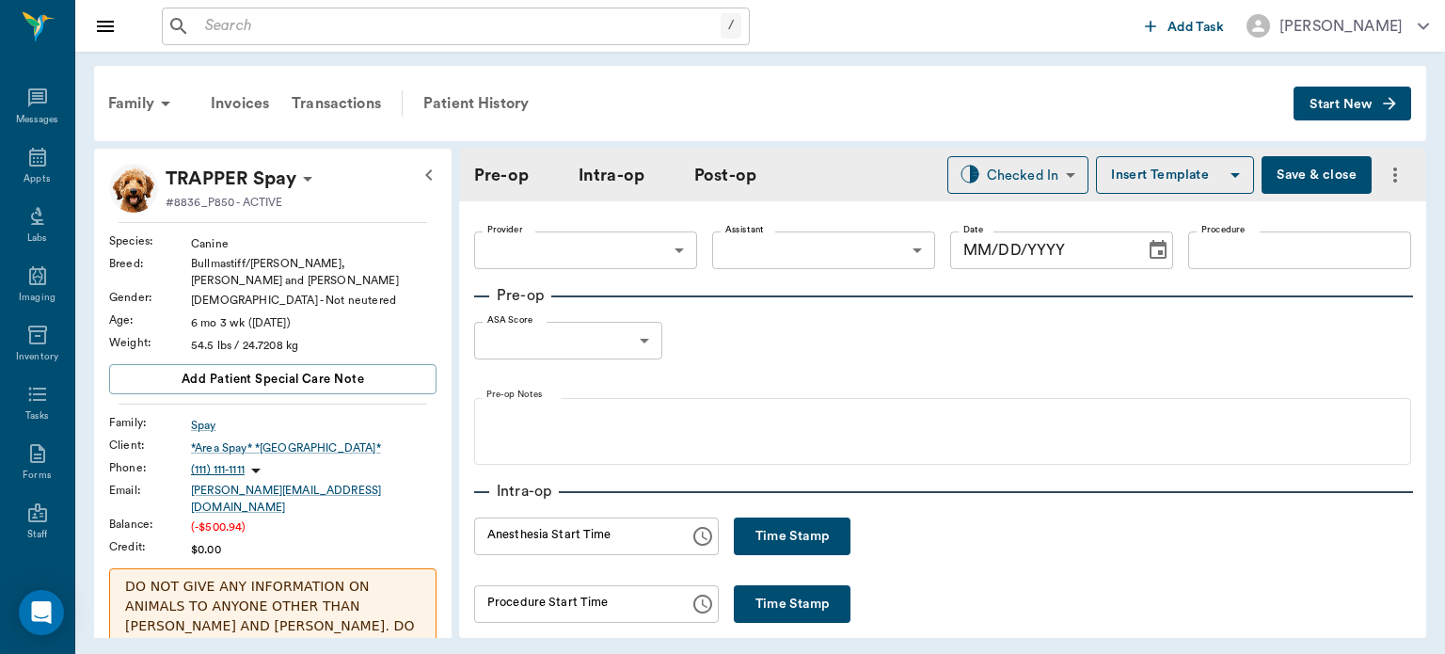
type input "63ec2f075fda476ae8351a4d"
type input "63ec2e7e52e12b0ba117b124"
type input "ORCH"
type input "1"
radio input "true"
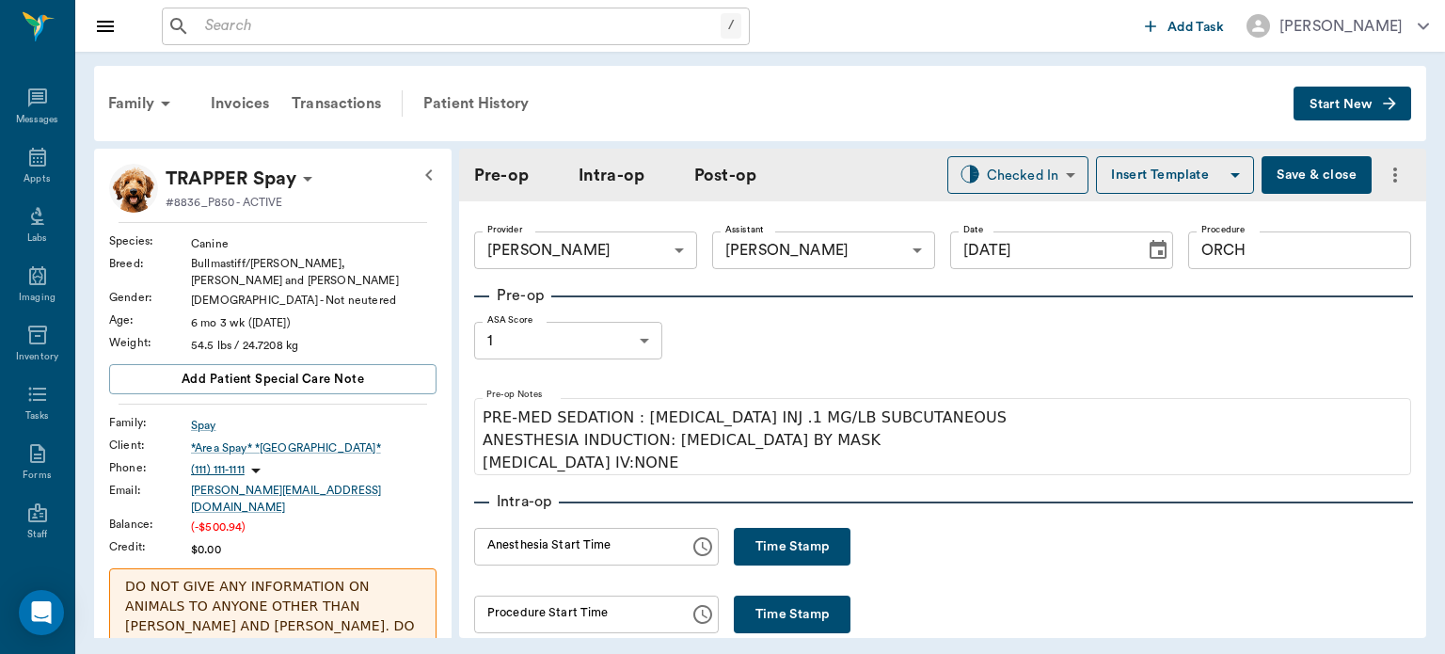
type input "[DATE]"
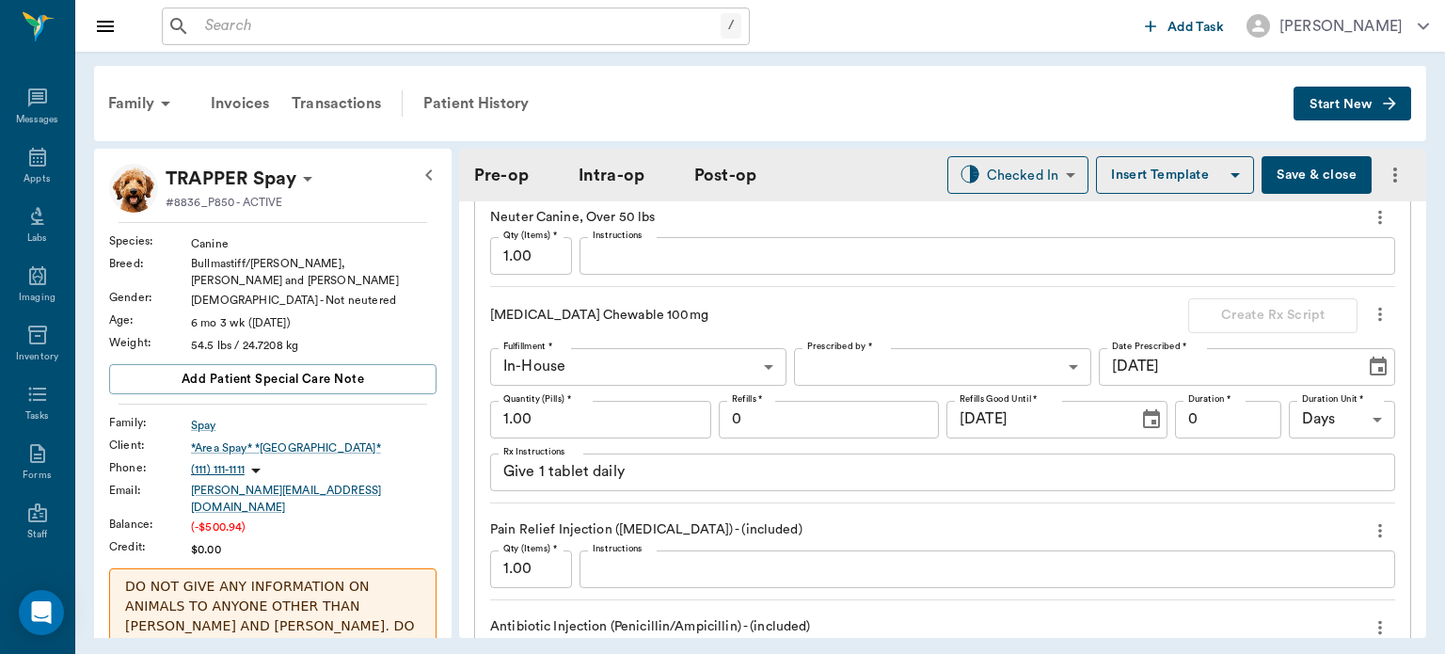
scroll to position [1677, 0]
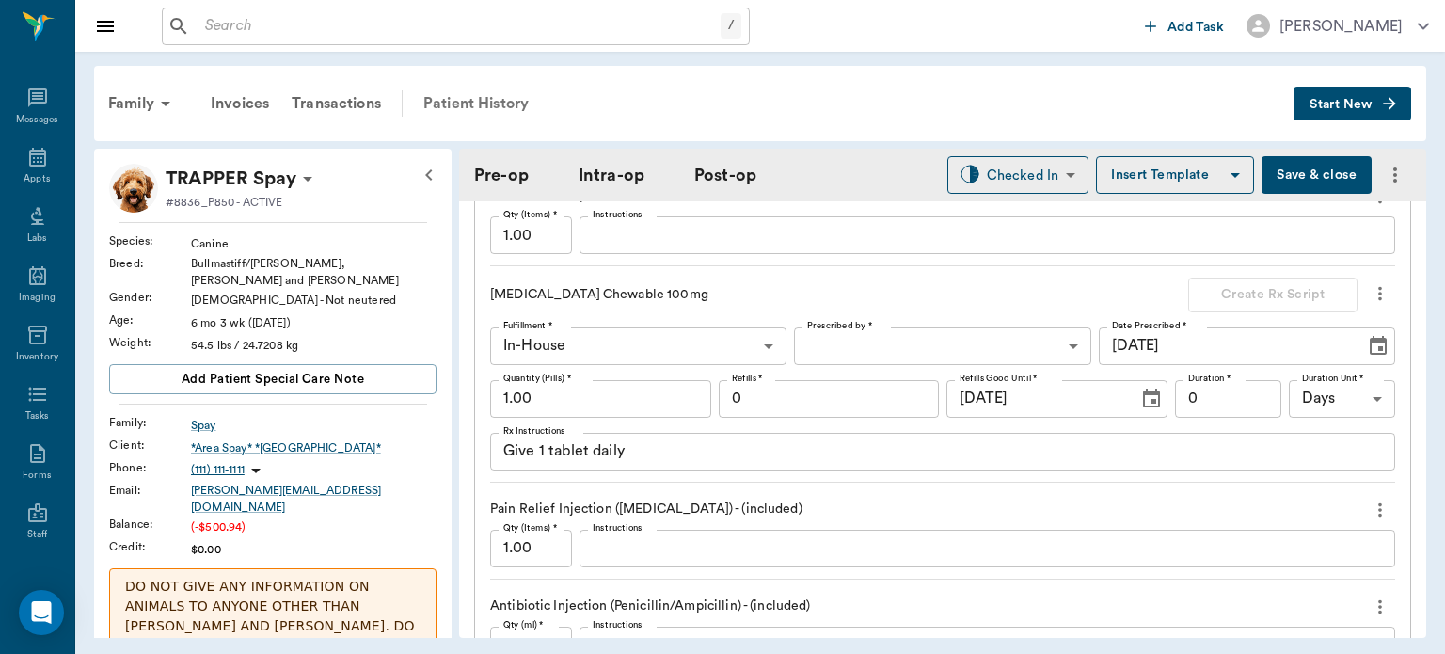
click at [465, 92] on div "Patient History" at bounding box center [476, 103] width 128 height 45
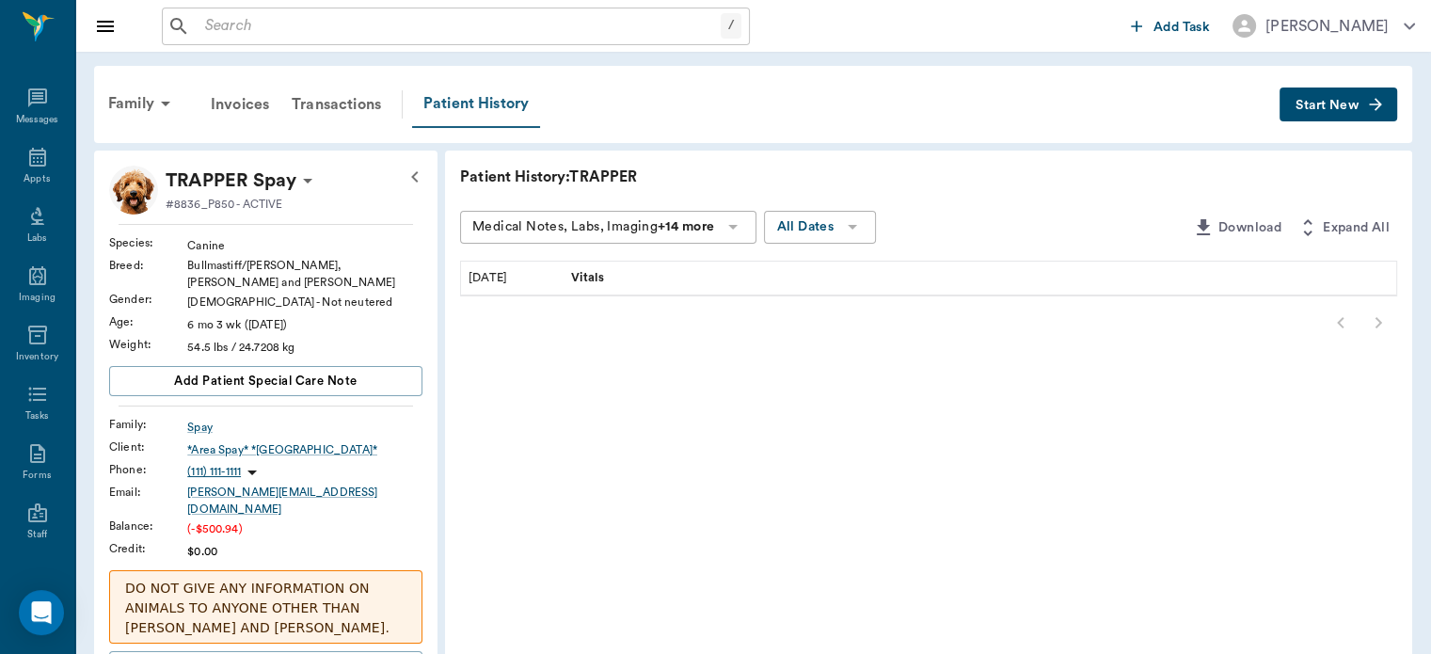
click at [470, 105] on div "Patient History" at bounding box center [476, 104] width 128 height 47
click at [29, 151] on icon at bounding box center [37, 157] width 17 height 19
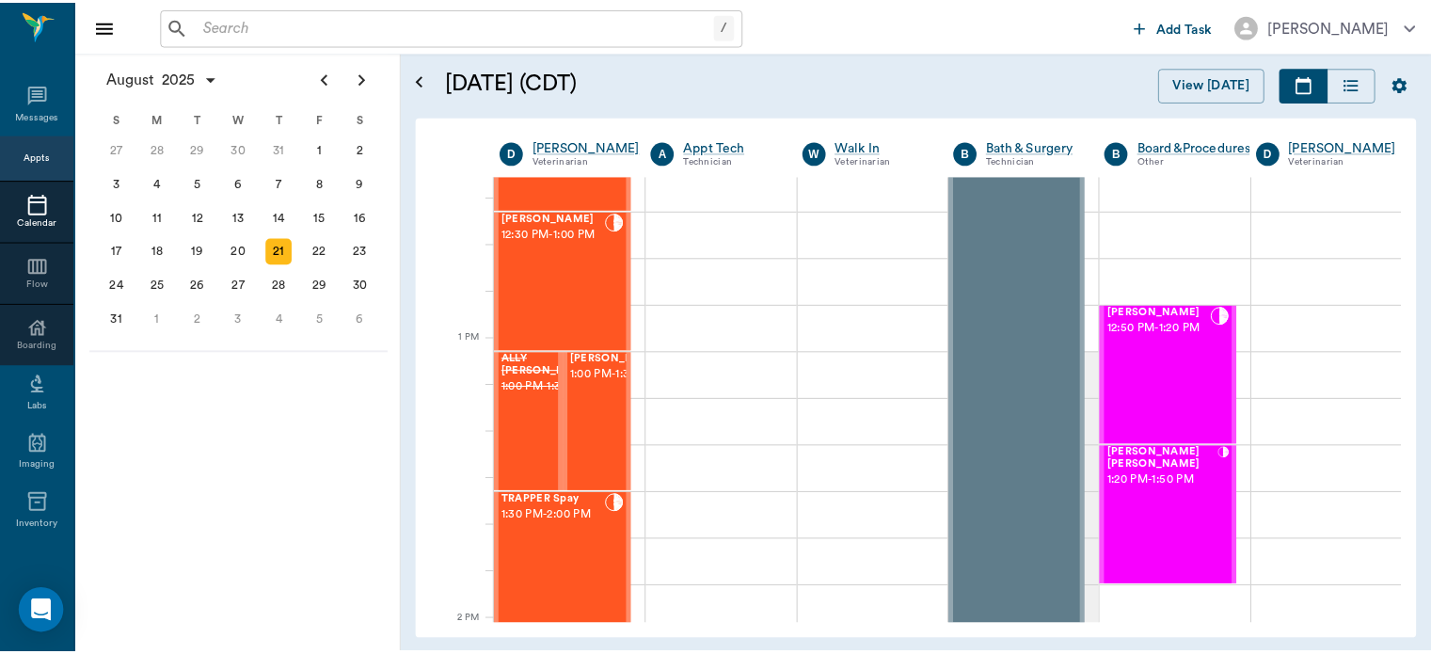
scroll to position [1265, 0]
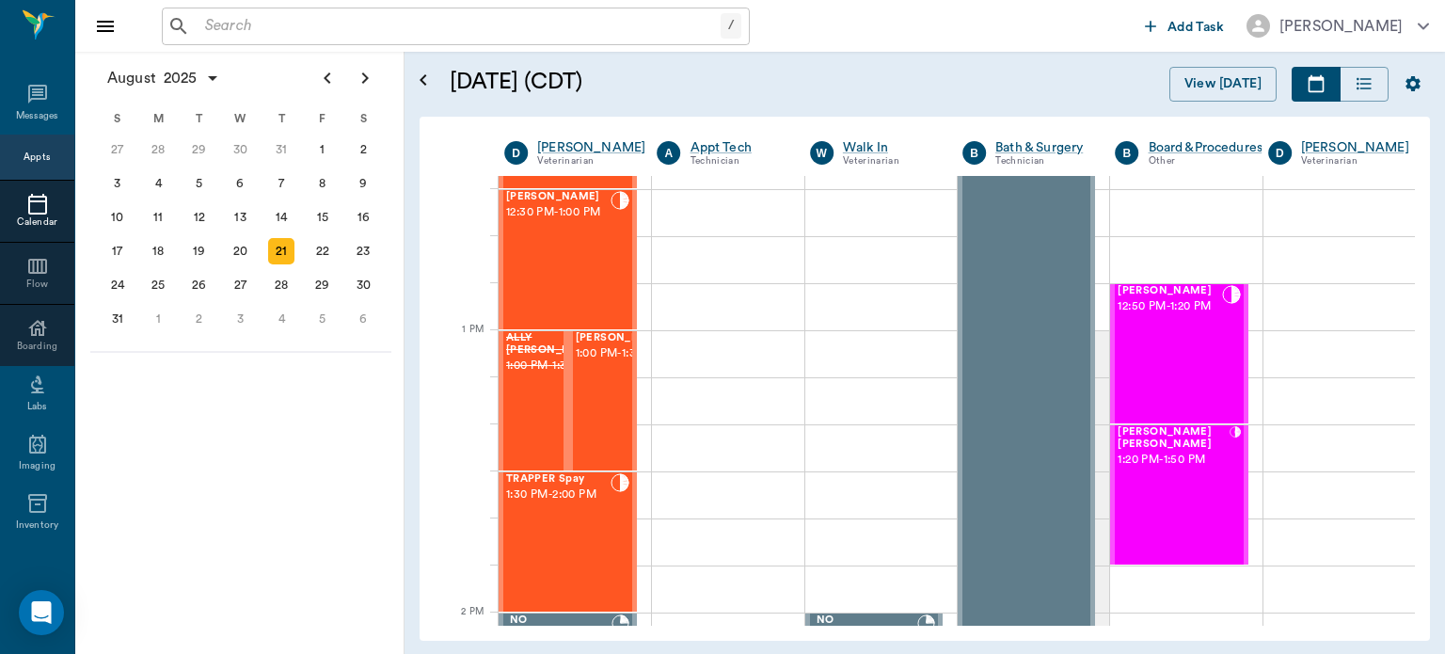
click at [557, 529] on div "TRAPPER Spay 1:30 PM - 2:00 PM" at bounding box center [558, 541] width 104 height 137
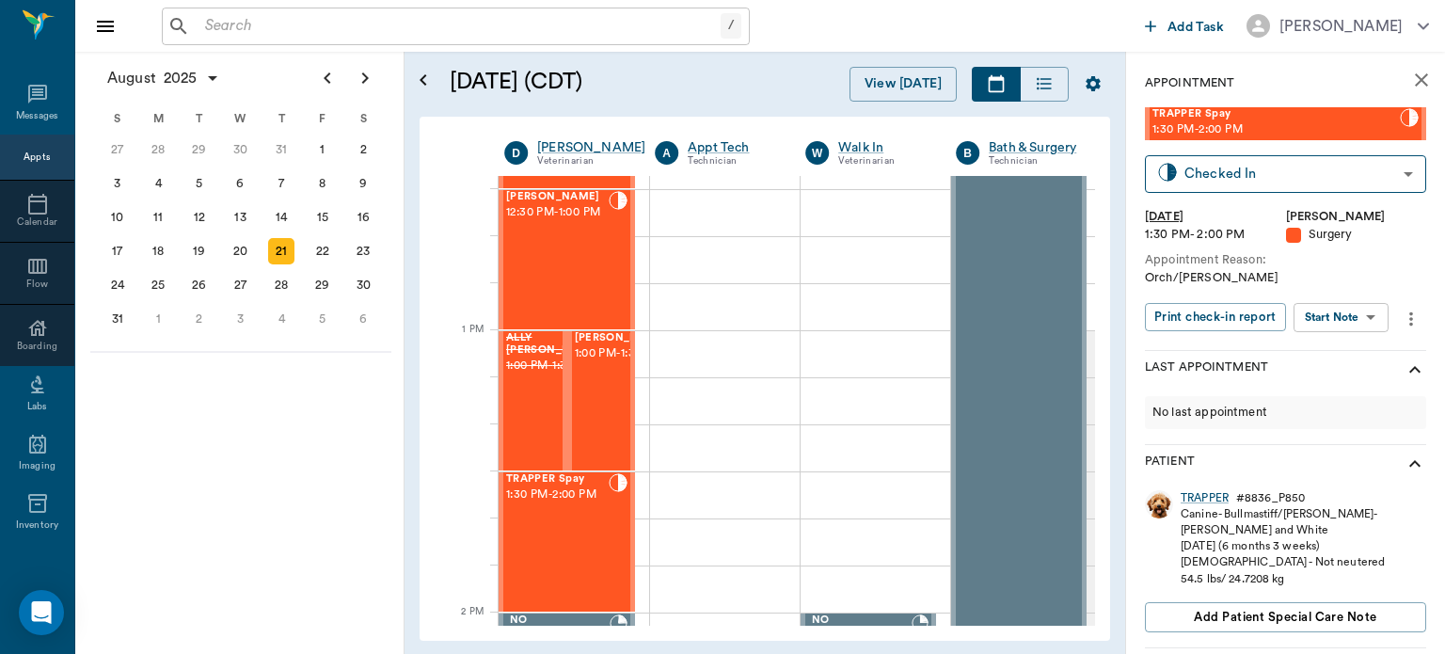
click at [1331, 316] on body "/ ​ Add Task Dr. Bert Ellsworth Nectar Messages Appts Calendar Flow Boarding La…" at bounding box center [722, 327] width 1445 height 654
click at [1306, 383] on button "View Surgery" at bounding box center [1326, 386] width 77 height 22
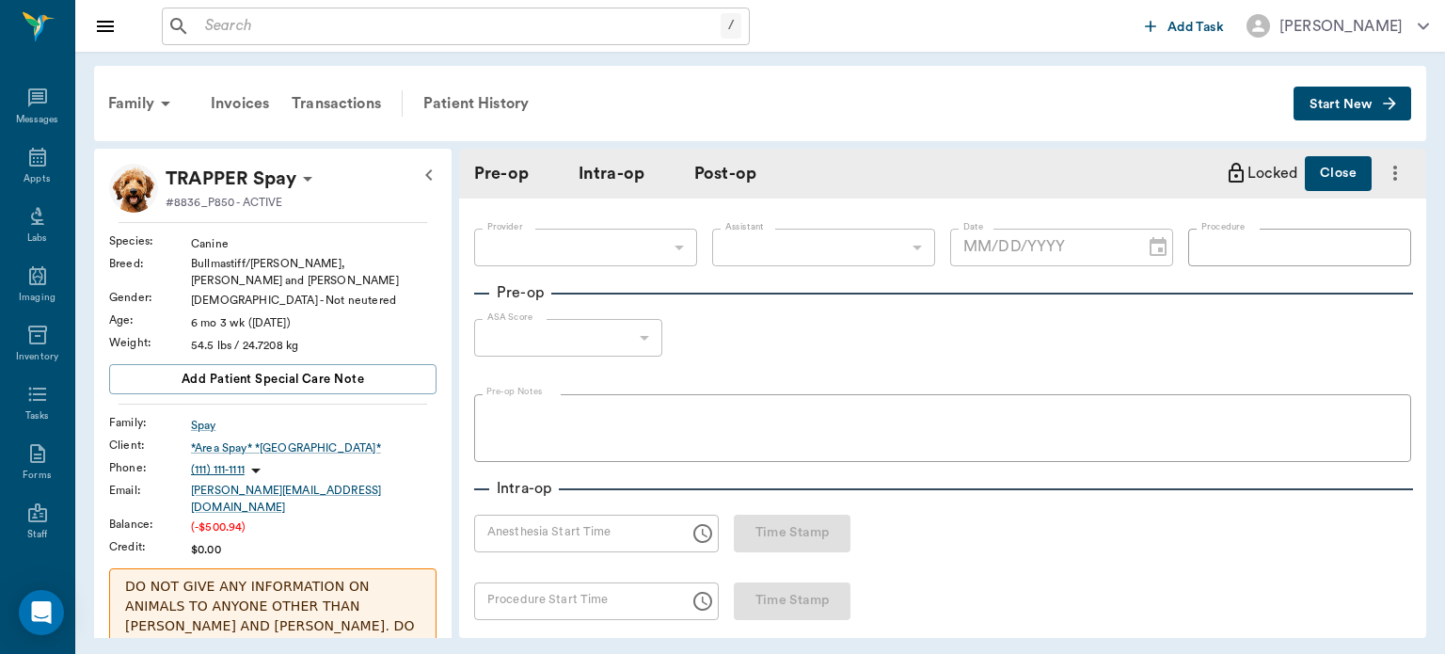
type input "63ec2f075fda476ae8351a4d"
type input "63ec2e7e52e12b0ba117b124"
type input "ORCH"
type input "1"
radio input "true"
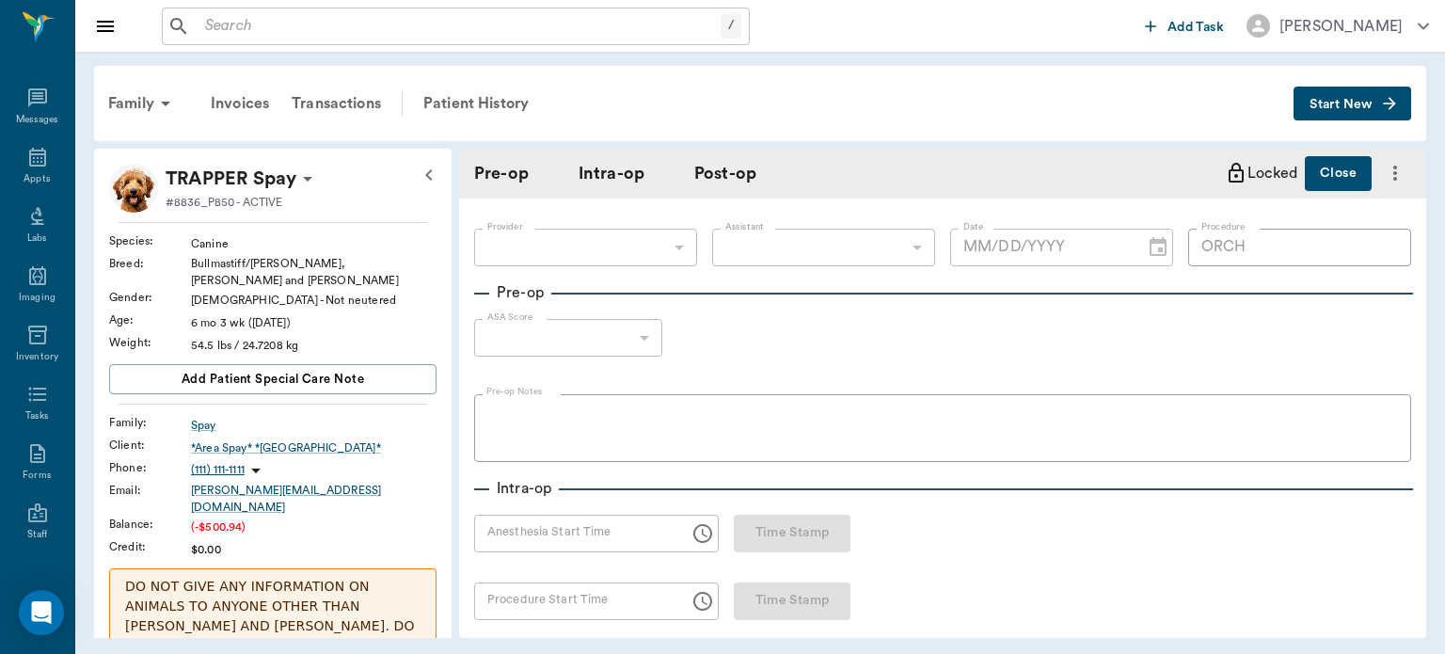
type input "[DATE]"
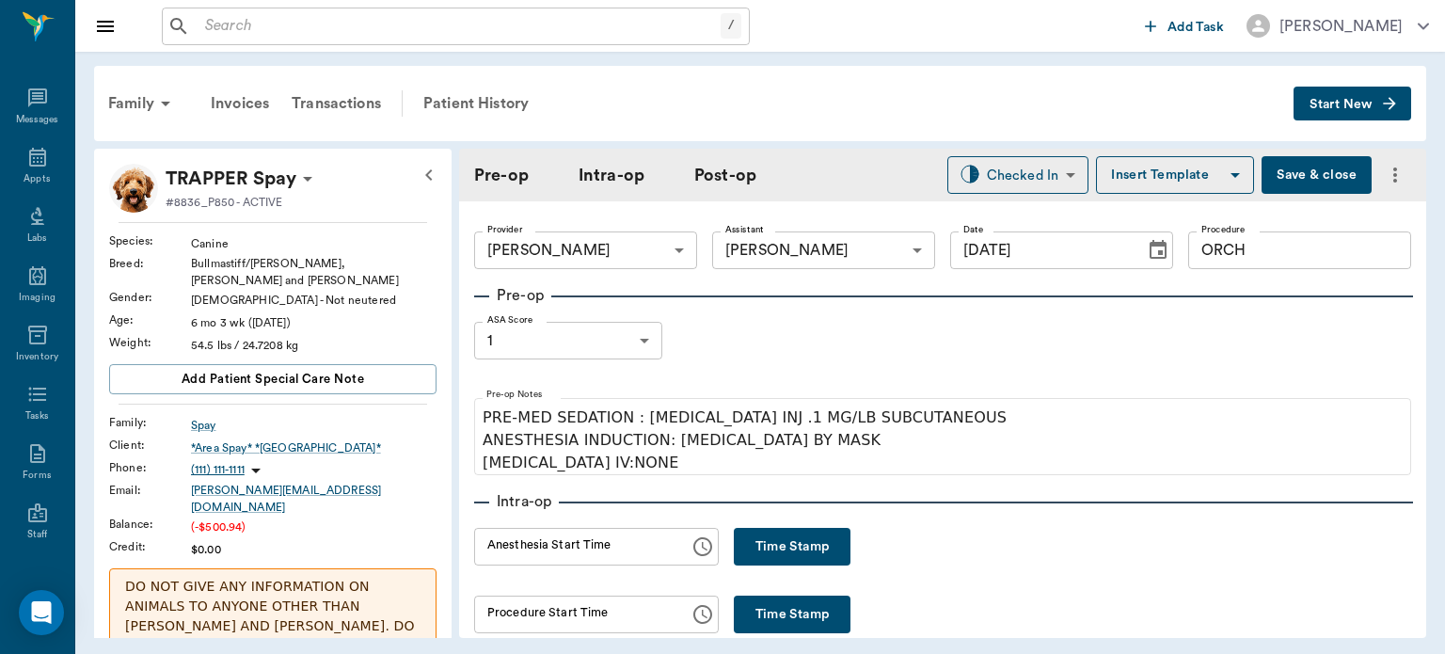
click at [1309, 169] on button "Save & close" at bounding box center [1317, 175] width 110 height 38
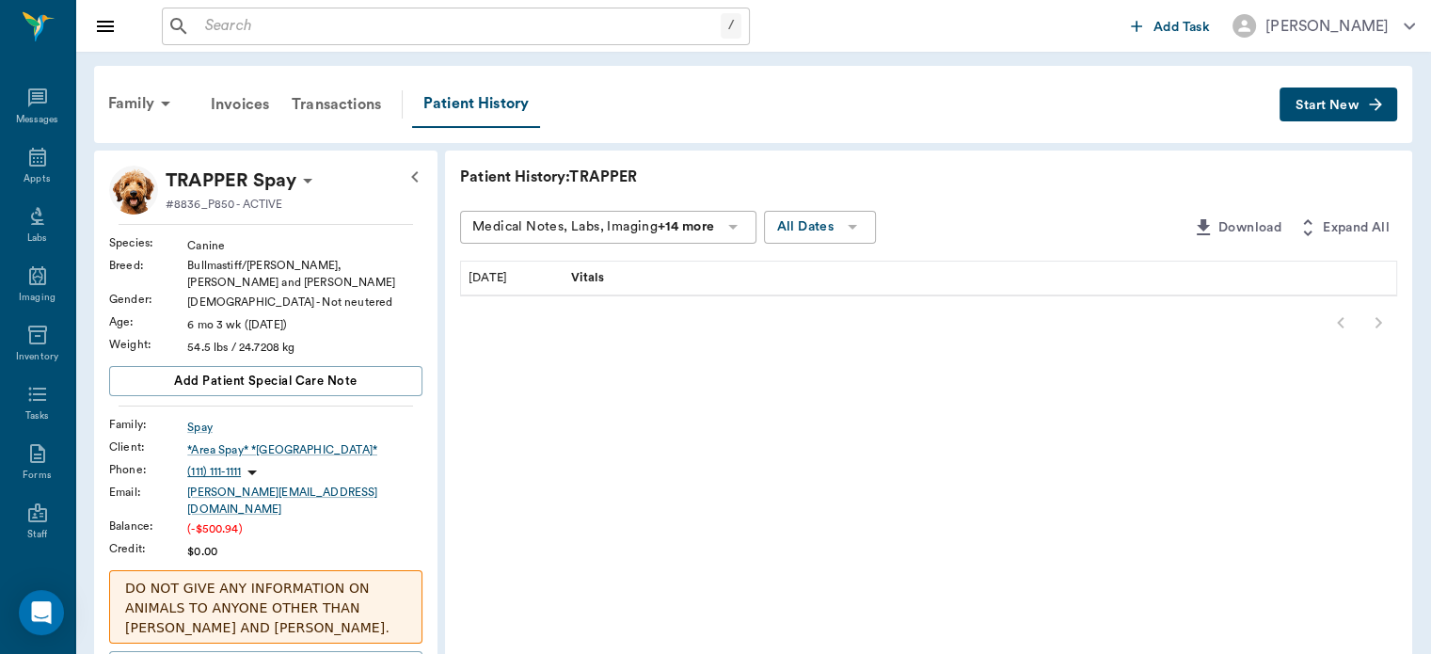
click at [593, 271] on span "Vitals" at bounding box center [590, 278] width 38 height 18
click at [231, 224] on hr at bounding box center [266, 224] width 295 height 1
click at [28, 157] on icon at bounding box center [37, 157] width 23 height 23
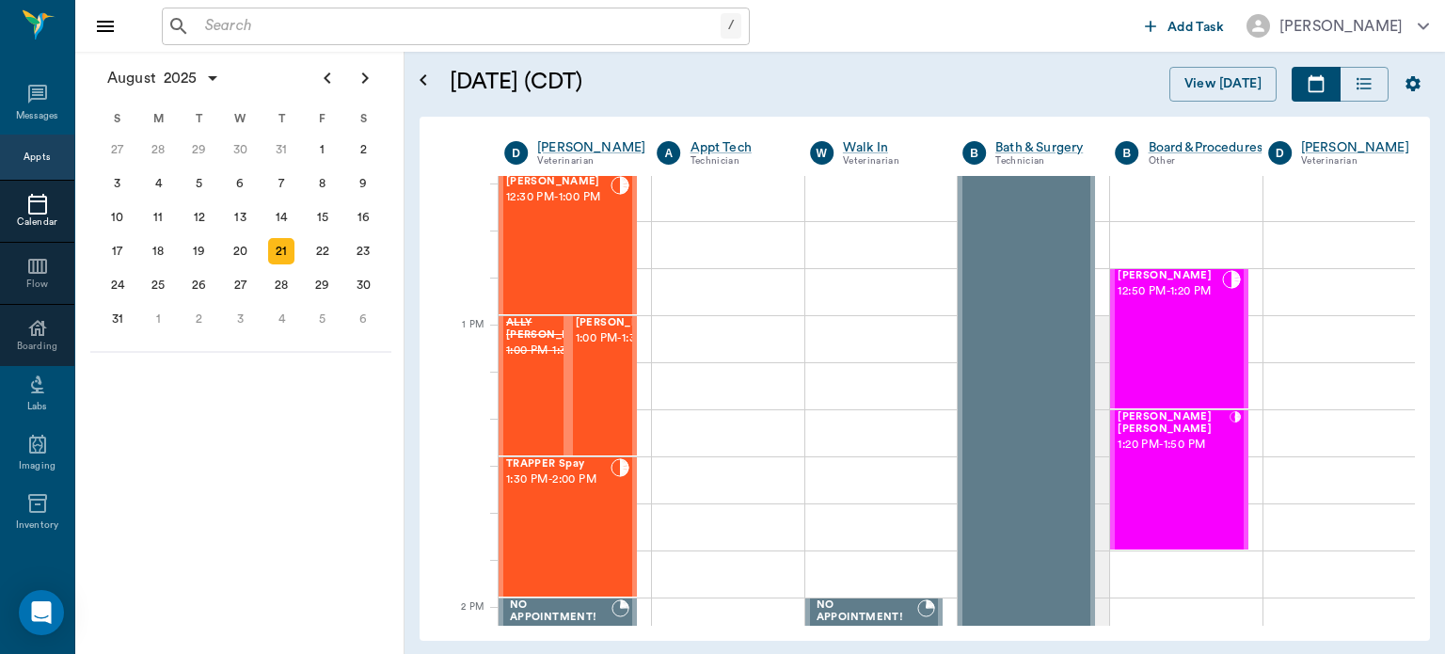
scroll to position [1255, 0]
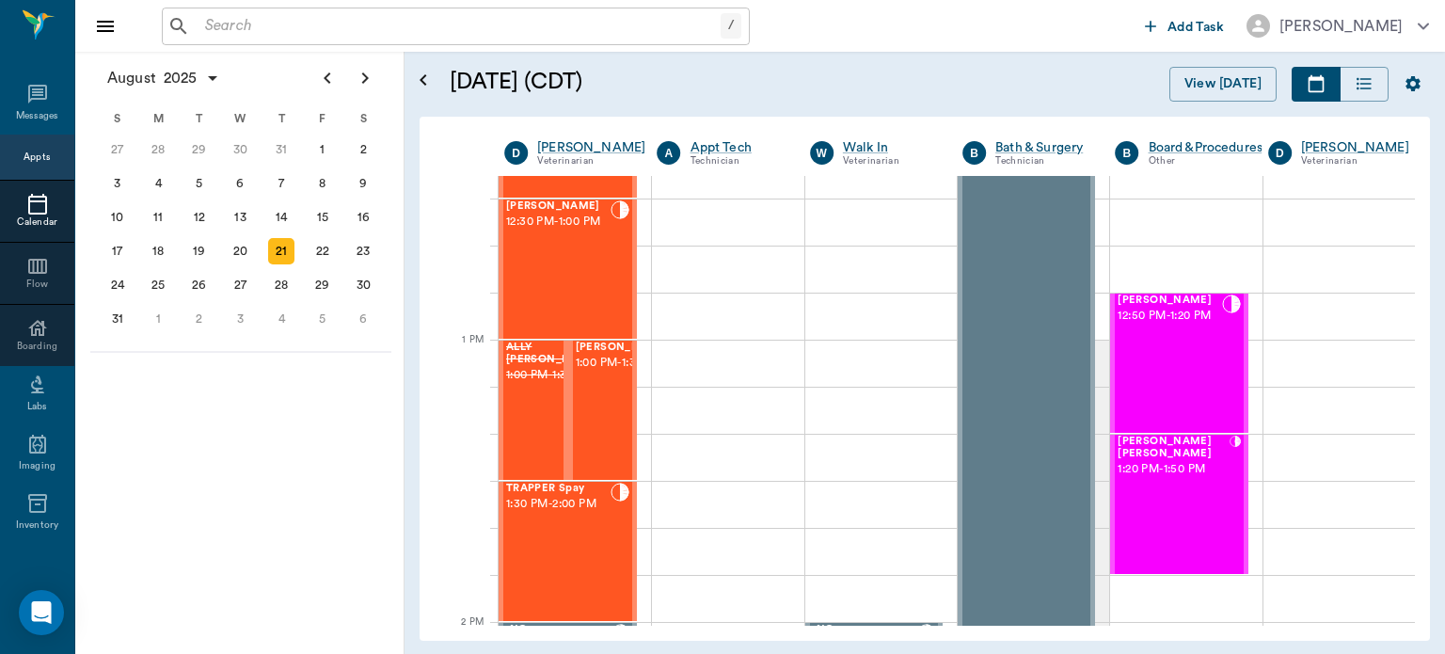
click at [576, 373] on span "1:00 PM - 1:30 PM" at bounding box center [623, 363] width 94 height 19
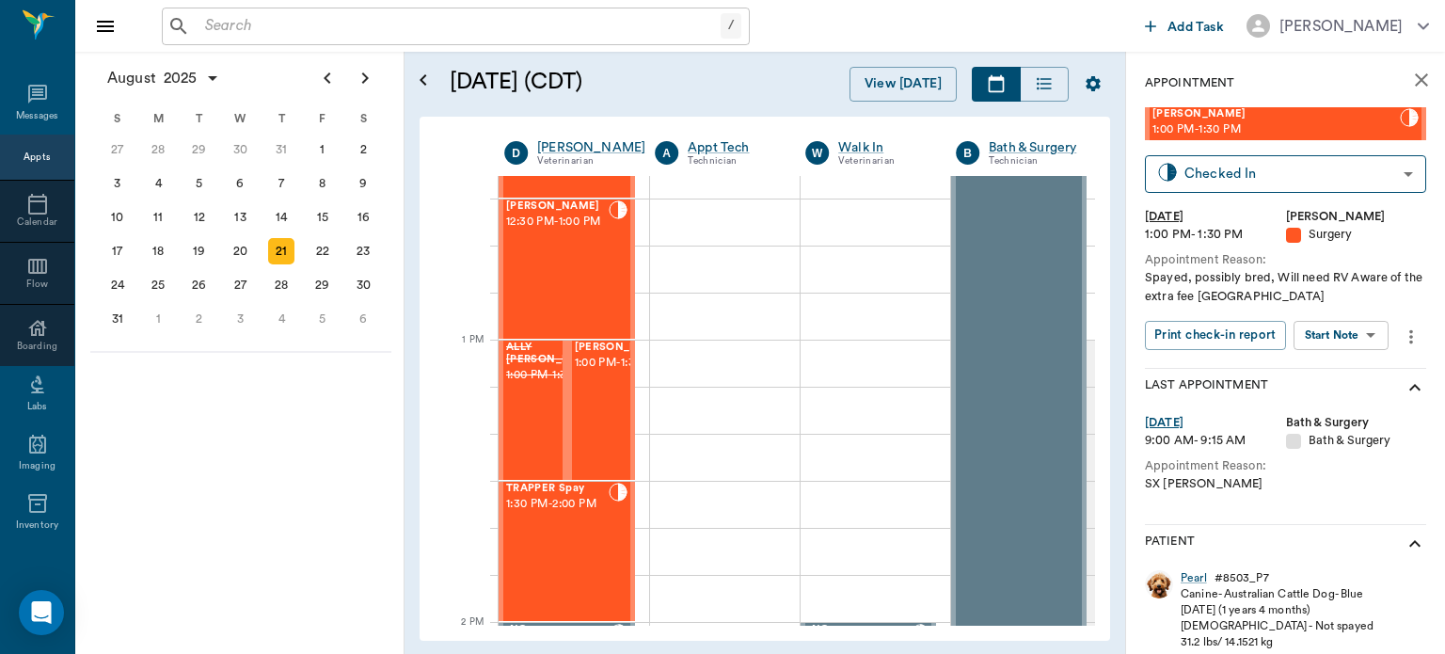
click at [567, 271] on div "[PERSON_NAME] 12:30 PM - 1:00 PM" at bounding box center [557, 268] width 103 height 137
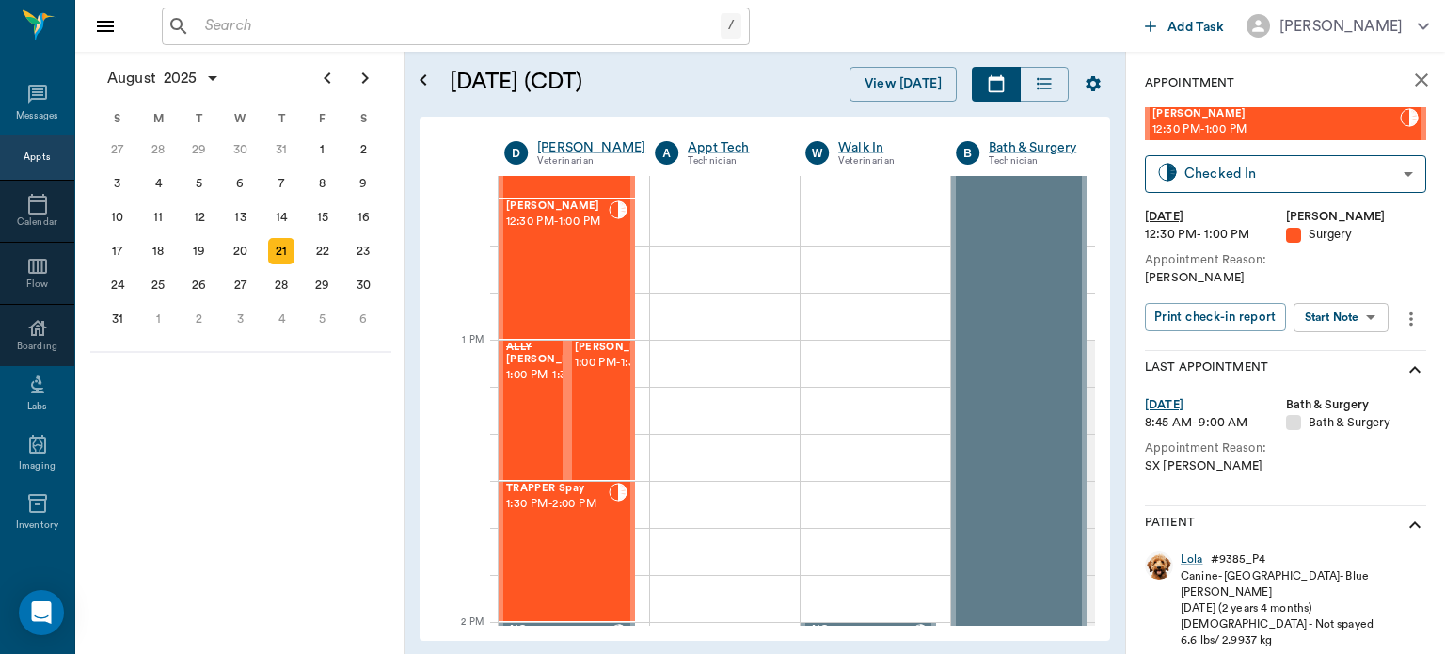
click at [1359, 321] on body "/ ​ Add Task Dr. Bert Ellsworth Nectar Messages Appts Calendar Flow Boarding La…" at bounding box center [722, 327] width 1445 height 654
click at [1340, 390] on button "View Surgery" at bounding box center [1326, 386] width 77 height 22
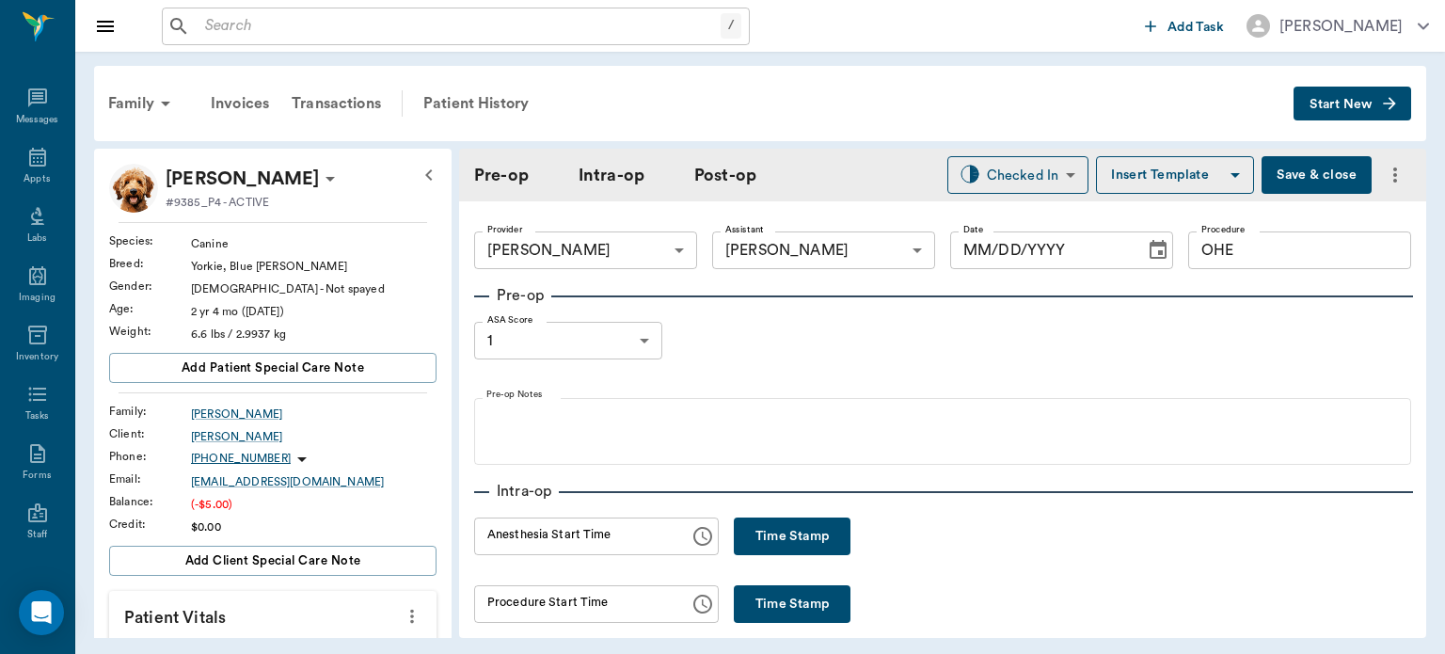
type input "63ec2f075fda476ae8351a4d"
type input "63ec2e7e52e12b0ba117b124"
type input "OHE"
type input "1"
radio input "true"
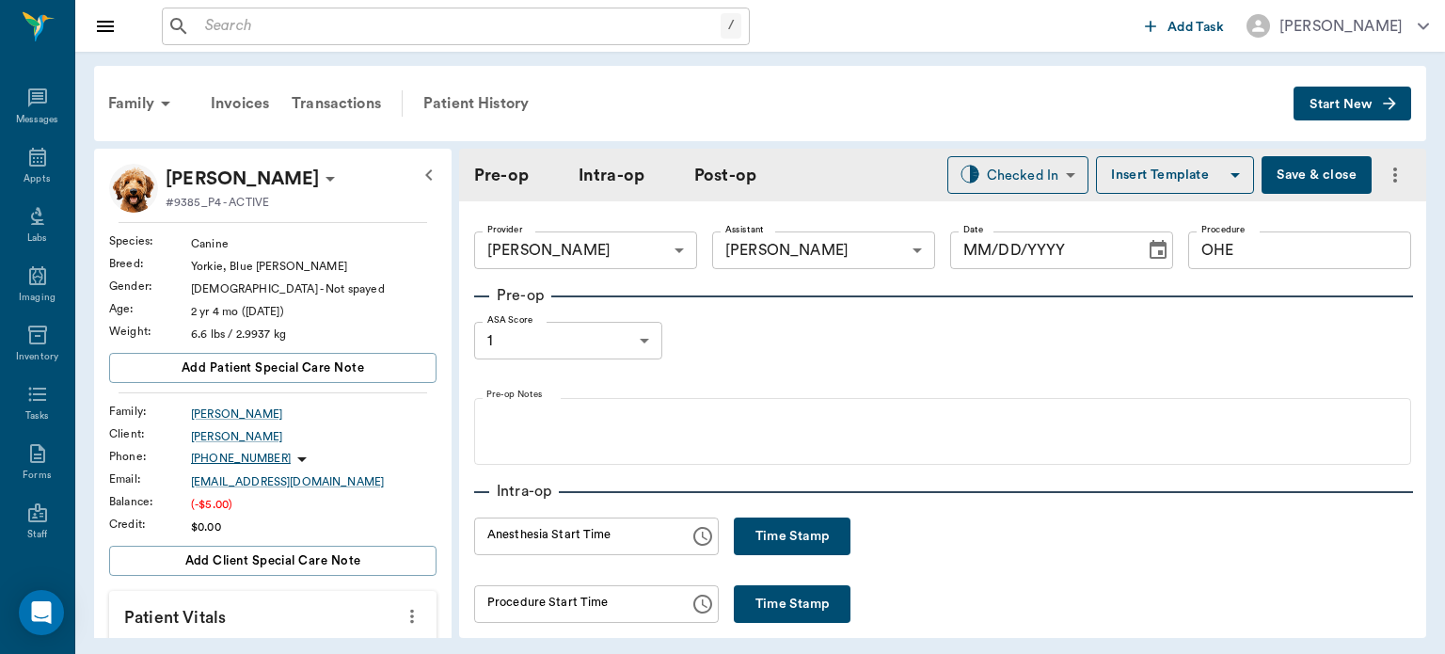
type input "[DATE]"
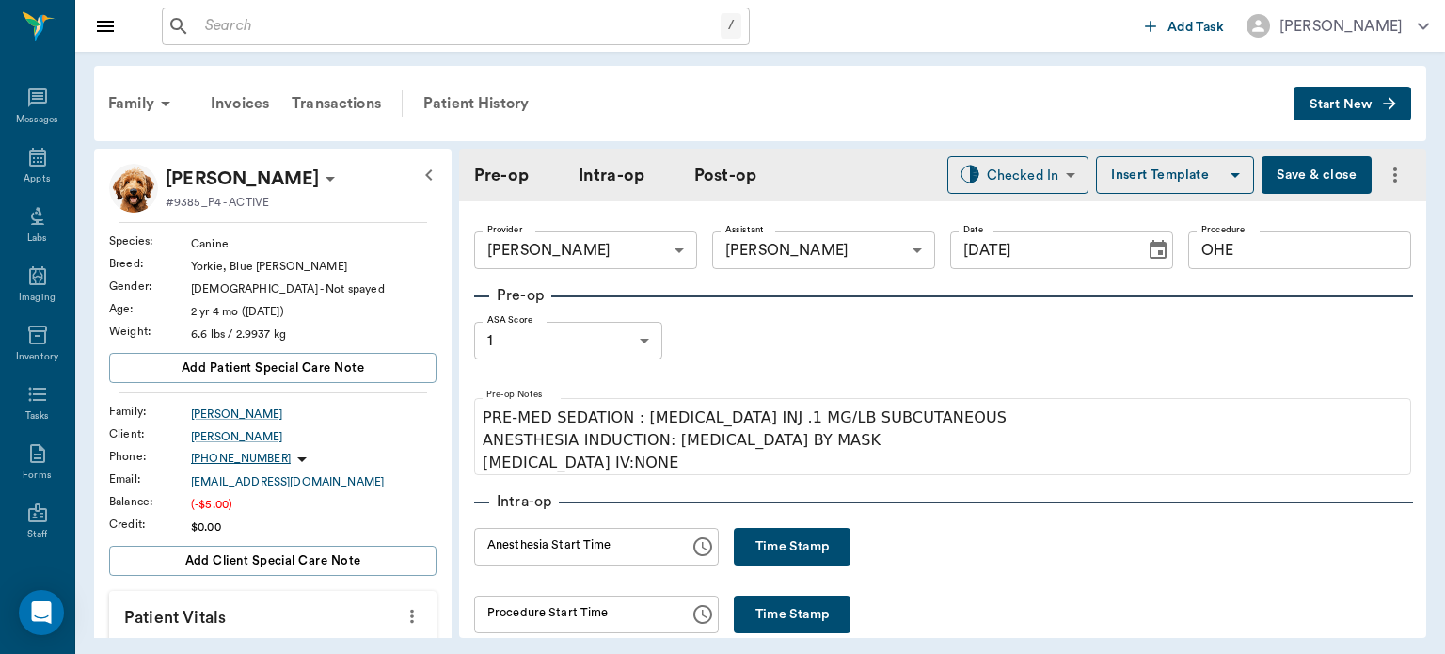
click at [783, 535] on button "Time Stamp" at bounding box center [792, 547] width 117 height 38
click at [517, 552] on input "11:58 AM" at bounding box center [575, 547] width 202 height 38
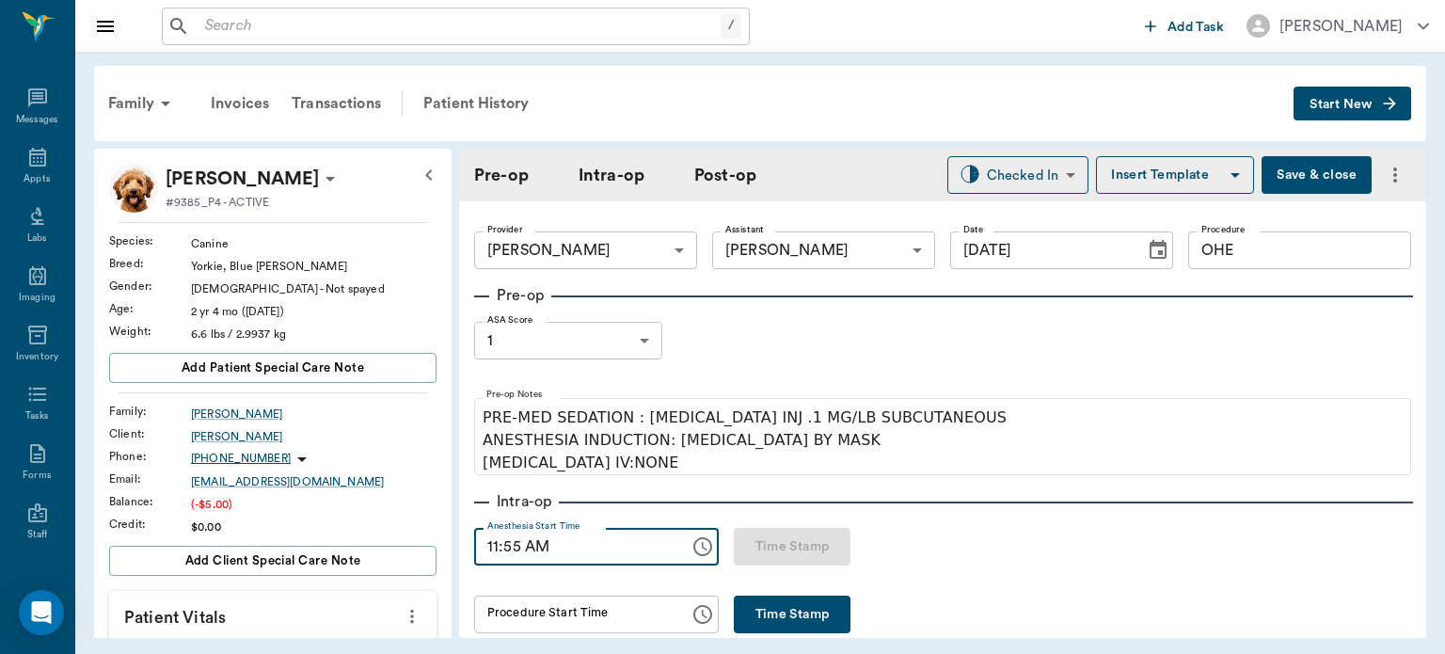
type input "11:55 AM"
click at [1289, 190] on button "Save & close" at bounding box center [1317, 175] width 110 height 38
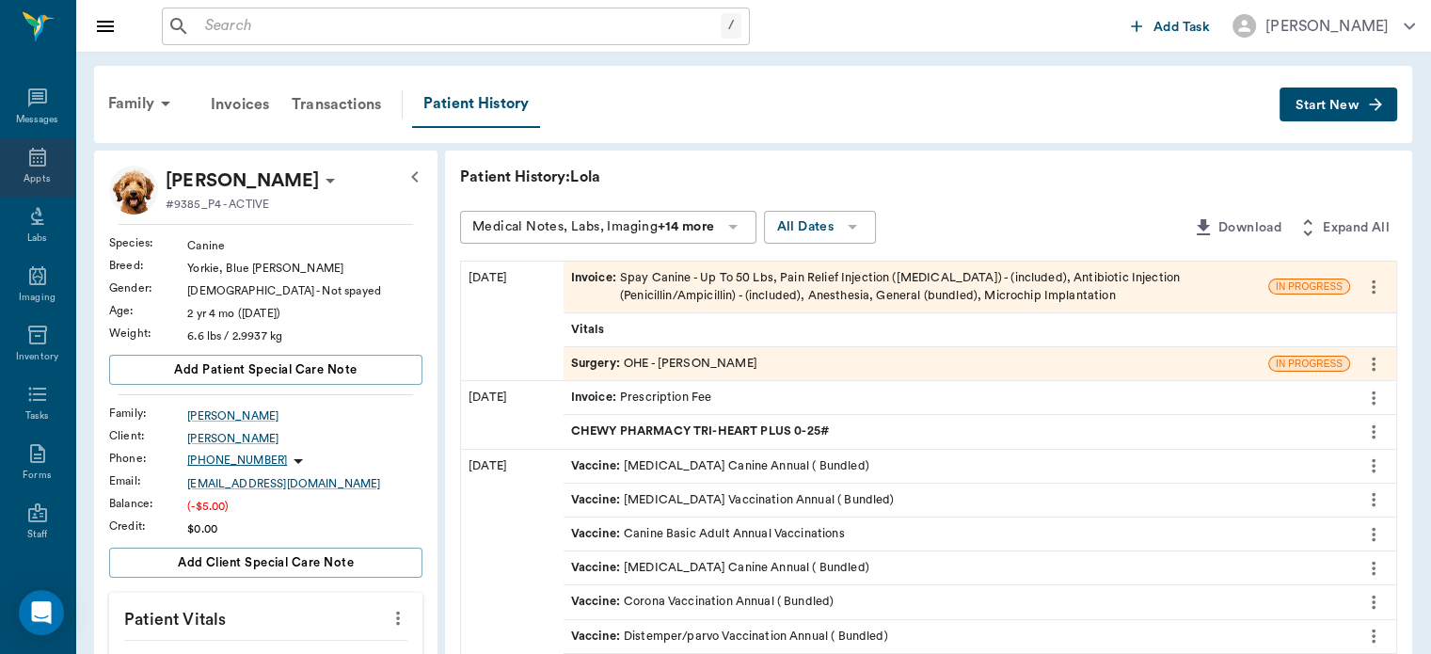
click at [29, 157] on icon at bounding box center [37, 157] width 17 height 19
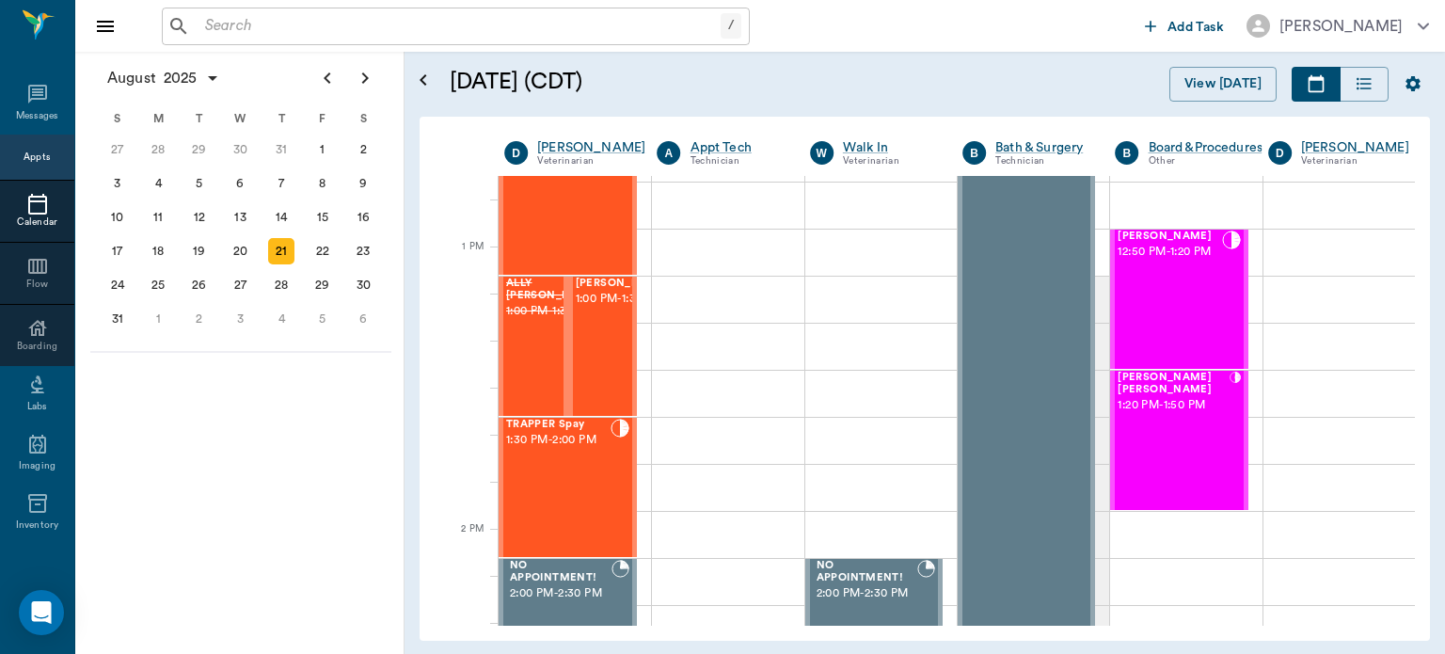
scroll to position [1356, 0]
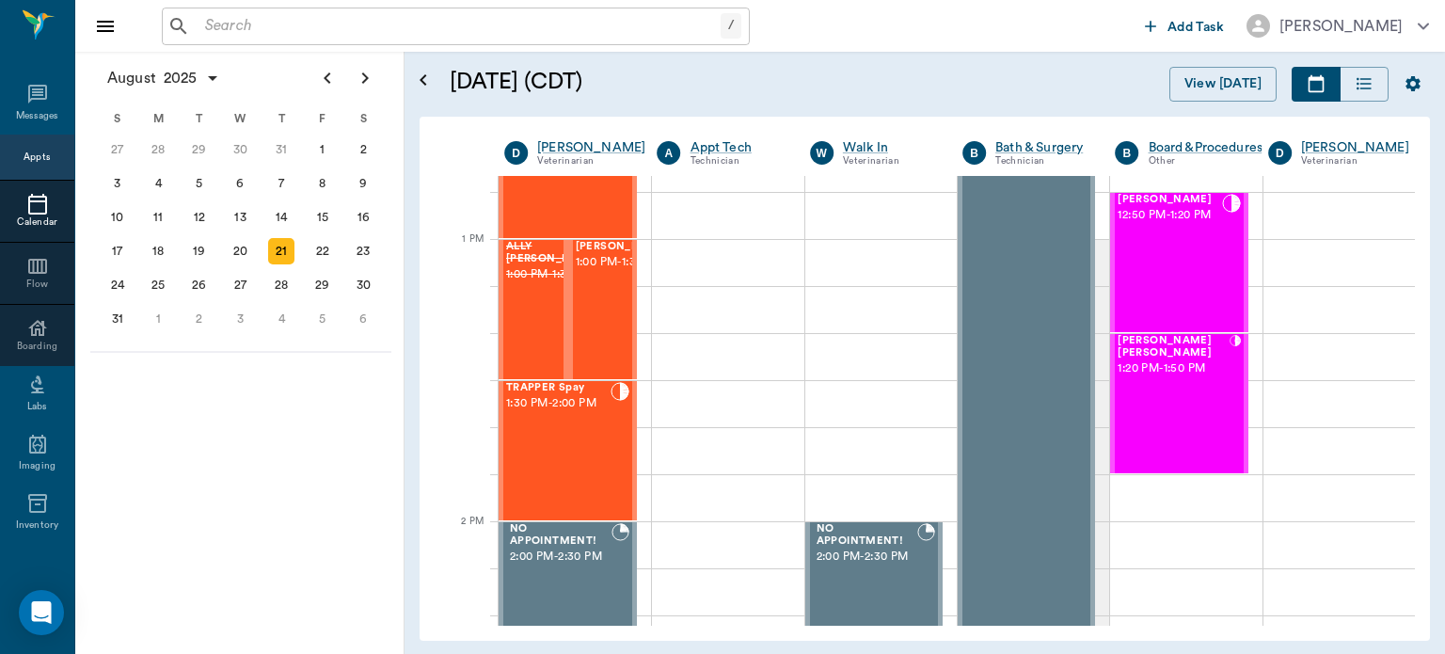
click at [570, 429] on div "TRAPPER Spay 1:30 PM - 2:00 PM" at bounding box center [558, 450] width 104 height 137
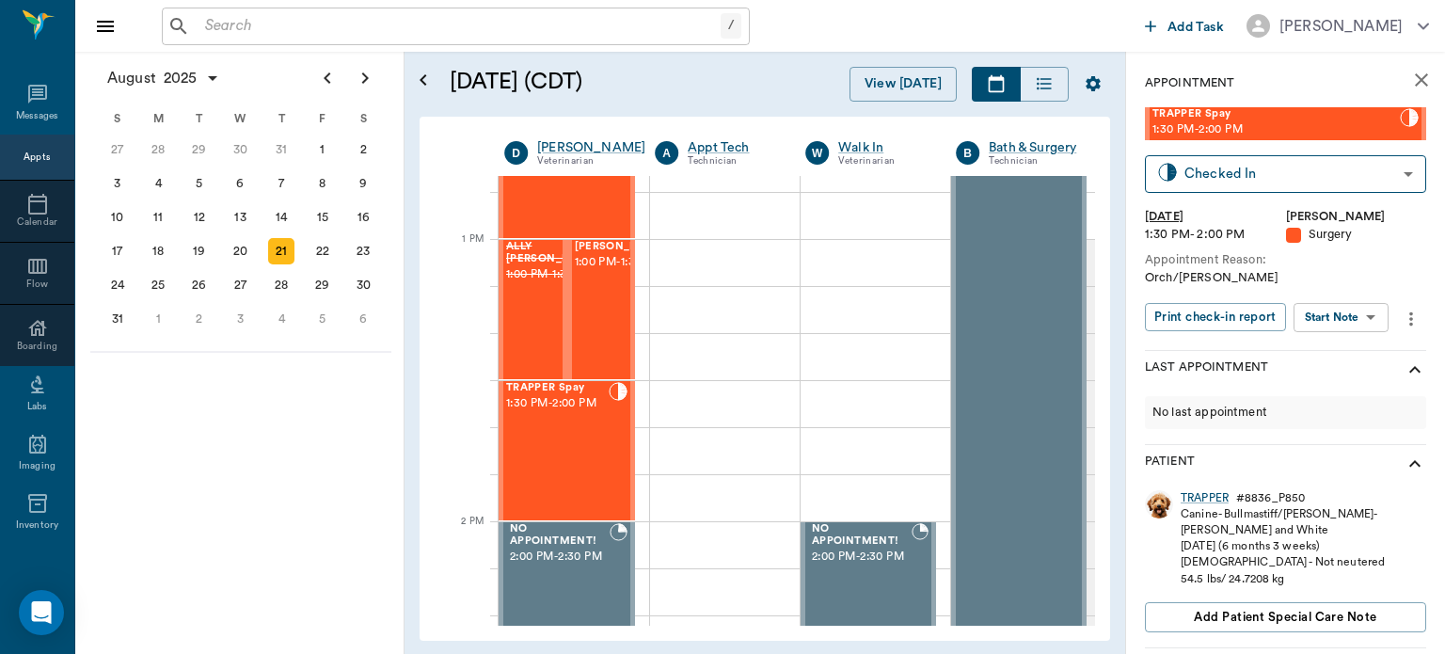
click at [1351, 323] on body "/ ​ Add Task Dr. Bert Ellsworth Nectar Messages Appts Calendar Flow Boarding La…" at bounding box center [722, 327] width 1445 height 654
click at [1339, 386] on button "View Surgery" at bounding box center [1326, 386] width 77 height 22
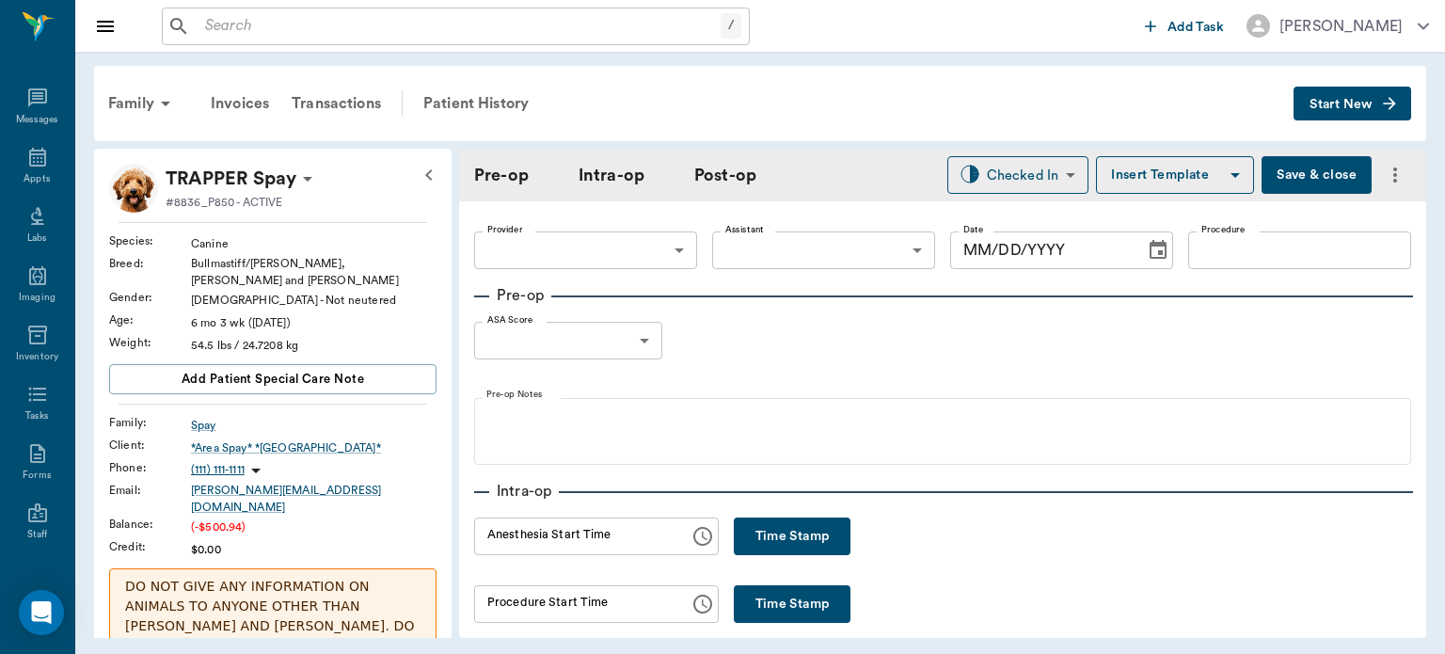
type input "63ec2f075fda476ae8351a4d"
type input "63ec2e7e52e12b0ba117b124"
type input "ORCH"
type input "1"
radio input "true"
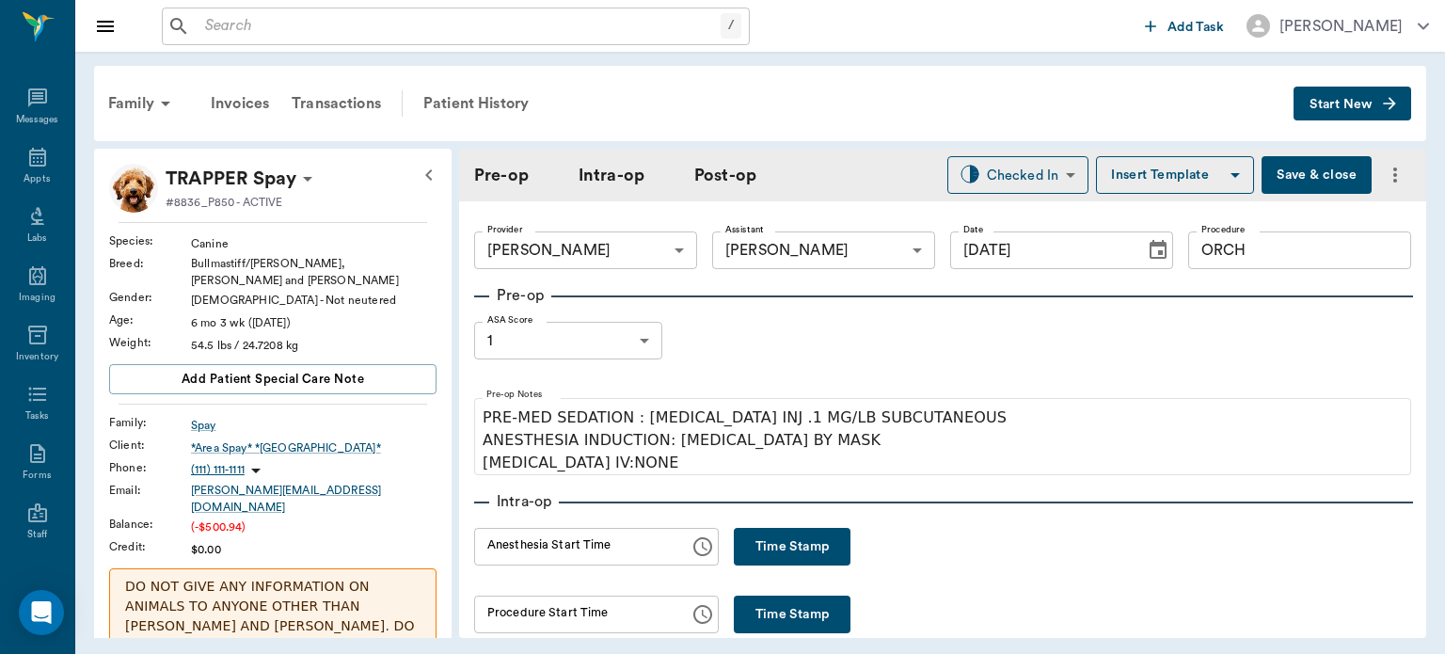
type input "[DATE]"
click at [477, 97] on div "Patient History" at bounding box center [476, 103] width 128 height 45
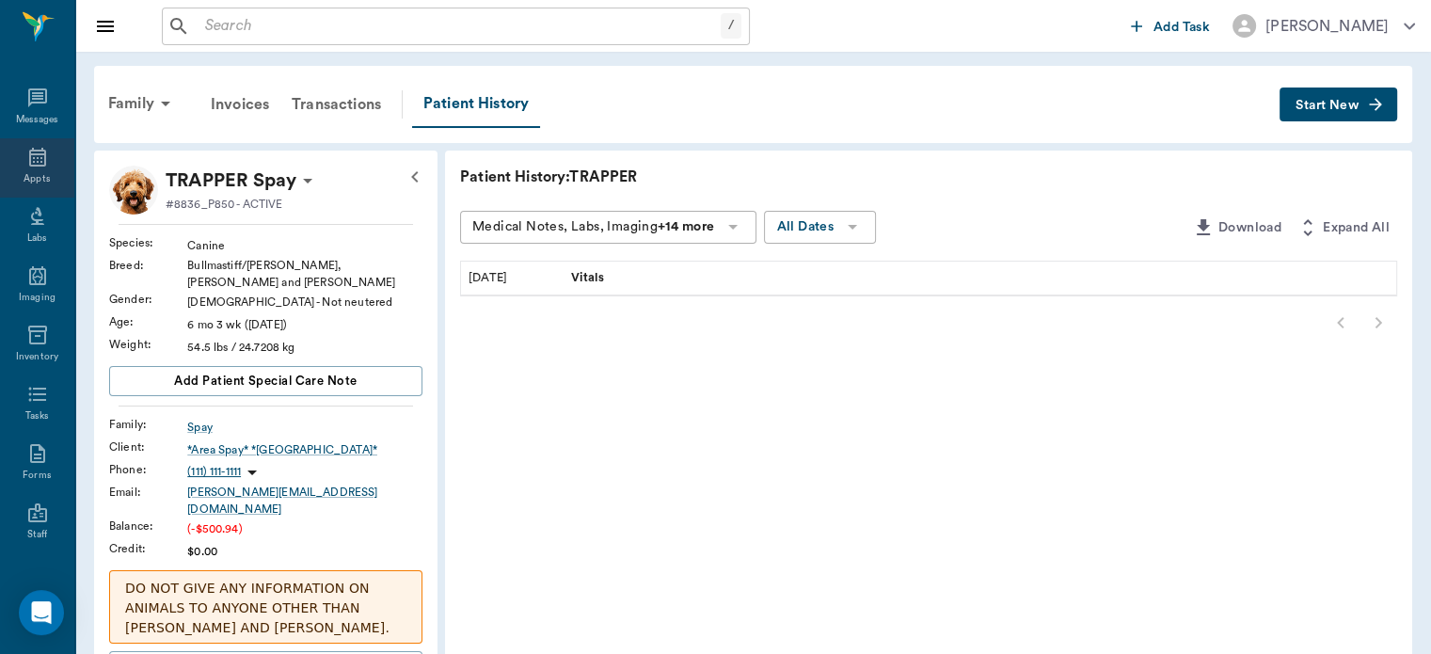
click at [8, 178] on div "Appts" at bounding box center [37, 167] width 74 height 59
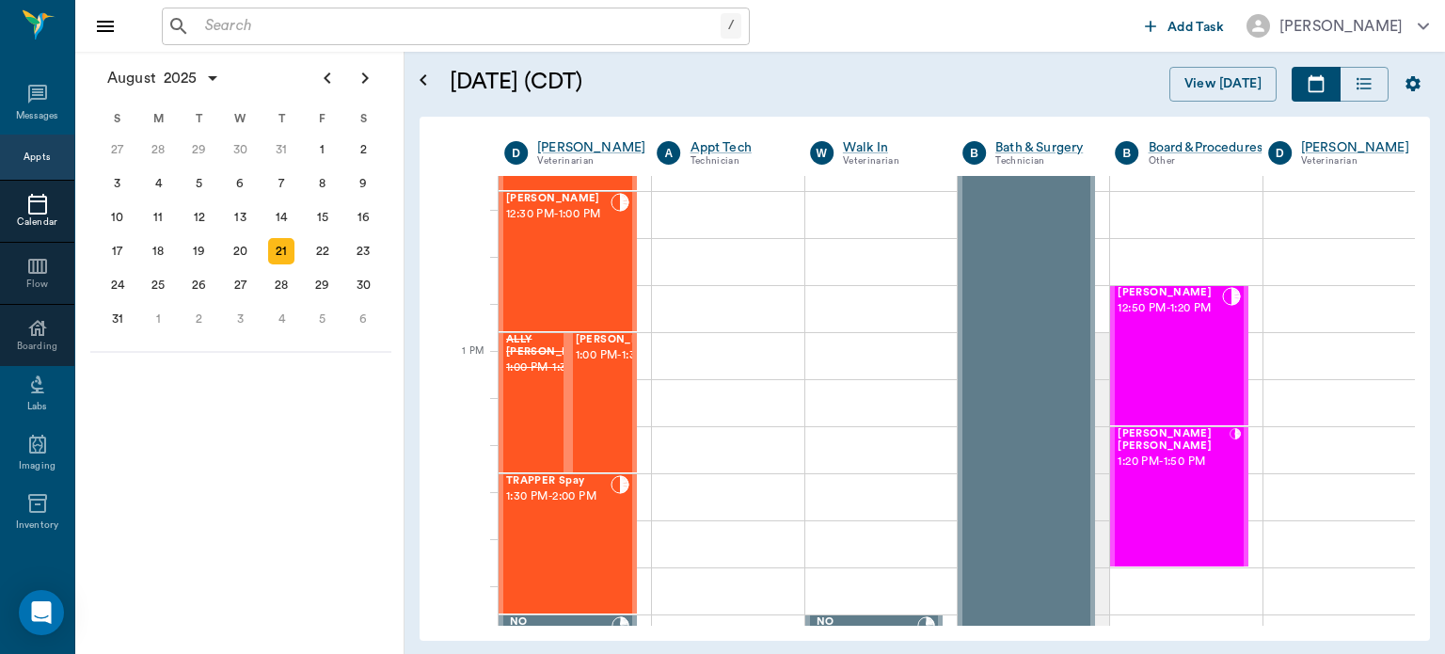
scroll to position [1361, 0]
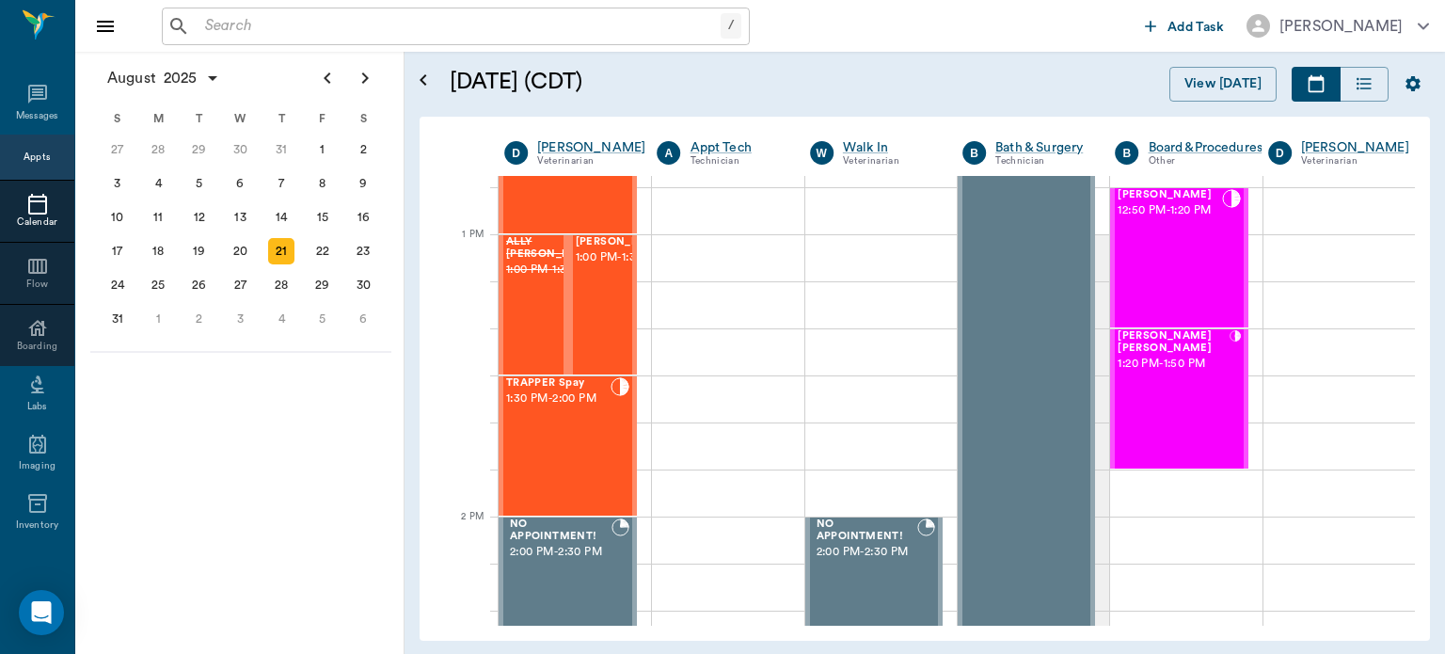
click at [566, 451] on div "TRAPPER Spay 1:30 PM - 2:00 PM" at bounding box center [558, 445] width 104 height 137
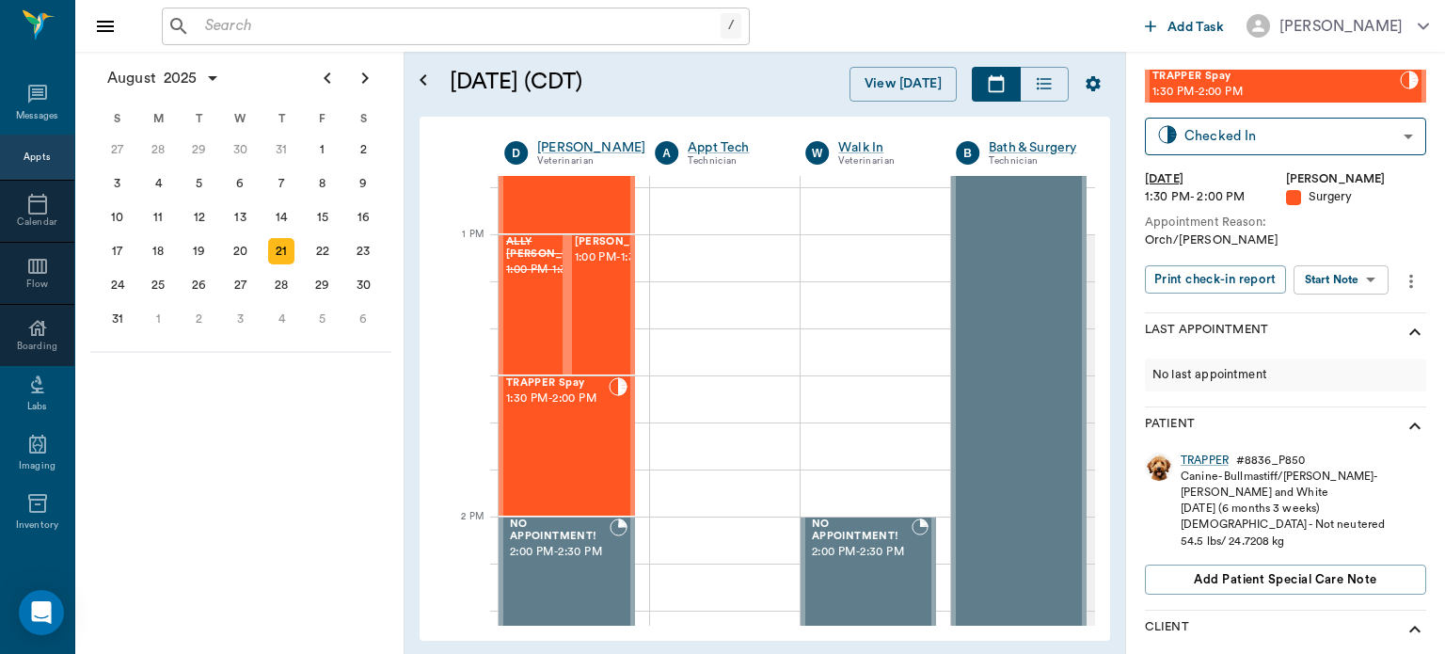
scroll to position [31, 0]
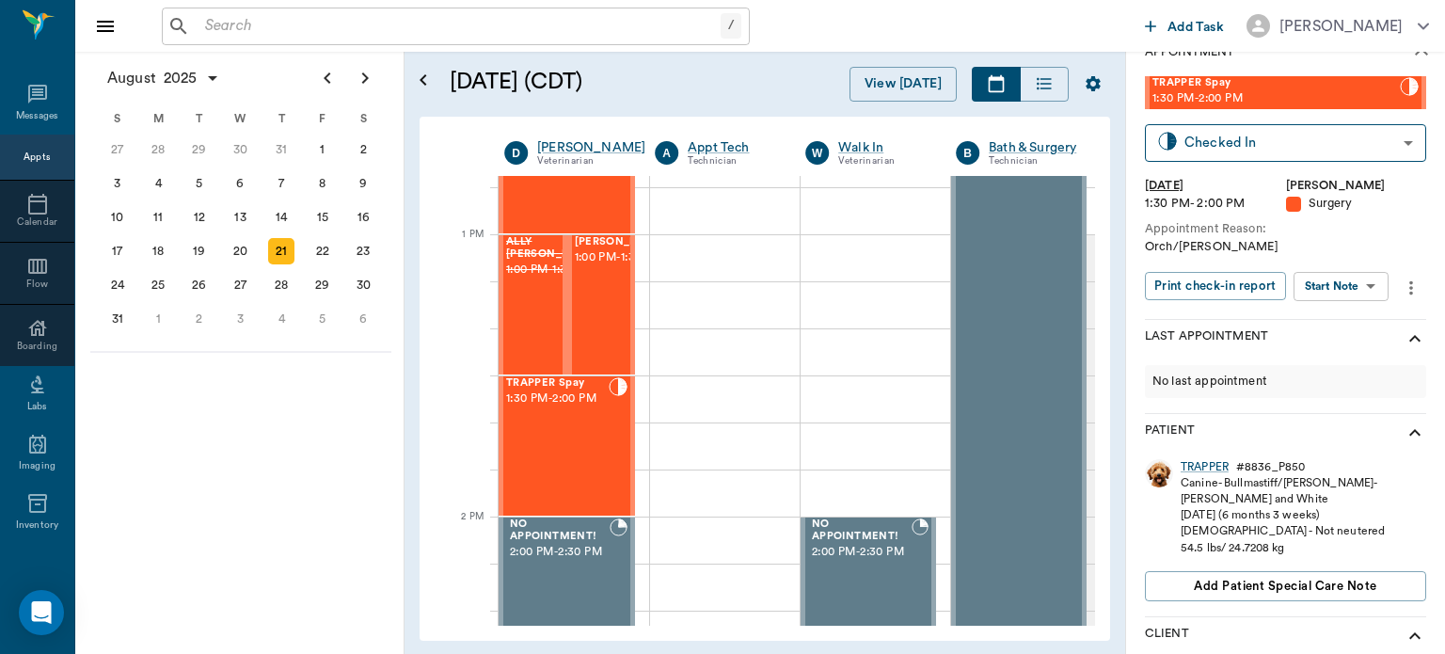
click at [1346, 294] on body "/ ​ Add Task Dr. Bert Ellsworth Nectar Messages Appts Calendar Flow Boarding La…" at bounding box center [722, 327] width 1445 height 654
click at [1342, 357] on button "View Surgery" at bounding box center [1326, 354] width 77 height 22
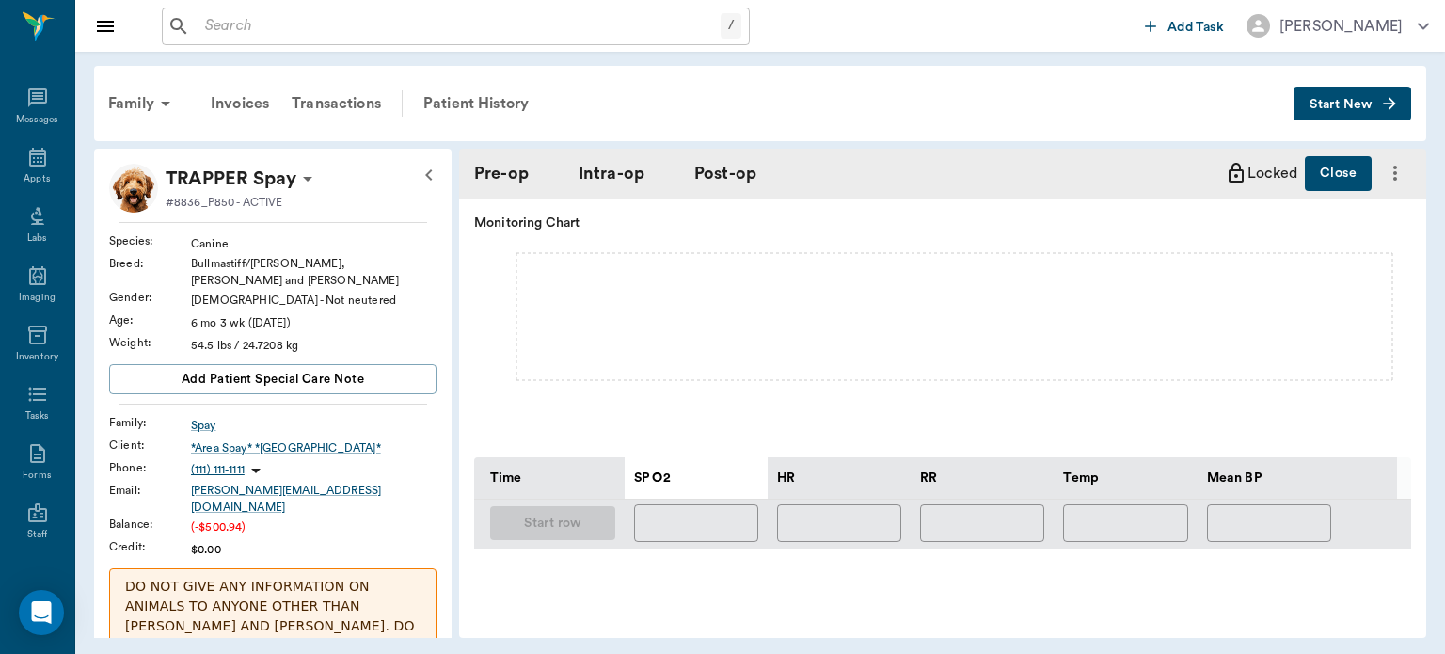
type input "63ec2f075fda476ae8351a4d"
type input "63ec2e7e52e12b0ba117b124"
type input "ORCH"
type input "1"
radio input "true"
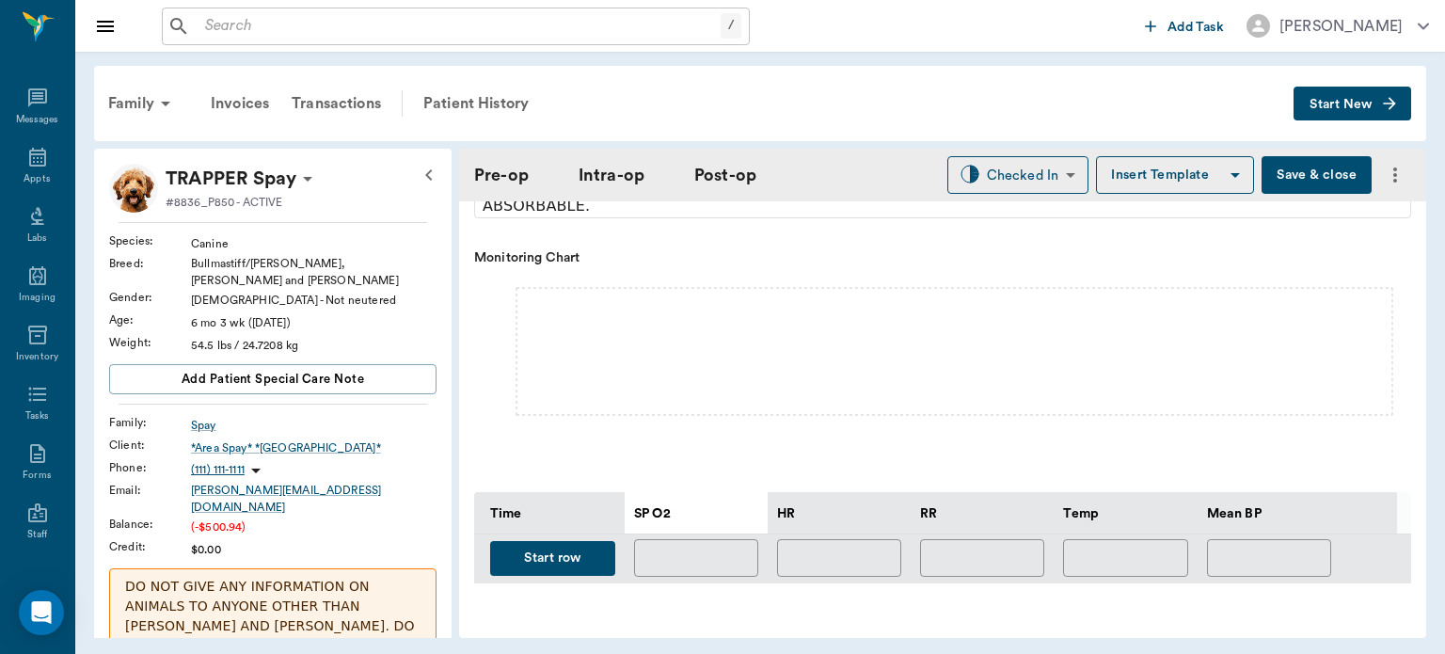
type input "[DATE]"
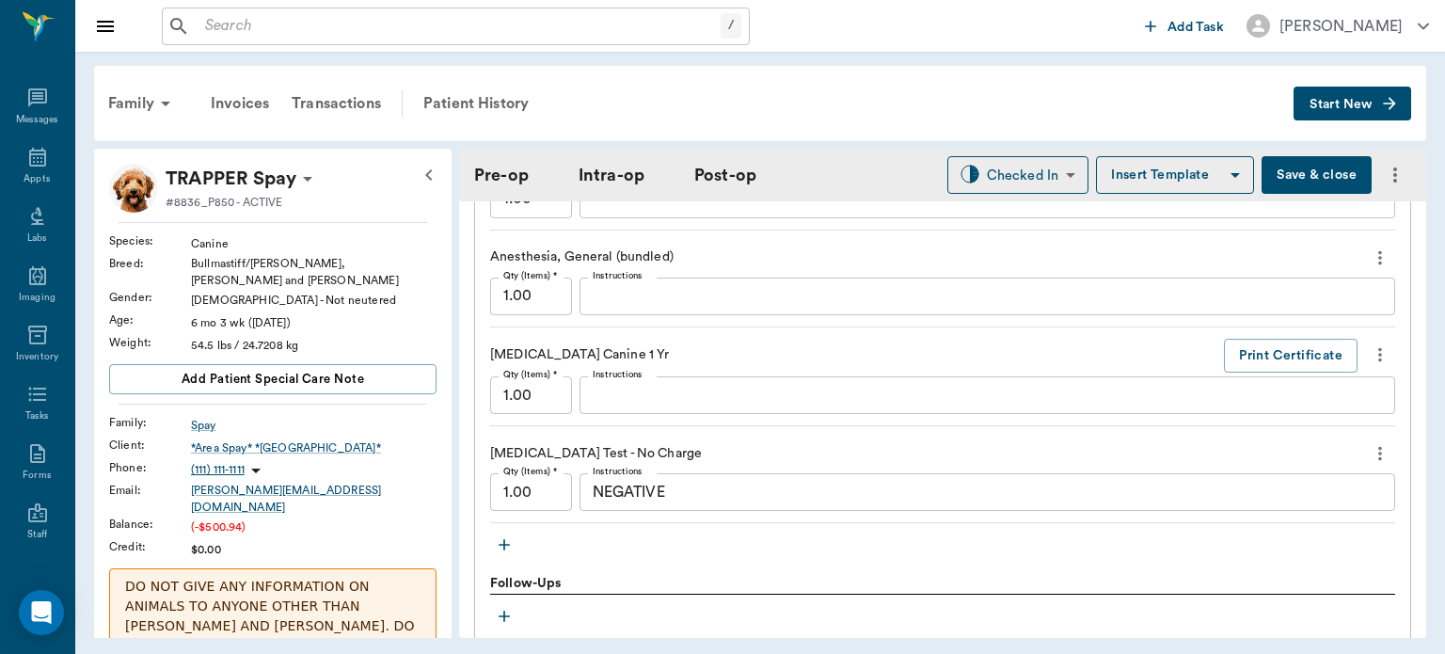
scroll to position [2128, 0]
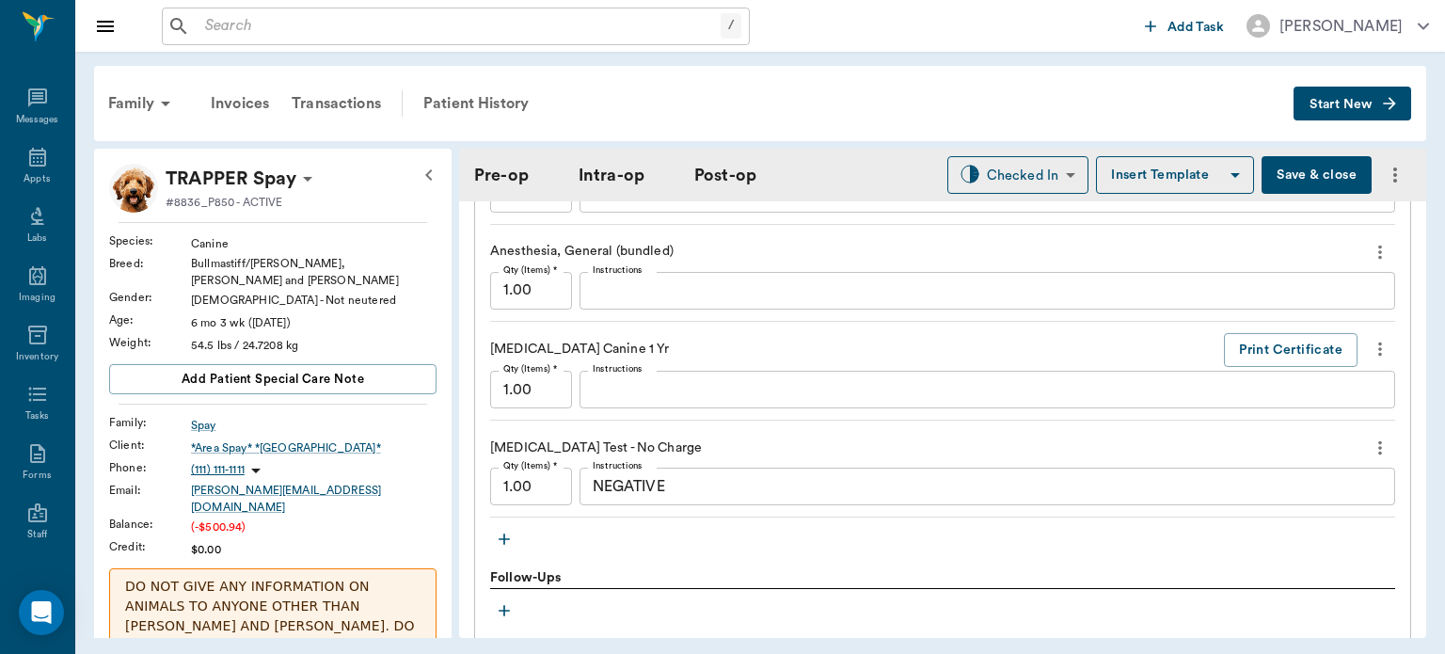
click at [1291, 185] on button "Save & close" at bounding box center [1317, 175] width 110 height 38
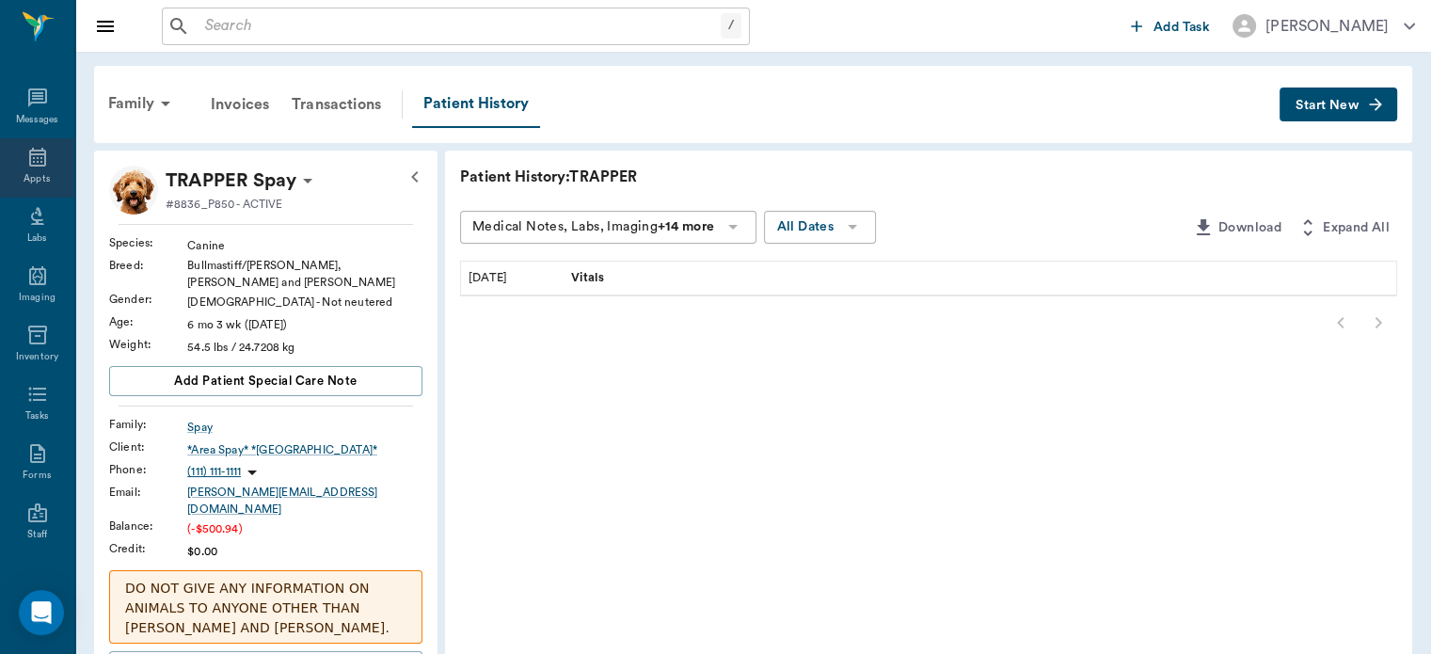
click at [26, 159] on icon at bounding box center [37, 157] width 23 height 23
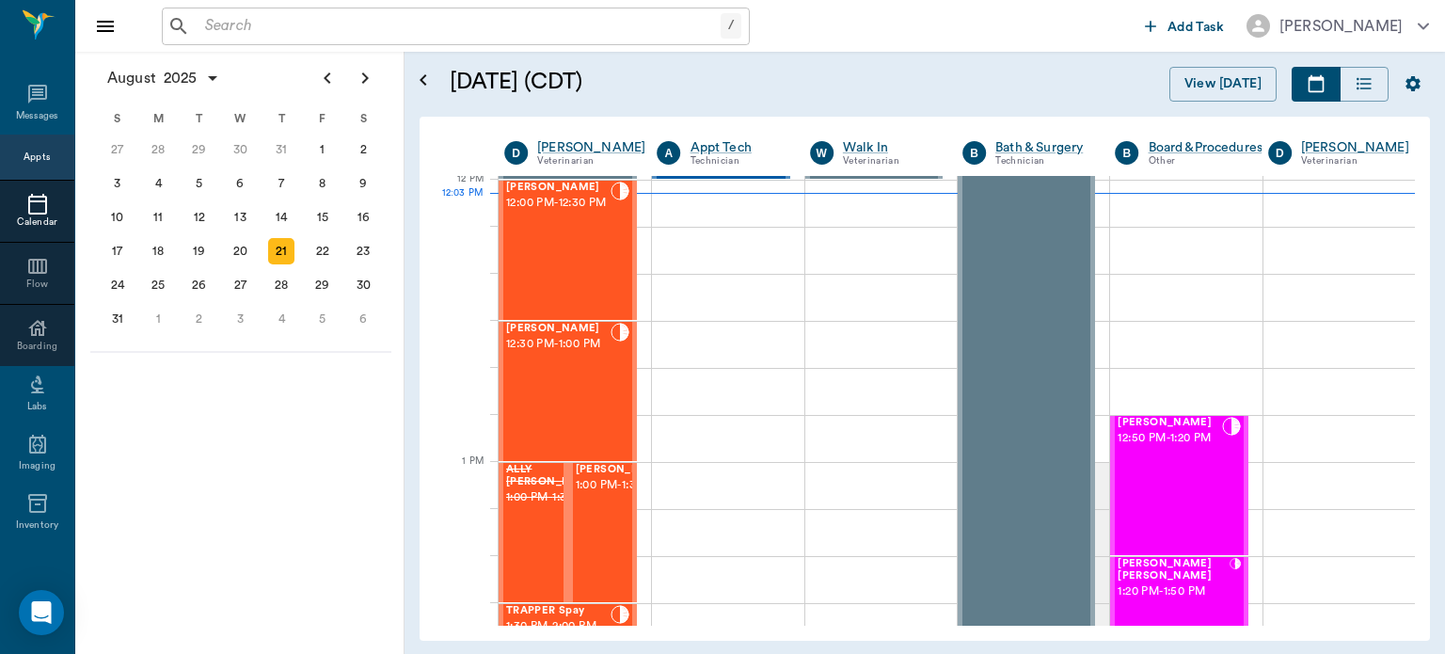
scroll to position [1133, 0]
click at [564, 390] on div "Lola Harrison 12:30 PM - 1:00 PM" at bounding box center [558, 391] width 104 height 137
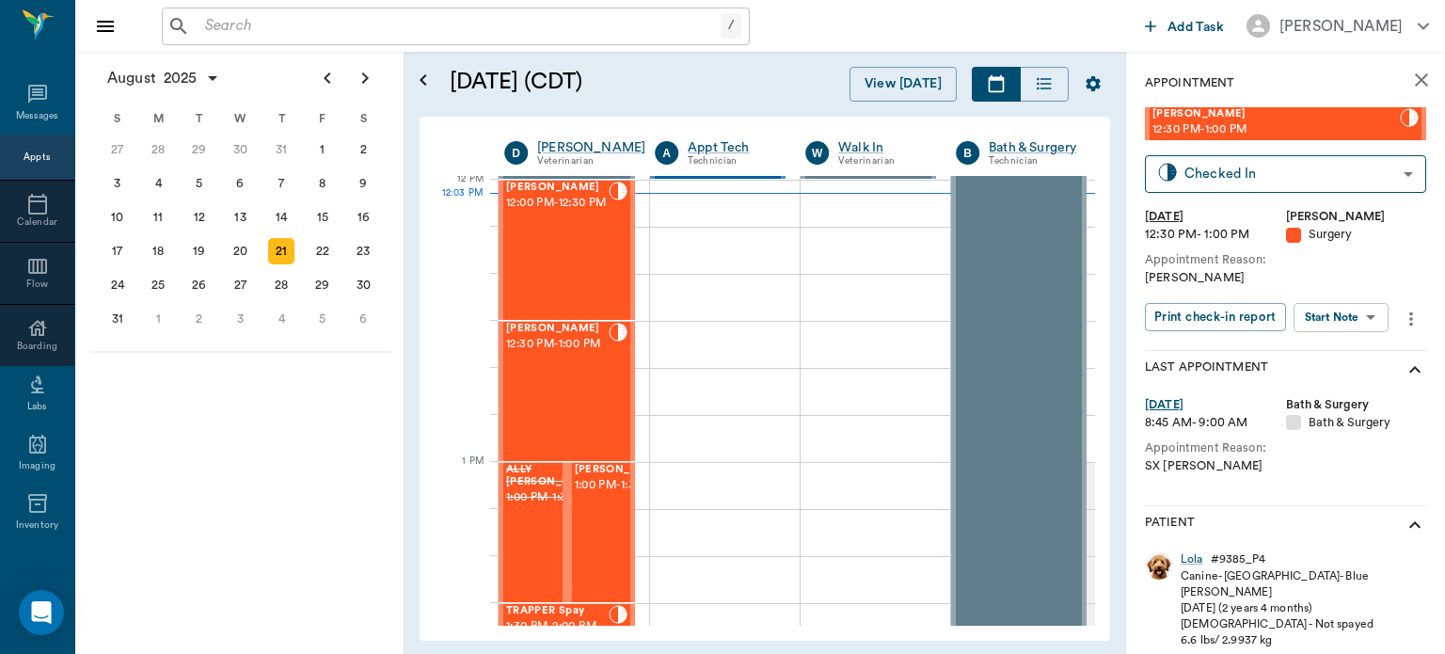
click at [1336, 326] on body "/ ​ Add Task Dr. Bert Ellsworth Nectar Messages Appts Calendar Flow Boarding La…" at bounding box center [722, 327] width 1445 height 654
click at [1334, 390] on button "View Surgery" at bounding box center [1326, 386] width 77 height 22
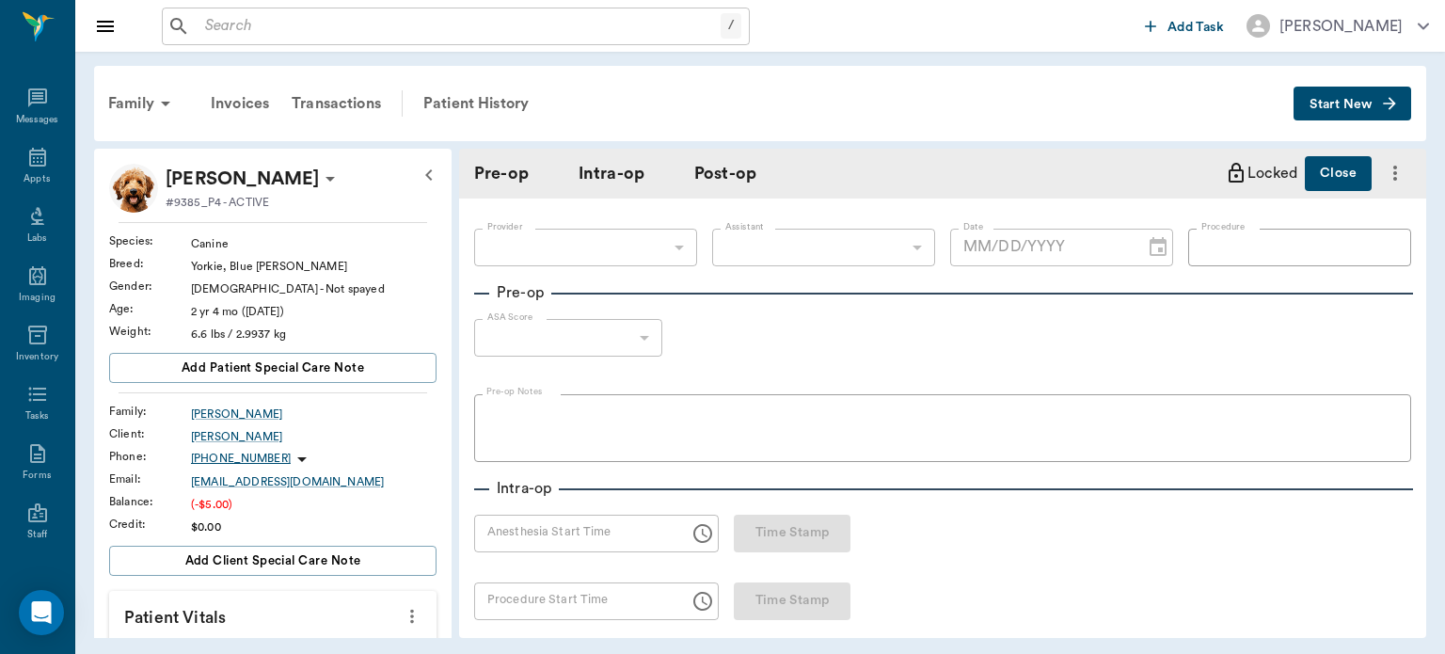
type input "63ec2f075fda476ae8351a4d"
type input "63ec2e7e52e12b0ba117b124"
type input "OHE"
type input "1"
radio input "true"
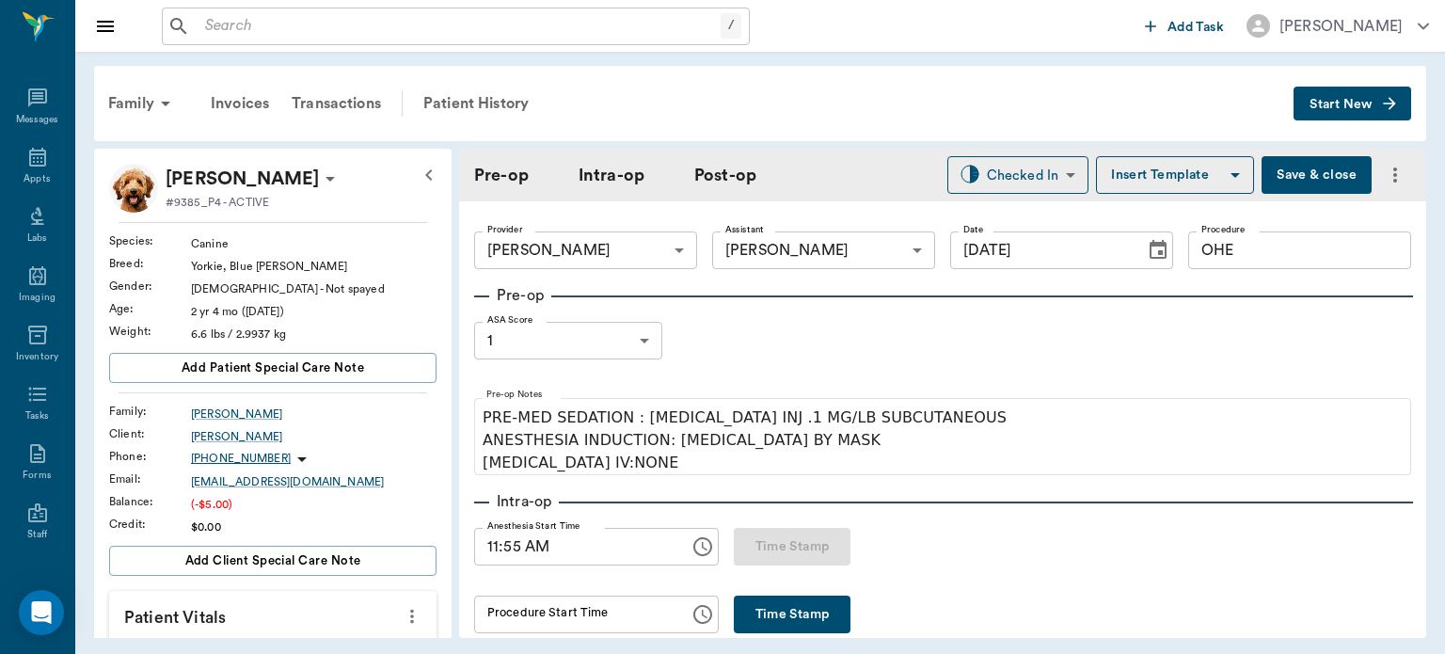
type input "[DATE]"
type input "11:55 AM"
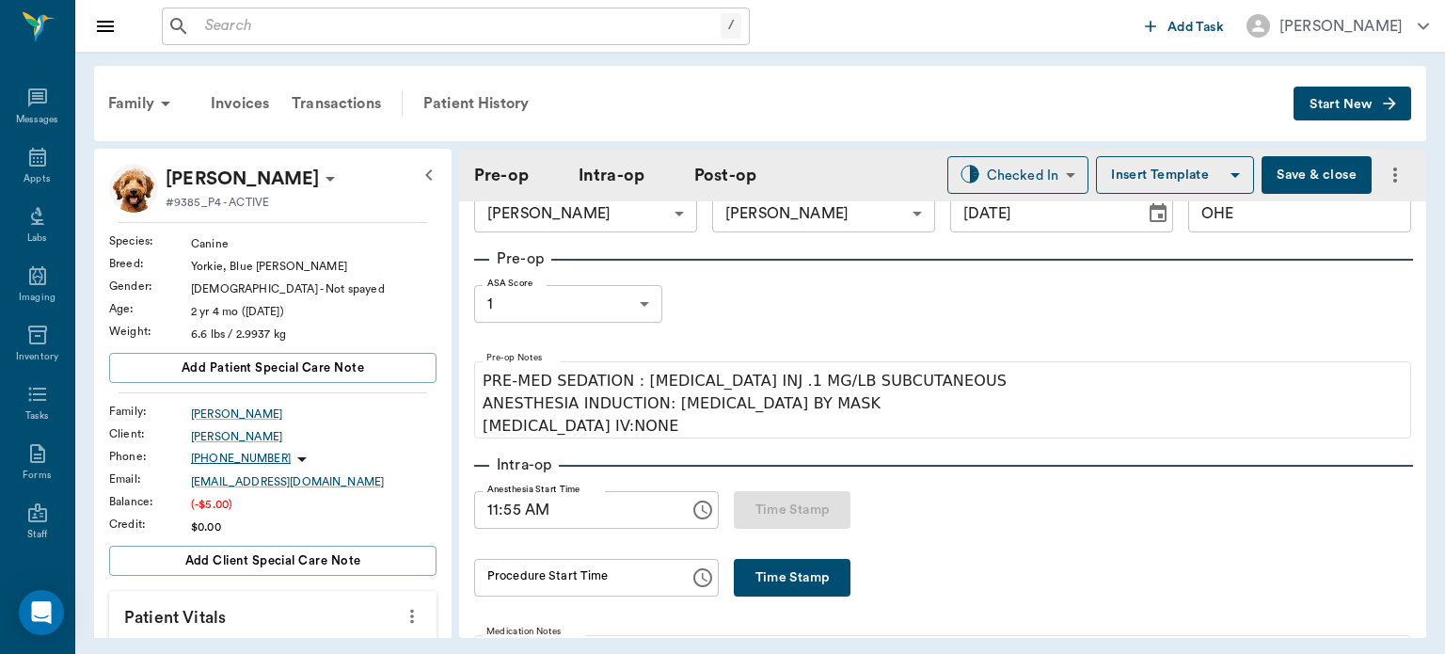
click at [779, 591] on button "Time Stamp" at bounding box center [792, 578] width 117 height 38
type input "12:08 PM"
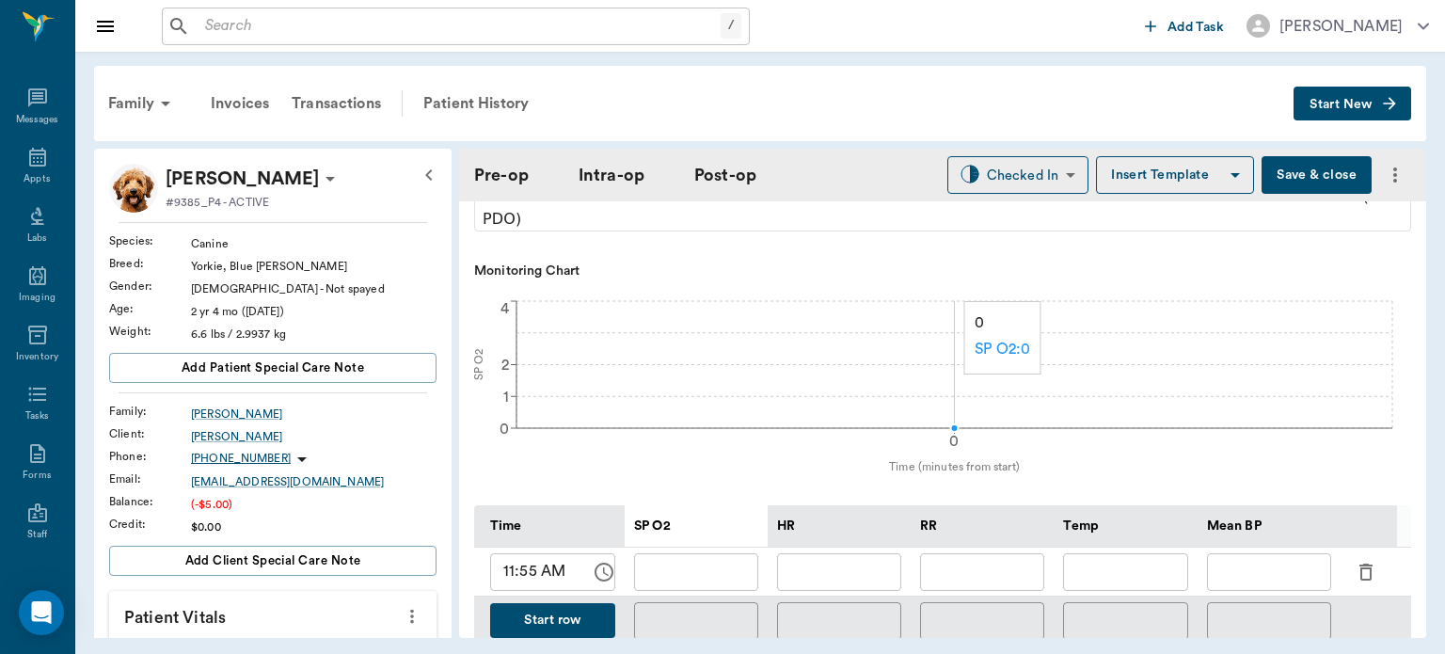
scroll to position [705, 0]
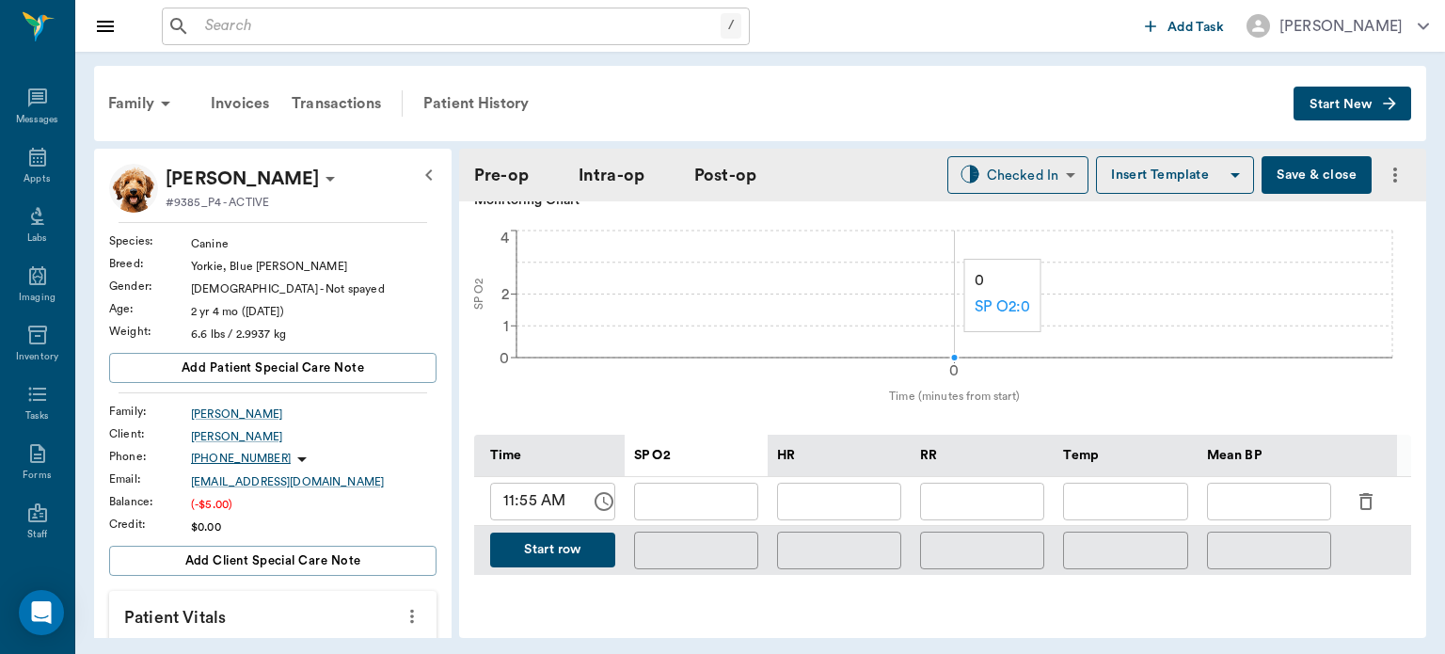
click at [1361, 493] on icon "button" at bounding box center [1366, 501] width 13 height 17
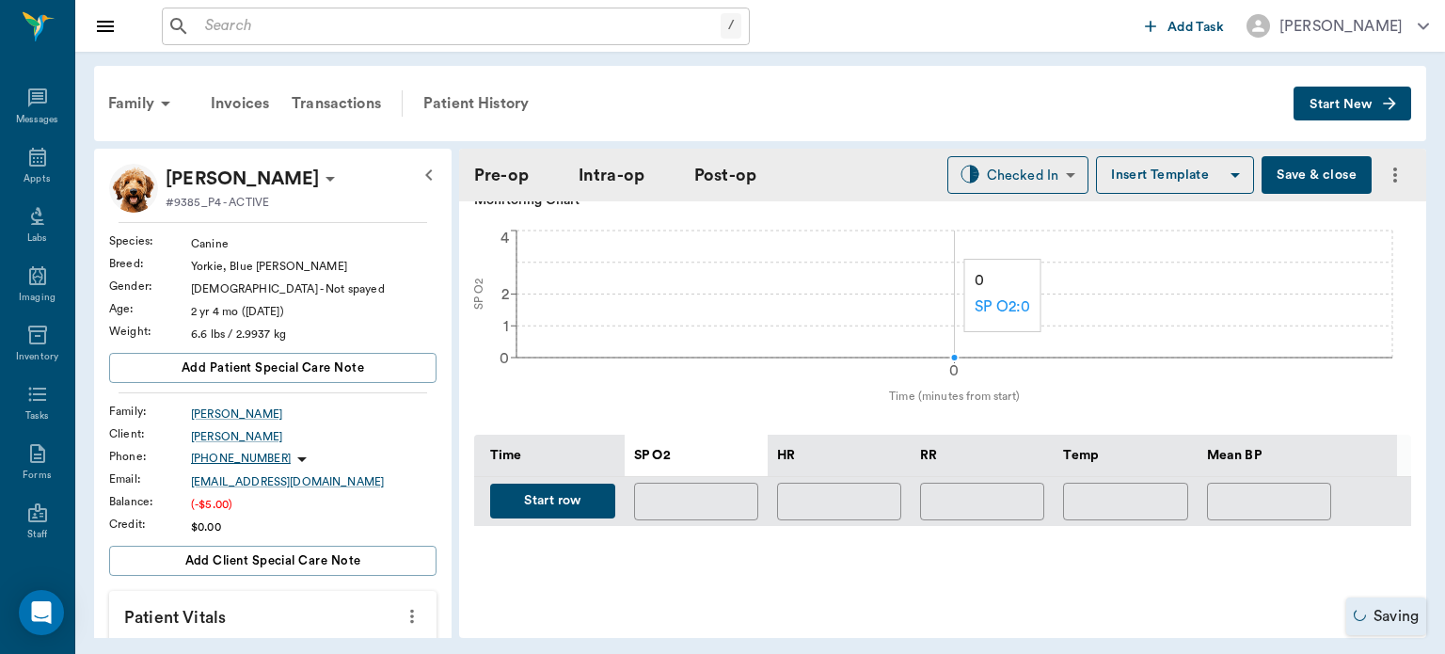
click at [561, 502] on button "Start row" at bounding box center [552, 501] width 125 height 35
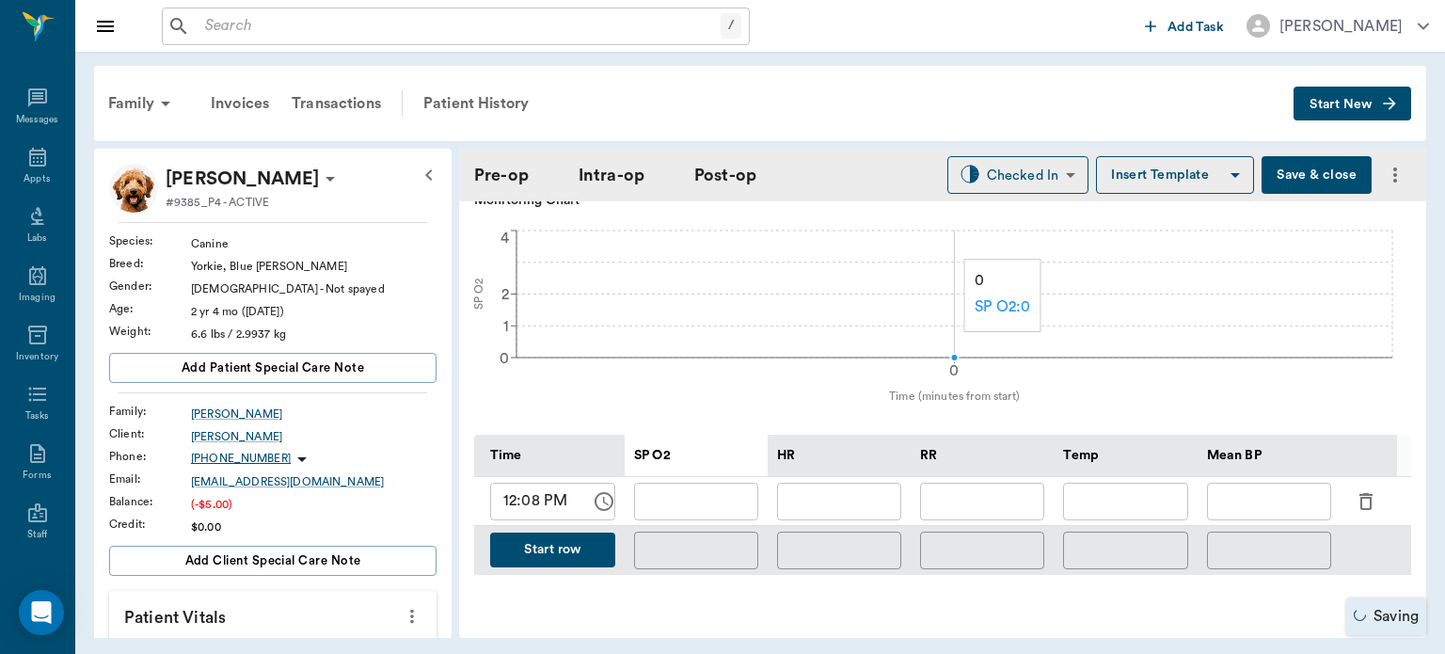
click at [851, 488] on input "text" at bounding box center [839, 502] width 124 height 38
type input "85"
click at [711, 483] on input "text" at bounding box center [696, 502] width 124 height 38
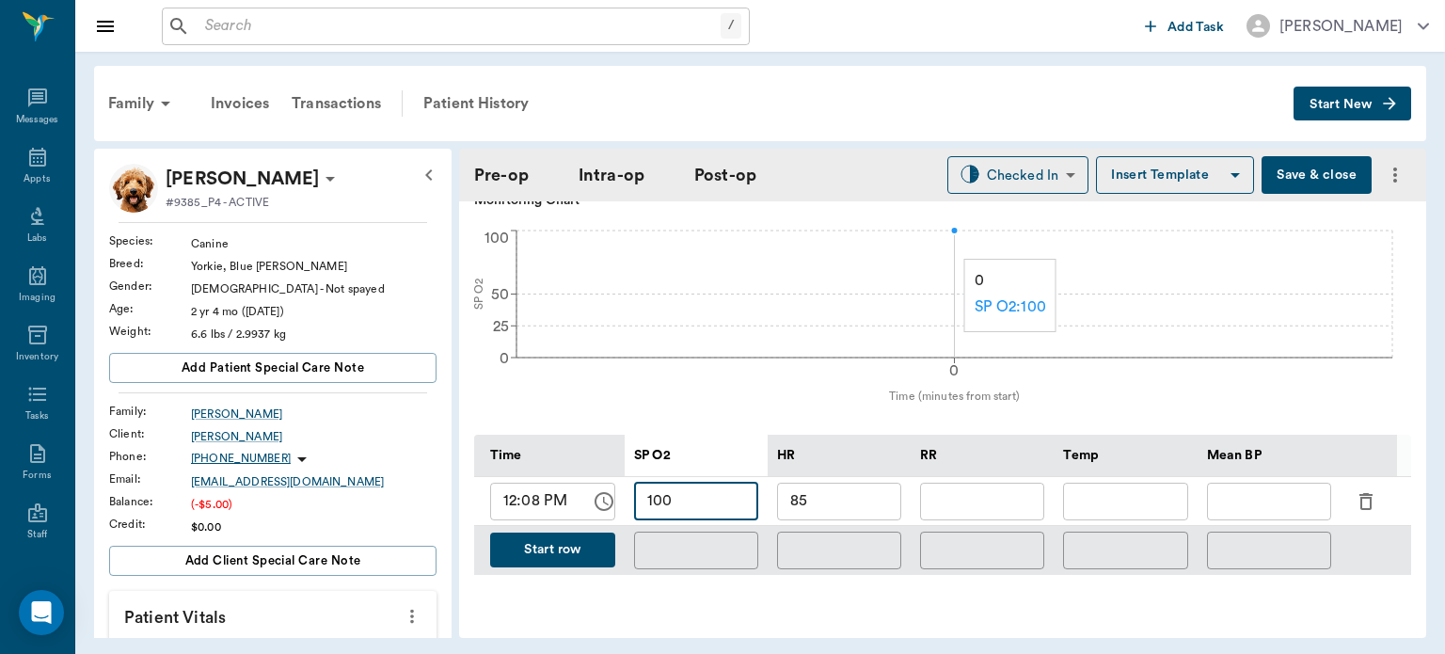
type input "100"
click at [1266, 490] on input "text" at bounding box center [1269, 502] width 124 height 38
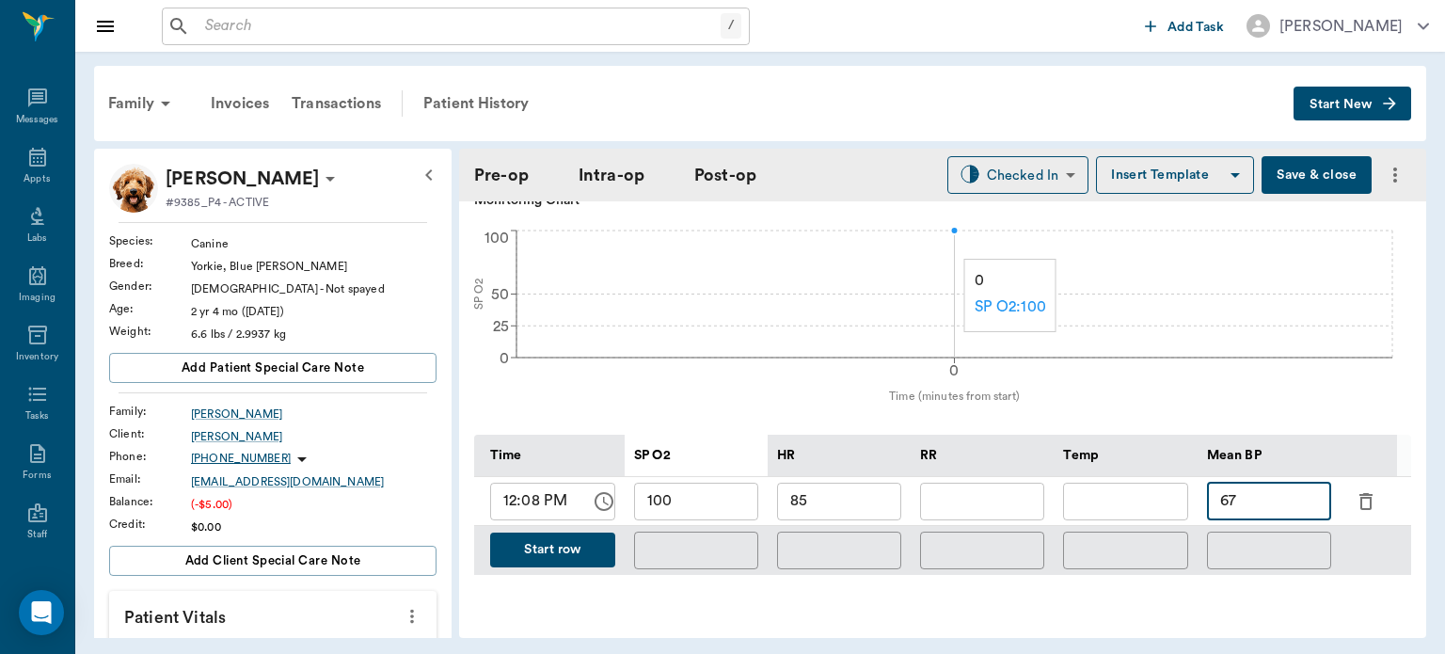
type input "67"
click at [997, 496] on input "text" at bounding box center [982, 502] width 124 height 38
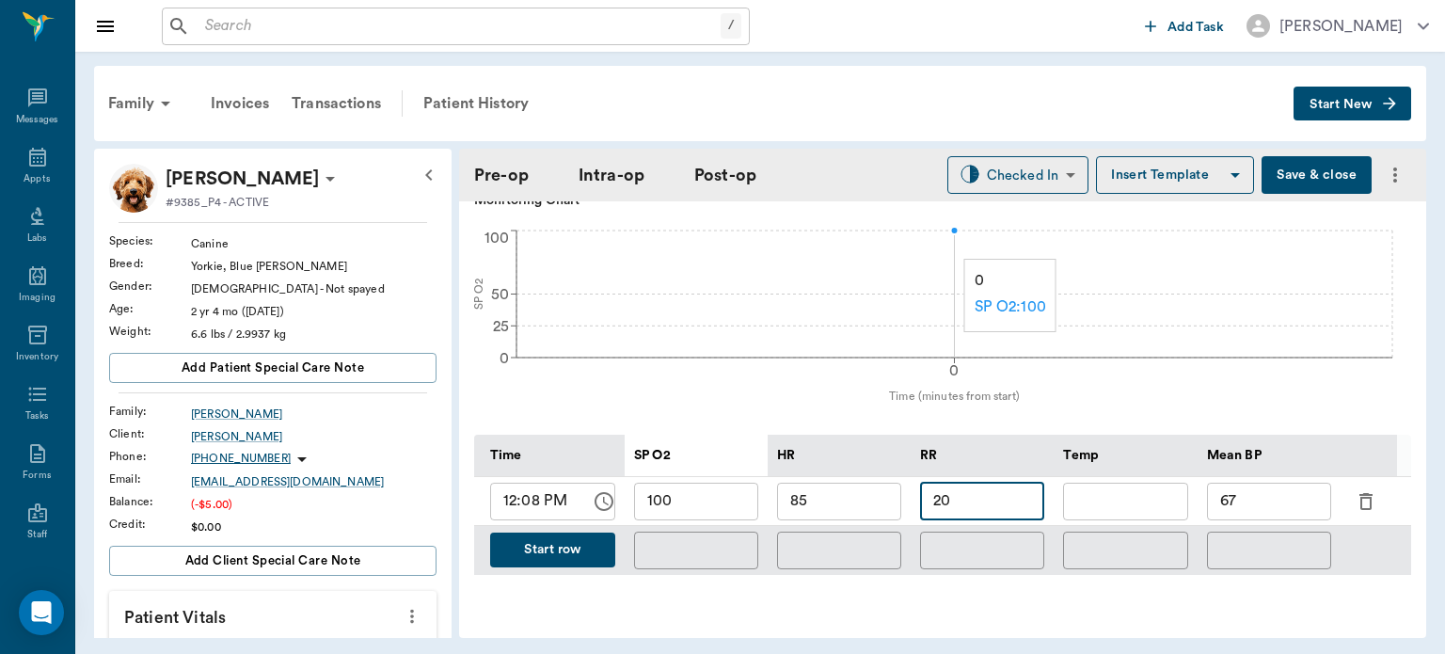
type input "20"
click at [326, 179] on icon at bounding box center [330, 179] width 9 height 5
click at [188, 211] on span "Edit profile" at bounding box center [213, 212] width 158 height 20
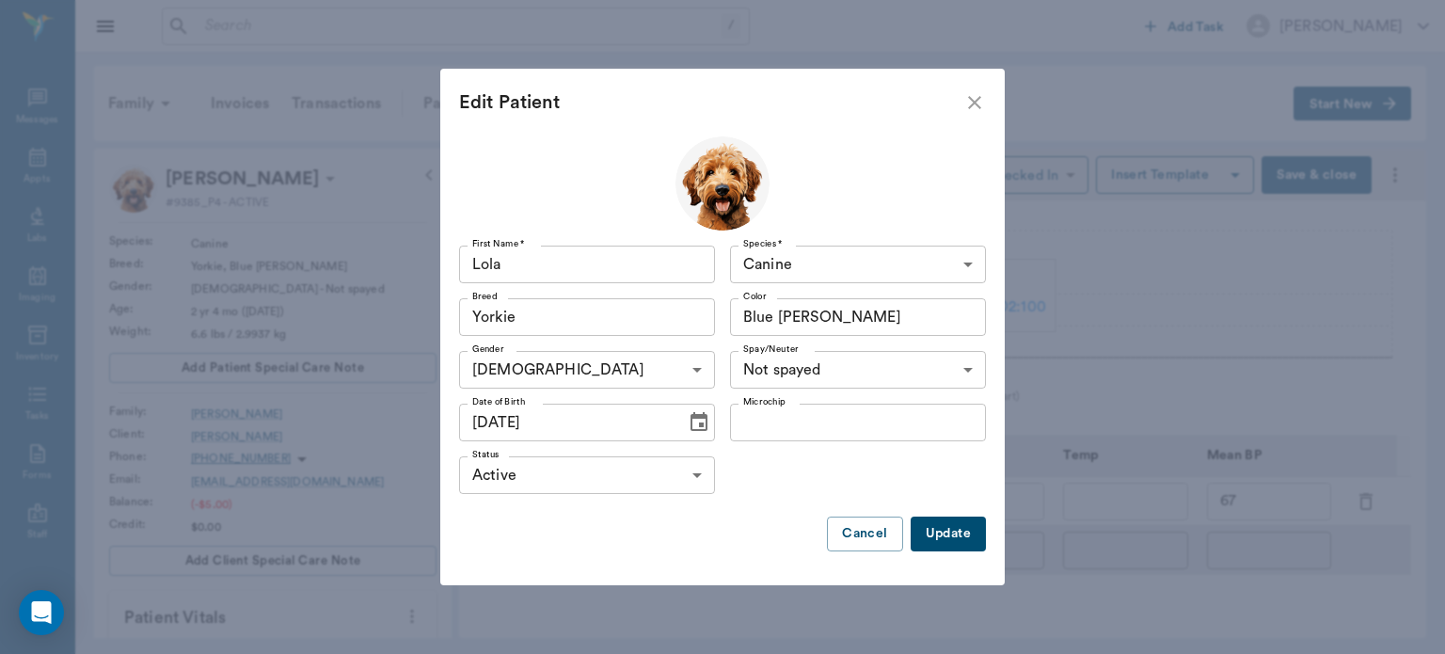
click at [813, 421] on input "Microchip" at bounding box center [858, 423] width 256 height 38
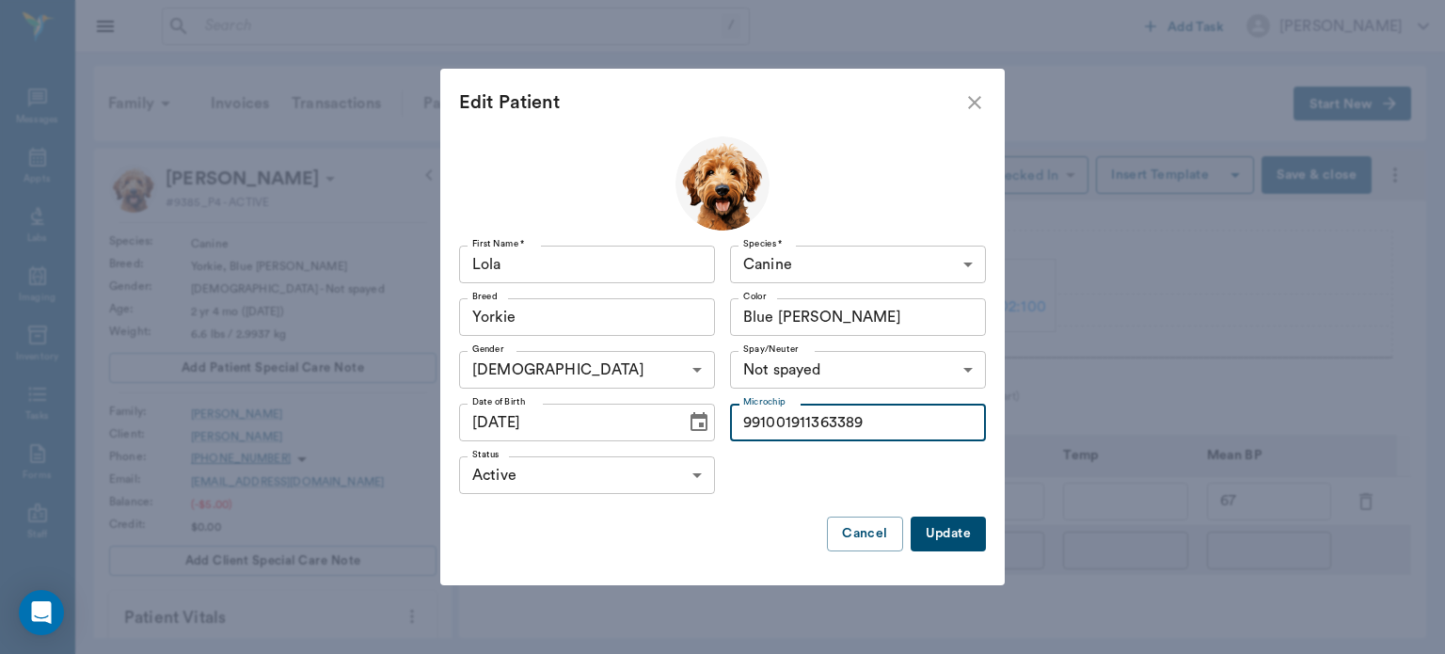
type input "991001911363389"
click at [953, 542] on button "Update" at bounding box center [948, 534] width 75 height 35
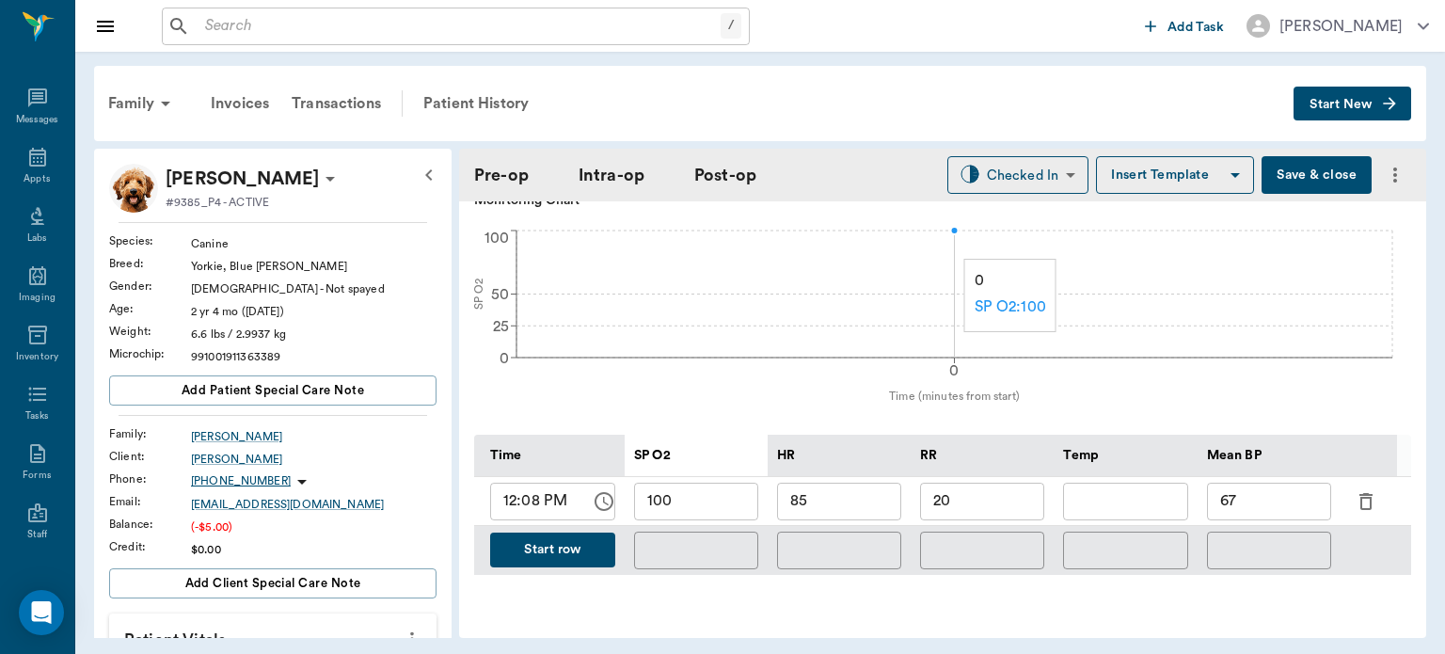
click at [567, 537] on button "Start row" at bounding box center [552, 550] width 125 height 35
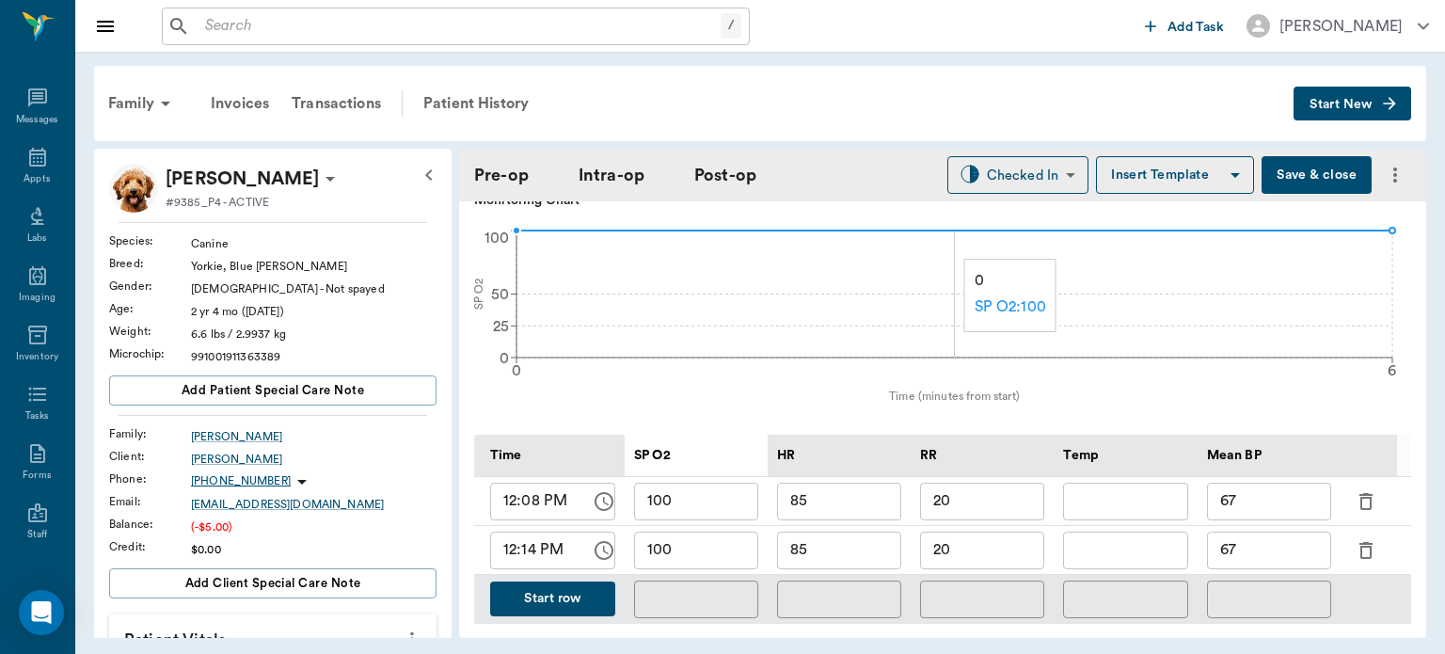
click at [702, 546] on input "100" at bounding box center [696, 551] width 124 height 38
click at [845, 540] on input "85" at bounding box center [839, 551] width 124 height 38
type input "8"
type input "103"
click at [1268, 541] on input "67" at bounding box center [1269, 551] width 124 height 38
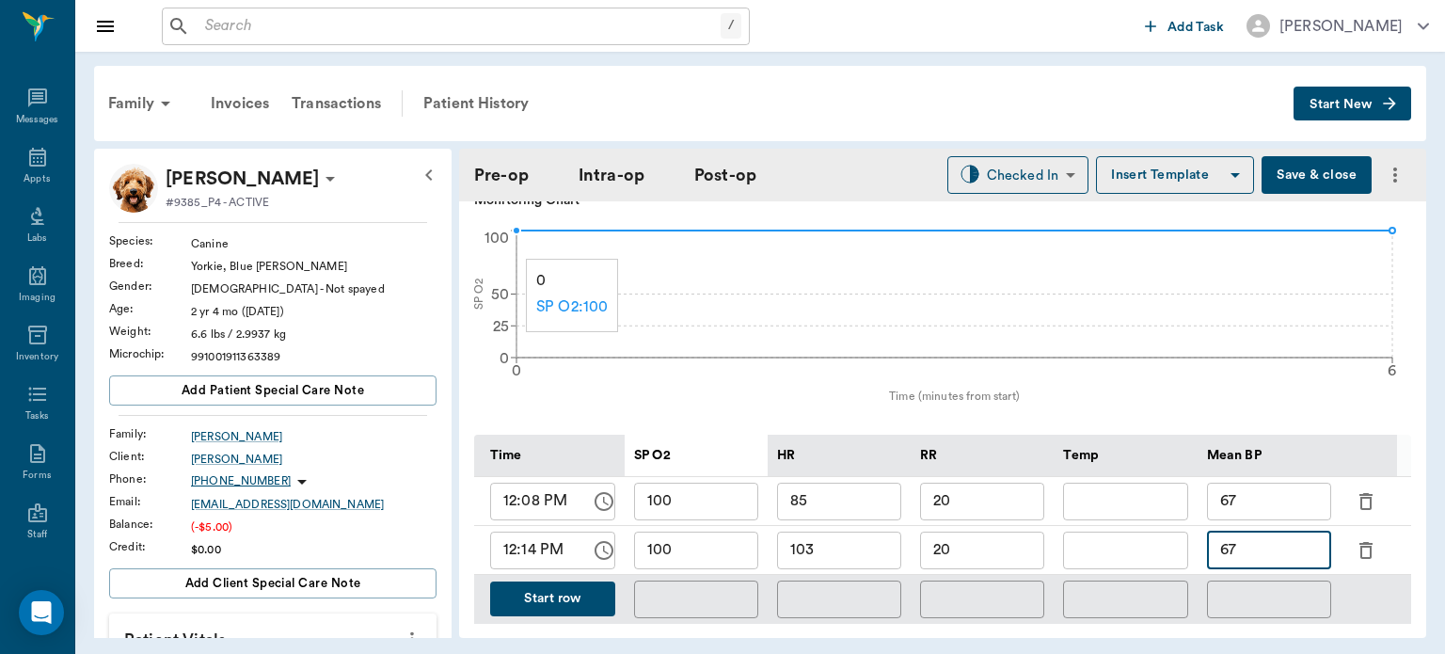
type input "6"
type input "100"
click at [989, 535] on input "20" at bounding box center [982, 551] width 124 height 38
type input "2"
type input "60"
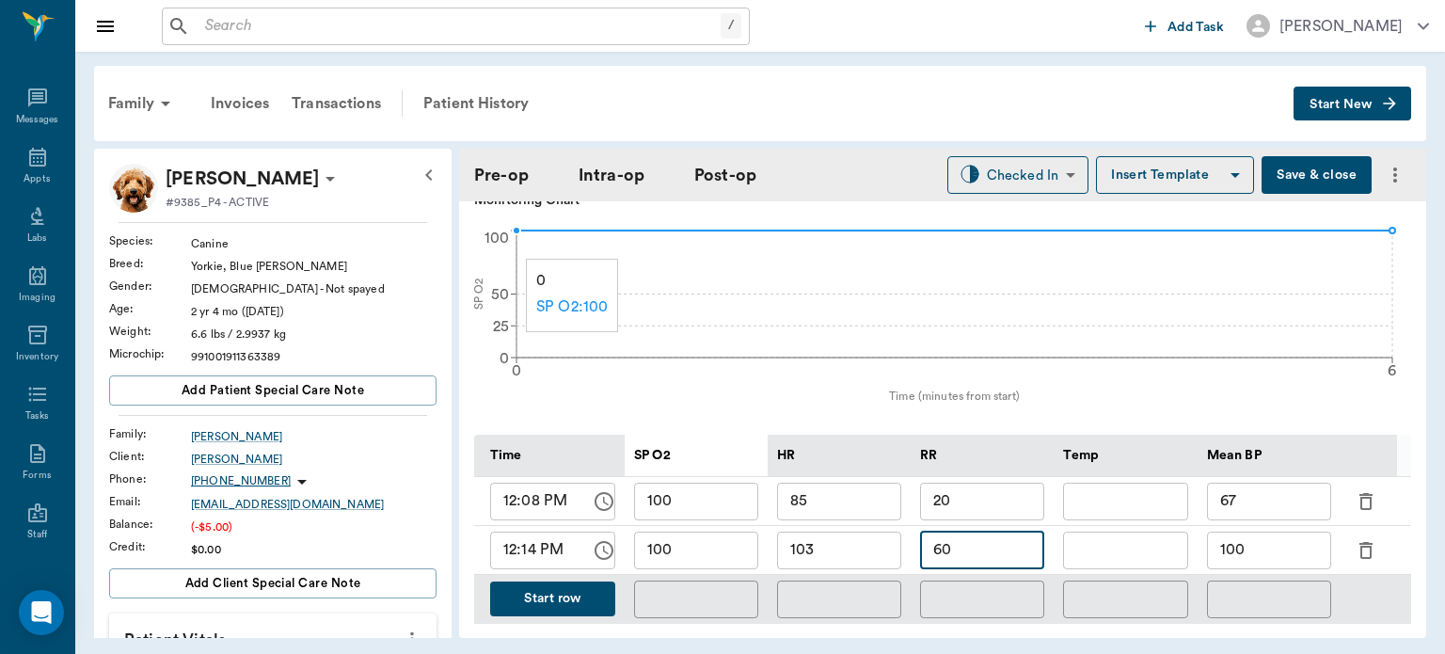
click at [583, 581] on button "Start row" at bounding box center [552, 598] width 125 height 35
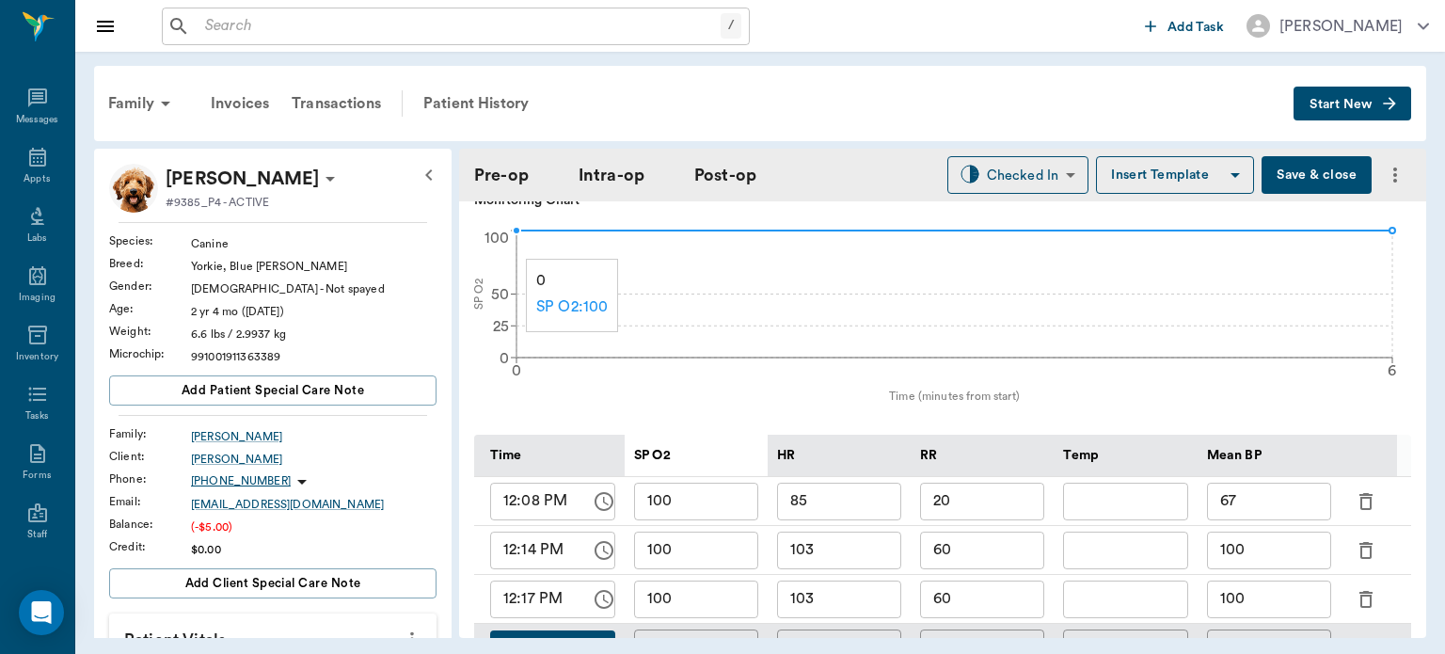
click at [994, 591] on input "60" at bounding box center [982, 600] width 124 height 38
type input "6"
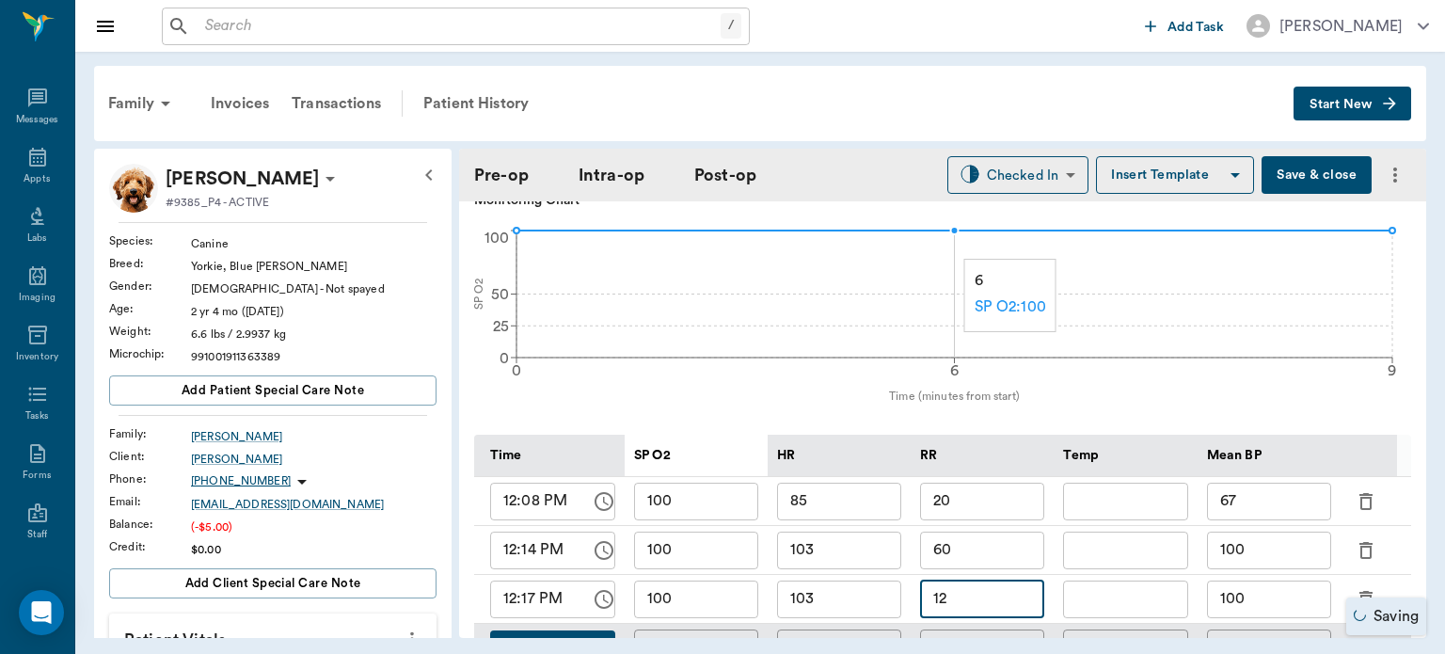
type input "12"
click at [858, 595] on input "103" at bounding box center [839, 600] width 124 height 38
type input "1"
type input "87"
click at [1279, 587] on input "100" at bounding box center [1269, 600] width 124 height 38
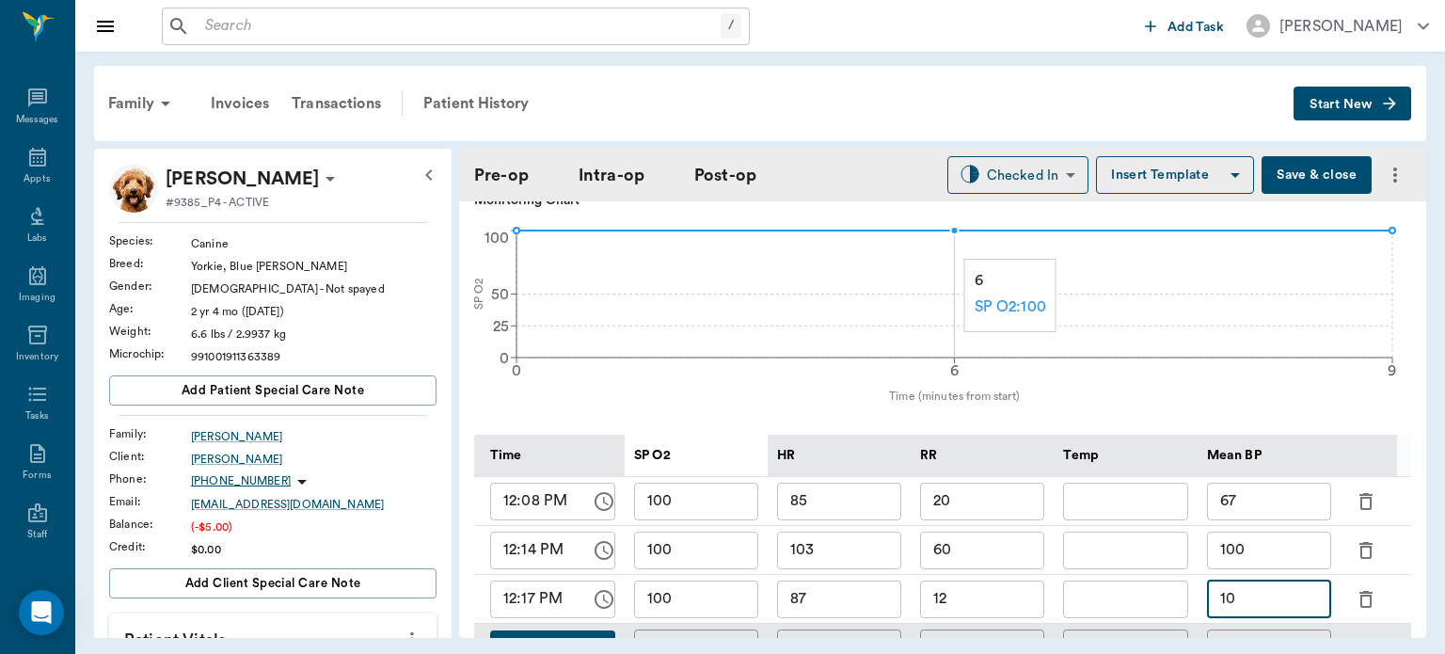
type input "1"
type input "90"
click at [1303, 181] on button "Save & close" at bounding box center [1317, 175] width 110 height 38
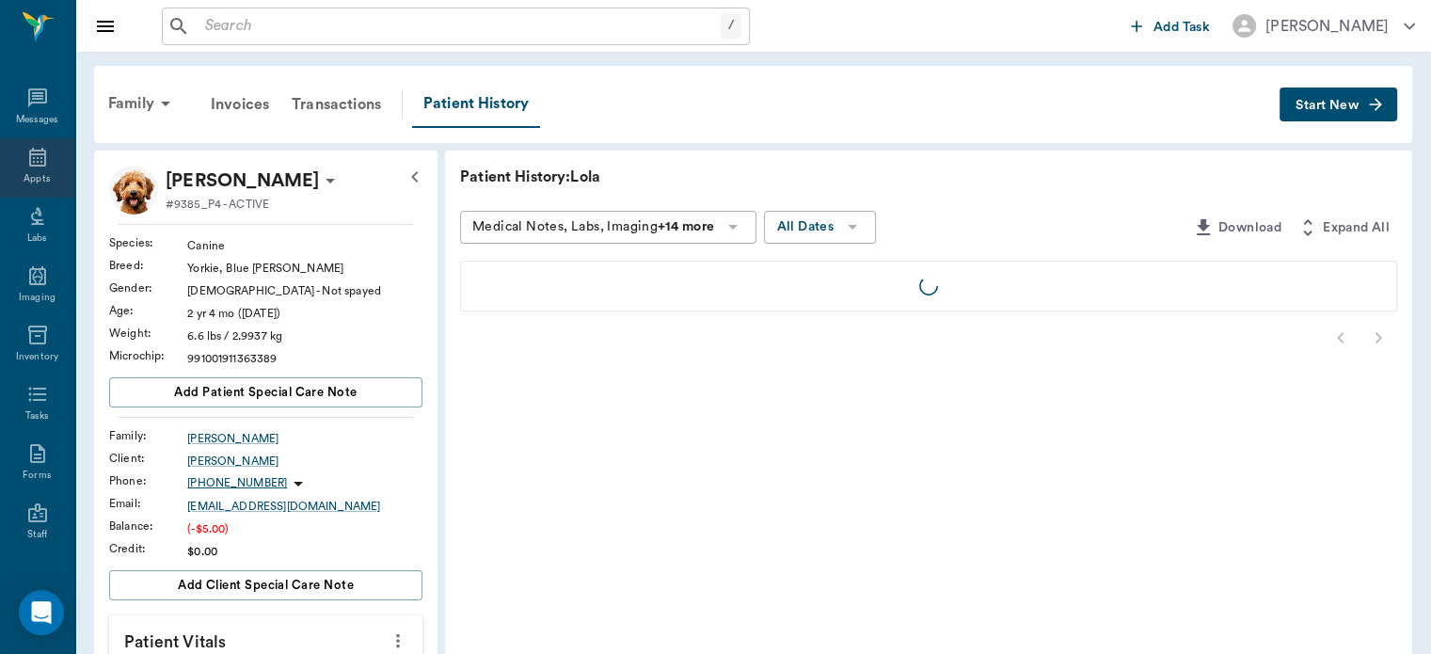
click at [35, 175] on div "Appts" at bounding box center [37, 179] width 26 height 14
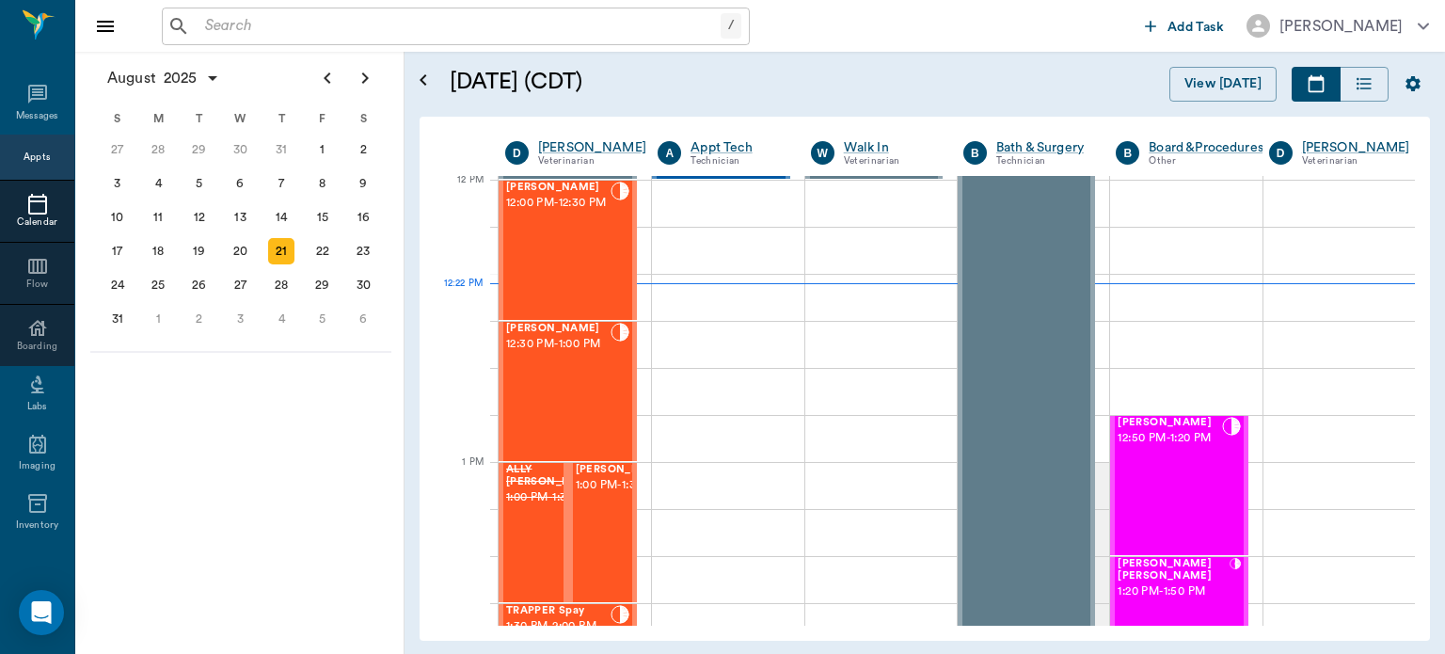
scroll to position [1133, 0]
click at [601, 495] on span "1:00 PM - 1:30 PM" at bounding box center [623, 485] width 94 height 19
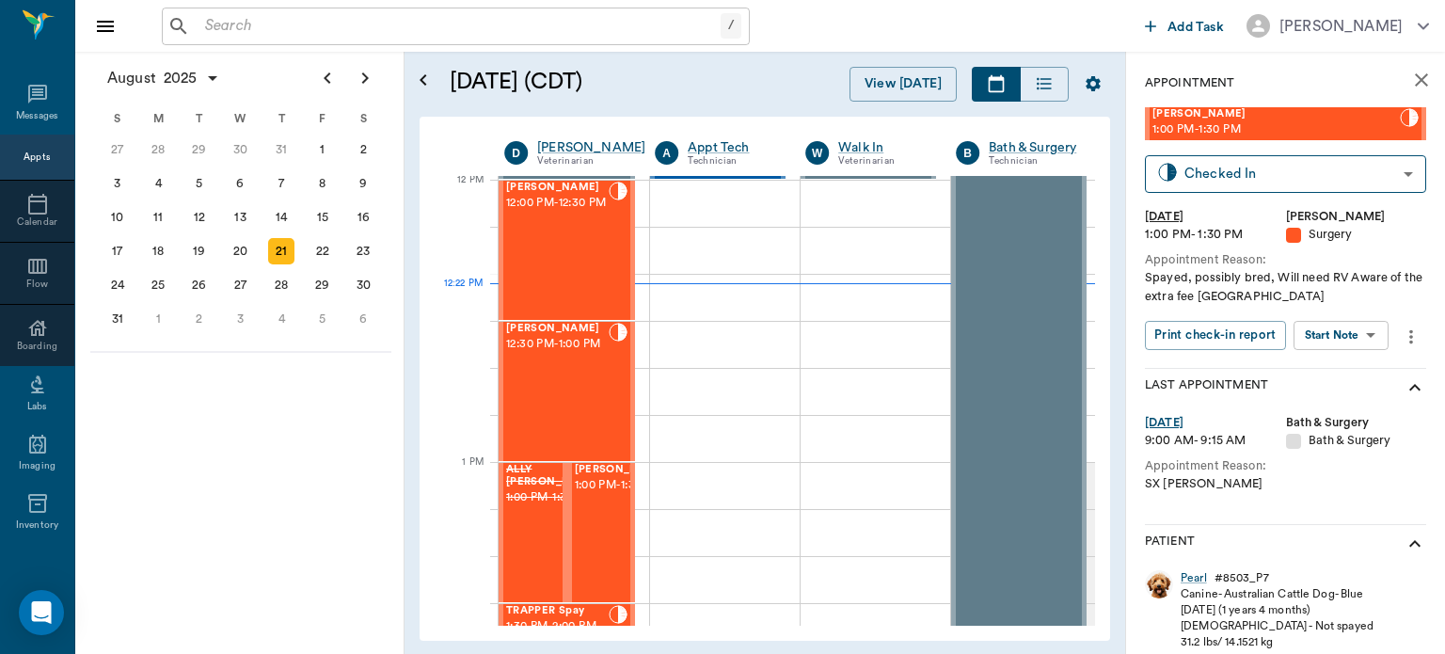
click at [1357, 335] on body "/ ​ Add Task Dr. Bert Ellsworth Nectar Messages Appts Calendar Flow Boarding La…" at bounding box center [722, 327] width 1445 height 654
click at [1339, 403] on button "View Surgery" at bounding box center [1326, 404] width 77 height 22
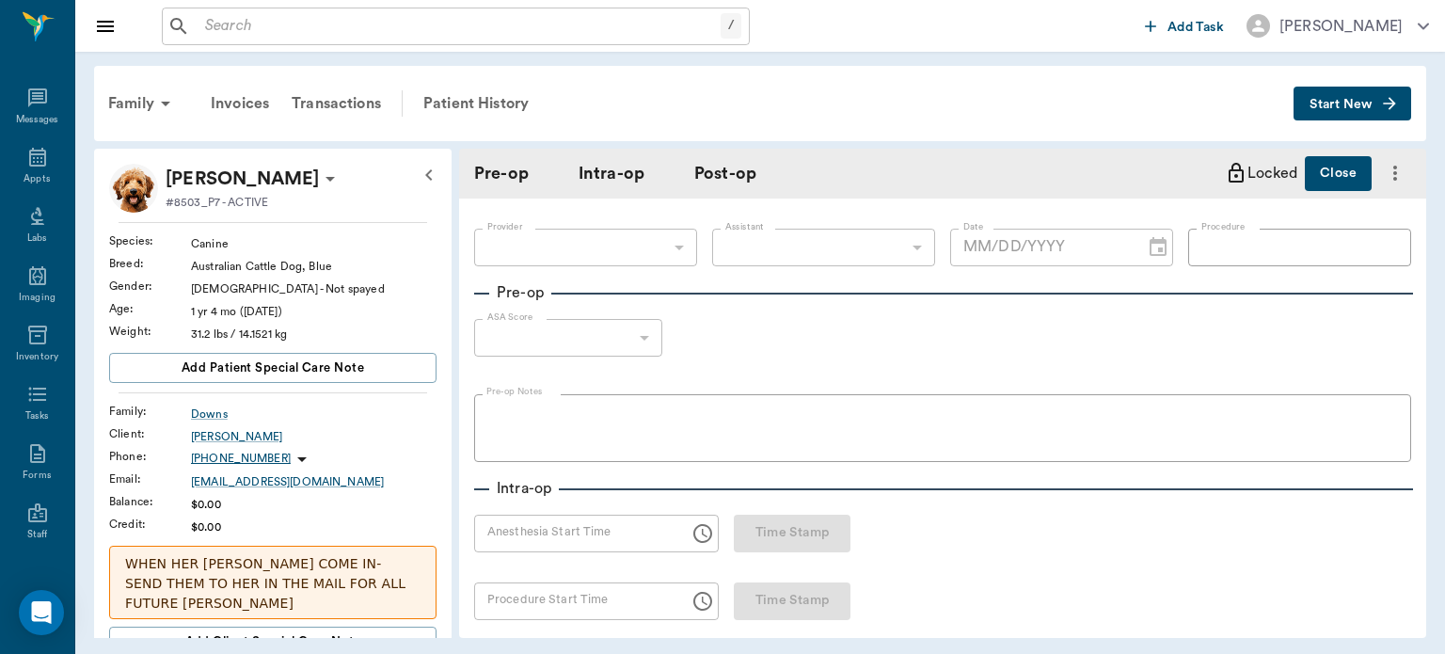
type input "63ec2f075fda476ae8351a4d"
type input "63ec2e7e52e12b0ba117b124"
type input "OHE"
type input "1"
radio input "true"
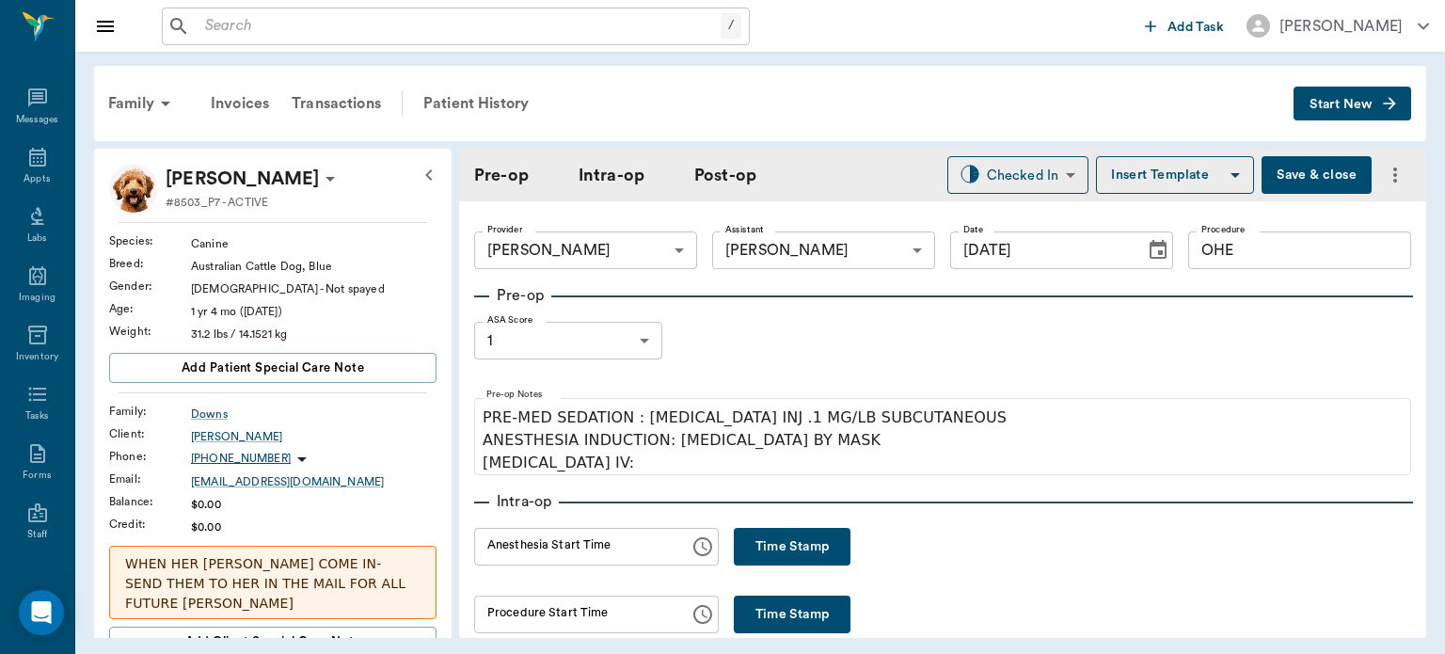
type input "[DATE]"
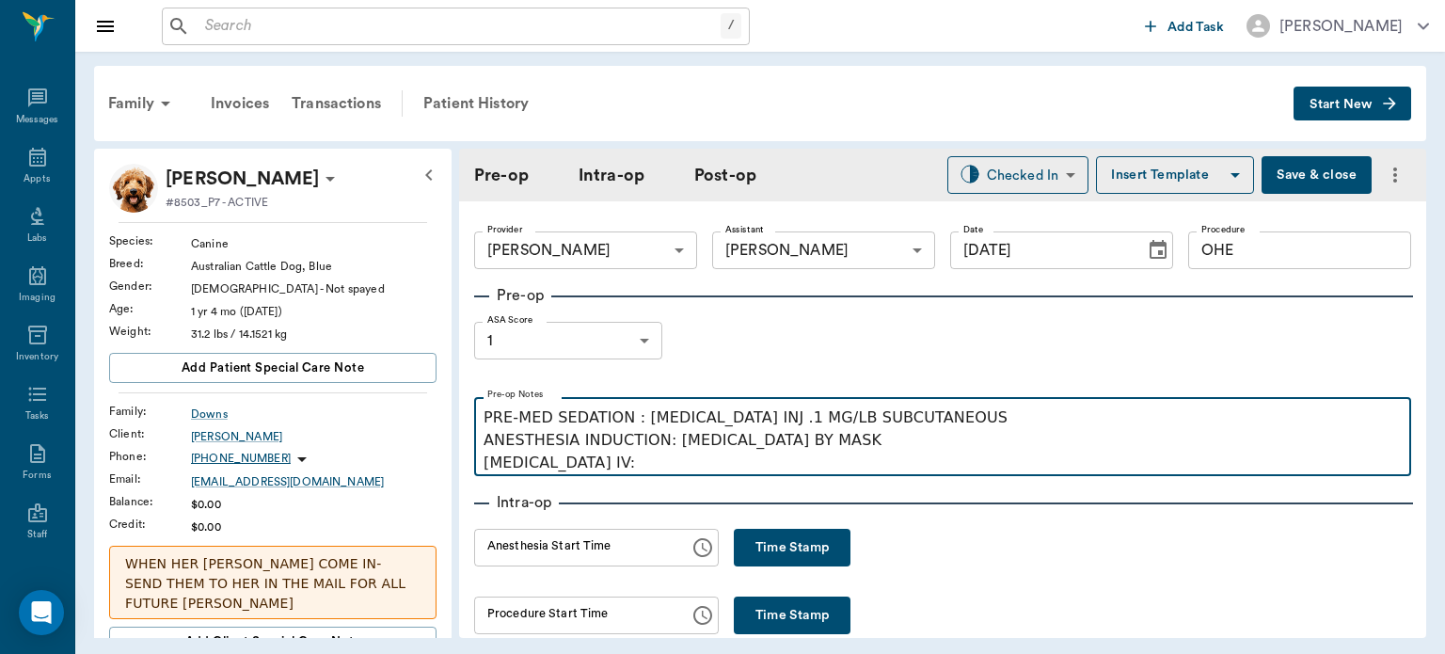
click at [616, 472] on p "PRE-MED SEDATION : ACEPROMAZINE INJ .1 MG/LB SUBCUTANEOUS ANESTHESIA INDUCTION:…" at bounding box center [943, 440] width 918 height 68
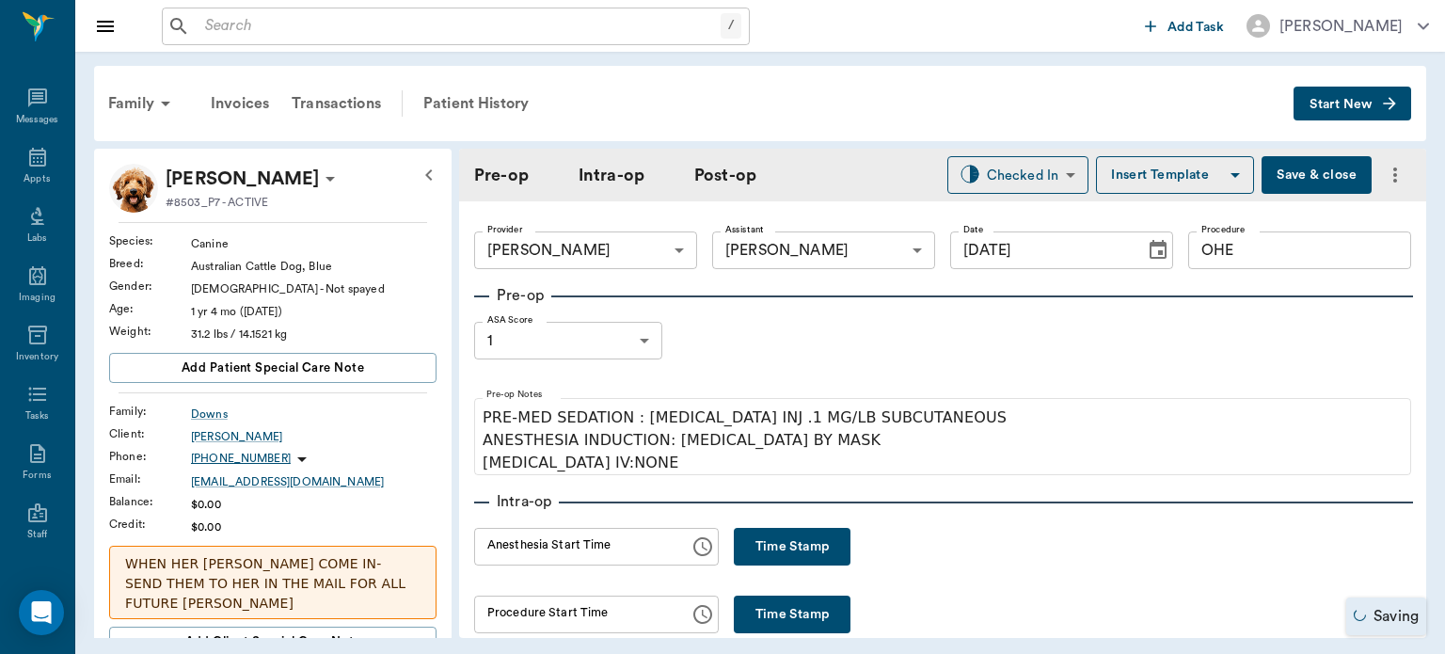
click at [787, 550] on button "Time Stamp" at bounding box center [792, 547] width 117 height 38
type input "12:23 PM"
click at [1283, 166] on button "Save & close" at bounding box center [1317, 175] width 110 height 38
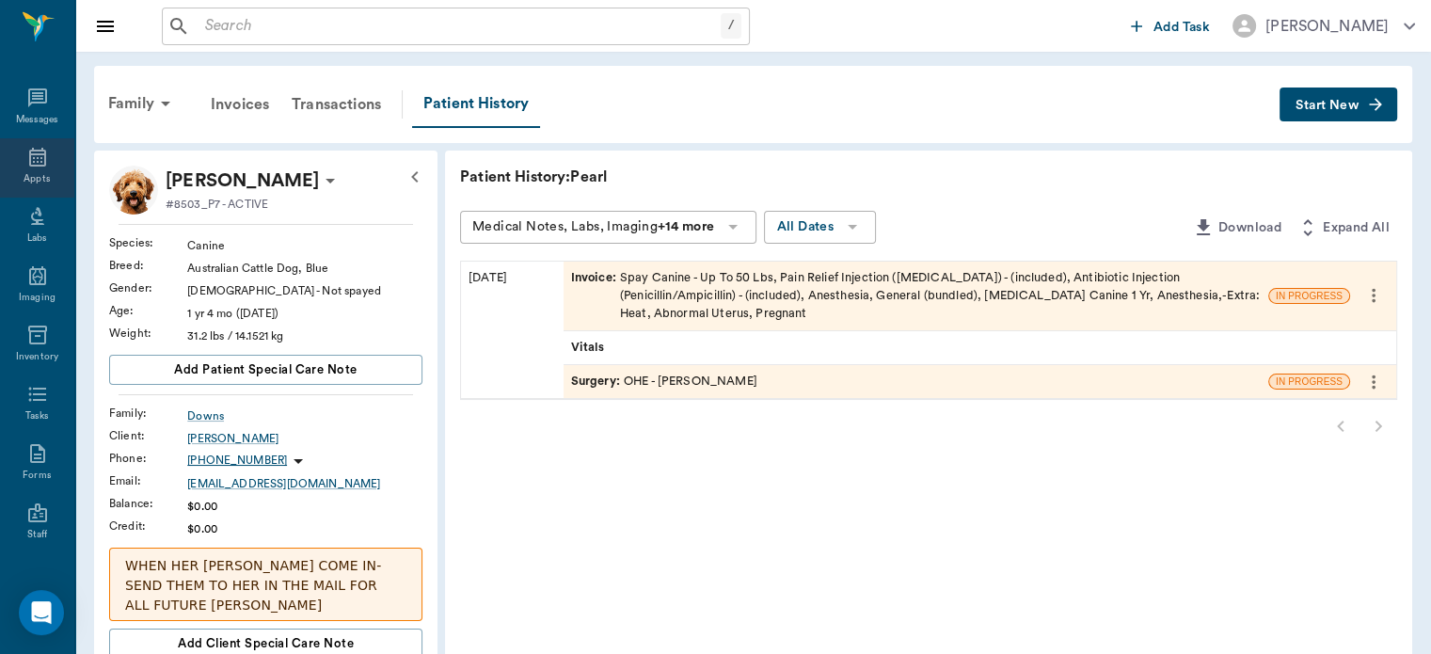
click at [24, 177] on div "Appts" at bounding box center [37, 179] width 26 height 14
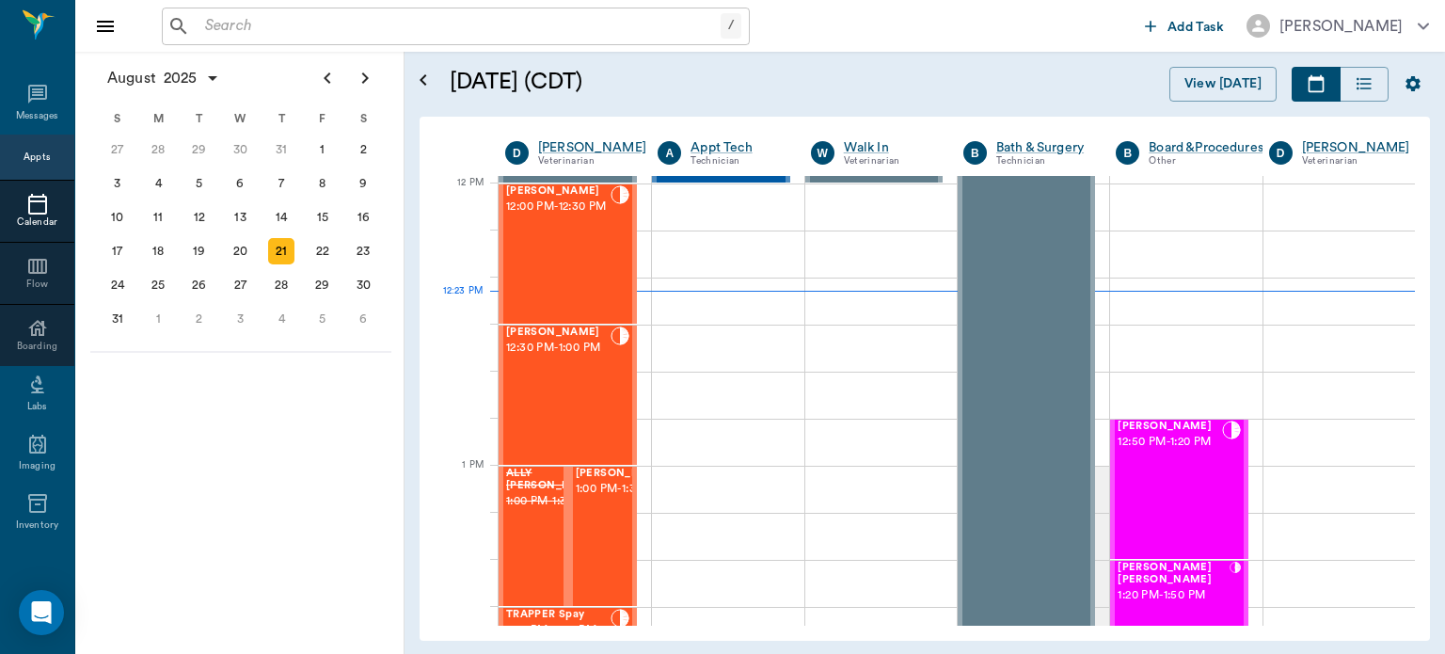
scroll to position [1129, 0]
click at [580, 427] on div "Lola Harrison 12:30 PM - 1:00 PM" at bounding box center [558, 395] width 104 height 137
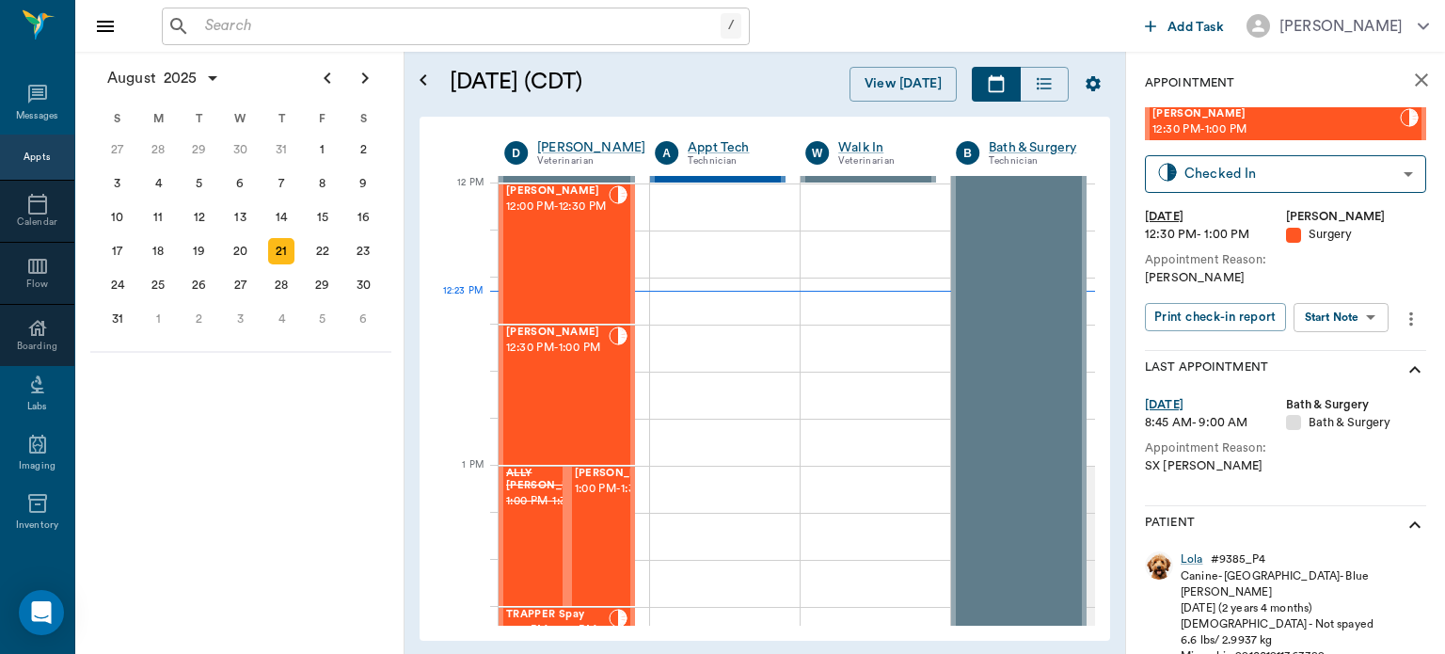
click at [1351, 320] on body "/ ​ Add Task Dr. Bert Ellsworth Nectar Messages Appts Calendar Flow Boarding La…" at bounding box center [722, 327] width 1445 height 654
click at [1336, 395] on button "View Surgery" at bounding box center [1326, 386] width 77 height 22
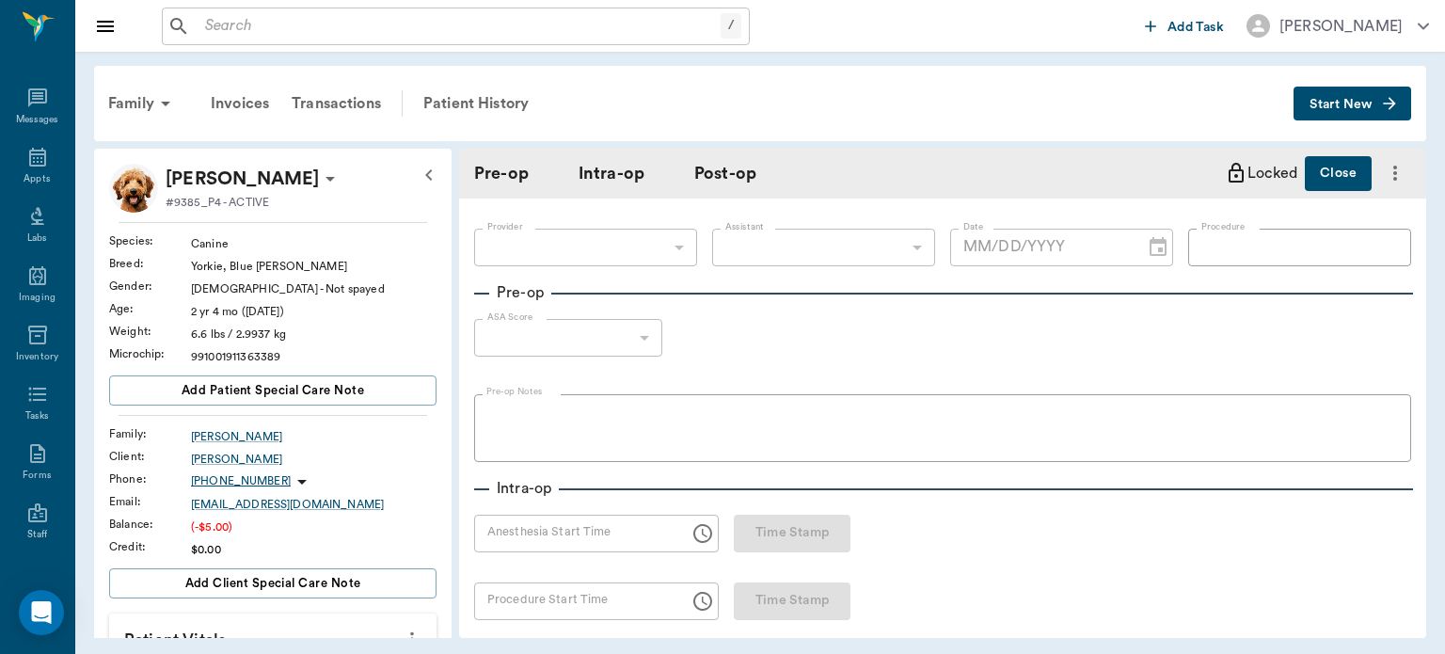
type input "63ec2f075fda476ae8351a4d"
type input "63ec2e7e52e12b0ba117b124"
type input "OHE"
type input "1"
radio input "true"
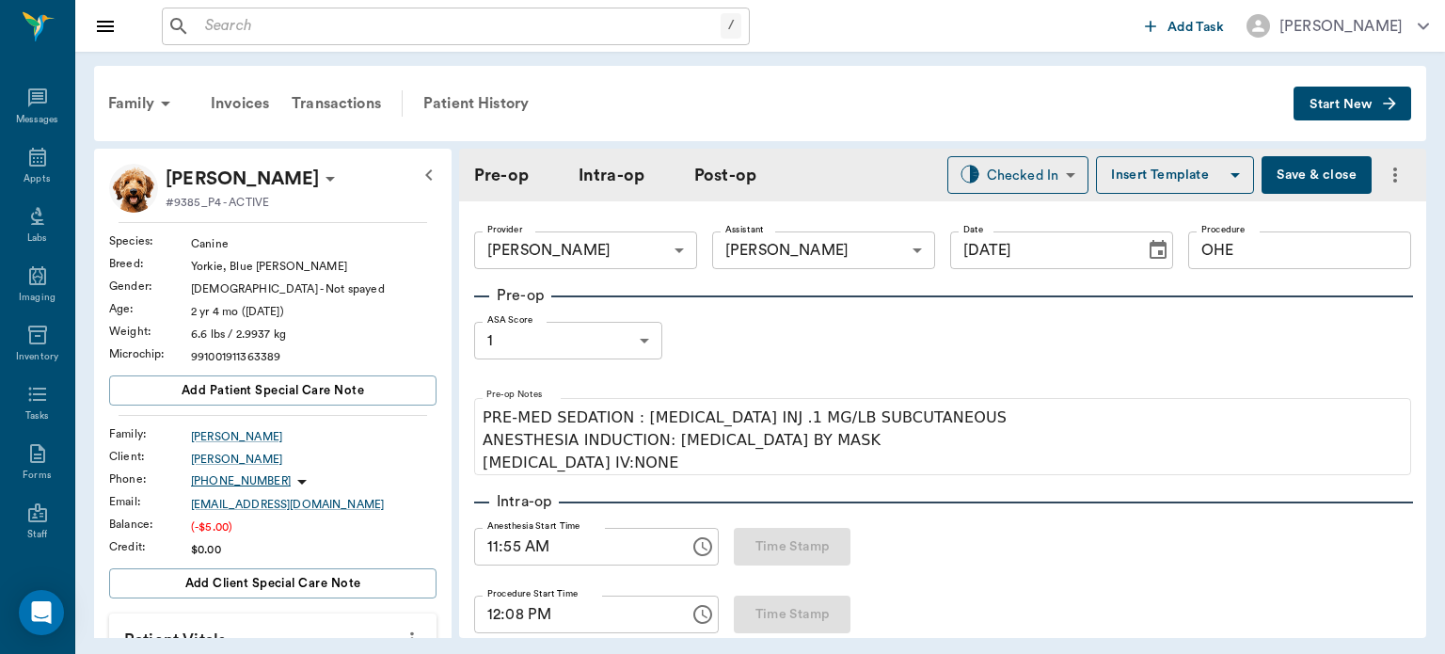
type input "[DATE]"
type input "11:55 AM"
type input "12:08 PM"
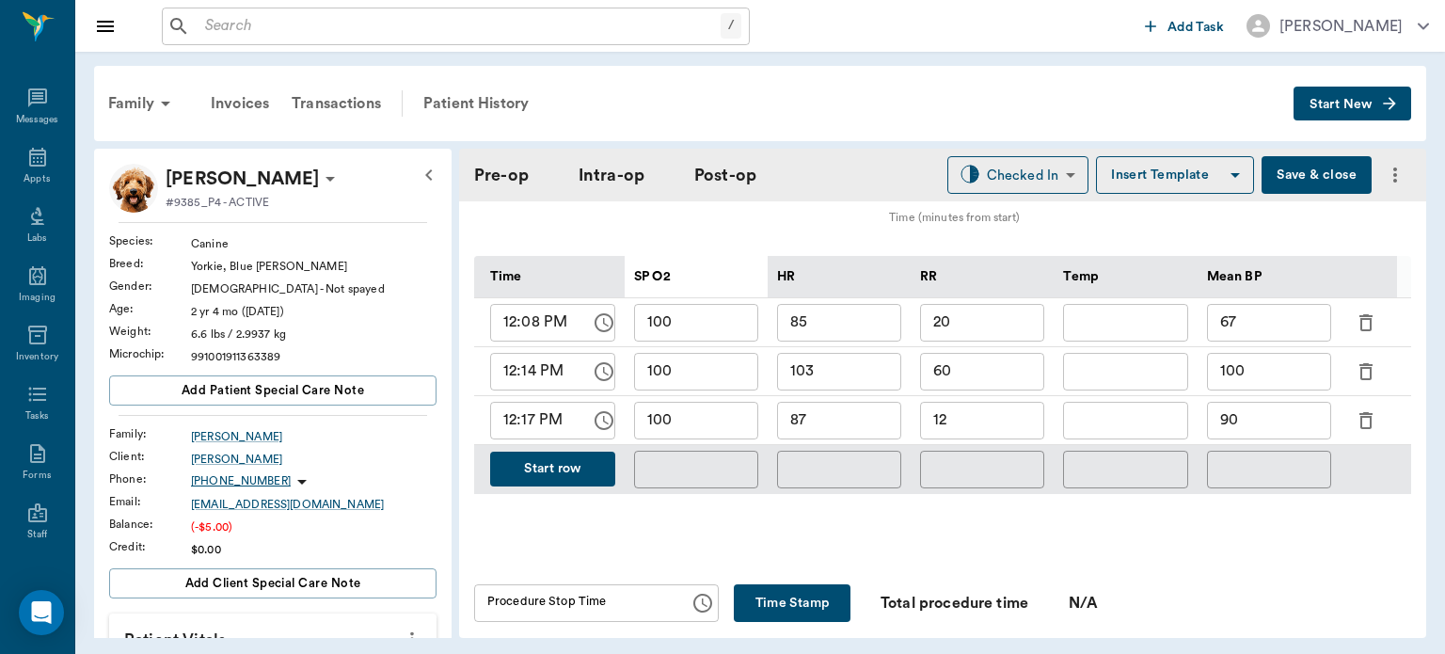
scroll to position [881, 0]
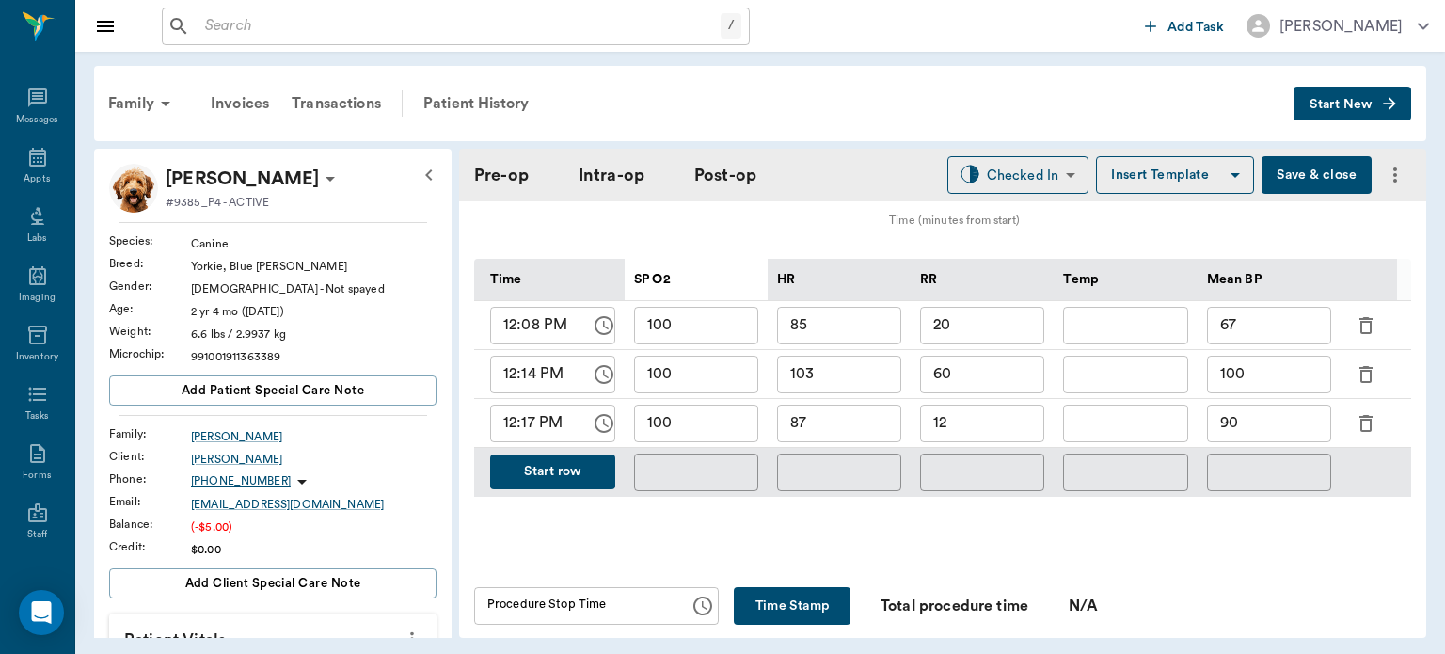
click at [519, 459] on button "Start row" at bounding box center [552, 471] width 125 height 35
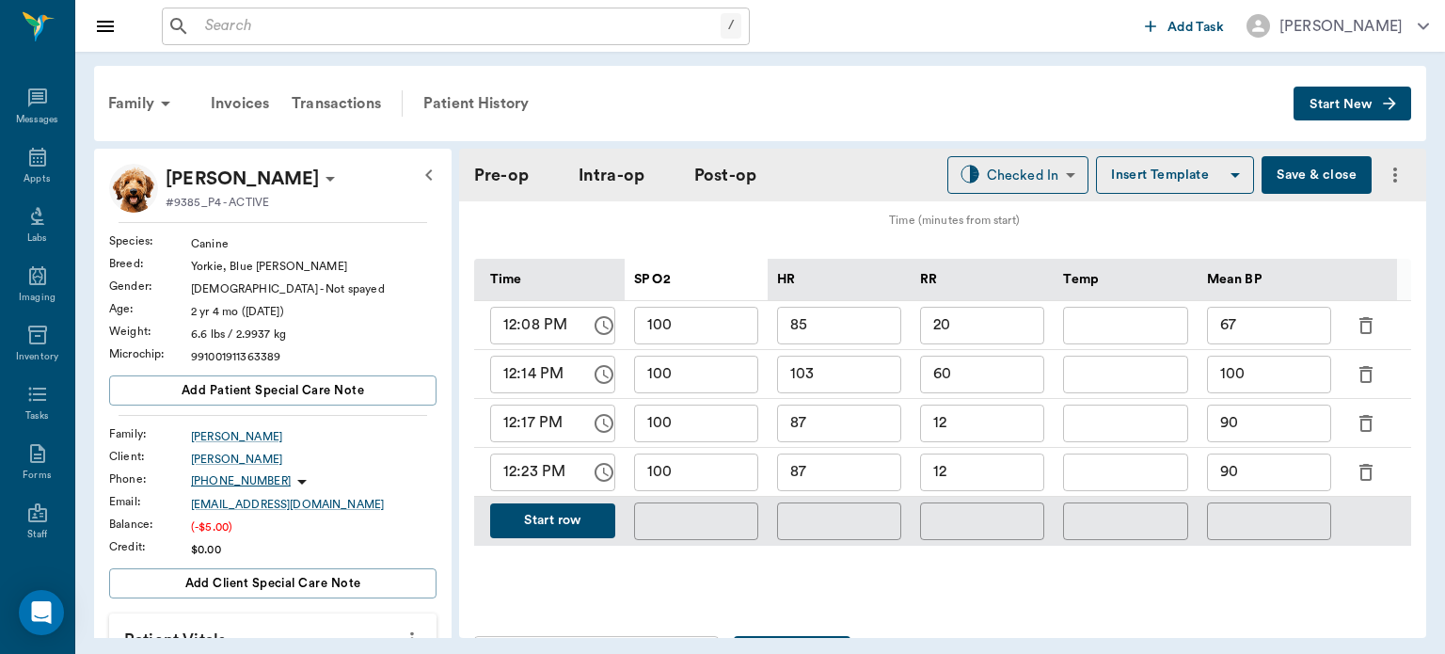
click at [848, 461] on input "87" at bounding box center [839, 473] width 124 height 38
type input "89"
click at [689, 457] on input "100" at bounding box center [696, 473] width 124 height 38
type input "1"
type input "99"
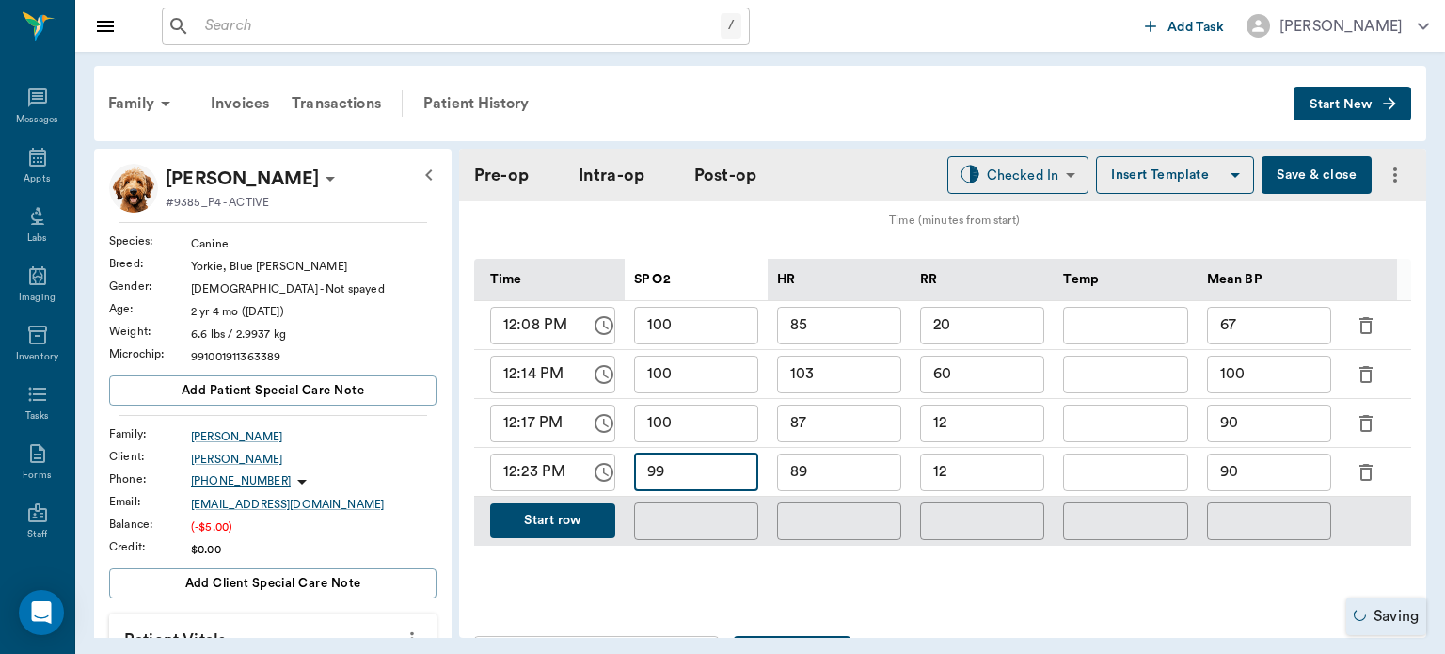
click at [1300, 466] on input "90" at bounding box center [1269, 473] width 124 height 38
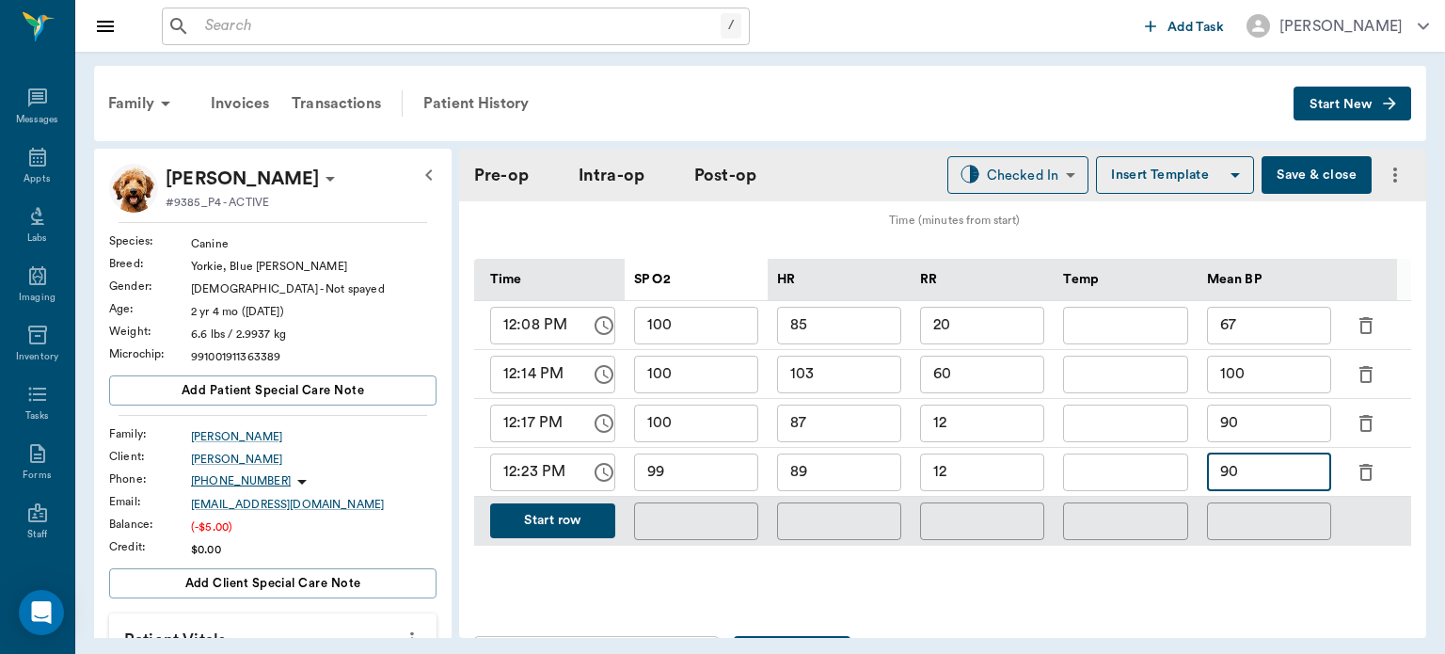
type input "9"
type input "67"
click at [990, 463] on input "12" at bounding box center [982, 473] width 124 height 38
type input "10"
click at [518, 503] on button "Start row" at bounding box center [552, 520] width 125 height 35
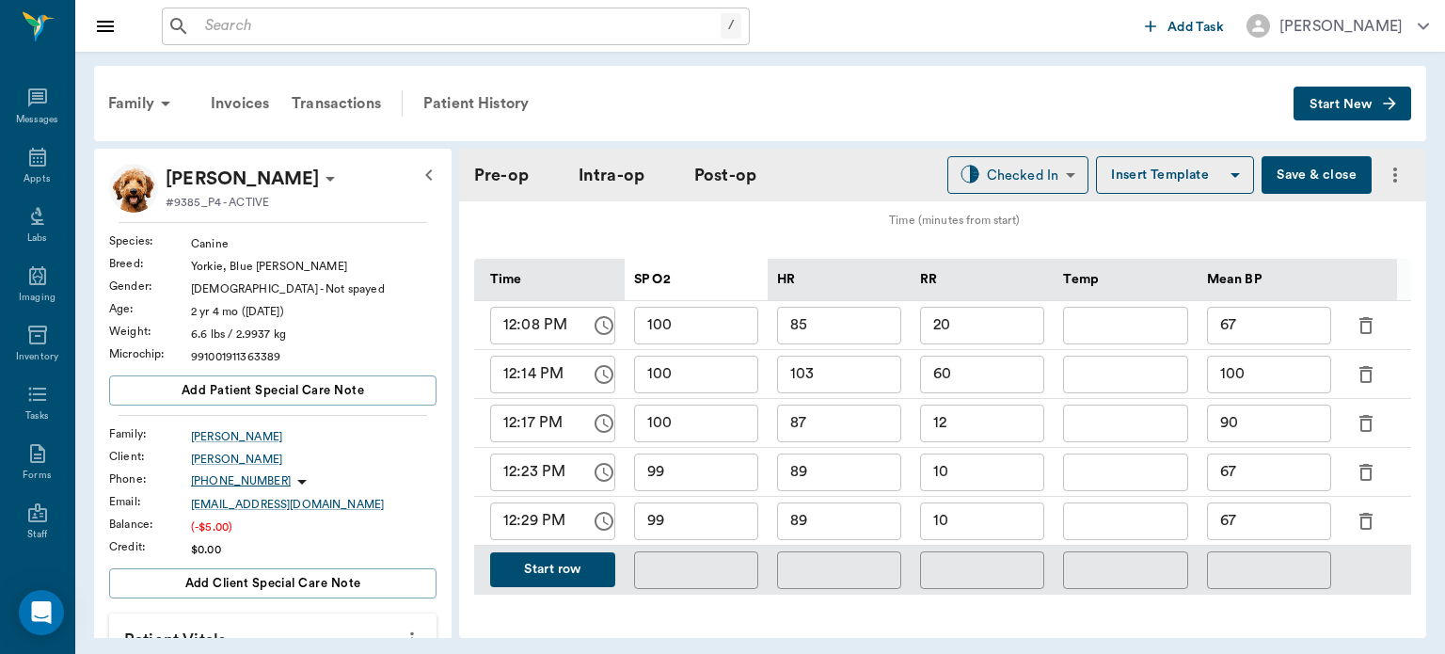
click at [843, 502] on input "89" at bounding box center [839, 521] width 124 height 38
type input "8"
type input "95"
click at [685, 512] on input "99" at bounding box center [696, 521] width 124 height 38
type input "9"
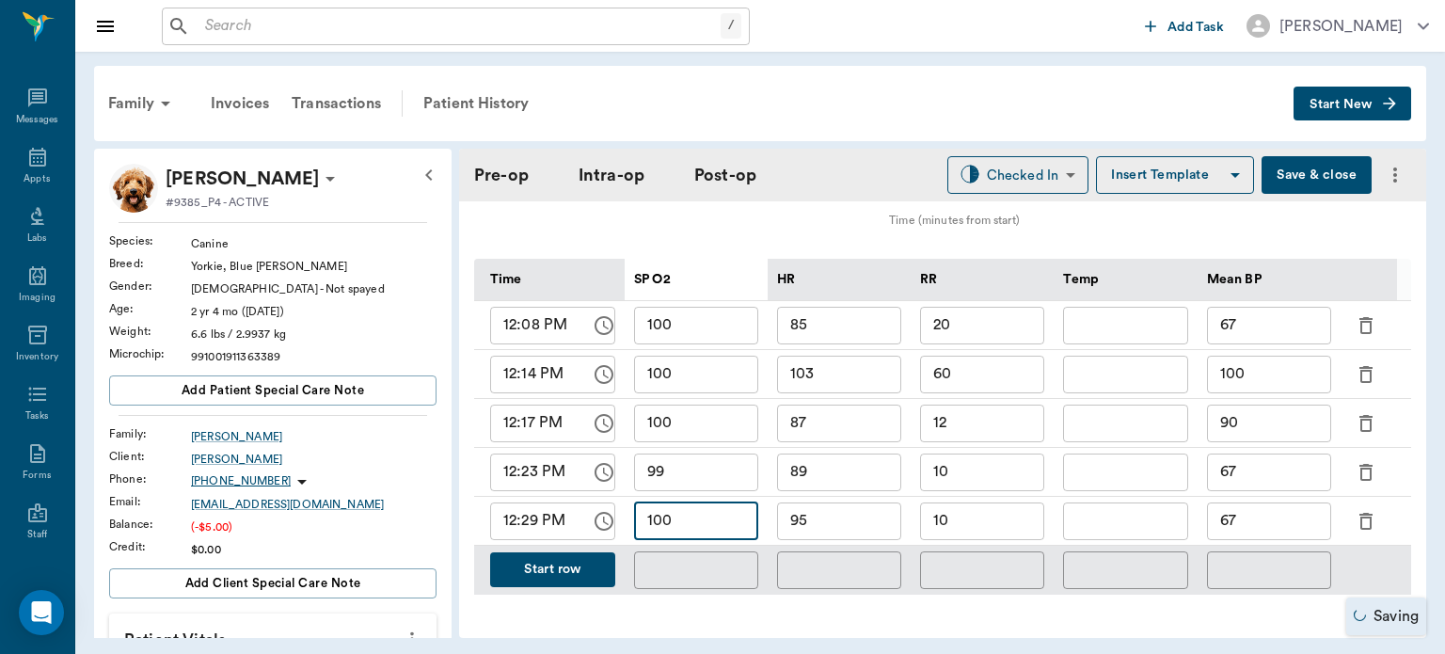
type input "100"
click at [1262, 513] on input "67" at bounding box center [1269, 521] width 124 height 38
type input "6"
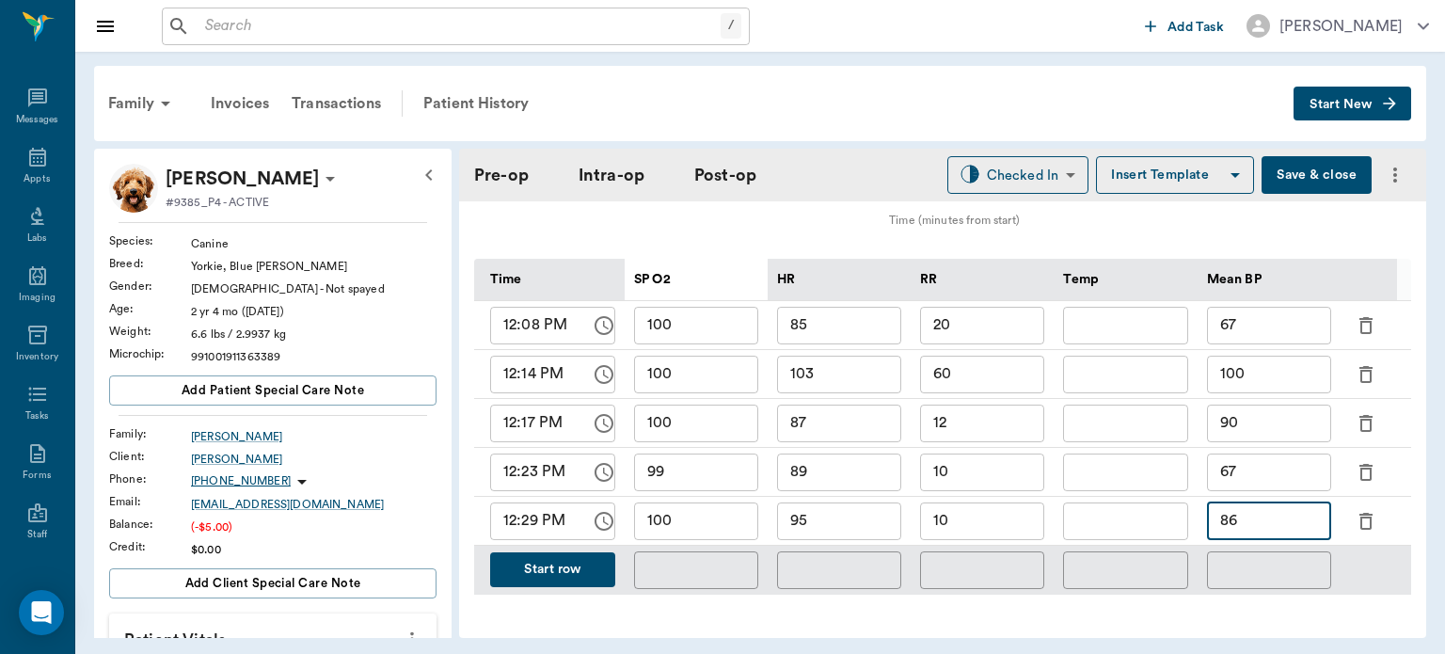
type input "86"
click at [994, 512] on input "10" at bounding box center [982, 521] width 124 height 38
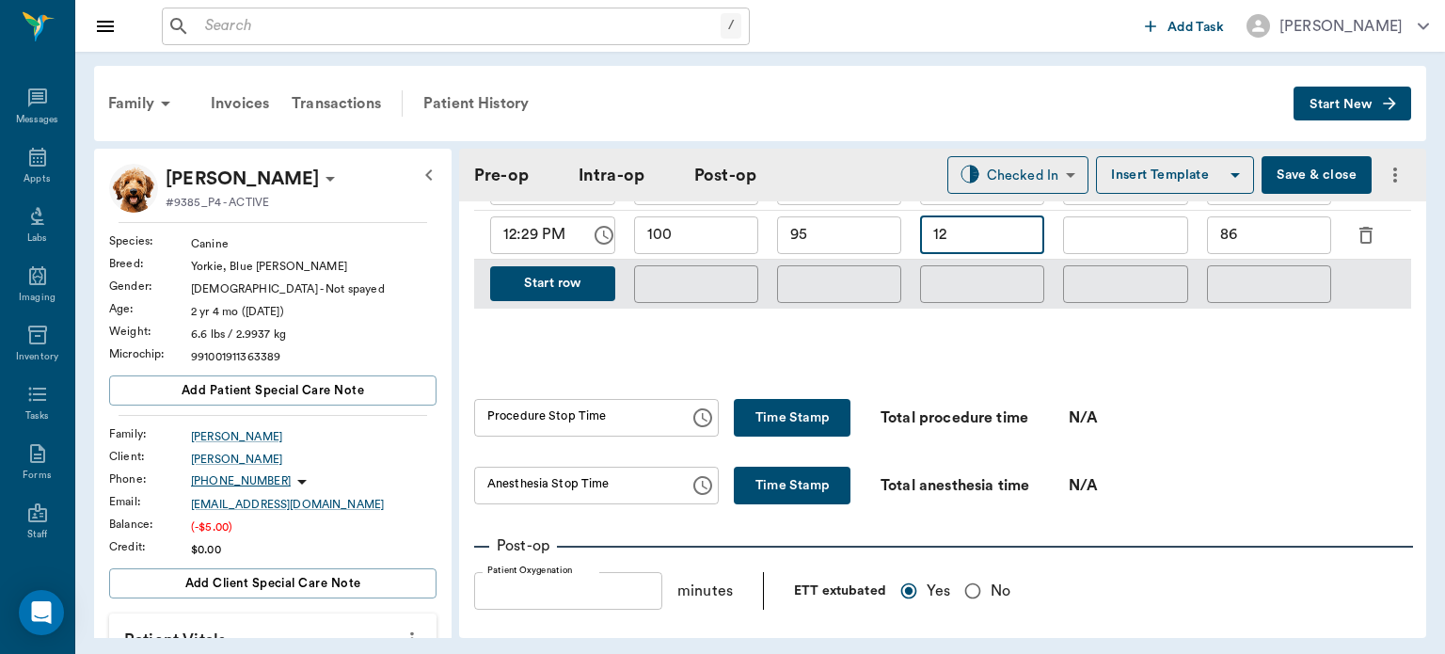
scroll to position [1131, 0]
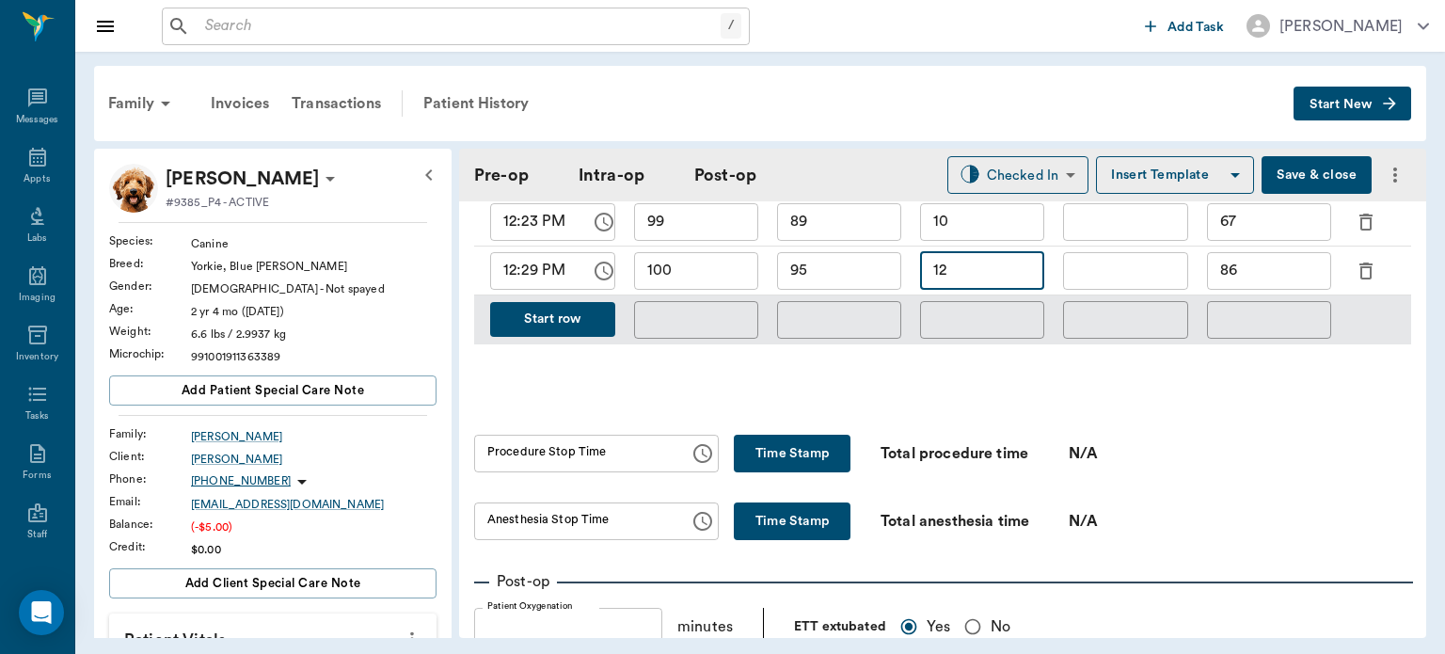
type input "12"
click at [768, 444] on button "Time Stamp" at bounding box center [792, 454] width 117 height 38
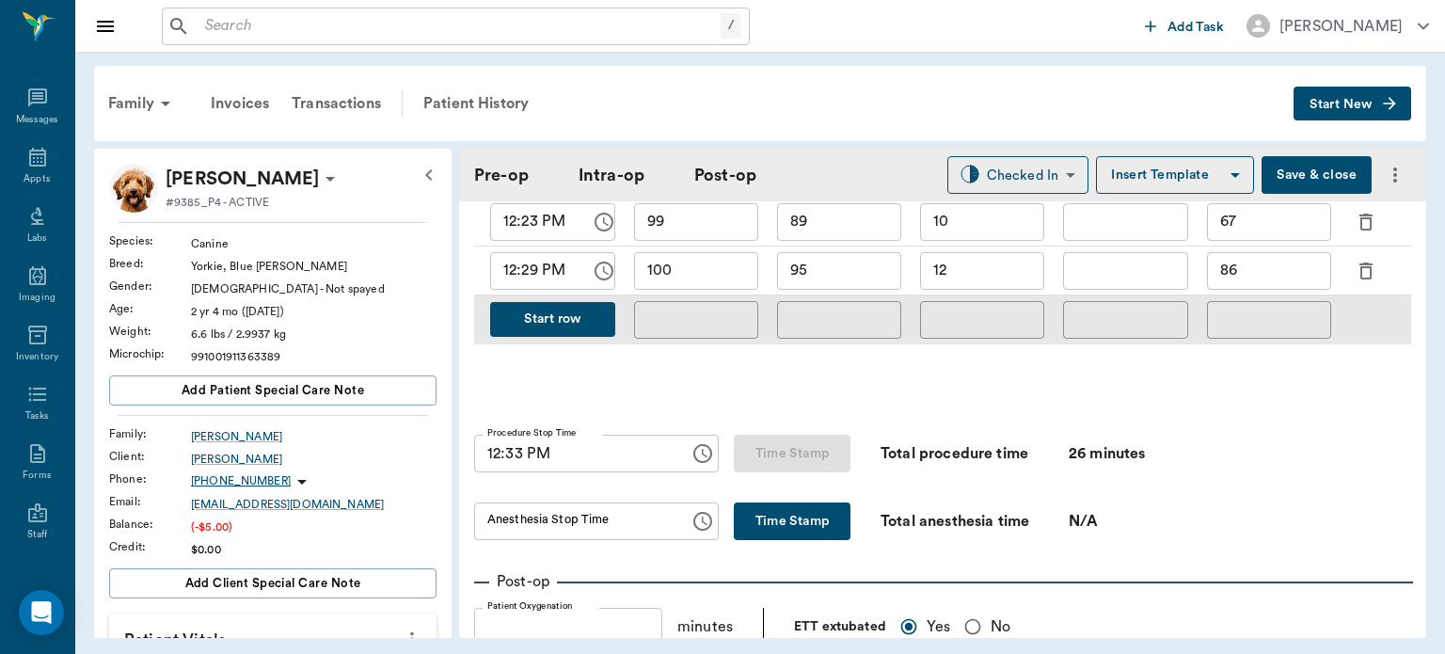
type input "12:33 PM"
click at [782, 502] on button "Time Stamp" at bounding box center [792, 521] width 117 height 38
type input "12:33 PM"
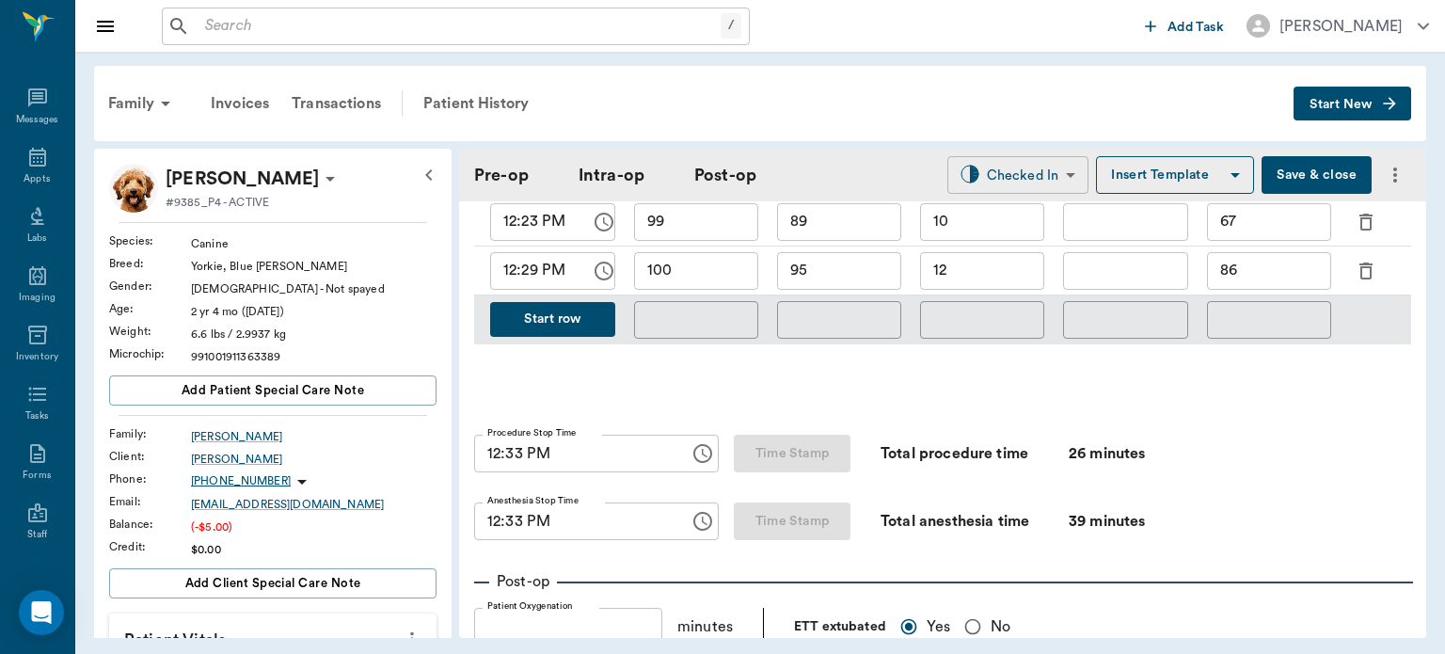
click at [1027, 174] on body "/ ​ Add Task Dr. Bert Ellsworth Nectar Messages Appts Labs Imaging Inventory Ta…" at bounding box center [722, 327] width 1445 height 654
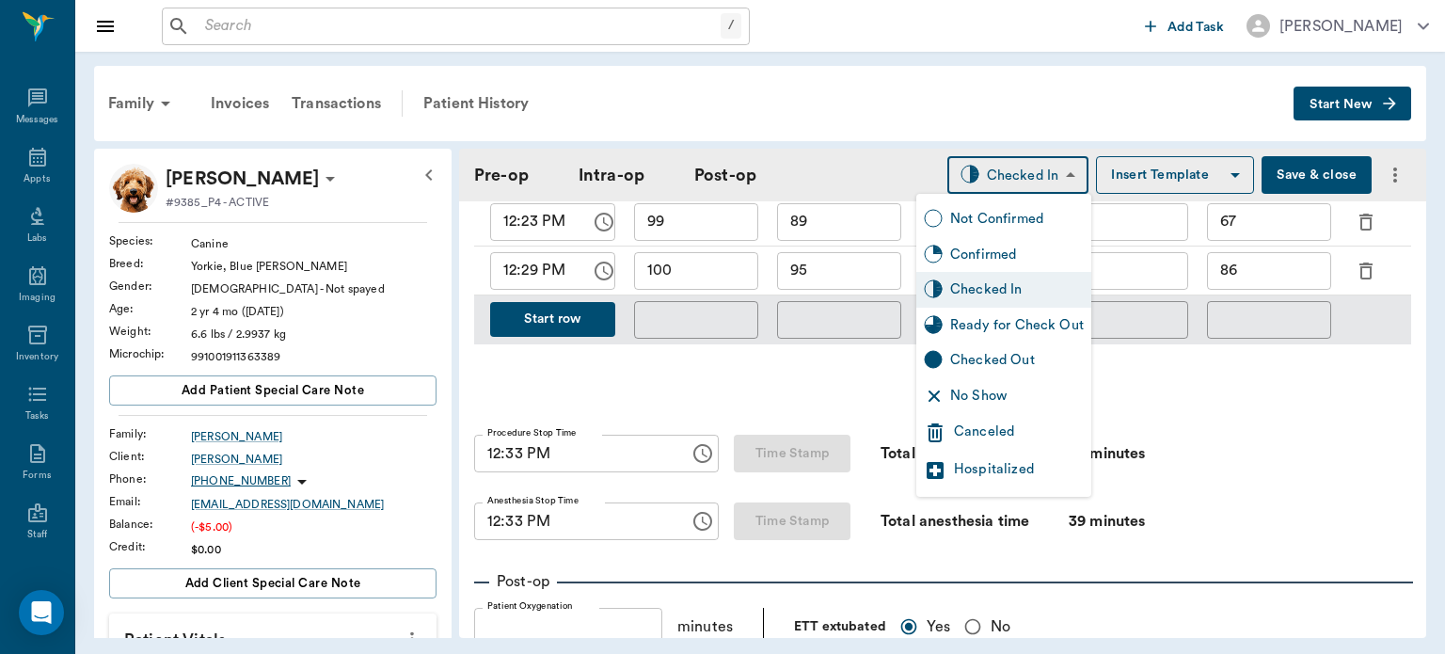
click at [1037, 332] on div "Ready for Check Out" at bounding box center [1017, 325] width 134 height 21
type input "READY_TO_CHECKOUT"
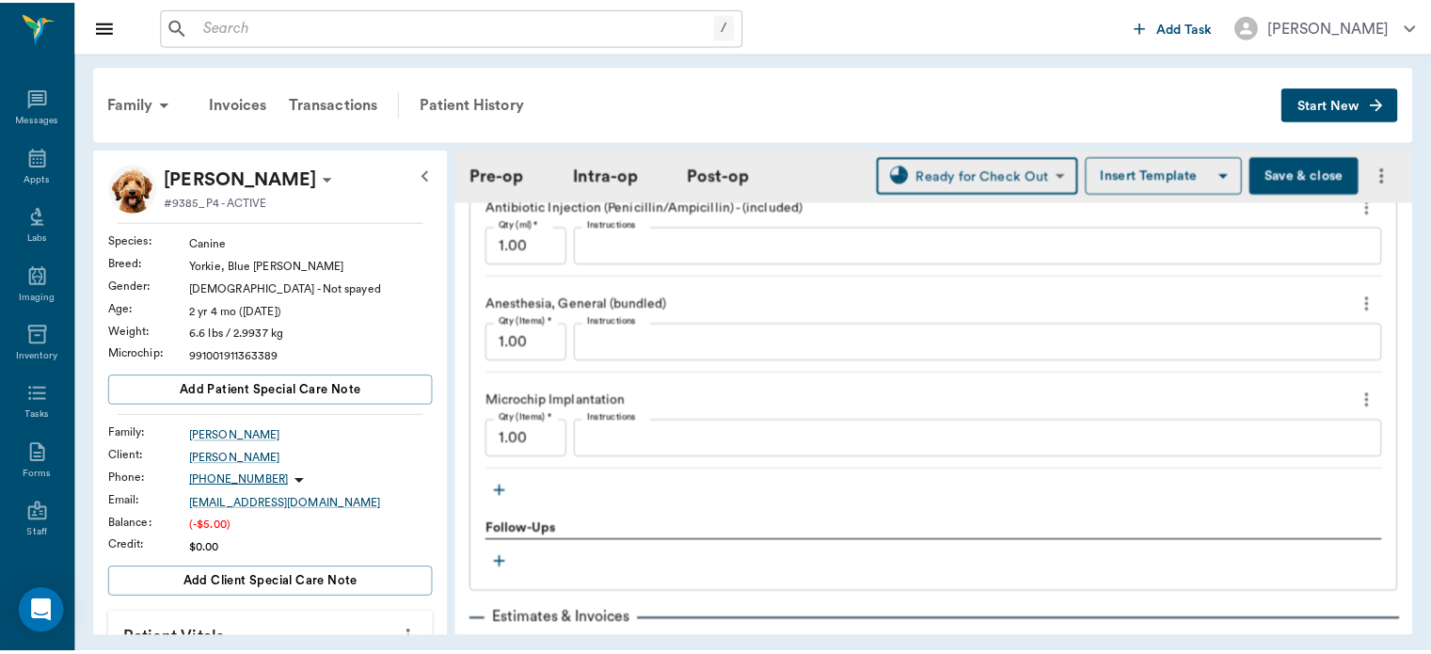
scroll to position [2191, 0]
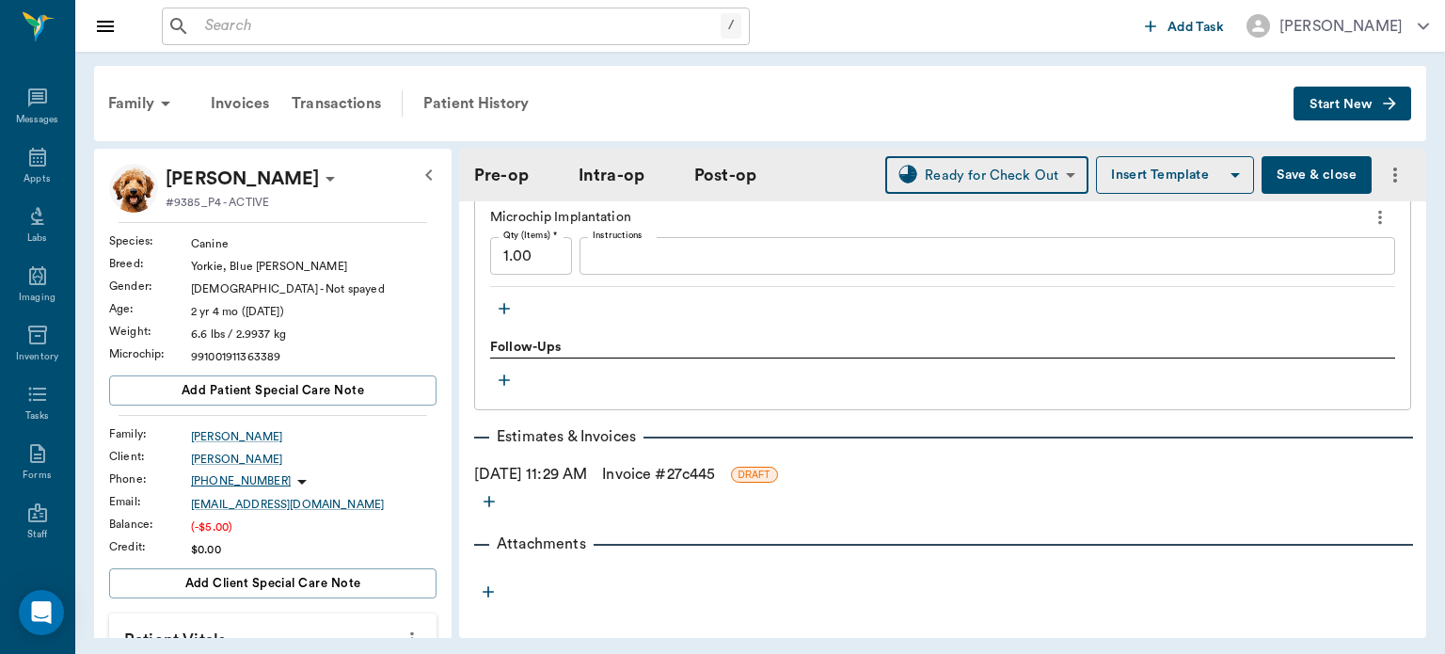
click at [704, 463] on link "Invoice # 27c445" at bounding box center [658, 474] width 113 height 23
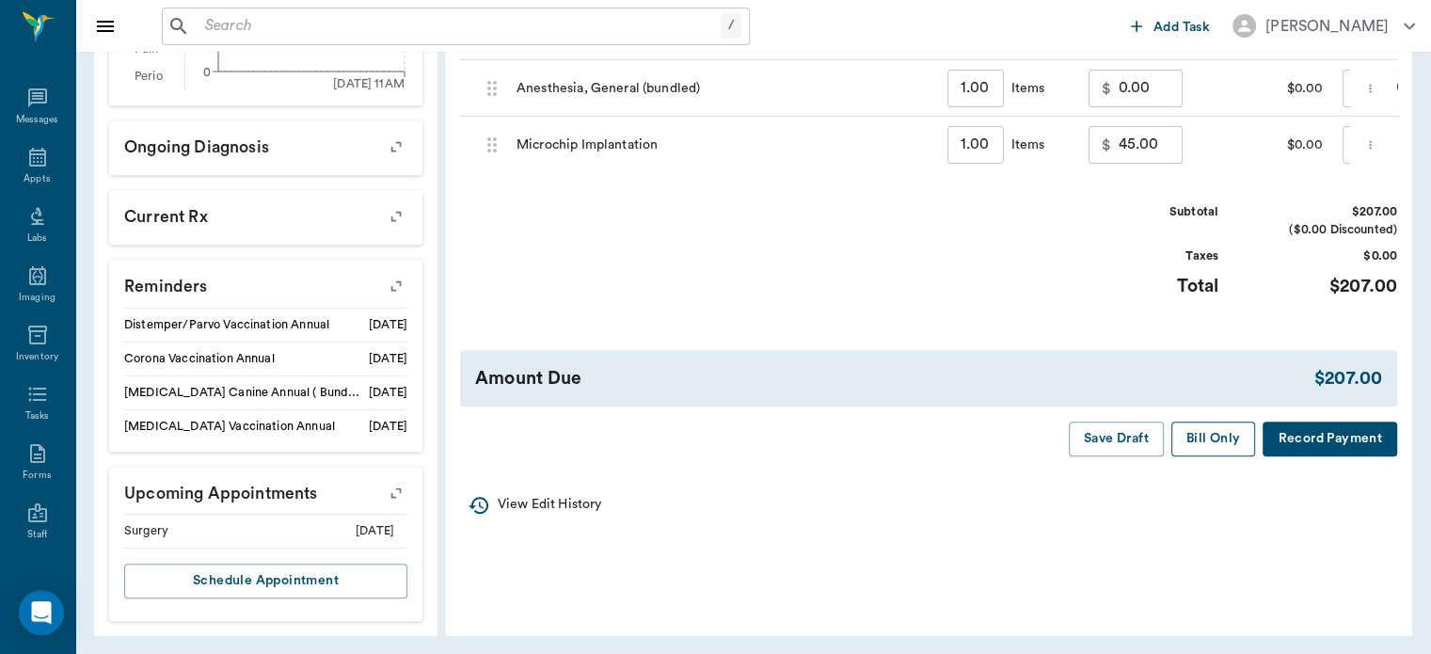
click at [1202, 456] on button "Bill Only" at bounding box center [1213, 439] width 85 height 35
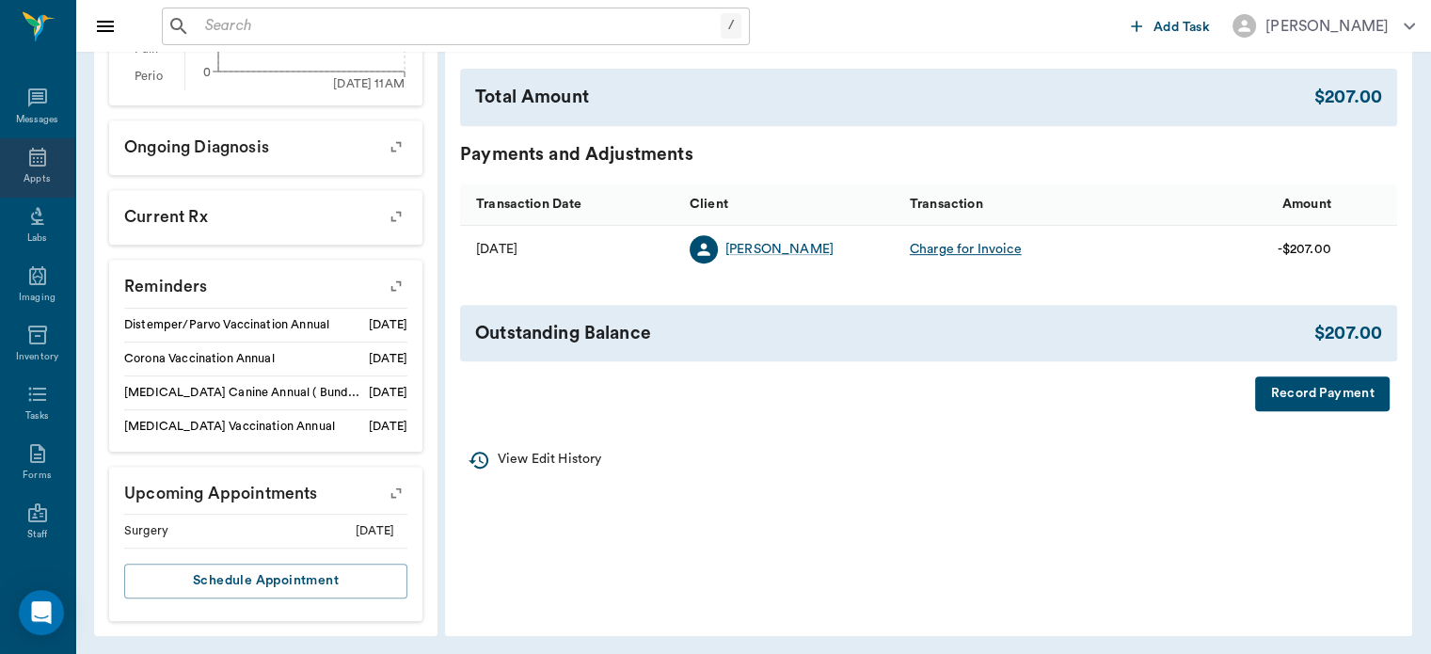
click at [31, 159] on icon at bounding box center [37, 157] width 23 height 23
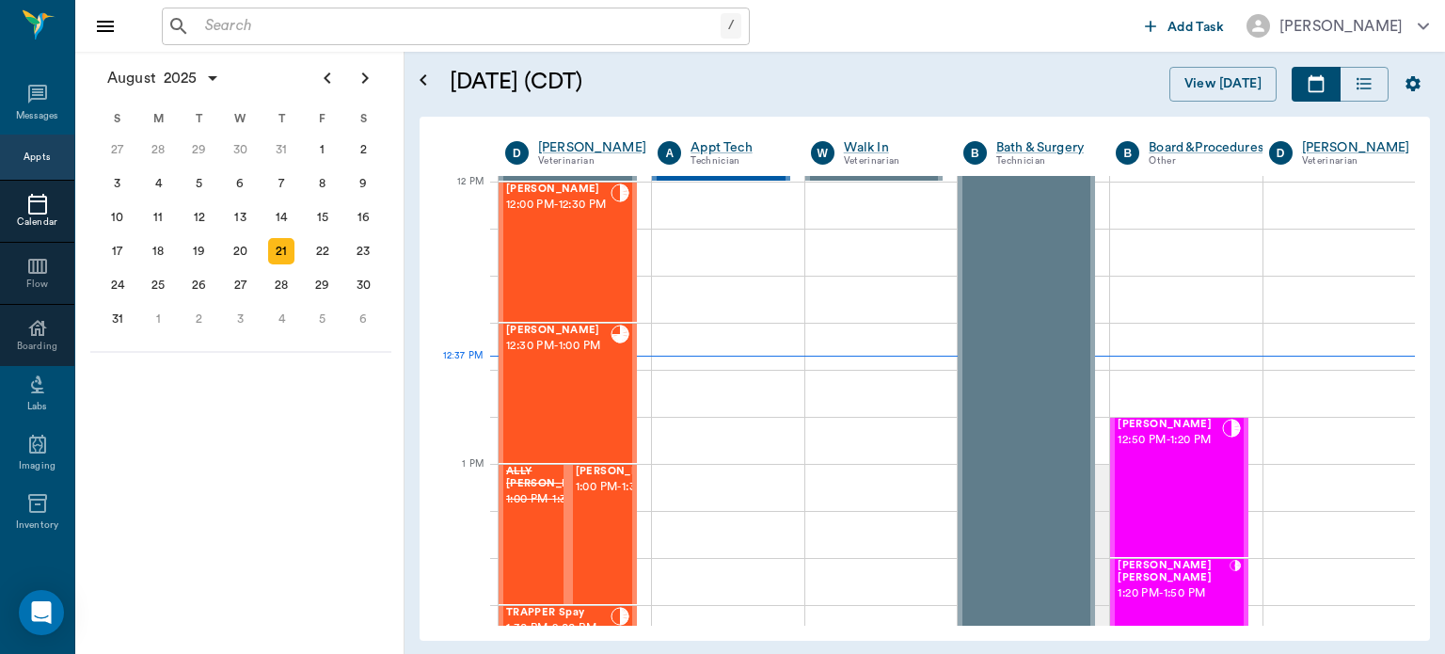
scroll to position [1131, 0]
click at [603, 497] on span "1:00 PM - 1:30 PM" at bounding box center [623, 487] width 94 height 19
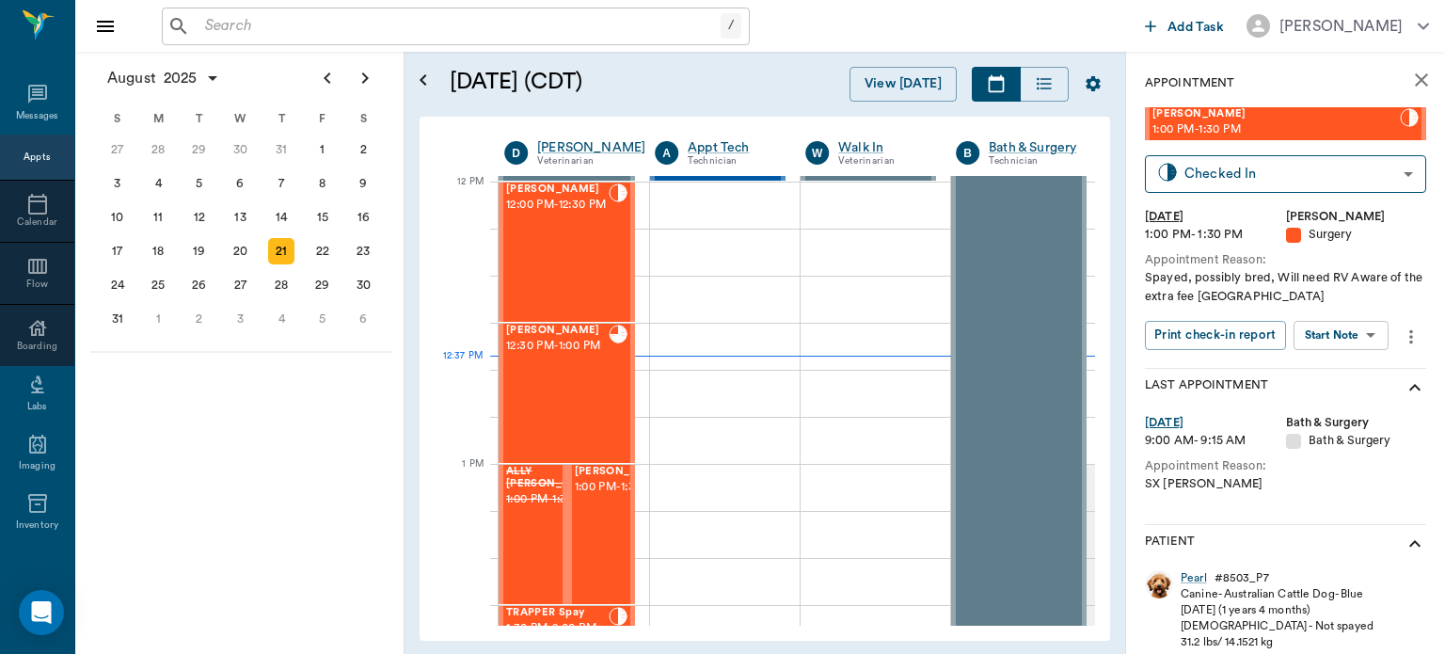
click at [1355, 339] on body "/ ​ Add Task Dr. Bert Ellsworth Nectar Messages Appts Calendar Flow Boarding La…" at bounding box center [722, 327] width 1445 height 654
click at [1355, 406] on button "View Surgery" at bounding box center [1326, 404] width 77 height 22
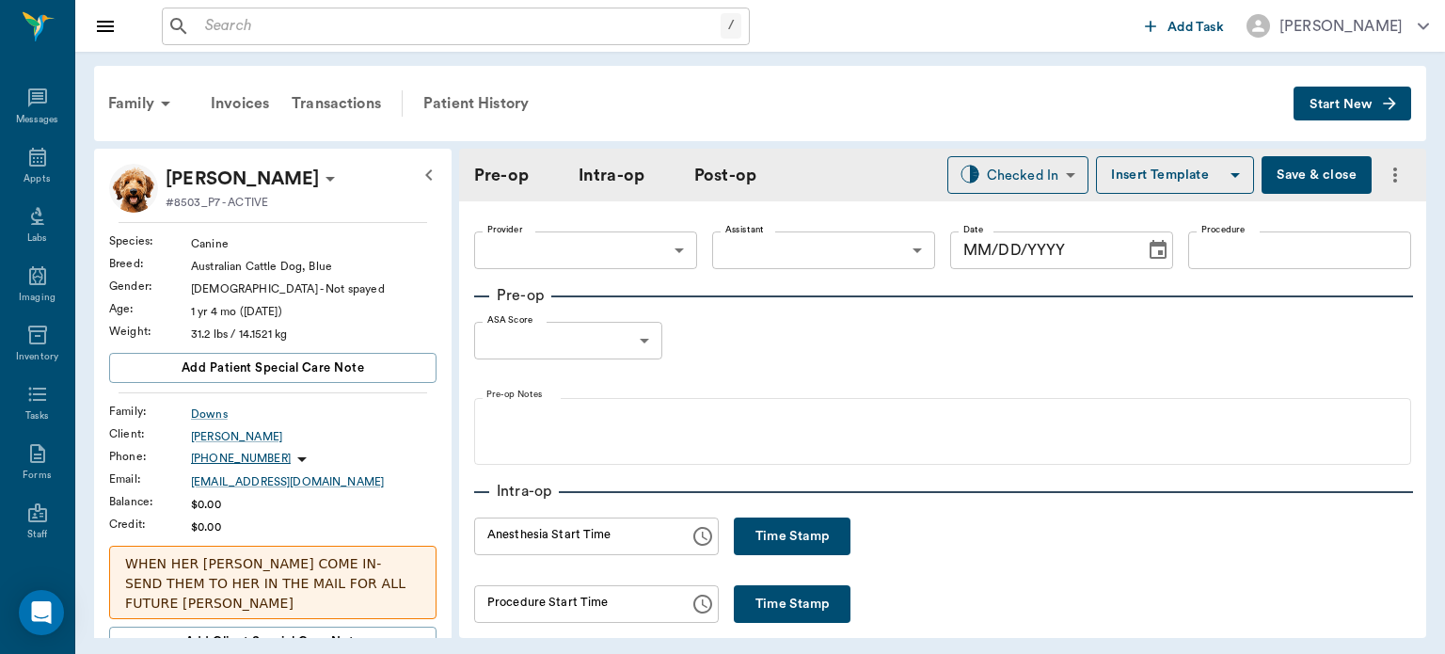
type input "63ec2f075fda476ae8351a4d"
type input "63ec2e7e52e12b0ba117b124"
type input "OHE"
type input "1"
radio input "true"
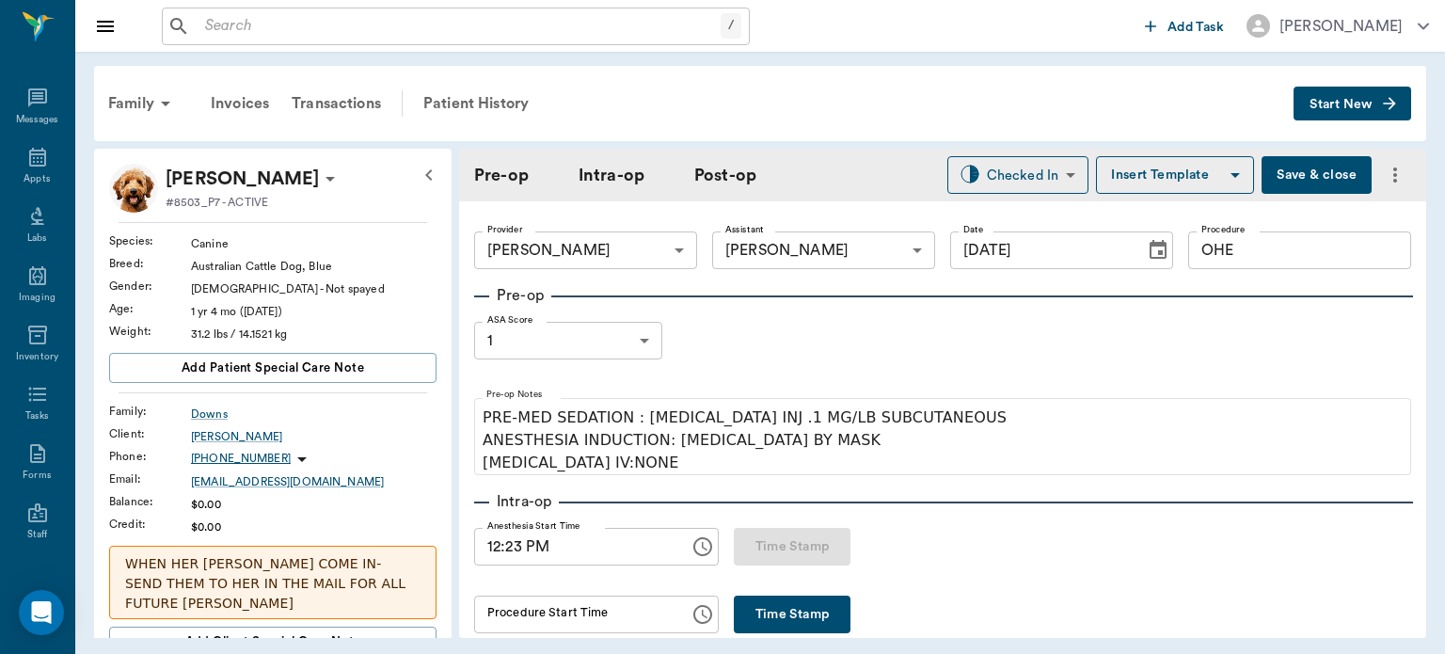
type input "[DATE]"
type input "12:23 PM"
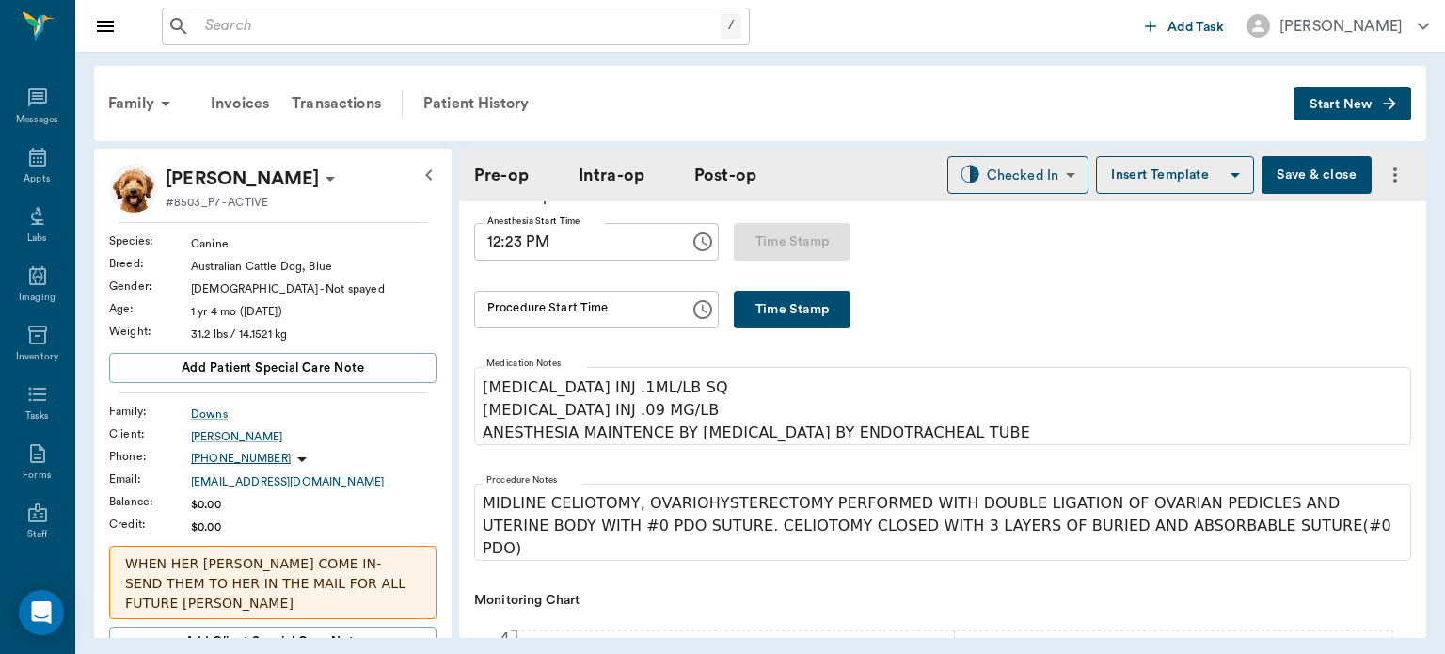
scroll to position [294, 0]
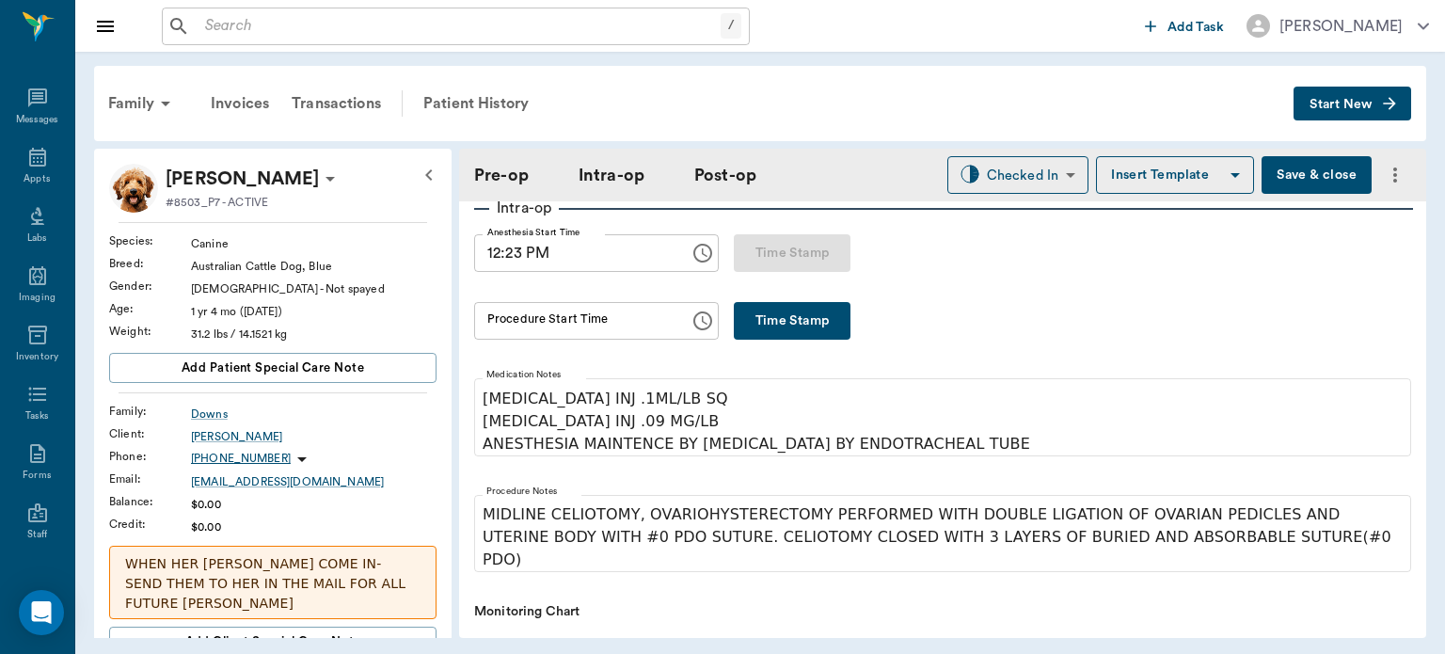
click at [781, 321] on button "Time Stamp" at bounding box center [792, 321] width 117 height 38
type input "12:37 PM"
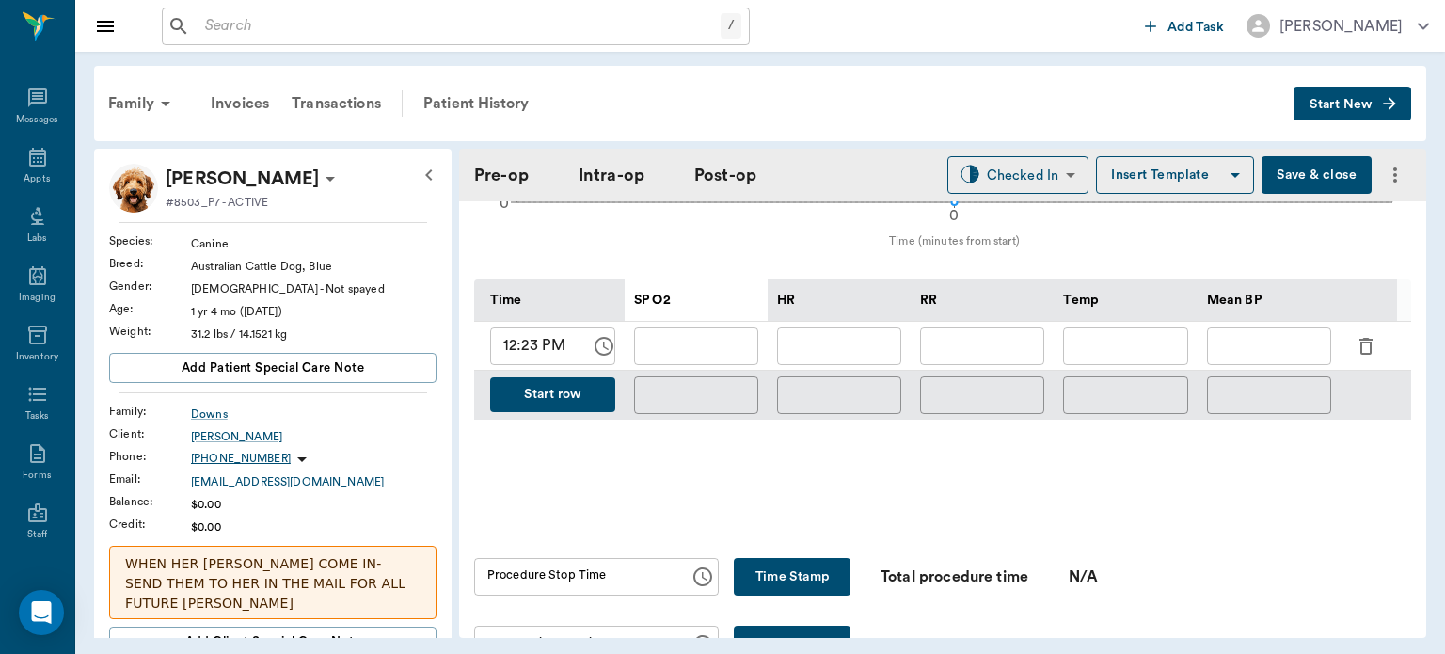
scroll to position [861, 0]
click at [1360, 337] on icon "button" at bounding box center [1366, 345] width 13 height 17
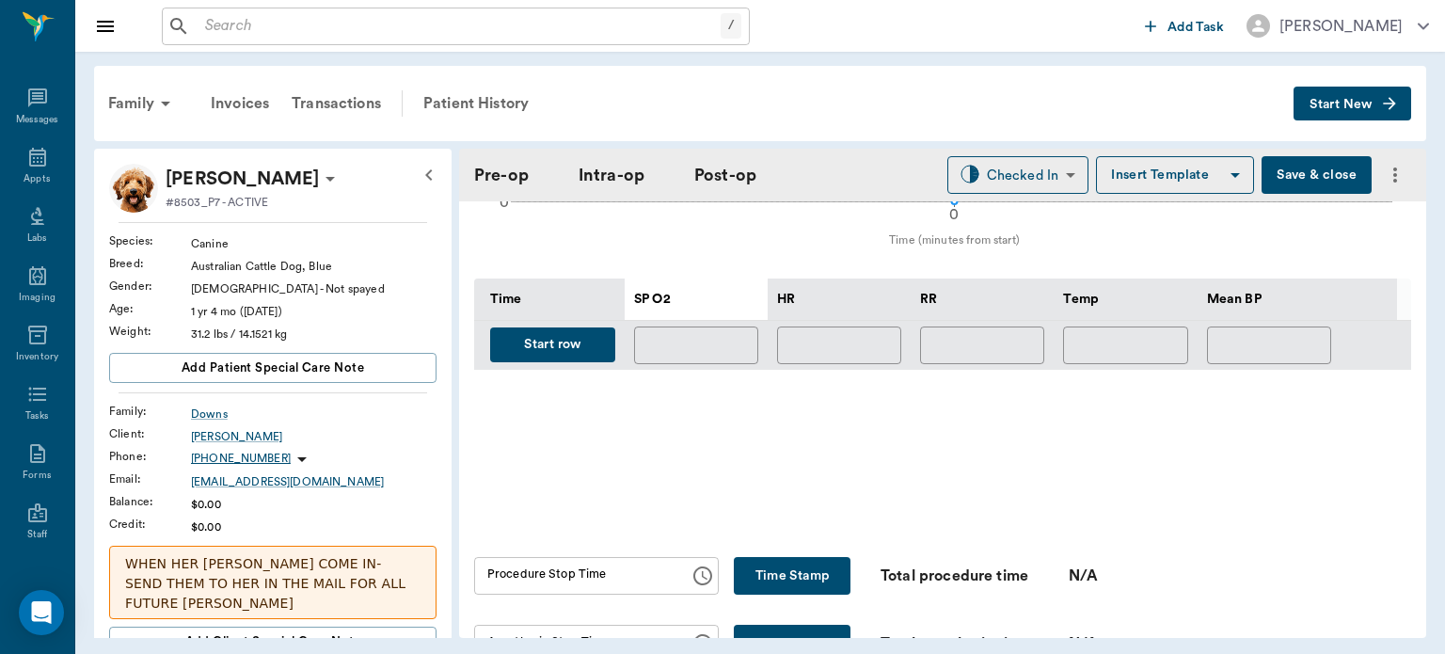
click at [571, 340] on button "Start row" at bounding box center [552, 344] width 125 height 35
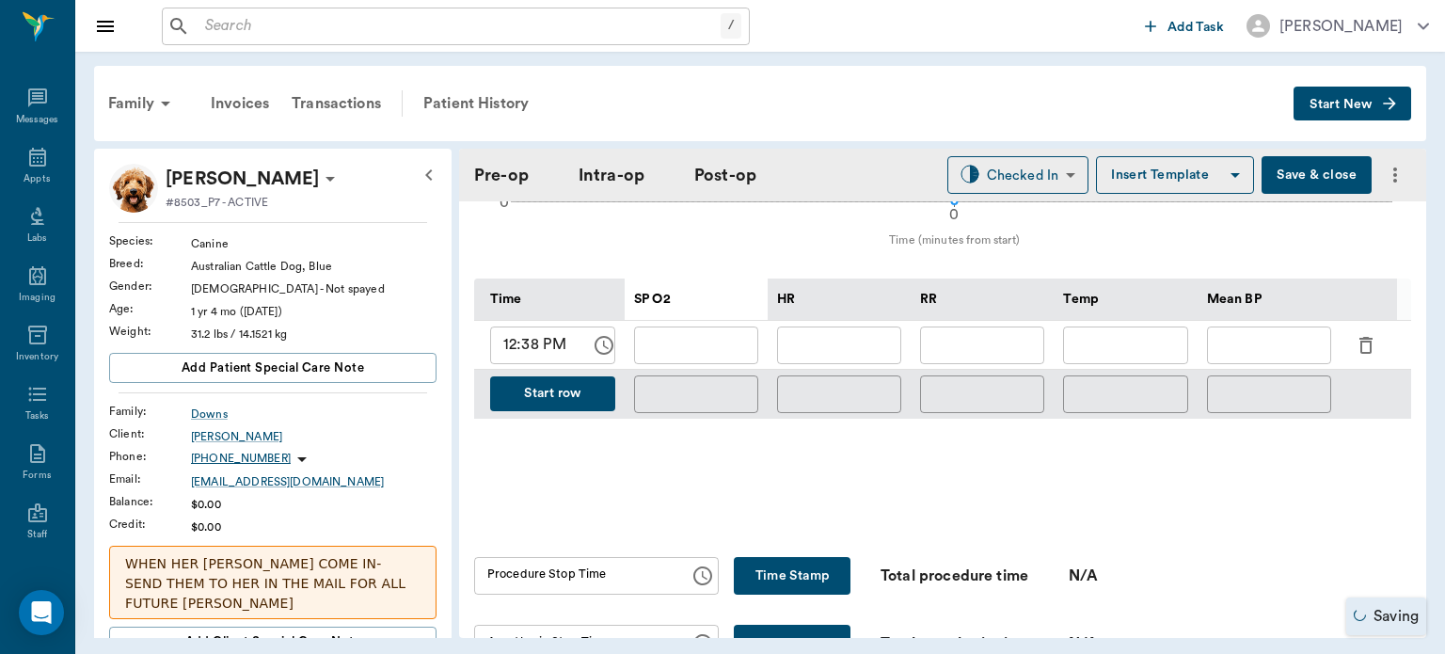
click at [857, 333] on input "text" at bounding box center [839, 346] width 124 height 38
type input "88"
click at [731, 339] on input "text" at bounding box center [696, 346] width 124 height 38
type input "97"
click at [1282, 333] on input "text" at bounding box center [1269, 346] width 124 height 38
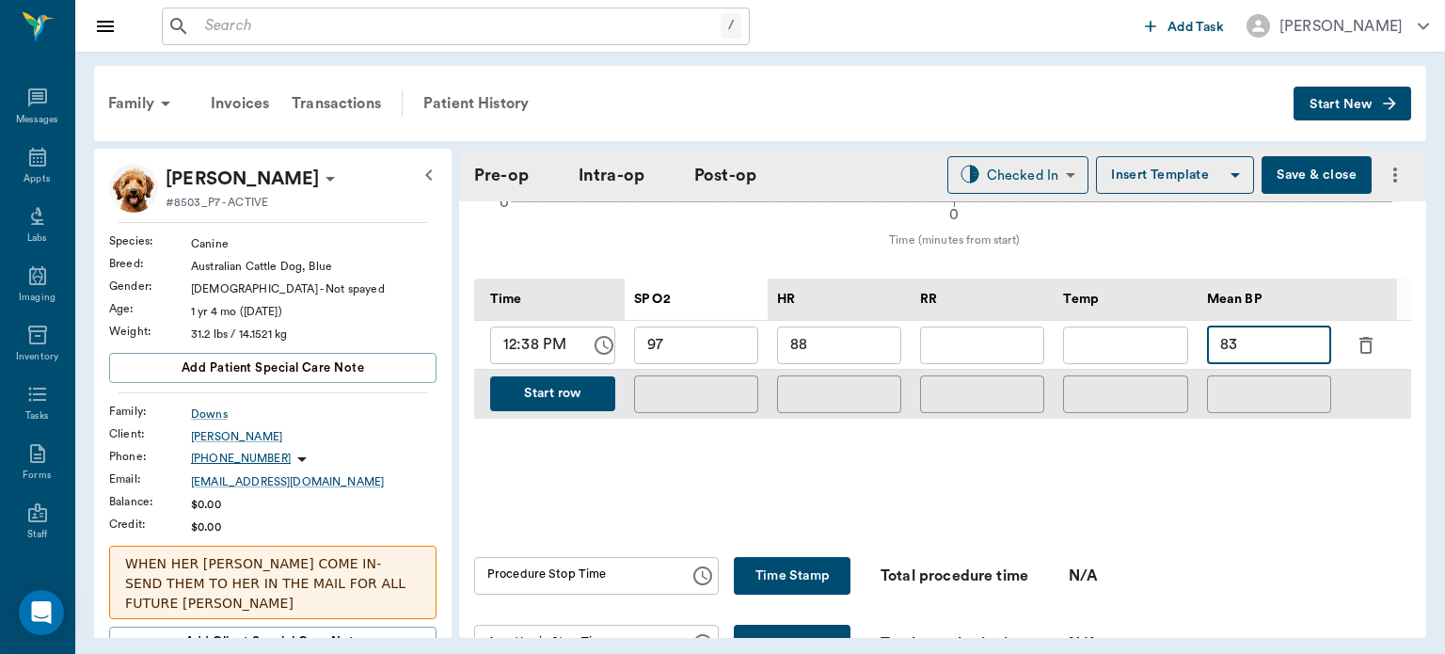
type input "83"
click at [980, 335] on input "text" at bounding box center [982, 346] width 124 height 38
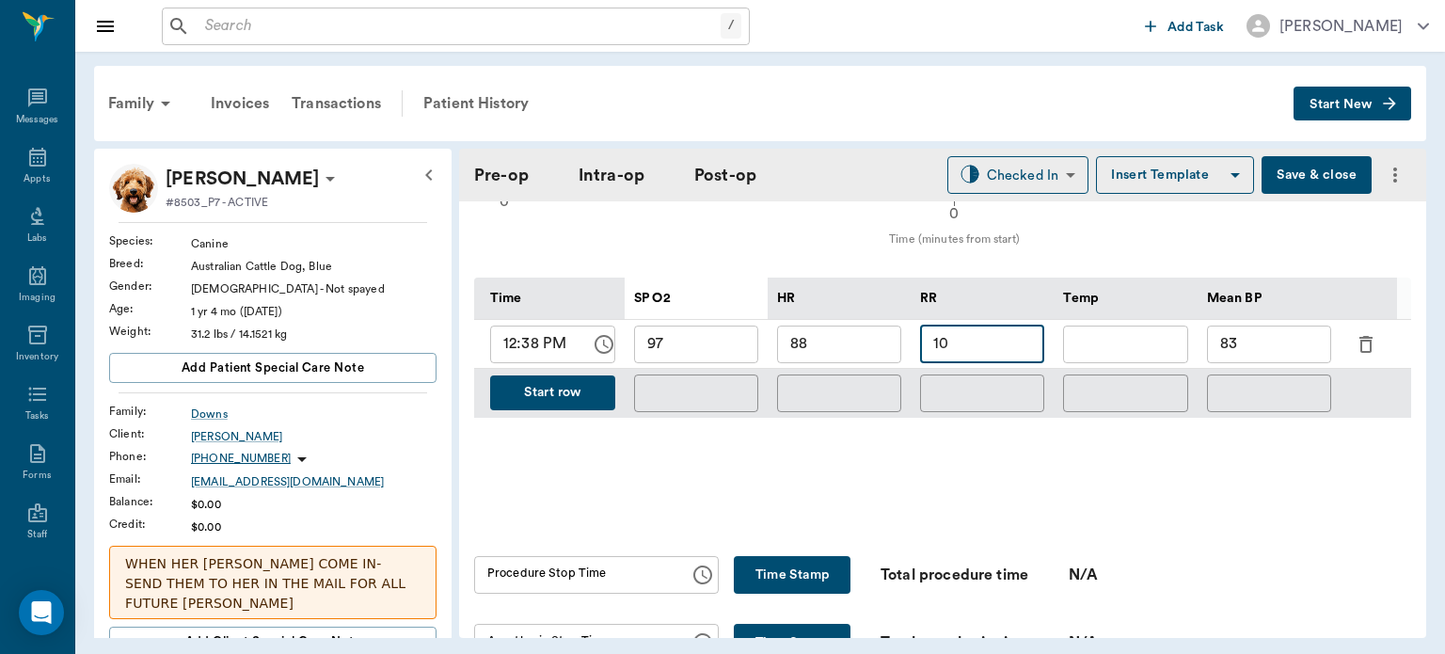
scroll to position [857, 0]
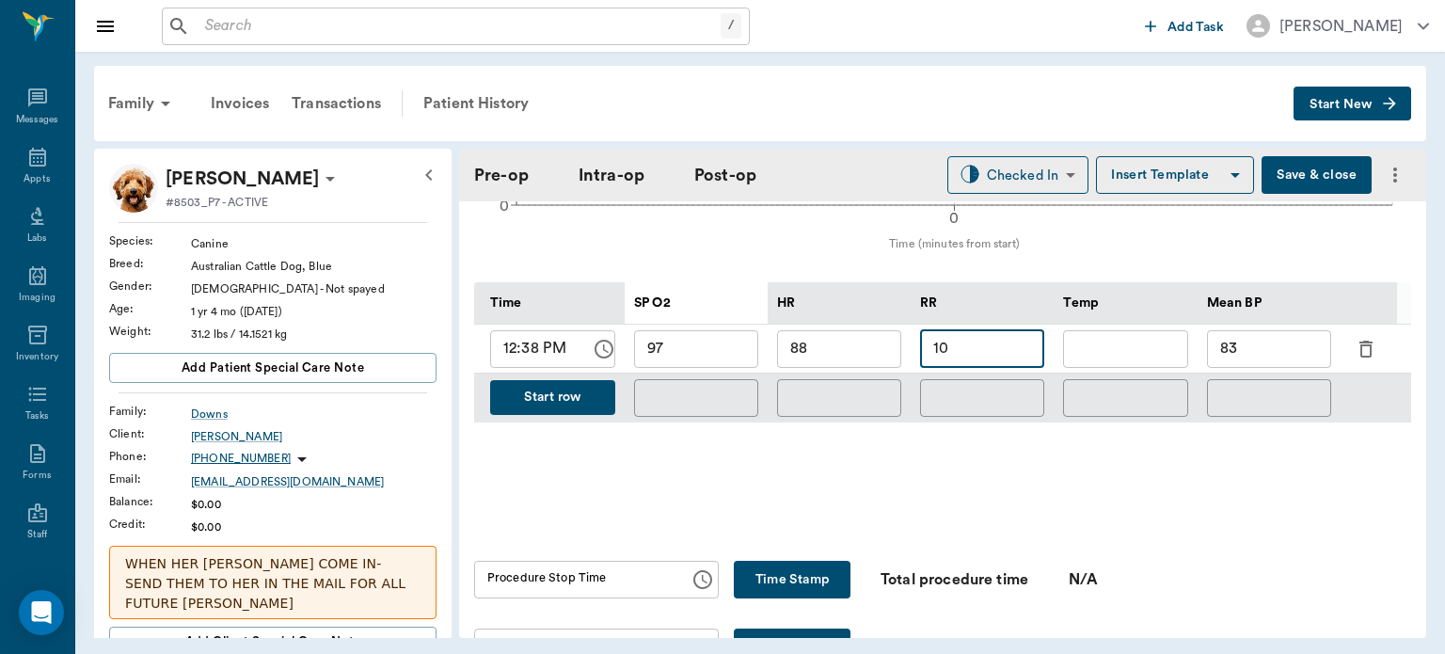
type input "10"
click at [553, 380] on button "Start row" at bounding box center [552, 397] width 125 height 35
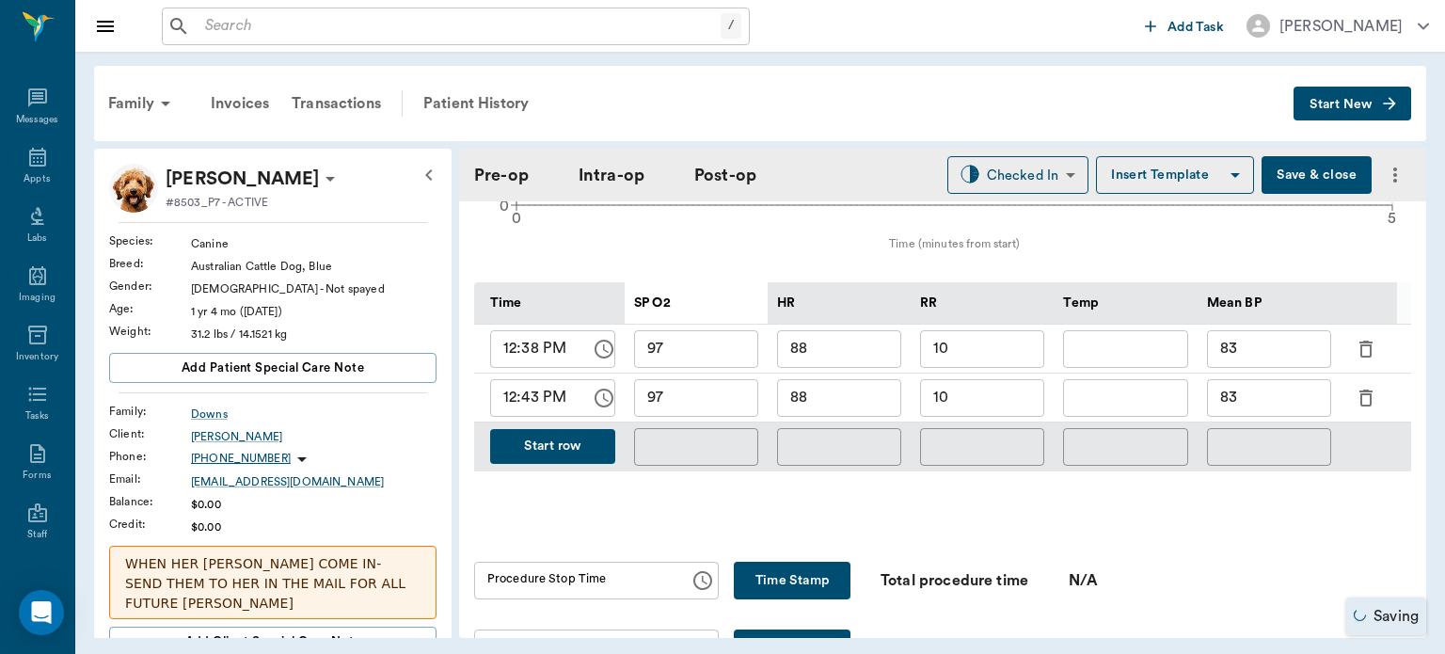
click at [855, 391] on input "88" at bounding box center [839, 398] width 124 height 38
type input "84"
click at [994, 387] on input "10" at bounding box center [982, 398] width 124 height 38
type input "1"
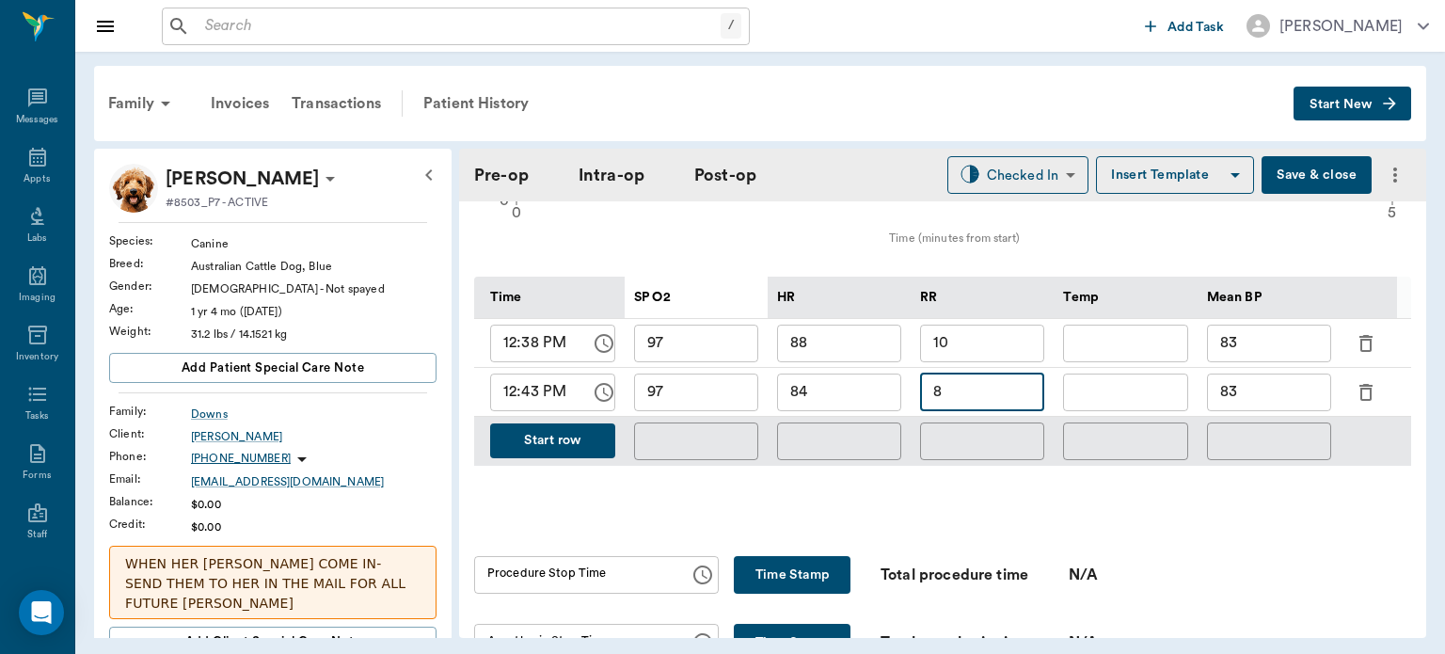
scroll to position [868, 0]
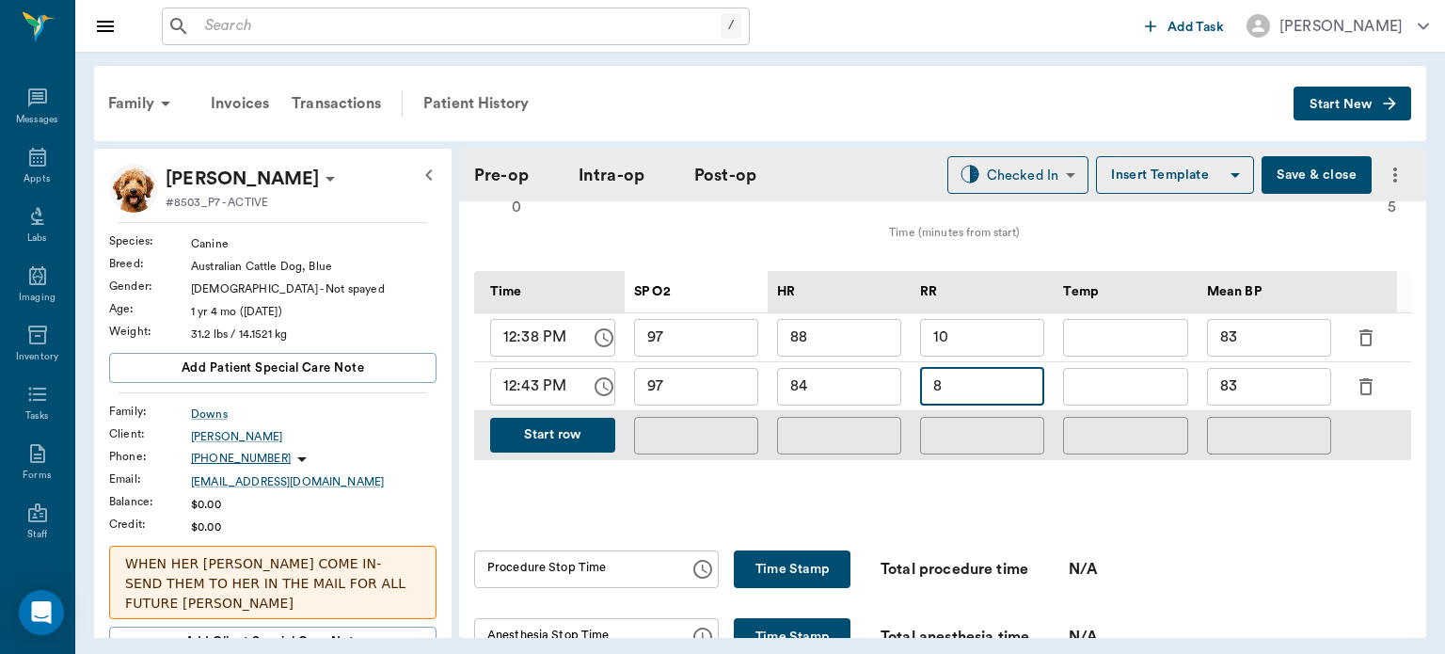
type input "8"
click at [1258, 384] on input "83" at bounding box center [1269, 387] width 124 height 38
type input "8"
type input "69"
click at [581, 429] on button "Start row" at bounding box center [552, 435] width 125 height 35
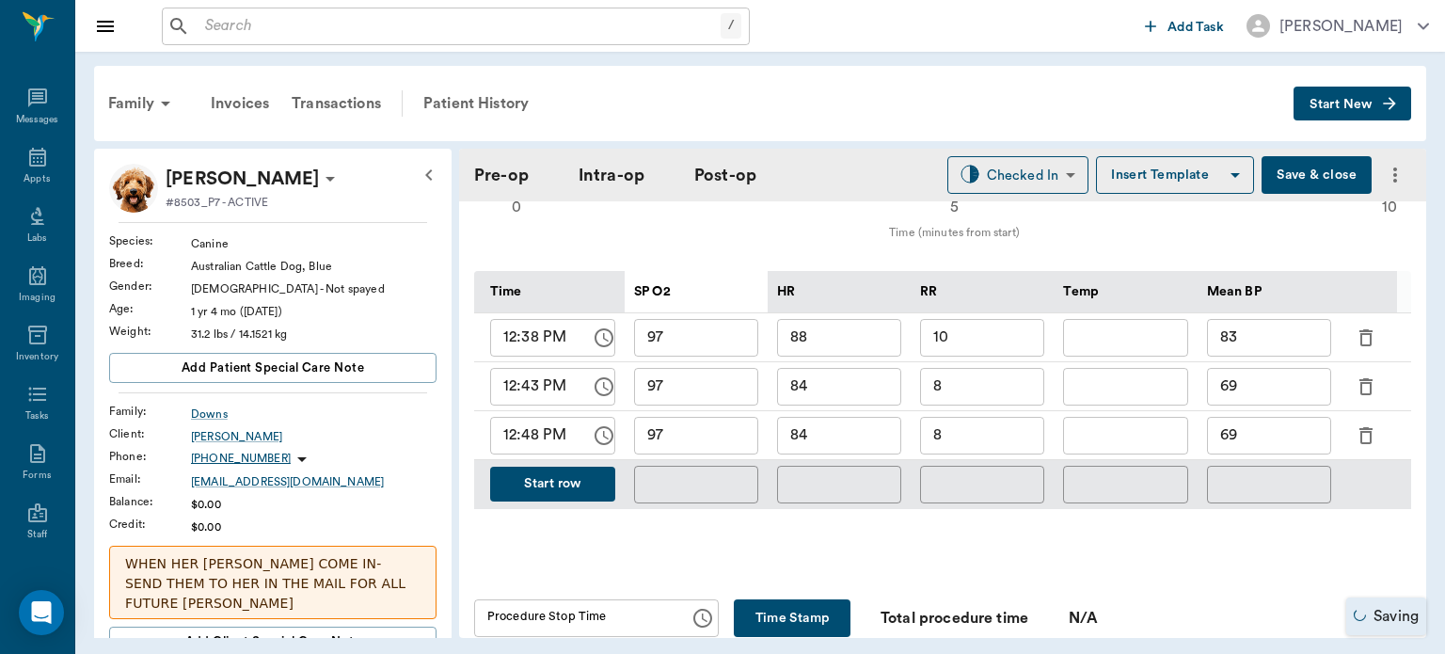
click at [843, 429] on input "84" at bounding box center [839, 436] width 124 height 38
type input "85"
click at [710, 418] on input "97" at bounding box center [696, 436] width 124 height 38
type input "95"
click at [1286, 429] on input "69" at bounding box center [1269, 436] width 124 height 38
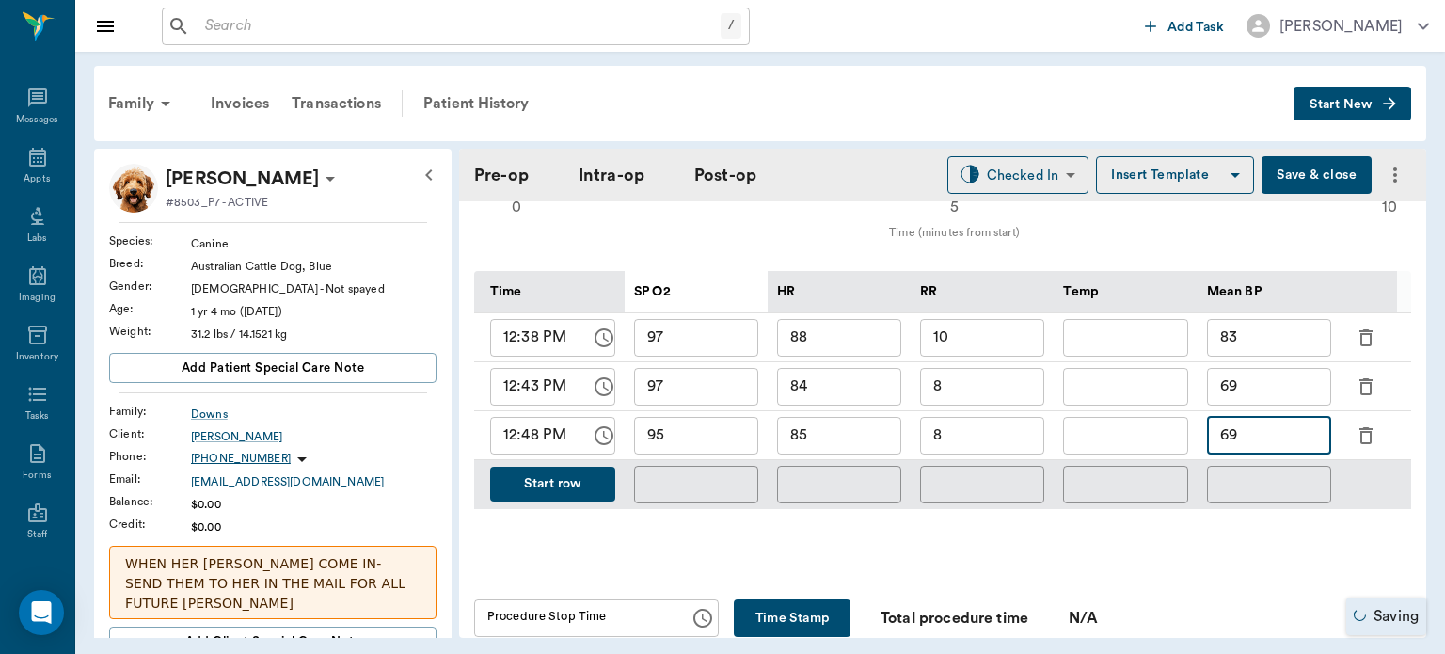
type input "6"
type input "80"
click at [1018, 418] on input "8" at bounding box center [982, 436] width 124 height 38
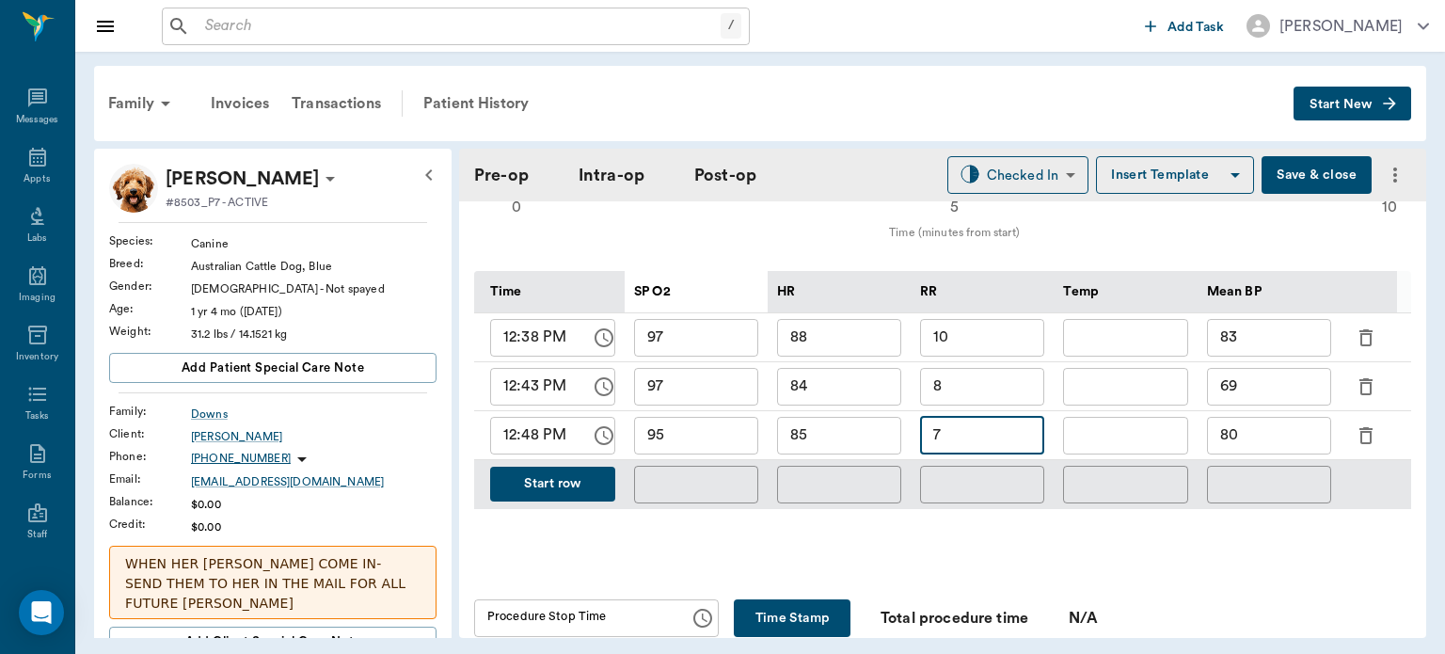
type input "7"
click at [584, 486] on button "Start row" at bounding box center [552, 484] width 125 height 35
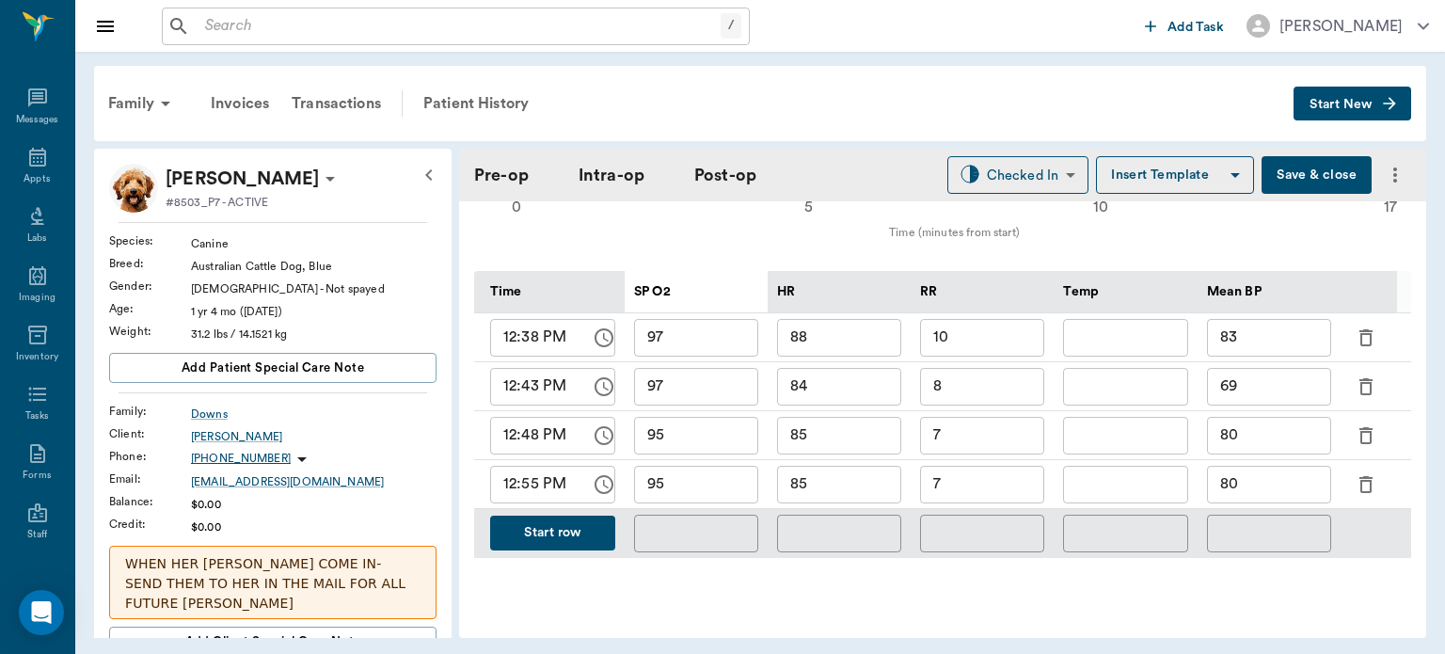
click at [843, 472] on input "85" at bounding box center [839, 485] width 124 height 38
type input "81"
click at [734, 480] on input "95" at bounding box center [696, 485] width 124 height 38
type input "94"
click at [981, 479] on input "7" at bounding box center [982, 485] width 124 height 38
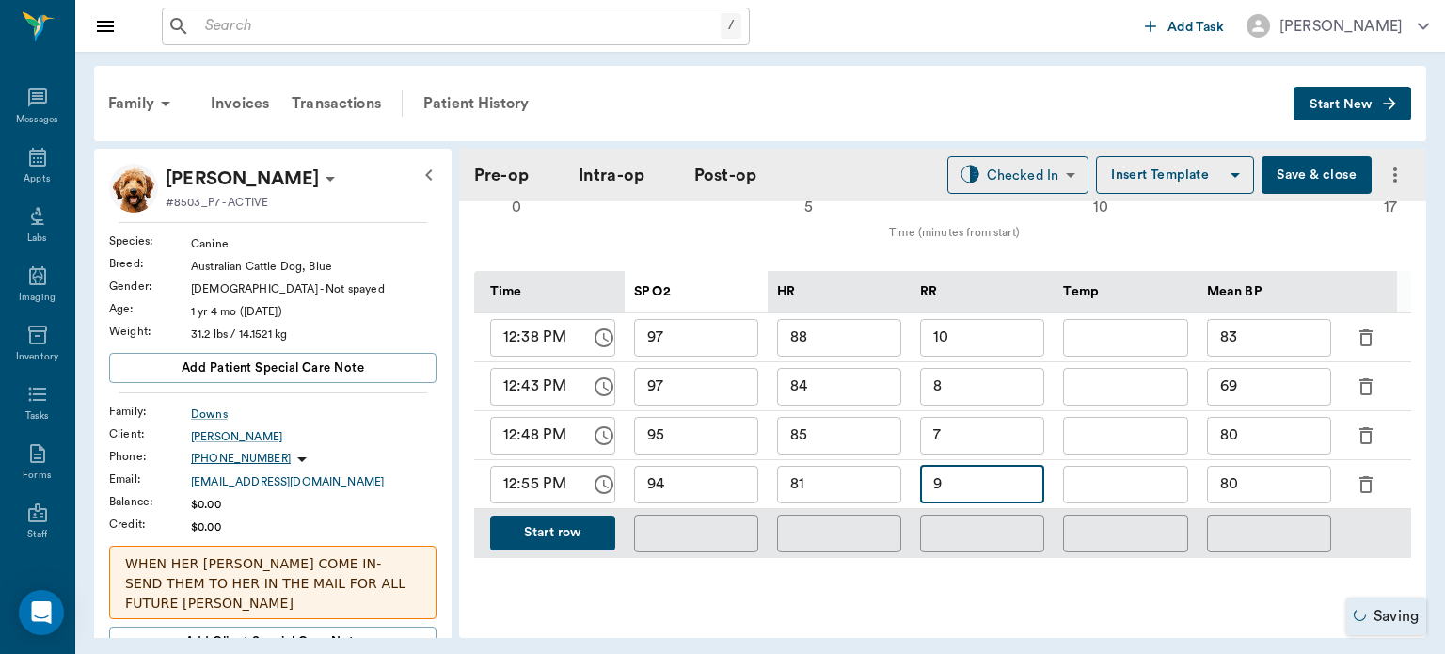
type input "9"
click at [1287, 474] on input "80" at bounding box center [1269, 485] width 124 height 38
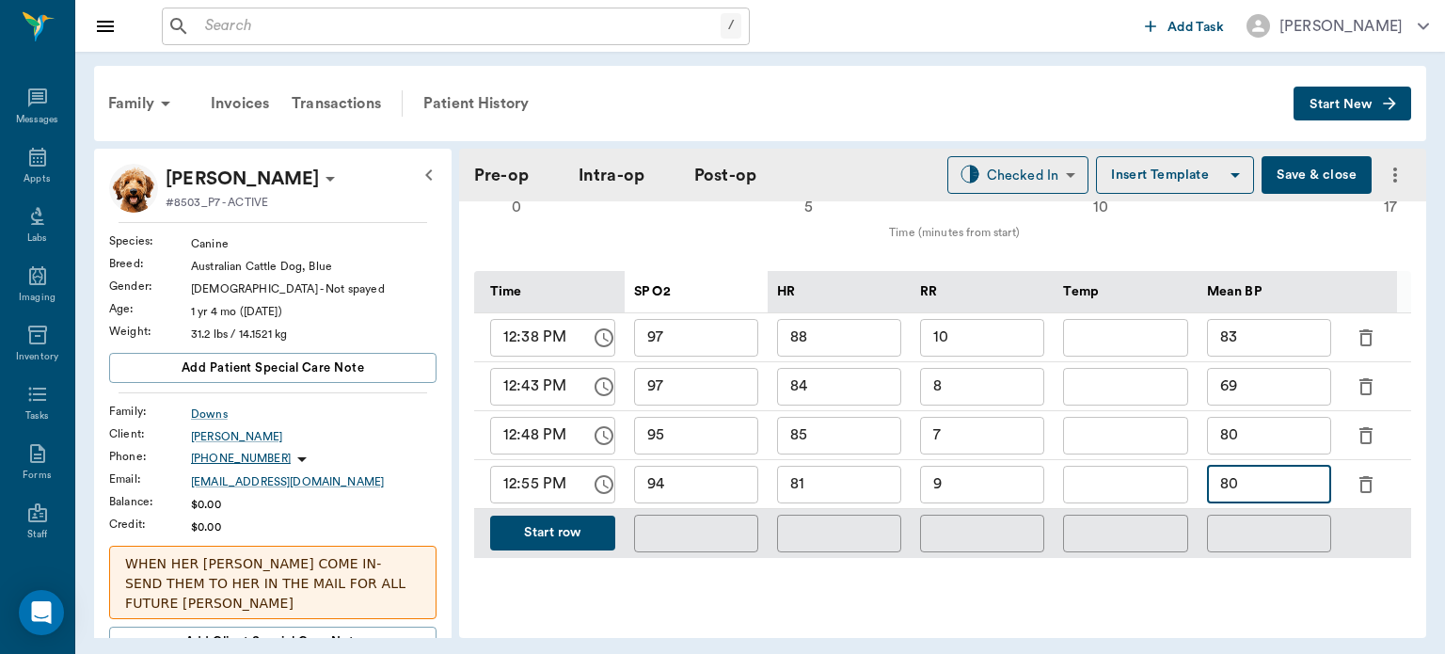
type input "8"
type input "75"
click at [1295, 159] on button "Save & close" at bounding box center [1317, 175] width 110 height 38
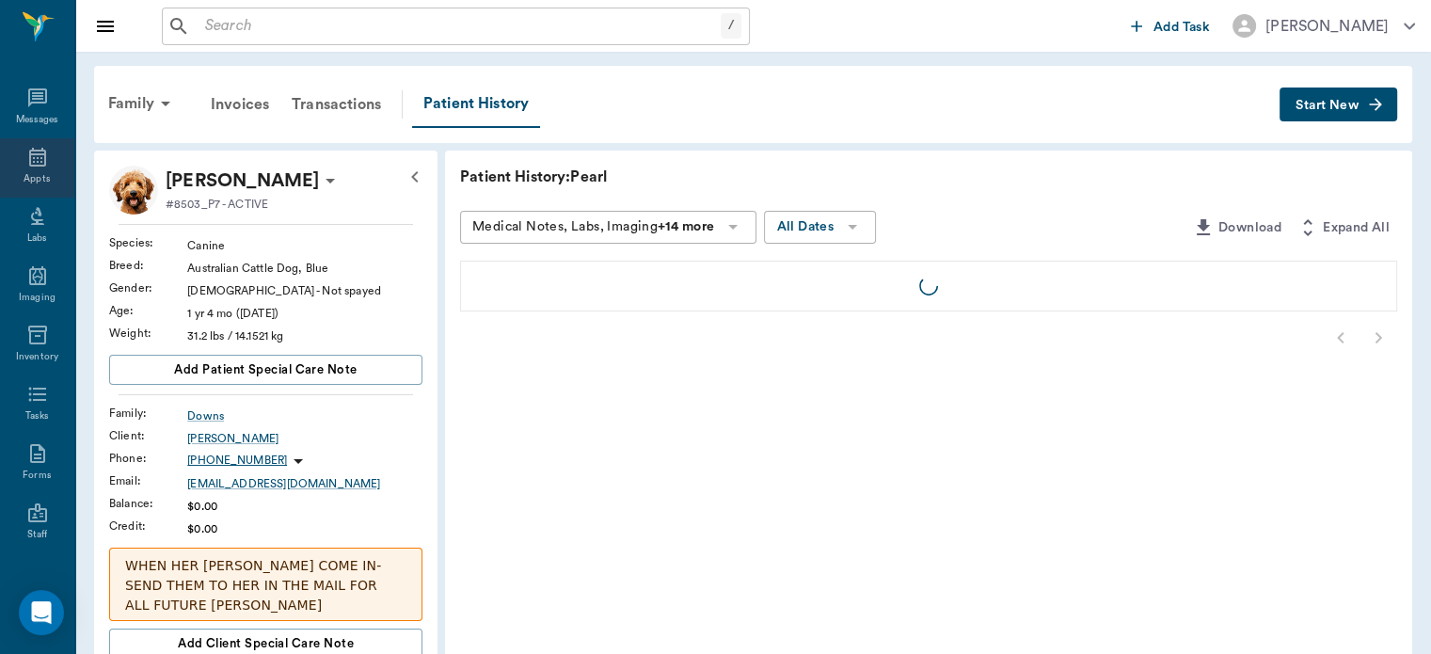
click at [31, 165] on icon at bounding box center [37, 157] width 17 height 19
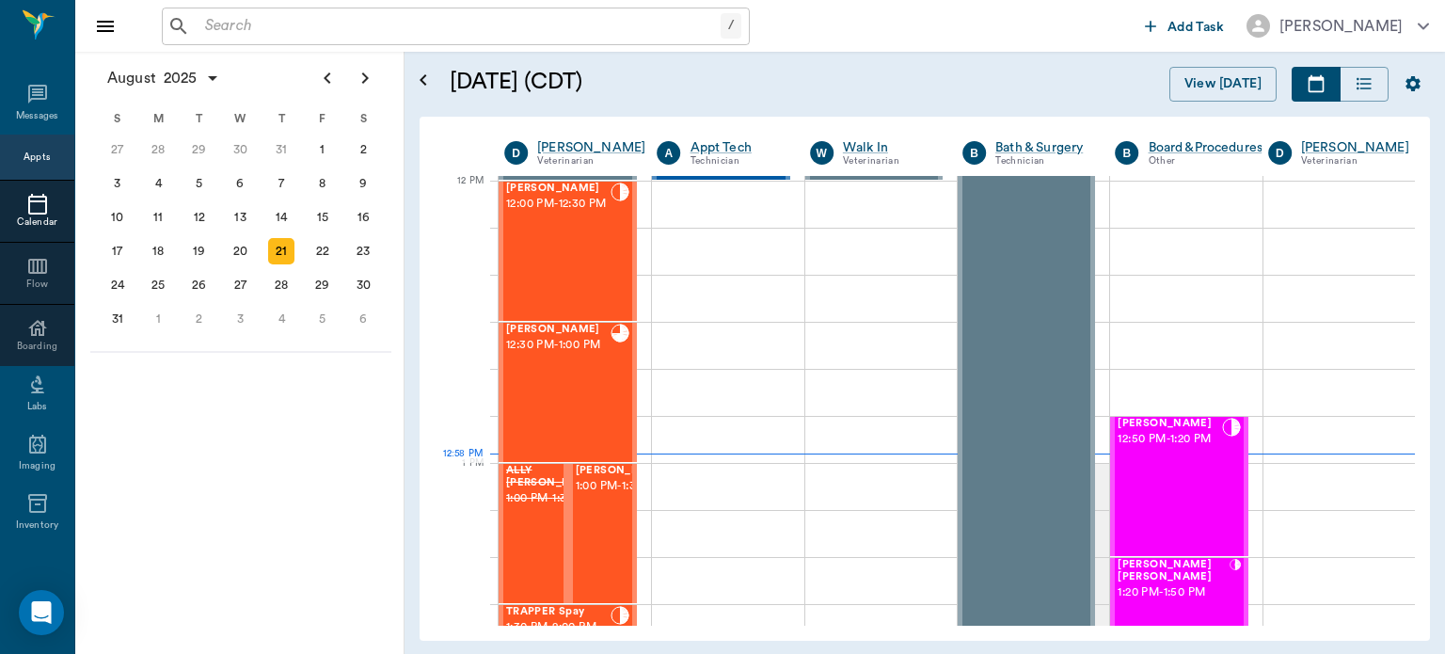
scroll to position [1132, 0]
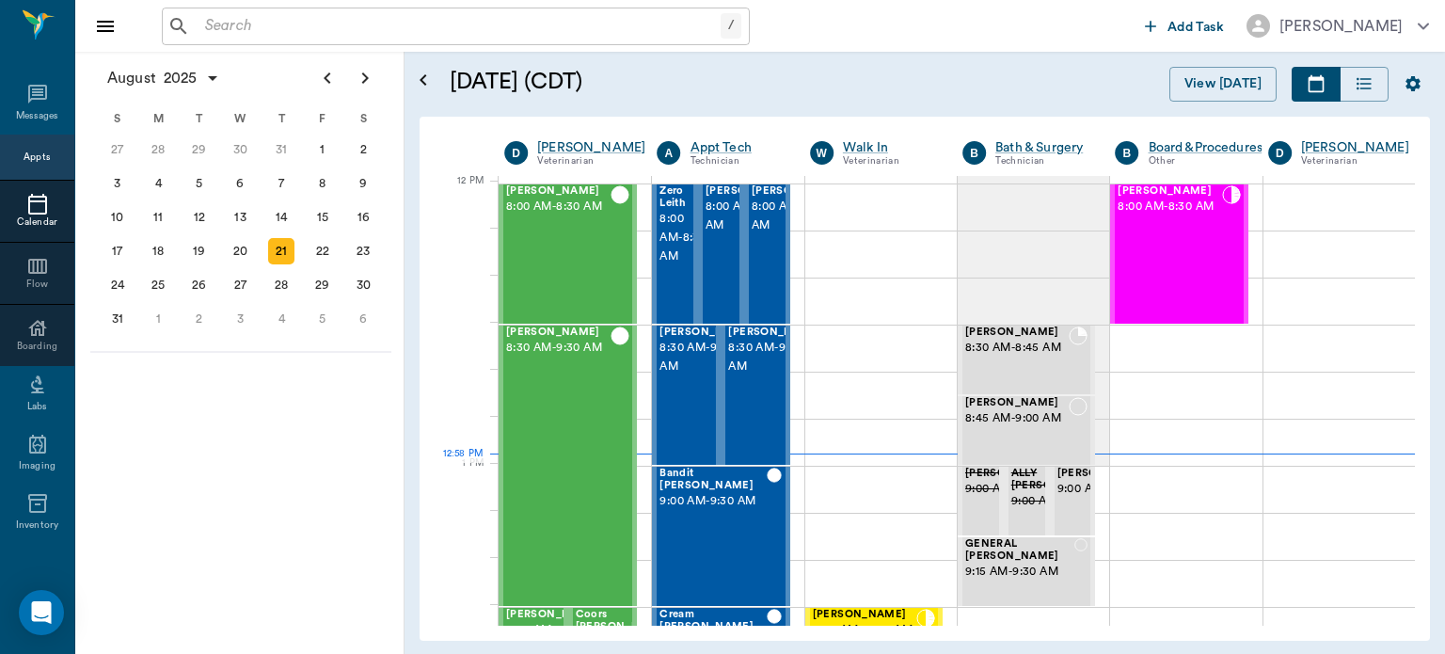
scroll to position [1132, 0]
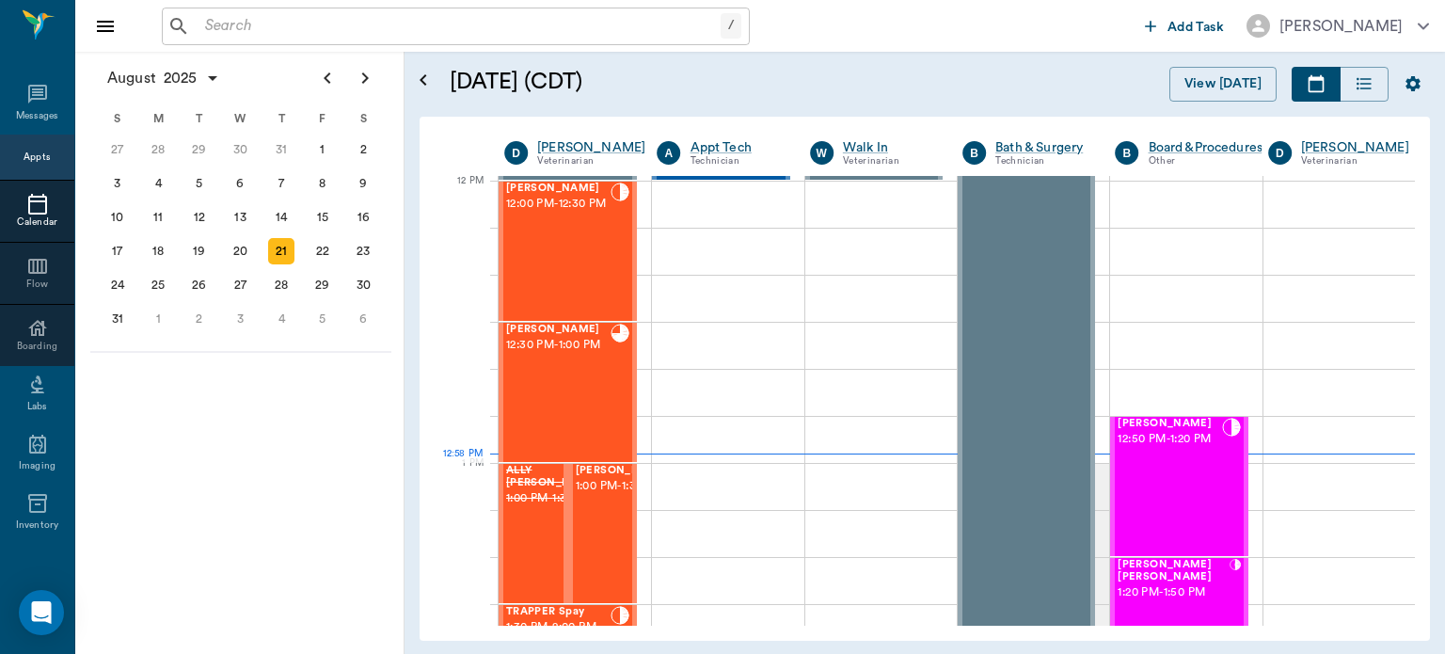
click at [566, 214] on span "12:00 PM - 12:30 PM" at bounding box center [558, 204] width 104 height 19
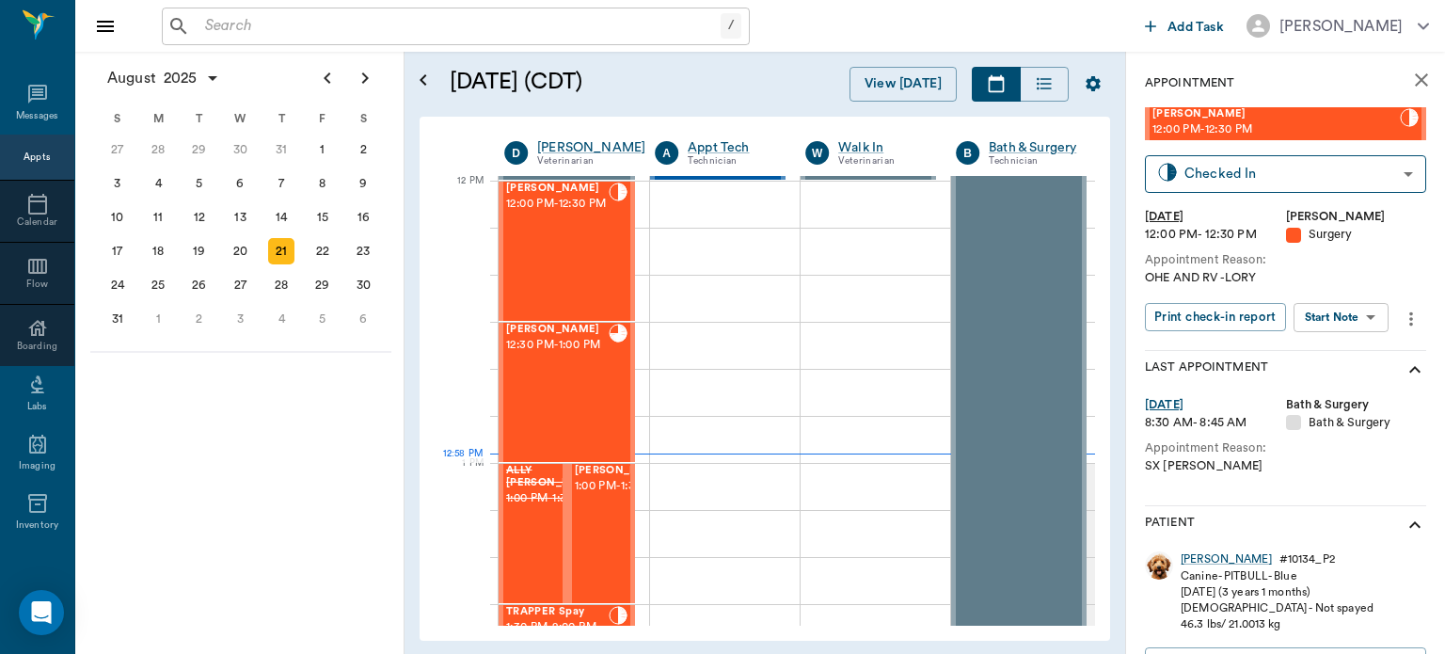
click at [1347, 324] on body "/ ​ Add Task [PERSON_NAME] Nectar Messages Appts Calendar Flow Boarding Labs Im…" at bounding box center [722, 327] width 1445 height 654
click at [1349, 390] on button "View Surgery" at bounding box center [1326, 386] width 77 height 22
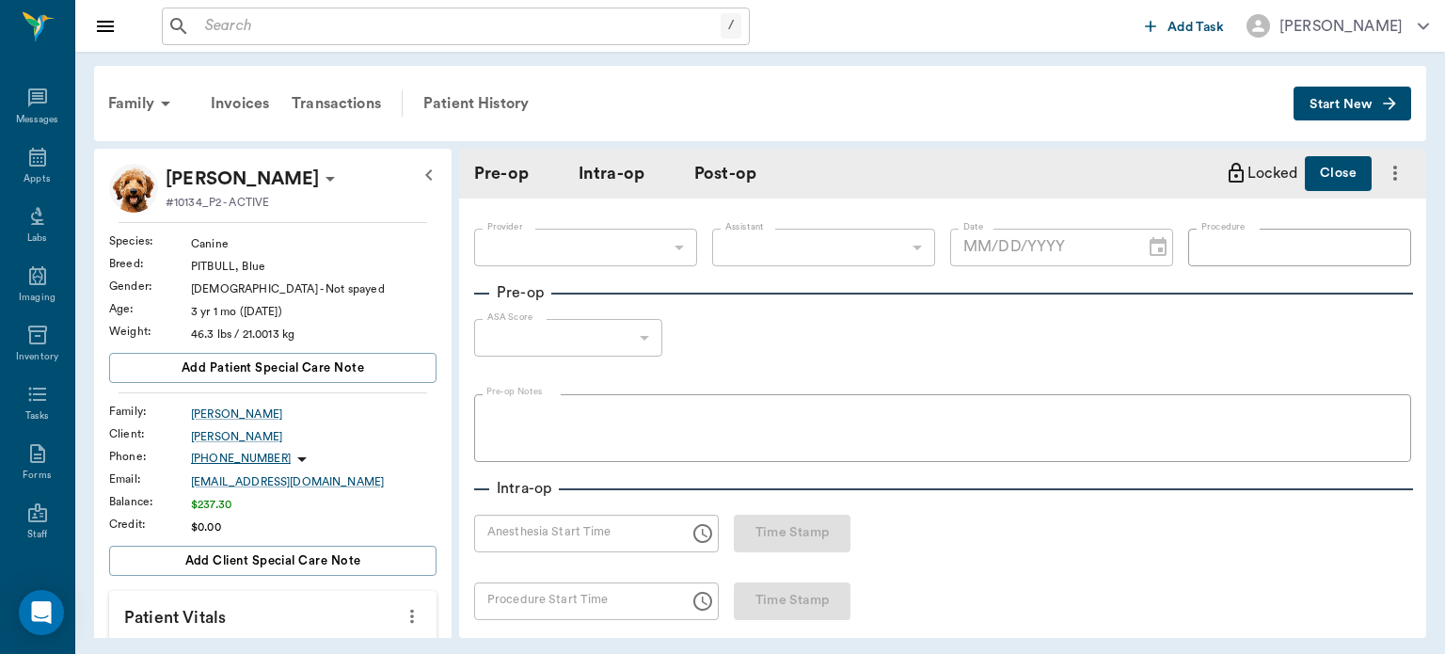
type input "63ec2f075fda476ae8351a4d"
type input "63ec2e7e52e12b0ba117b124"
type input "OHE"
type input "1"
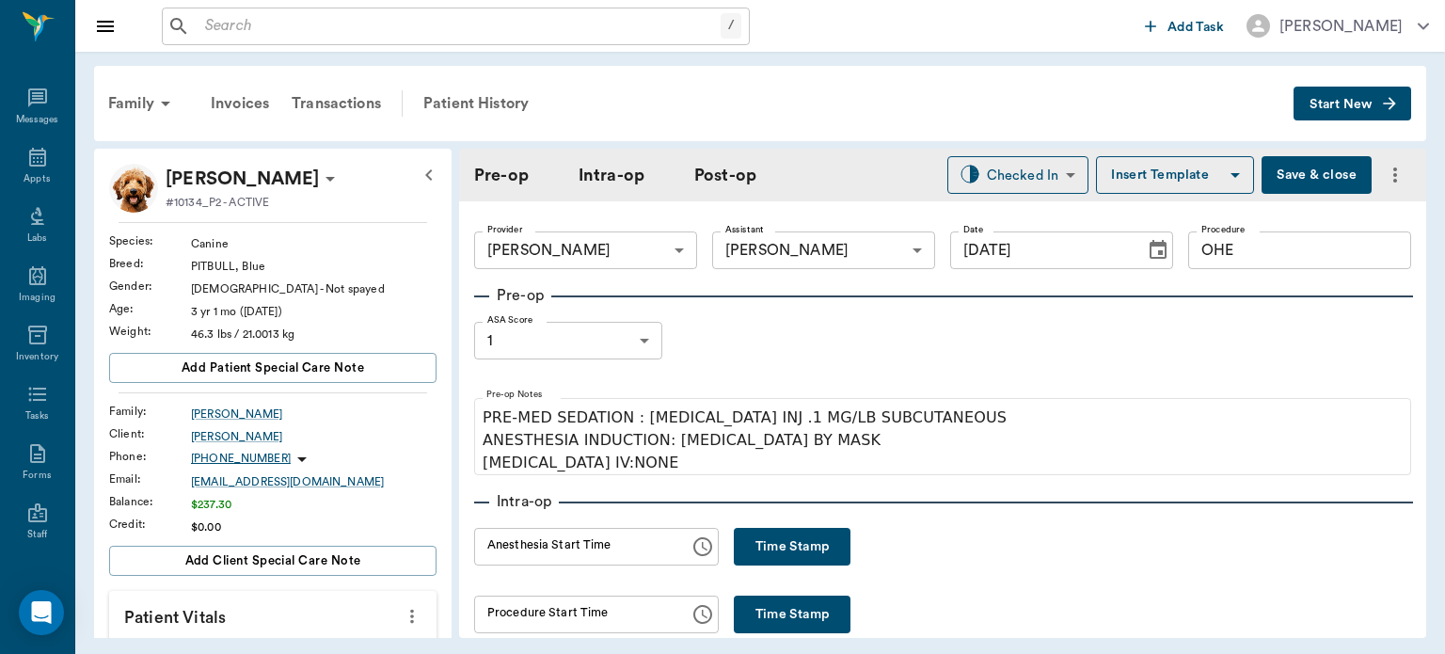
type input "[DATE]"
click at [775, 554] on button "Time Stamp" at bounding box center [792, 547] width 117 height 38
type input "12:58 PM"
click at [1304, 180] on button "Save & close" at bounding box center [1317, 175] width 110 height 38
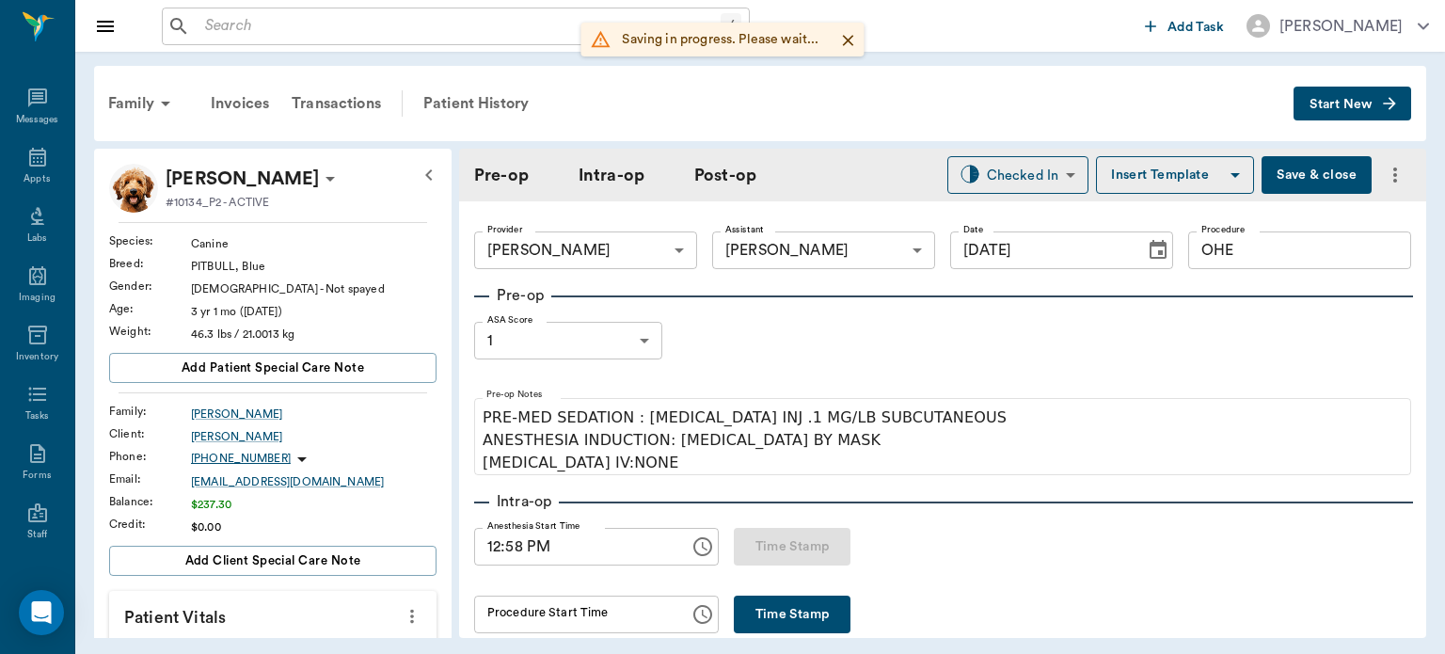
click at [26, 164] on icon at bounding box center [37, 157] width 23 height 23
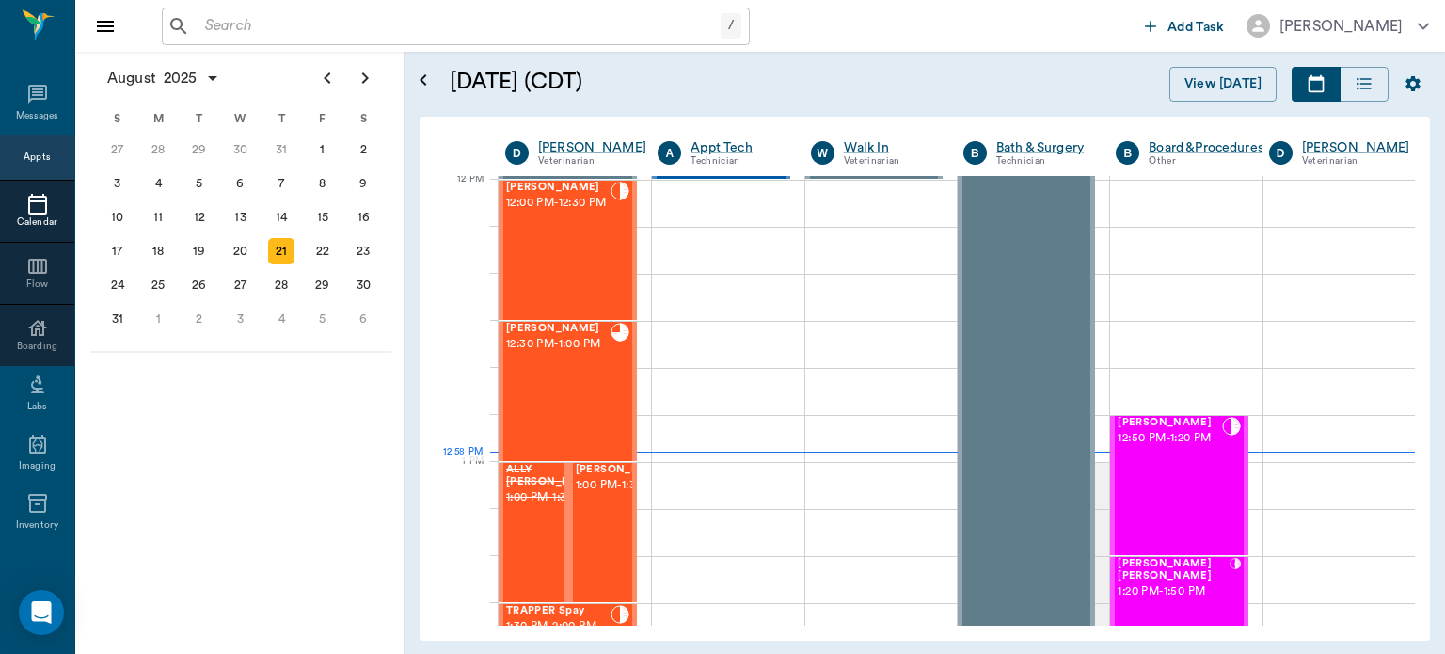
scroll to position [1133, 0]
click at [598, 495] on span "1:00 PM - 1:30 PM" at bounding box center [623, 485] width 94 height 19
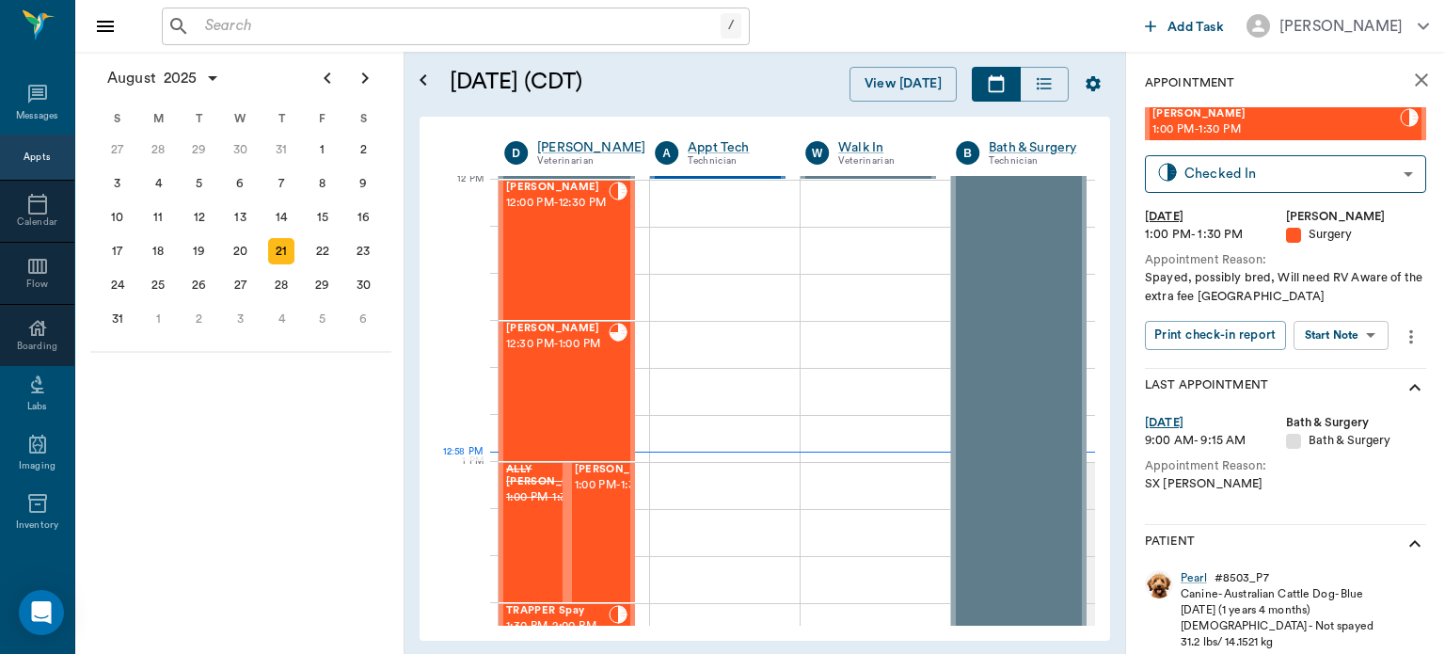
click at [1360, 337] on body "/ ​ Add Task [PERSON_NAME] Nectar Messages Appts Calendar Flow Boarding Labs Im…" at bounding box center [722, 327] width 1445 height 654
click at [1352, 409] on button "View Surgery" at bounding box center [1326, 404] width 77 height 22
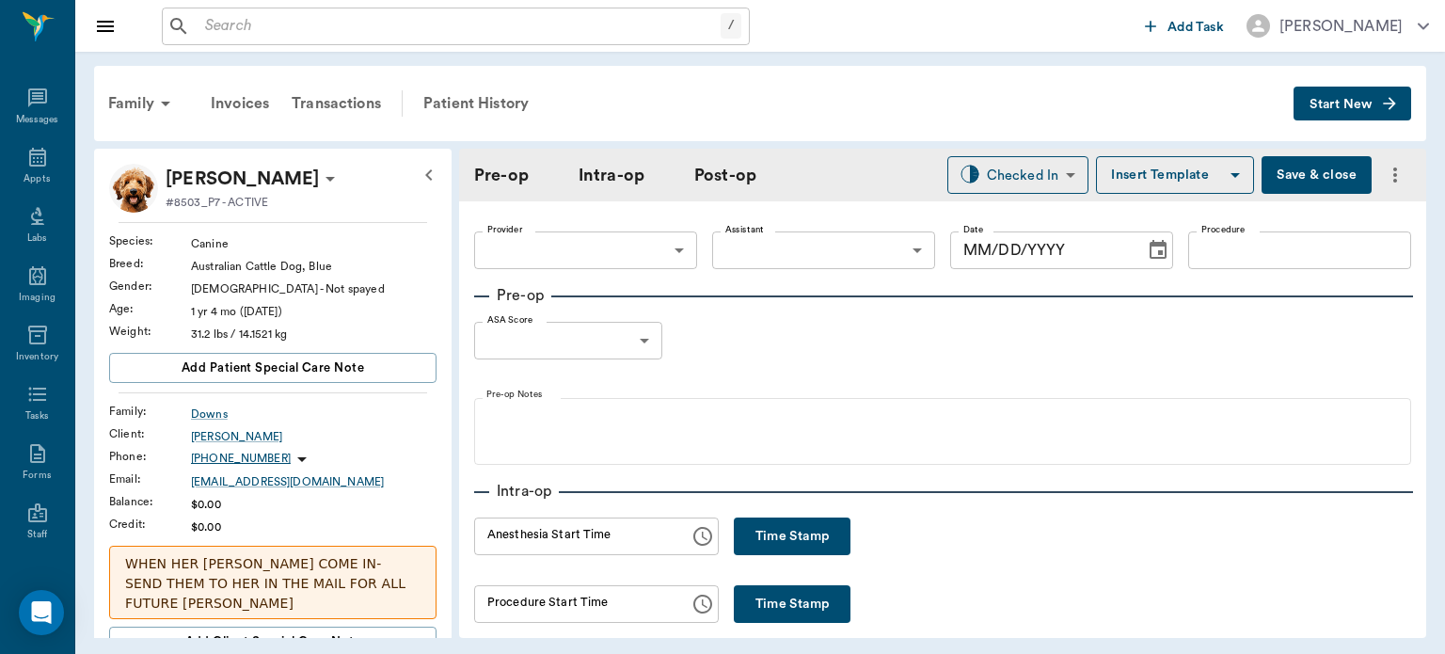
type input "63ec2f075fda476ae8351a4d"
type input "63ec2e7e52e12b0ba117b124"
type input "OHE"
type input "1"
radio input "true"
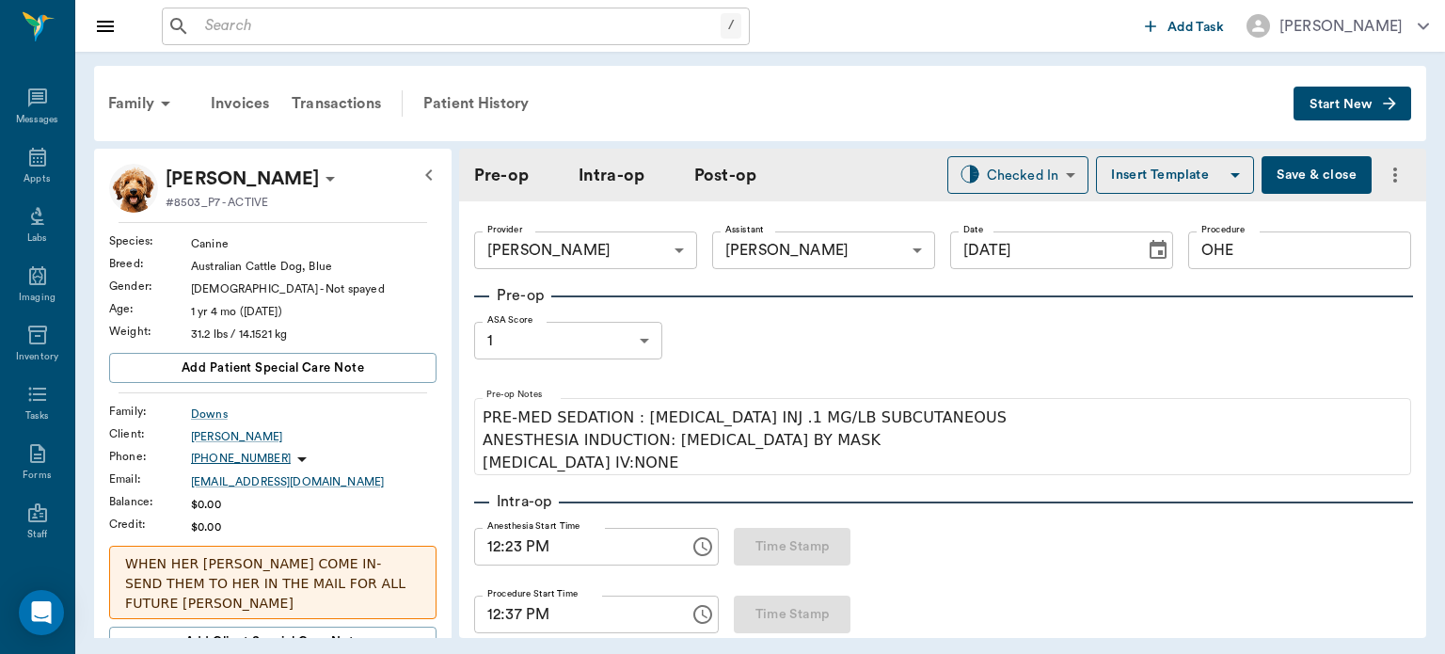
type input "[DATE]"
type input "12:23 PM"
type input "12:37 PM"
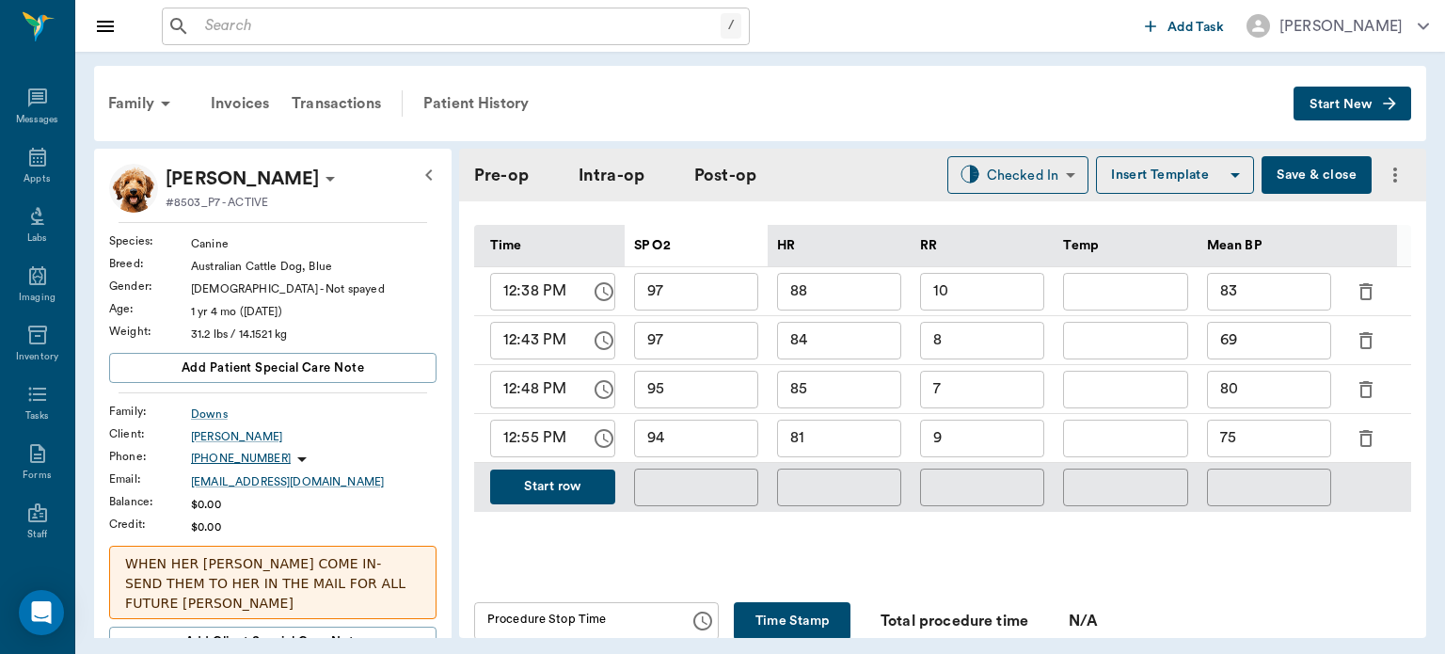
scroll to position [937, 0]
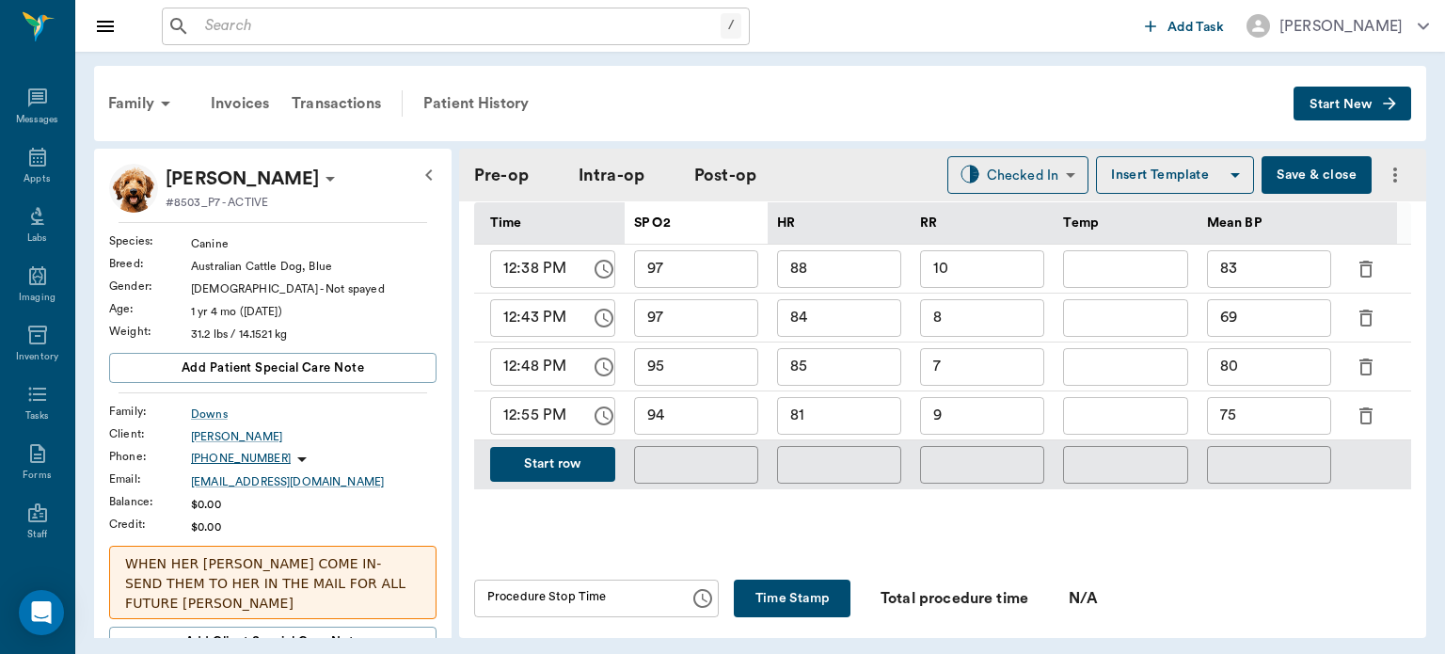
click at [557, 448] on button "Start row" at bounding box center [552, 464] width 125 height 35
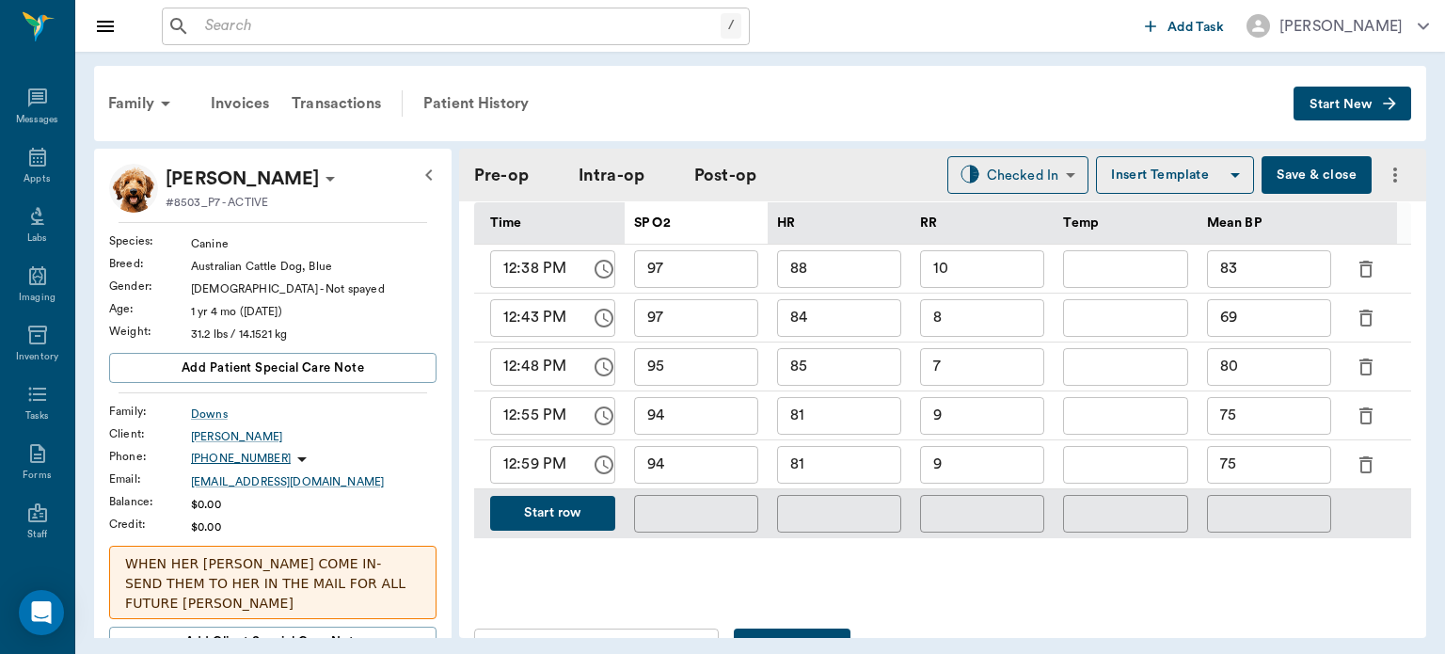
click at [837, 454] on input "81" at bounding box center [839, 465] width 124 height 38
type input "80"
click at [726, 457] on input "94" at bounding box center [696, 465] width 124 height 38
type input "95"
click at [1272, 455] on input "75" at bounding box center [1269, 465] width 124 height 38
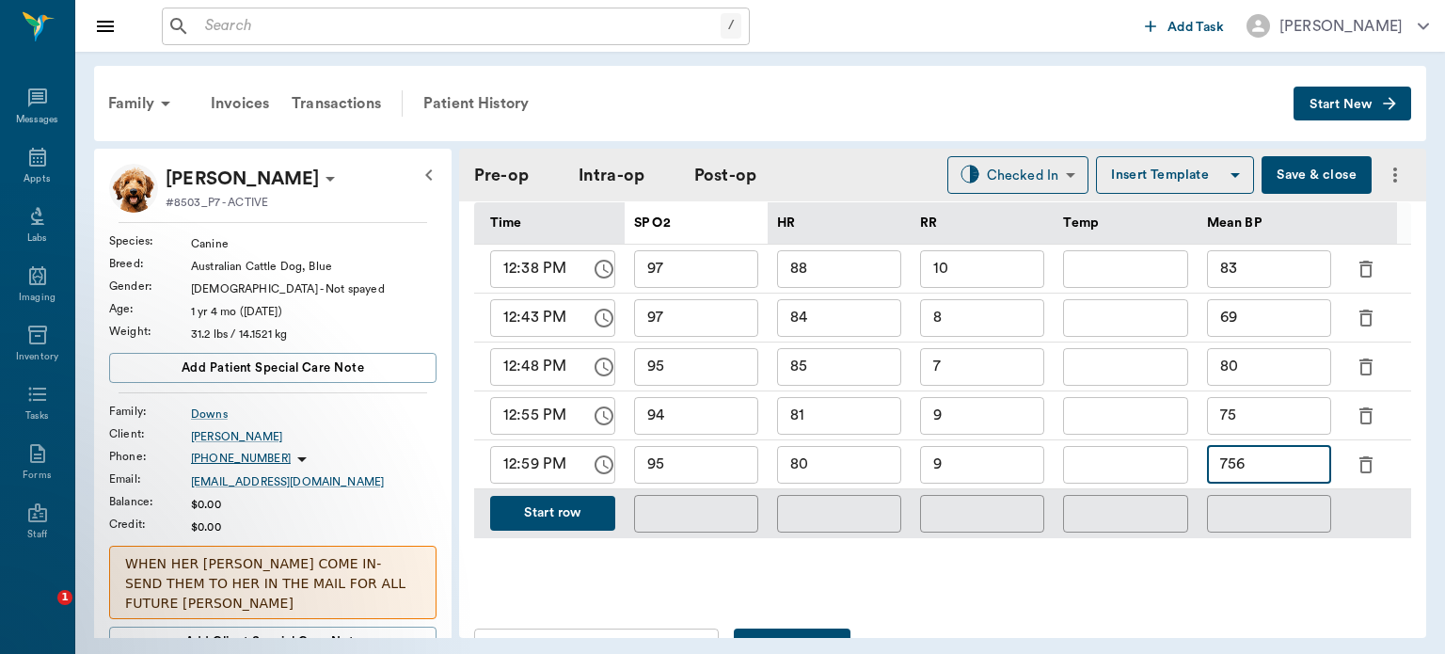
type input "756"
click at [997, 460] on input "9" at bounding box center [982, 465] width 124 height 38
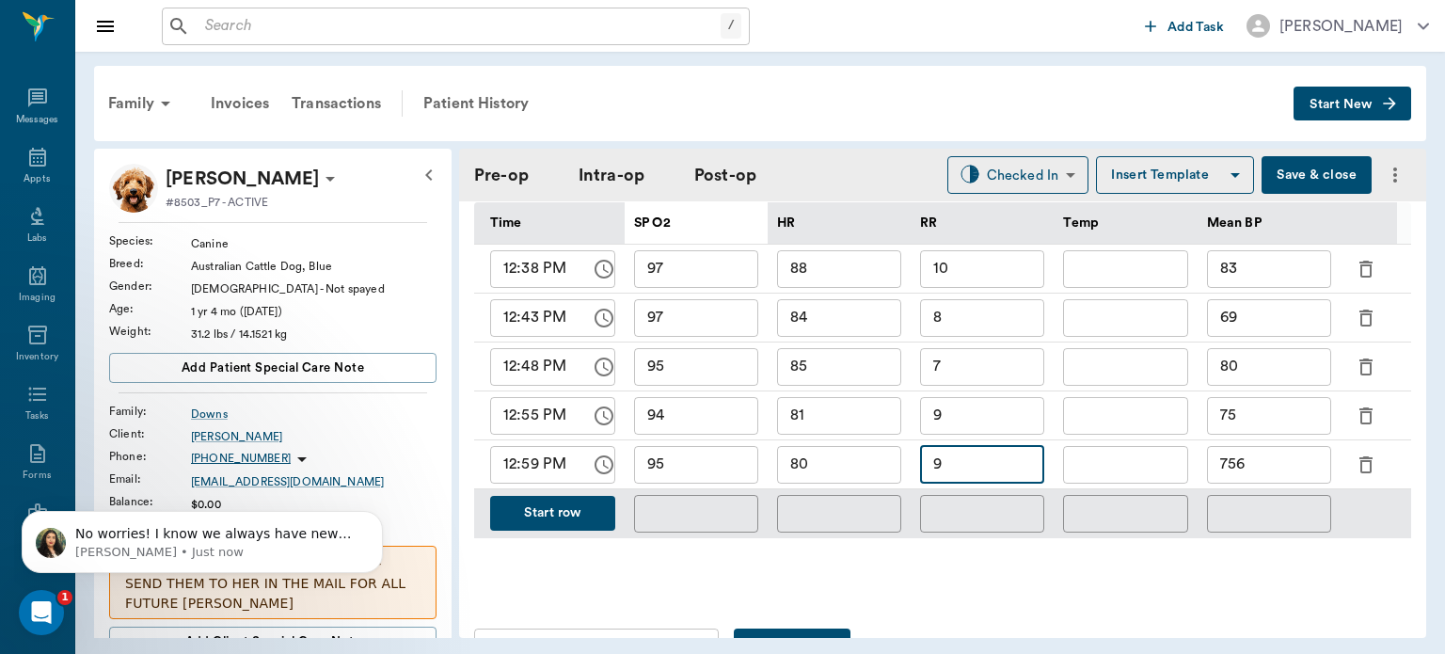
scroll to position [0, 0]
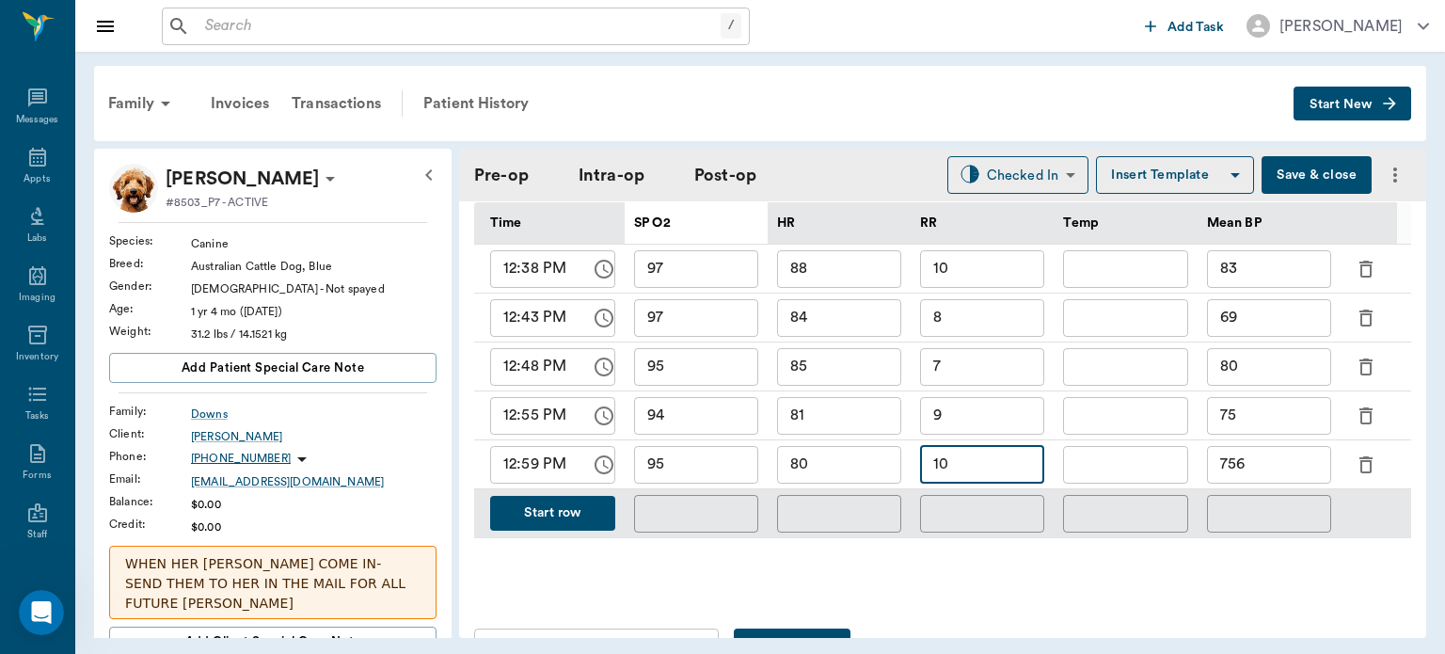
type input "10"
click at [1292, 457] on input "756" at bounding box center [1269, 465] width 124 height 38
type input "7"
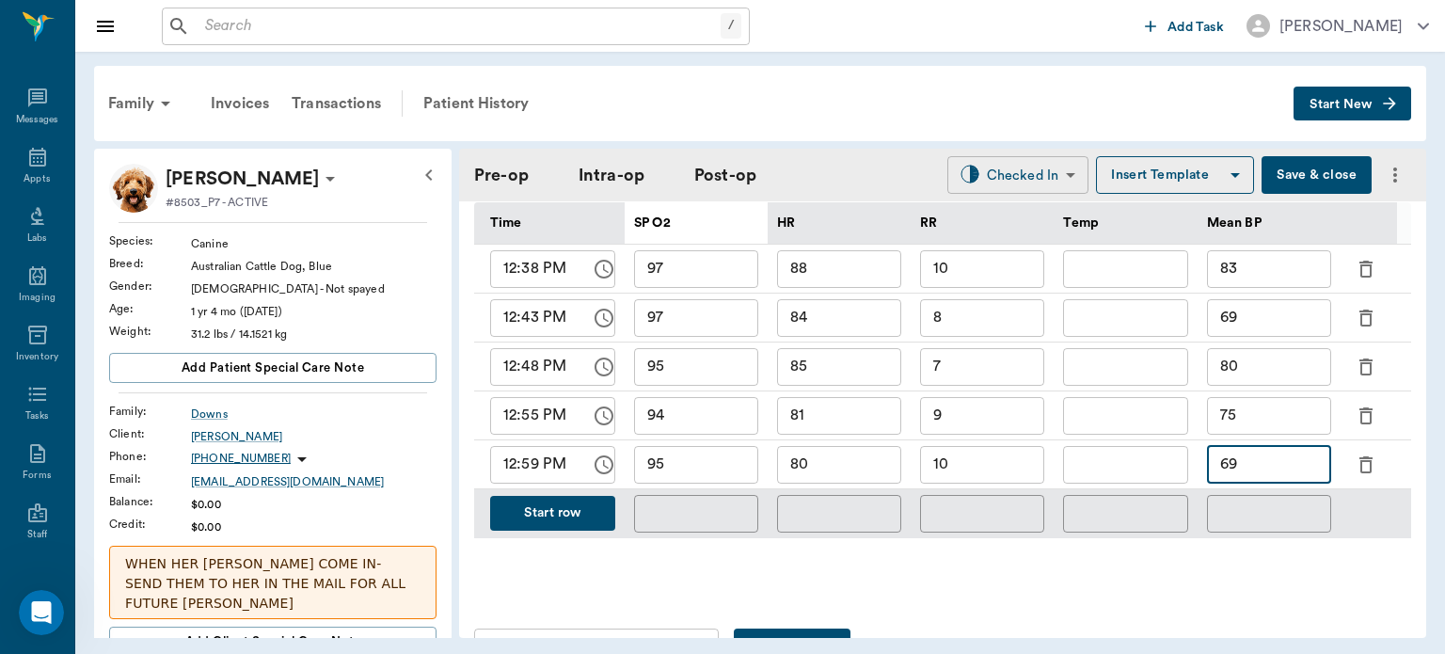
type input "69"
click at [1016, 167] on body "/ ​ Add Task [PERSON_NAME] Nectar Messages Appts Labs Imaging Inventory Tasks F…" at bounding box center [722, 327] width 1445 height 654
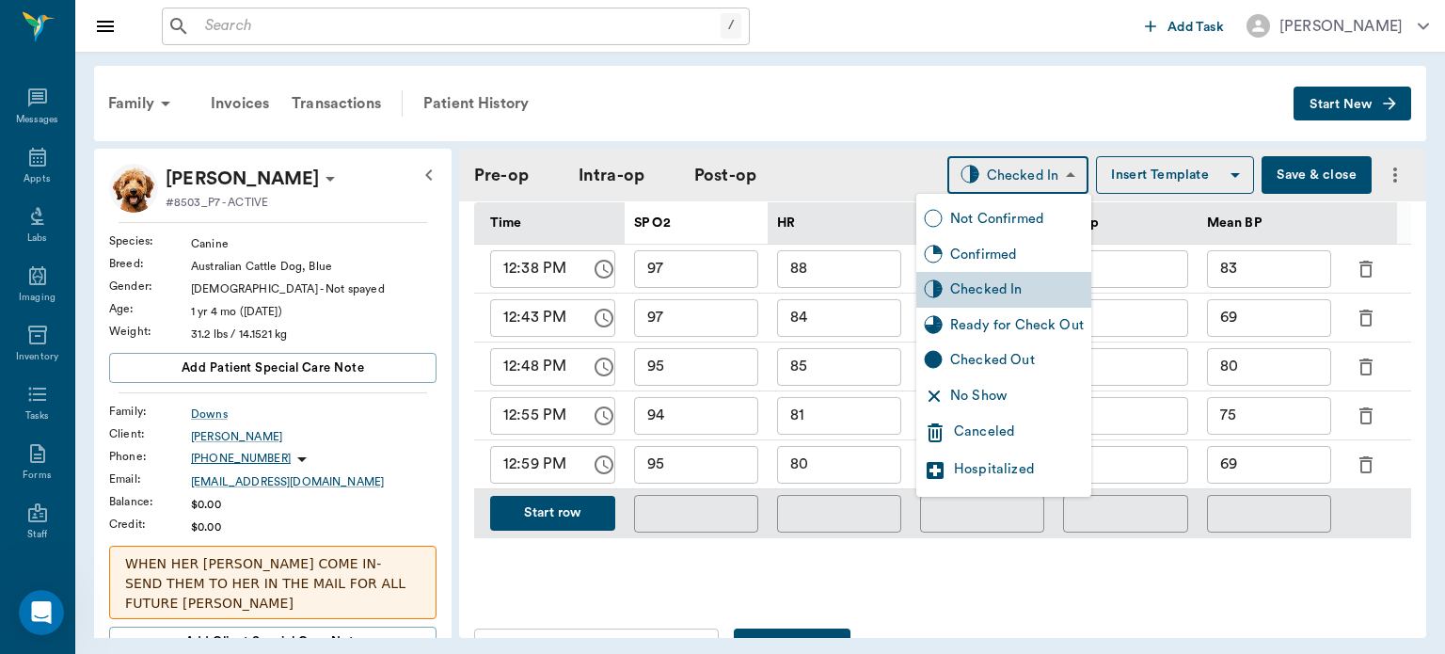
click at [1005, 324] on div "Ready for Check Out" at bounding box center [1017, 325] width 134 height 21
type input "READY_TO_CHECKOUT"
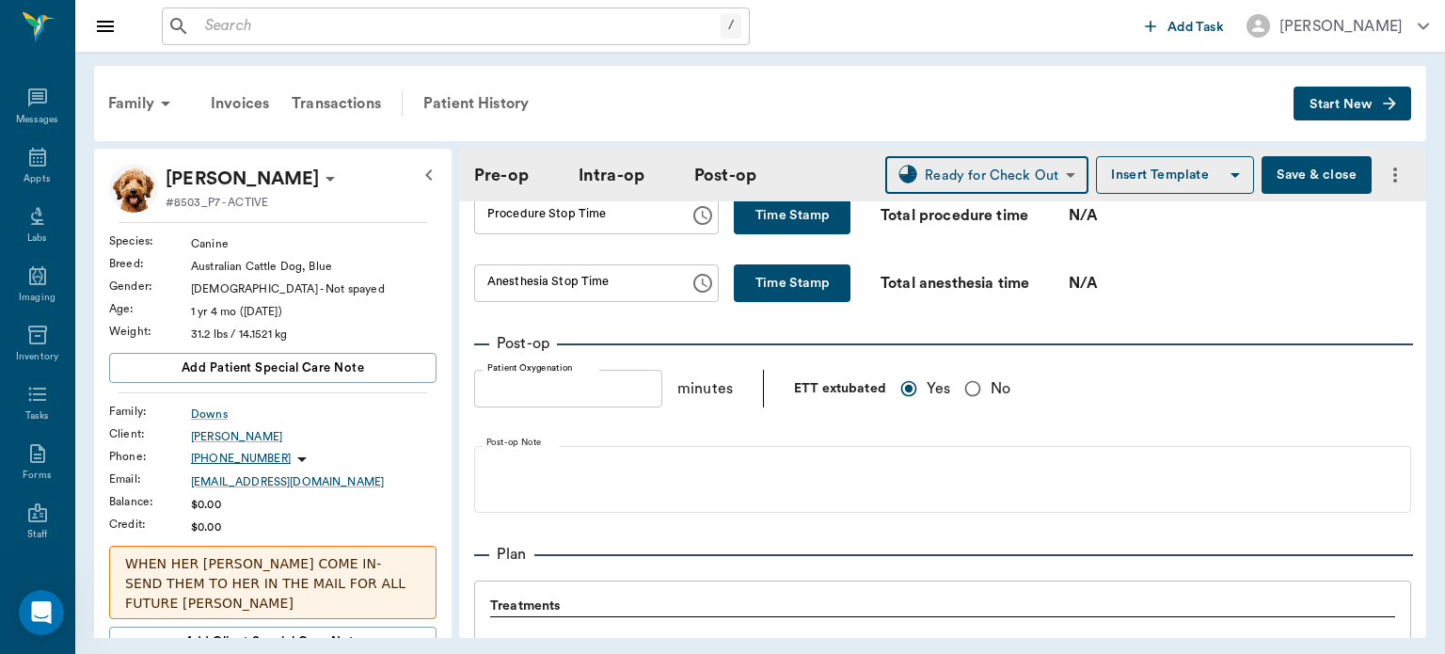
scroll to position [1257, 0]
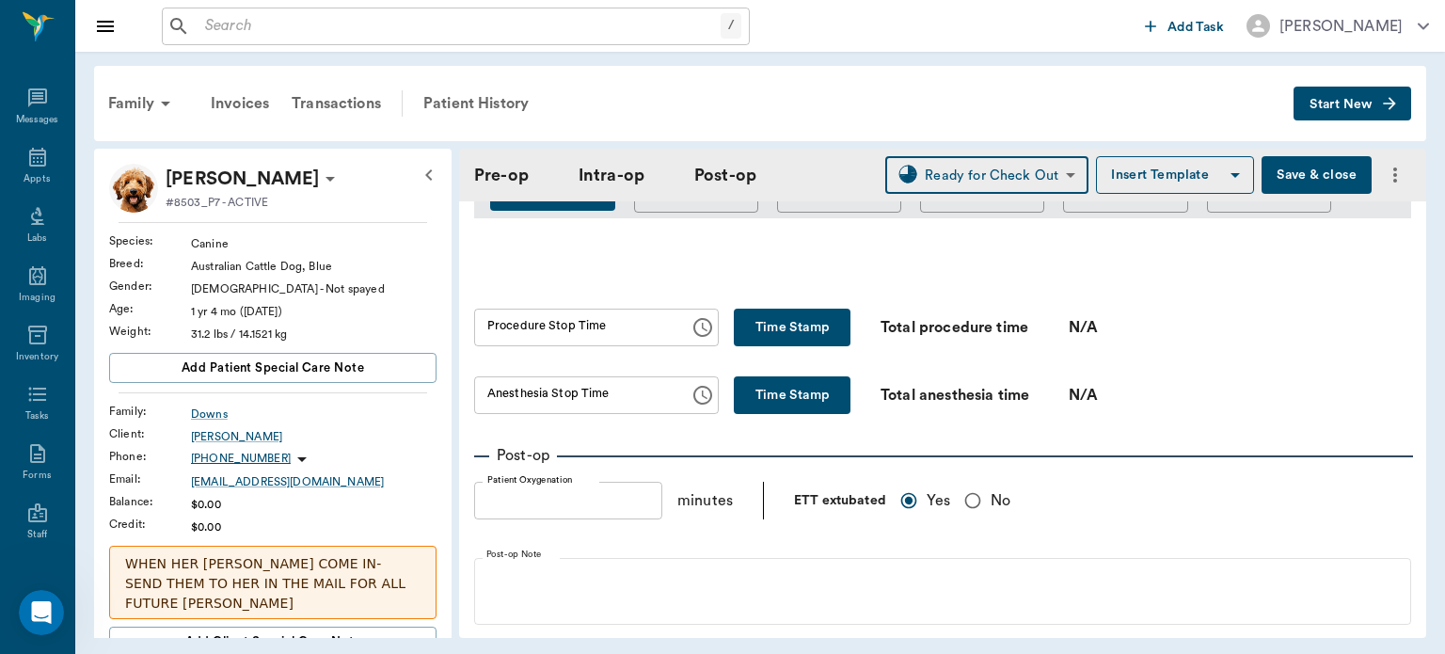
click at [795, 309] on button "Time Stamp" at bounding box center [792, 328] width 117 height 38
type input "01:08 PM"
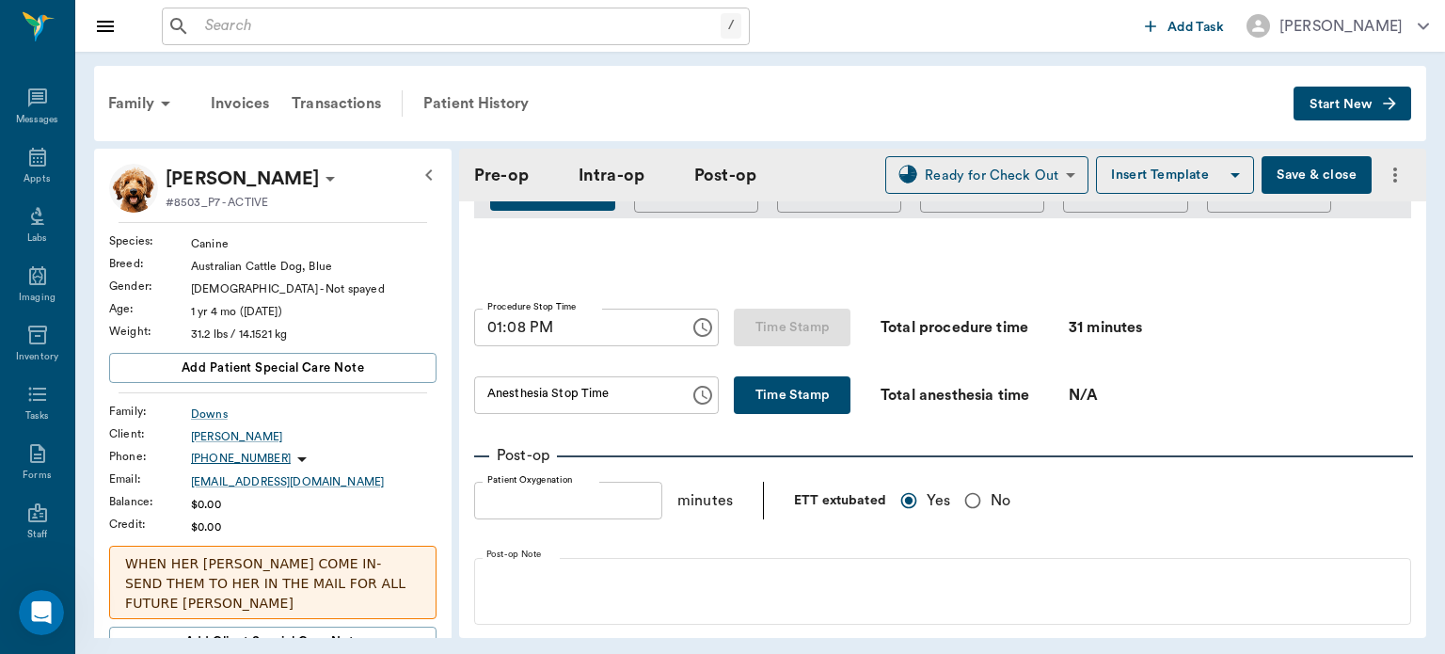
click at [759, 377] on button "Time Stamp" at bounding box center [792, 395] width 117 height 38
type input "01:08 PM"
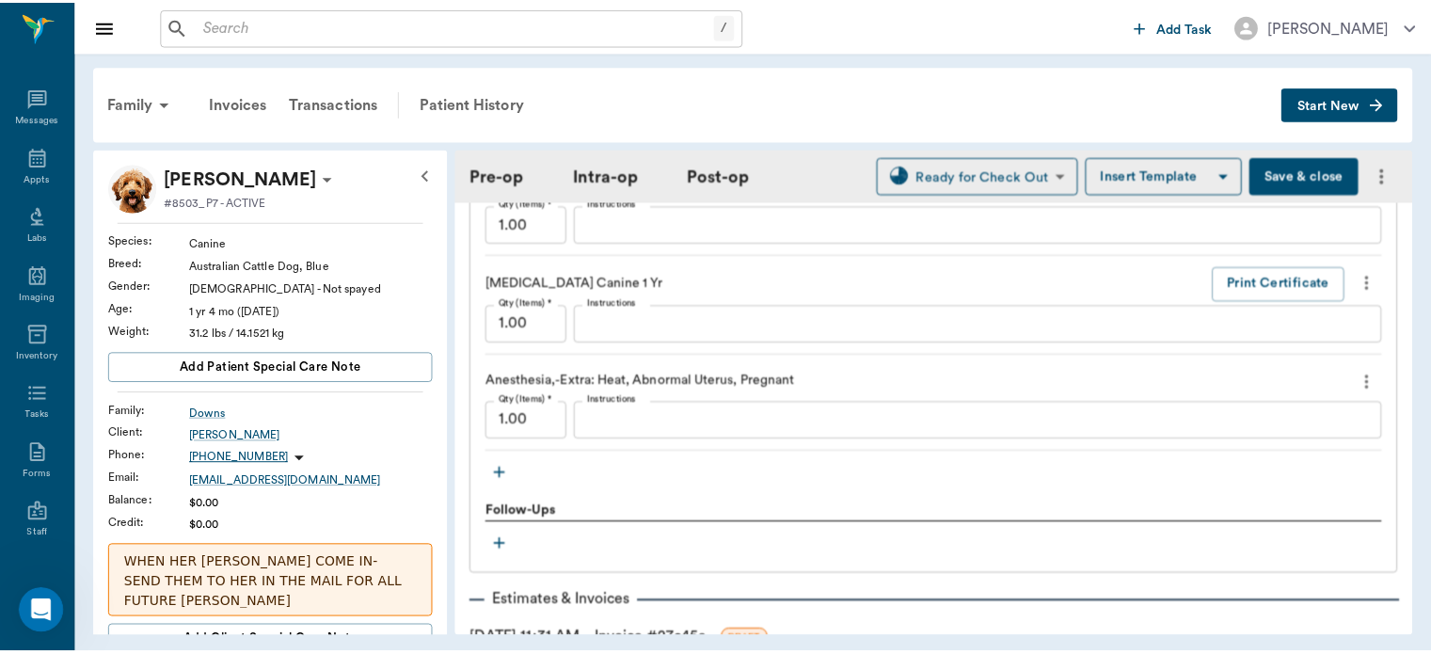
scroll to position [2290, 0]
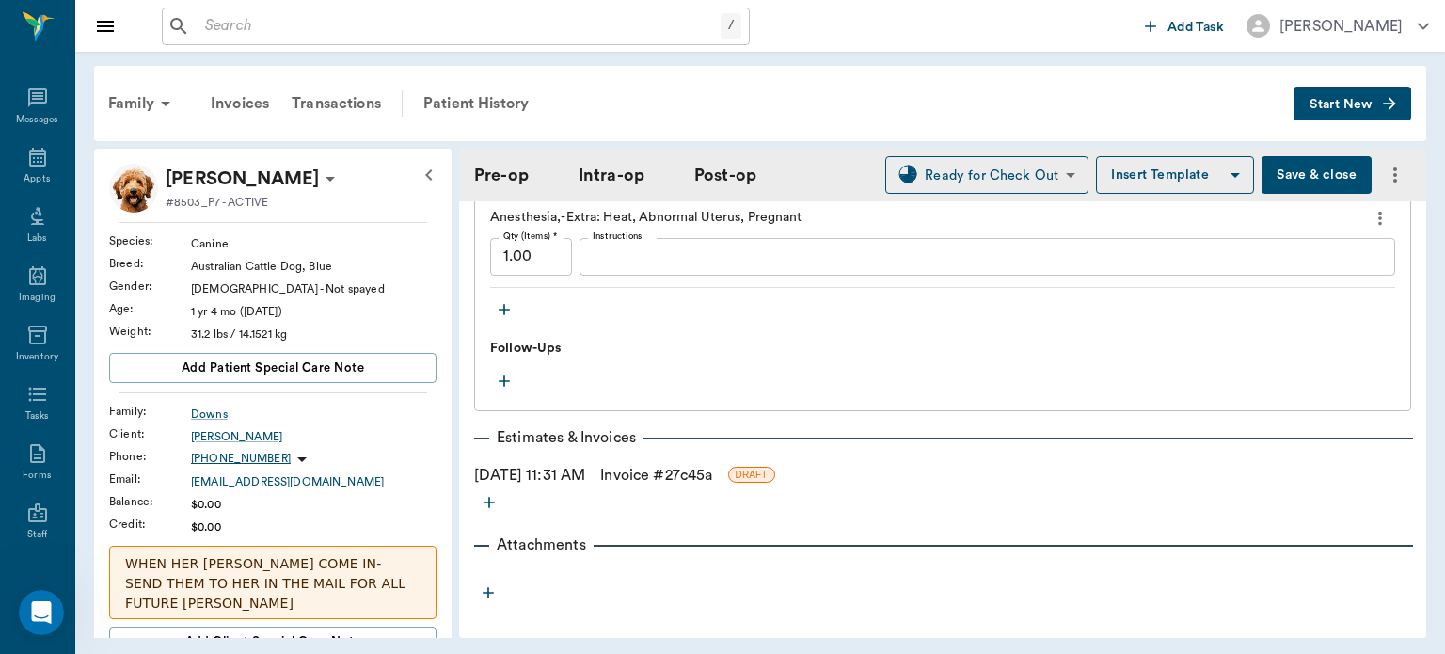
click at [704, 464] on link "Invoice # 27c45a" at bounding box center [656, 475] width 112 height 23
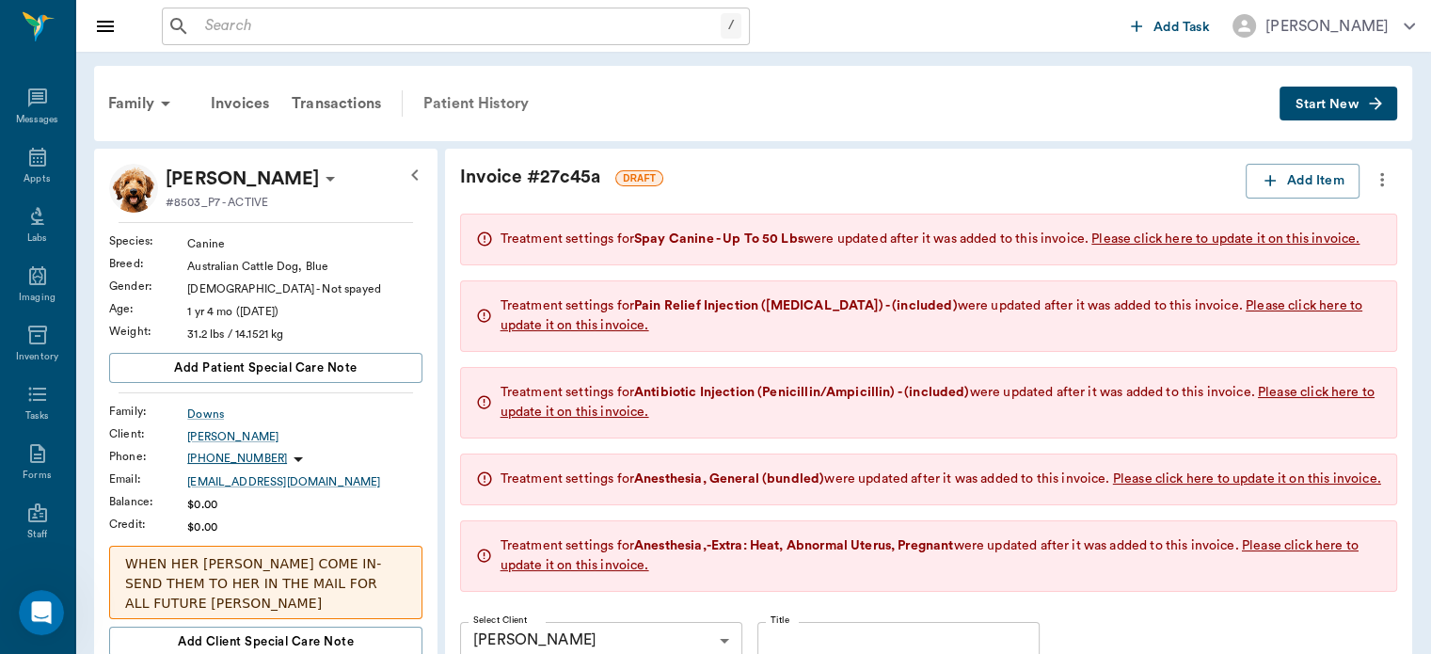
click at [491, 92] on div "Patient History" at bounding box center [476, 103] width 128 height 45
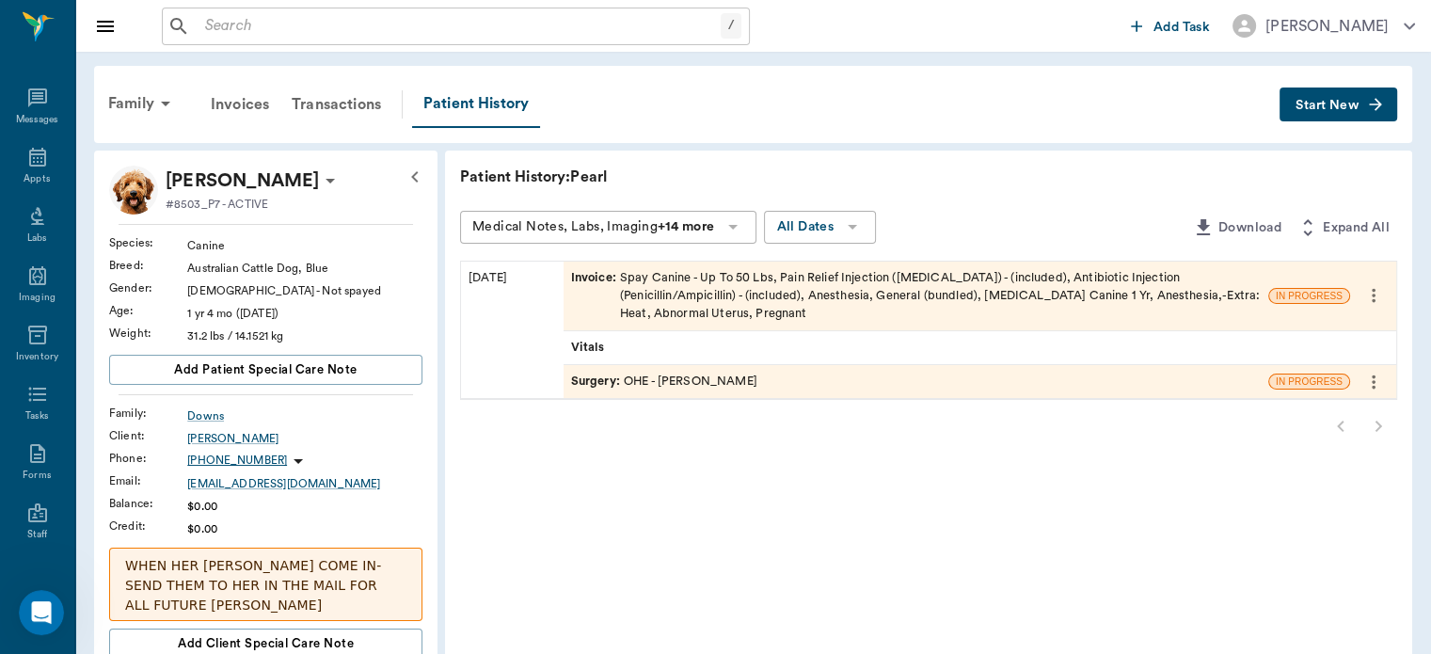
click at [594, 377] on span "Surgery :" at bounding box center [597, 382] width 53 height 18
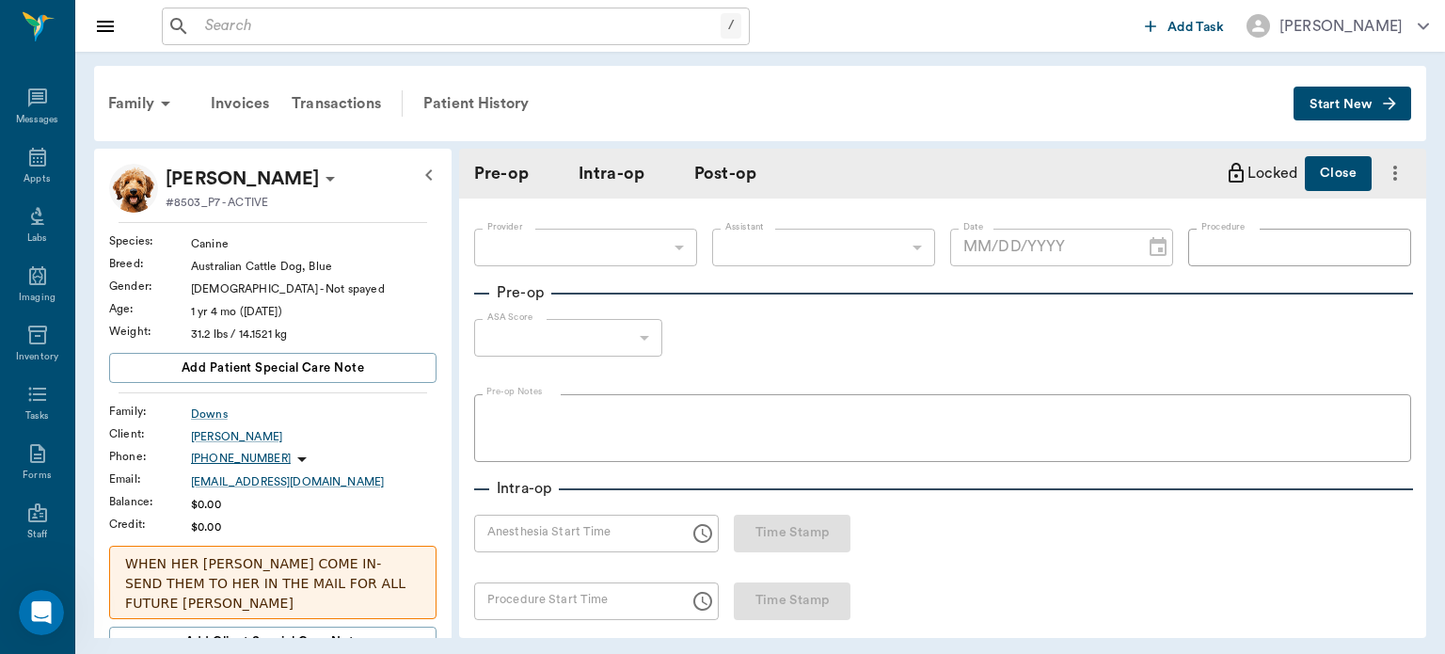
type input "63ec2f075fda476ae8351a4d"
type input "63ec2e7e52e12b0ba117b124"
type input "OHE"
type input "1"
radio input "true"
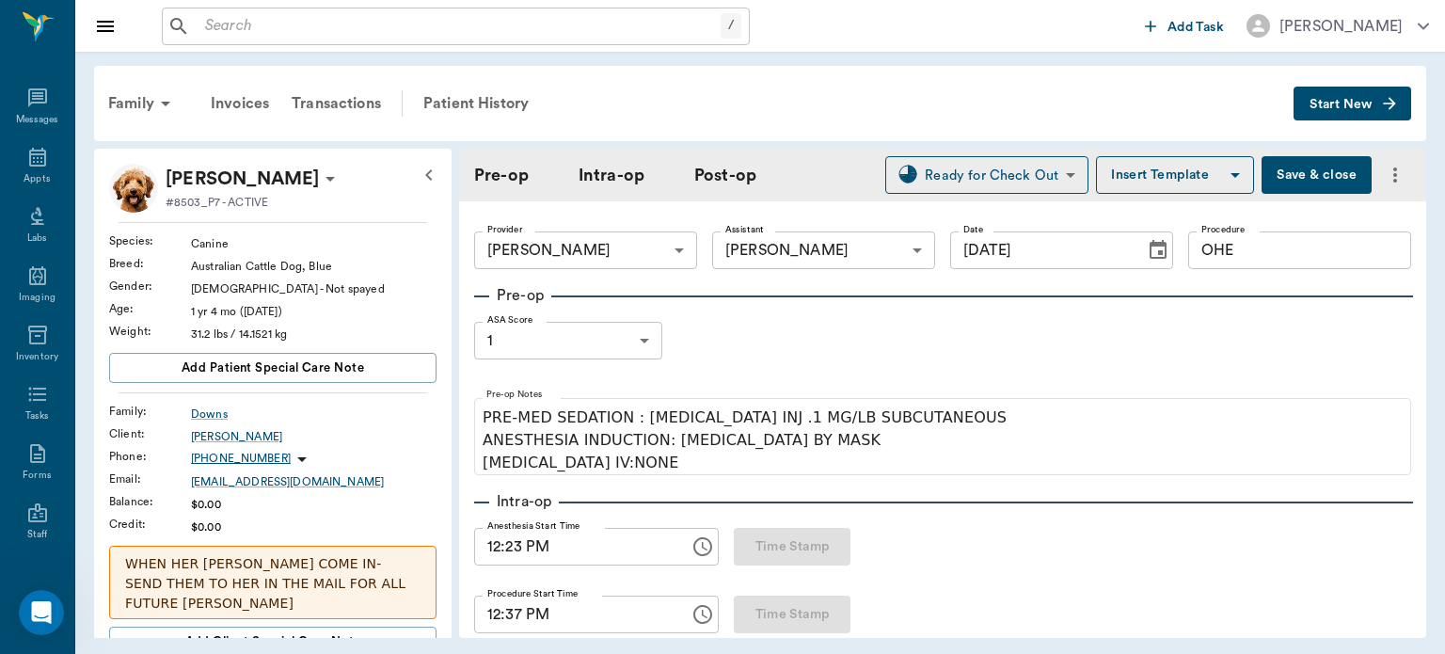
type input "[DATE]"
type input "12:23 PM"
type input "12:37 PM"
type input "01:08 PM"
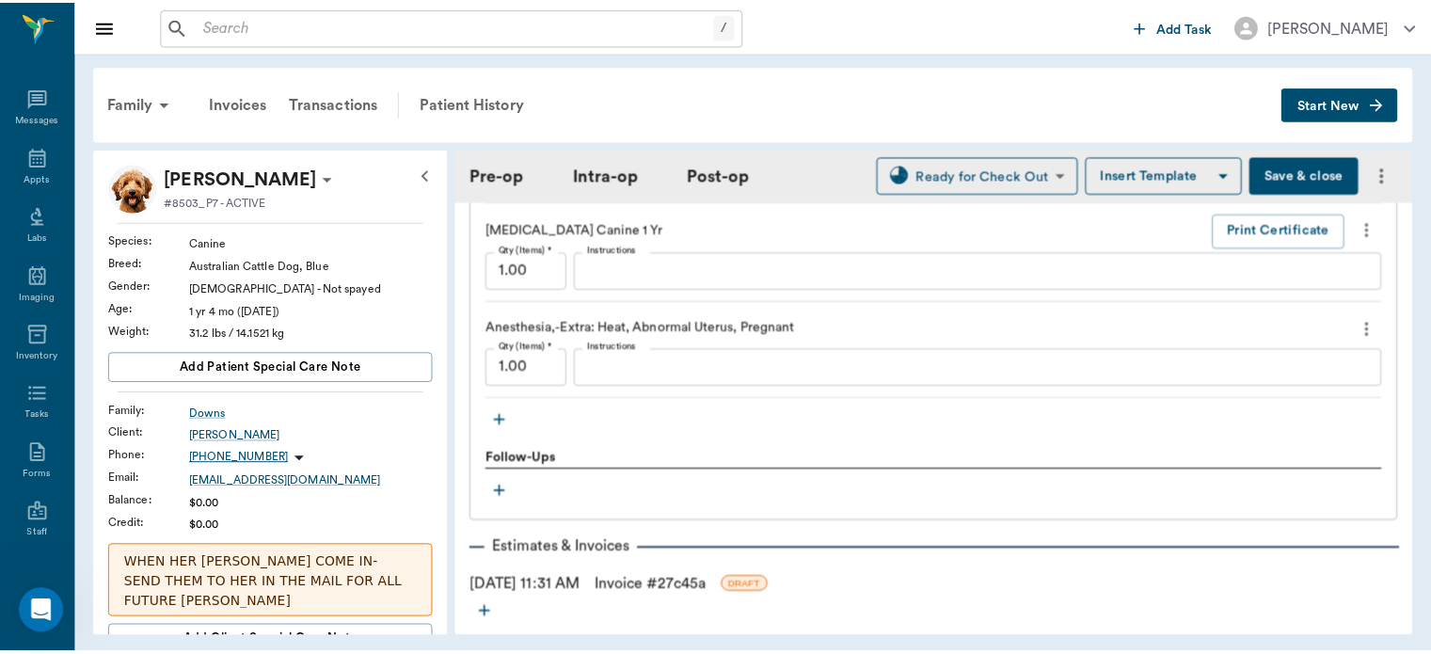
scroll to position [2178, 0]
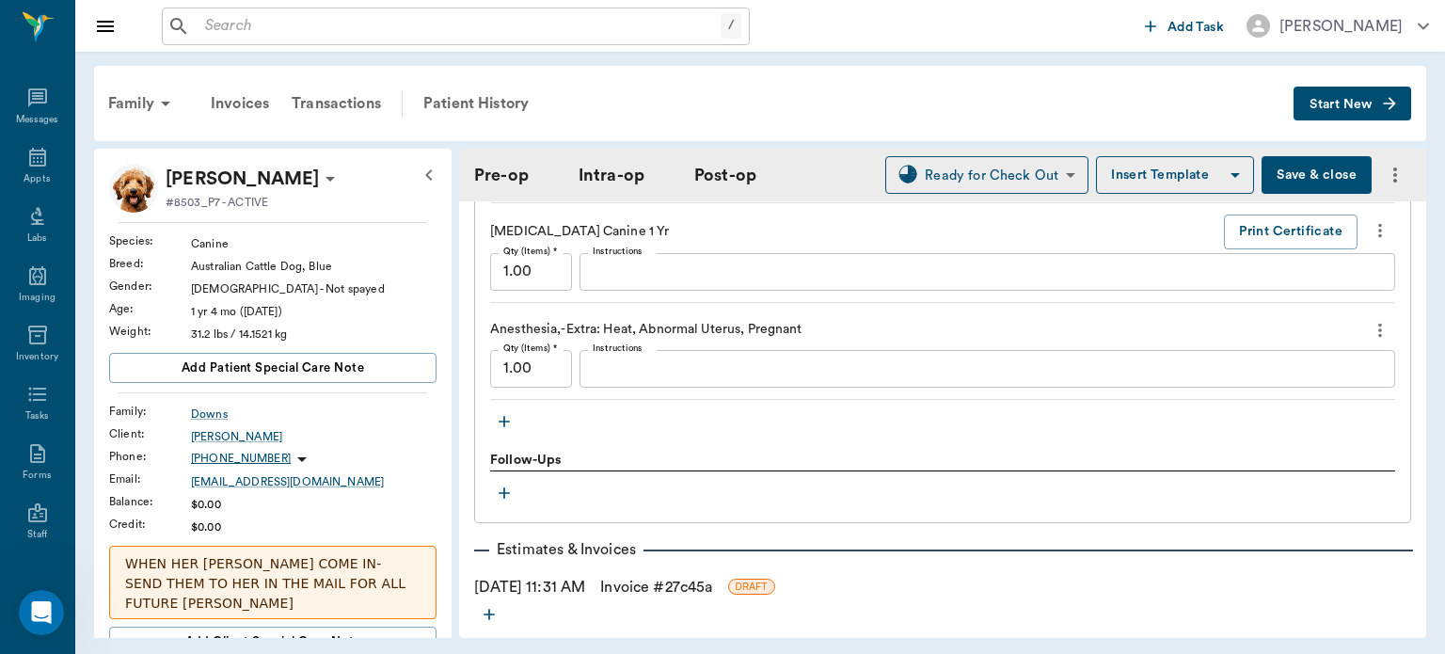
click at [1378, 323] on icon "more" at bounding box center [1380, 330] width 4 height 14
click at [1223, 374] on span "Delete" at bounding box center [1287, 384] width 158 height 20
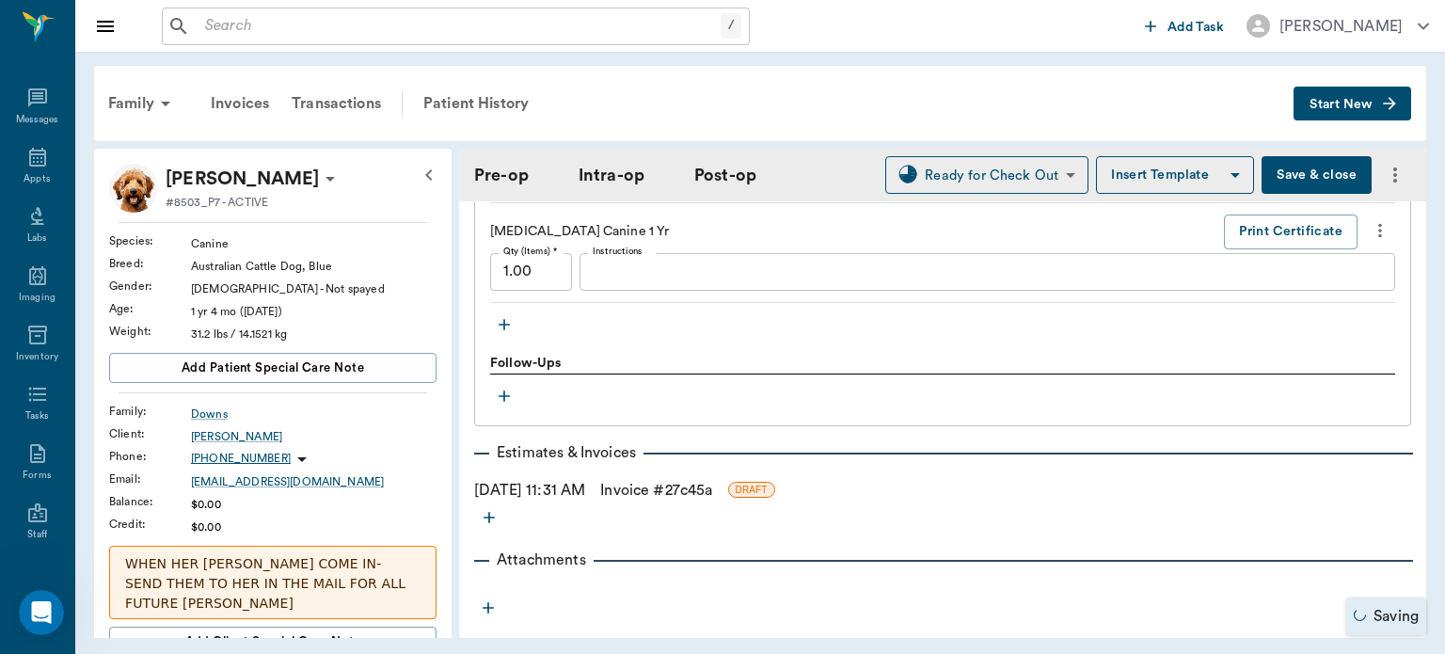
click at [632, 482] on link "Invoice # 27c45a" at bounding box center [656, 490] width 112 height 23
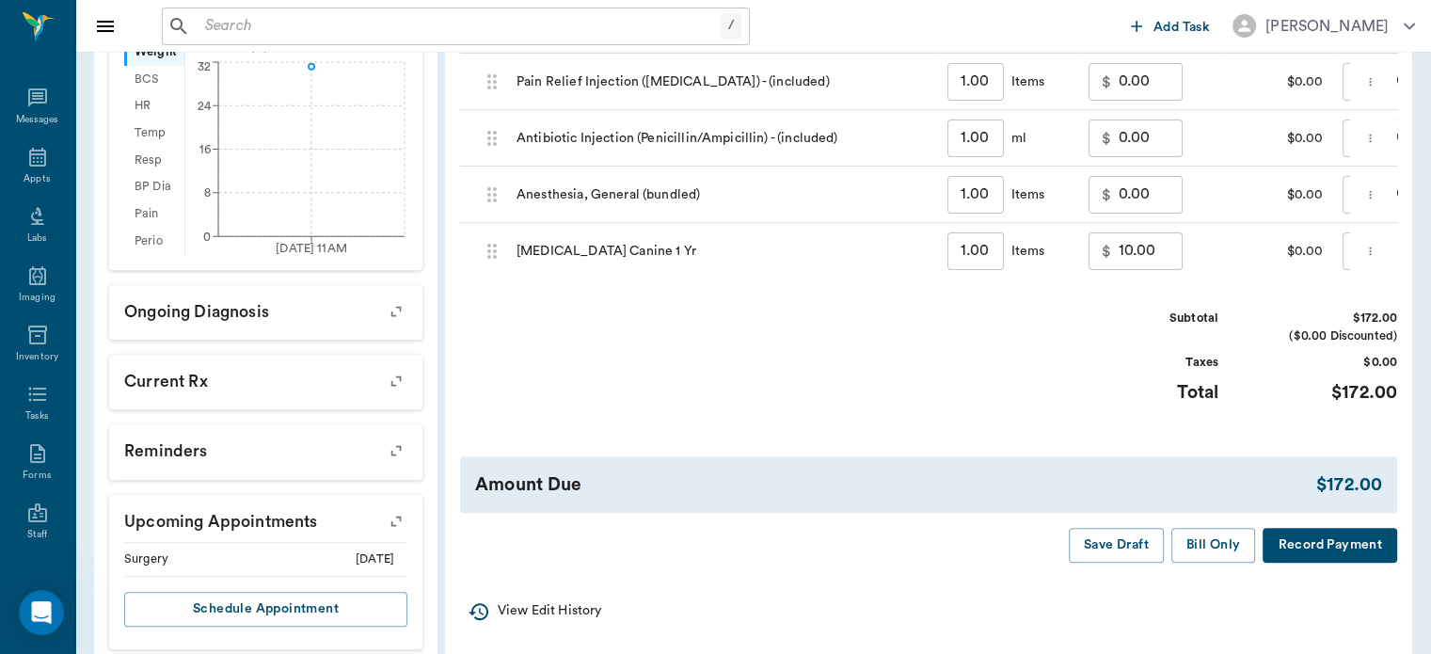
scroll to position [701, 0]
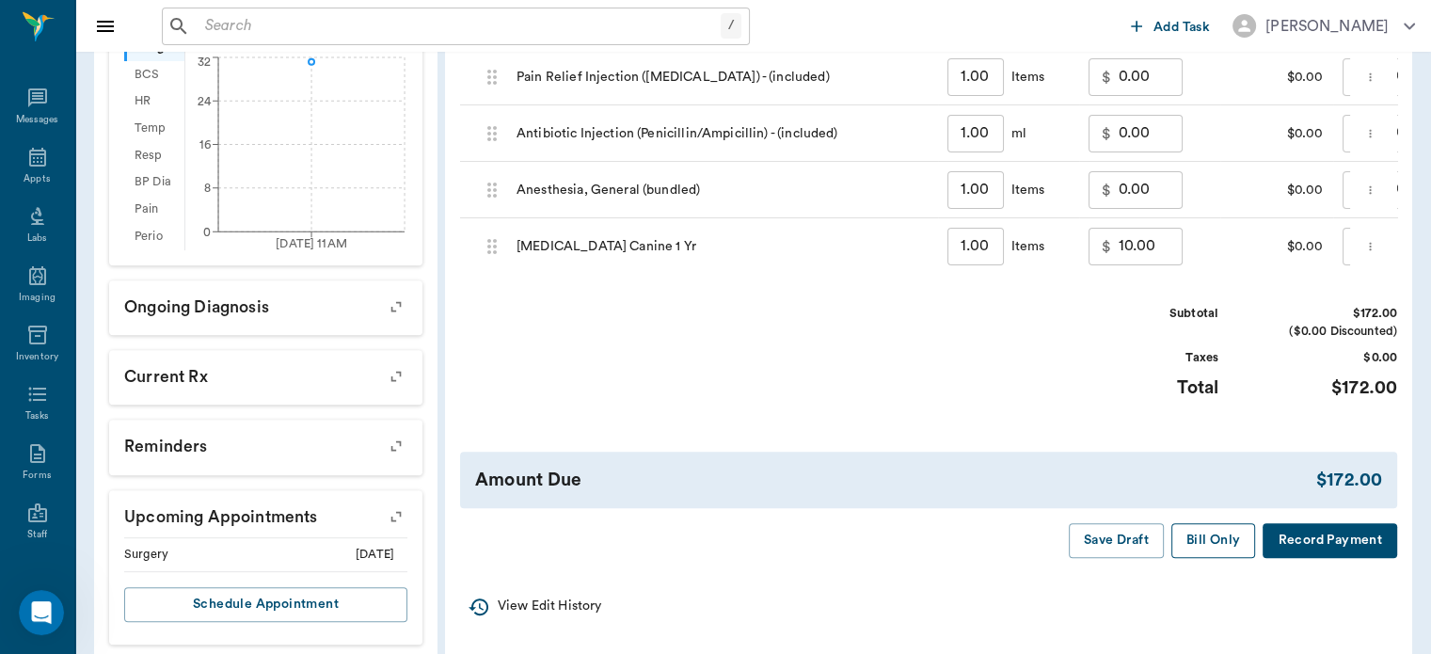
click at [1203, 558] on button "Bill Only" at bounding box center [1213, 540] width 85 height 35
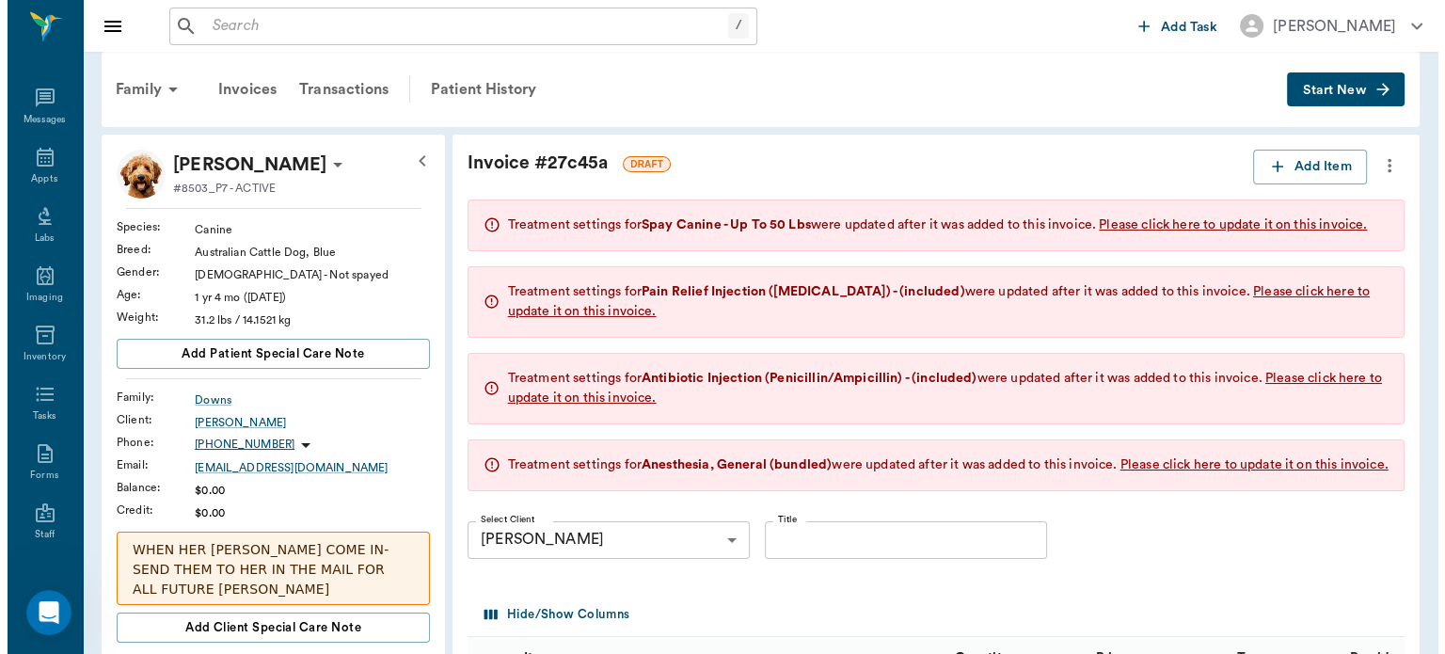
scroll to position [0, 0]
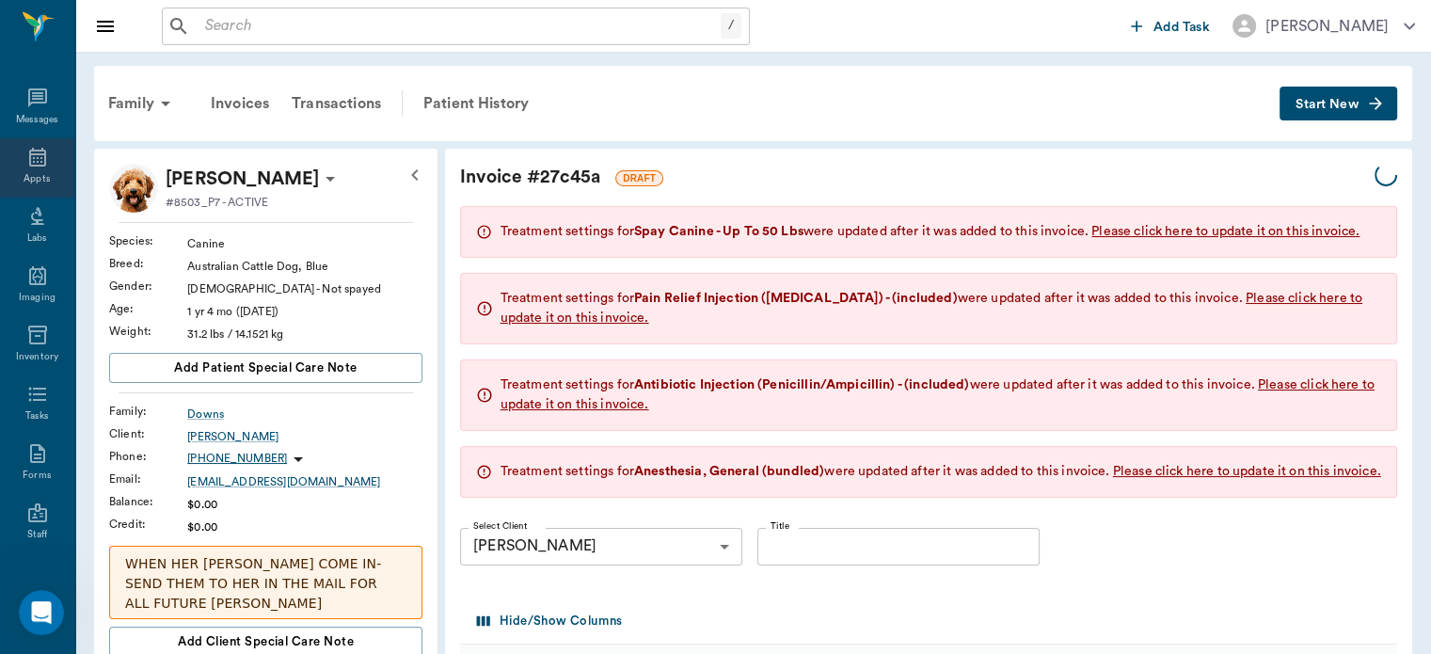
click at [30, 164] on icon at bounding box center [37, 157] width 23 height 23
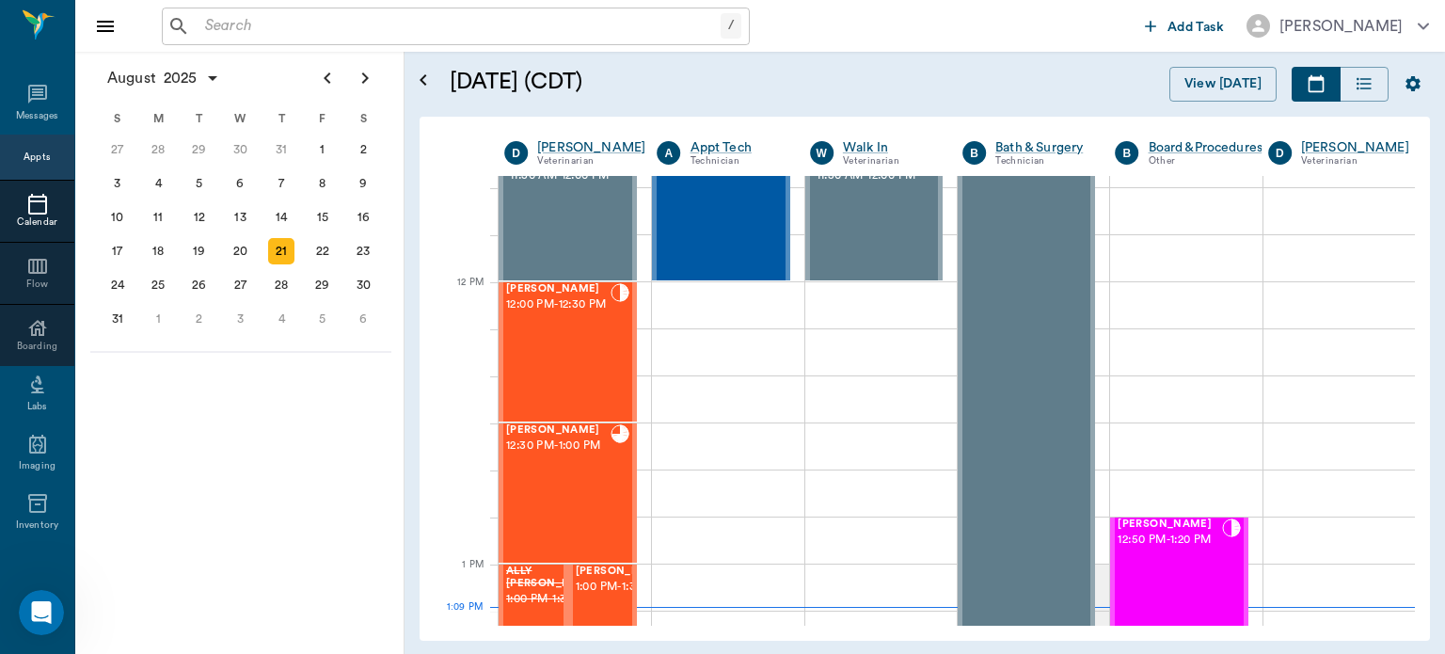
scroll to position [1030, 0]
click at [562, 349] on div "[PERSON_NAME] 12:00 PM - 12:30 PM" at bounding box center [558, 352] width 104 height 137
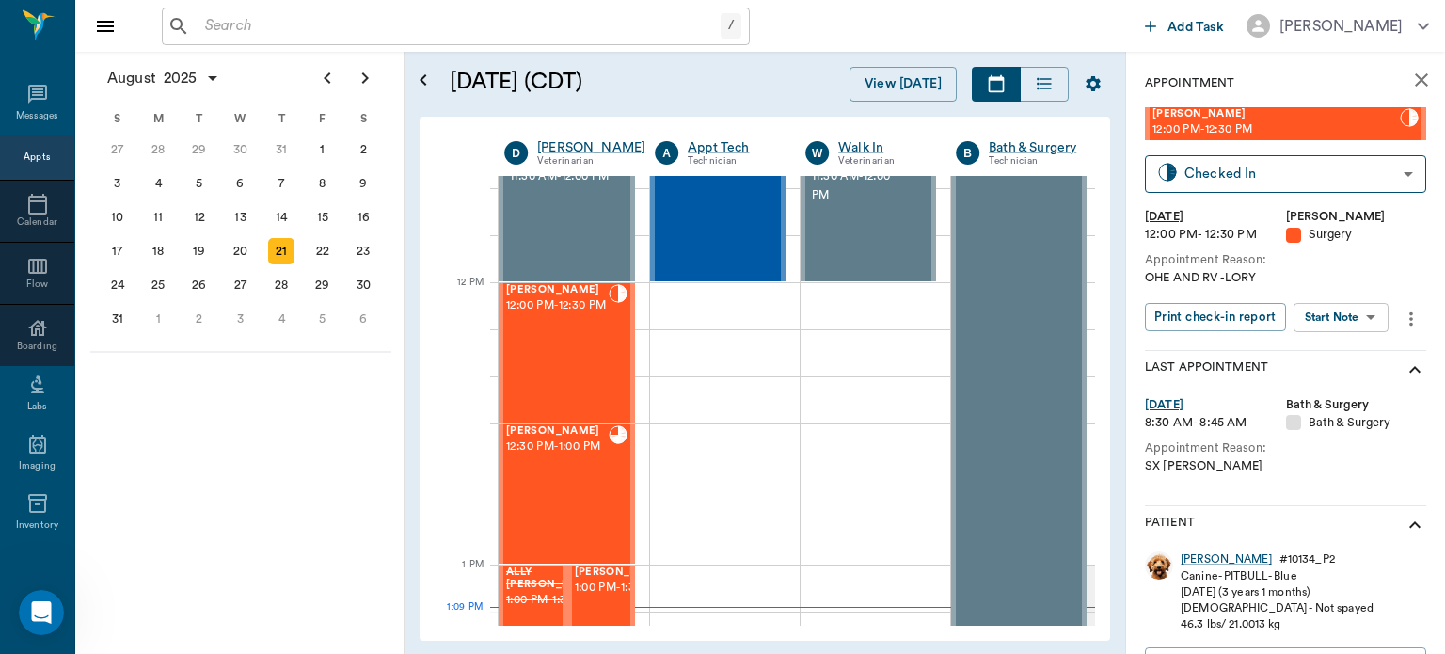
click at [1345, 316] on body "/ ​ Add Task [PERSON_NAME] Nectar Messages Appts Calendar Flow Boarding Labs Im…" at bounding box center [722, 327] width 1445 height 654
click at [1353, 382] on button "View Surgery" at bounding box center [1326, 386] width 77 height 22
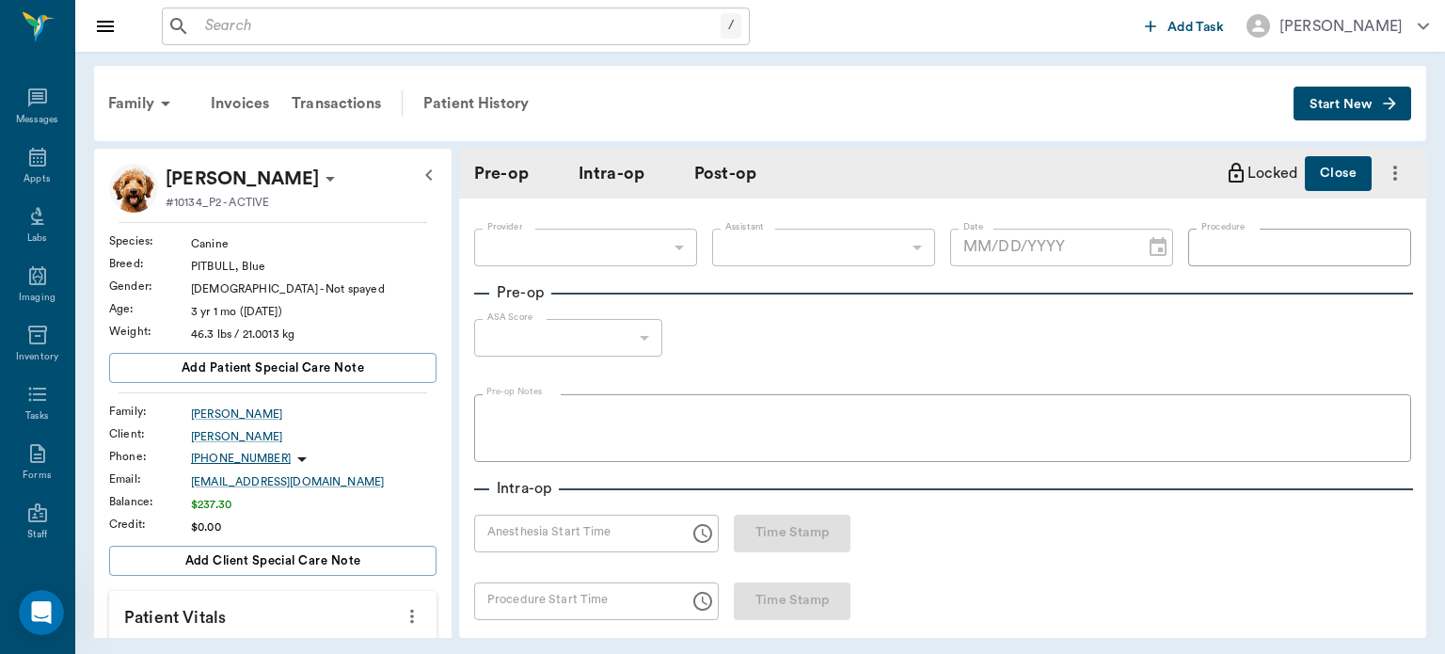
type input "63ec2f075fda476ae8351a4d"
type input "63ec2e7e52e12b0ba117b124"
type input "OHE"
type input "1"
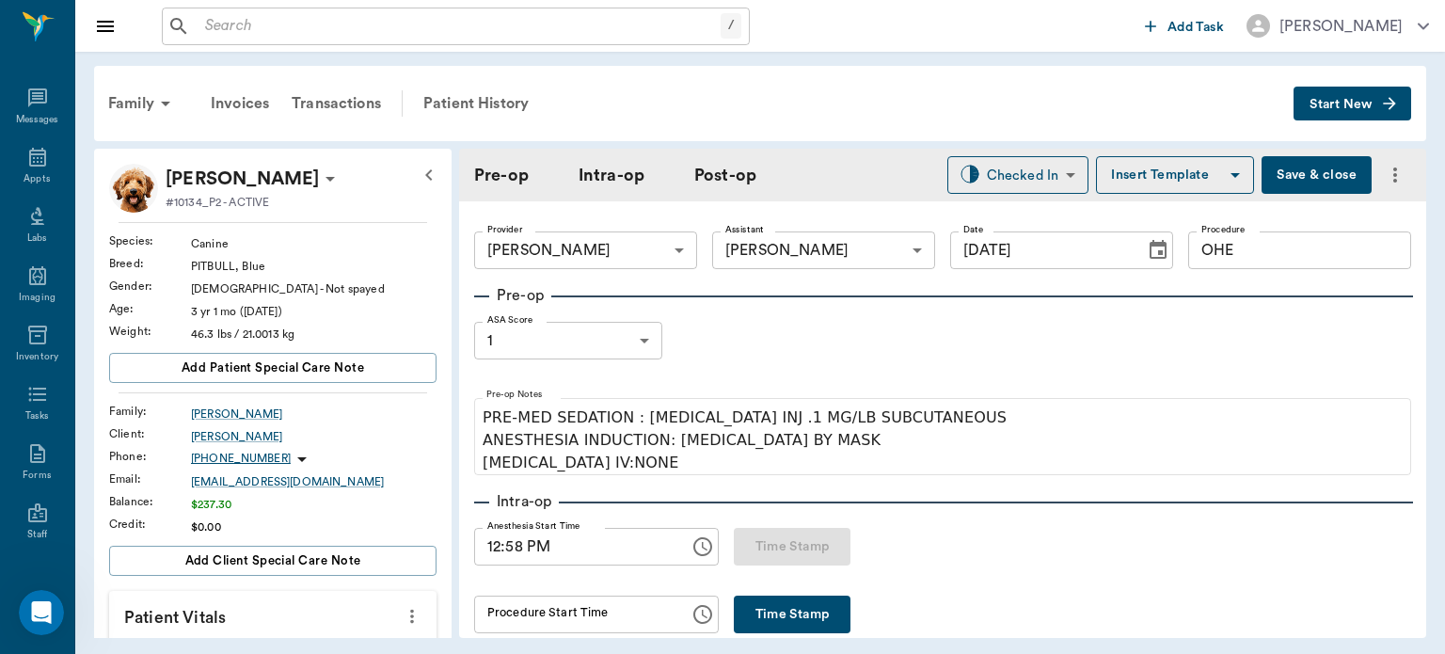
type input "[DATE]"
type input "12:58 PM"
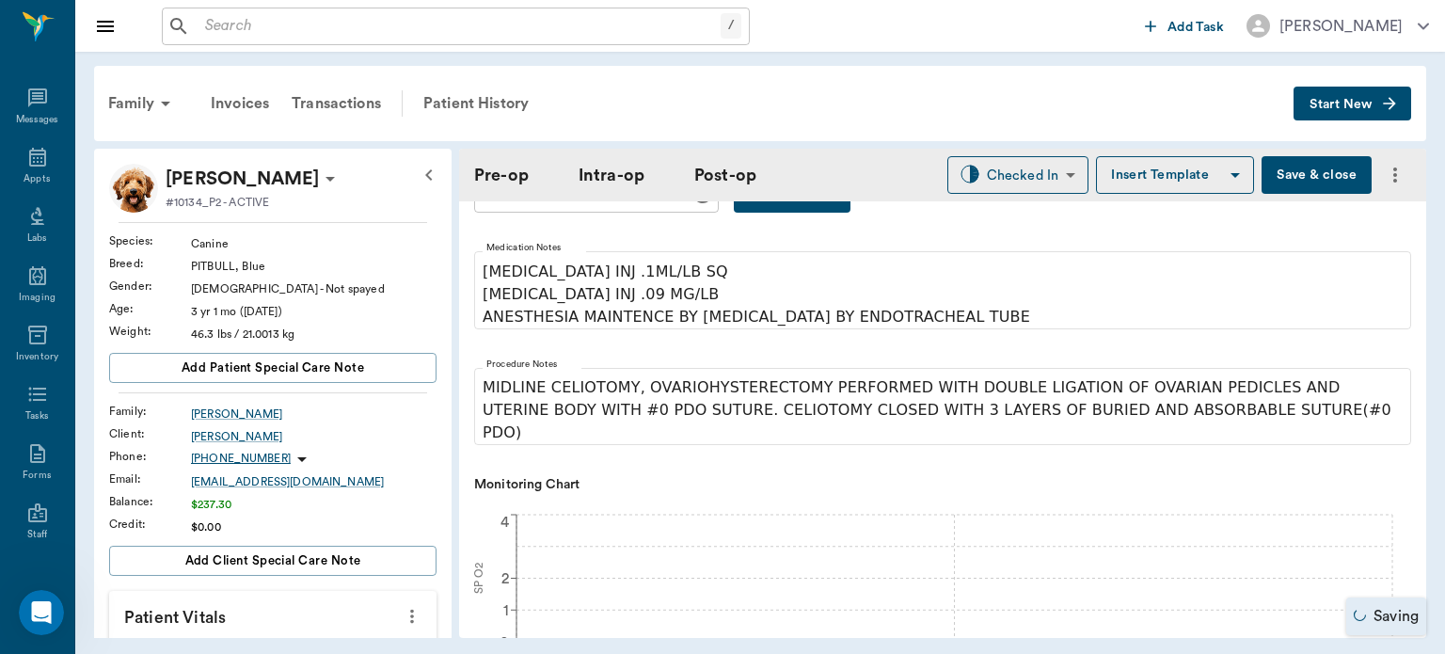
scroll to position [358, 0]
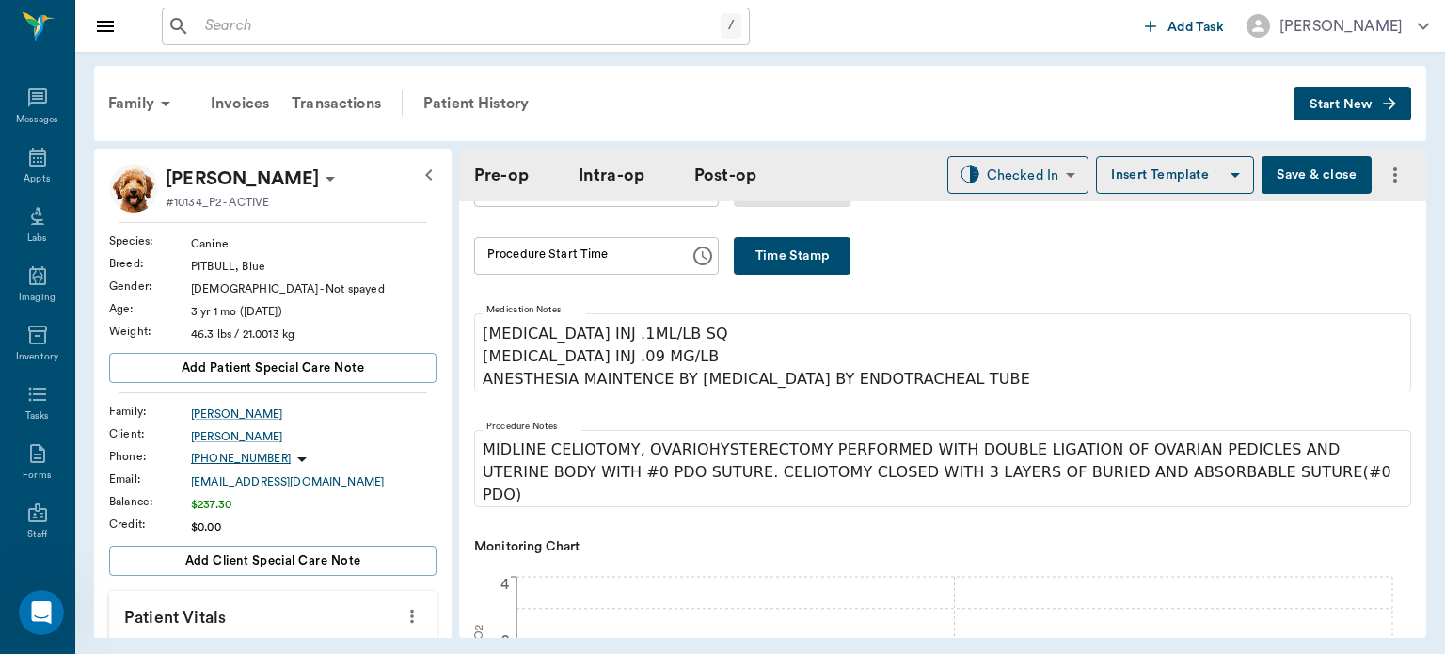
click at [1292, 176] on button "Save & close" at bounding box center [1317, 175] width 110 height 38
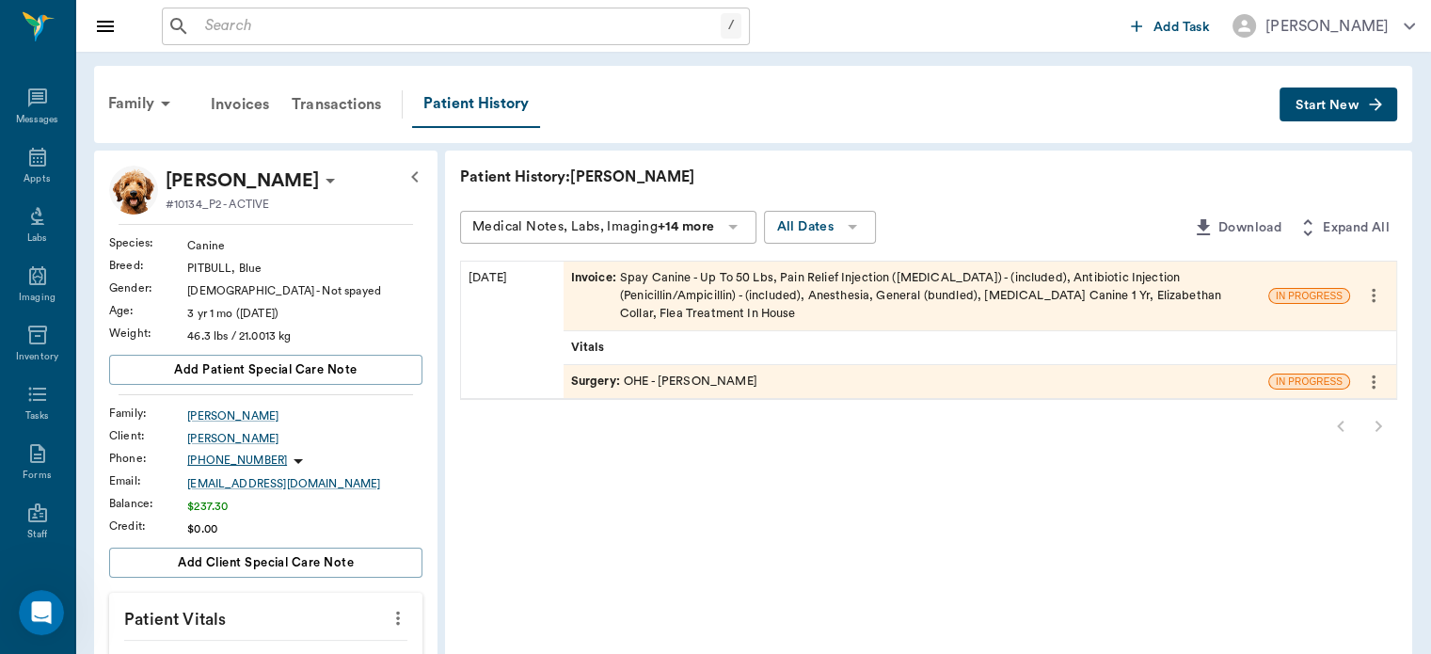
click at [585, 380] on span "Surgery :" at bounding box center [597, 382] width 53 height 18
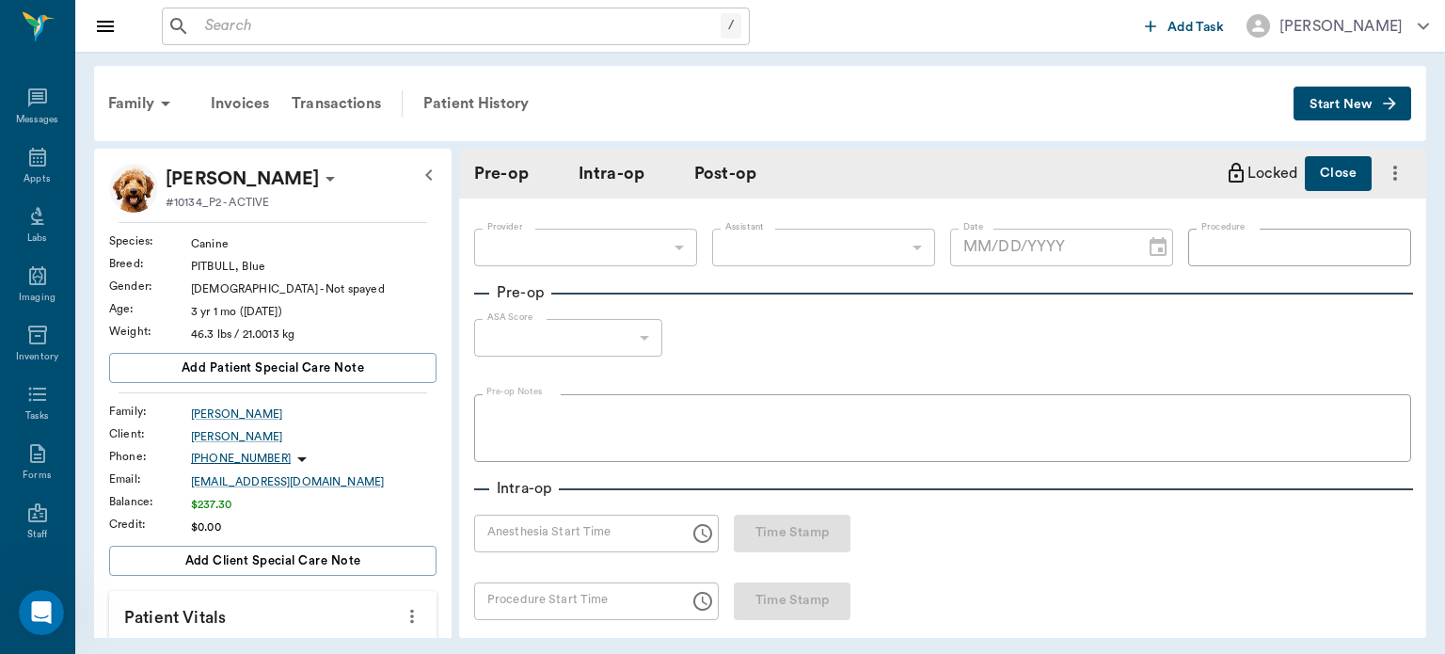
type input "63ec2f075fda476ae8351a4d"
type input "63ec2e7e52e12b0ba117b124"
type input "OHE"
type input "1"
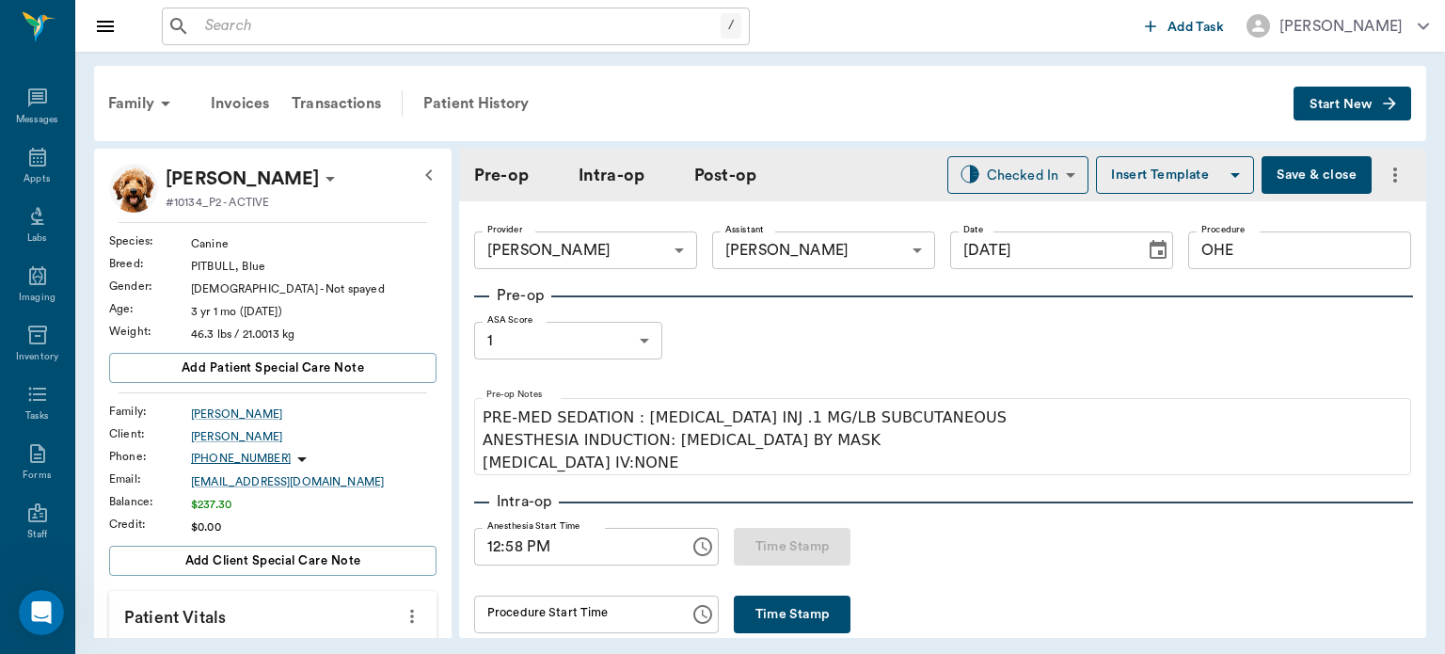
type input "[DATE]"
type input "12:58 PM"
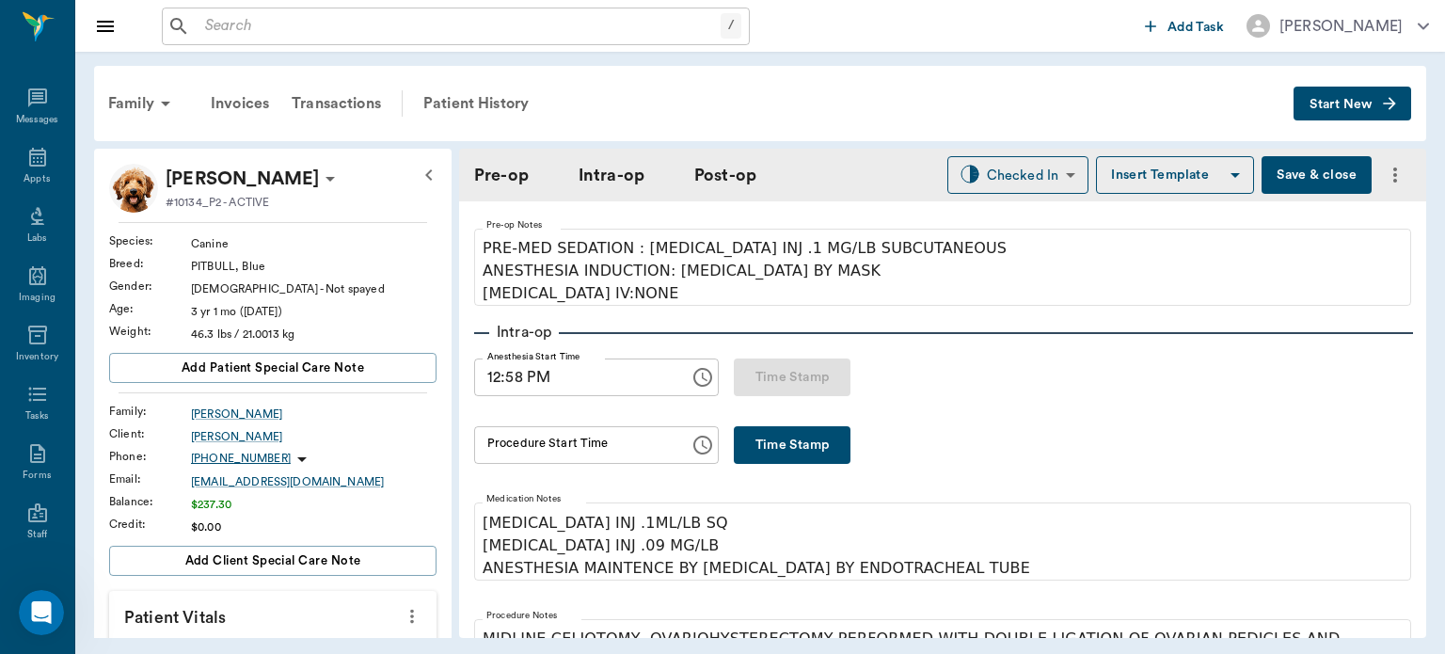
scroll to position [187, 0]
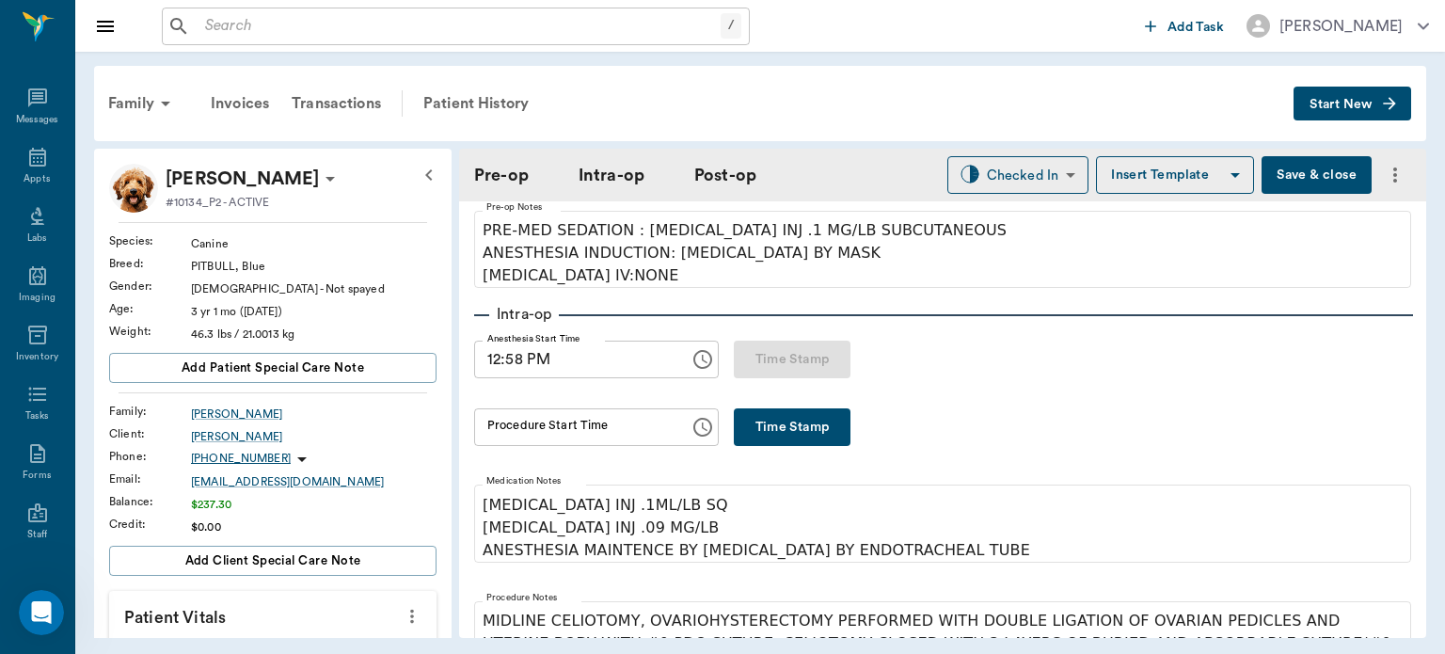
click at [763, 423] on button "Time Stamp" at bounding box center [792, 427] width 117 height 38
type input "01:16 PM"
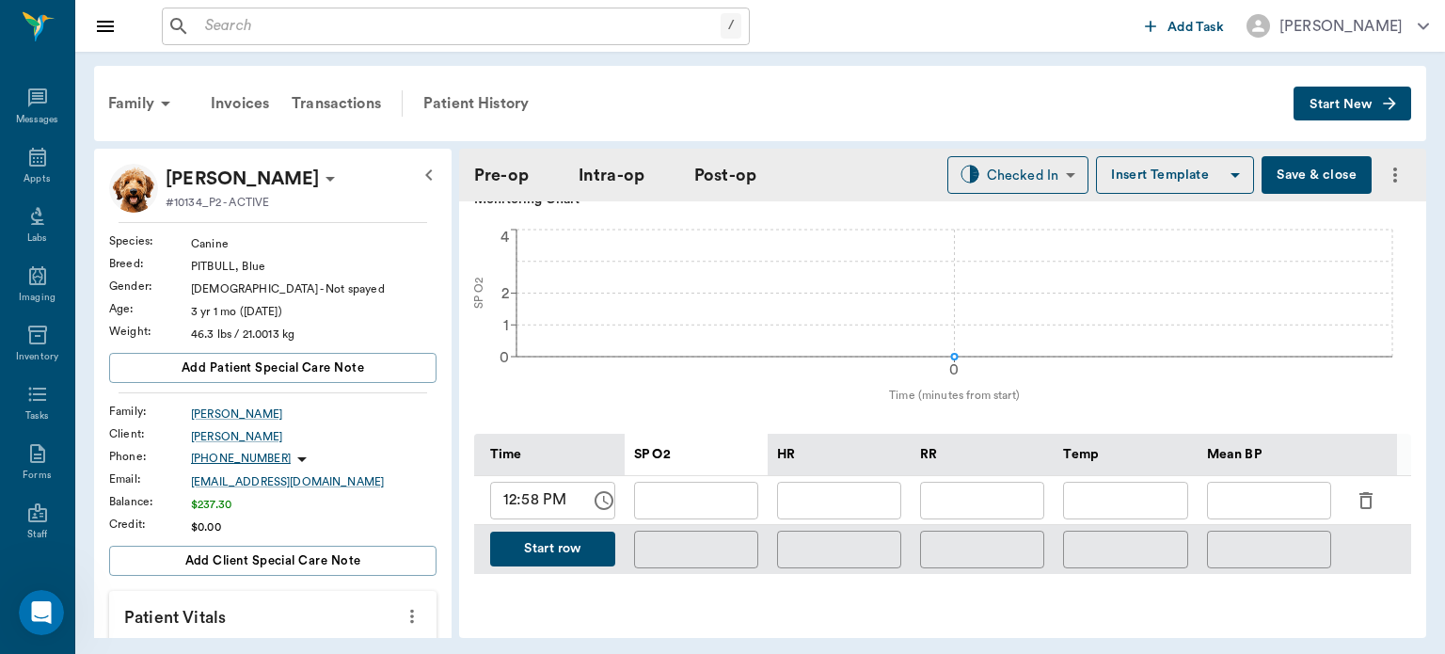
scroll to position [728, 0]
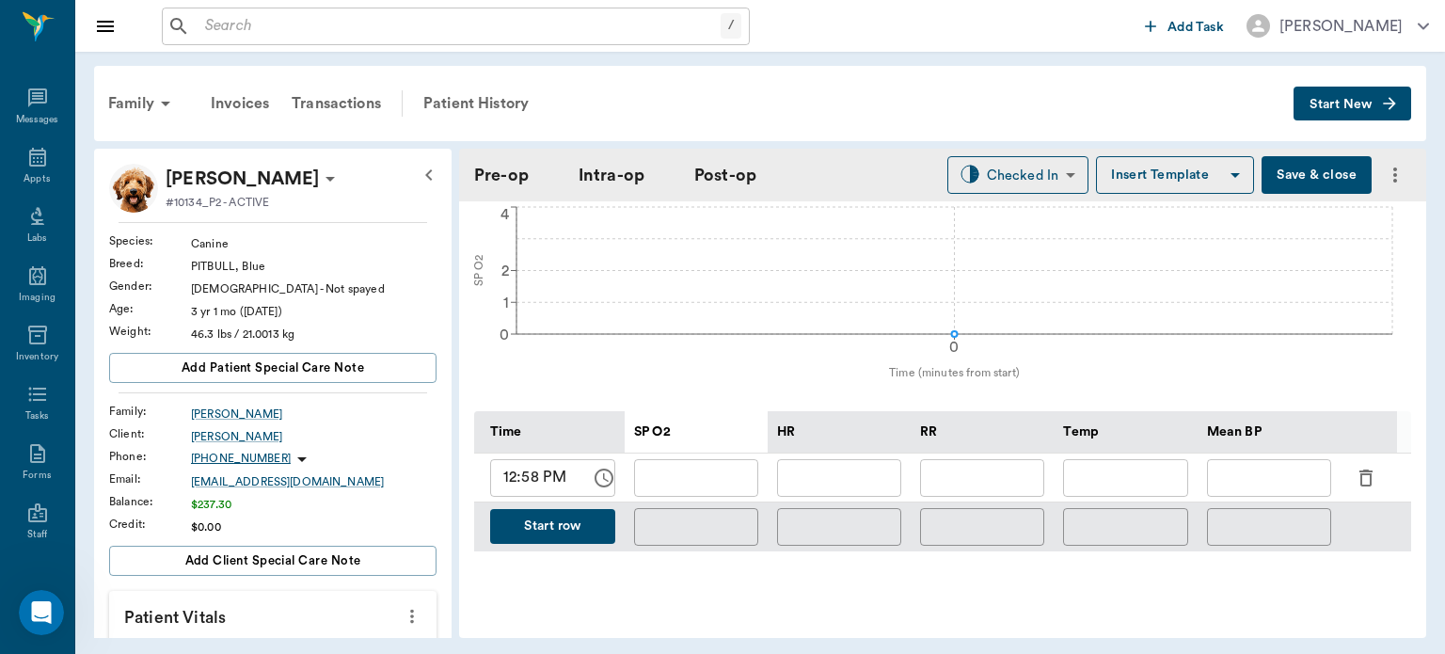
click at [1370, 471] on icon "button" at bounding box center [1366, 478] width 13 height 17
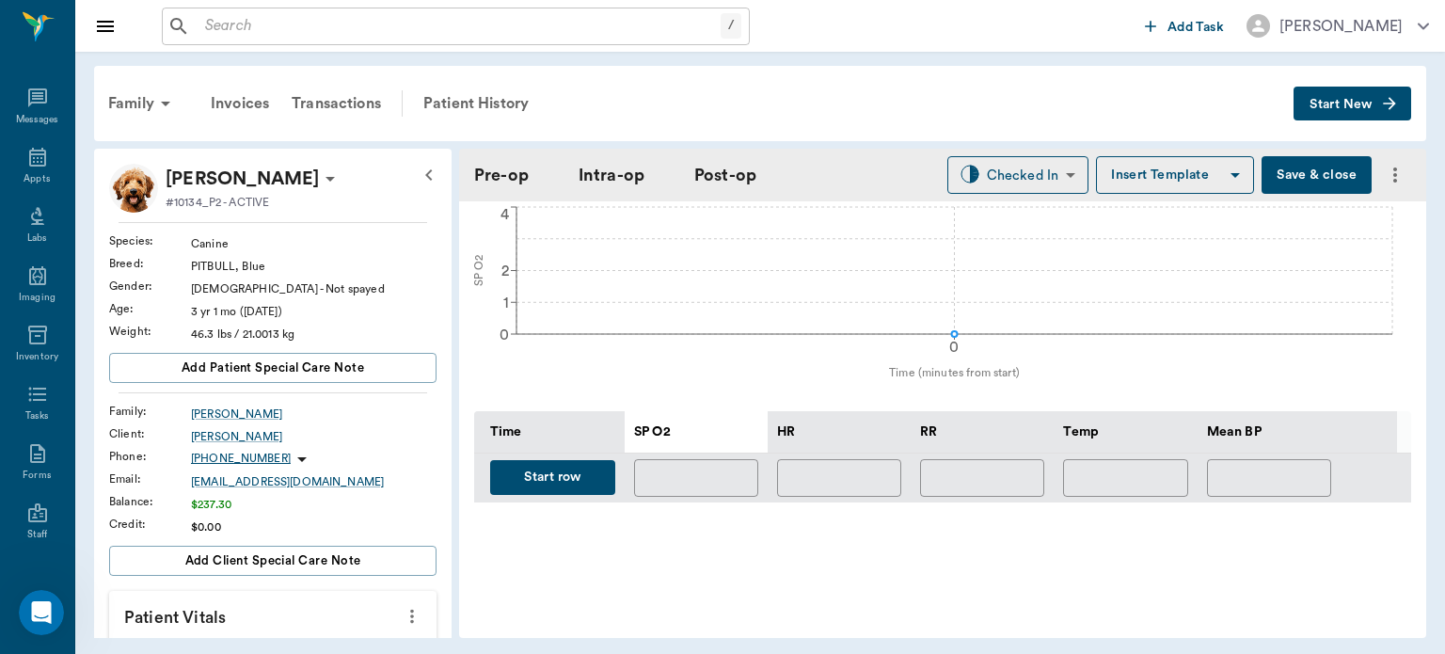
click at [530, 460] on button "Start row" at bounding box center [552, 477] width 125 height 35
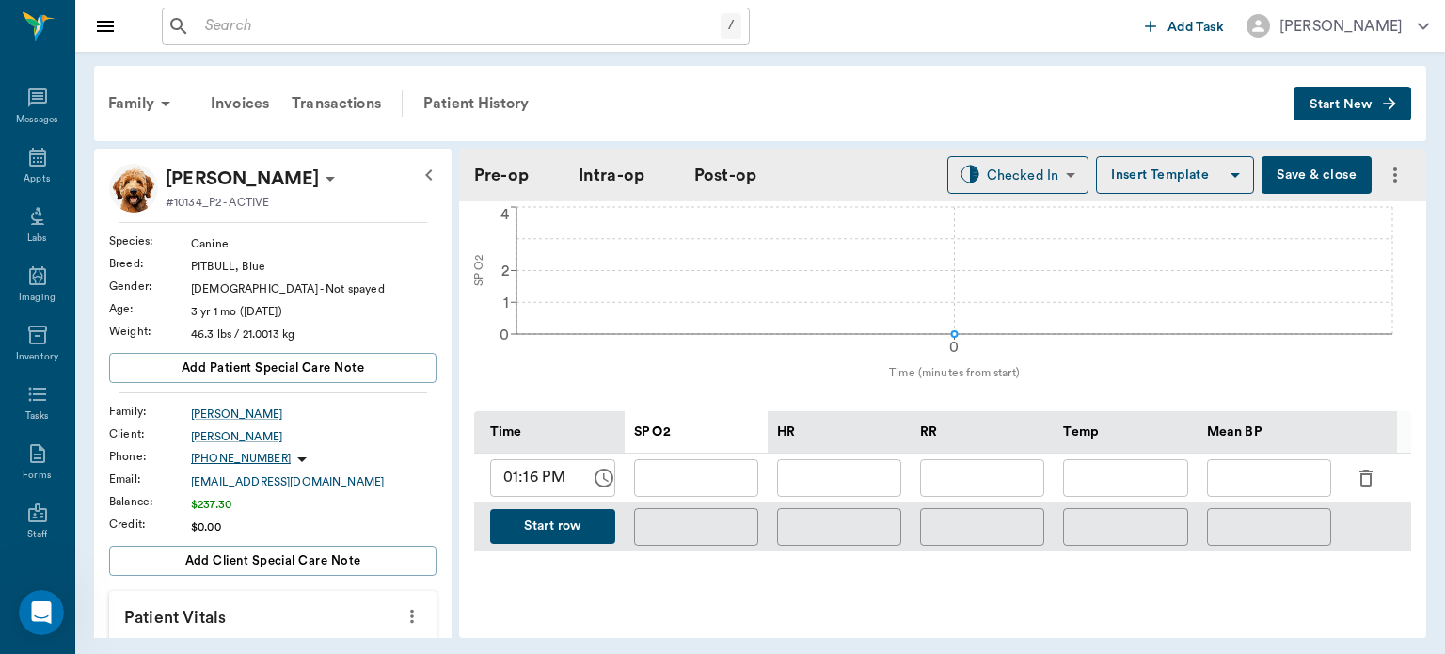
click at [980, 459] on input "text" at bounding box center [982, 478] width 124 height 38
type input "12"
click at [847, 469] on input "text" at bounding box center [839, 478] width 124 height 38
type input "113"
click at [741, 469] on input "text" at bounding box center [696, 478] width 124 height 38
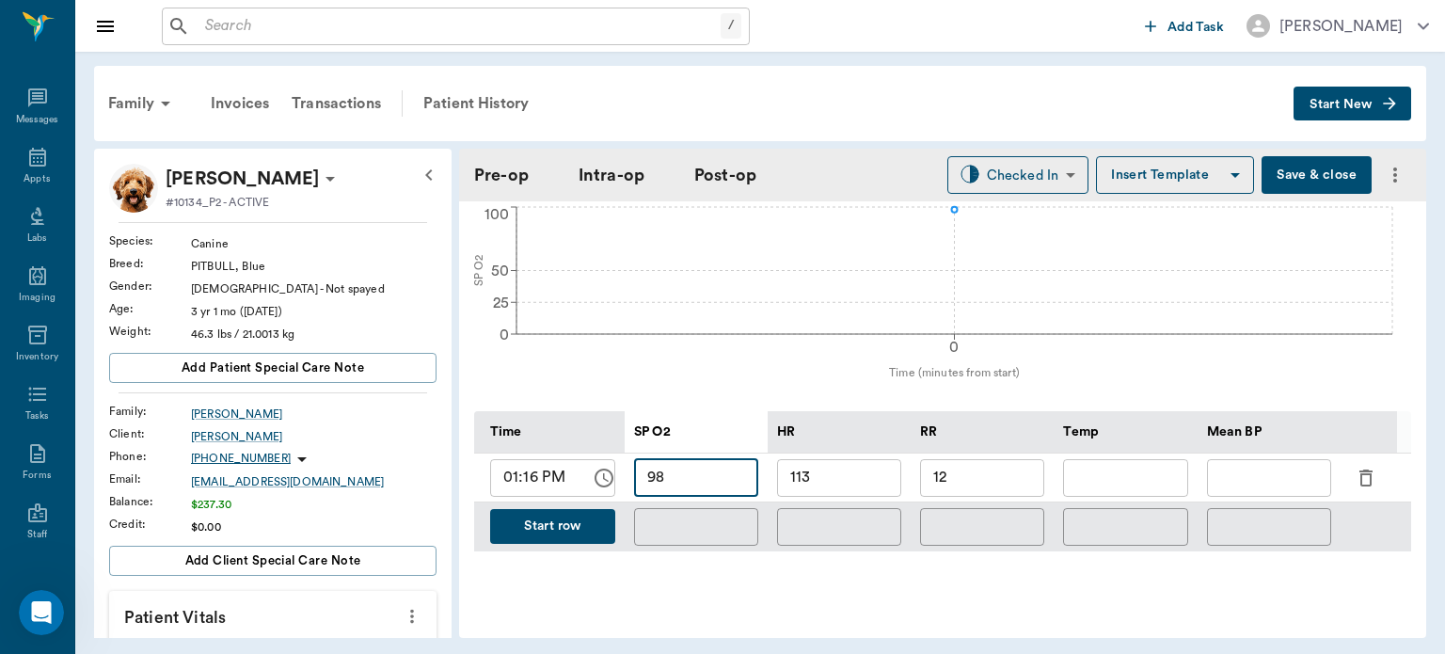
type input "98"
click at [1276, 467] on input "text" at bounding box center [1269, 478] width 124 height 38
type input "84"
click at [573, 523] on button "Start row" at bounding box center [552, 526] width 125 height 35
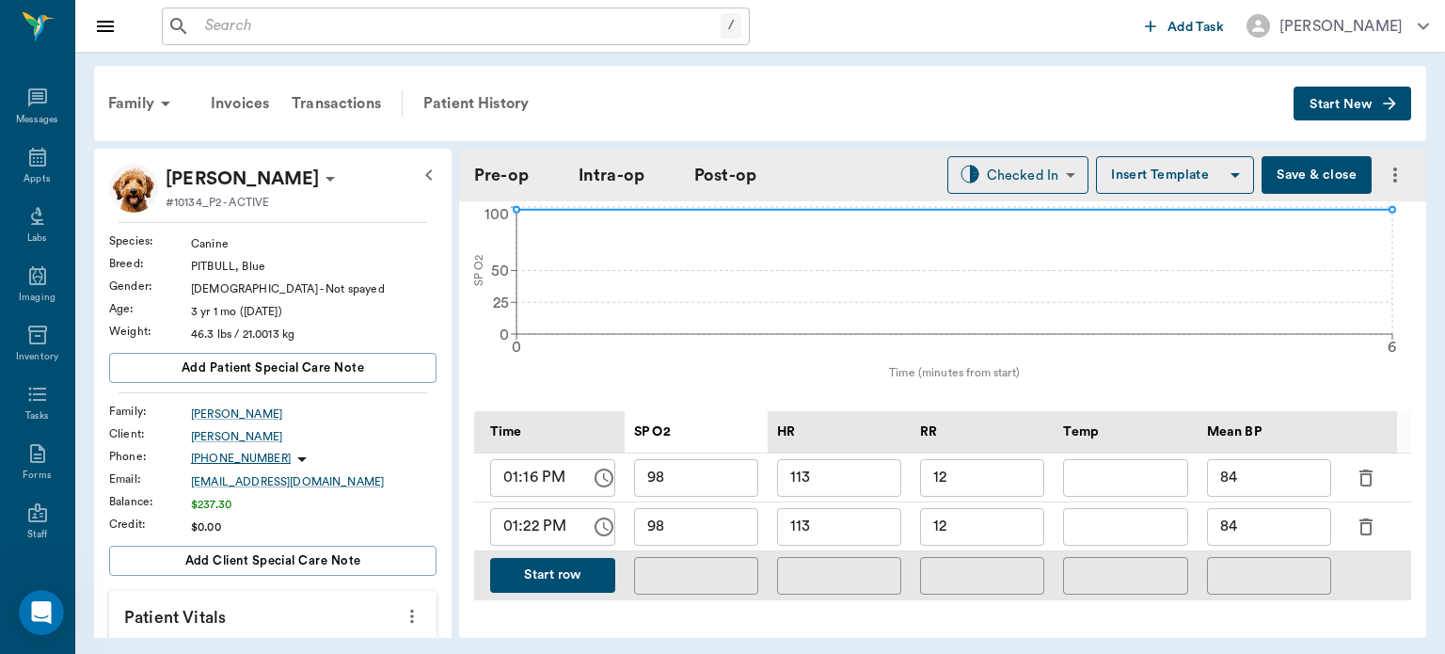
click at [867, 522] on input "113" at bounding box center [839, 527] width 124 height 38
type input "112"
click at [723, 517] on input "98" at bounding box center [696, 527] width 124 height 38
type input "99"
click at [991, 519] on input "12" at bounding box center [982, 527] width 124 height 38
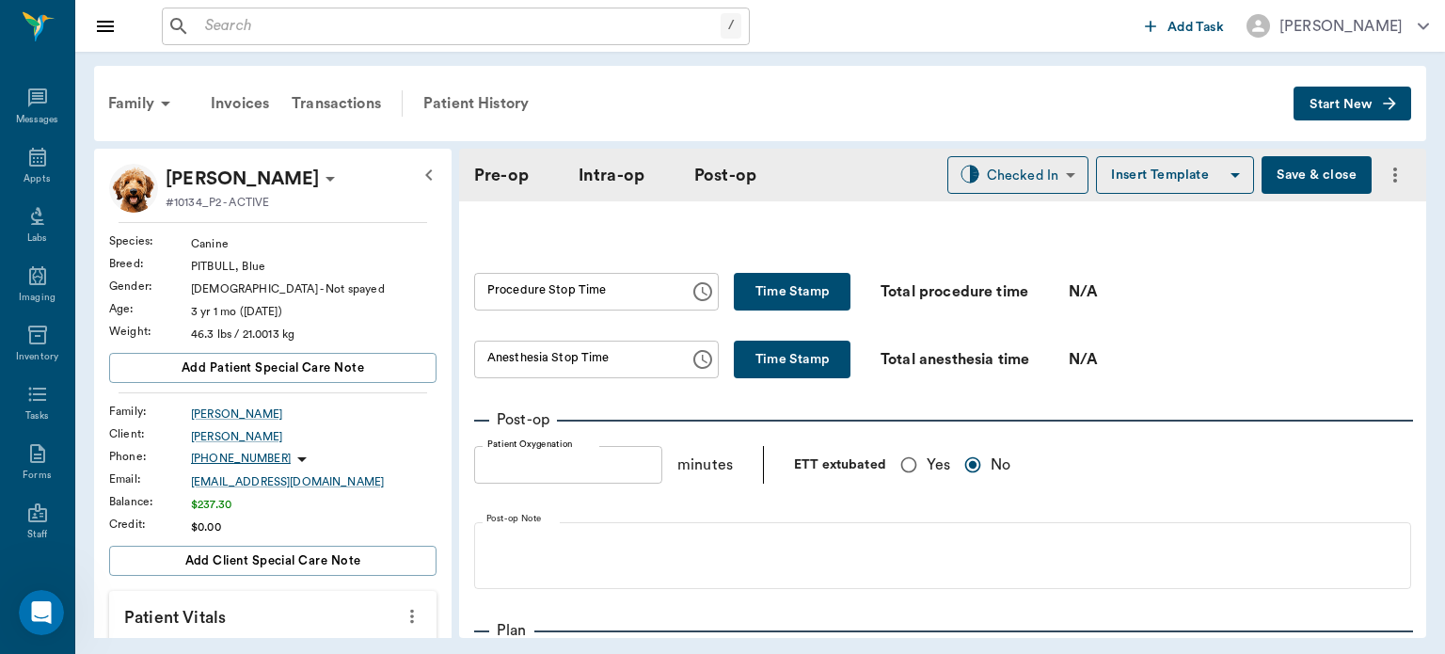
scroll to position [1149, 0]
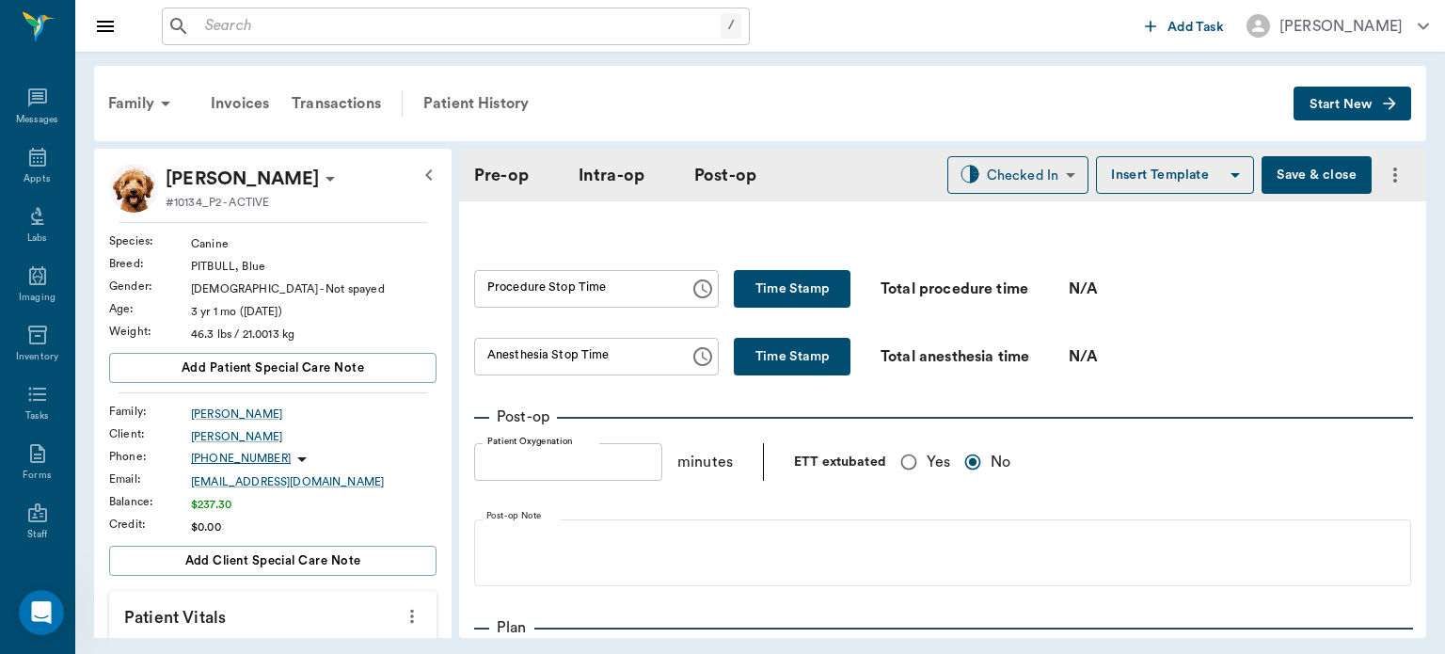
type input "10"
click at [910, 445] on input "Yes" at bounding box center [909, 462] width 36 height 36
radio input "true"
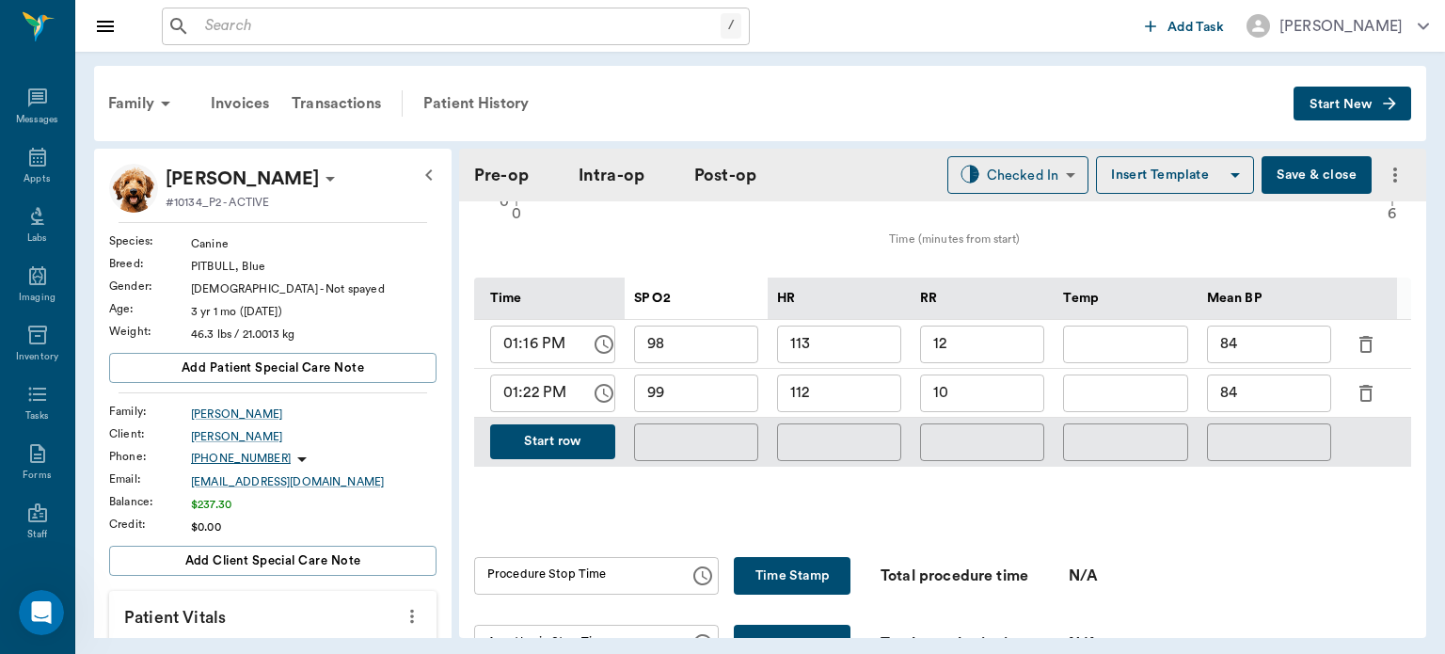
scroll to position [859, 0]
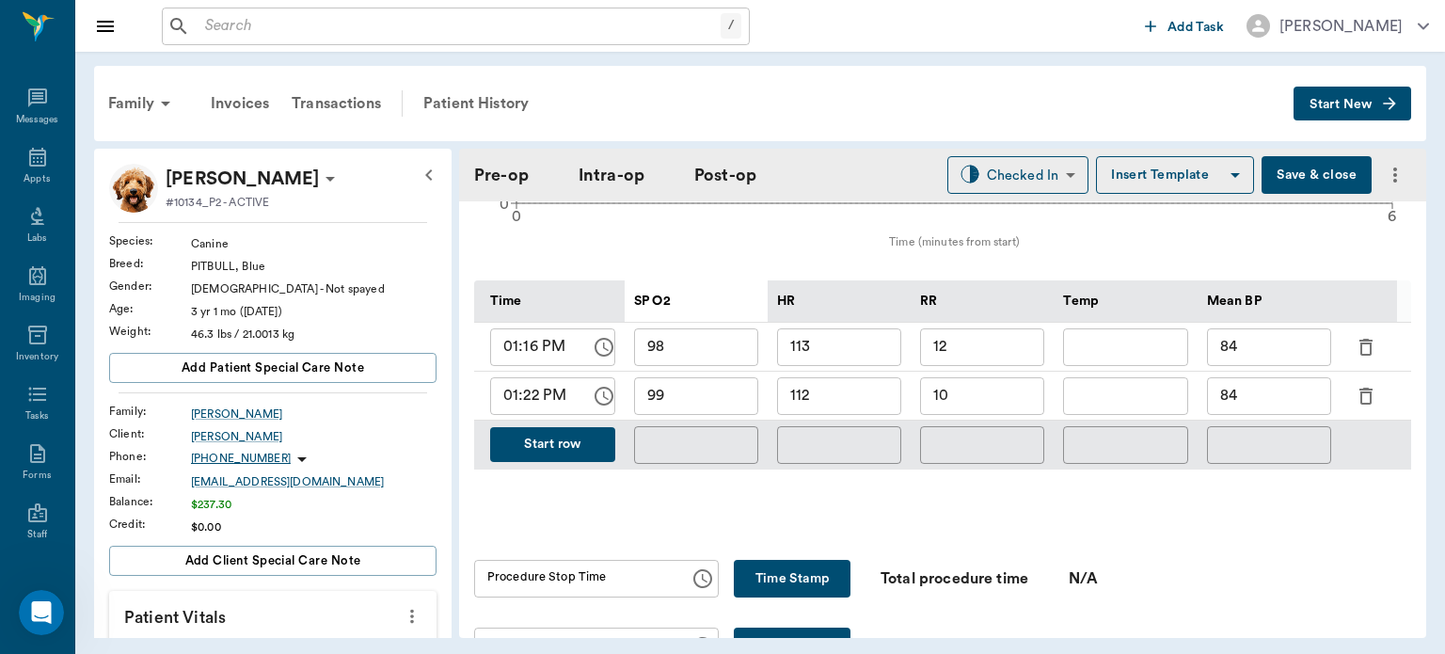
click at [598, 437] on button "Start row" at bounding box center [552, 444] width 125 height 35
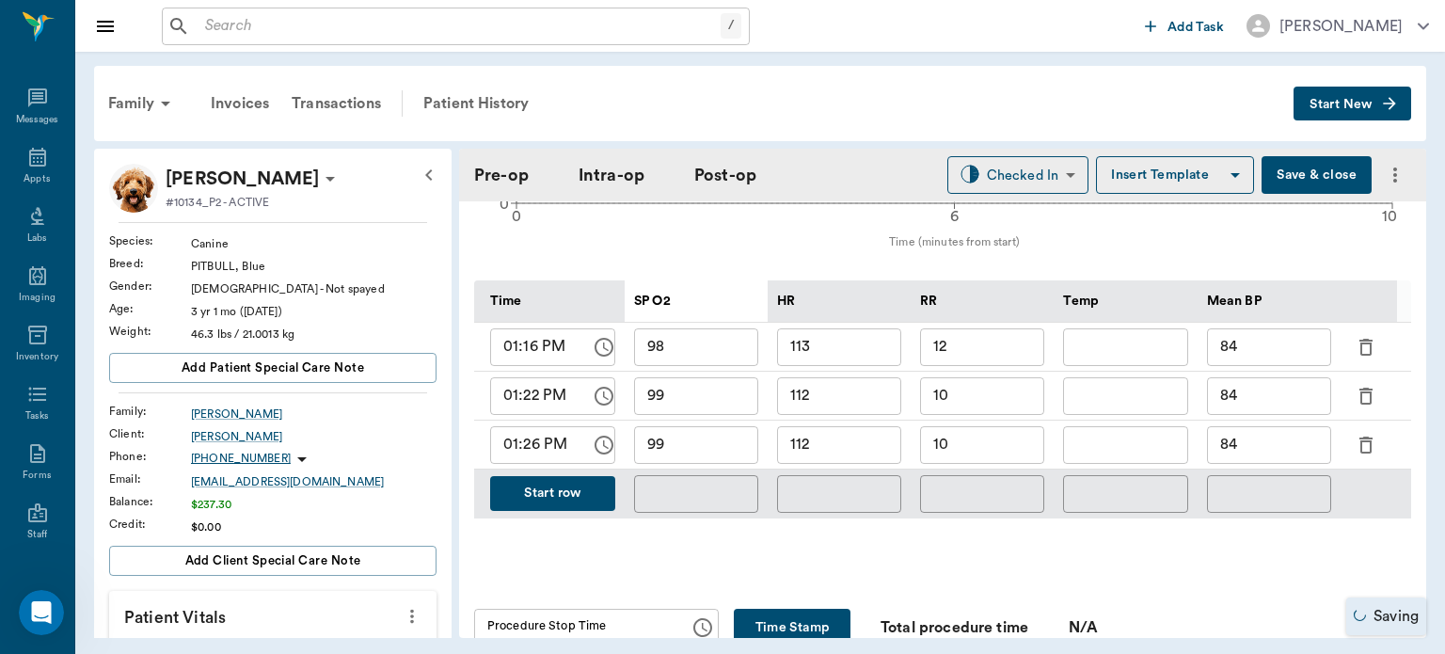
click at [838, 433] on input "112" at bounding box center [839, 445] width 124 height 38
type input "1"
type input "92"
click at [1276, 437] on input "84" at bounding box center [1269, 445] width 124 height 38
type input "8"
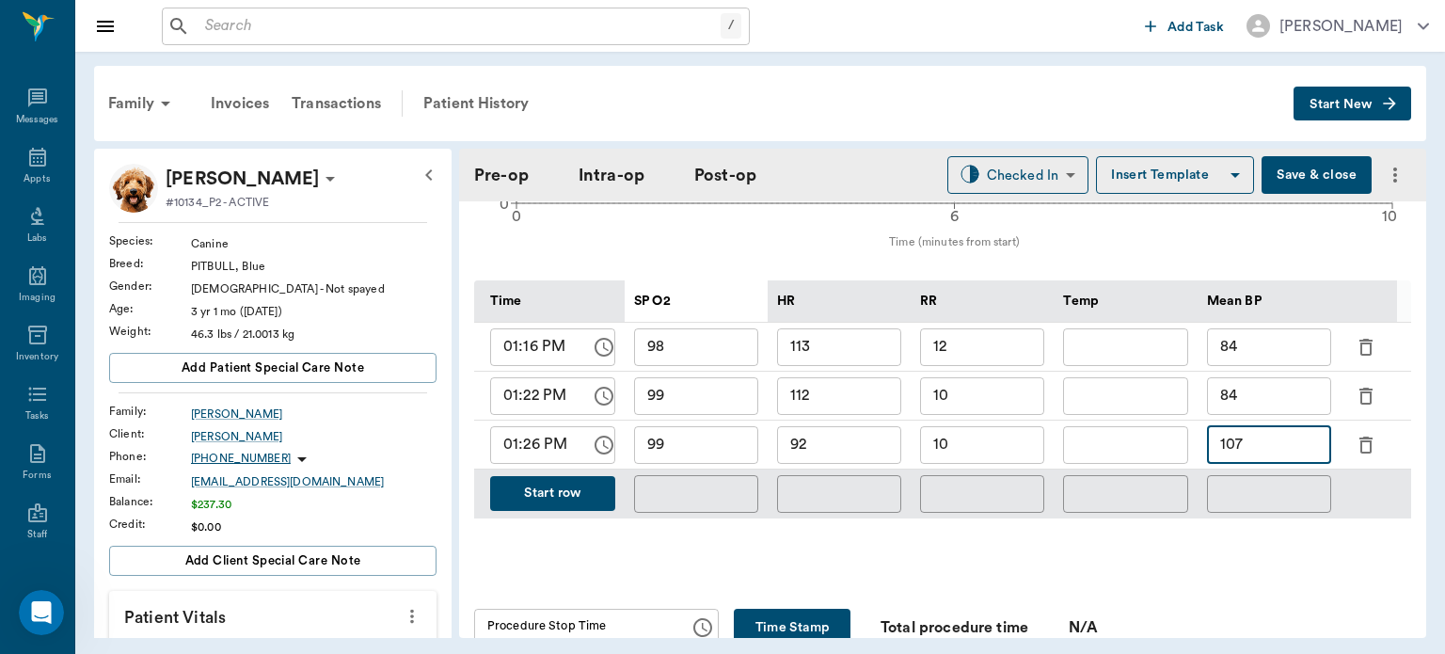
type input "107"
click at [568, 489] on button "Start row" at bounding box center [552, 493] width 125 height 35
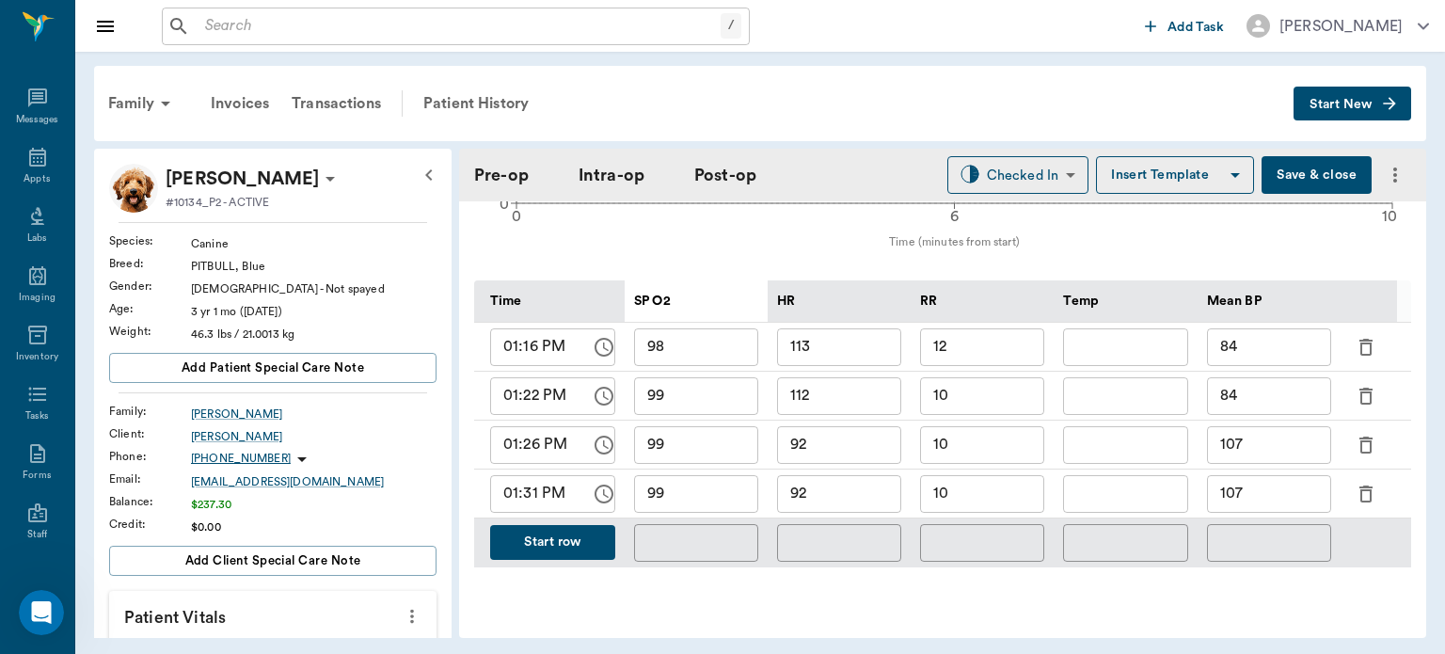
click at [1002, 486] on input "10" at bounding box center [982, 494] width 124 height 38
type input "15"
click at [859, 487] on input "92" at bounding box center [839, 494] width 124 height 38
type input "9"
type input "101"
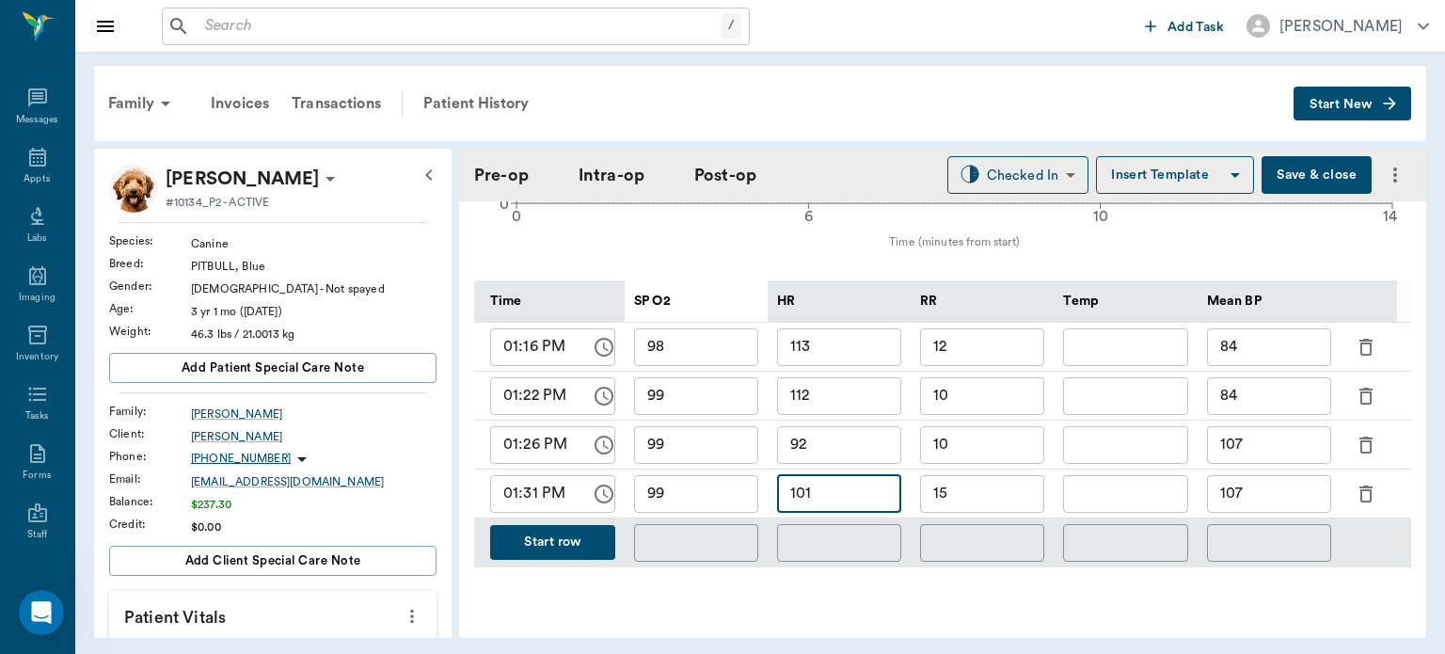
click at [725, 489] on input "99" at bounding box center [696, 494] width 124 height 38
click at [1127, 486] on input "text" at bounding box center [1125, 494] width 124 height 38
click at [1279, 487] on input "107" at bounding box center [1269, 494] width 124 height 38
type input "1"
type input "96"
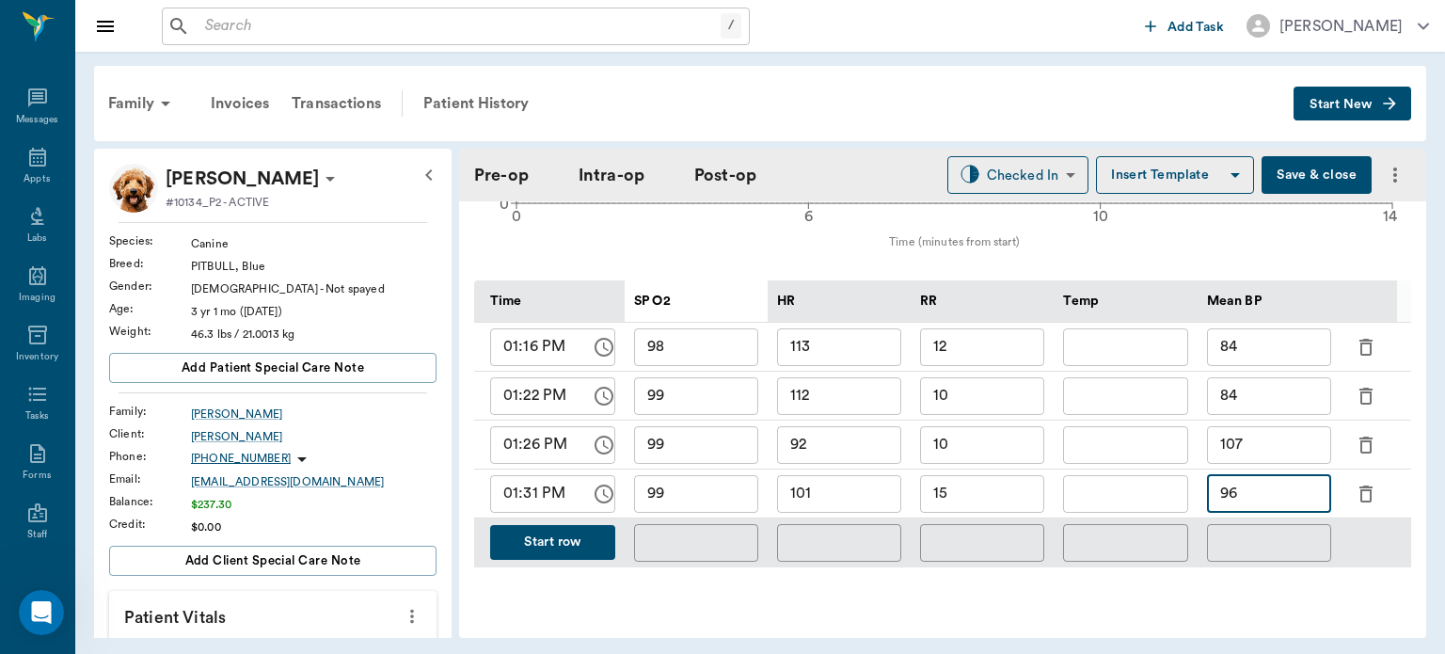
click at [1296, 173] on button "Save & close" at bounding box center [1317, 175] width 110 height 38
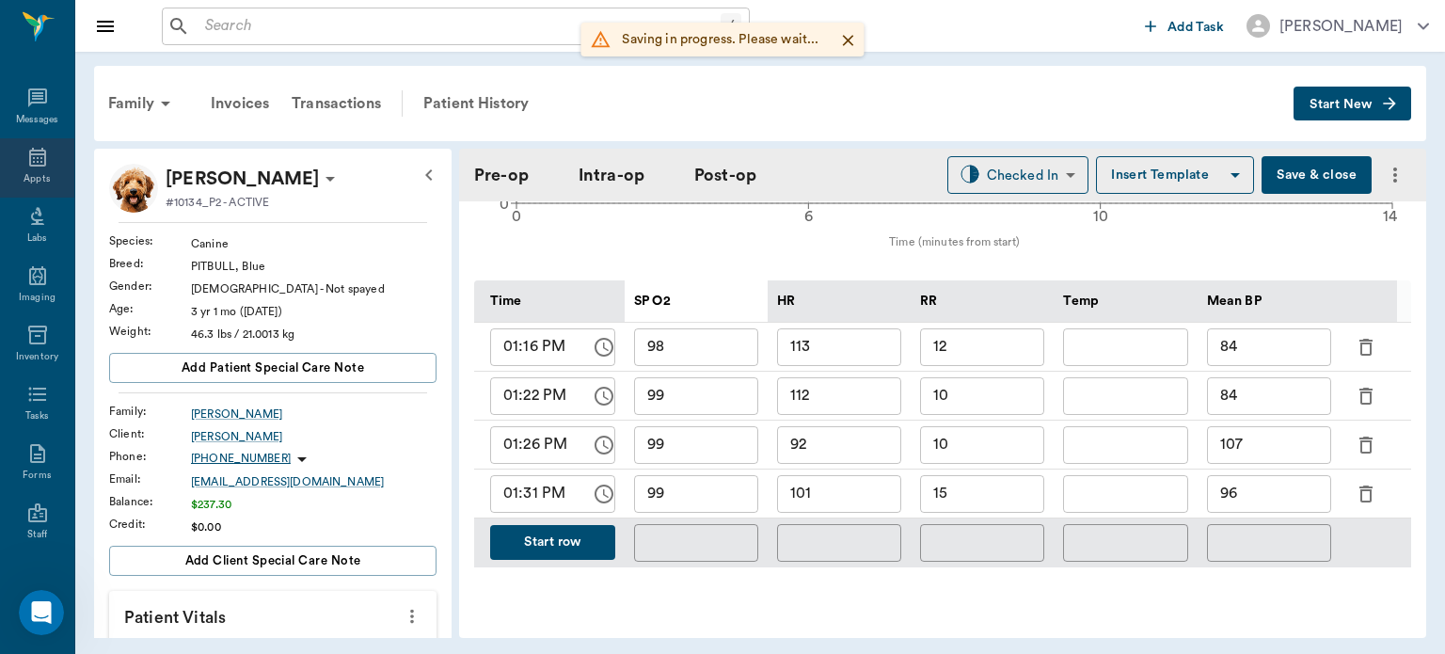
click at [30, 161] on icon at bounding box center [37, 157] width 17 height 19
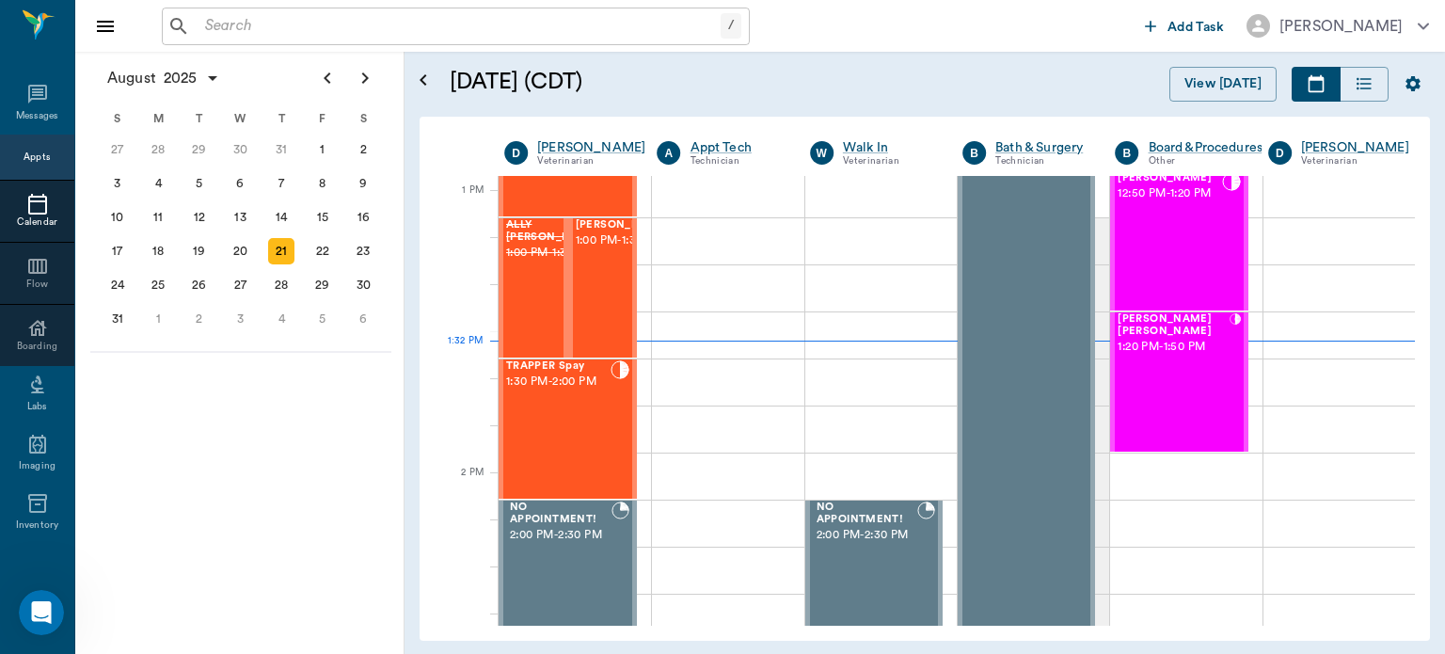
scroll to position [1377, 0]
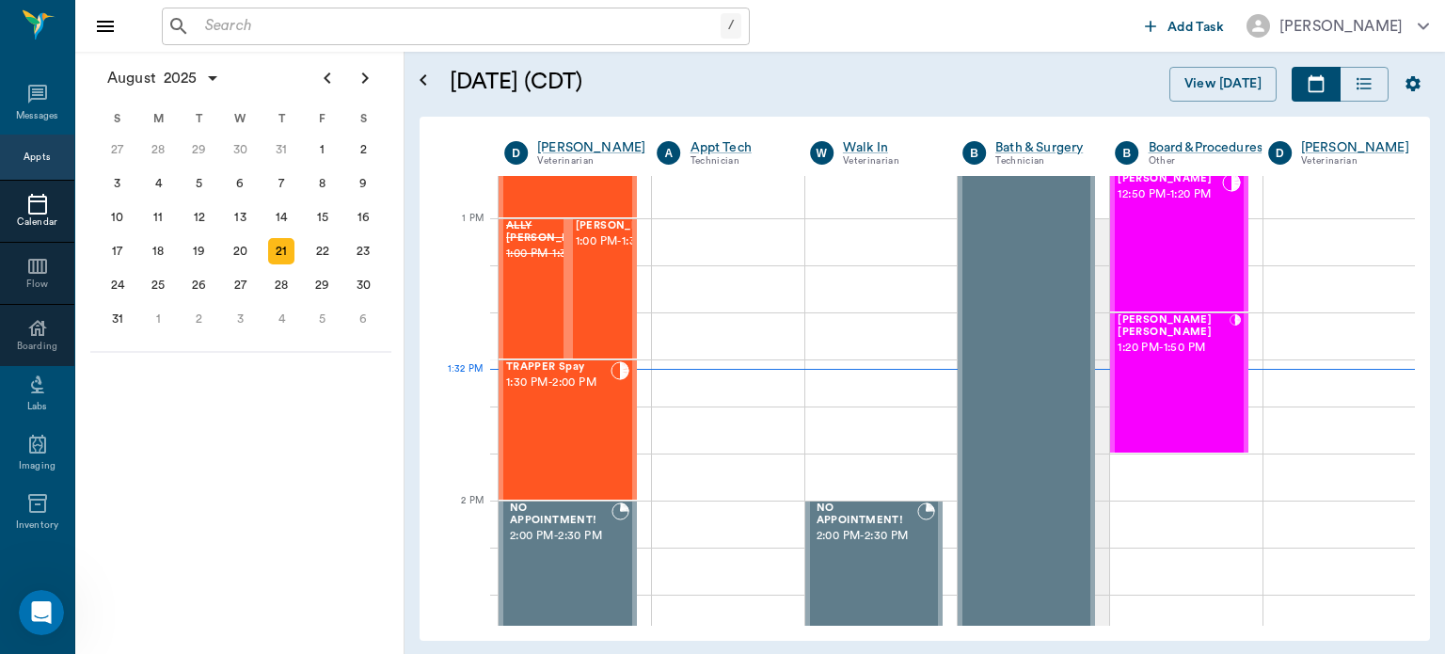
click at [569, 419] on div "TRAPPER Spay 1:30 PM - 2:00 PM" at bounding box center [558, 429] width 104 height 137
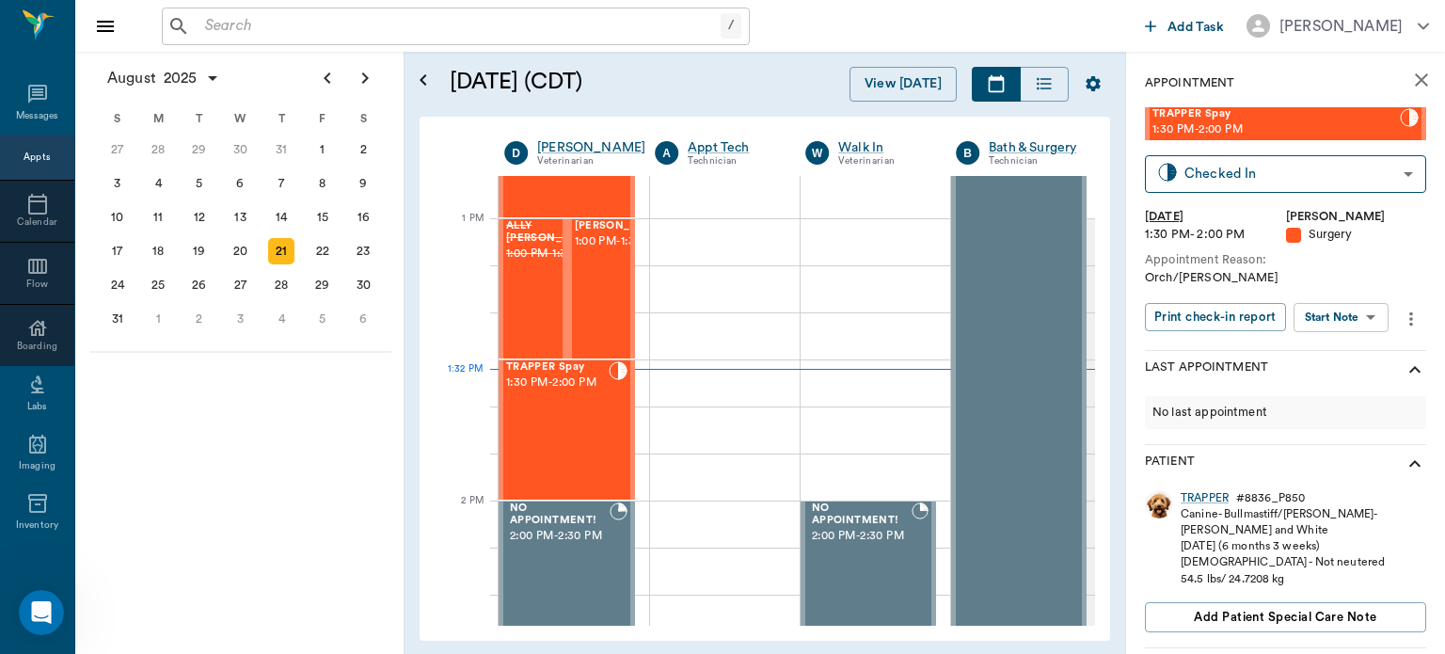
click at [1346, 321] on body "/ ​ Add Task Dr. Bert Ellsworth Nectar Messages Appts Calendar Flow Boarding La…" at bounding box center [722, 327] width 1445 height 654
click at [1331, 388] on button "View Surgery" at bounding box center [1326, 386] width 77 height 22
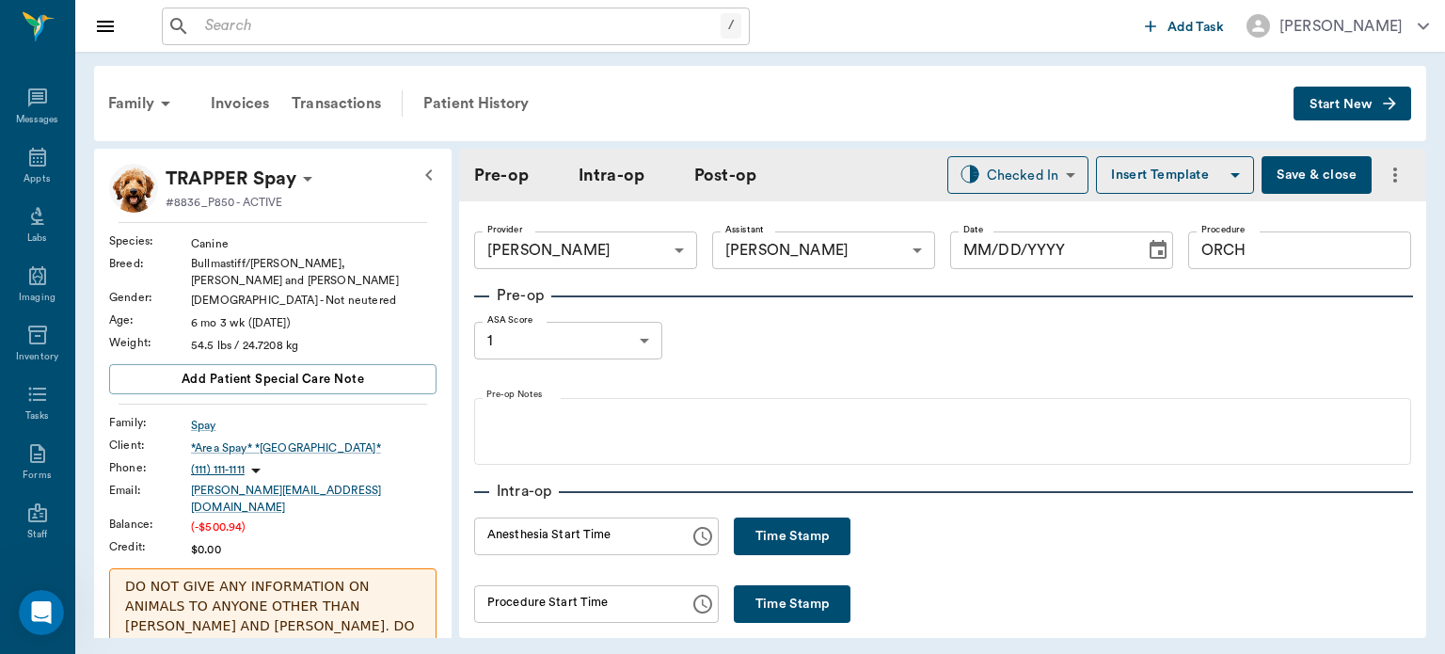
type input "63ec2f075fda476ae8351a4d"
type input "63ec2e7e52e12b0ba117b124"
type input "ORCH"
type input "1"
radio input "true"
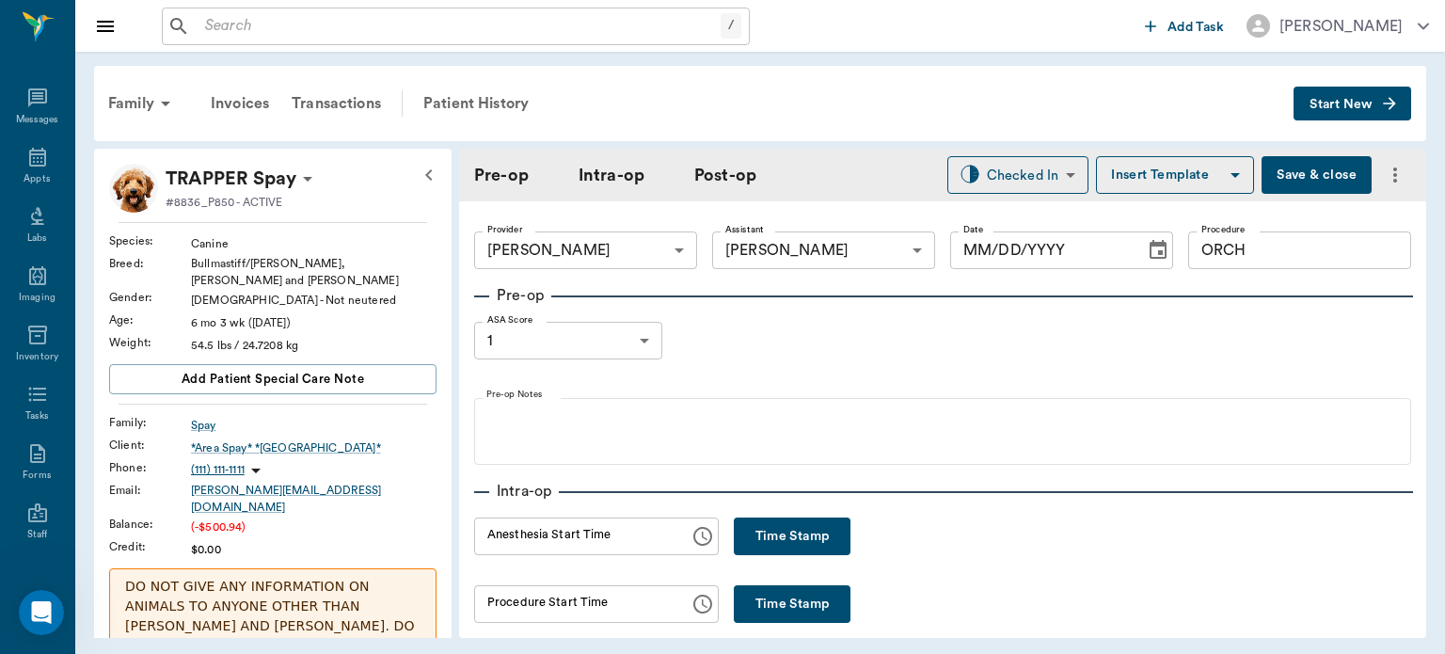
type input "[DATE]"
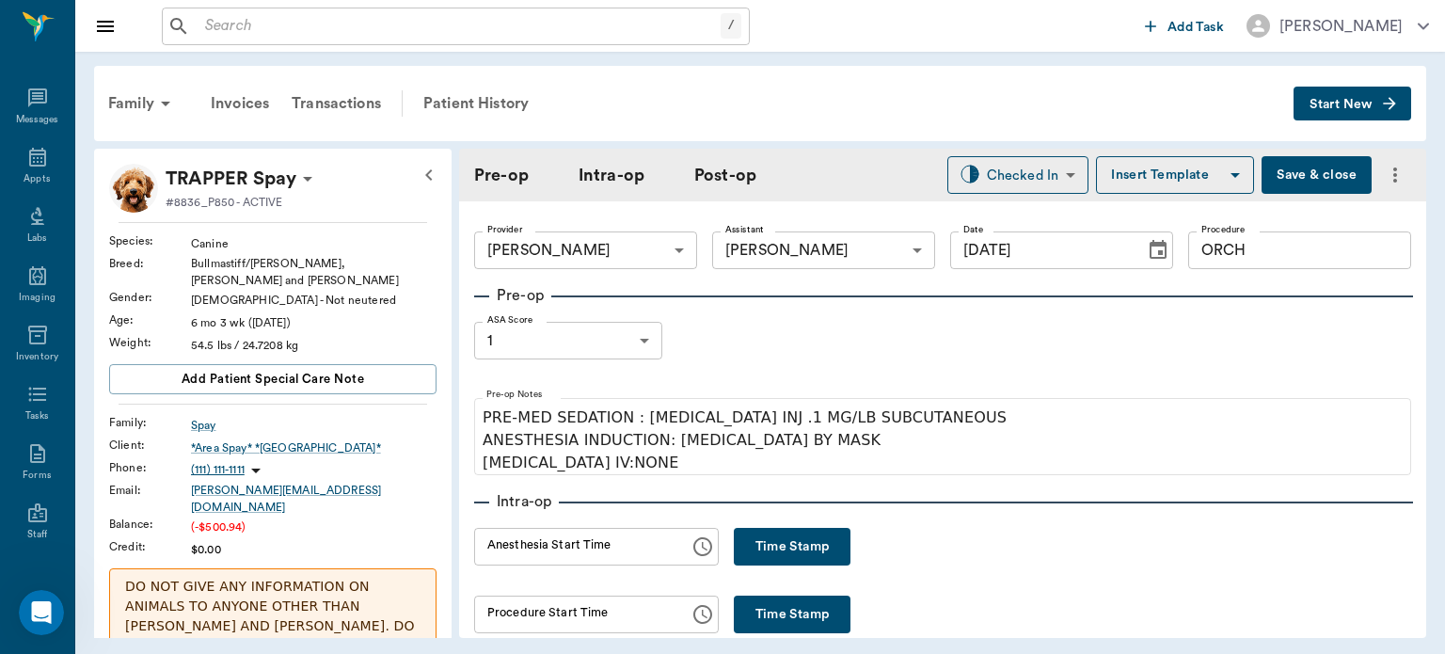
click at [792, 540] on button "Time Stamp" at bounding box center [792, 547] width 117 height 38
type input "01:33 PM"
click at [1312, 167] on button "Save & close" at bounding box center [1317, 175] width 110 height 38
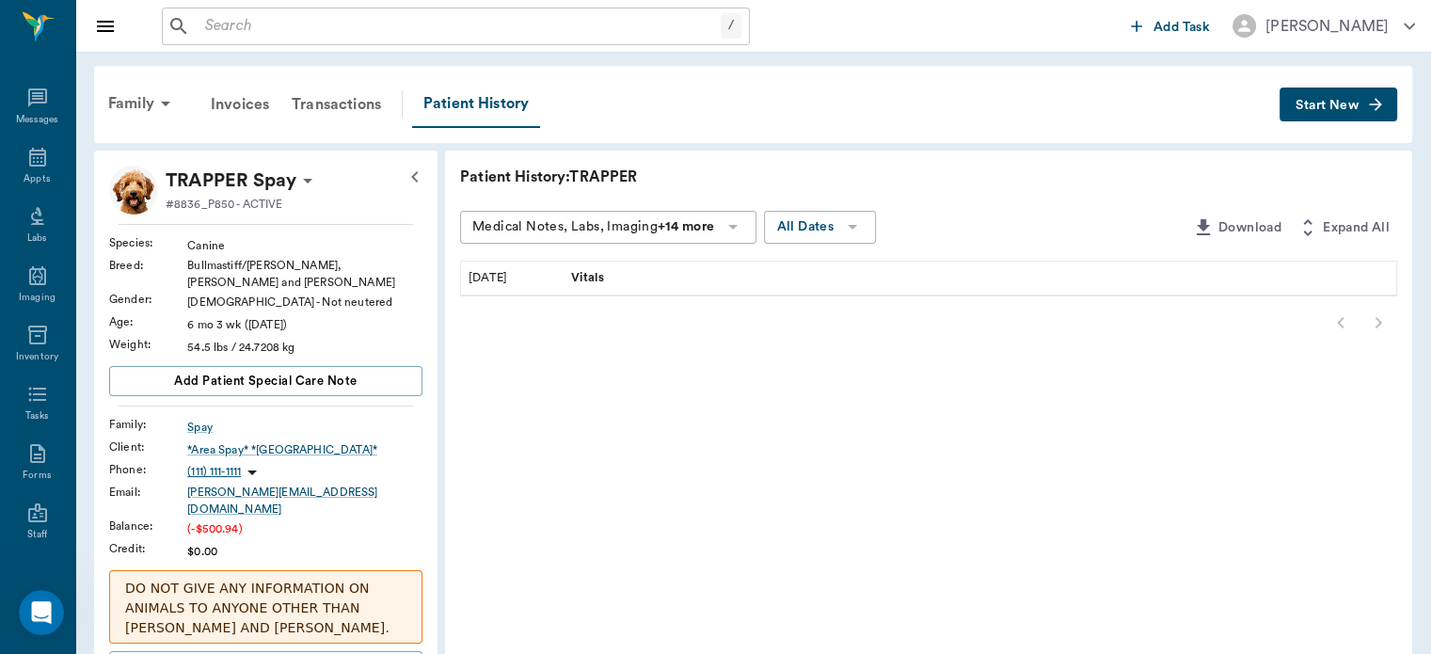
click at [744, 220] on icon at bounding box center [733, 226] width 23 height 23
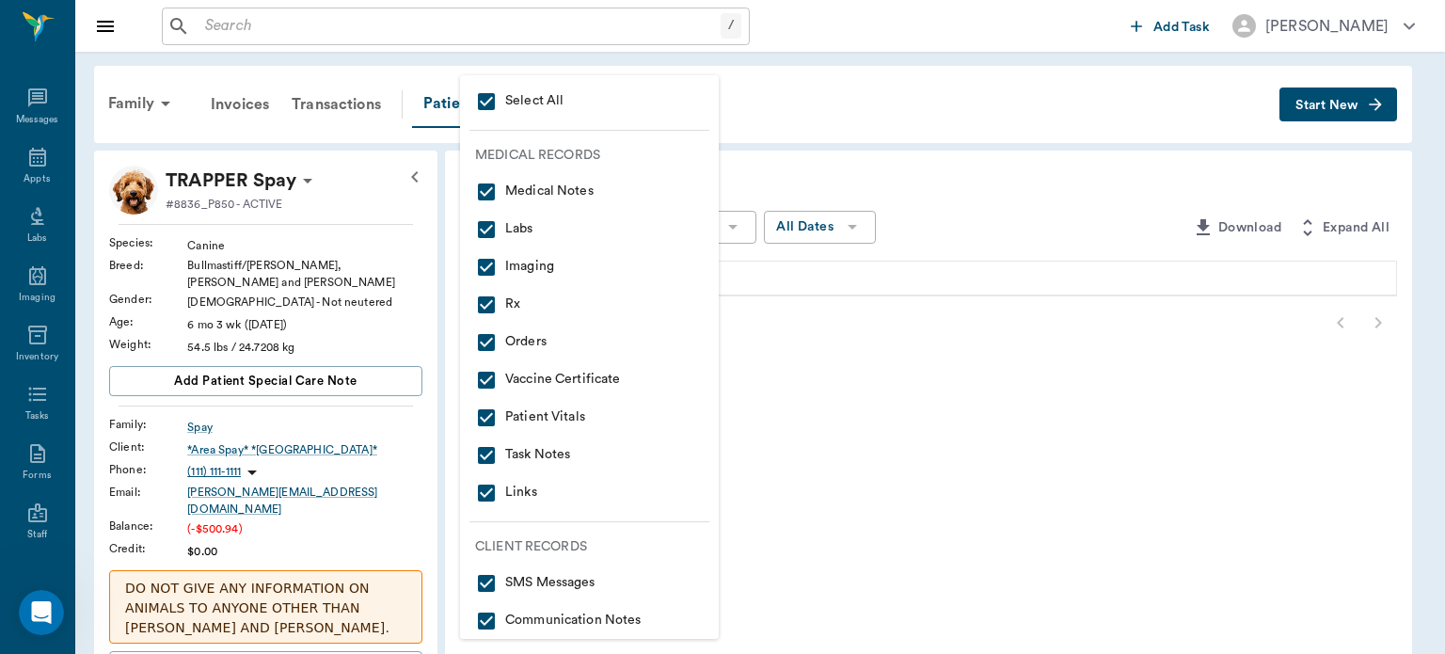
scroll to position [4, 0]
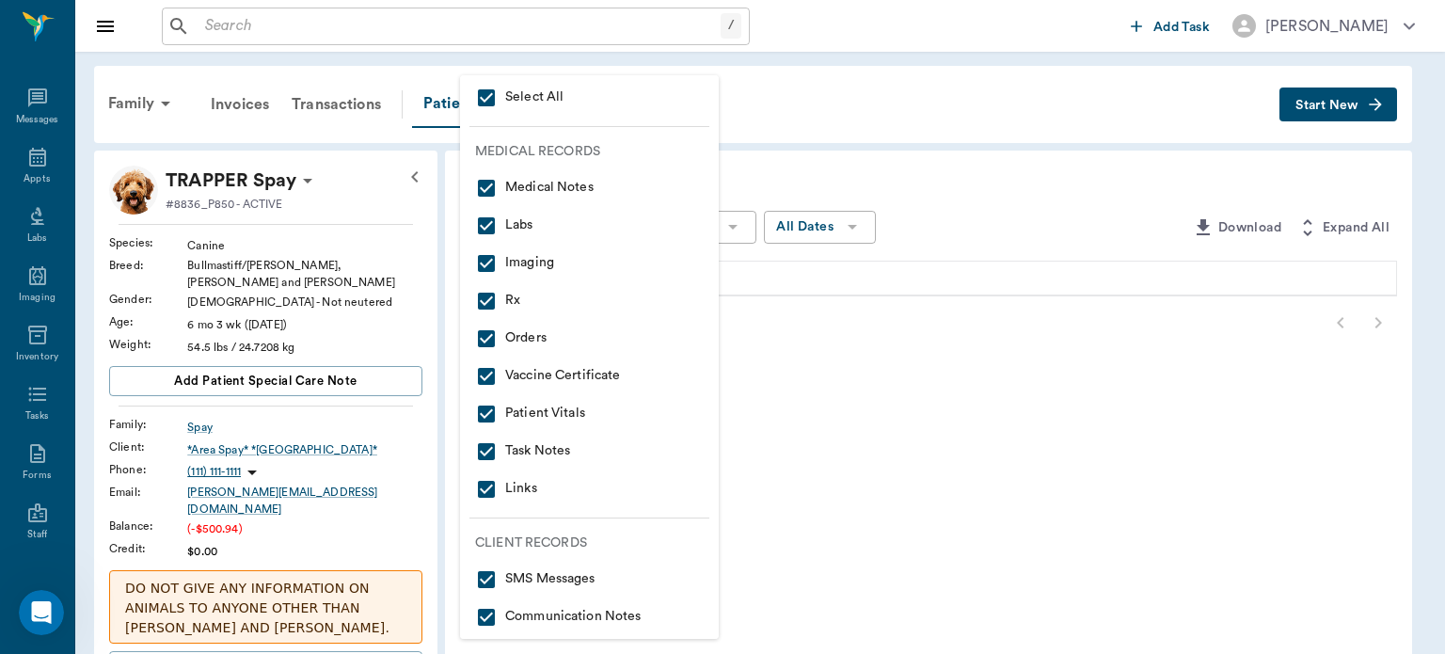
click at [489, 192] on input "checkbox" at bounding box center [486, 188] width 23 height 23
click at [497, 193] on input "checkbox" at bounding box center [486, 188] width 23 height 23
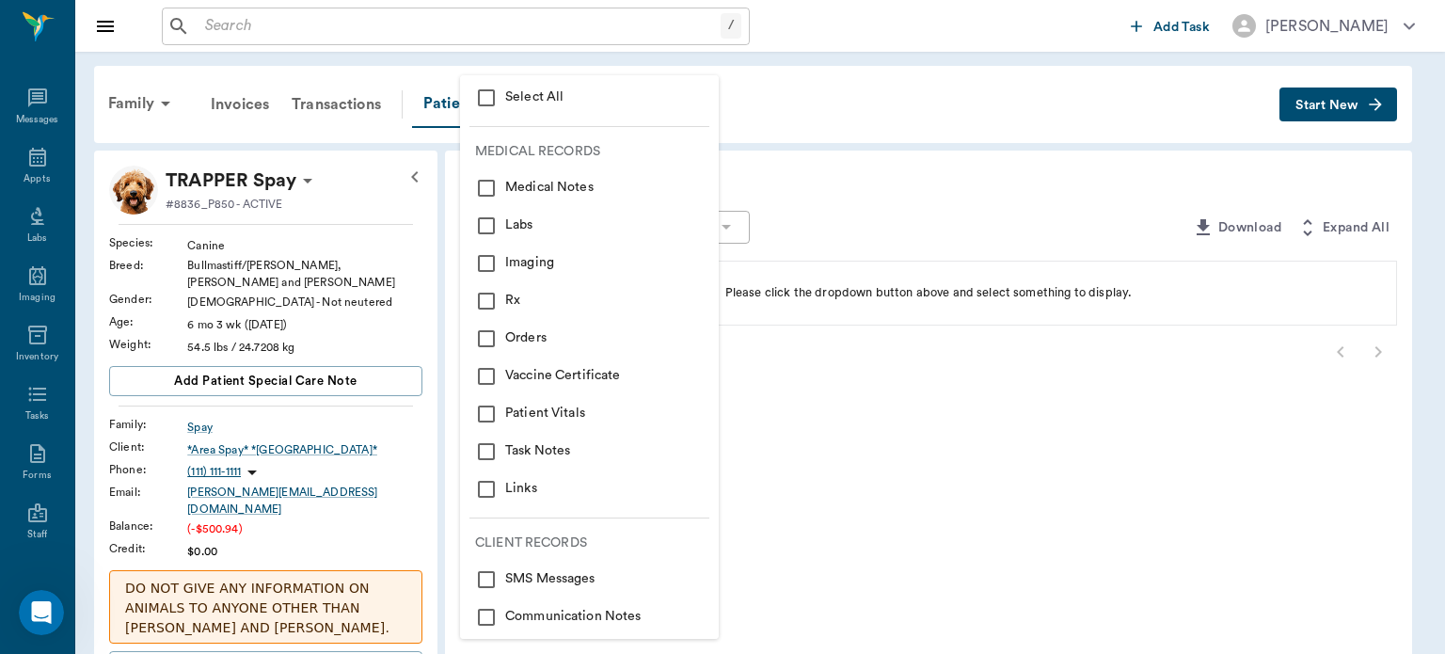
click at [483, 90] on input "checkbox" at bounding box center [486, 98] width 23 height 23
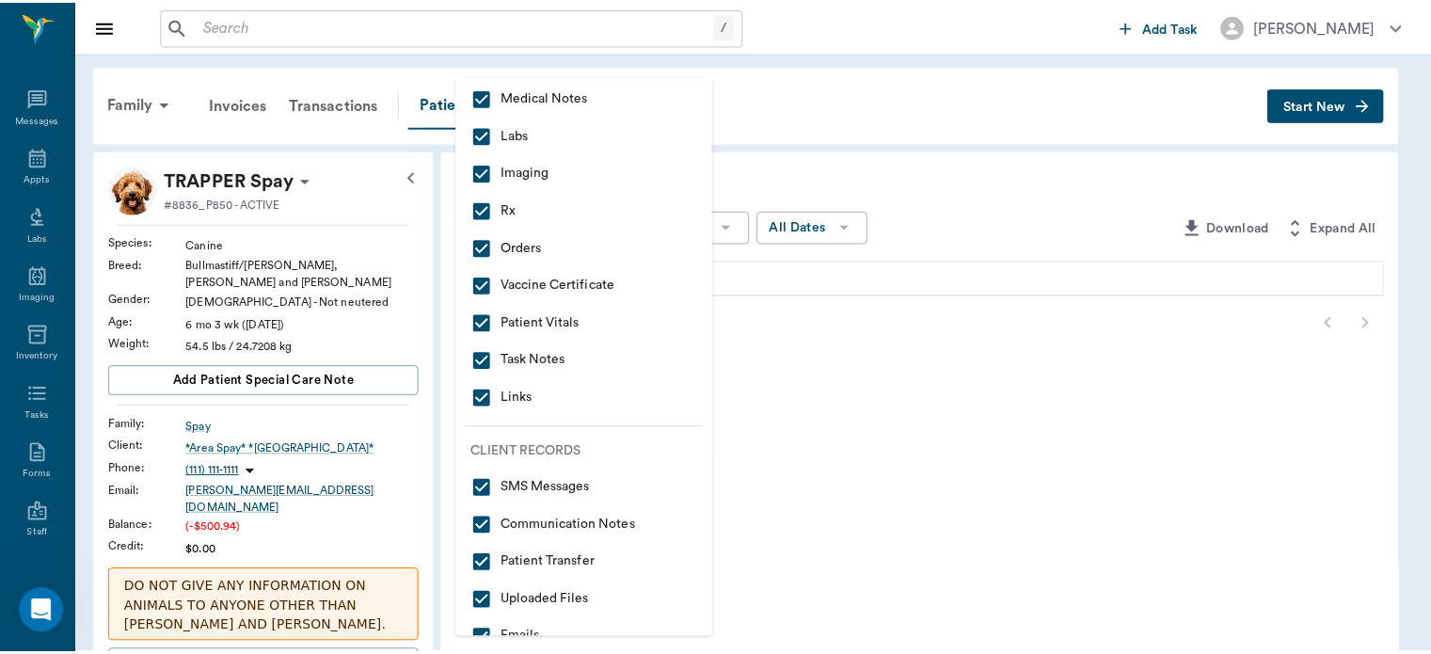
scroll to position [0, 0]
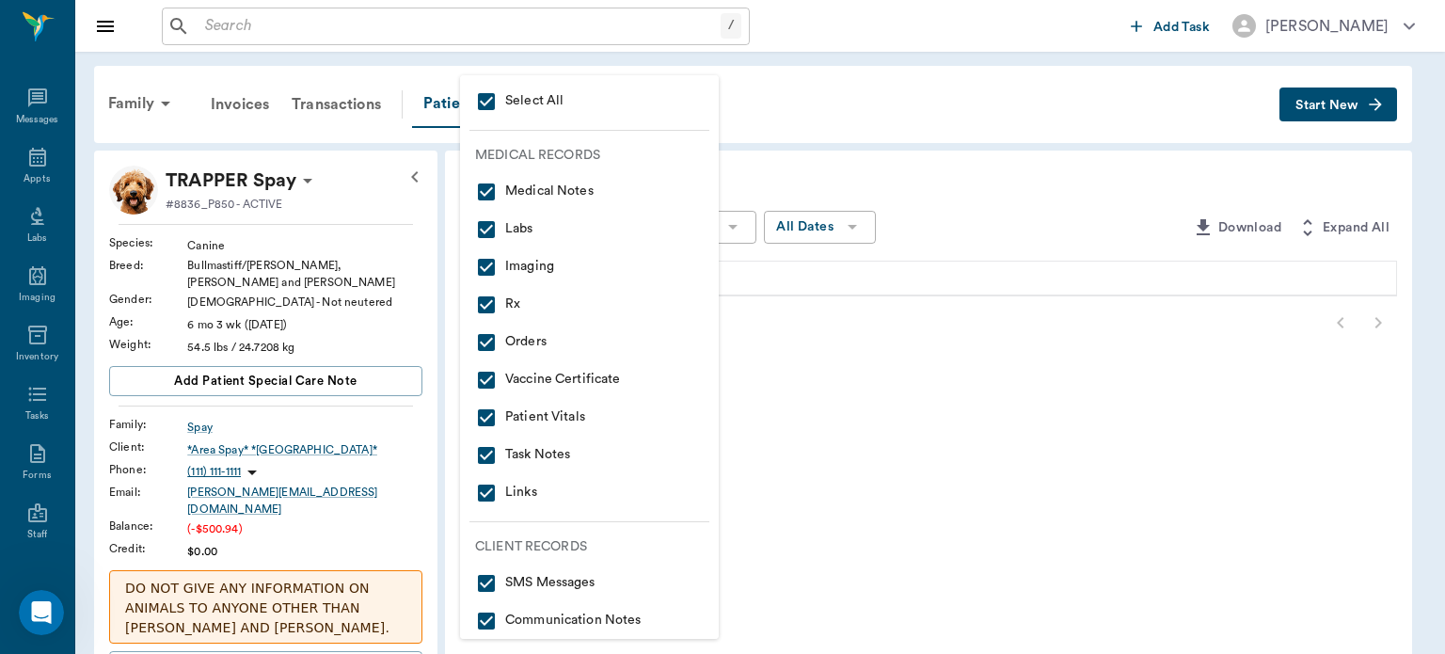
click at [947, 79] on div at bounding box center [722, 327] width 1445 height 654
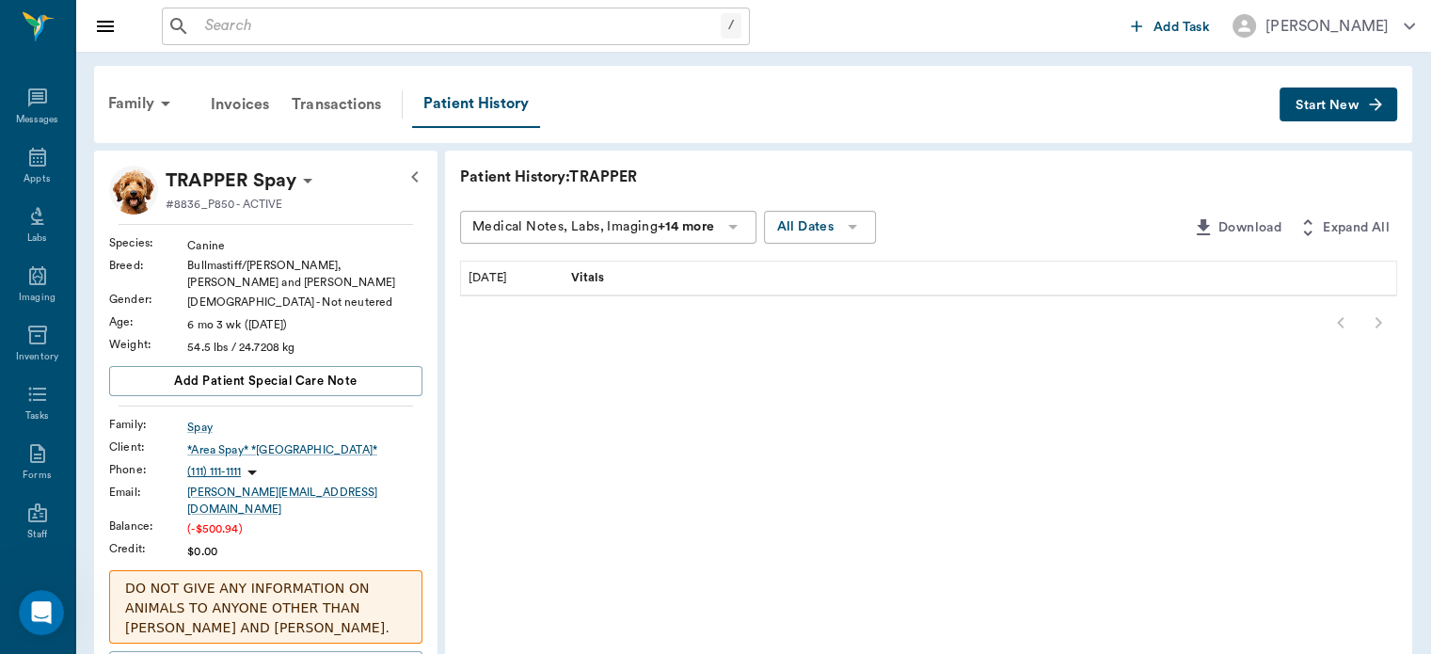
click at [857, 226] on icon "button" at bounding box center [852, 227] width 9 height 5
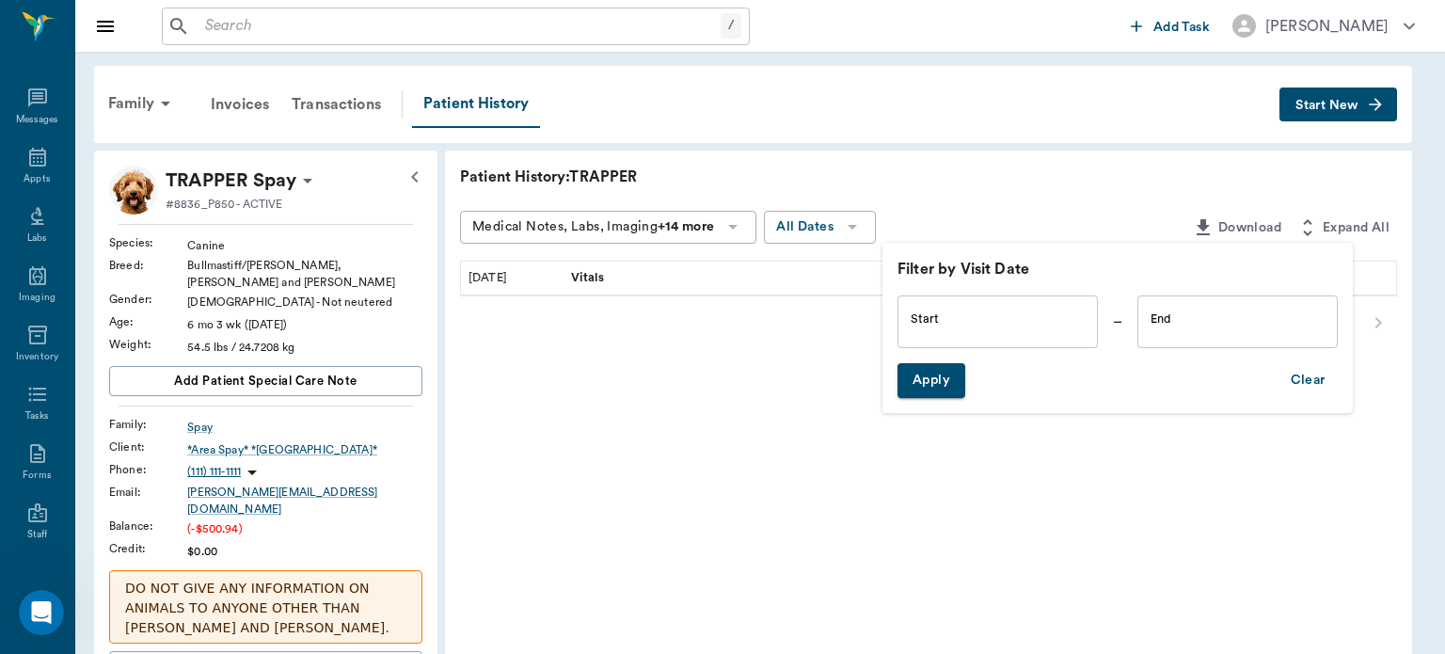
click at [1020, 111] on div at bounding box center [722, 327] width 1445 height 654
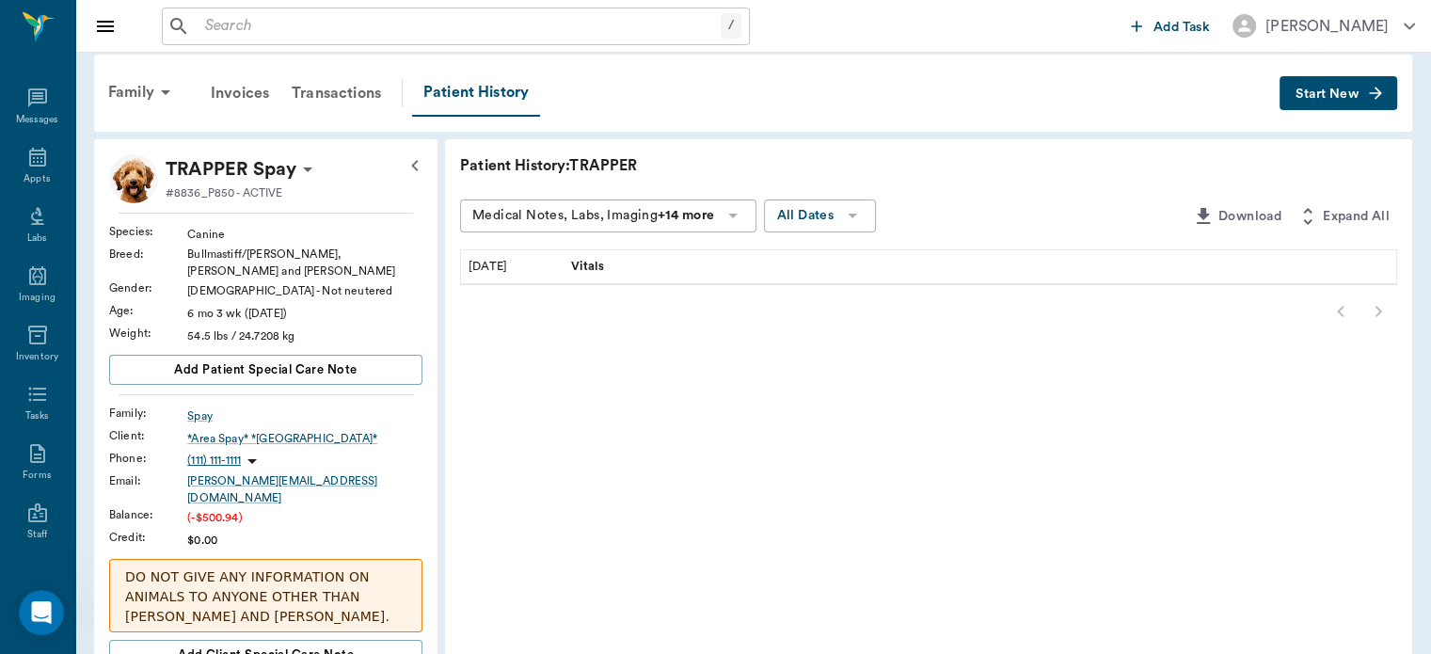
scroll to position [12, 0]
click at [1329, 320] on div at bounding box center [928, 311] width 937 height 38
click at [478, 92] on div "Patient History" at bounding box center [476, 92] width 128 height 47
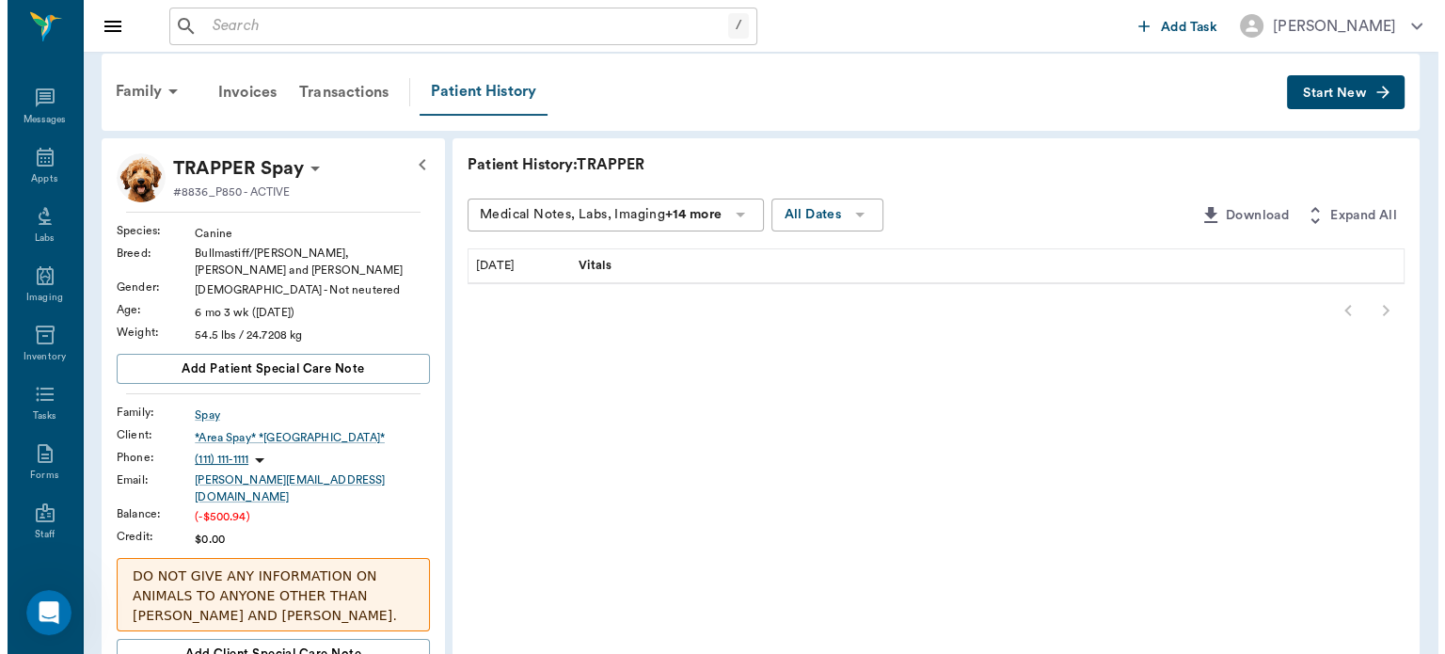
scroll to position [0, 0]
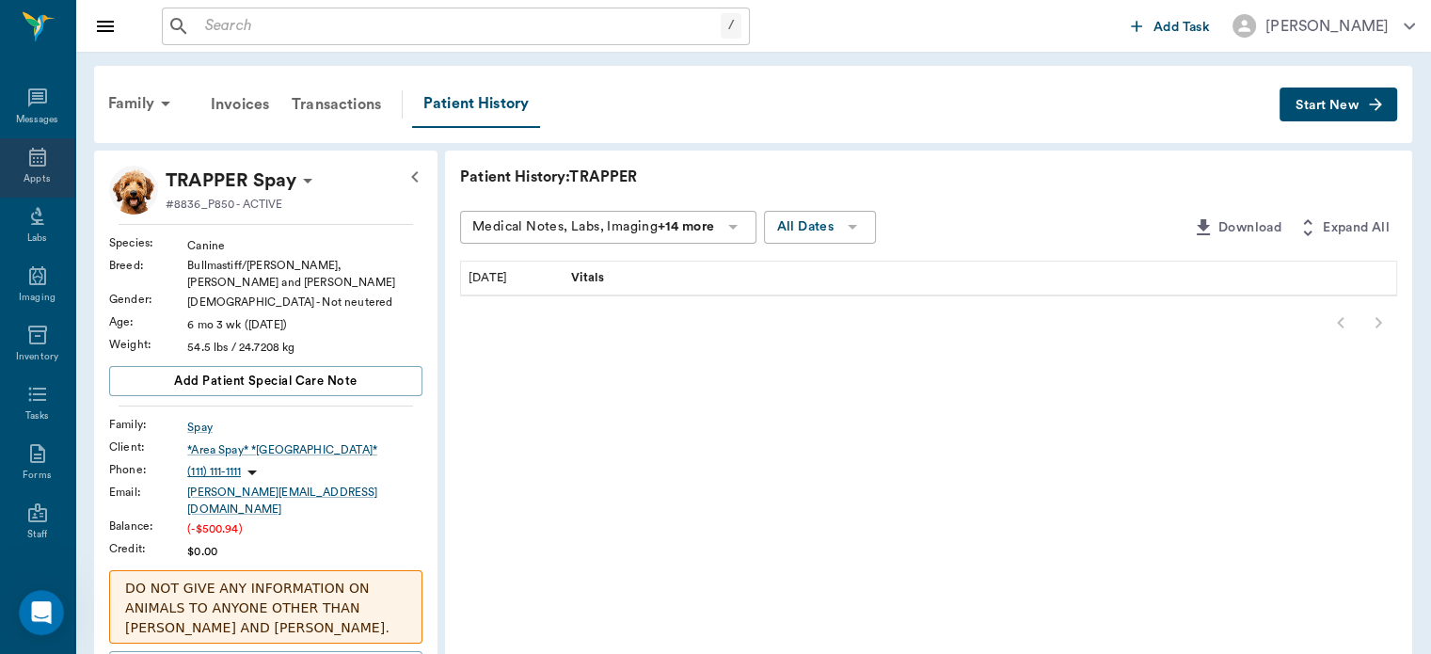
click at [40, 162] on icon at bounding box center [37, 157] width 23 height 23
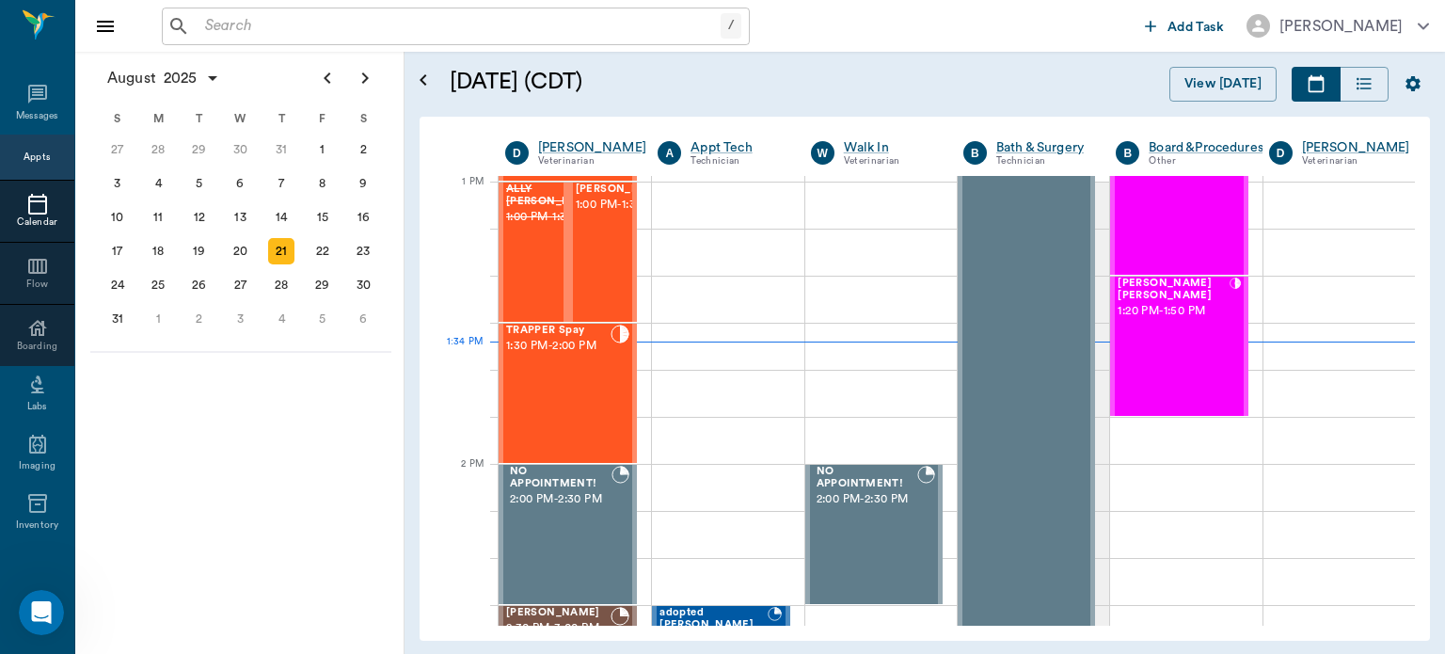
scroll to position [1413, 0]
click at [574, 407] on div "TRAPPER Spay 1:30 PM - 2:00 PM" at bounding box center [558, 393] width 104 height 137
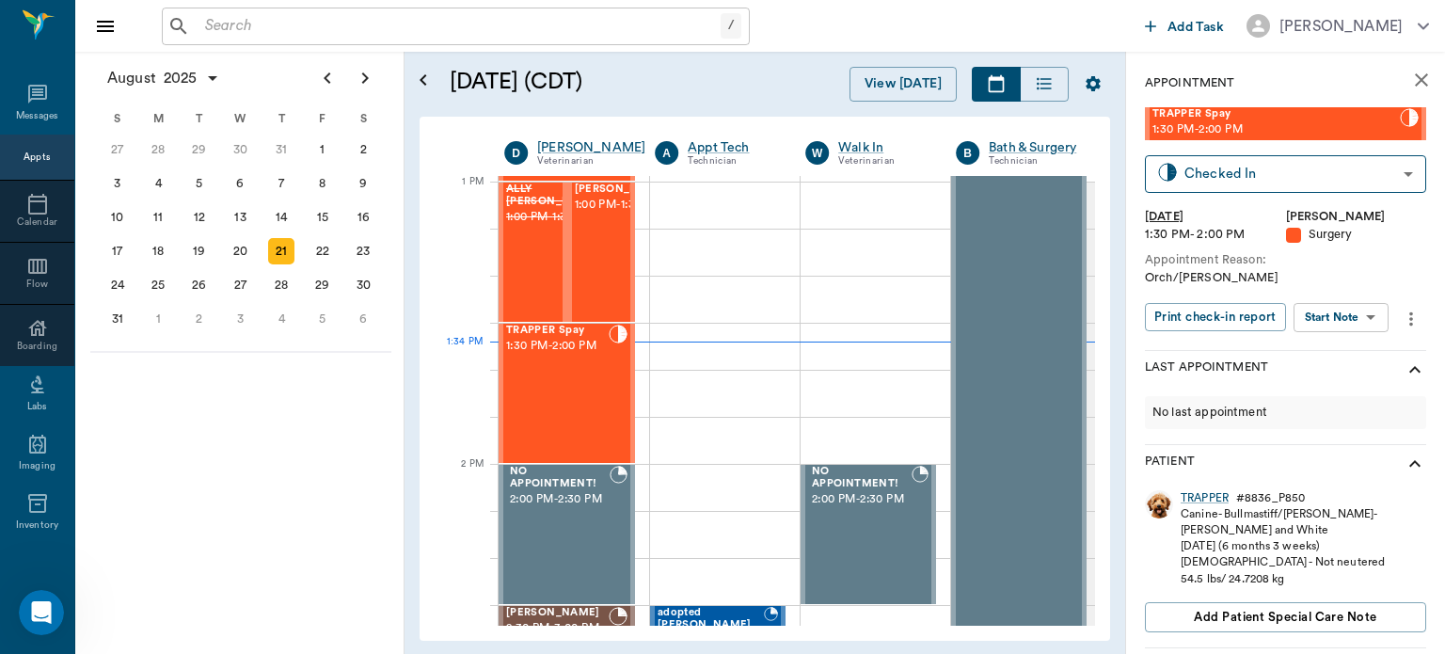
click at [1337, 321] on body "/ ​ Add Task Dr. Bert Ellsworth Nectar Messages Appts Calendar Flow Boarding La…" at bounding box center [722, 327] width 1445 height 654
click at [1347, 391] on button "View Surgery" at bounding box center [1326, 386] width 77 height 22
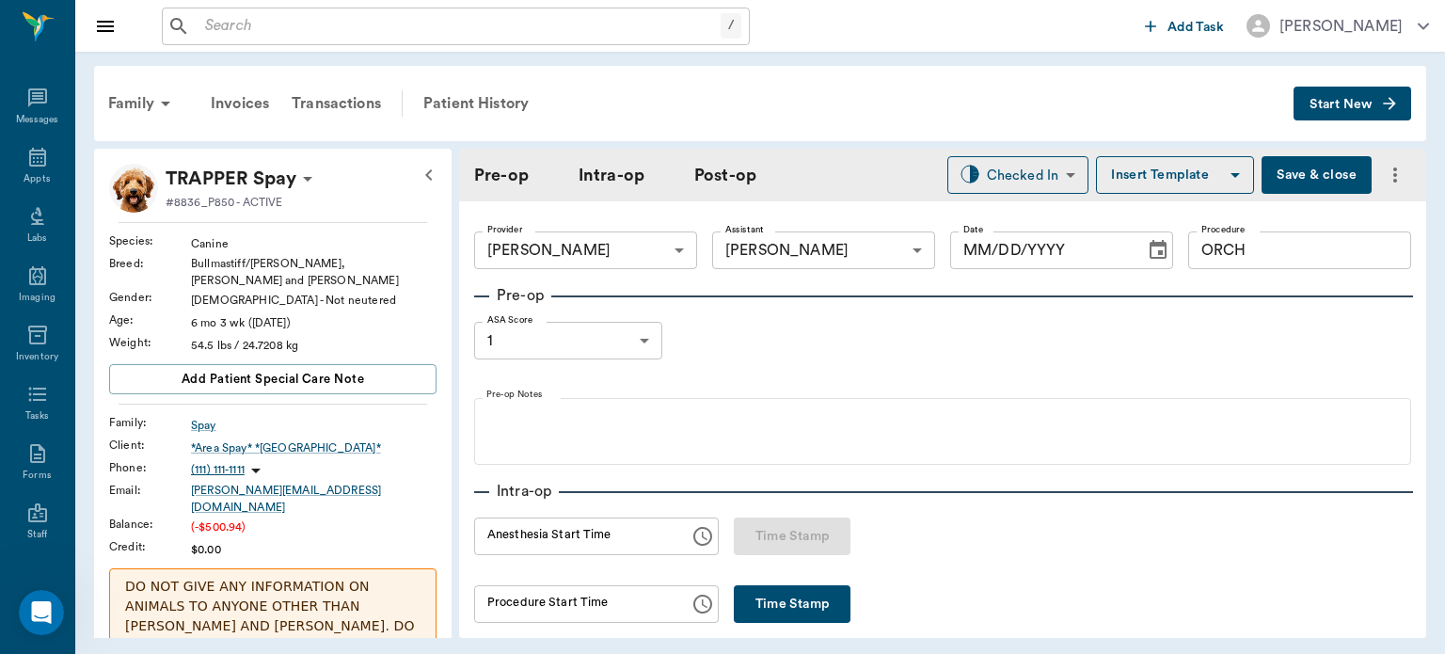
type input "63ec2f075fda476ae8351a4d"
type input "63ec2e7e52e12b0ba117b124"
type input "ORCH"
type input "1"
radio input "true"
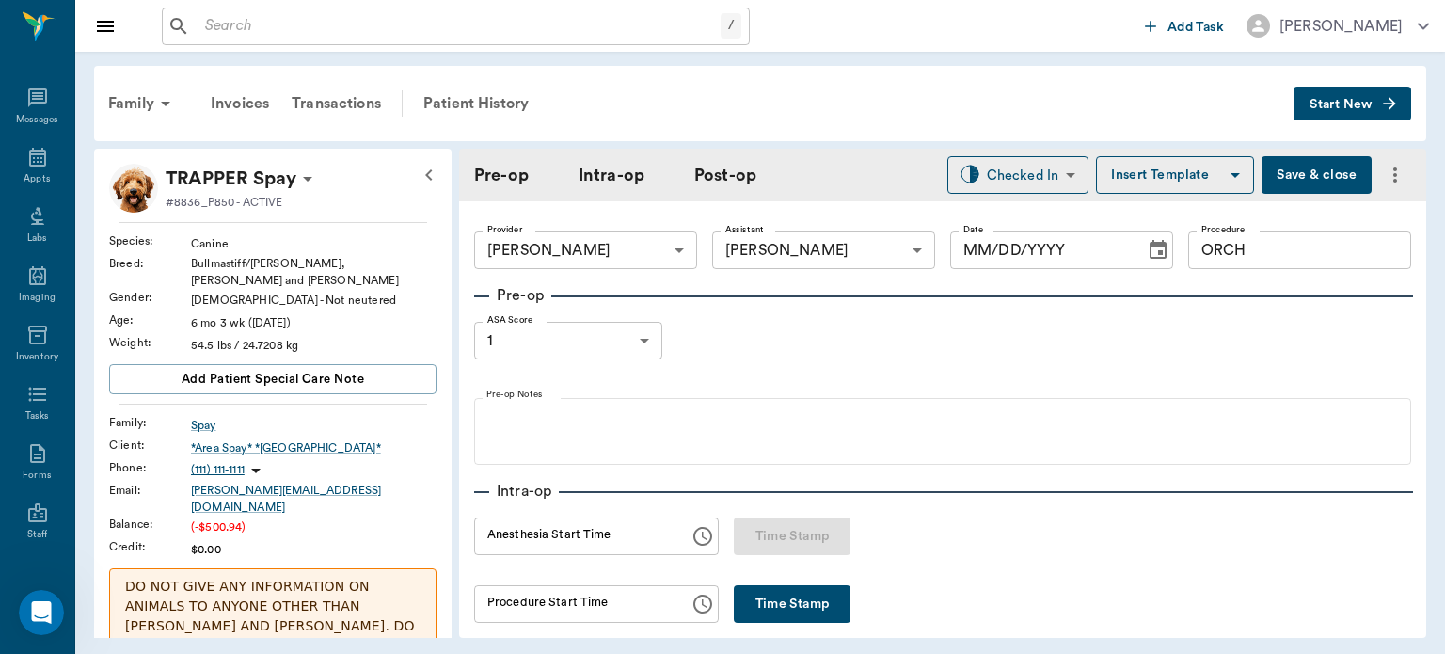
type input "[DATE]"
type input "01:33 PM"
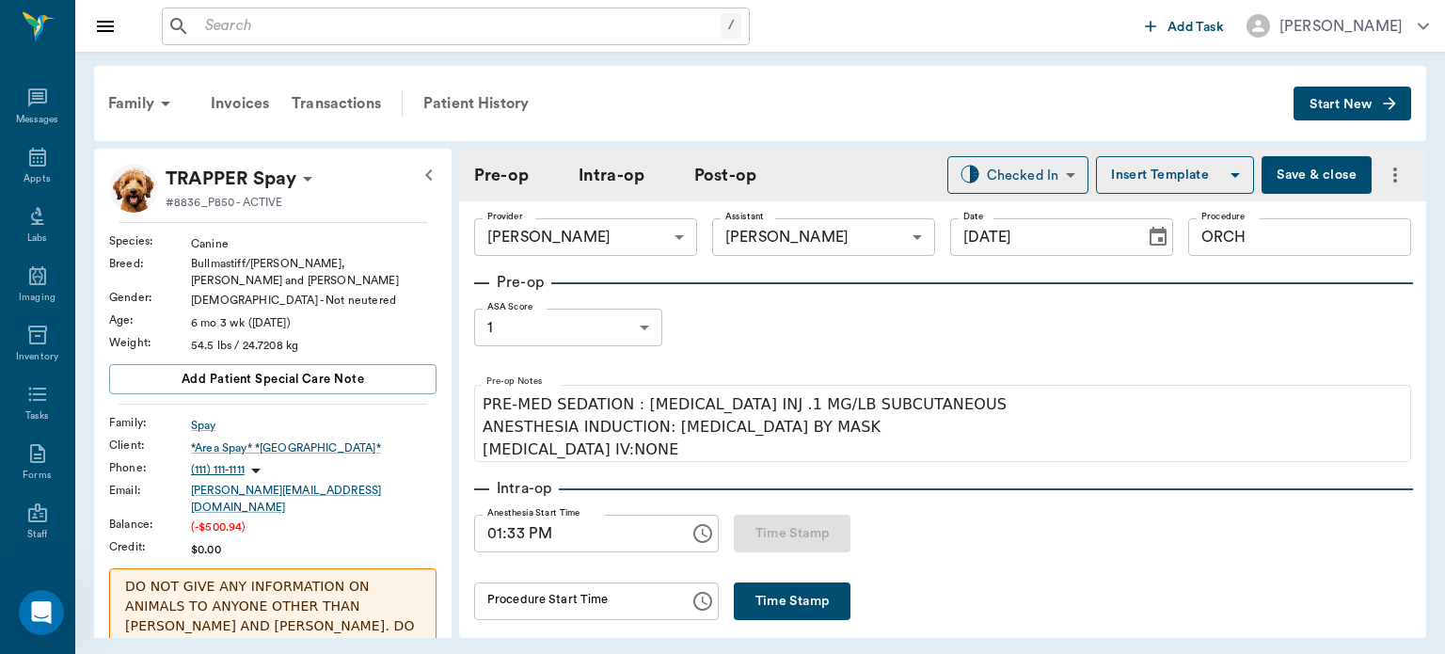
scroll to position [22, 0]
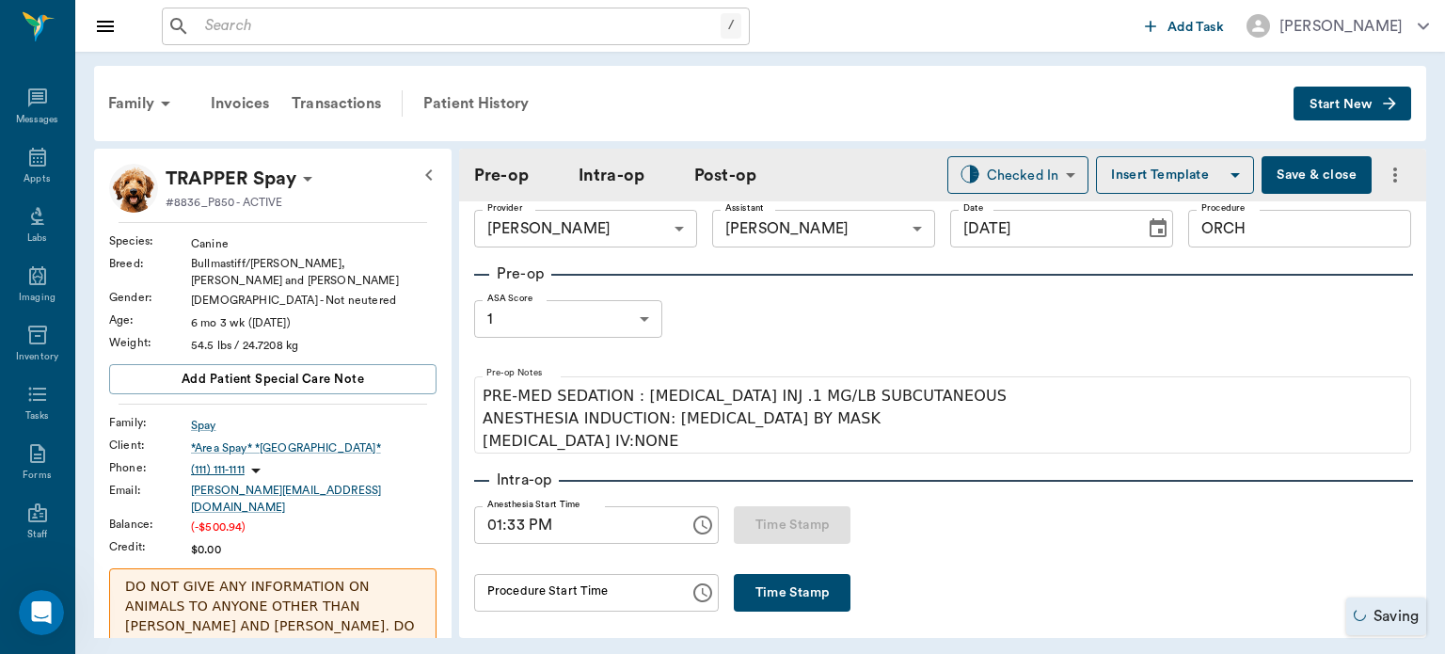
click at [1305, 177] on button "Save & close" at bounding box center [1317, 175] width 110 height 38
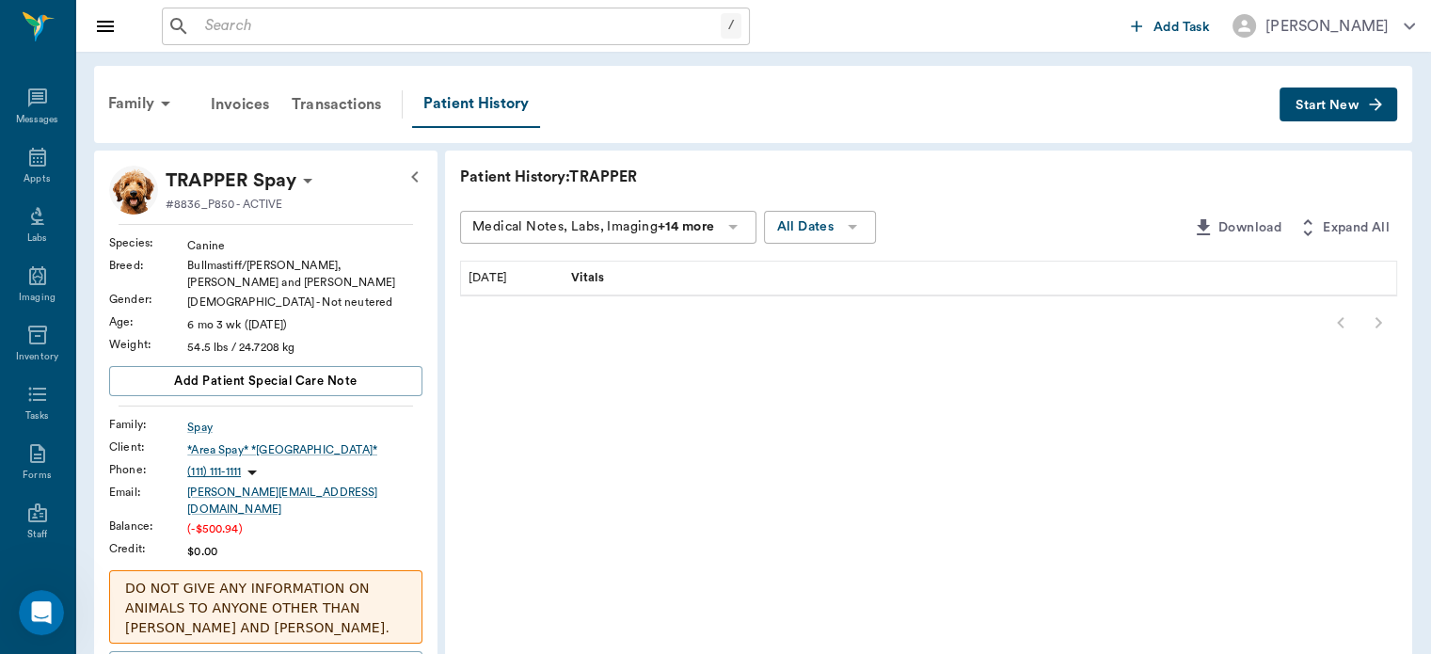
click at [37, 159] on icon at bounding box center [37, 157] width 17 height 19
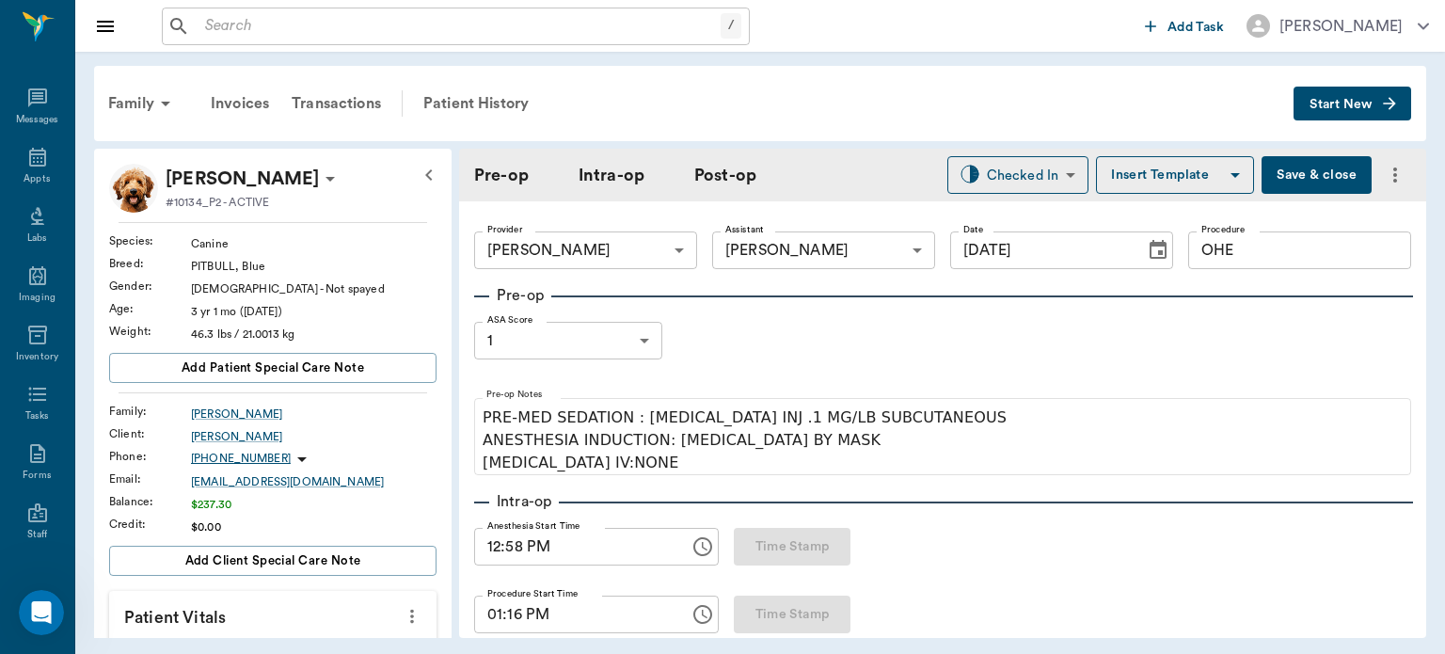
scroll to position [975, 0]
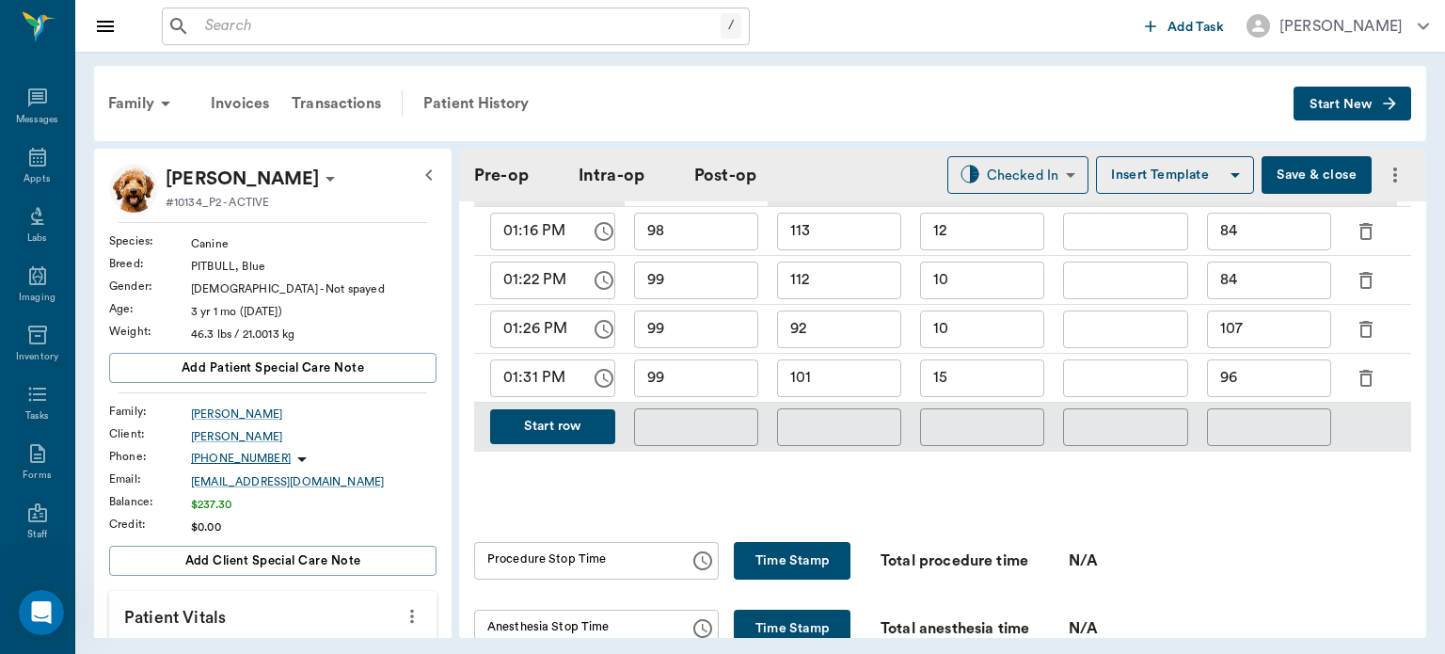
click at [577, 418] on button "Start row" at bounding box center [552, 426] width 125 height 35
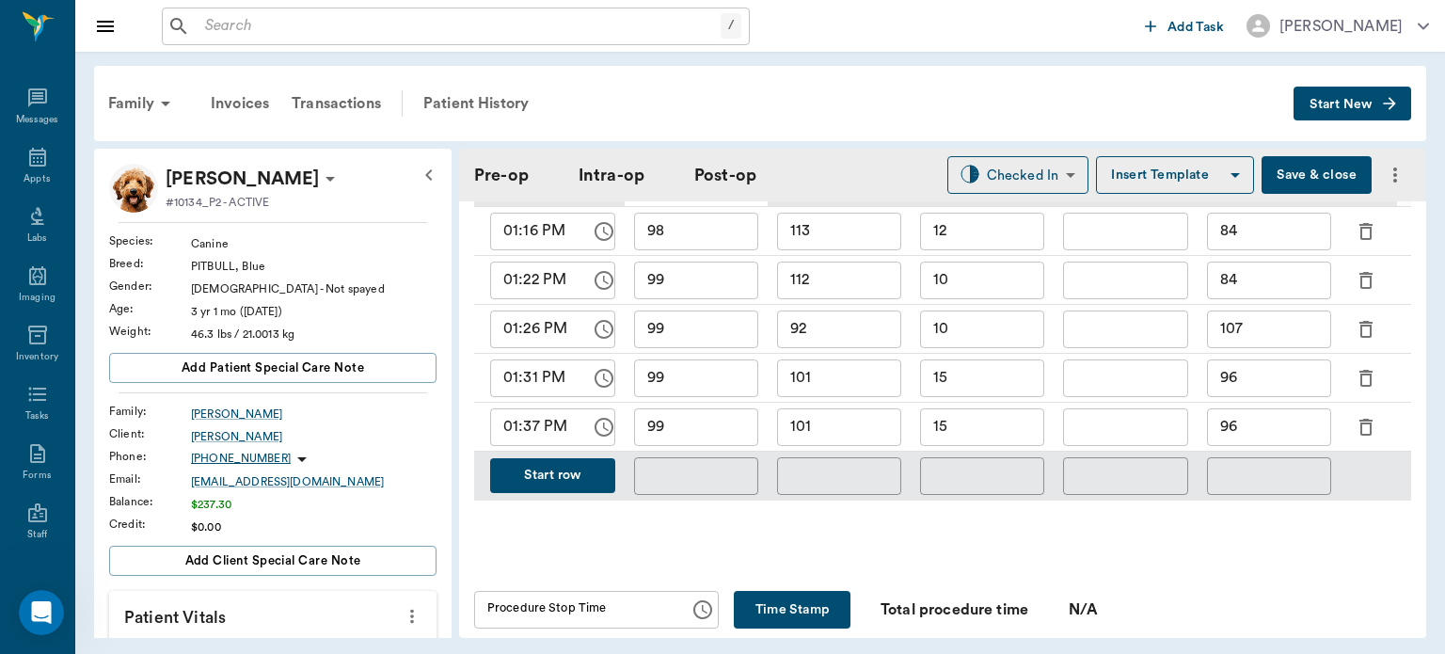
click at [997, 414] on input "15" at bounding box center [982, 427] width 124 height 38
type input "12"
click at [1292, 414] on input "96" at bounding box center [1269, 427] width 124 height 38
type input "93"
click at [834, 416] on input "101" at bounding box center [839, 427] width 124 height 38
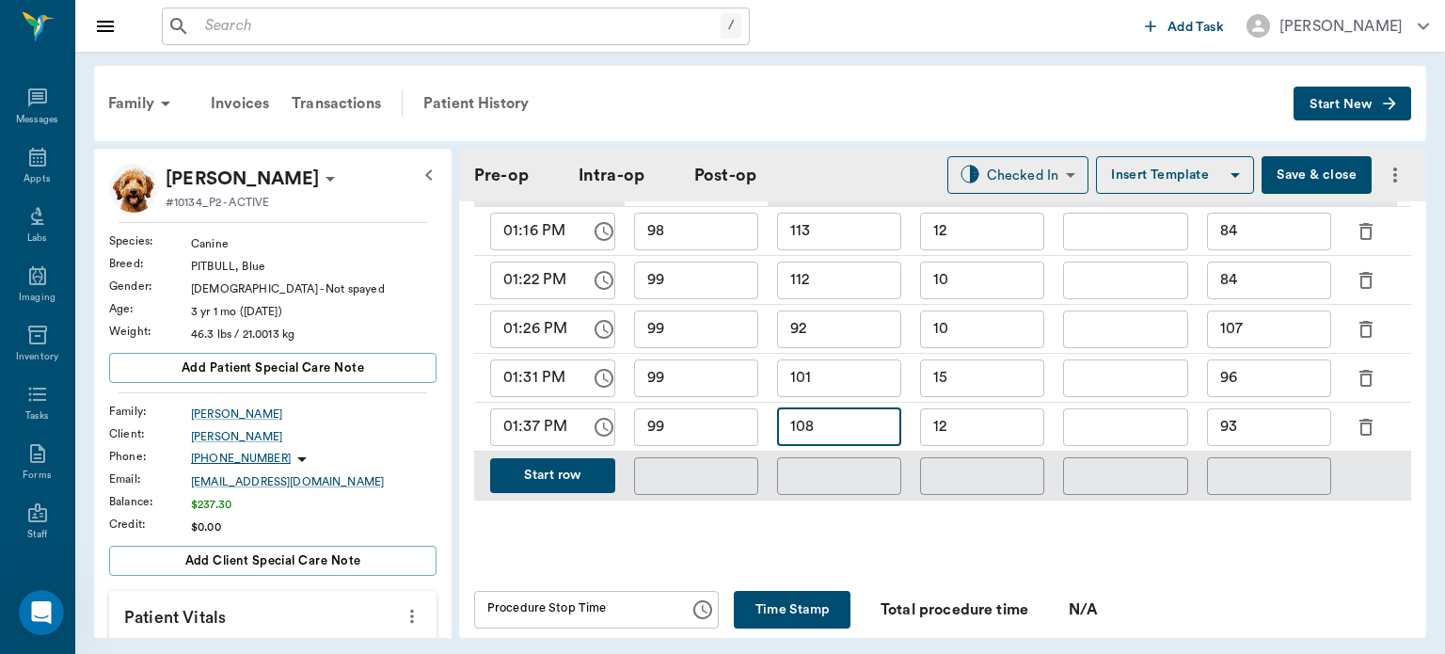
type input "108"
click at [546, 458] on button "Start row" at bounding box center [552, 475] width 125 height 35
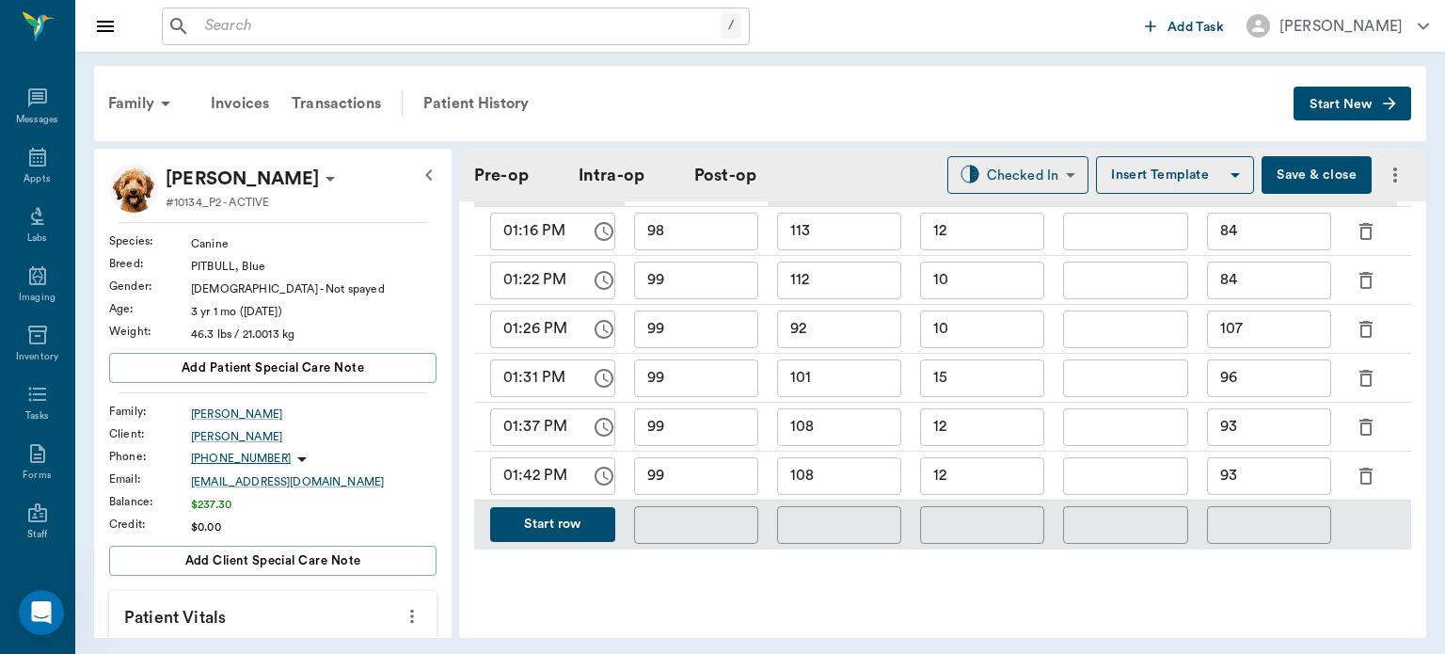
click at [834, 463] on input "108" at bounding box center [839, 476] width 124 height 38
type input "111"
click at [720, 471] on input "99" at bounding box center [696, 476] width 124 height 38
type input "97"
click at [1016, 467] on input "12" at bounding box center [982, 476] width 124 height 38
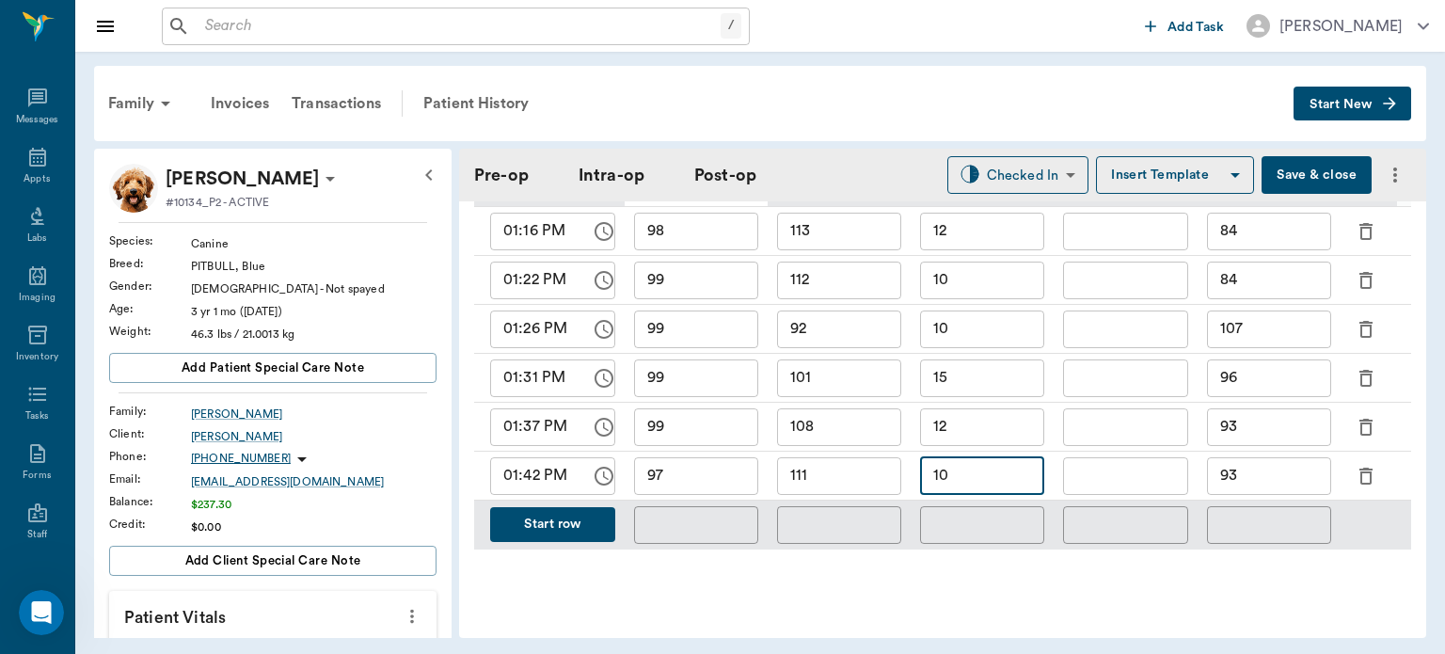
type input "10"
click at [1272, 470] on input "93" at bounding box center [1269, 476] width 124 height 38
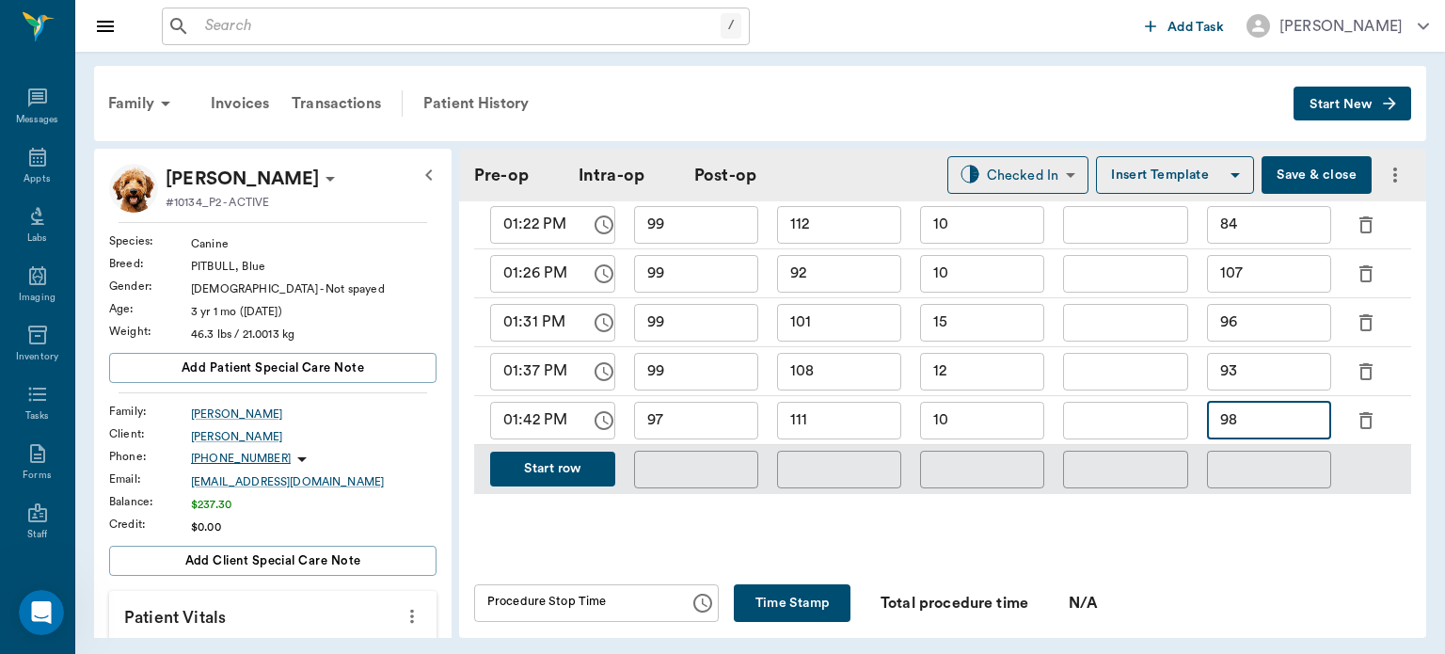
scroll to position [1043, 0]
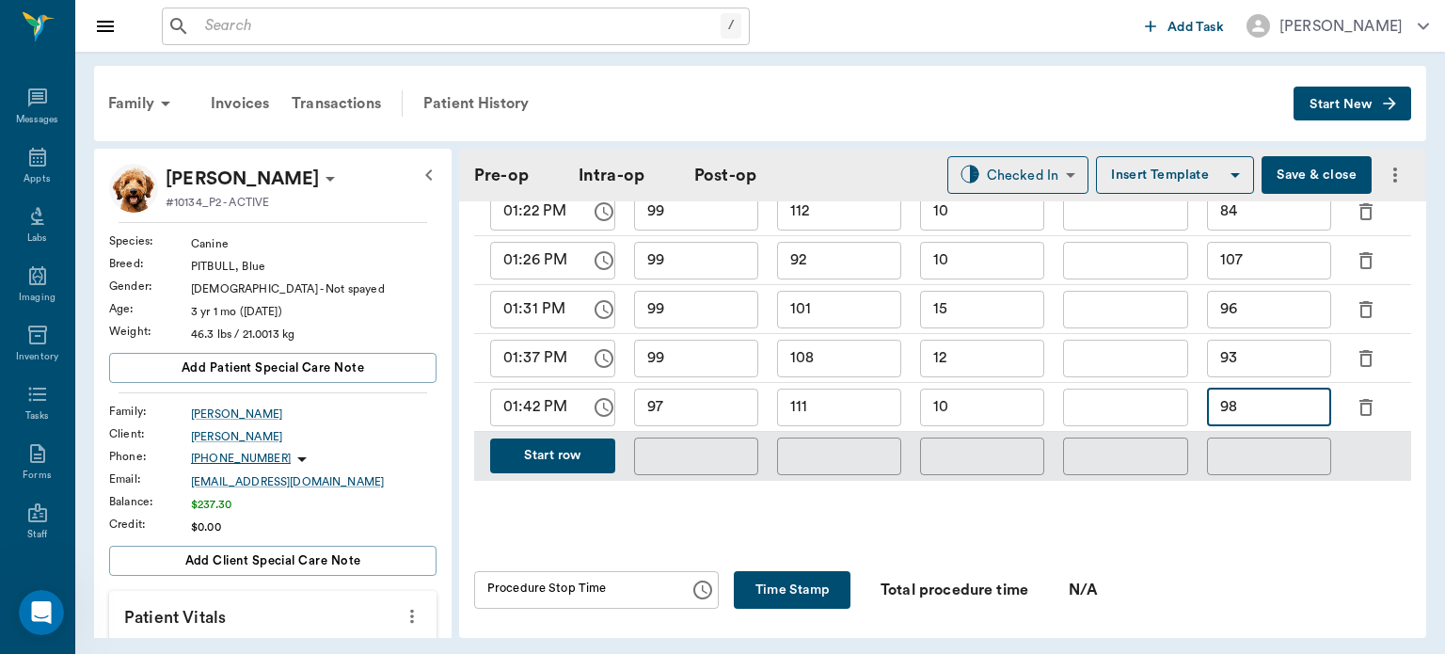
type input "98"
click at [568, 456] on button "Start row" at bounding box center [552, 455] width 125 height 35
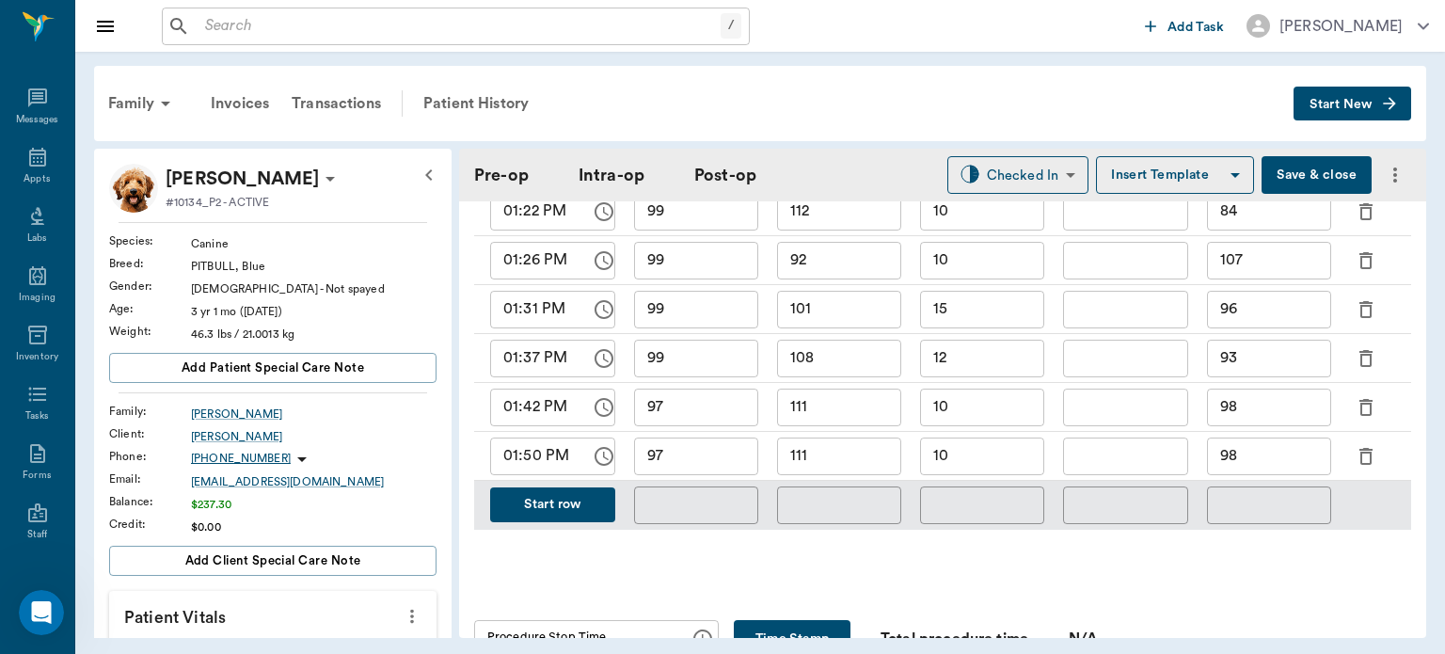
click at [704, 449] on input "97" at bounding box center [696, 457] width 124 height 38
type input "93"
type input "110"
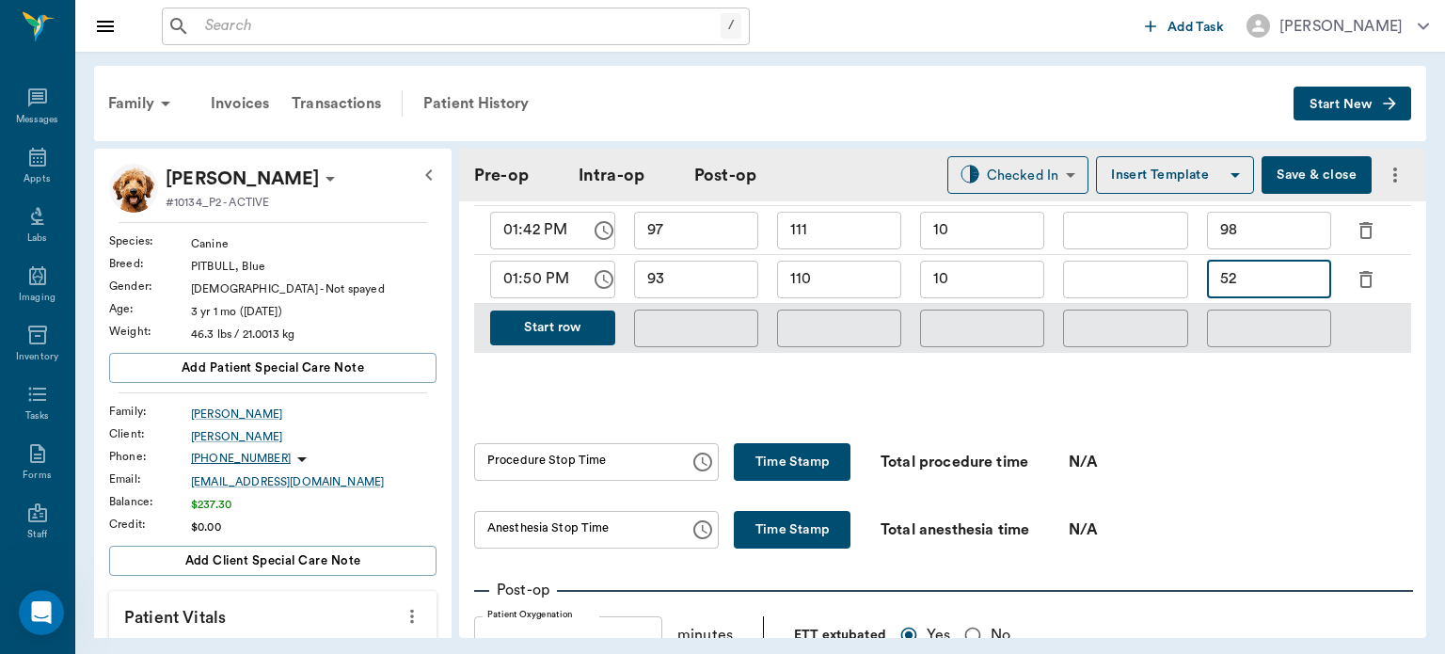
scroll to position [1286, 0]
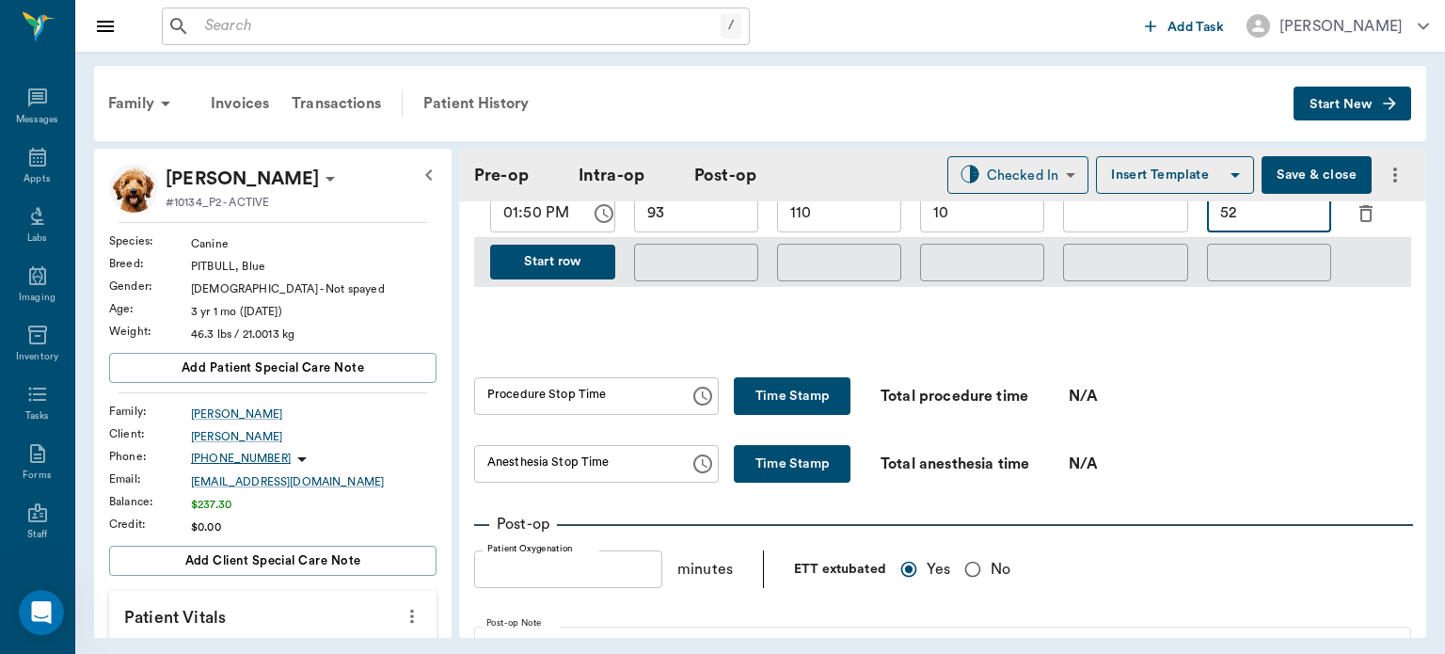
type input "52"
click at [805, 390] on button "Time Stamp" at bounding box center [792, 396] width 117 height 38
type input "01:50 PM"
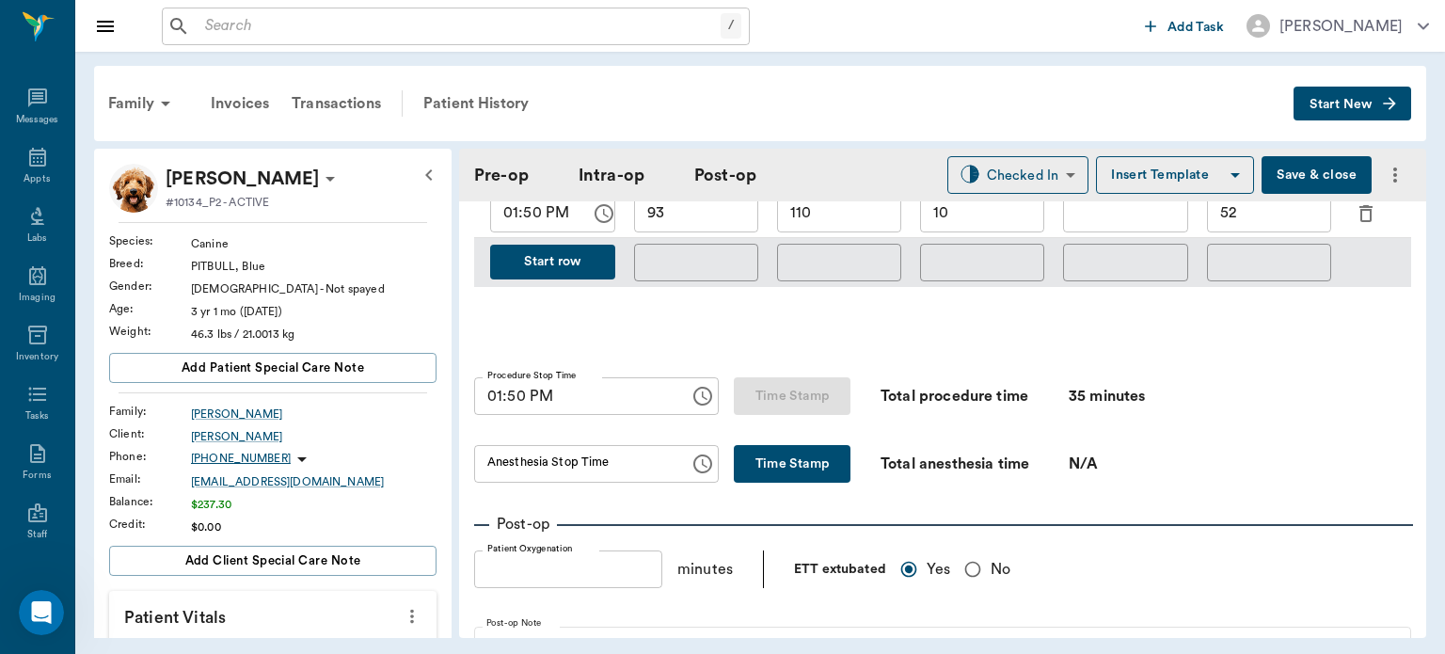
click at [617, 449] on input "Anesthesia Stop Time" at bounding box center [575, 464] width 202 height 38
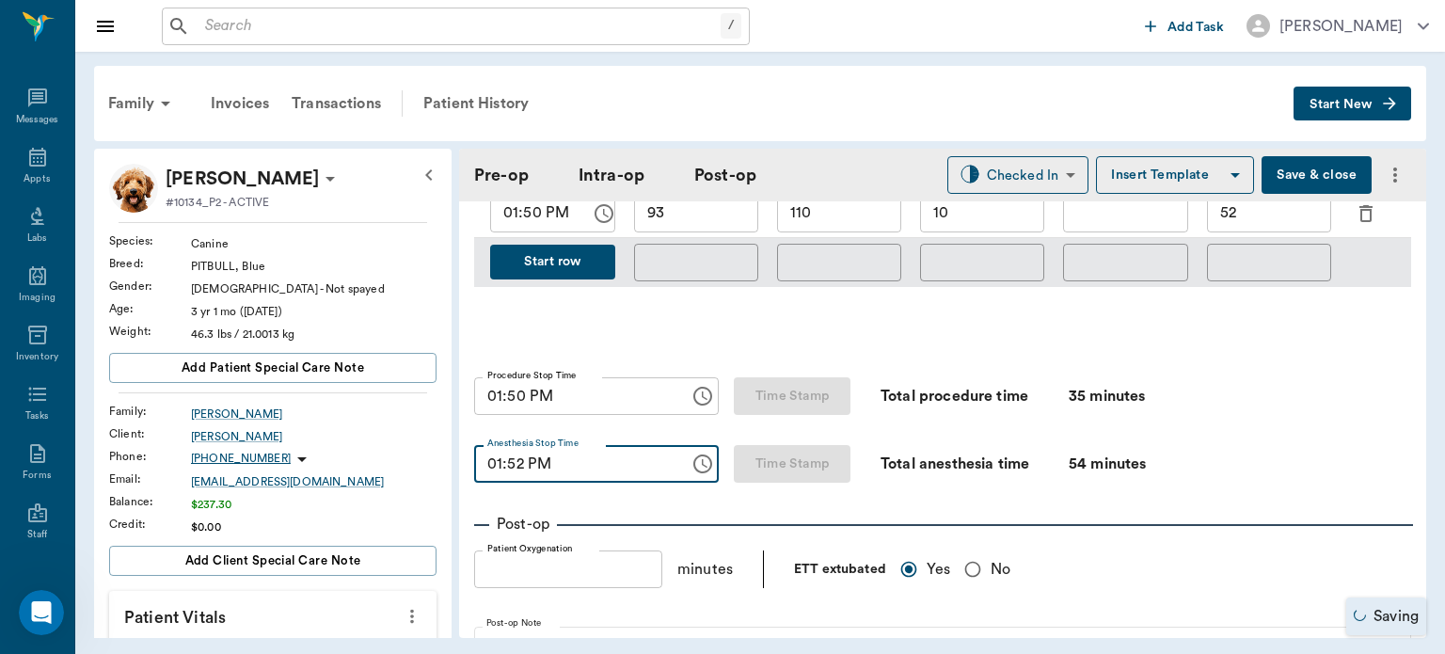
type input "01:52 PM"
click at [1329, 166] on button "Save & close" at bounding box center [1317, 175] width 110 height 38
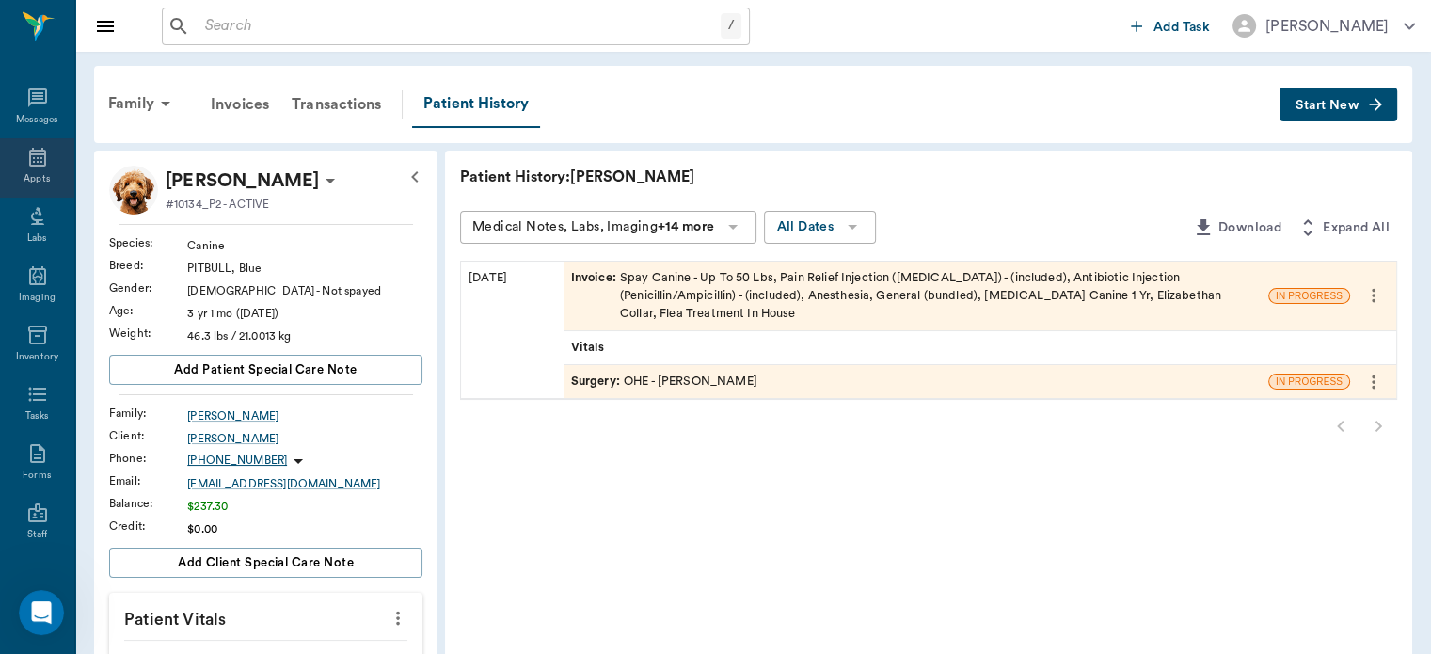
click at [26, 160] on icon at bounding box center [37, 157] width 23 height 23
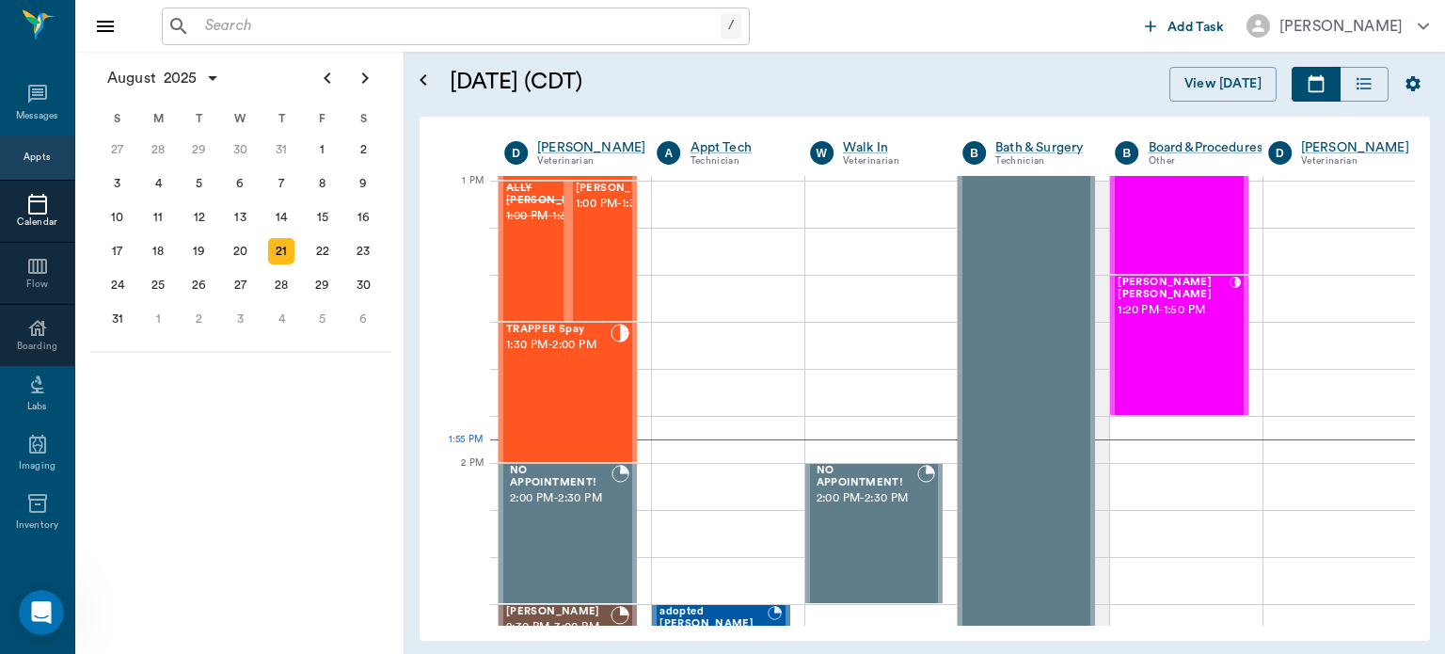
scroll to position [1414, 0]
click at [568, 366] on div "TRAPPER Spay 1:30 PM - 2:00 PM" at bounding box center [558, 392] width 104 height 137
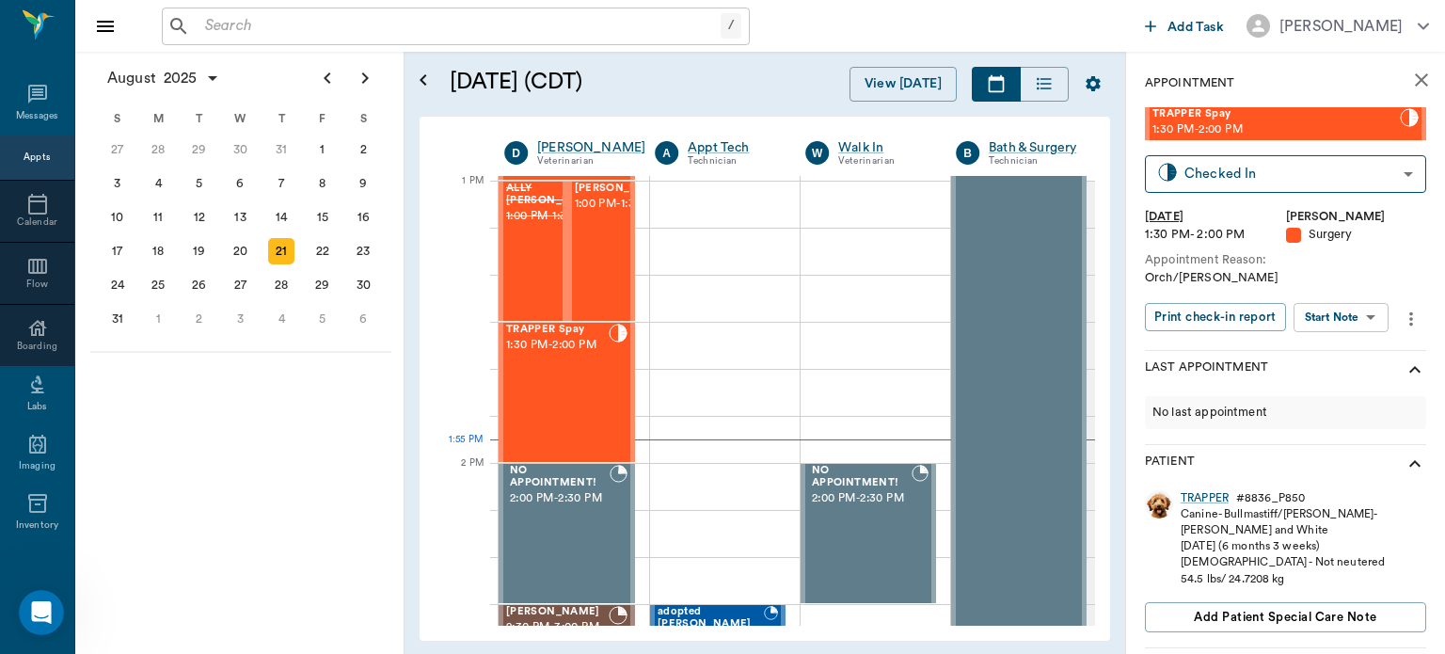
click at [1356, 314] on body "/ ​ Add Task [PERSON_NAME] Nectar Messages Appts Calendar Flow Boarding Labs Im…" at bounding box center [722, 327] width 1445 height 654
click at [1344, 389] on button "View Surgery" at bounding box center [1326, 386] width 77 height 22
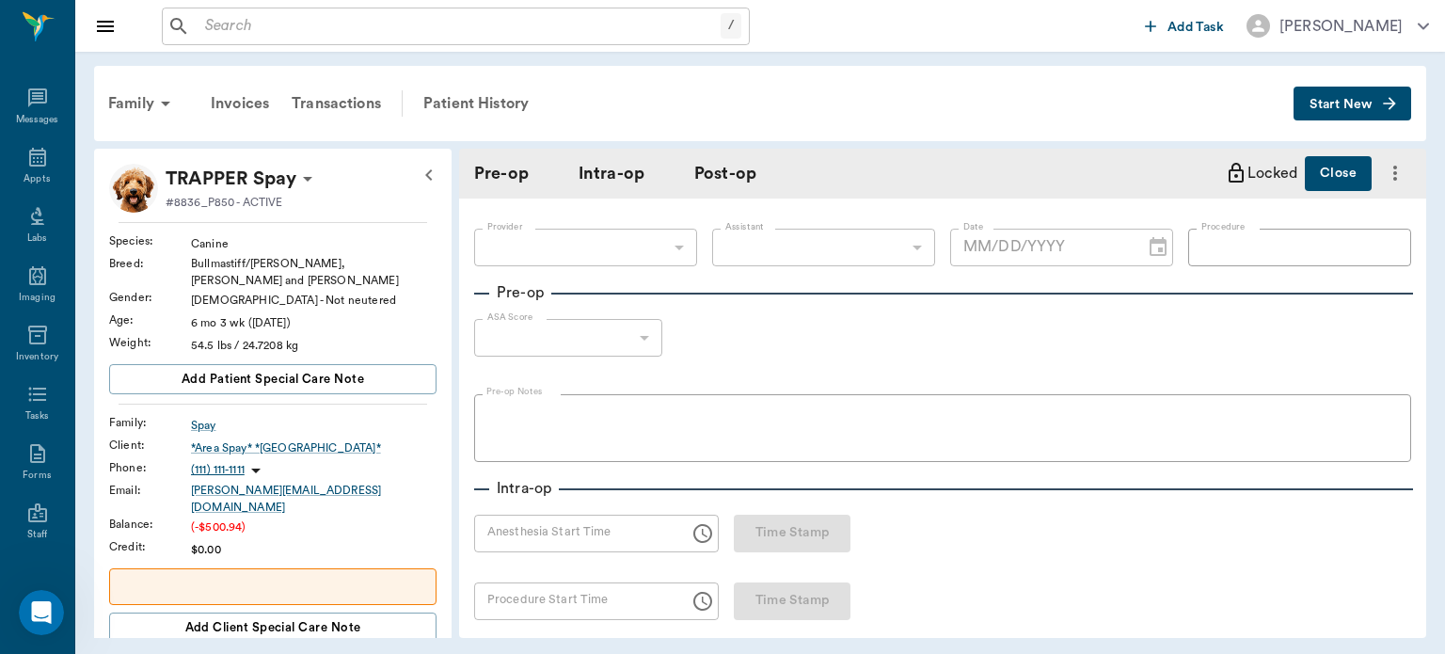
type input "63ec2f075fda476ae8351a4d"
type input "63ec2e7e52e12b0ba117b124"
type input "ORCH"
type input "1"
radio input "true"
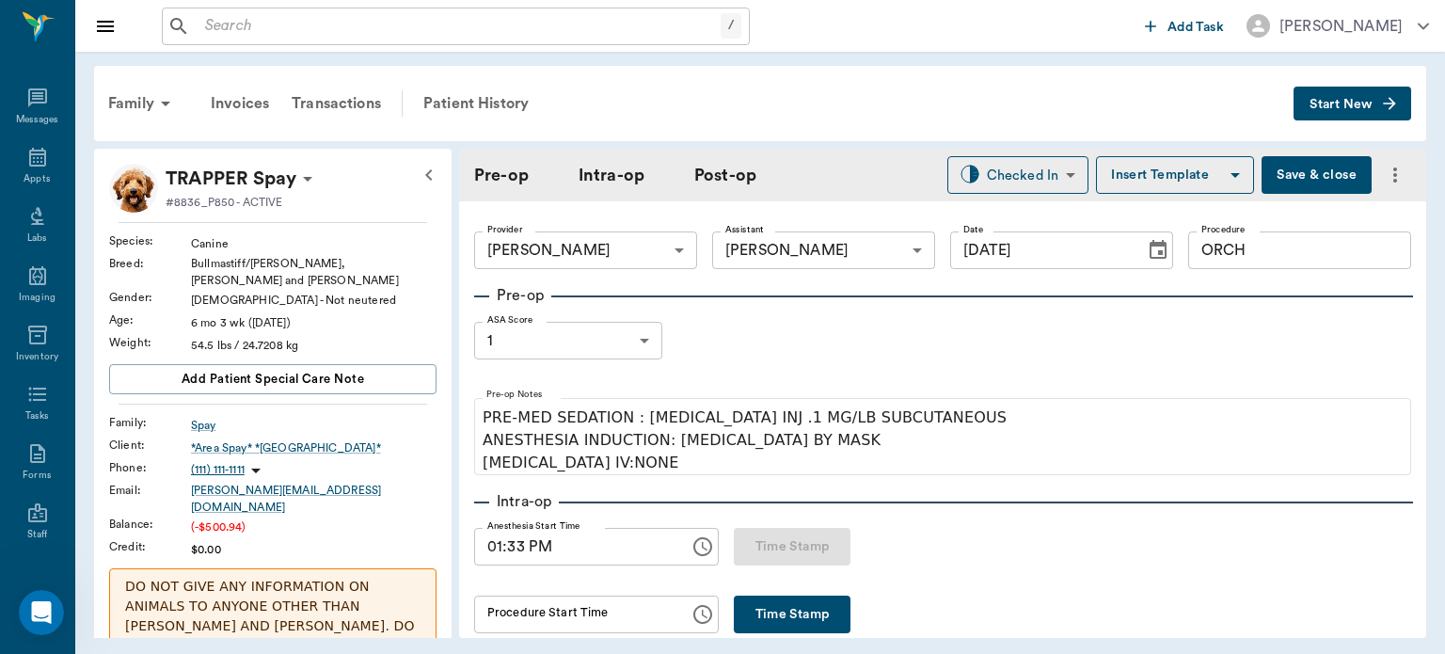
type input "[DATE]"
type input "01:33 PM"
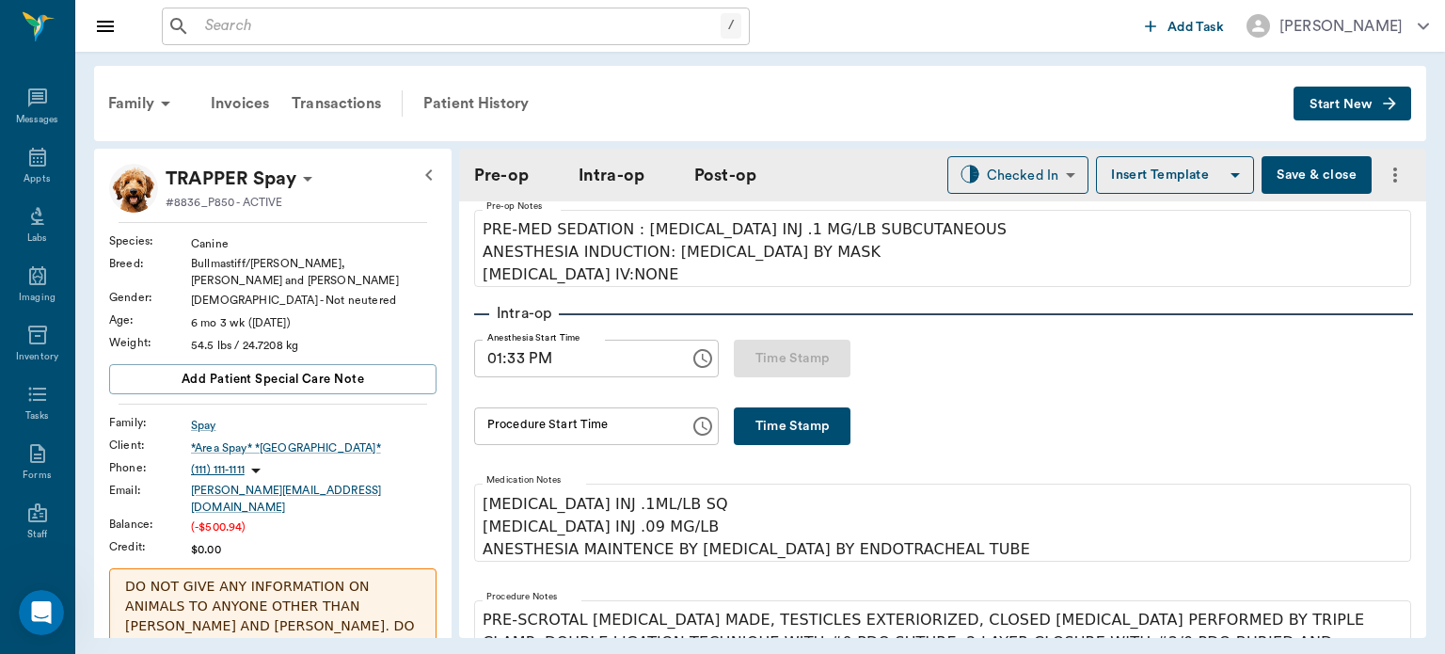
scroll to position [340, 0]
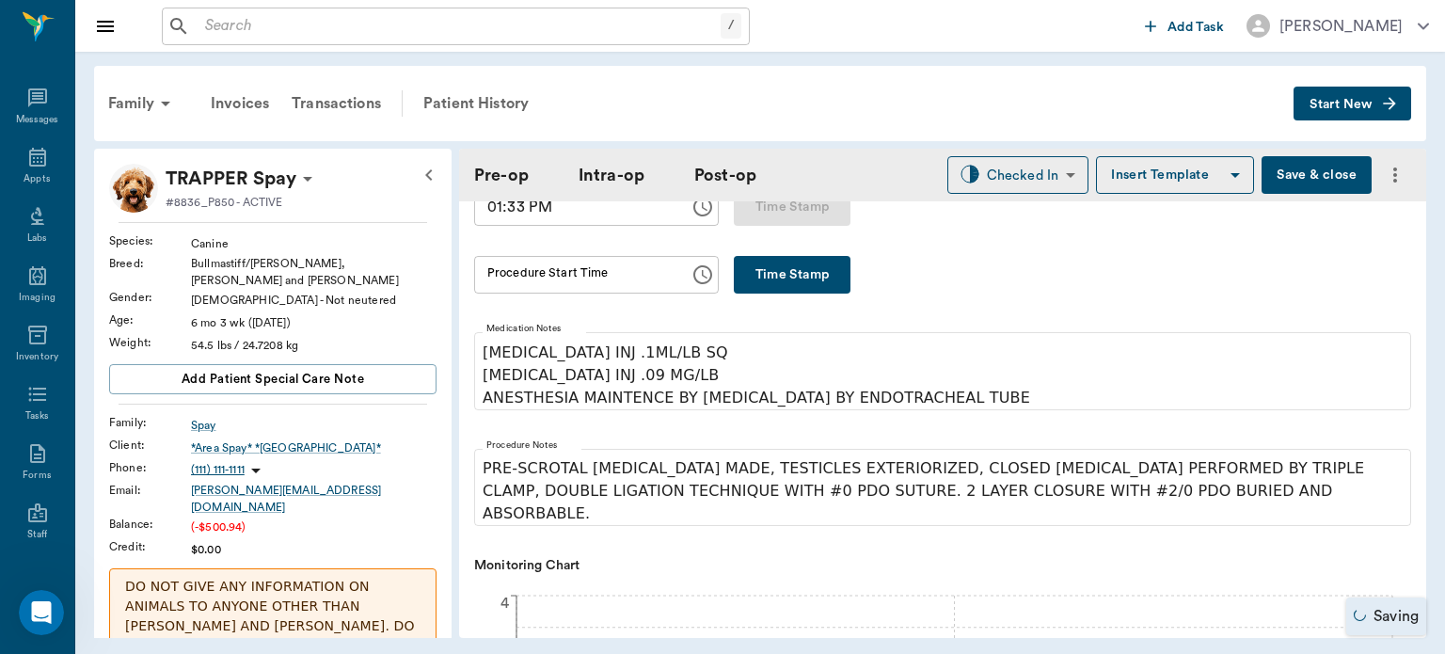
click at [817, 266] on button "Time Stamp" at bounding box center [792, 275] width 117 height 38
type input "01:55 PM"
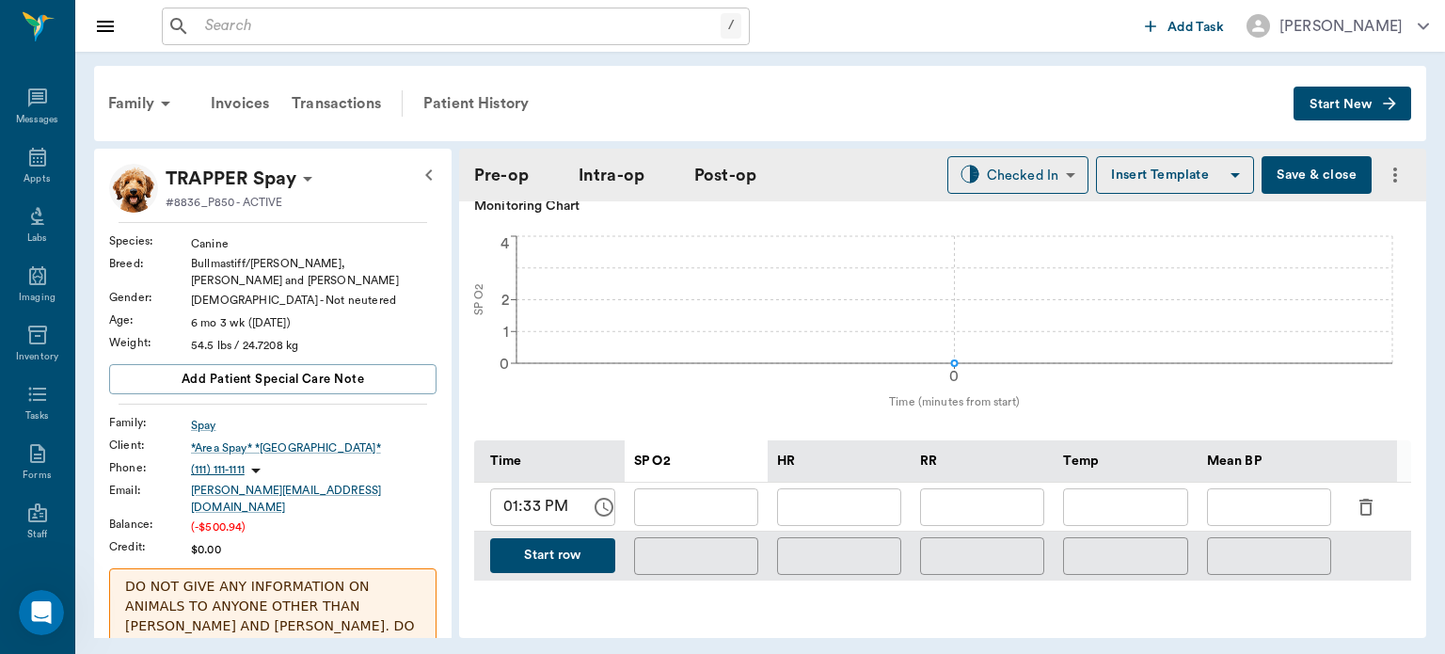
scroll to position [802, 0]
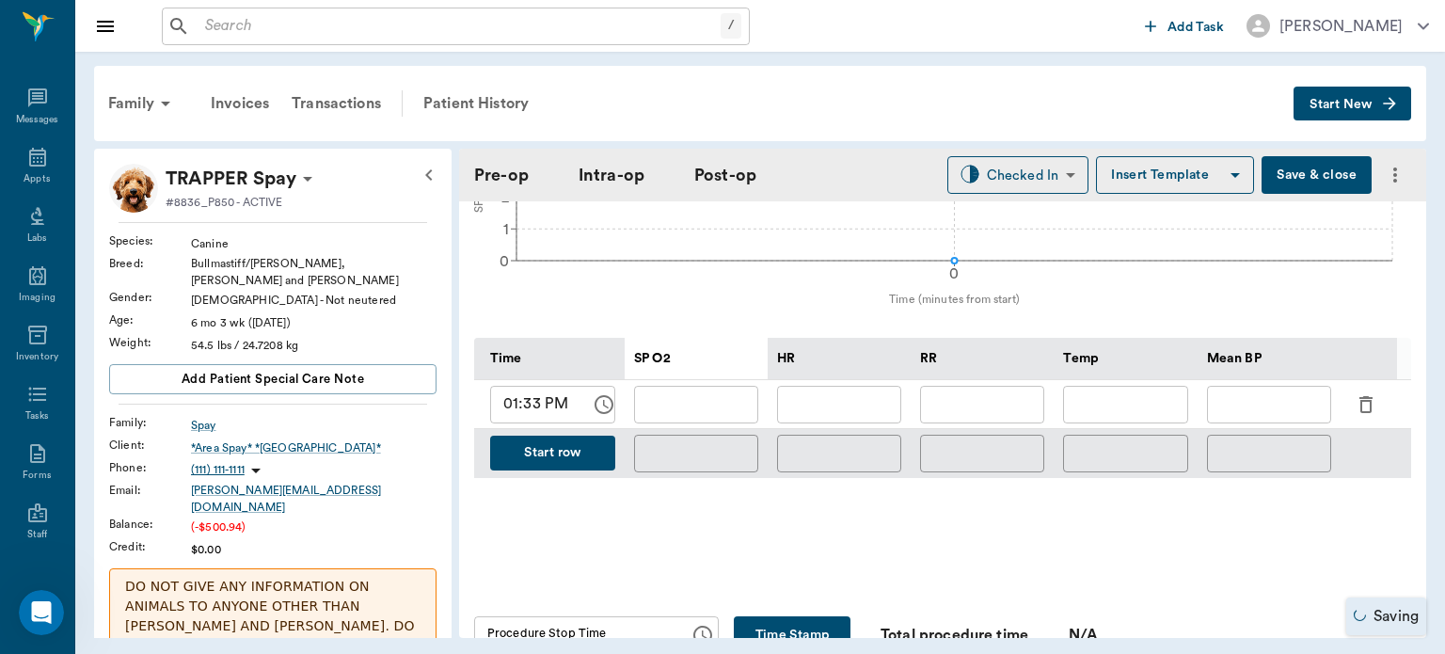
click at [538, 391] on input "01:33 PM" at bounding box center [534, 405] width 88 height 38
type input "01:55 PM"
click at [691, 393] on input "text" at bounding box center [696, 405] width 124 height 38
type input "97"
type input "114"
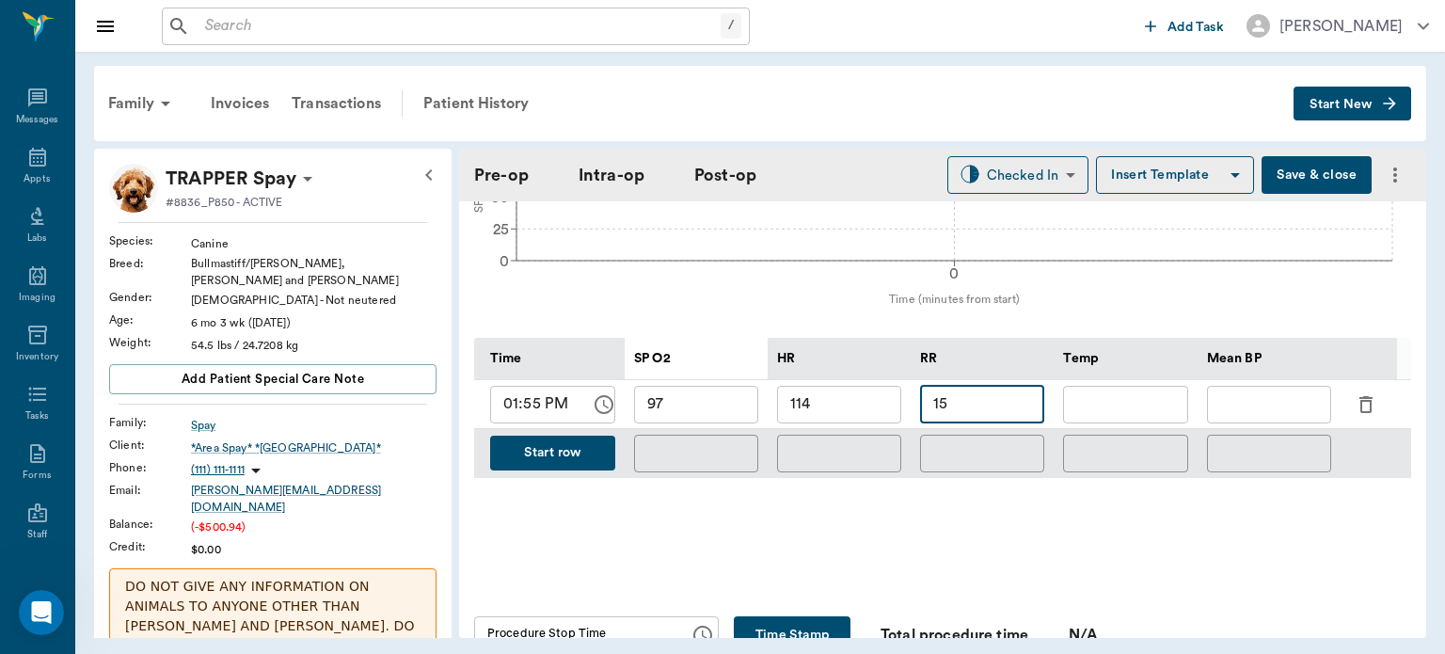
type input "15"
type input "77"
click at [589, 449] on button "Start row" at bounding box center [552, 453] width 125 height 35
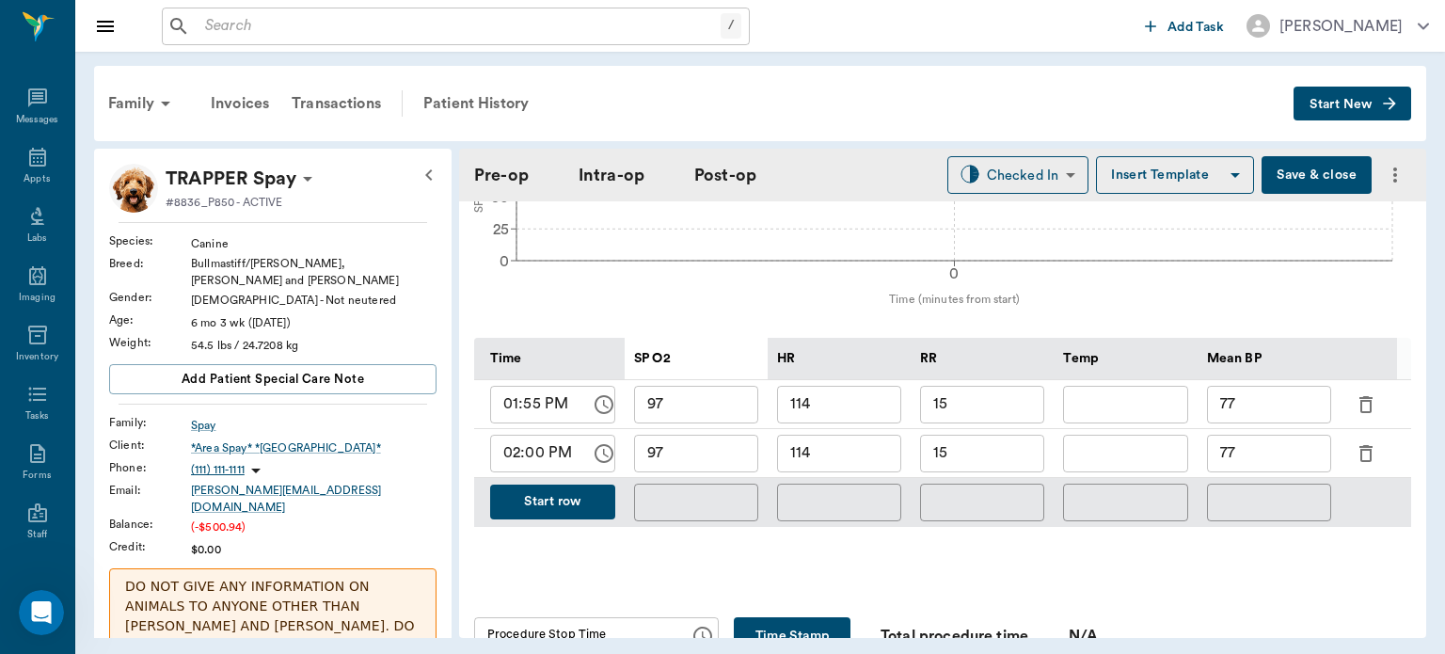
click at [843, 446] on input "114" at bounding box center [839, 454] width 124 height 38
type input "109"
type input "`"
type input "20"
click at [586, 498] on button "Start row" at bounding box center [552, 502] width 125 height 35
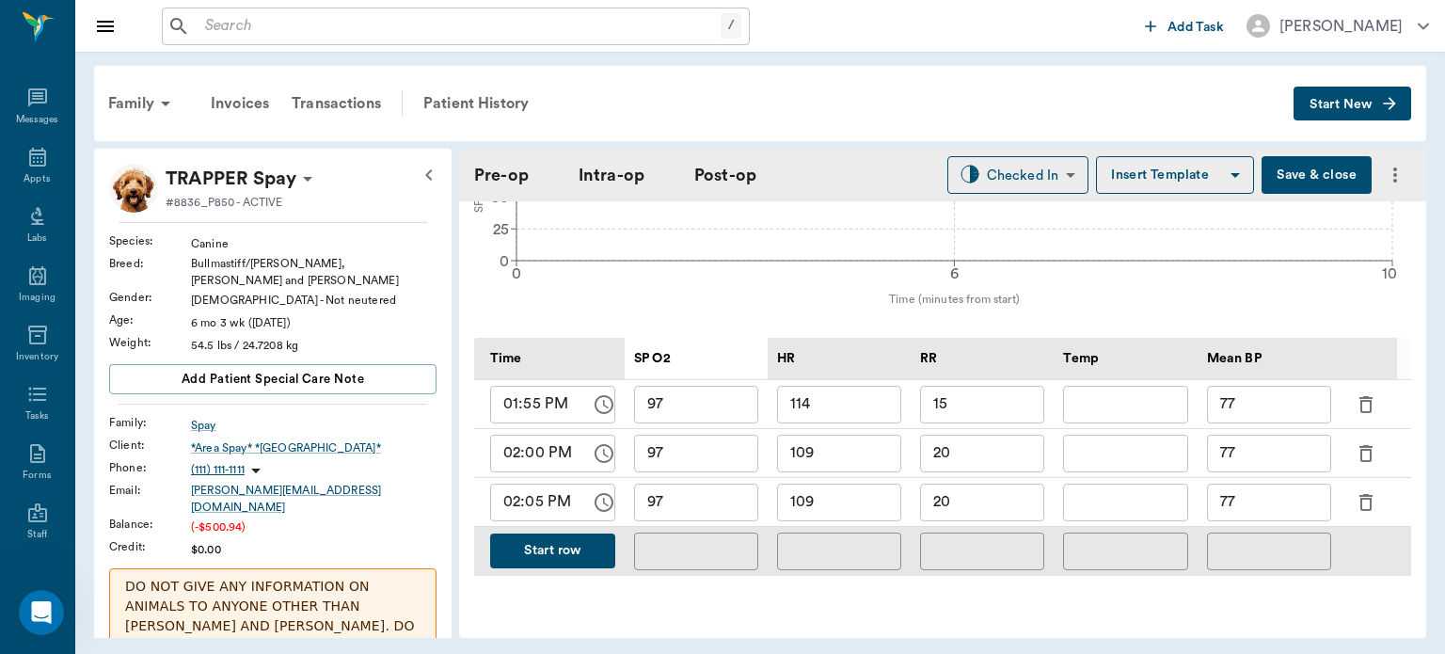
click at [999, 496] on input "20" at bounding box center [982, 503] width 124 height 38
type input "2"
type input "15"
click at [582, 553] on button "Start row" at bounding box center [552, 551] width 125 height 35
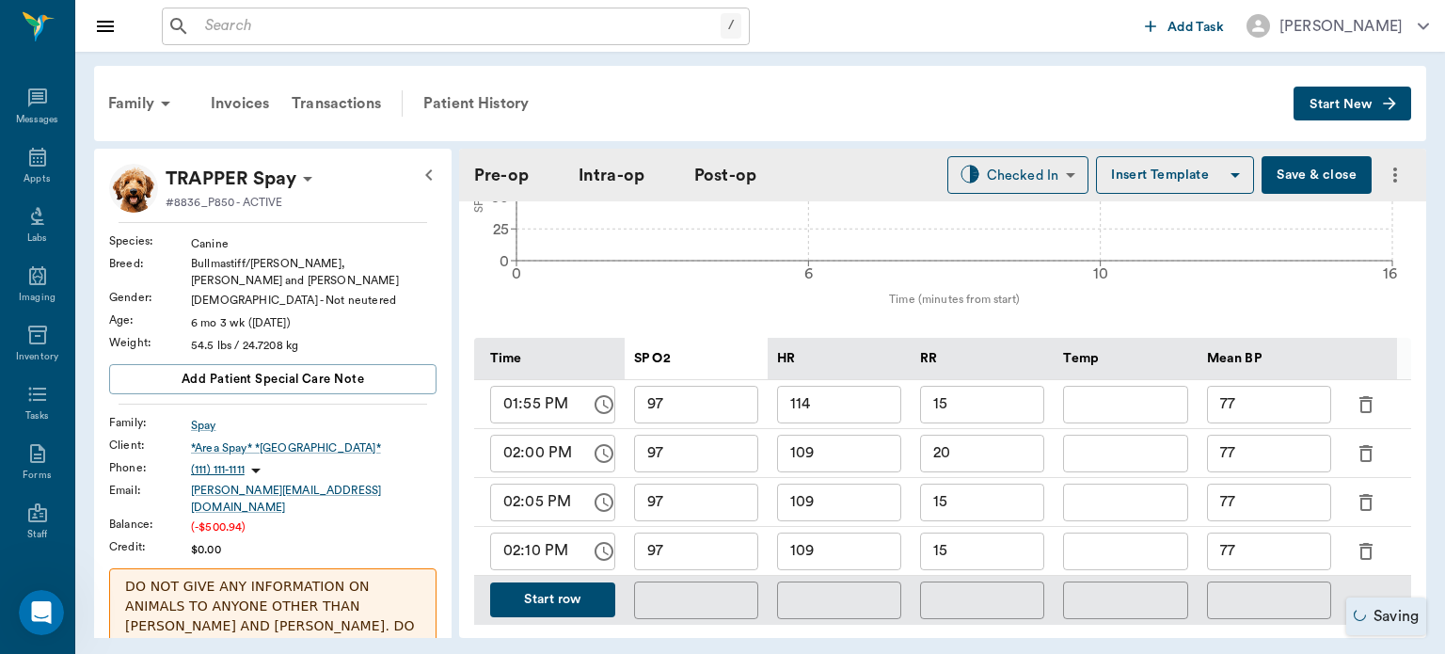
click at [711, 534] on input "97" at bounding box center [696, 552] width 124 height 38
type input "96"
type input "110"
click at [1289, 546] on input "77" at bounding box center [1269, 552] width 124 height 38
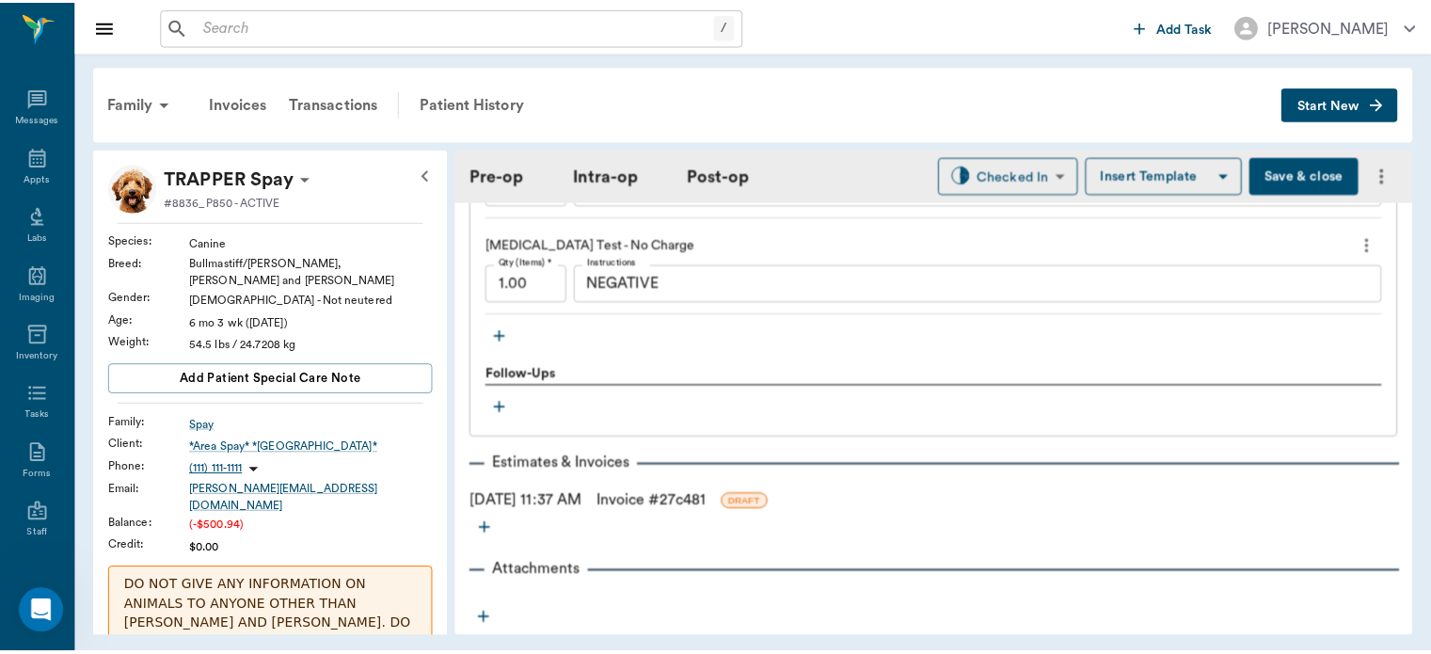
scroll to position [2457, 0]
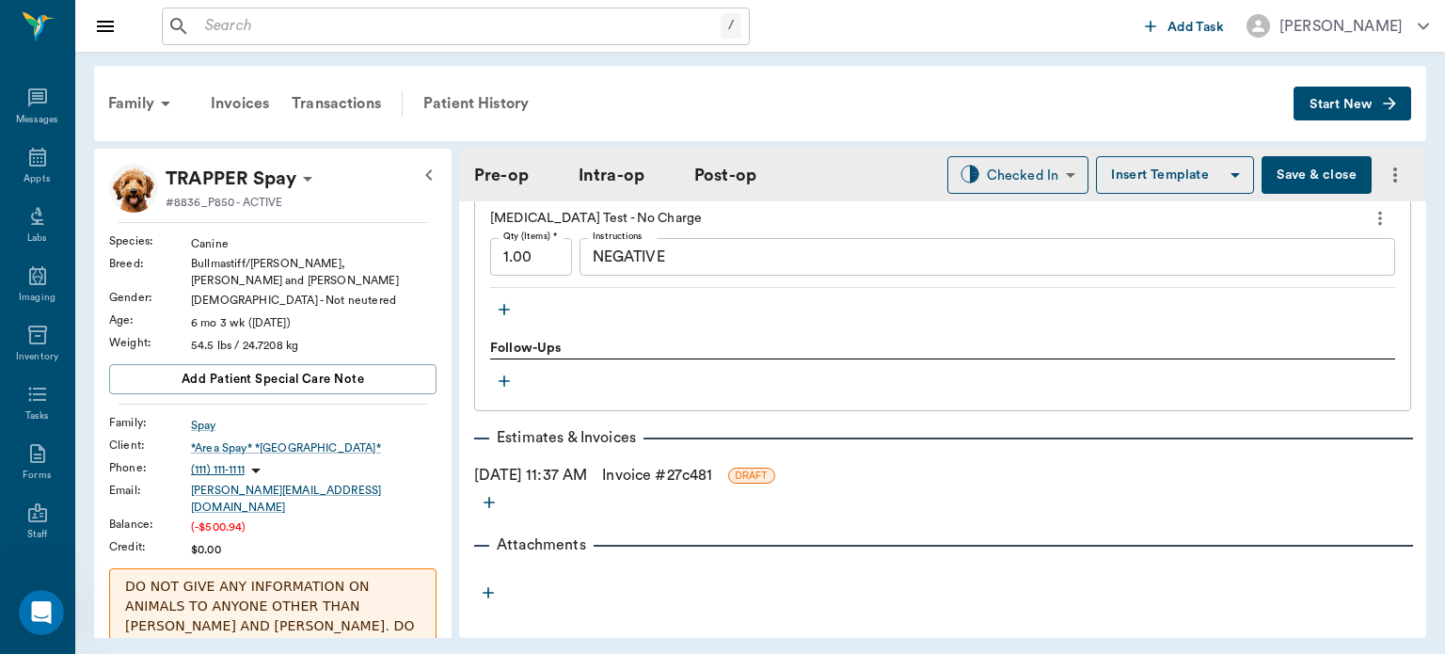
click at [700, 464] on link "Invoice # 27c481" at bounding box center [657, 475] width 110 height 23
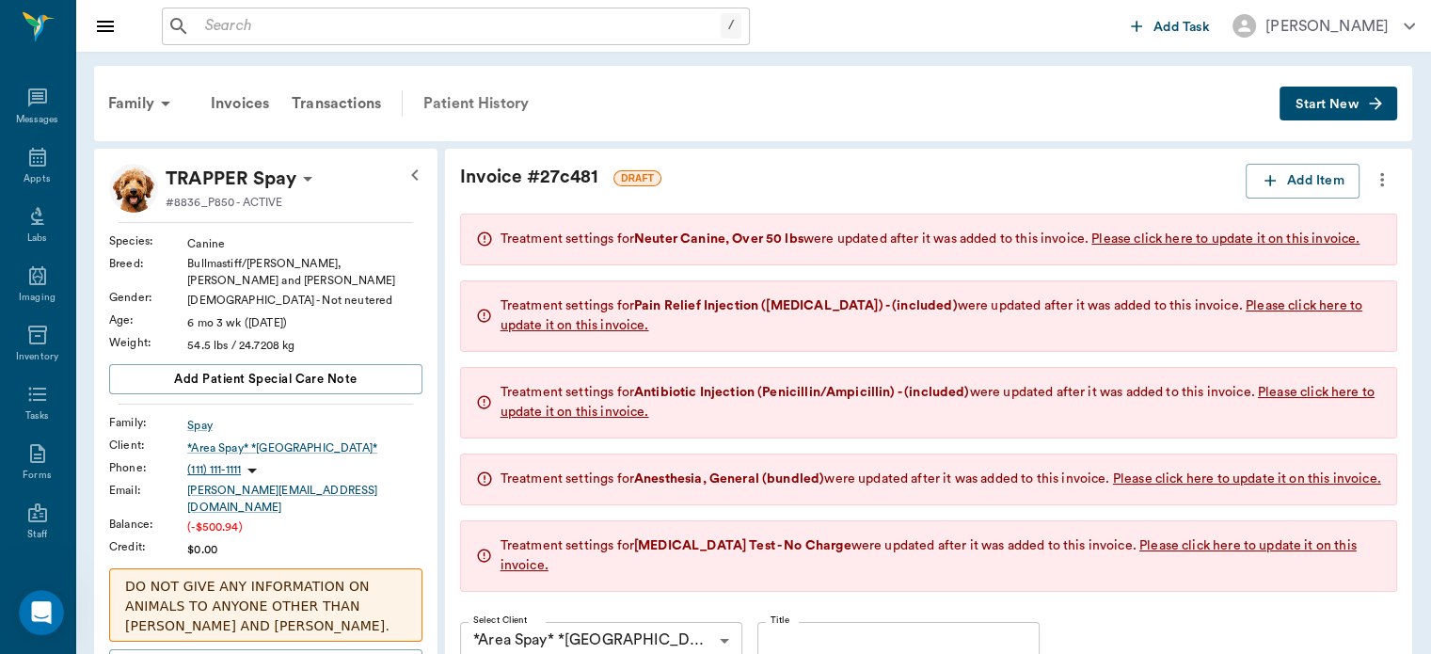
click at [475, 96] on div "Patient History" at bounding box center [476, 103] width 128 height 45
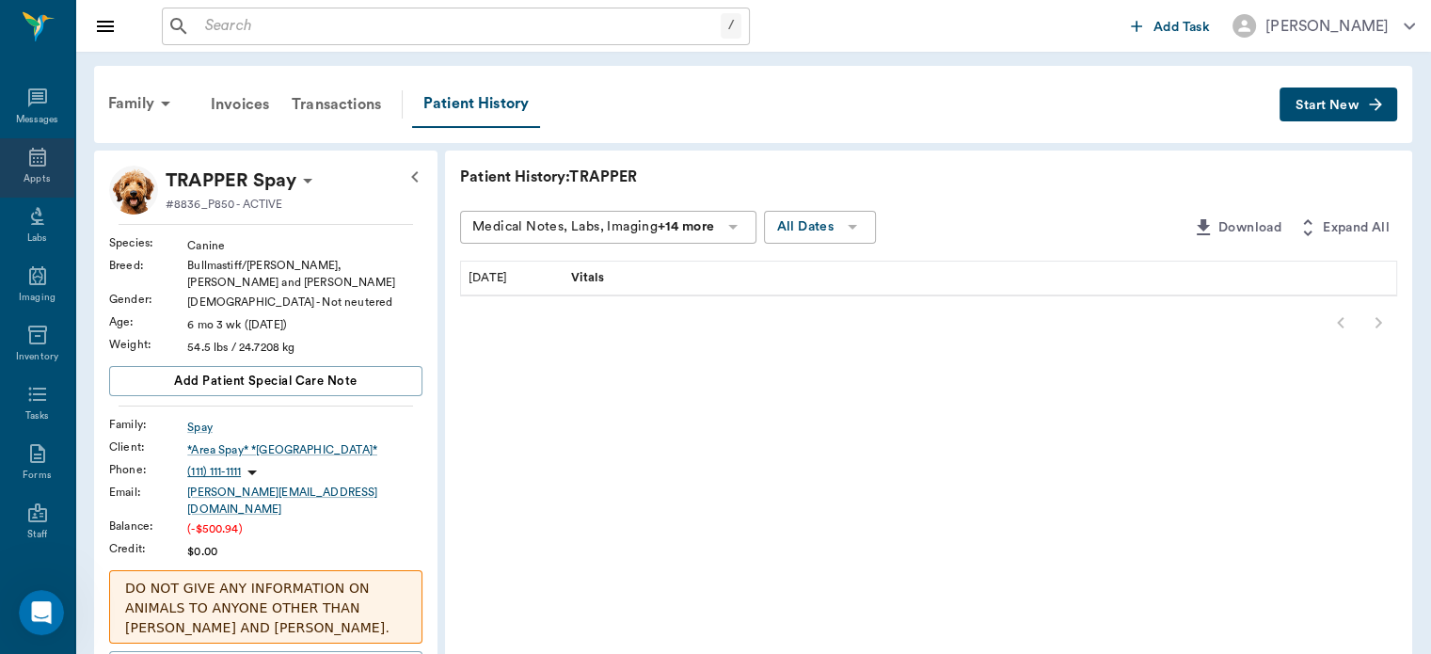
click at [34, 158] on icon at bounding box center [37, 157] width 17 height 19
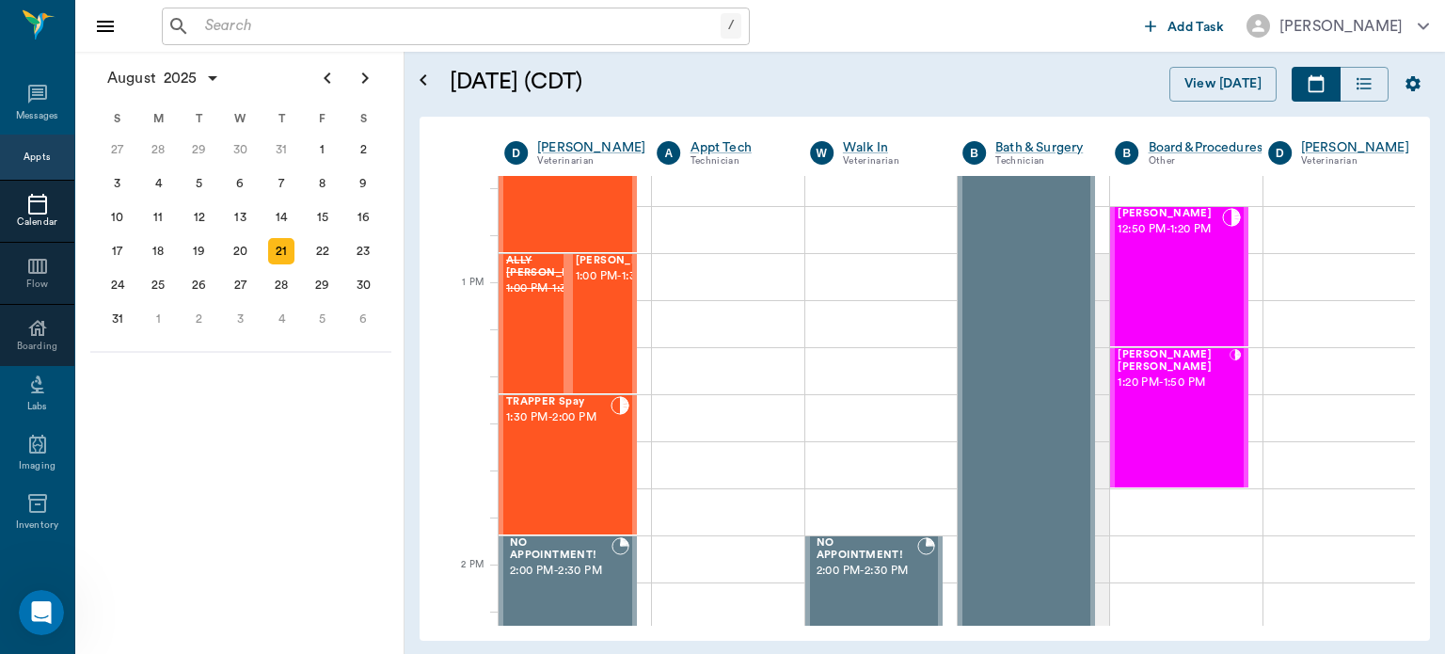
scroll to position [1349, 0]
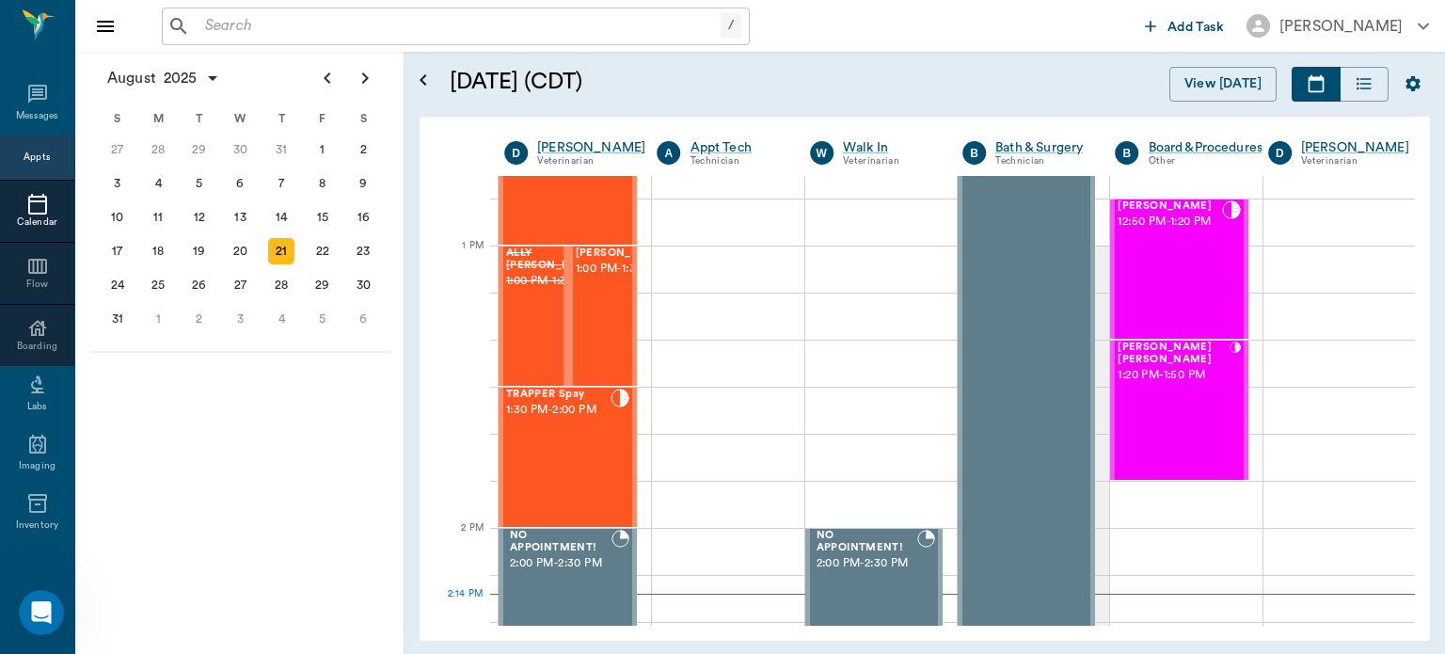
click at [565, 470] on div "TRAPPER Spay 1:30 PM - 2:00 PM" at bounding box center [558, 457] width 104 height 137
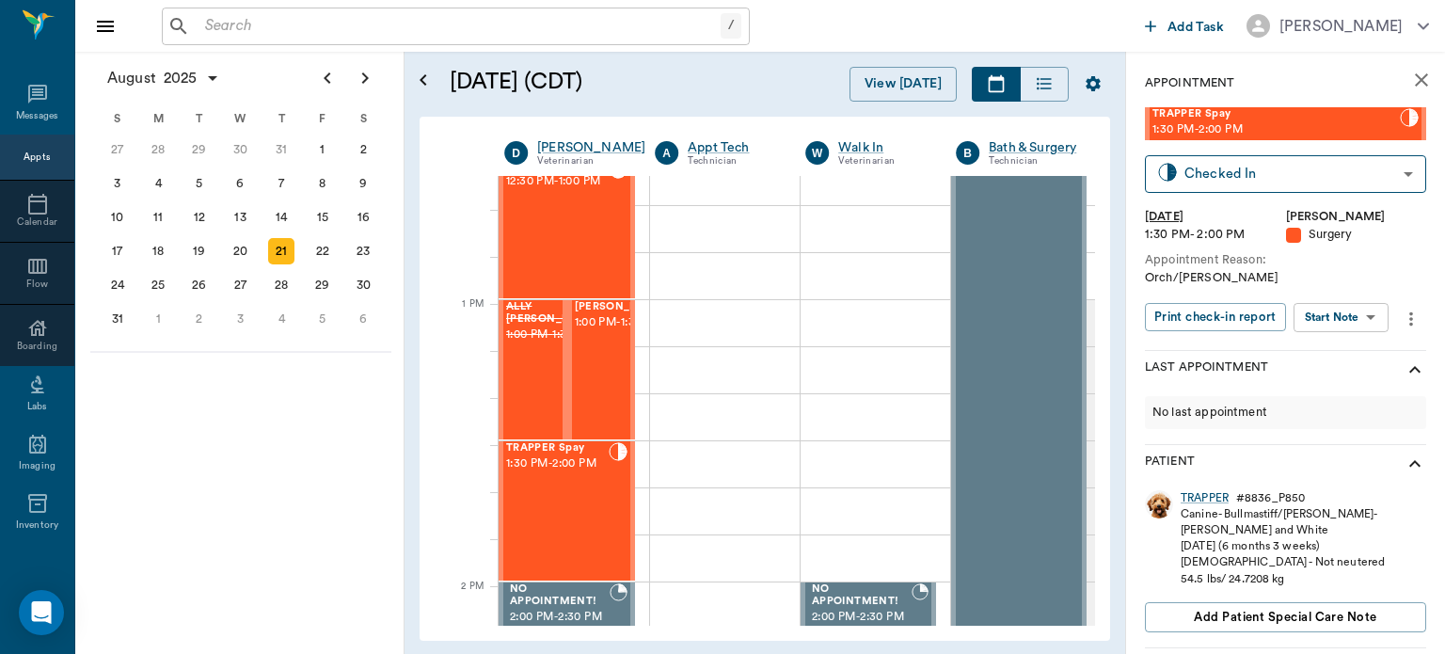
scroll to position [1291, 0]
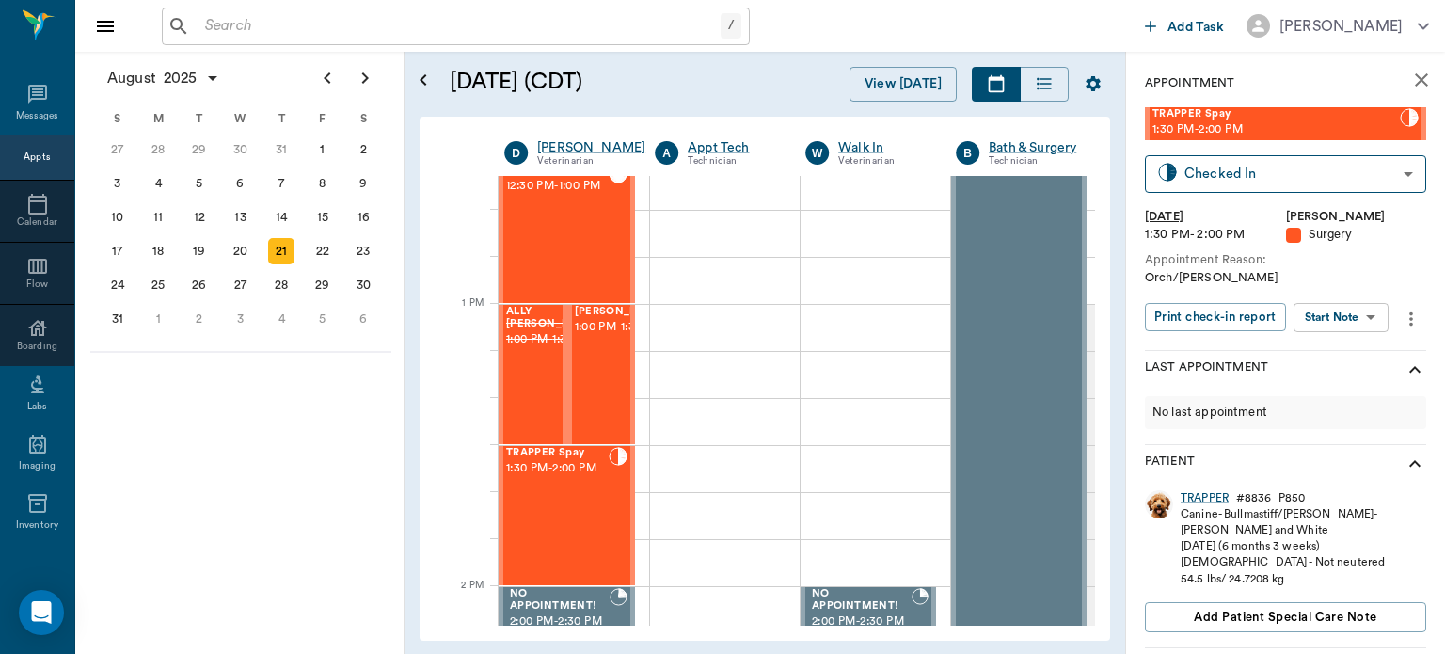
click at [557, 495] on div "TRAPPER Spay 1:30 PM - 2:00 PM" at bounding box center [557, 515] width 103 height 137
click at [1358, 318] on body "/ ​ Add Task [PERSON_NAME] Nectar Messages Appts Calendar Flow Boarding Labs Im…" at bounding box center [722, 327] width 1445 height 654
click at [1337, 394] on button "View Surgery" at bounding box center [1326, 386] width 77 height 22
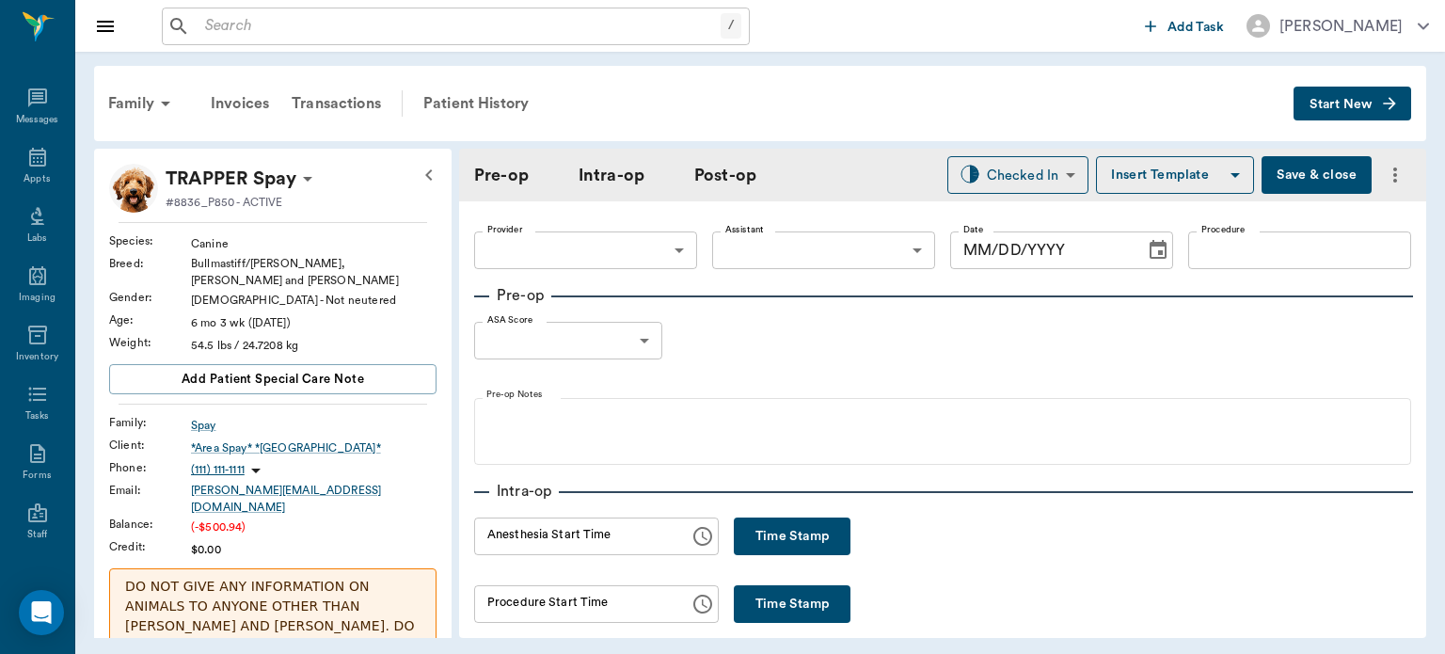
type input "63ec2f075fda476ae8351a4d"
type input "63ec2e7e52e12b0ba117b124"
type input "ORCH"
type input "1"
radio input "true"
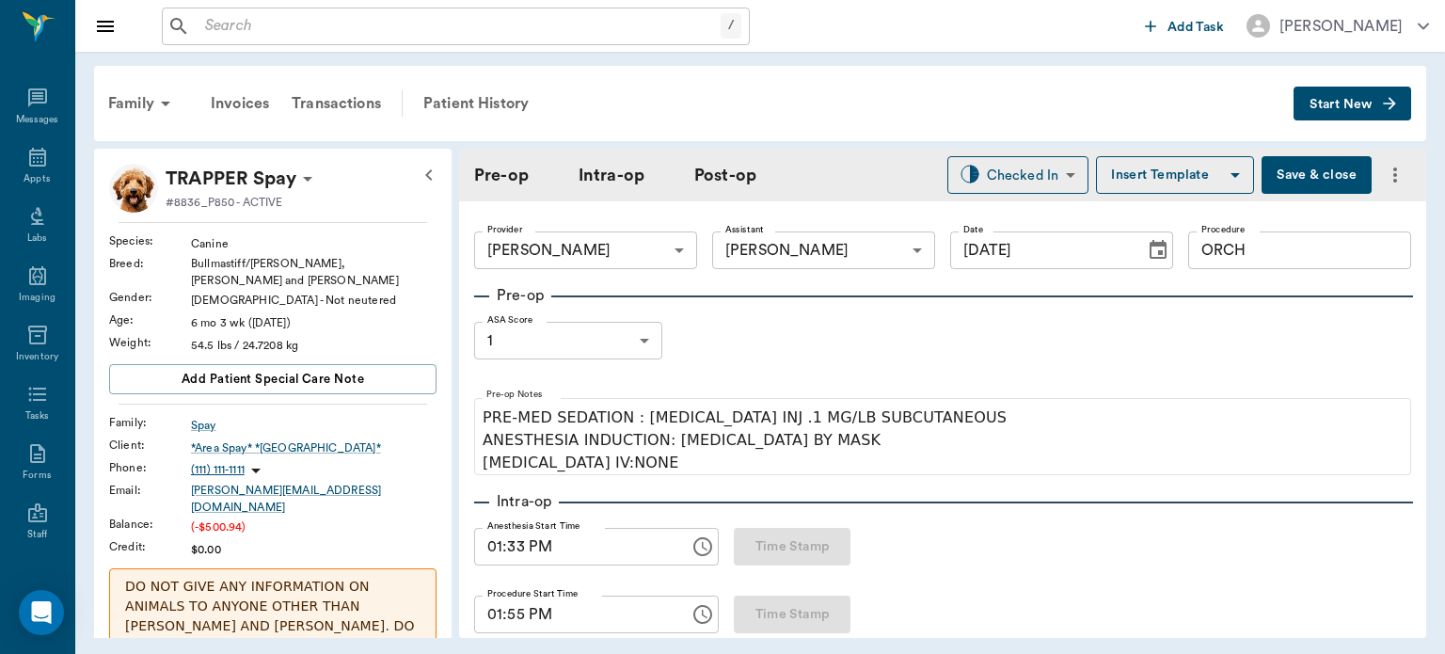
type input "[DATE]"
type input "01:33 PM"
type input "01:55 PM"
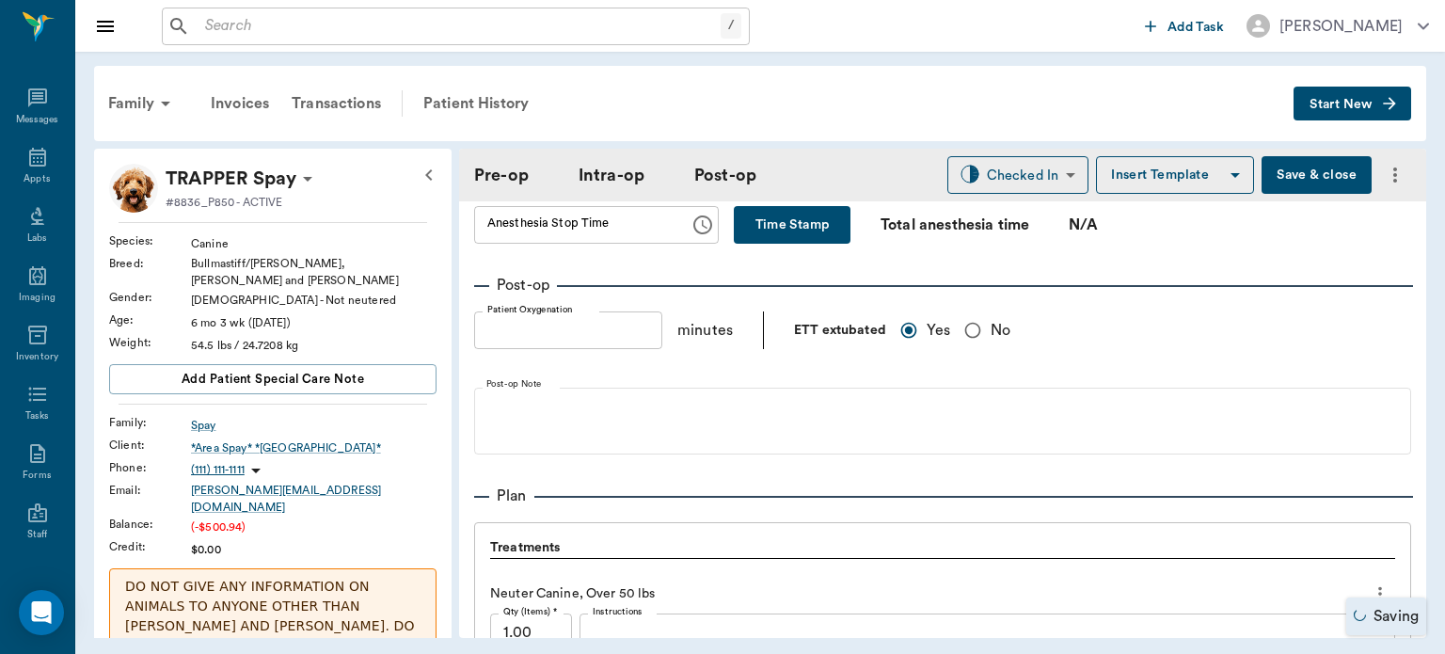
scroll to position [1310, 0]
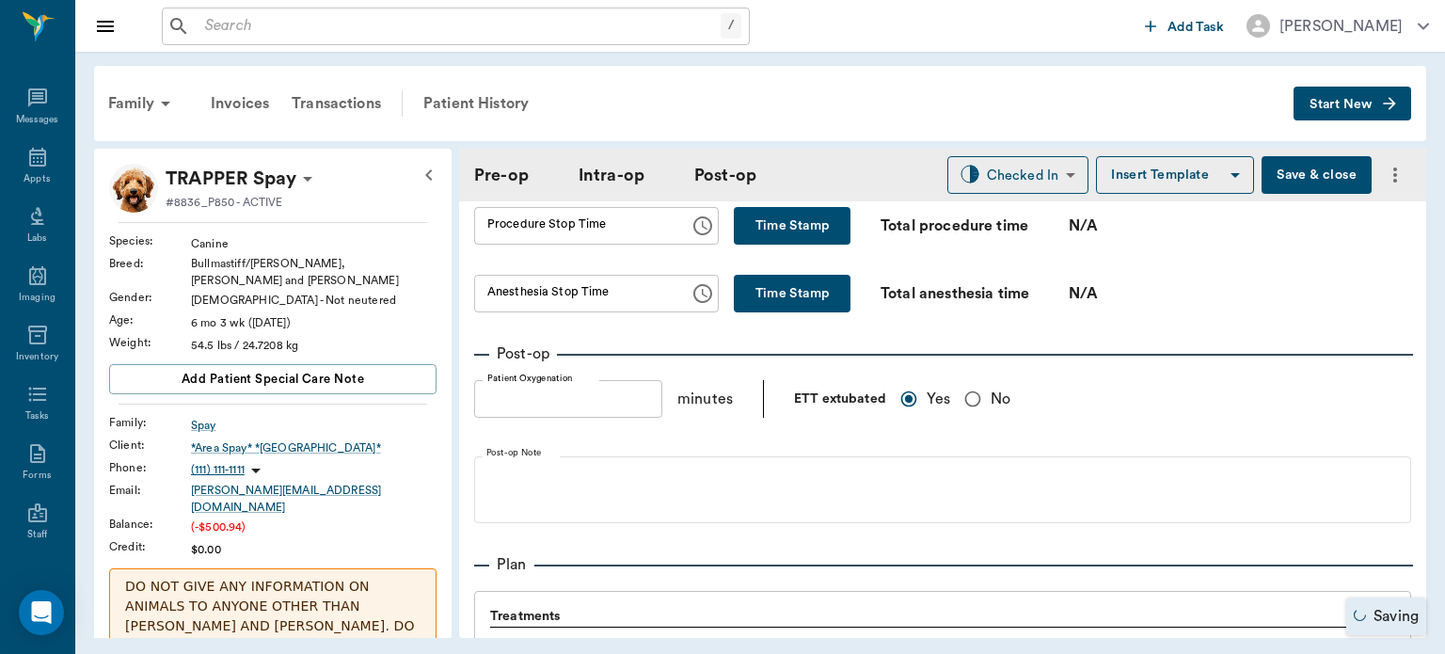
click at [799, 227] on button "Time Stamp" at bounding box center [792, 226] width 117 height 38
type input "02:14 PM"
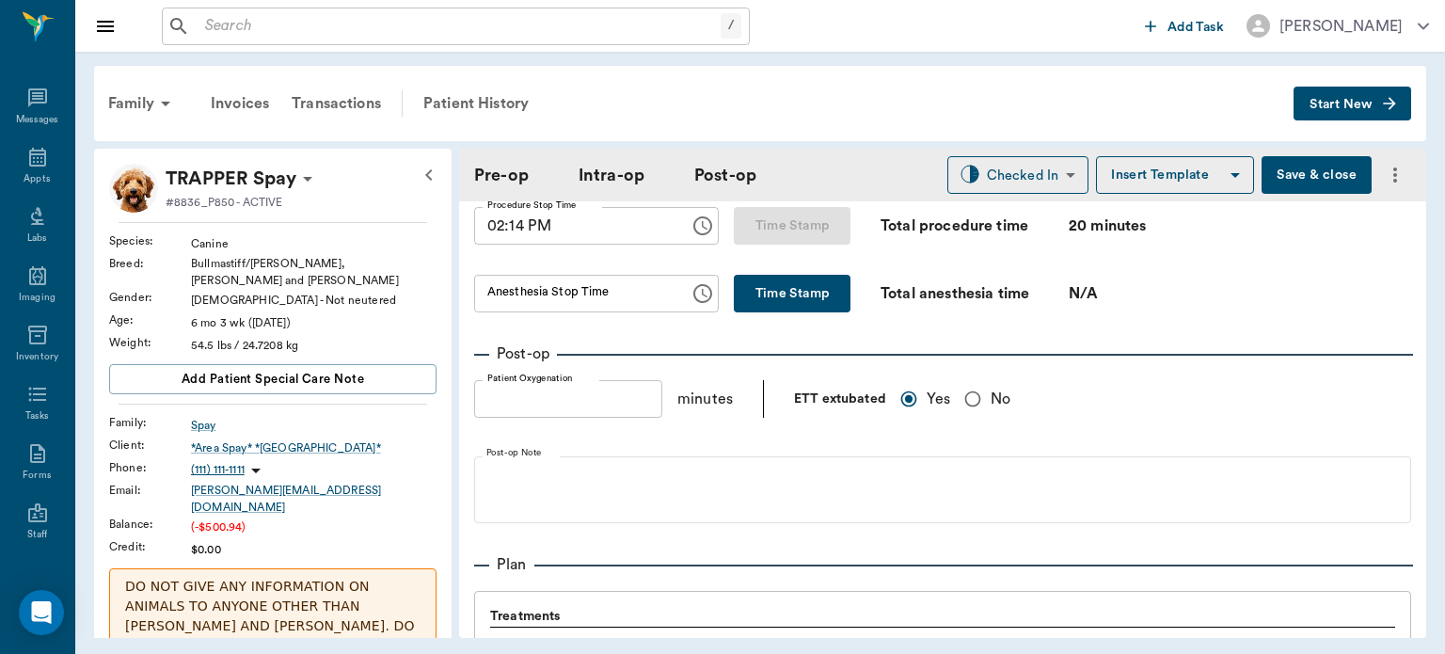
click at [777, 282] on button "Time Stamp" at bounding box center [792, 294] width 117 height 38
type input "02:14 PM"
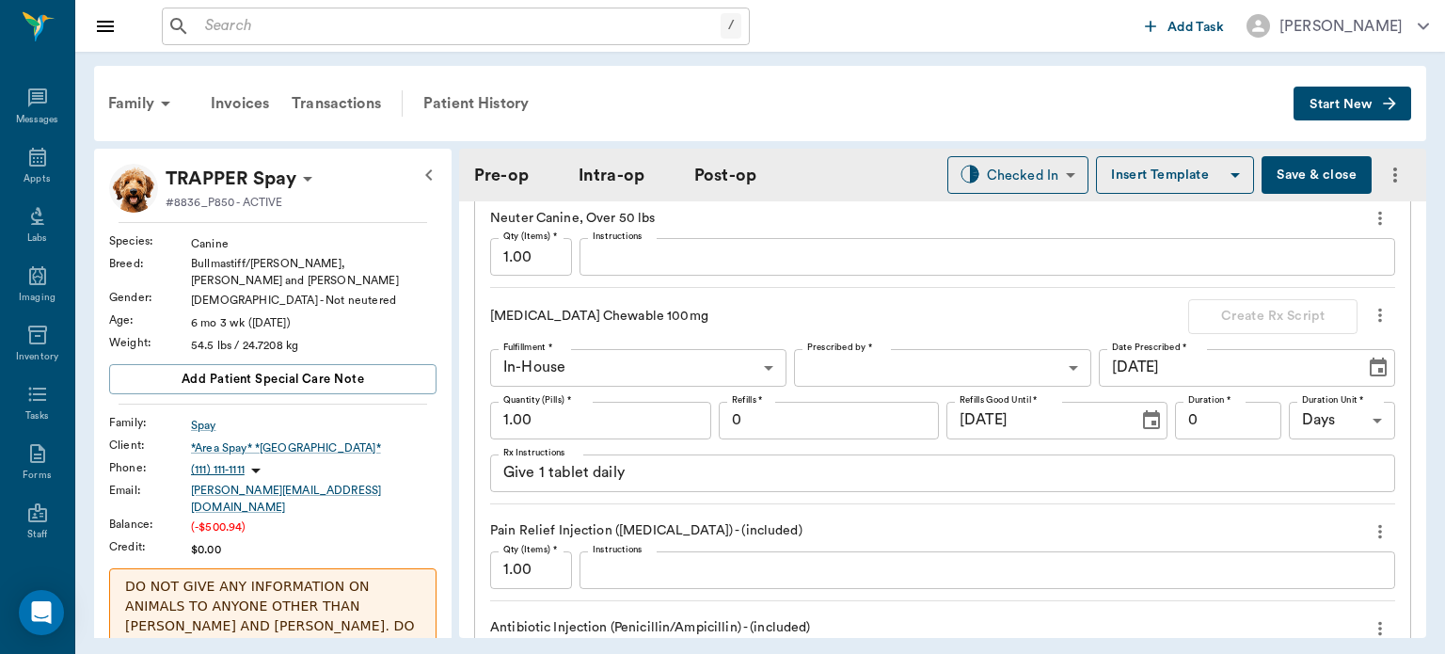
scroll to position [1781, 0]
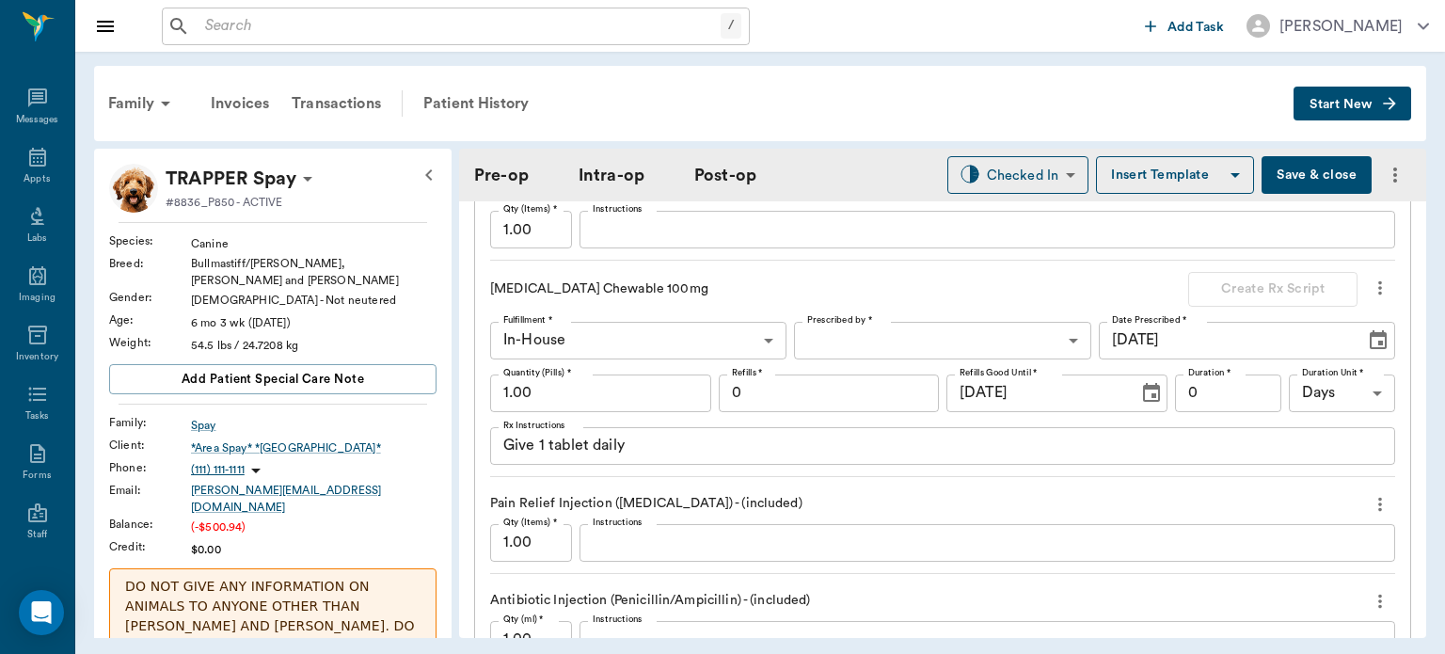
click at [1378, 281] on icon "more" at bounding box center [1380, 288] width 4 height 14
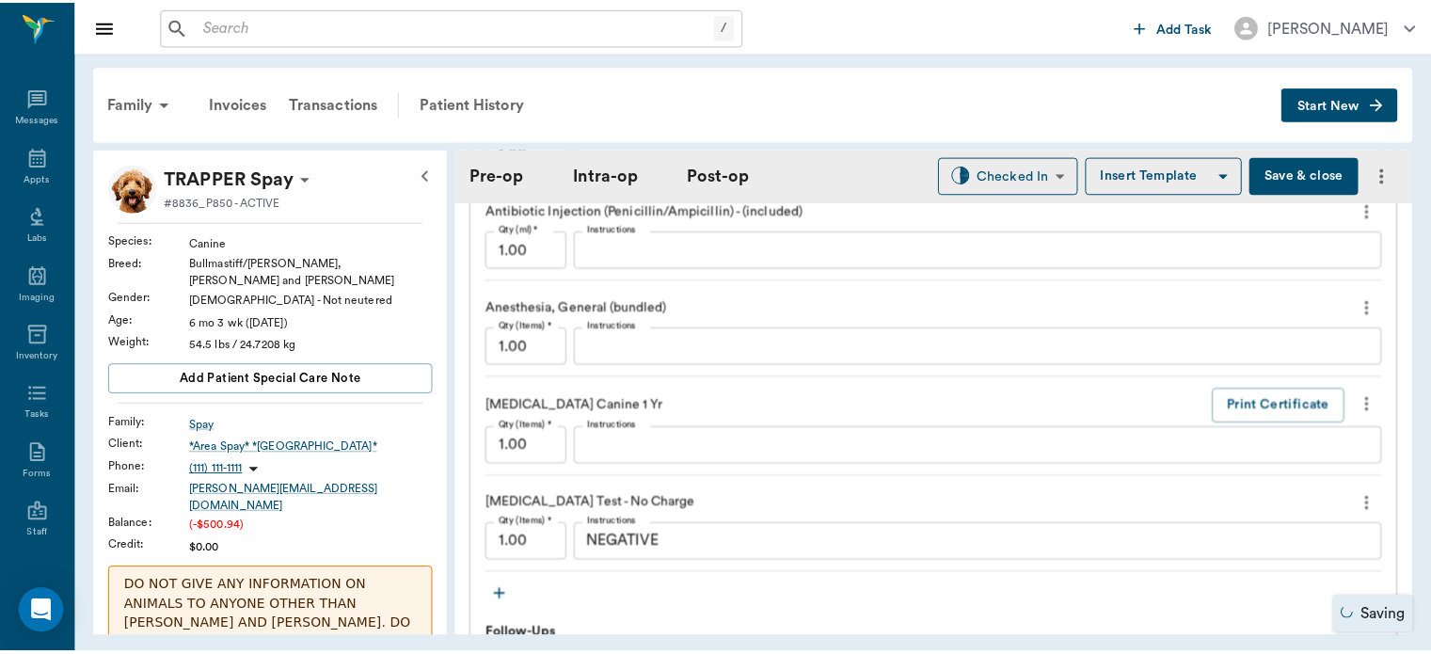
scroll to position [2241, 0]
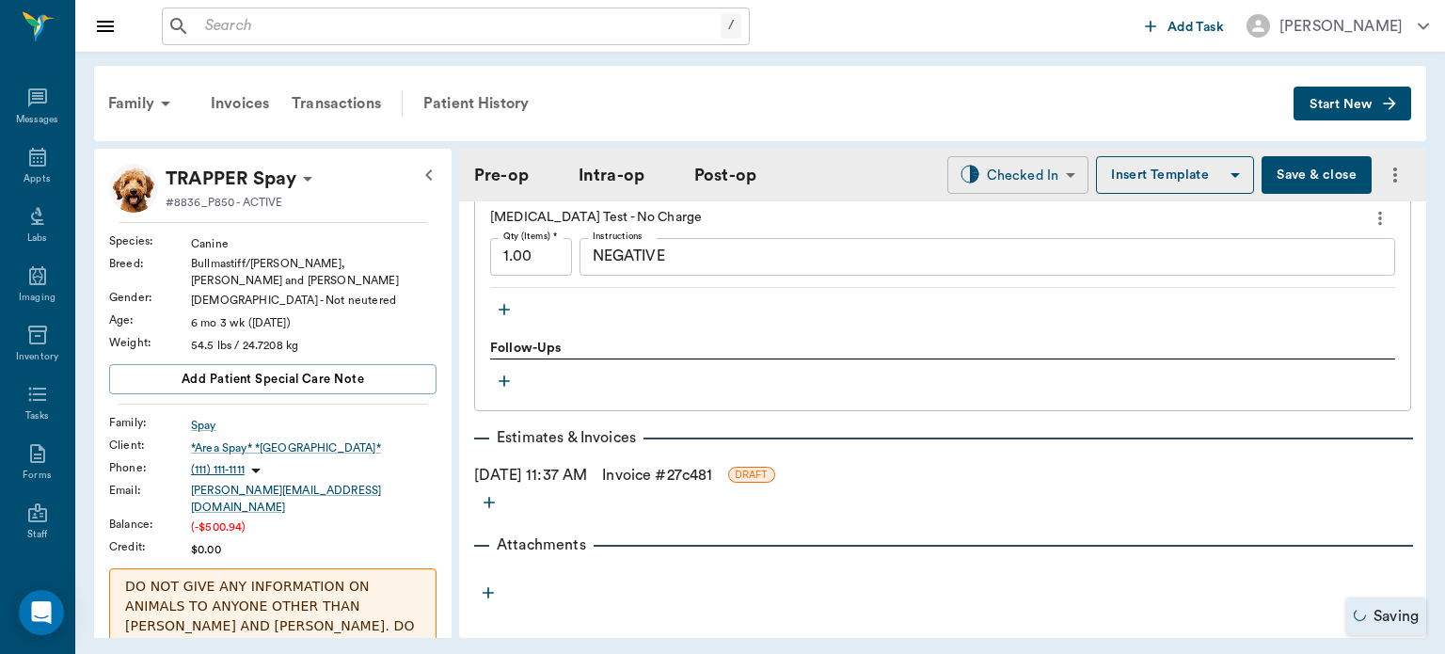
click at [1015, 175] on body "/ ​ Add Task [PERSON_NAME] Nectar Messages Appts Labs Imaging Inventory Tasks F…" at bounding box center [722, 327] width 1445 height 654
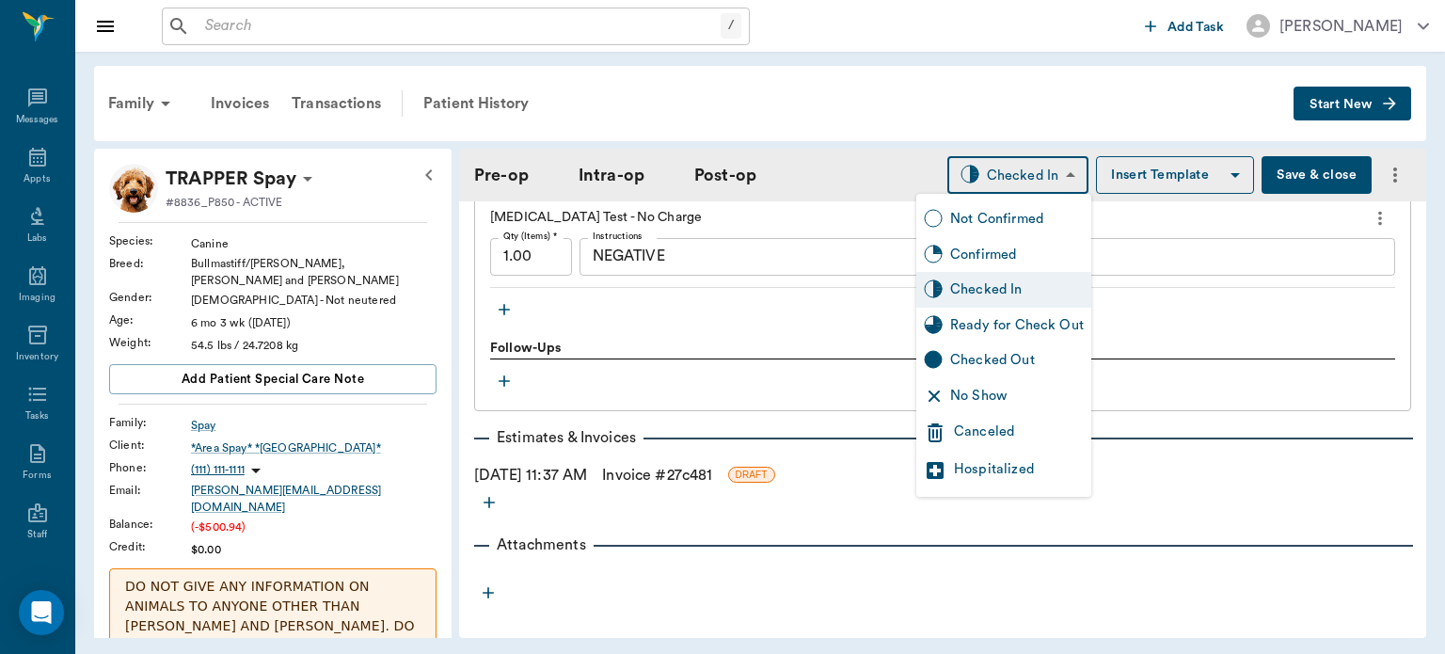
click at [1018, 328] on div "Ready for Check Out" at bounding box center [1017, 325] width 134 height 21
type input "READY_TO_CHECKOUT"
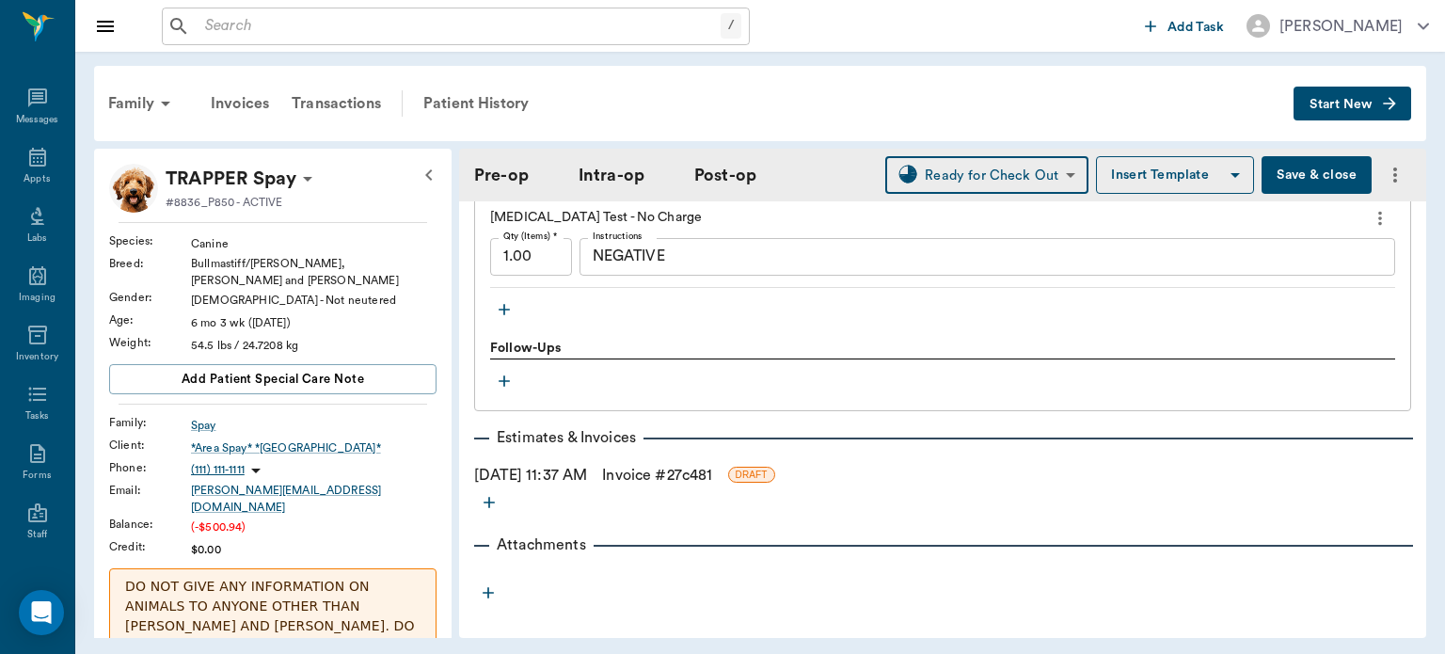
click at [712, 464] on link "Invoice # 27c481" at bounding box center [657, 475] width 110 height 23
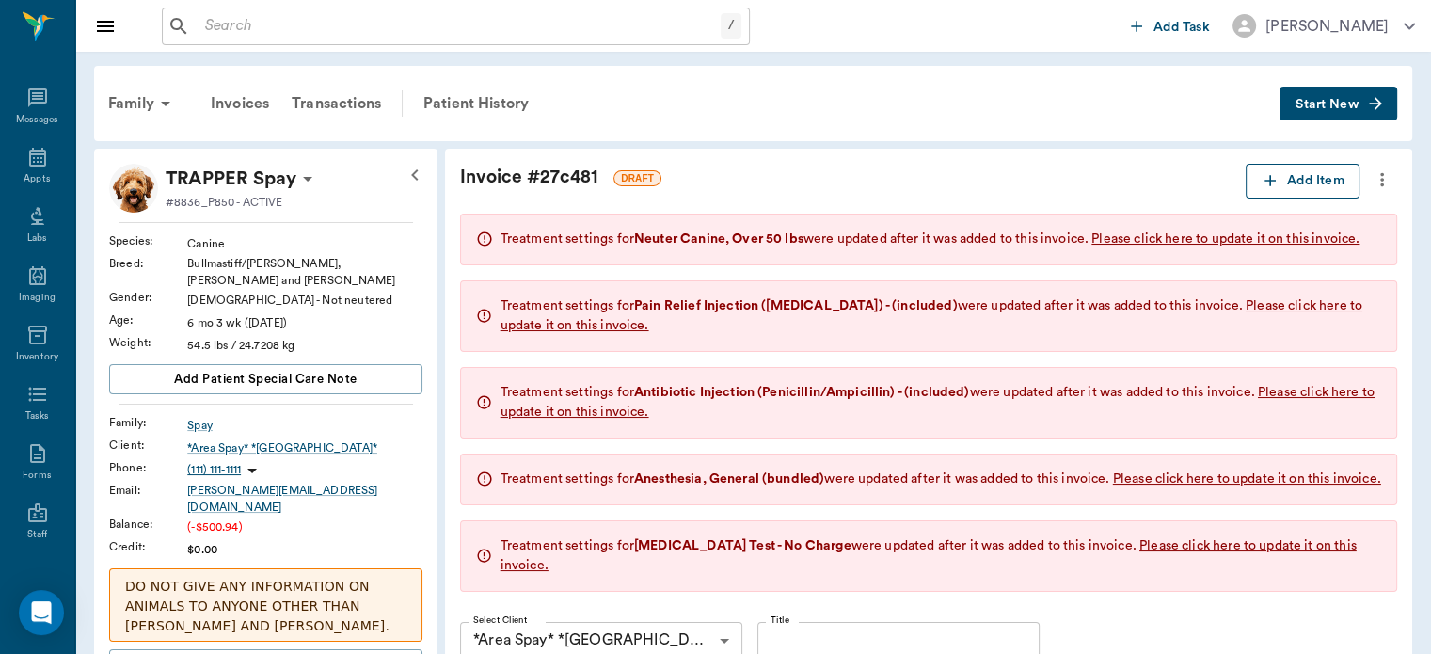
click at [1302, 173] on button "Add Item" at bounding box center [1303, 181] width 114 height 35
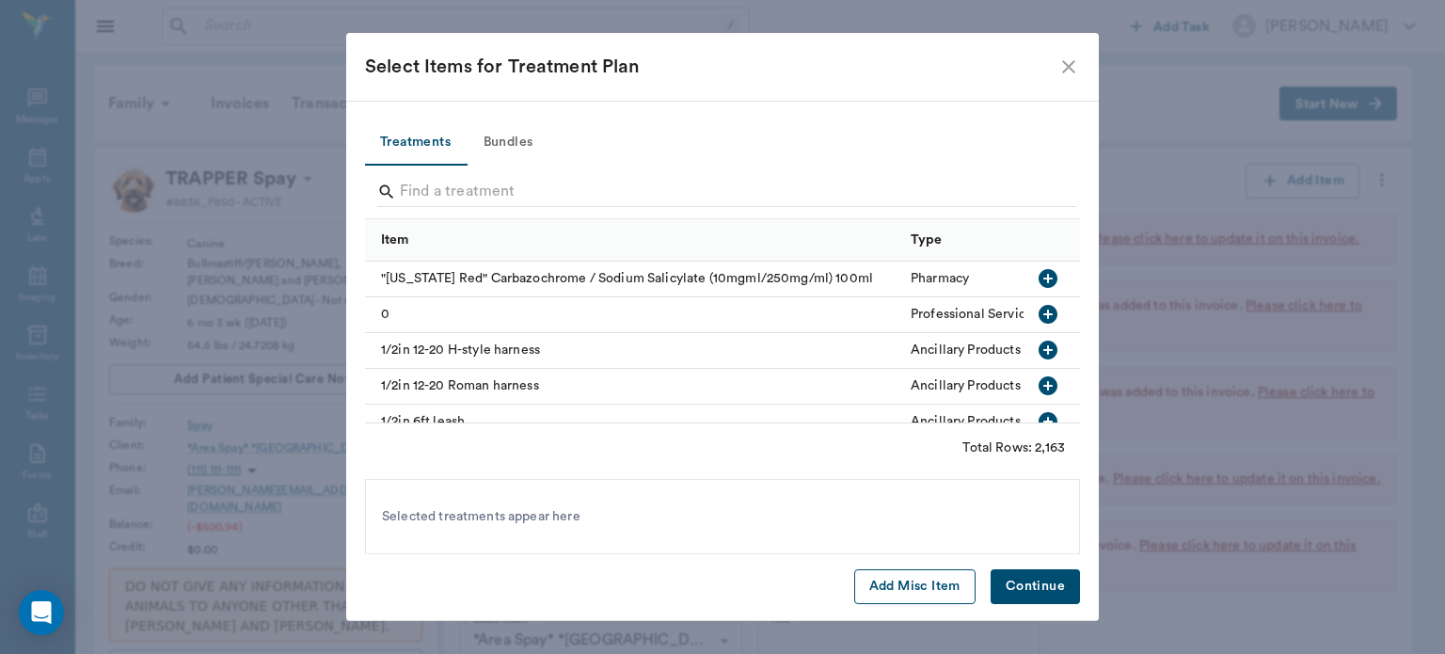
click at [907, 586] on button "Add Misc Item" at bounding box center [914, 586] width 121 height 35
click at [1035, 591] on button "Continue" at bounding box center [1035, 586] width 89 height 35
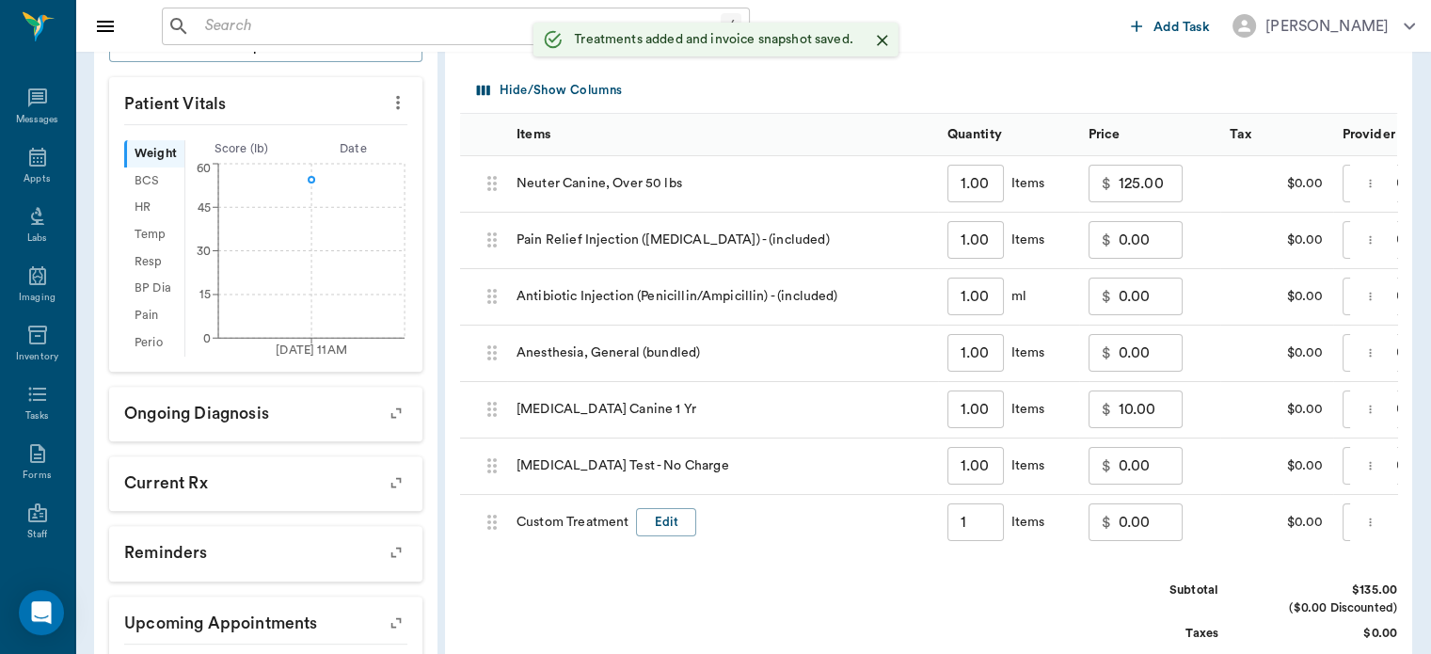
scroll to position [640, 0]
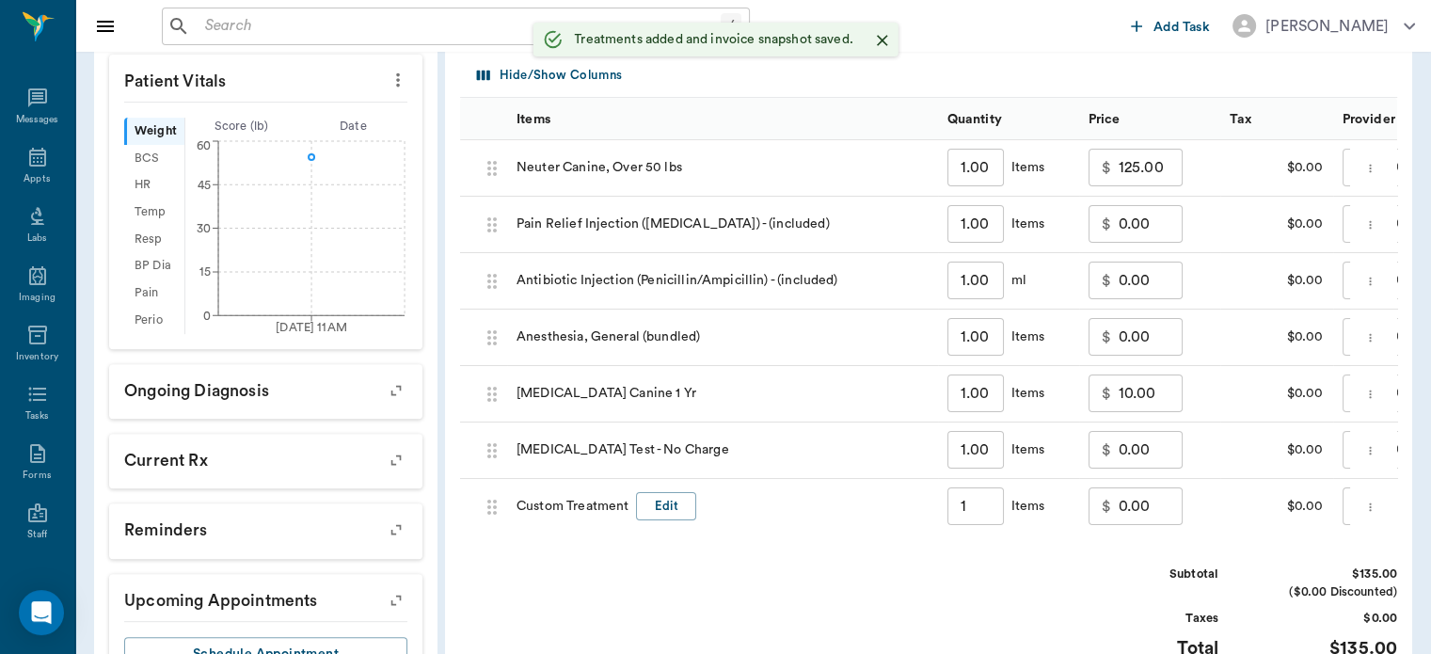
type input "1.00"
click at [685, 492] on button "Edit" at bounding box center [666, 506] width 60 height 29
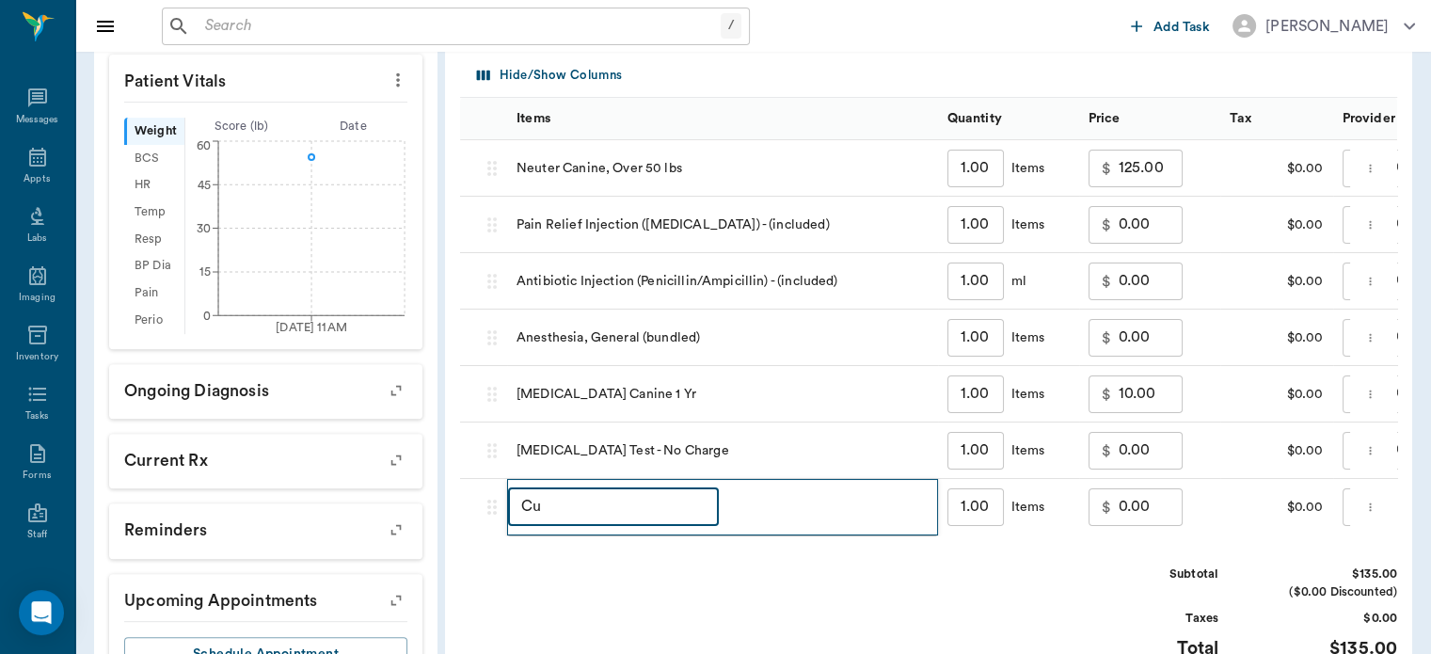
type input "C"
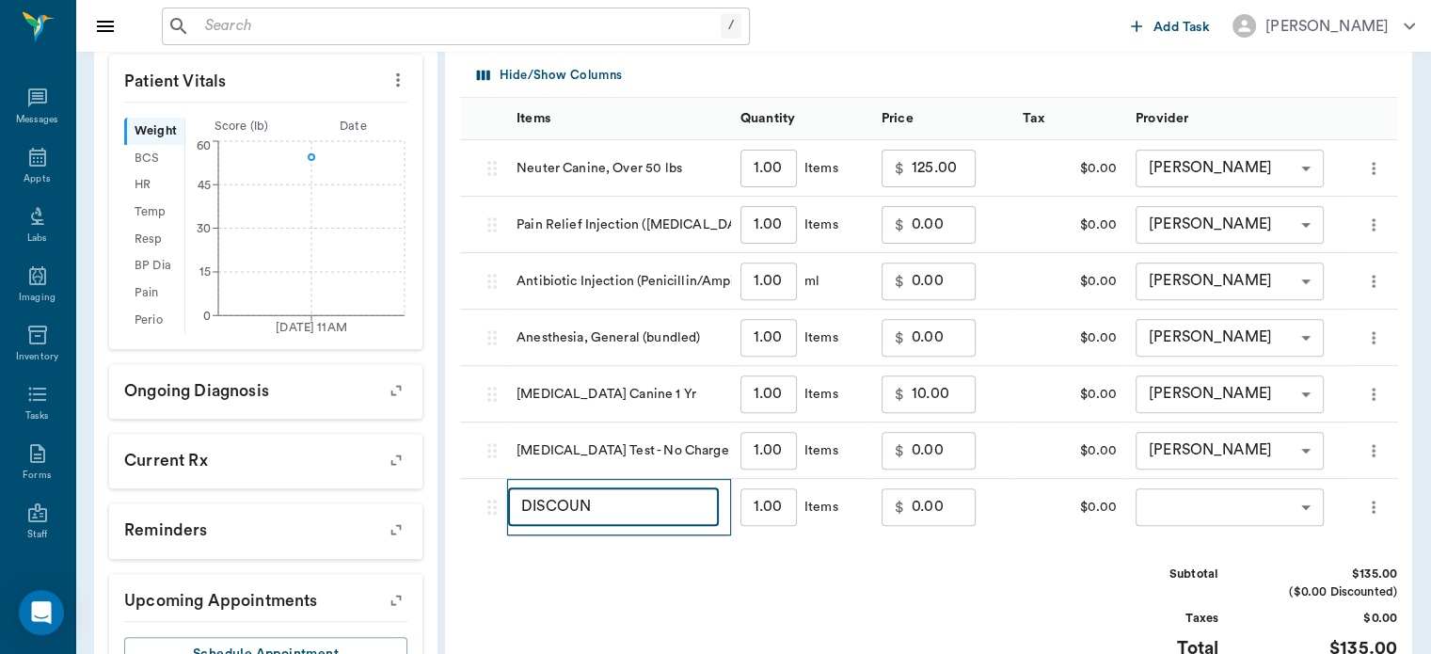
type input "DISCOUNT"
click at [918, 512] on input "0.00" at bounding box center [944, 507] width 64 height 38
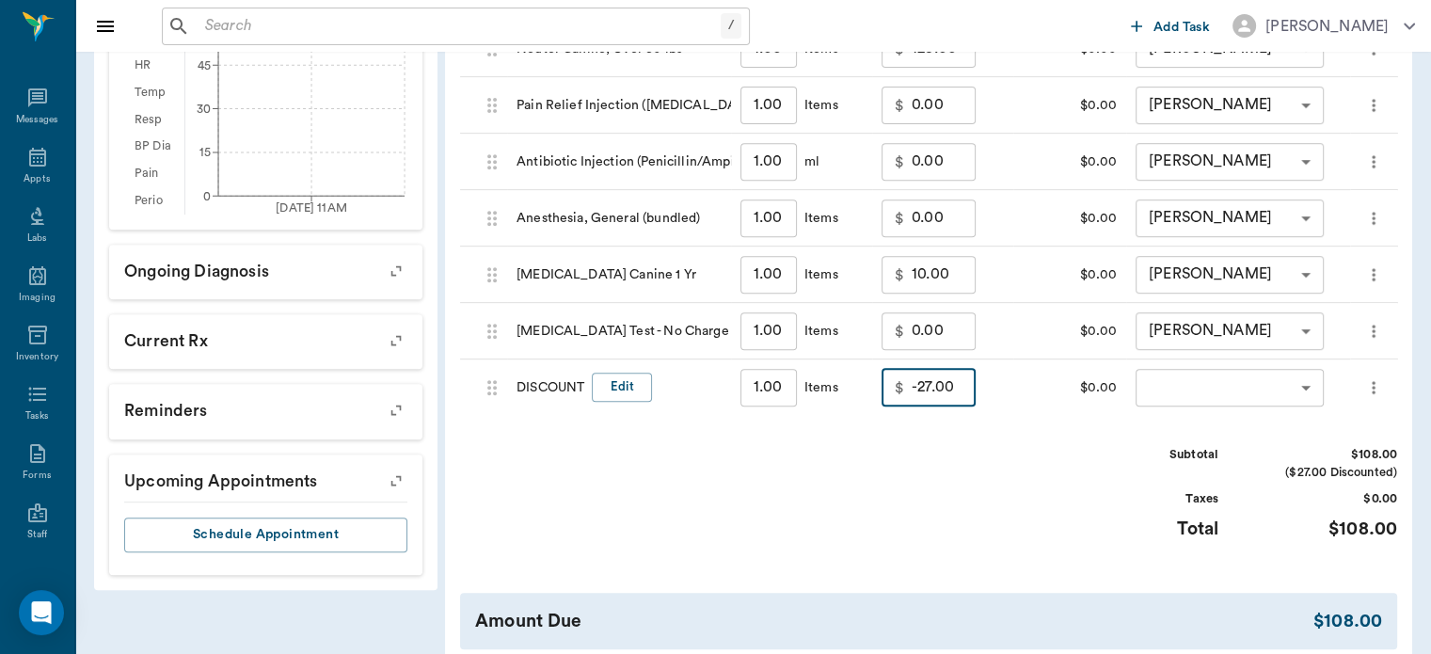
scroll to position [760, 0]
type input "-27.00"
click at [1261, 388] on body "/ ​ Add Task [PERSON_NAME] Nectar Messages Appts Labs Imaging Inventory Tasks F…" at bounding box center [715, 21] width 1431 height 1563
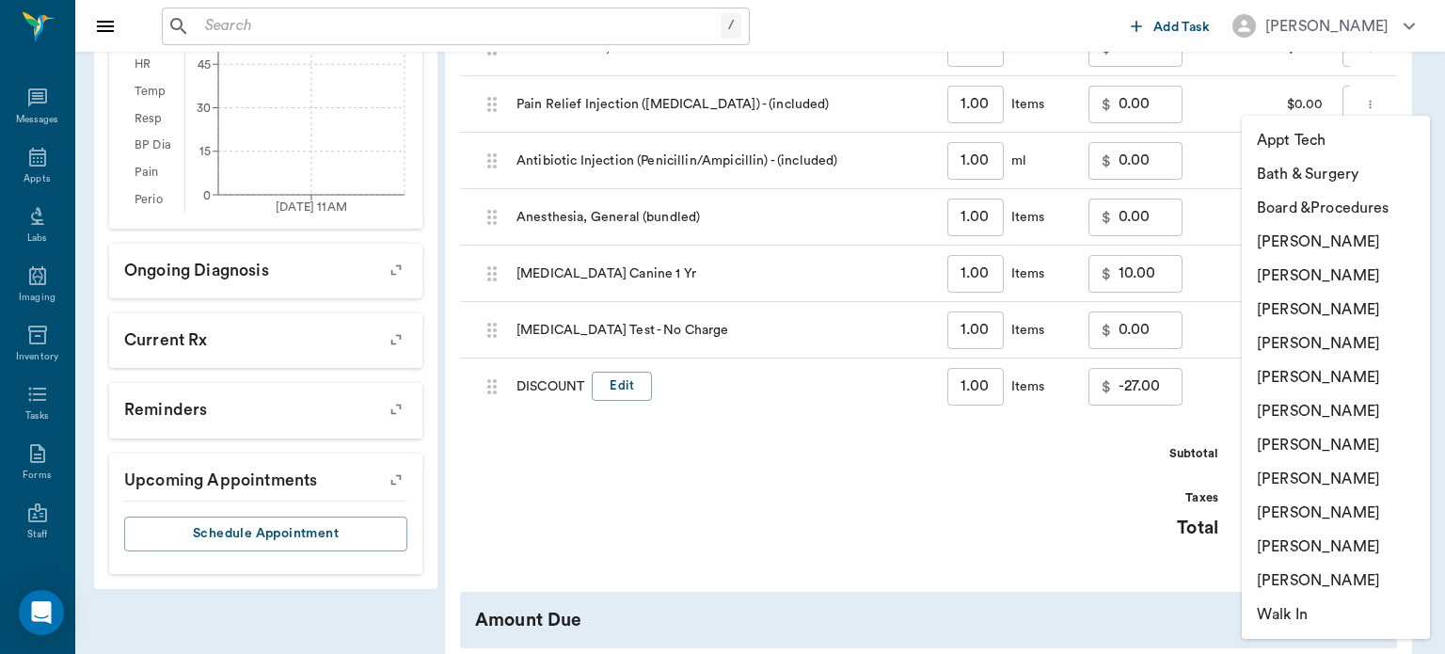
click at [1353, 312] on li "[PERSON_NAME]" at bounding box center [1336, 310] width 188 height 34
type input "none-63ec2f075fda476ae8351a4d"
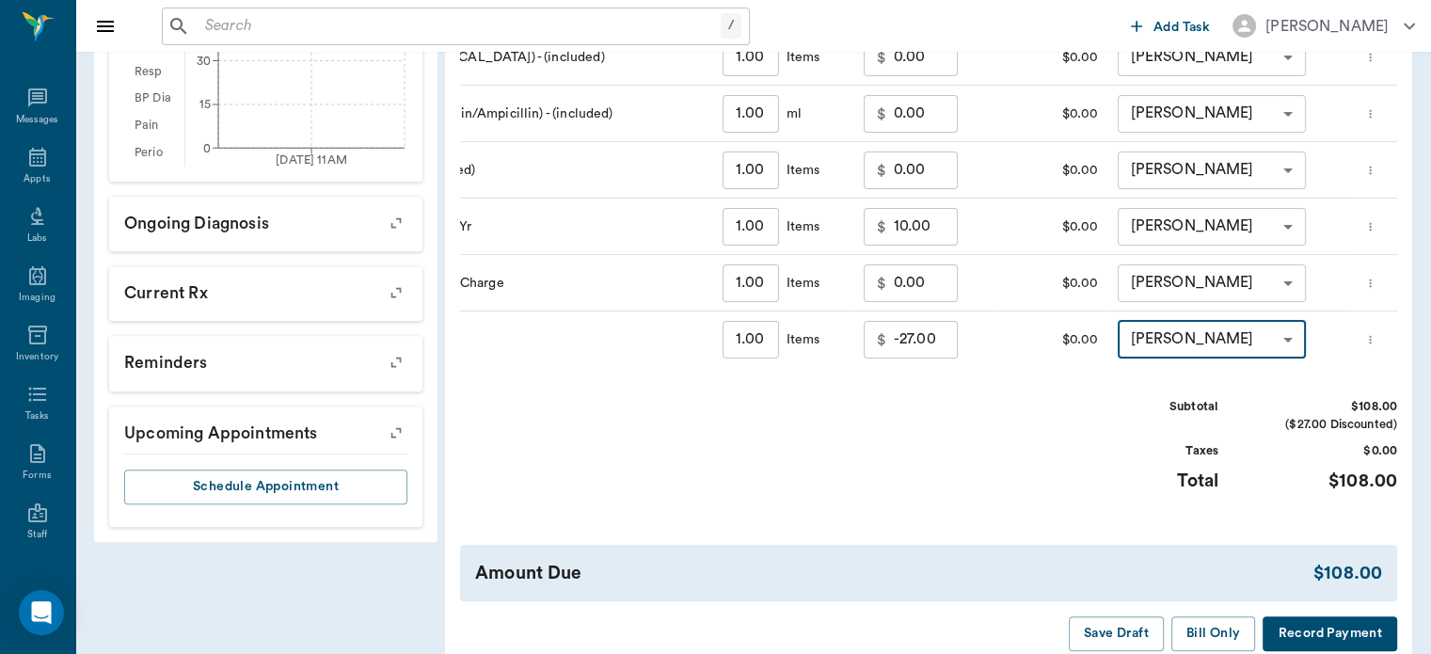
scroll to position [920, 0]
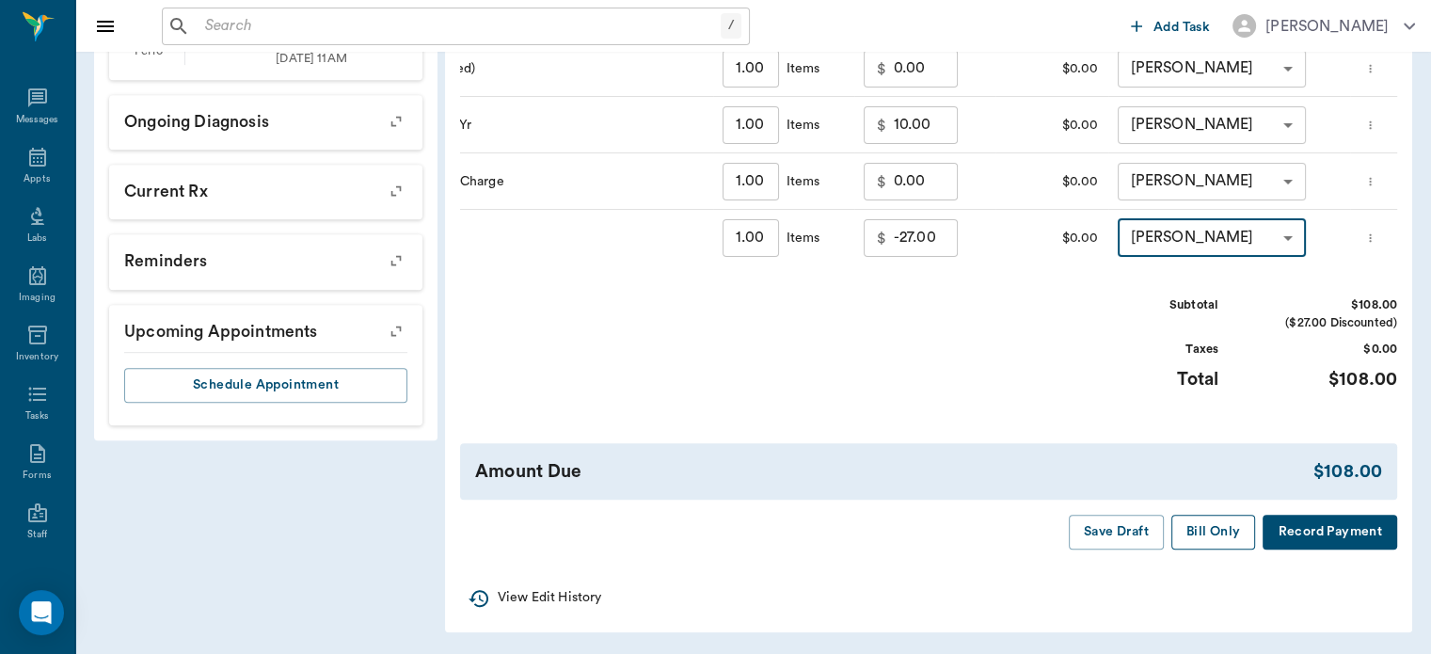
click at [1206, 534] on button "Bill Only" at bounding box center [1213, 532] width 85 height 35
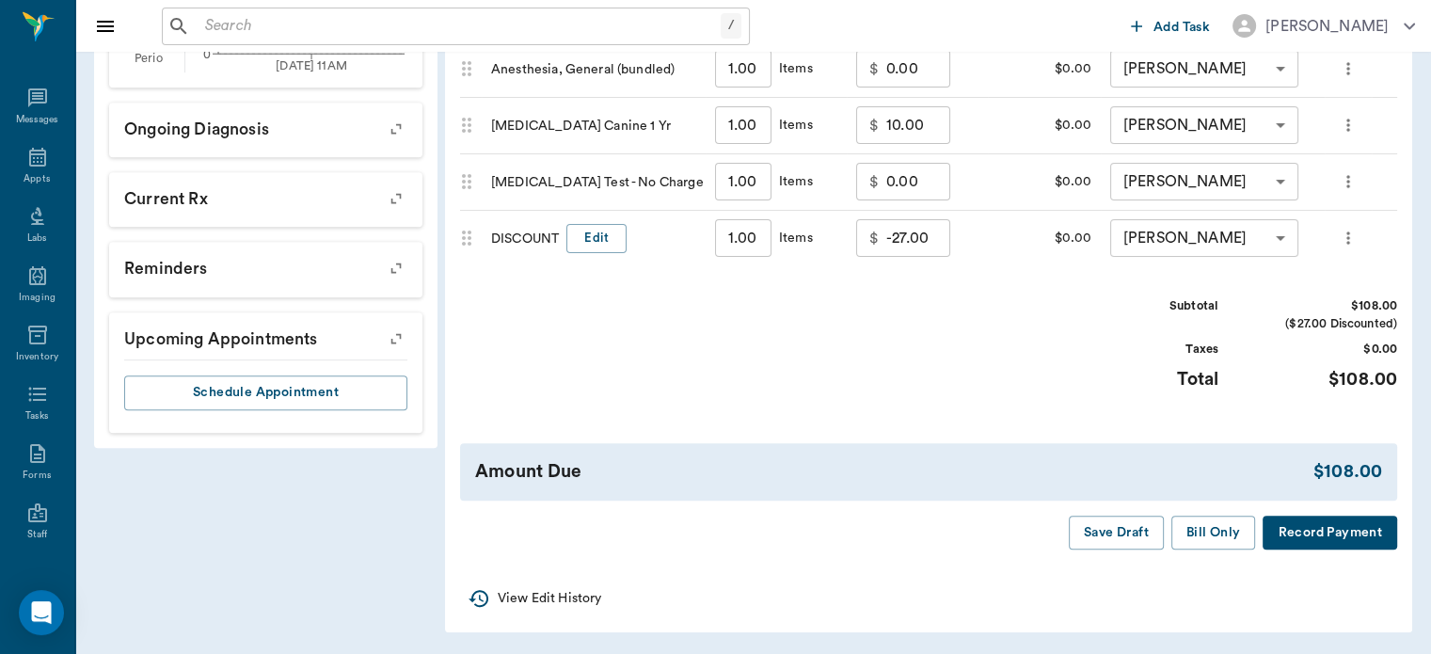
scroll to position [0, 25]
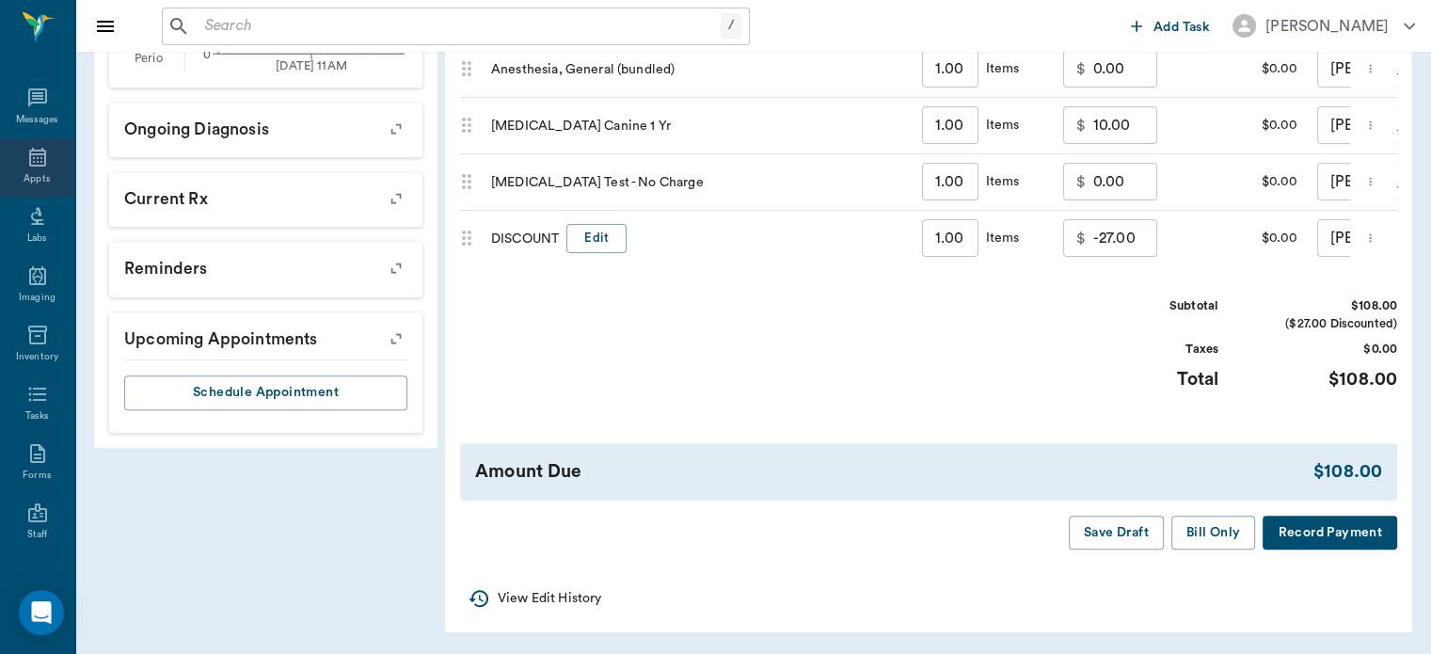
click at [29, 156] on icon at bounding box center [37, 157] width 17 height 19
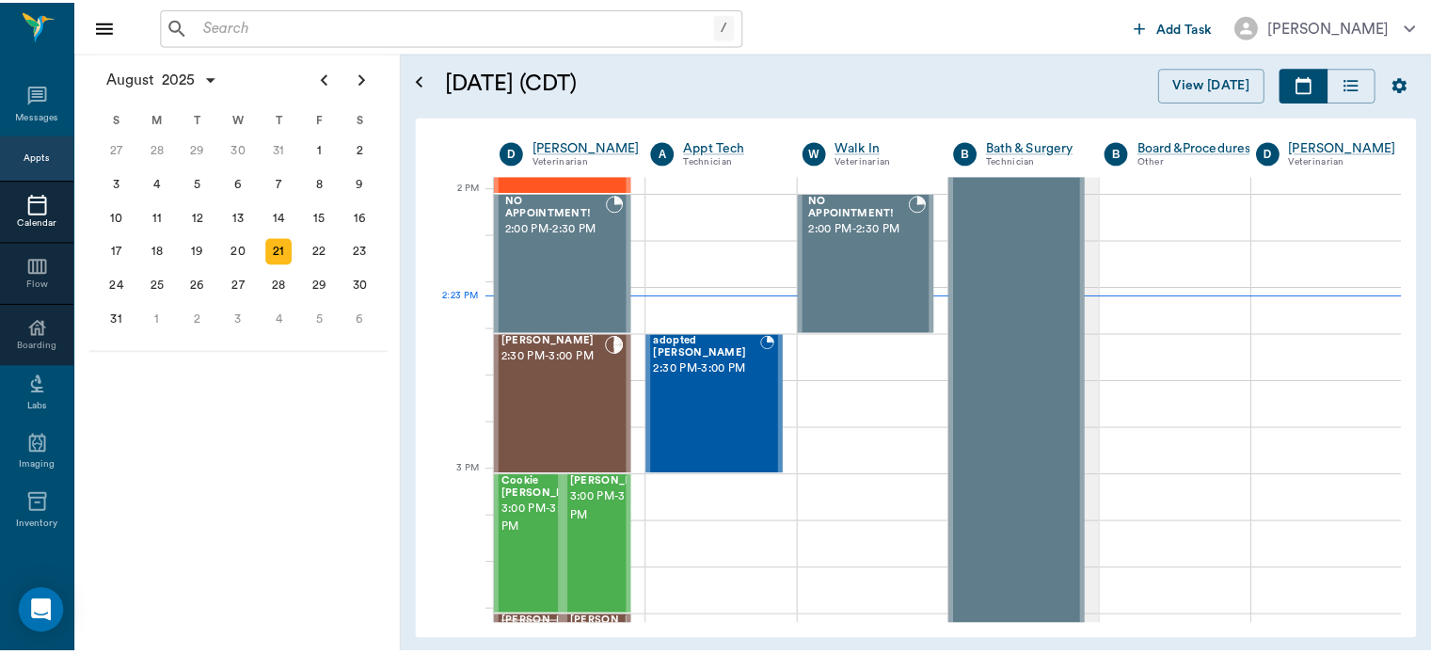
scroll to position [1682, 0]
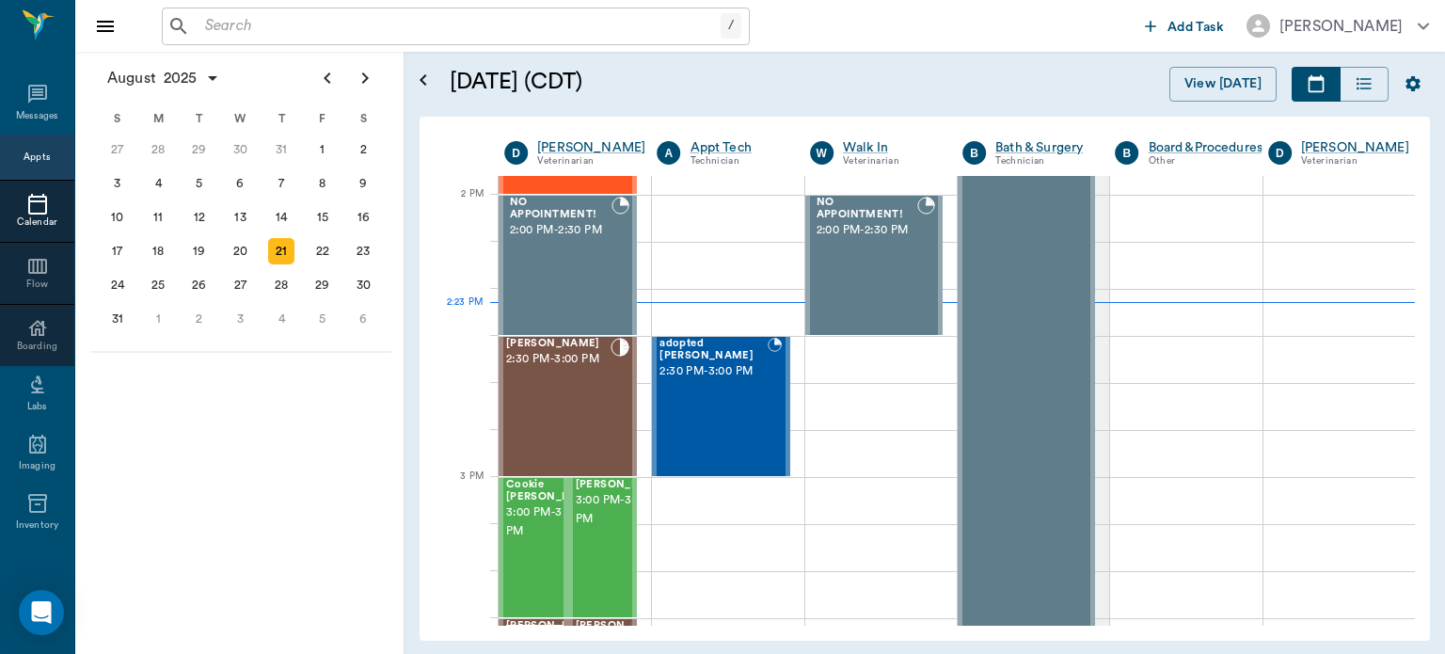
click at [550, 408] on div "[PERSON_NAME] 2:30 PM - 3:00 PM" at bounding box center [558, 406] width 104 height 137
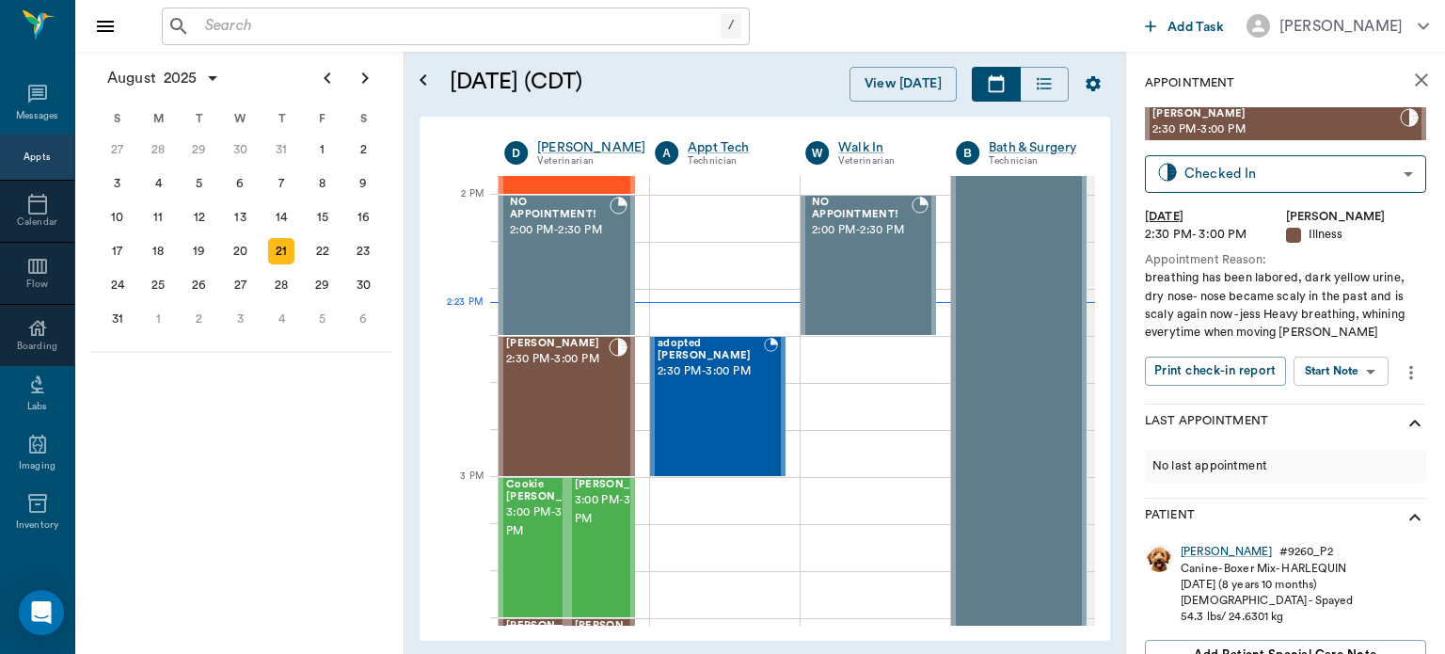
click at [1335, 361] on body "/ ​ Add Task [PERSON_NAME] Nectar Messages Appts Calendar Flow Boarding Labs Im…" at bounding box center [722, 327] width 1445 height 654
click at [1195, 552] on div at bounding box center [722, 327] width 1445 height 654
click at [1197, 563] on div "Canine - Boxer Mix - HARLEQUIN" at bounding box center [1267, 569] width 172 height 16
click at [1201, 554] on div "[PERSON_NAME]" at bounding box center [1226, 552] width 91 height 16
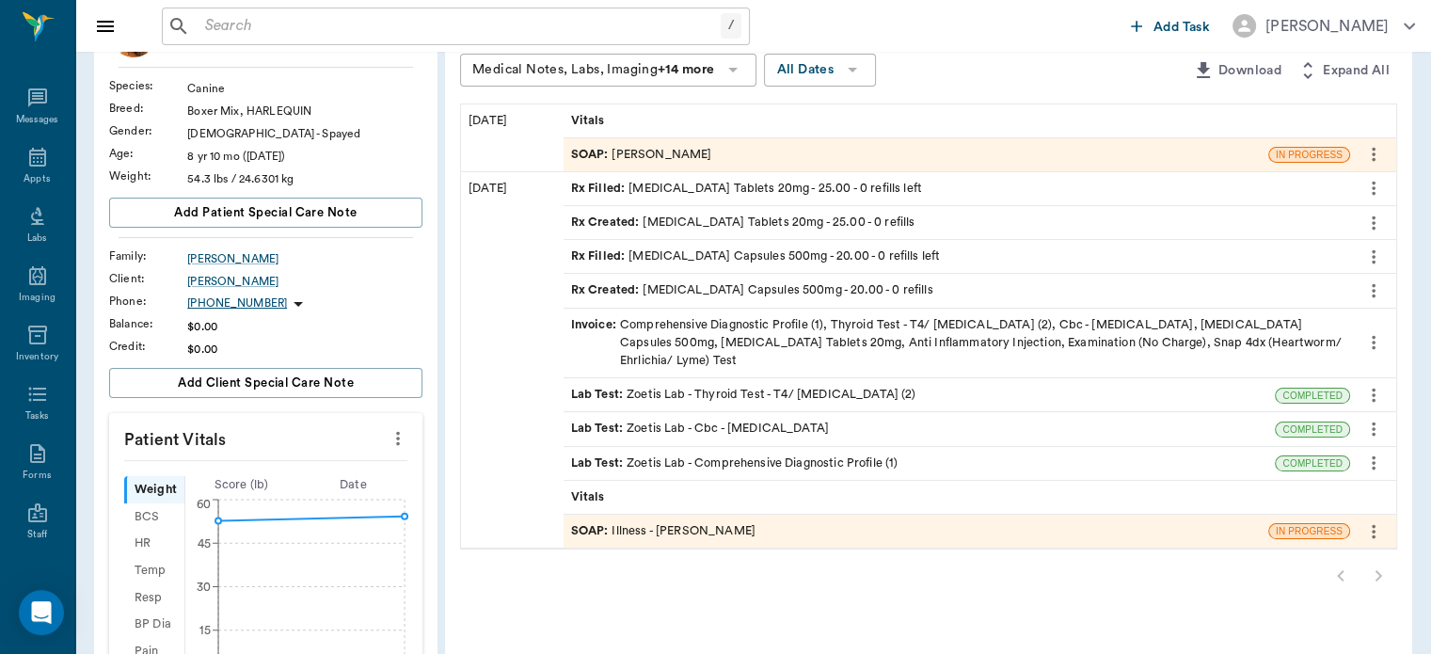
scroll to position [155, 0]
click at [700, 524] on div "SOAP : Illness - [PERSON_NAME]" at bounding box center [663, 533] width 184 height 18
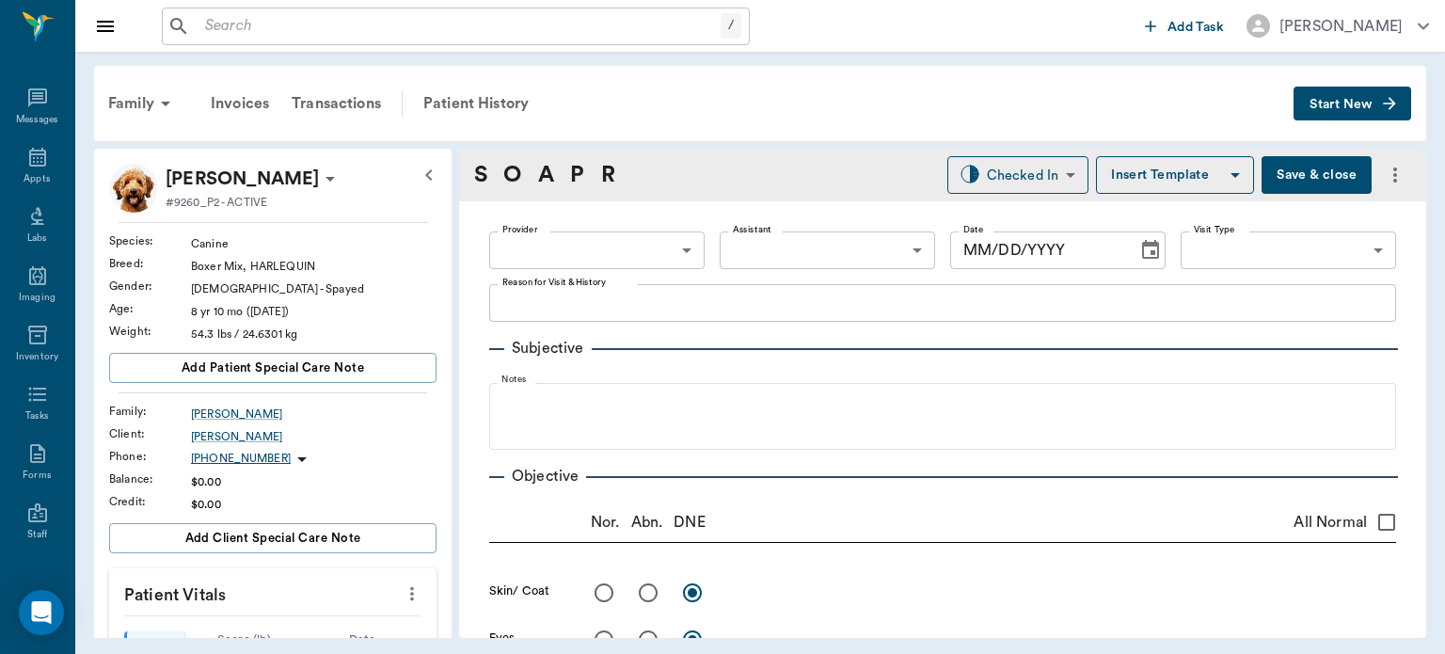
type input "63ec2f075fda476ae8351a4d"
type input "65d2be4f46e3a538d89b8c15"
type textarea "breathing has been labored, dark yellow urine, dry nose- nose became scaly in t…"
radio input "true"
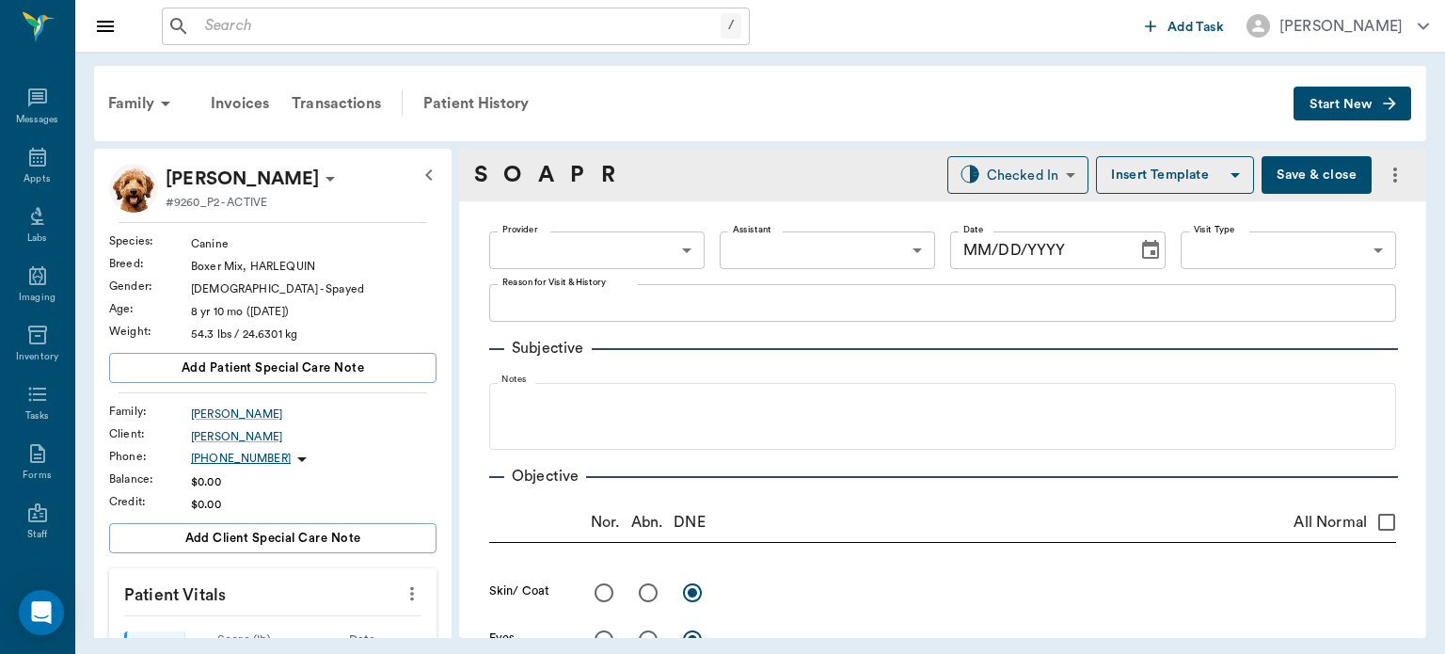
type textarea "appear swollen and red"
radio input "true"
type textarea "very dry and scaly"
radio input "true"
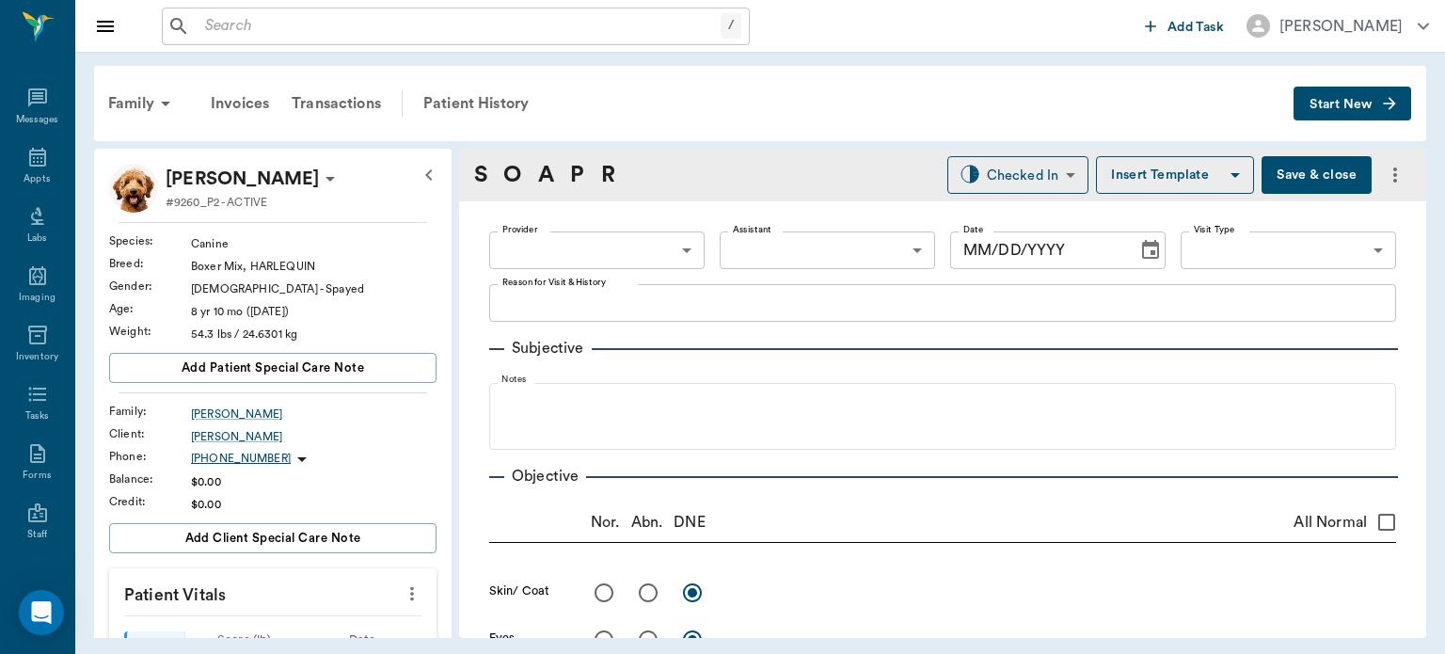
radio input "true"
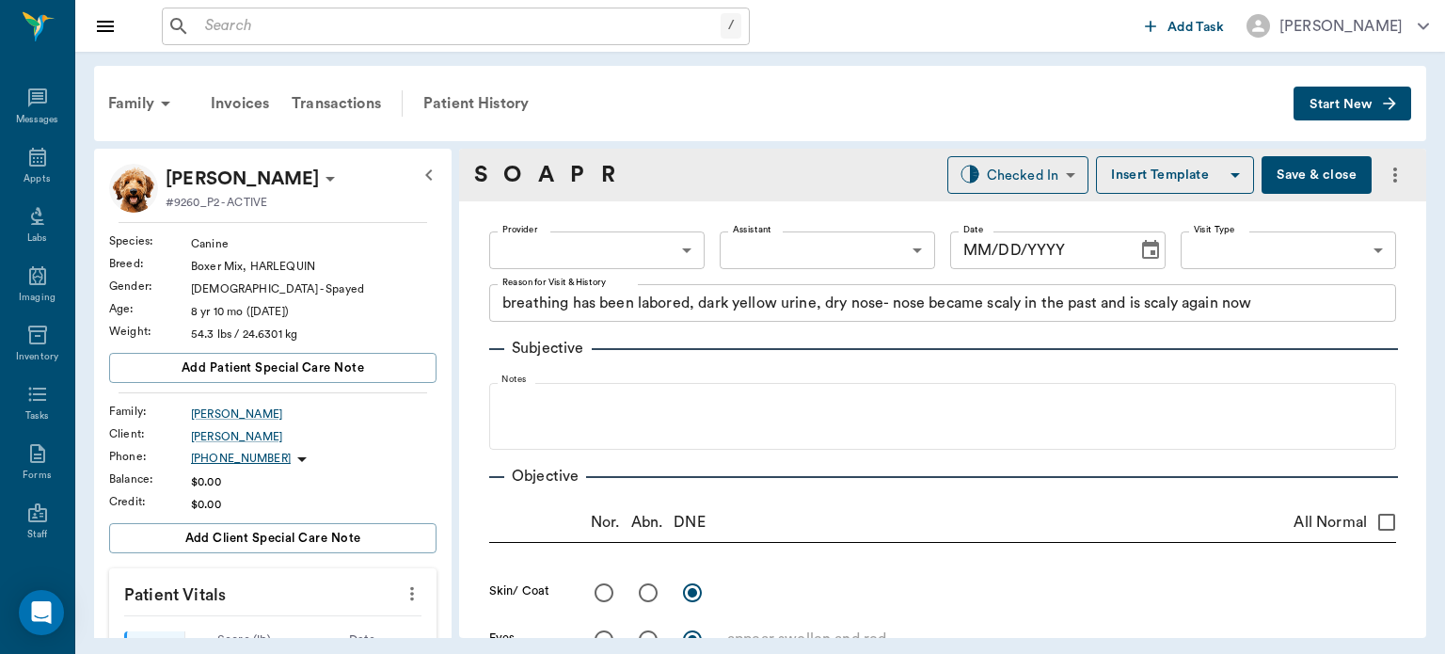
radio input "true"
type textarea "Walks weak and somewhat ataxic"
radio input "true"
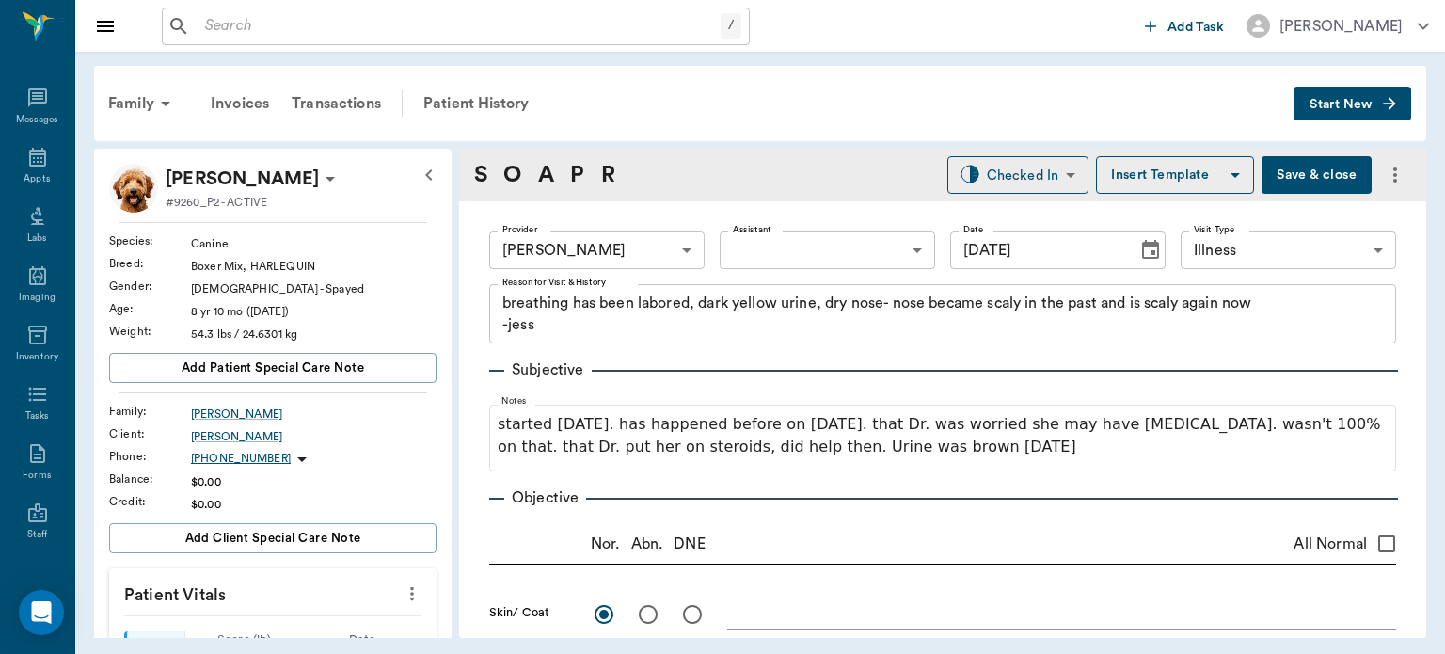
type input "[DATE]"
